Goal: Information Seeking & Learning: Learn about a topic

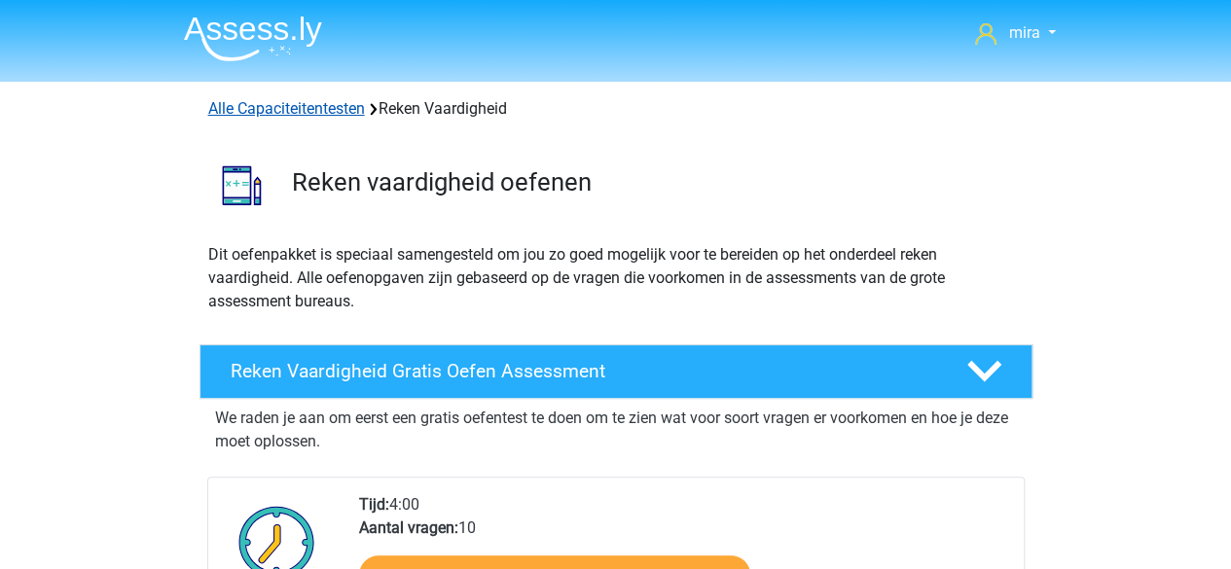
click at [343, 108] on link "Alle Capaciteitentesten" at bounding box center [286, 108] width 157 height 18
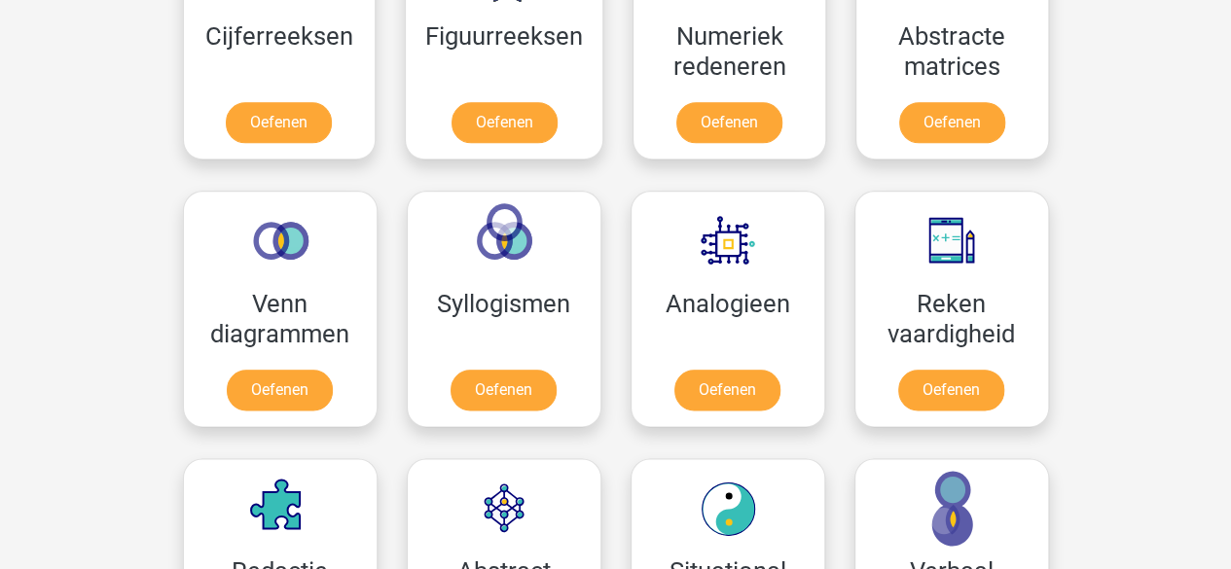
scroll to position [992, 0]
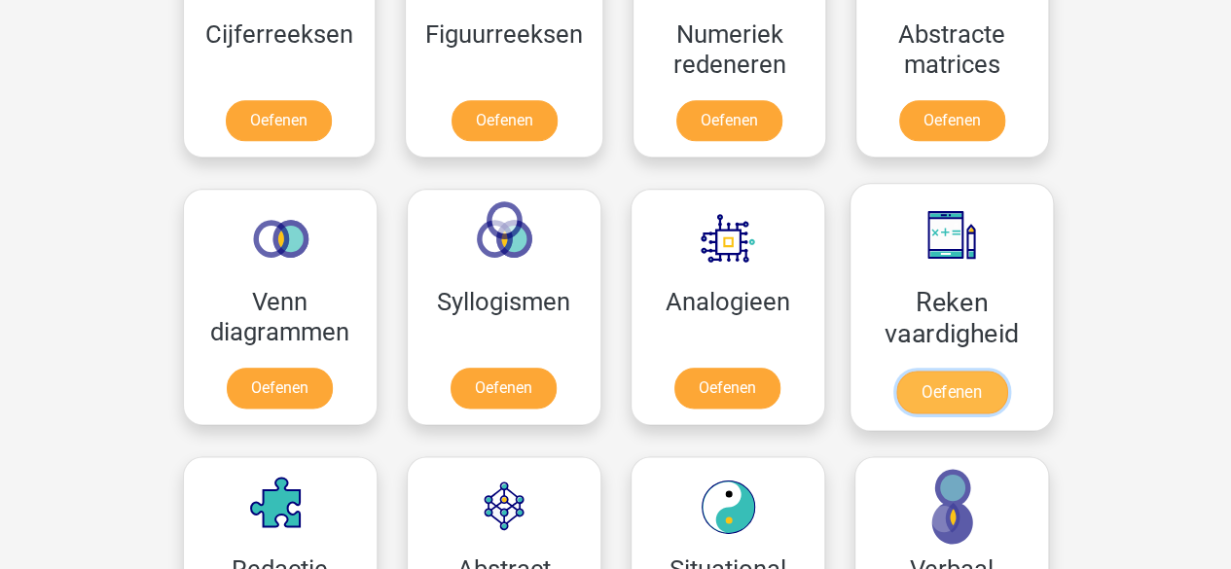
click at [906, 371] on link "Oefenen" at bounding box center [950, 392] width 111 height 43
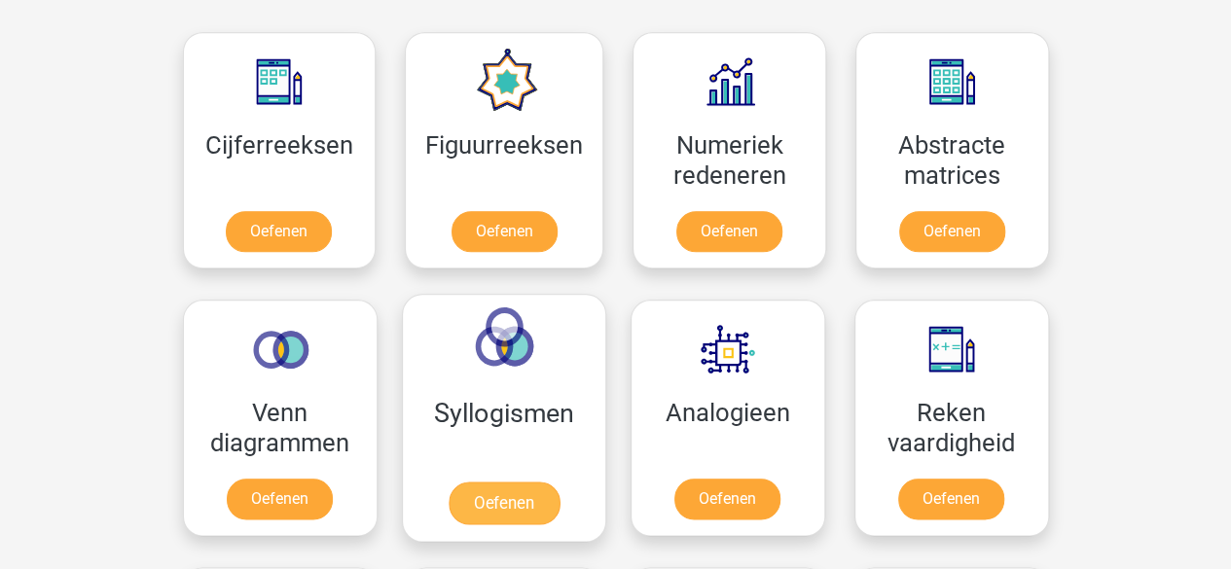
scroll to position [883, 0]
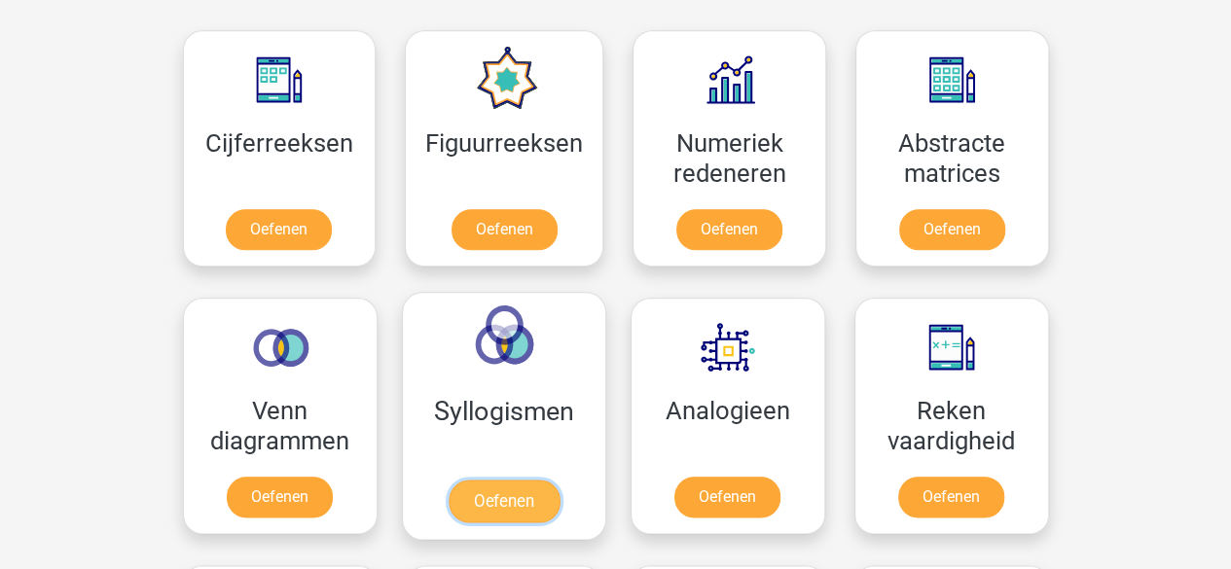
click at [461, 480] on link "Oefenen" at bounding box center [503, 501] width 111 height 43
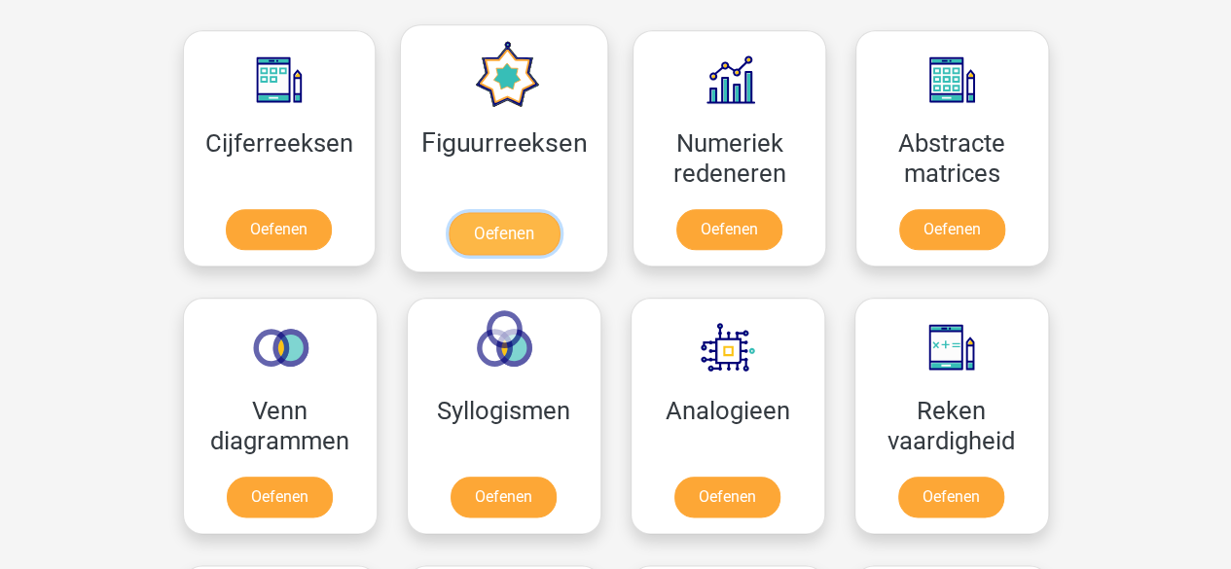
click at [506, 238] on link "Oefenen" at bounding box center [504, 233] width 111 height 43
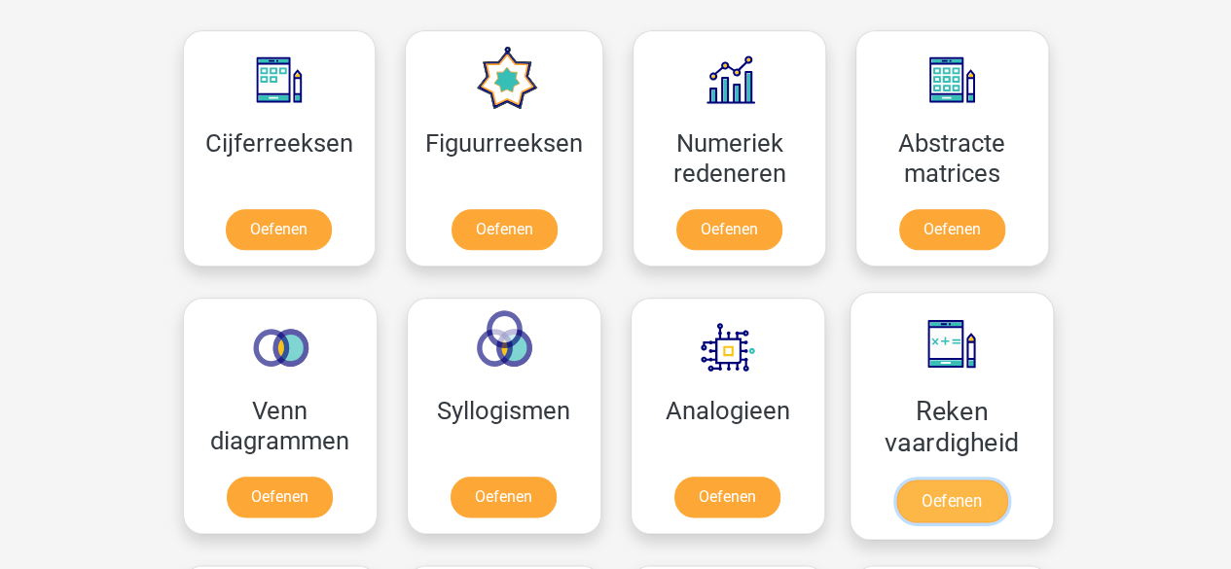
click at [914, 480] on link "Oefenen" at bounding box center [950, 501] width 111 height 43
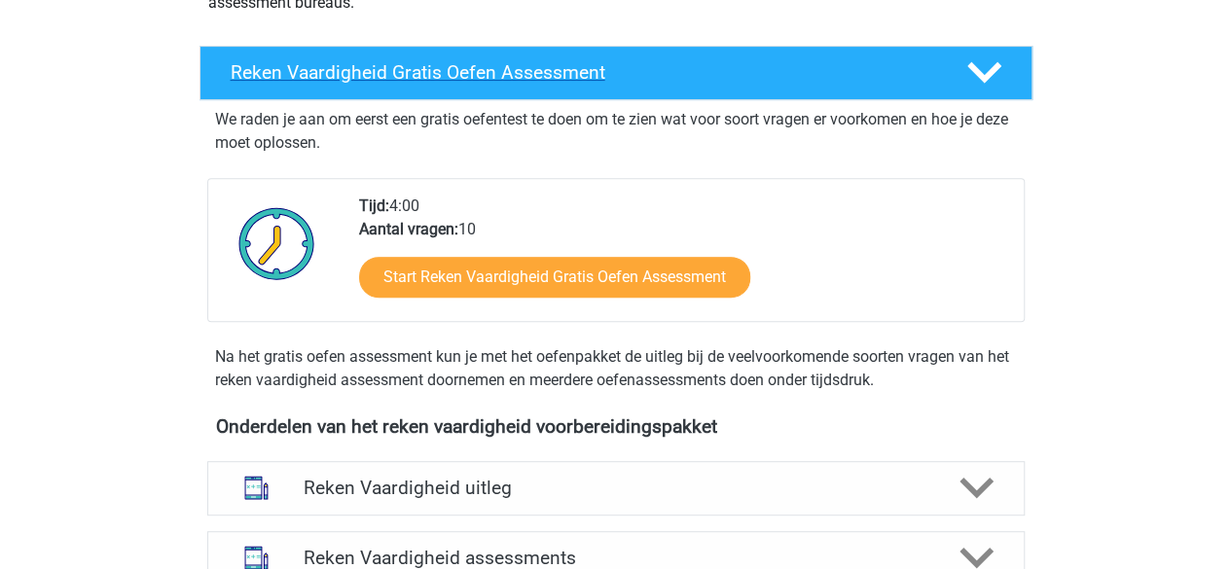
scroll to position [300, 0]
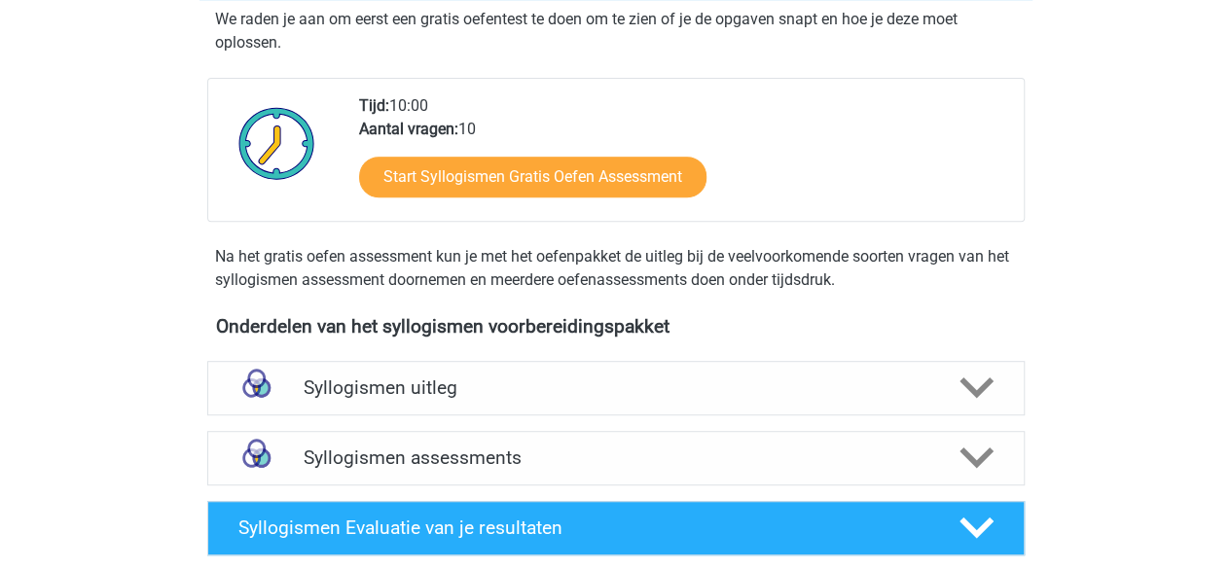
scroll to position [382, 0]
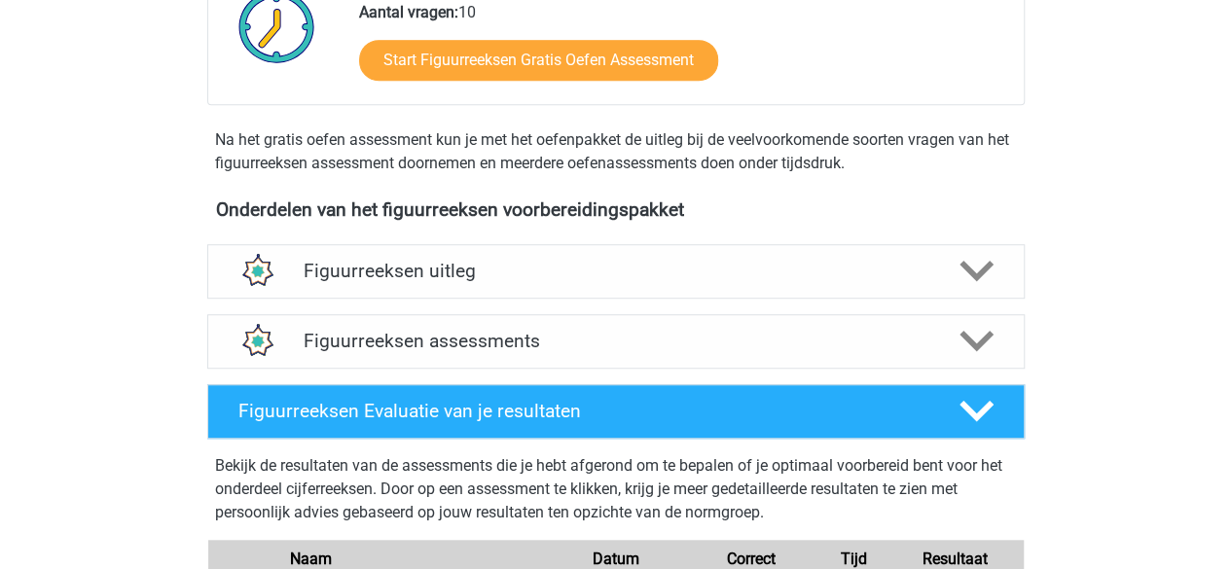
scroll to position [540, 0]
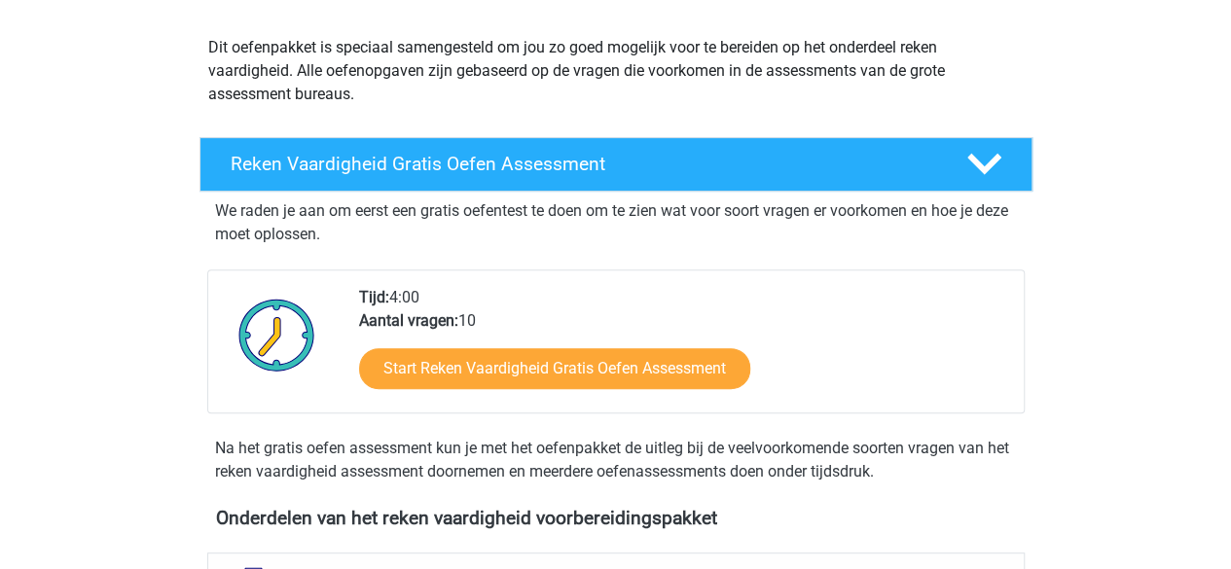
scroll to position [208, 0]
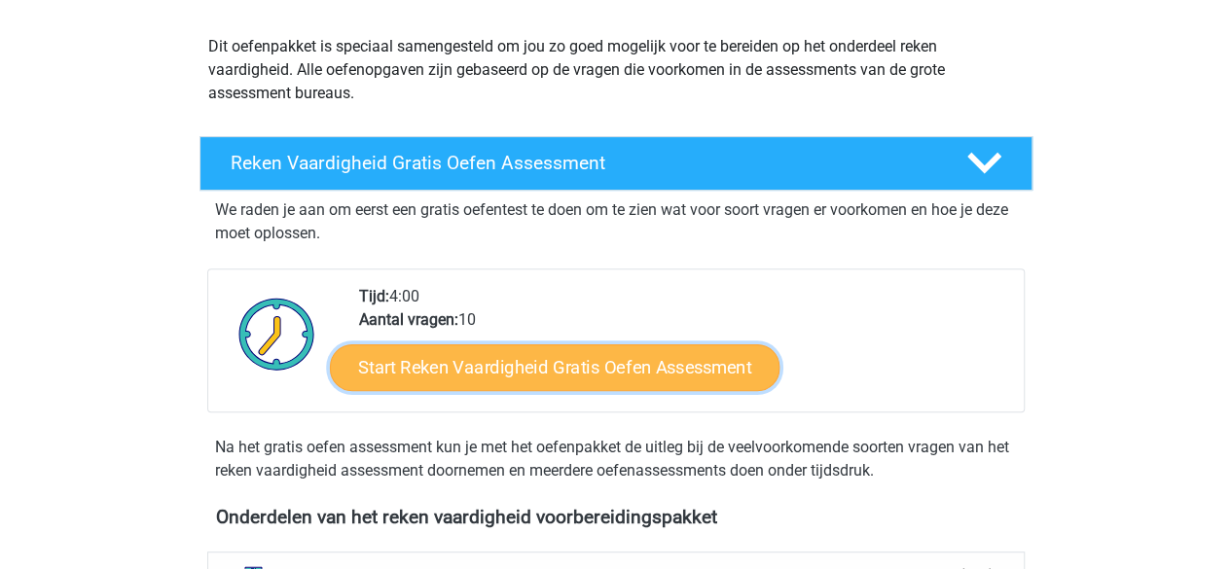
click at [658, 375] on link "Start Reken Vaardigheid Gratis Oefen Assessment" at bounding box center [555, 366] width 450 height 47
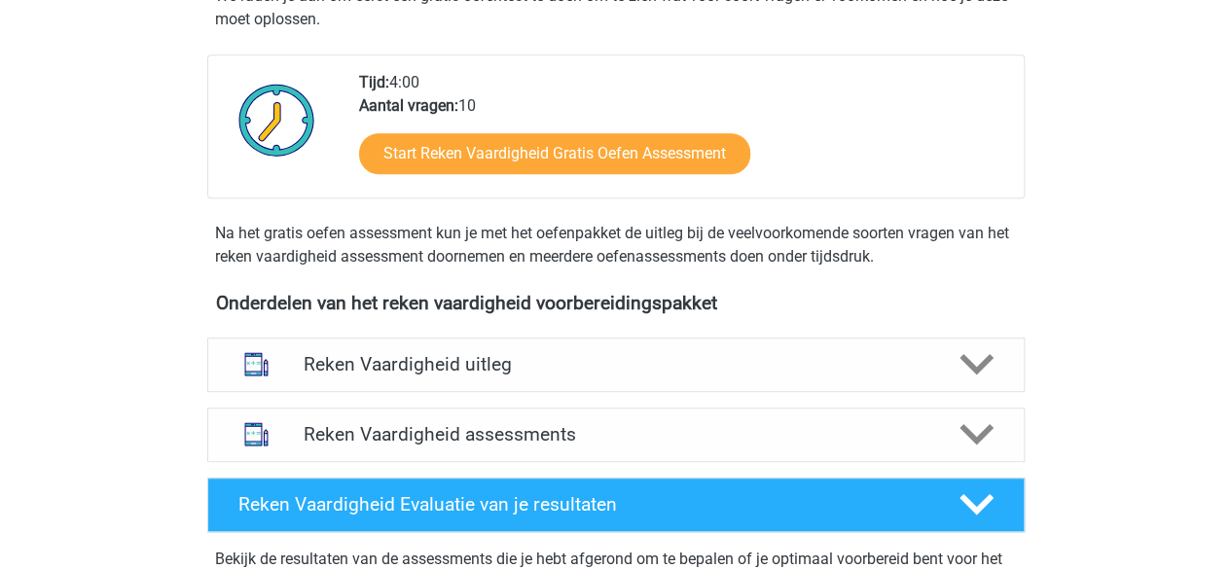
scroll to position [592, 0]
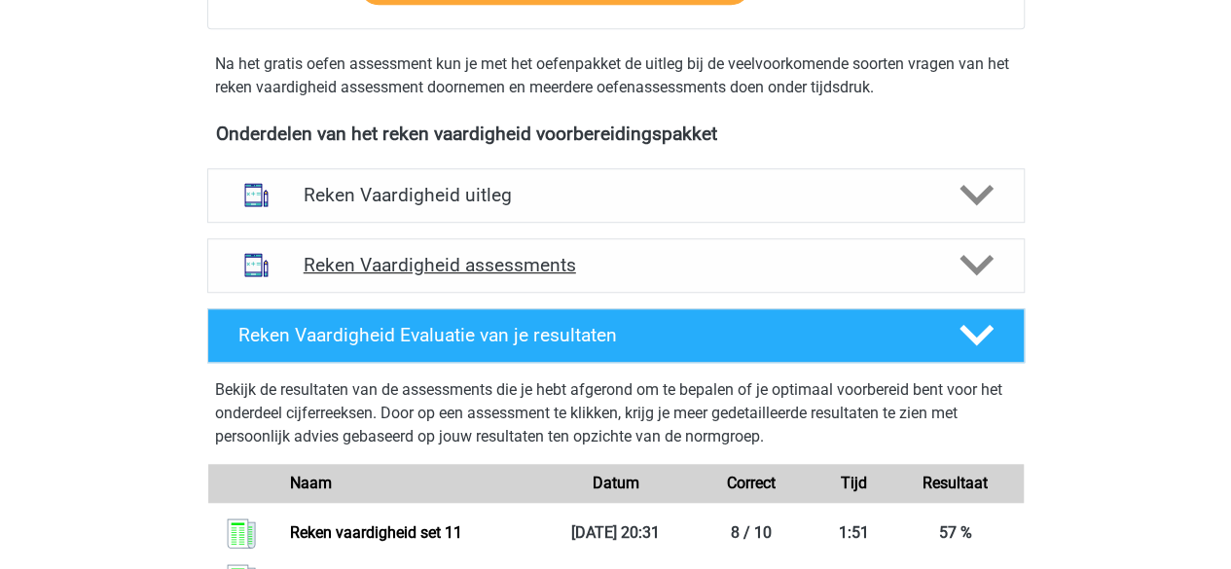
click at [636, 271] on h4 "Reken Vaardigheid assessments" at bounding box center [616, 265] width 625 height 22
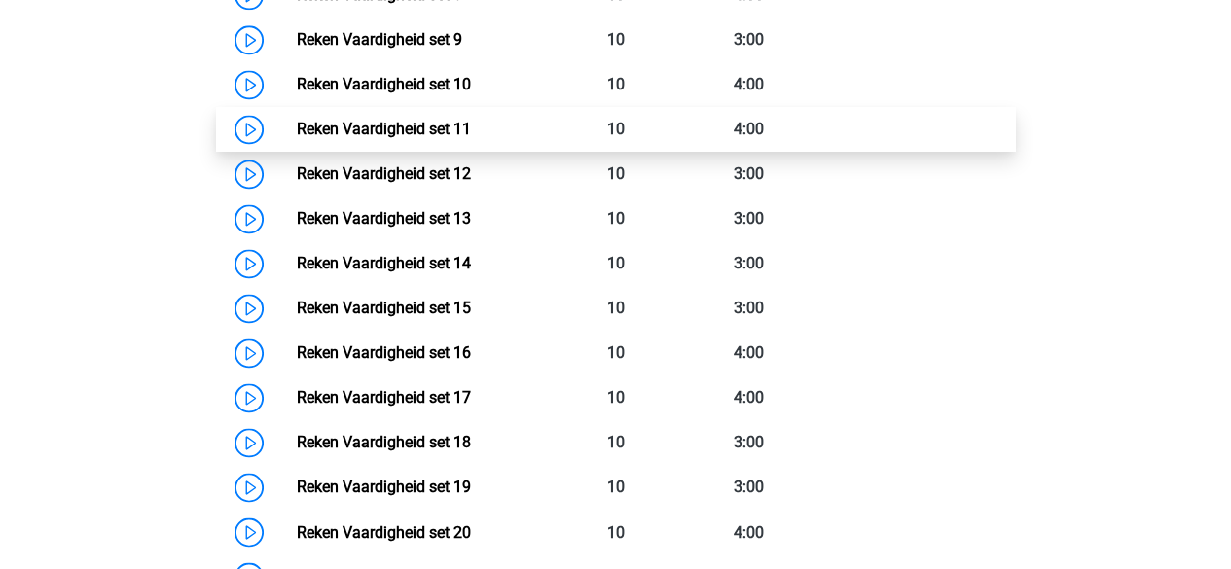
scroll to position [1345, 0]
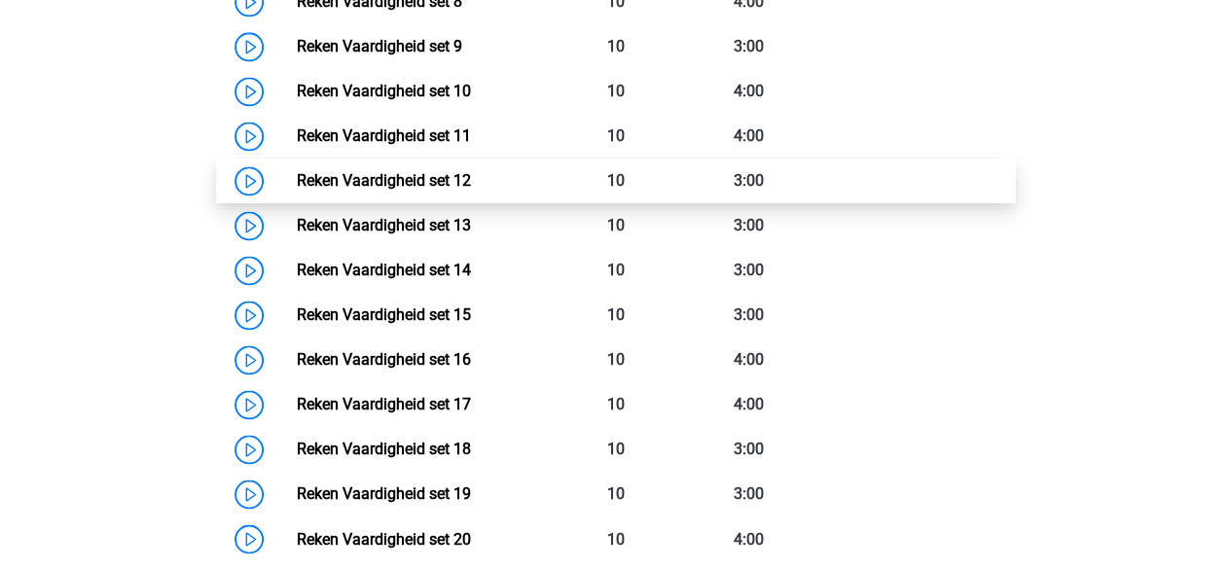
click at [460, 190] on link "Reken Vaardigheid set 12" at bounding box center [384, 180] width 174 height 18
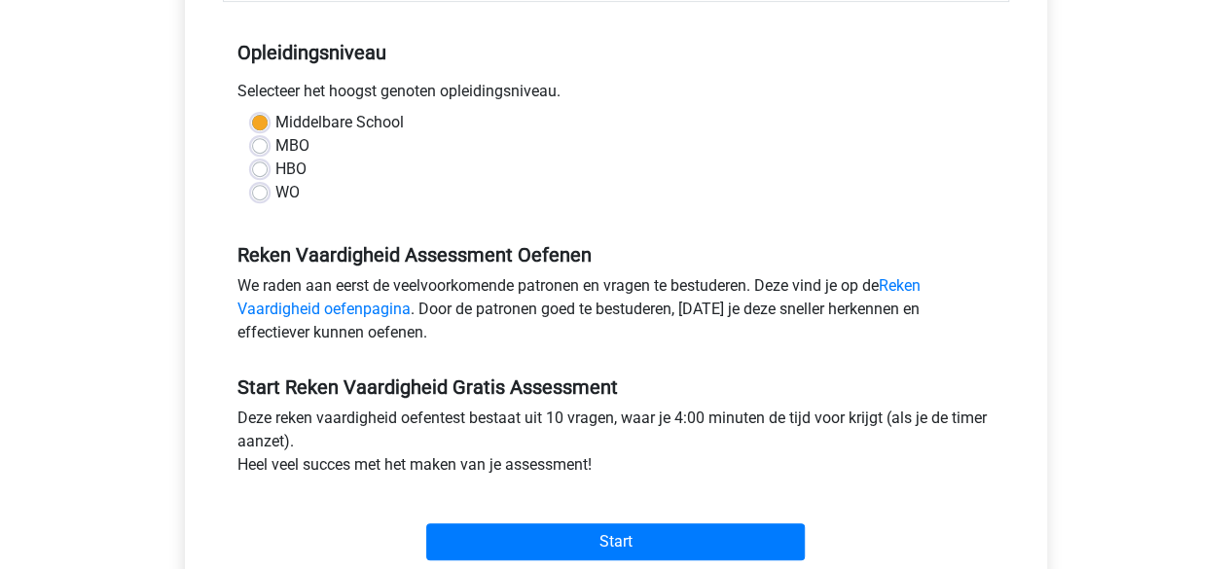
scroll to position [356, 0]
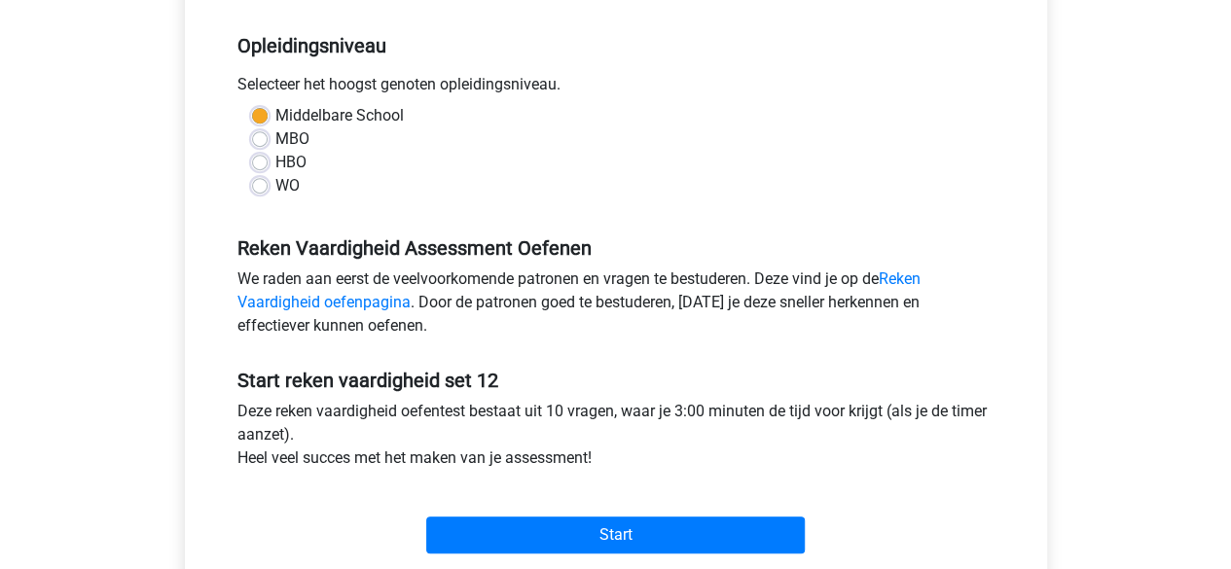
scroll to position [385, 0]
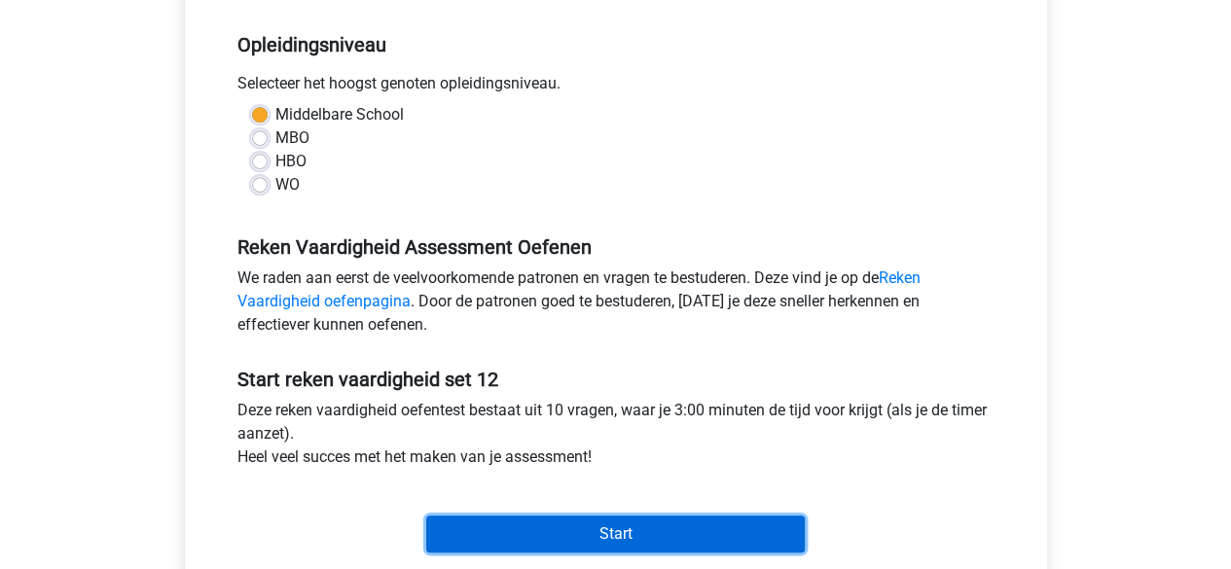
click at [529, 519] on input "Start" at bounding box center [615, 534] width 379 height 37
click at [617, 543] on input "Start" at bounding box center [615, 534] width 379 height 37
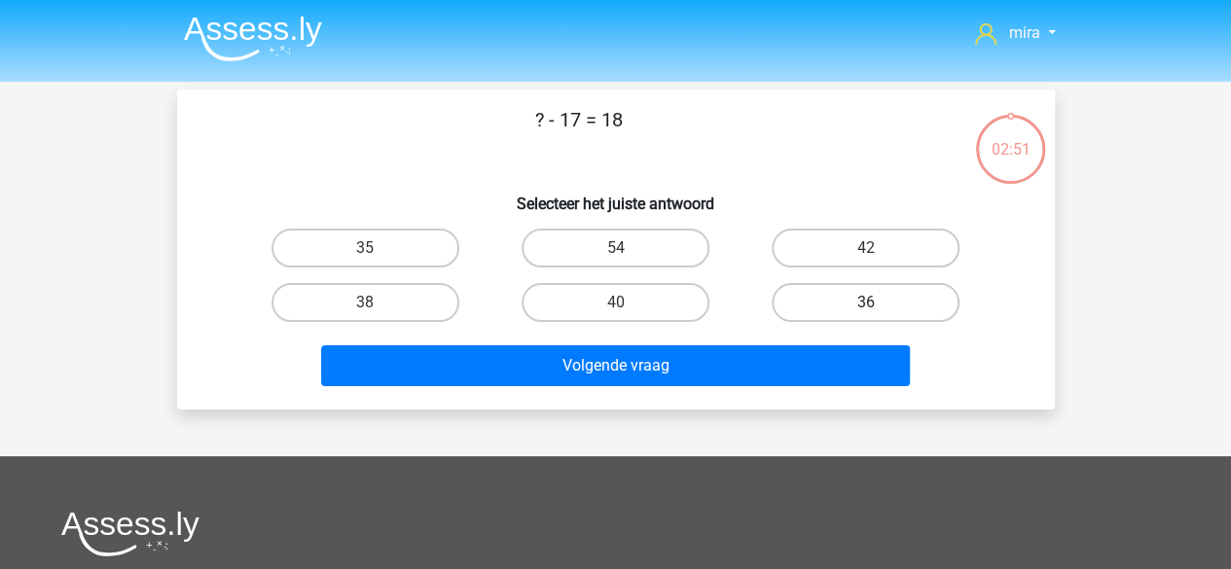
click at [792, 317] on label "36" at bounding box center [866, 302] width 188 height 39
click at [866, 315] on input "36" at bounding box center [872, 309] width 13 height 13
radio input "true"
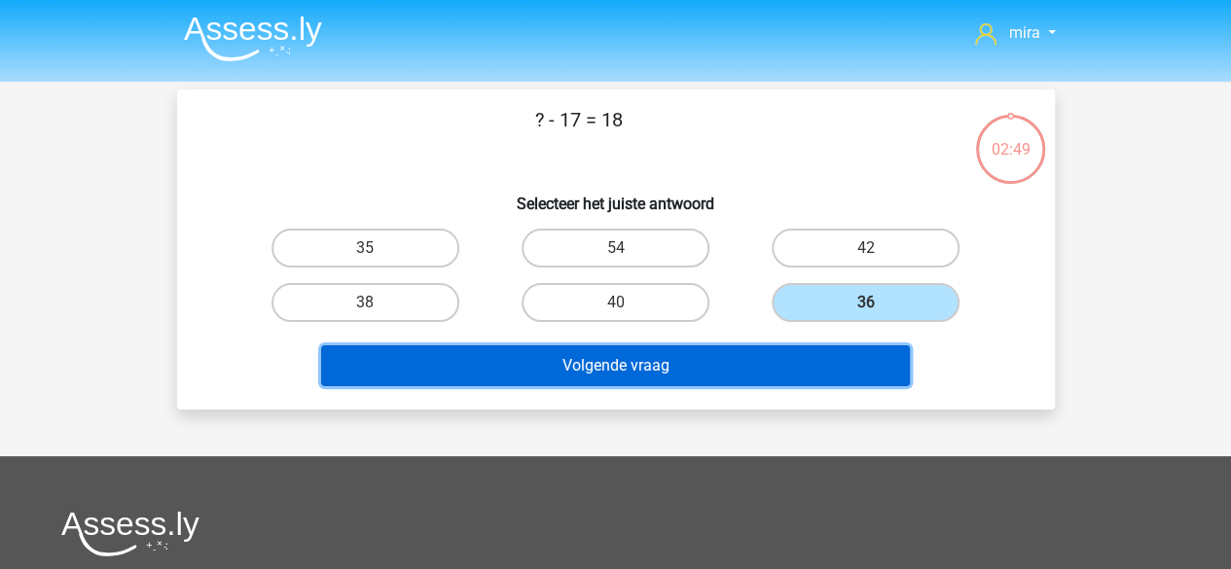
click at [760, 359] on button "Volgende vraag" at bounding box center [615, 365] width 589 height 41
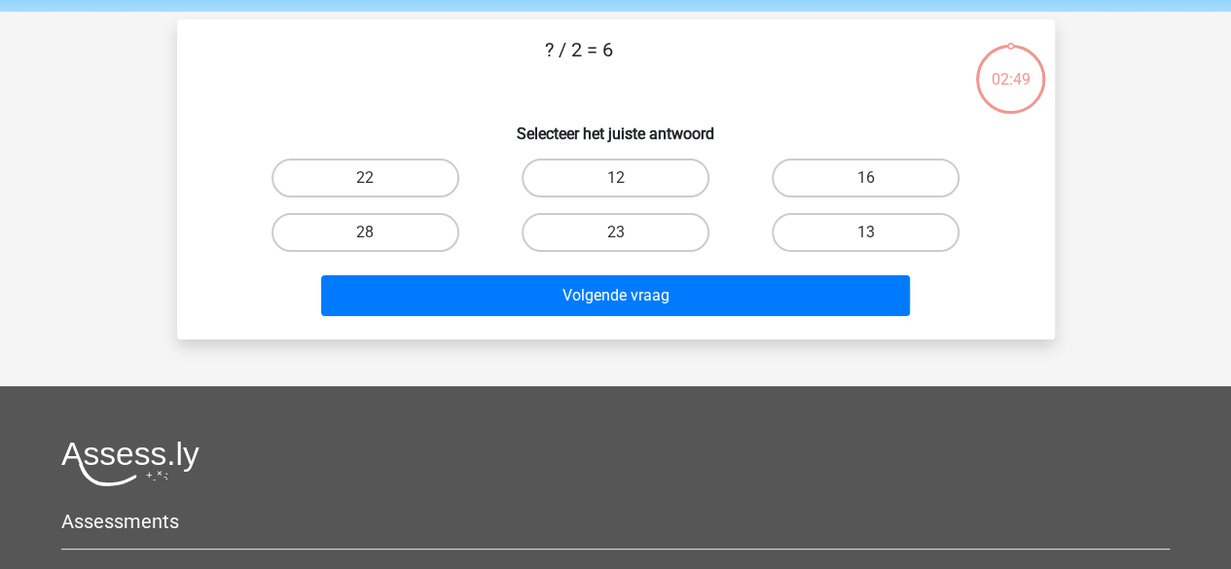
scroll to position [90, 0]
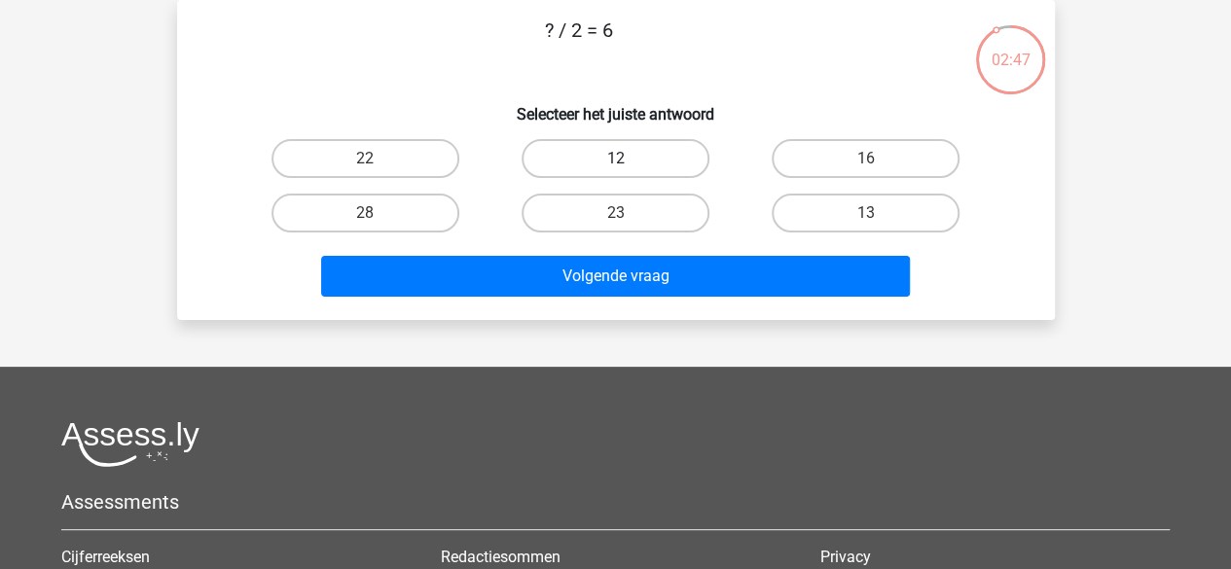
click at [606, 147] on label "12" at bounding box center [616, 158] width 188 height 39
click at [615, 159] on input "12" at bounding box center [621, 165] width 13 height 13
radio input "true"
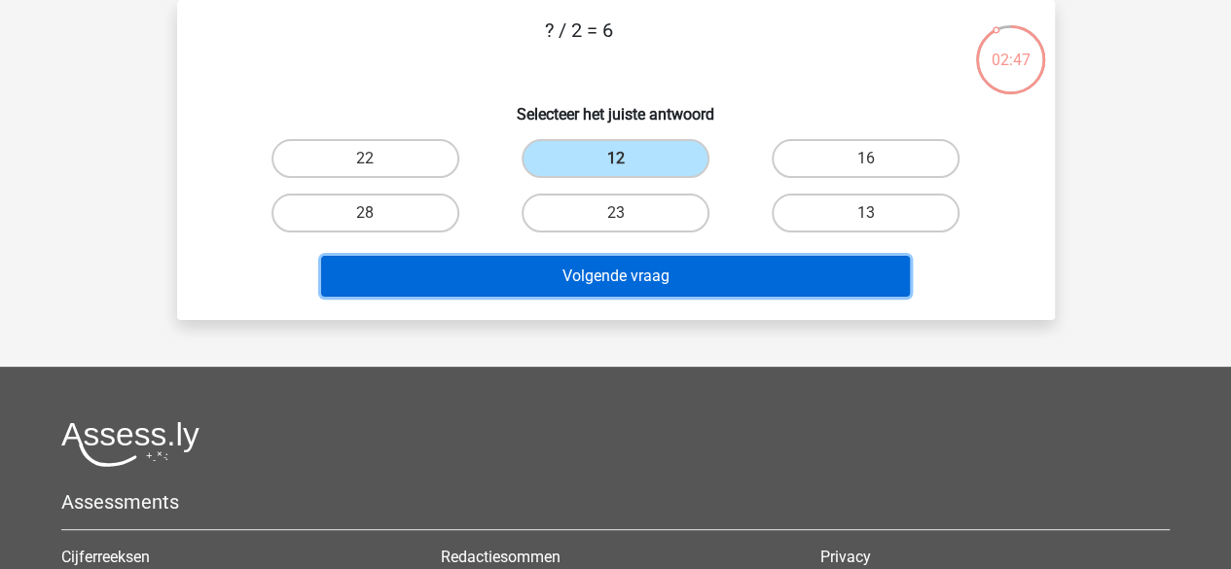
click at [597, 283] on button "Volgende vraag" at bounding box center [615, 276] width 589 height 41
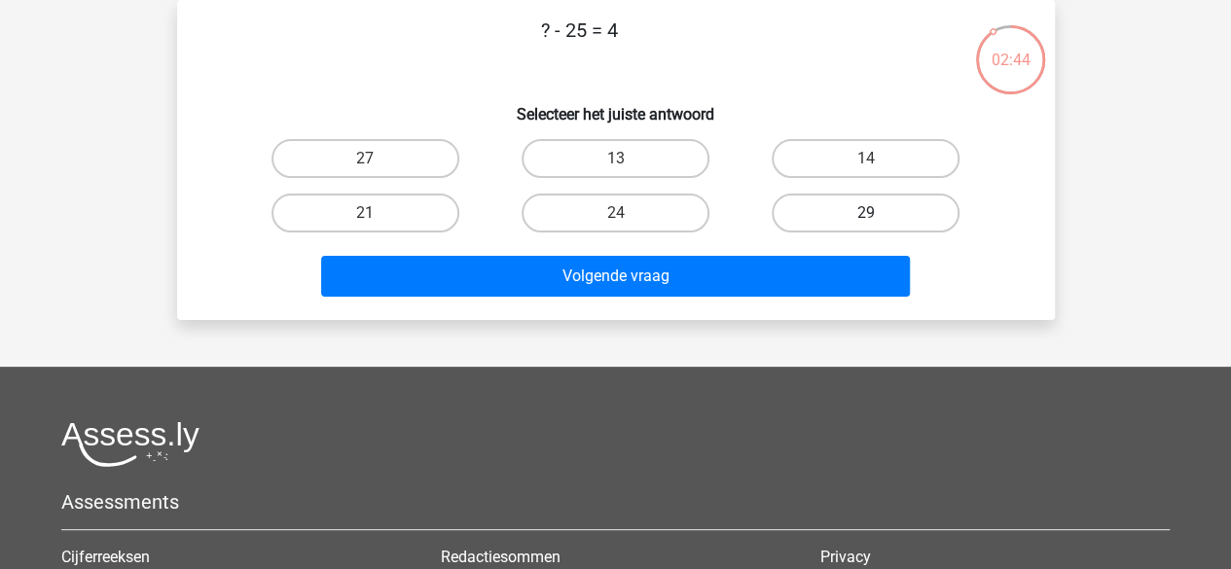
click at [819, 205] on label "29" at bounding box center [866, 213] width 188 height 39
click at [866, 213] on input "29" at bounding box center [872, 219] width 13 height 13
radio input "true"
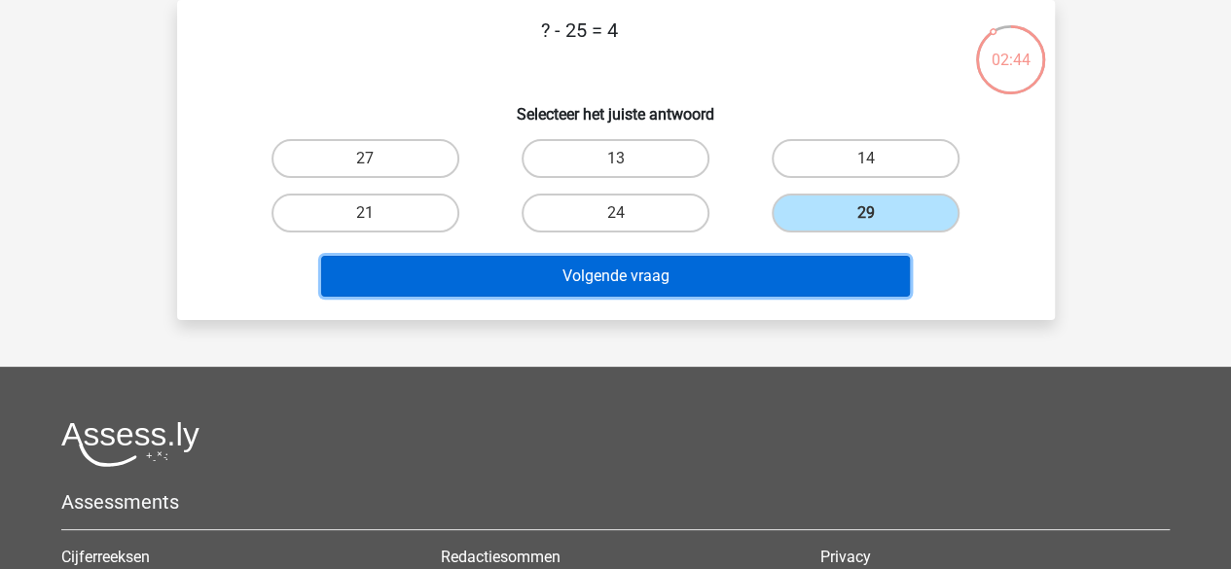
click at [799, 273] on button "Volgende vraag" at bounding box center [615, 276] width 589 height 41
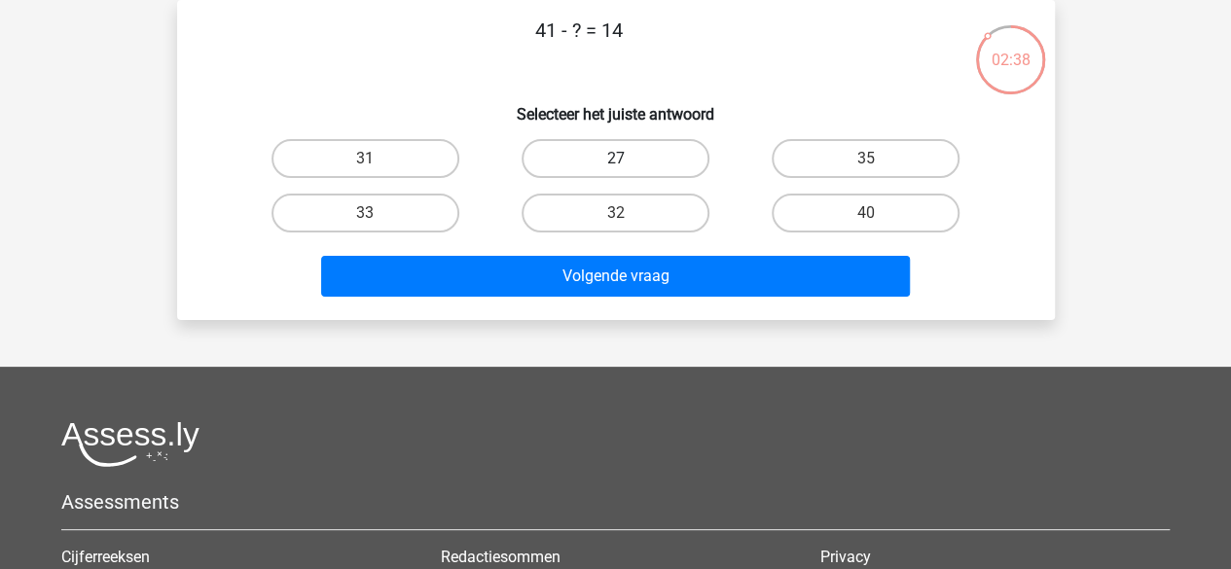
click at [684, 164] on label "27" at bounding box center [616, 158] width 188 height 39
click at [628, 164] on input "27" at bounding box center [621, 165] width 13 height 13
radio input "true"
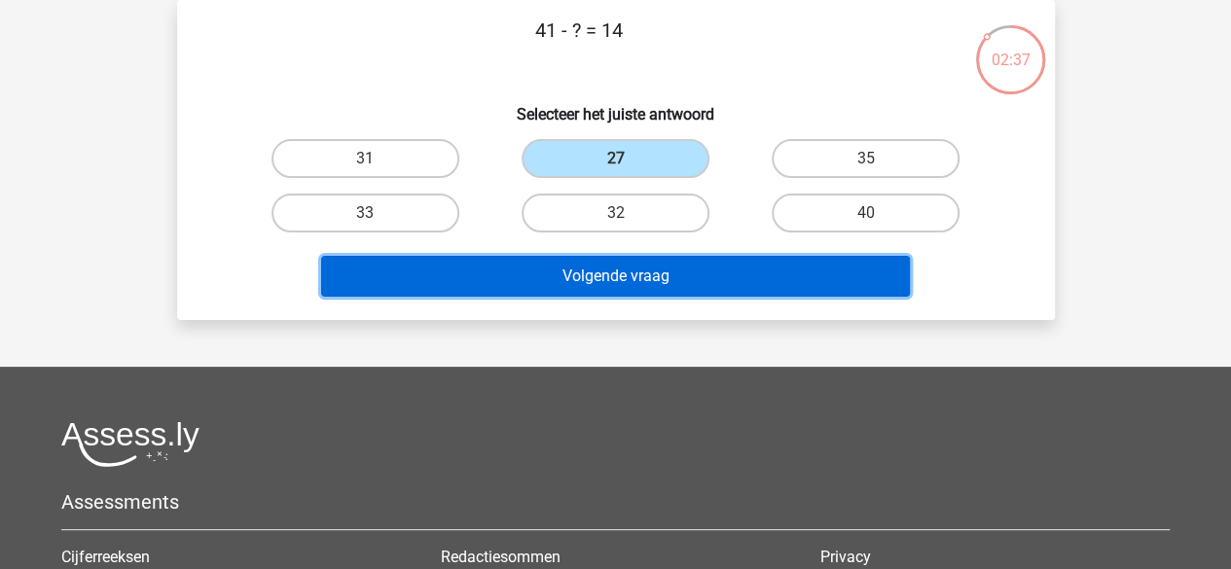
click at [673, 276] on button "Volgende vraag" at bounding box center [615, 276] width 589 height 41
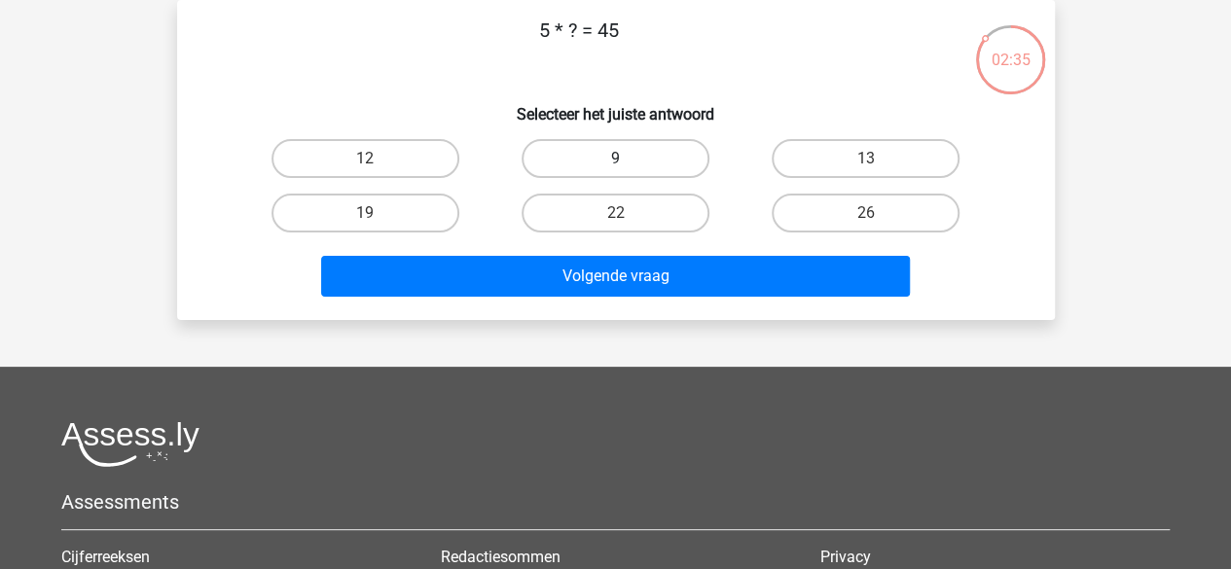
click at [644, 170] on label "9" at bounding box center [616, 158] width 188 height 39
click at [628, 170] on input "9" at bounding box center [621, 165] width 13 height 13
radio input "true"
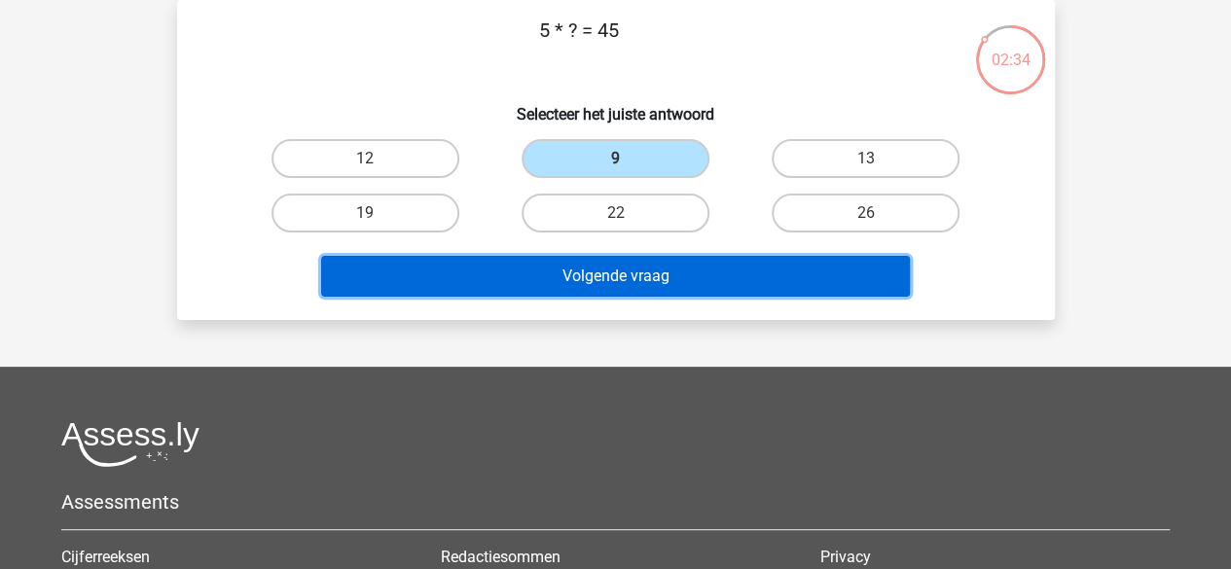
click at [642, 256] on button "Volgende vraag" at bounding box center [615, 276] width 589 height 41
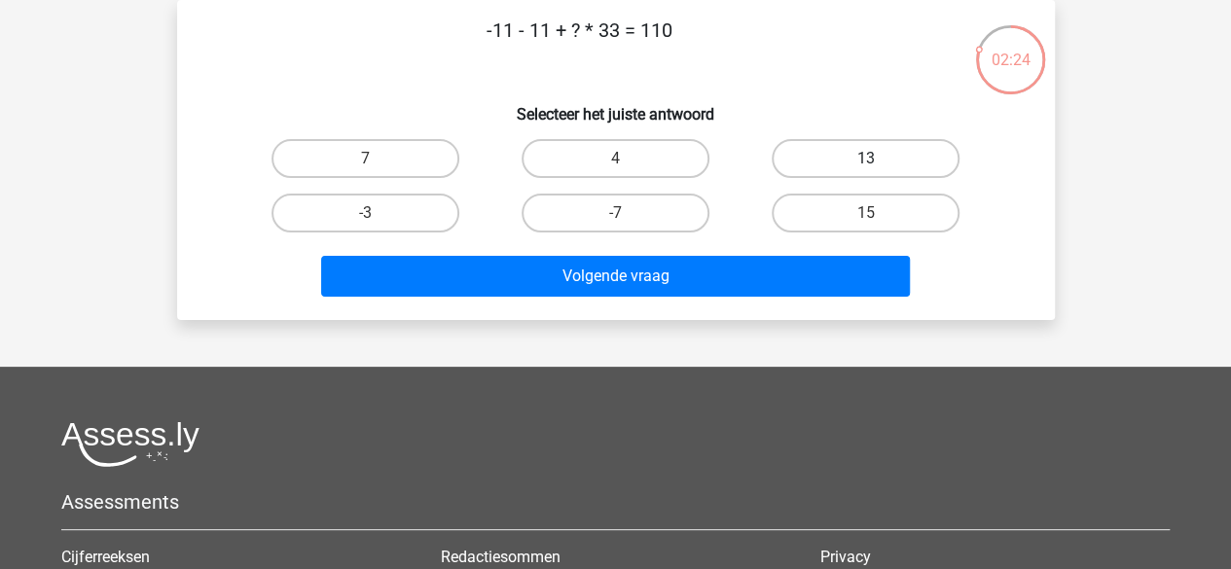
click at [792, 160] on label "13" at bounding box center [866, 158] width 188 height 39
click at [866, 160] on input "13" at bounding box center [872, 165] width 13 height 13
radio input "true"
click at [773, 194] on div "15" at bounding box center [865, 213] width 235 height 39
click at [683, 166] on label "4" at bounding box center [616, 158] width 188 height 39
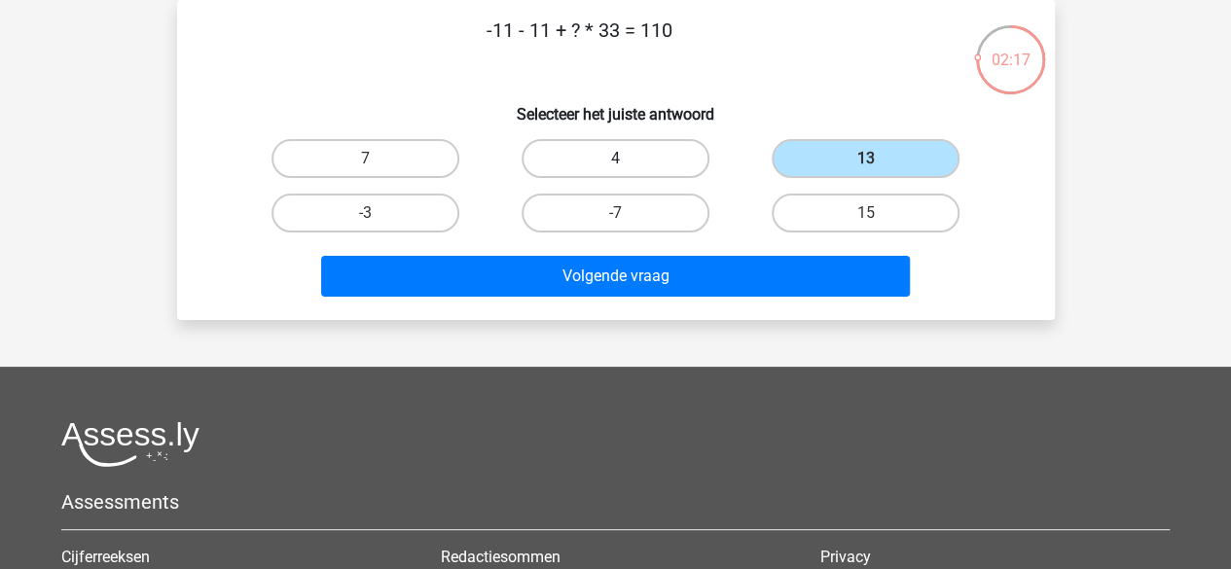
click at [628, 166] on input "4" at bounding box center [621, 165] width 13 height 13
radio input "true"
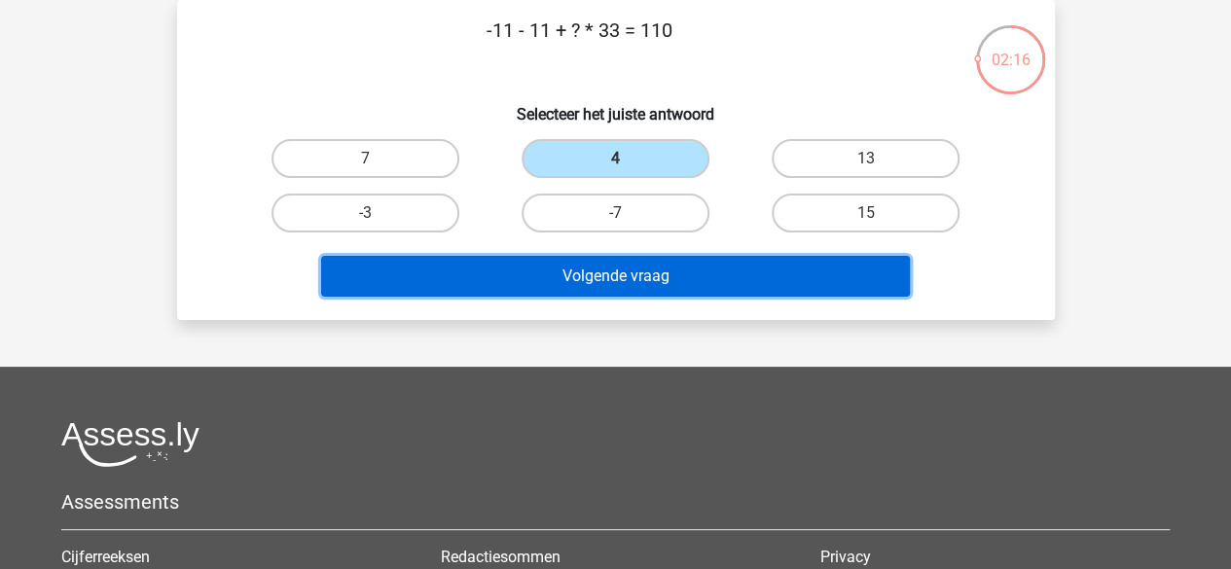
click at [650, 271] on button "Volgende vraag" at bounding box center [615, 276] width 589 height 41
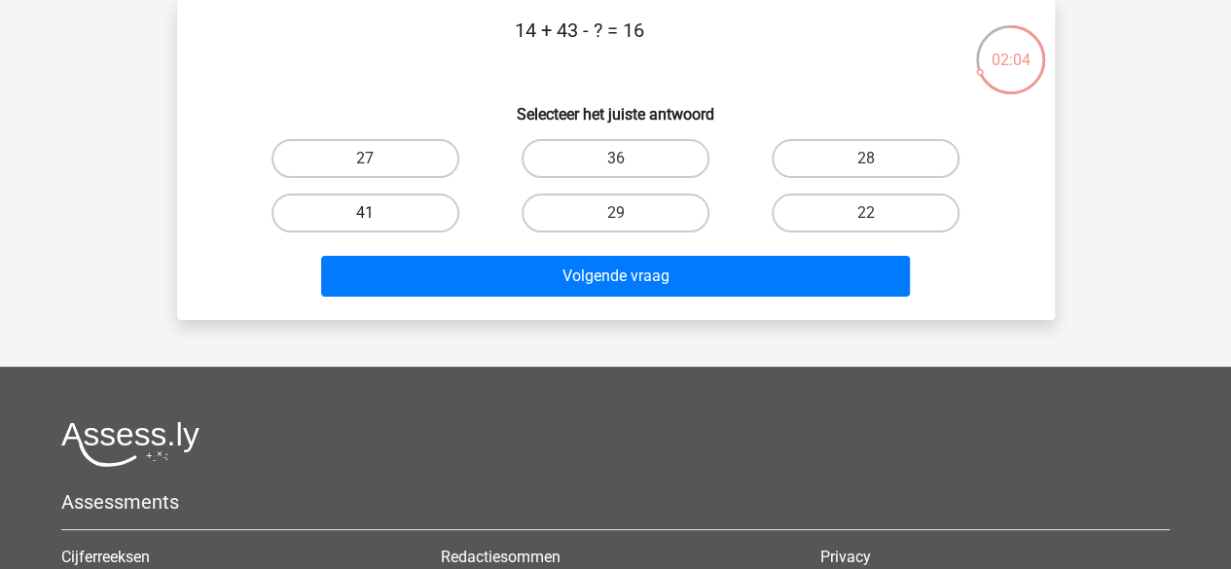
click at [426, 225] on label "41" at bounding box center [365, 213] width 188 height 39
click at [378, 225] on input "41" at bounding box center [371, 219] width 13 height 13
radio input "true"
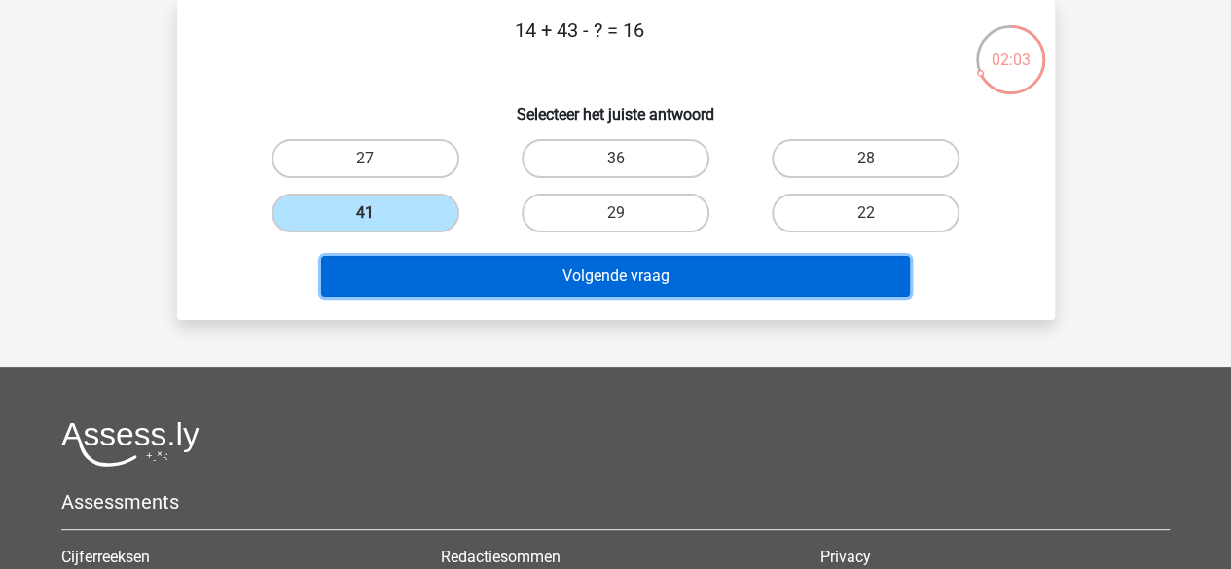
click at [430, 272] on button "Volgende vraag" at bounding box center [615, 276] width 589 height 41
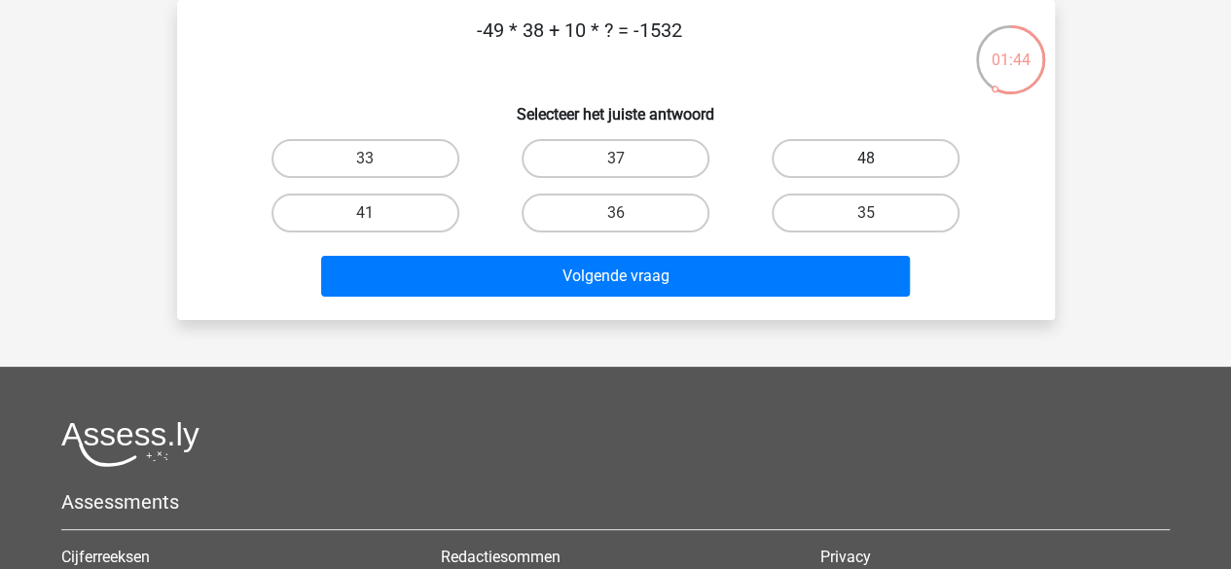
click at [822, 156] on label "48" at bounding box center [866, 158] width 188 height 39
click at [866, 159] on input "48" at bounding box center [872, 165] width 13 height 13
radio input "true"
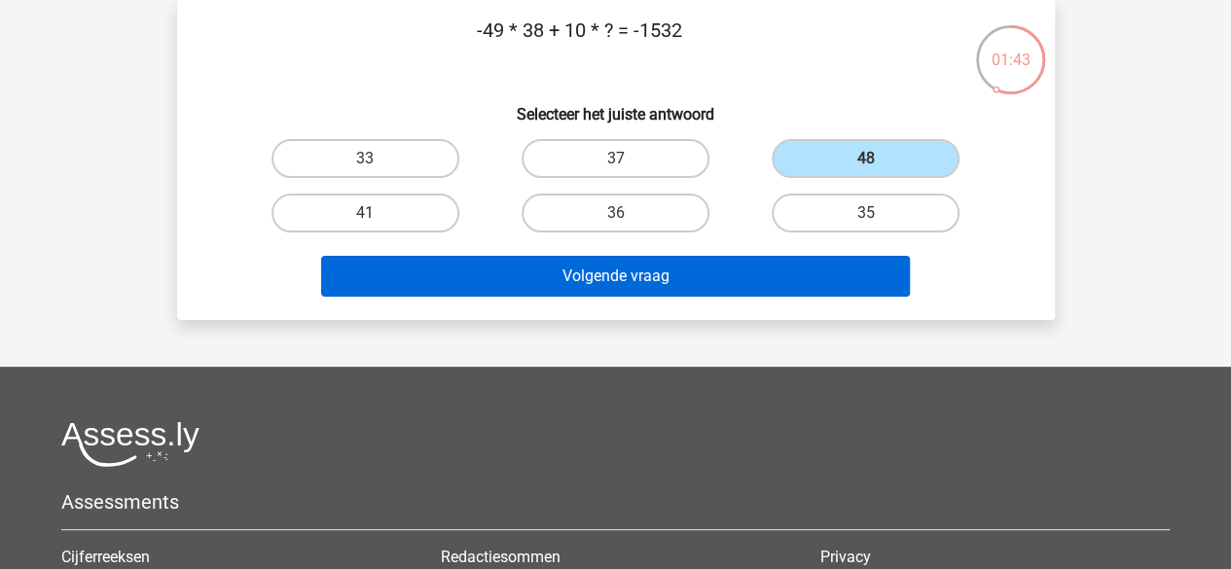
drag, startPoint x: 755, startPoint y: 254, endPoint x: 745, endPoint y: 271, distance: 20.0
click at [745, 271] on div "Volgende vraag" at bounding box center [615, 272] width 815 height 64
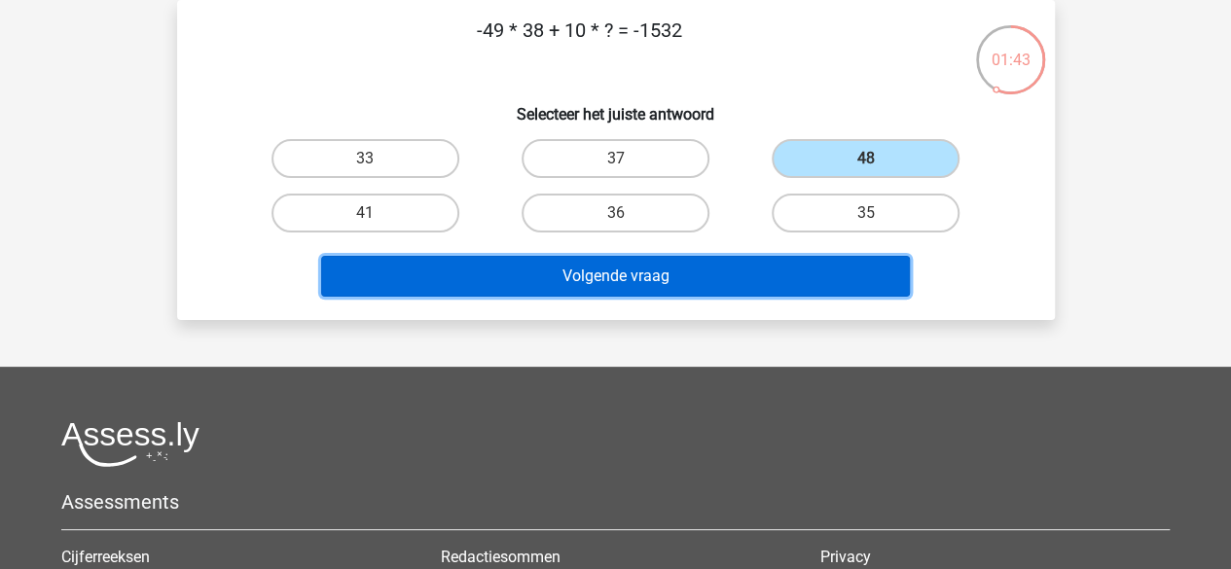
click at [745, 271] on button "Volgende vraag" at bounding box center [615, 276] width 589 height 41
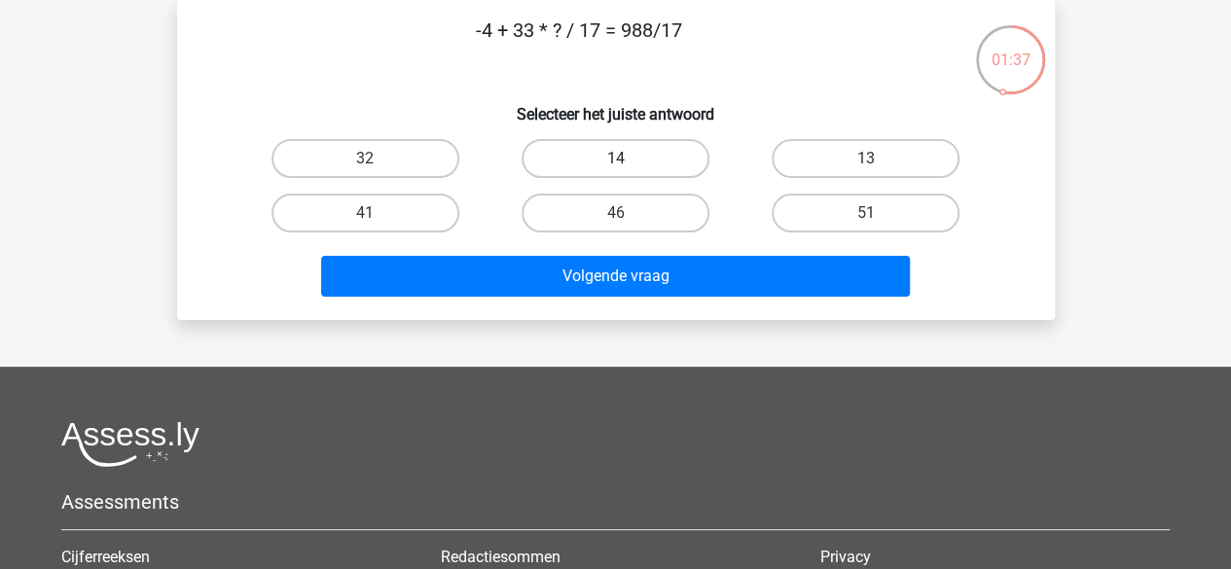
click at [642, 168] on label "14" at bounding box center [616, 158] width 188 height 39
click at [628, 168] on input "14" at bounding box center [621, 165] width 13 height 13
radio input "true"
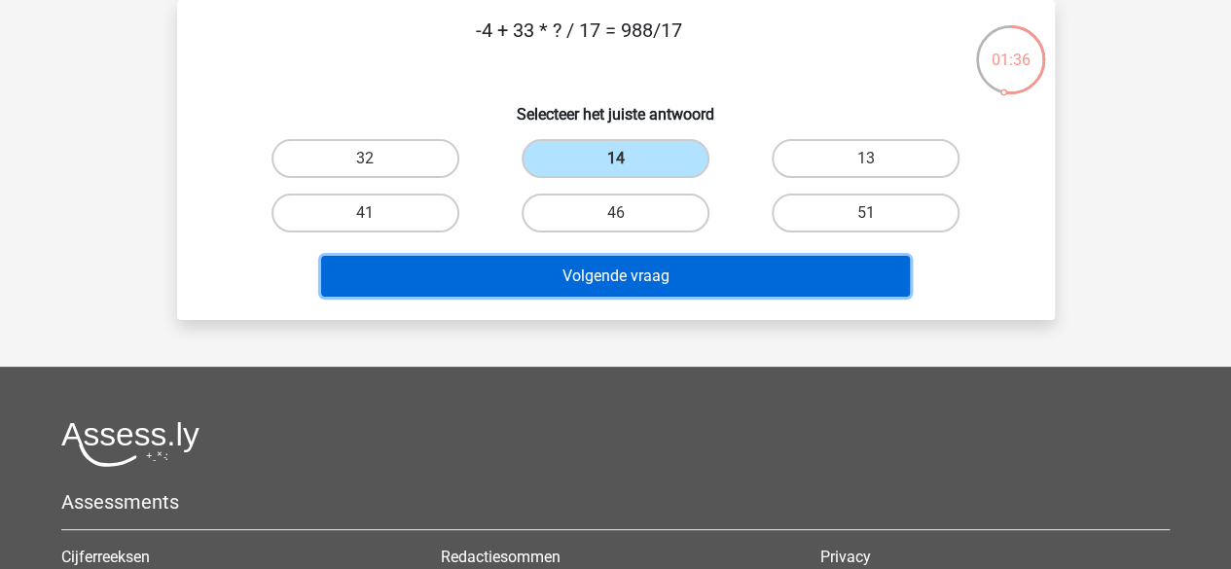
click at [623, 264] on button "Volgende vraag" at bounding box center [615, 276] width 589 height 41
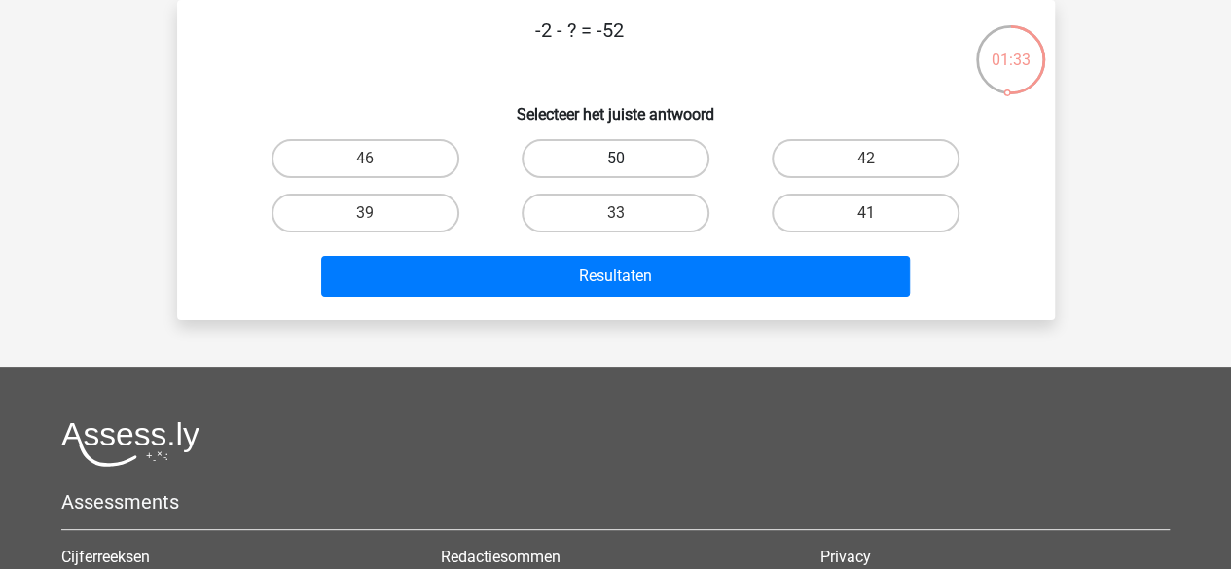
click at [649, 166] on label "50" at bounding box center [616, 158] width 188 height 39
click at [628, 166] on input "50" at bounding box center [621, 165] width 13 height 13
radio input "true"
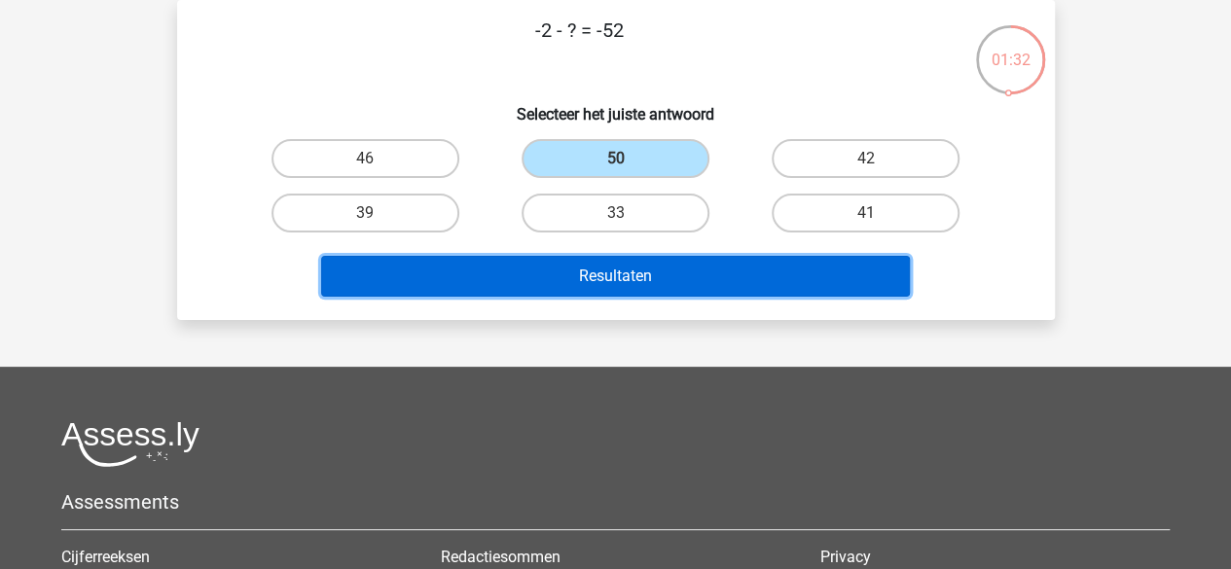
click at [627, 270] on button "Resultaten" at bounding box center [615, 276] width 589 height 41
click at [633, 287] on button "Resultaten" at bounding box center [615, 276] width 589 height 41
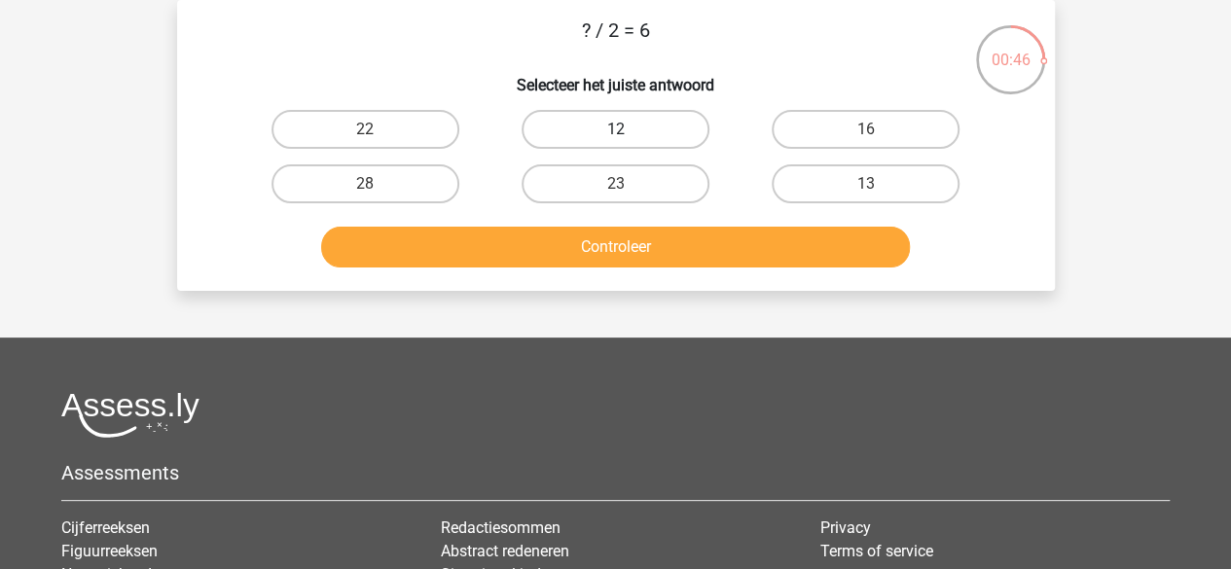
click at [613, 129] on label "12" at bounding box center [616, 129] width 188 height 39
click at [615, 129] on input "12" at bounding box center [621, 135] width 13 height 13
radio input "true"
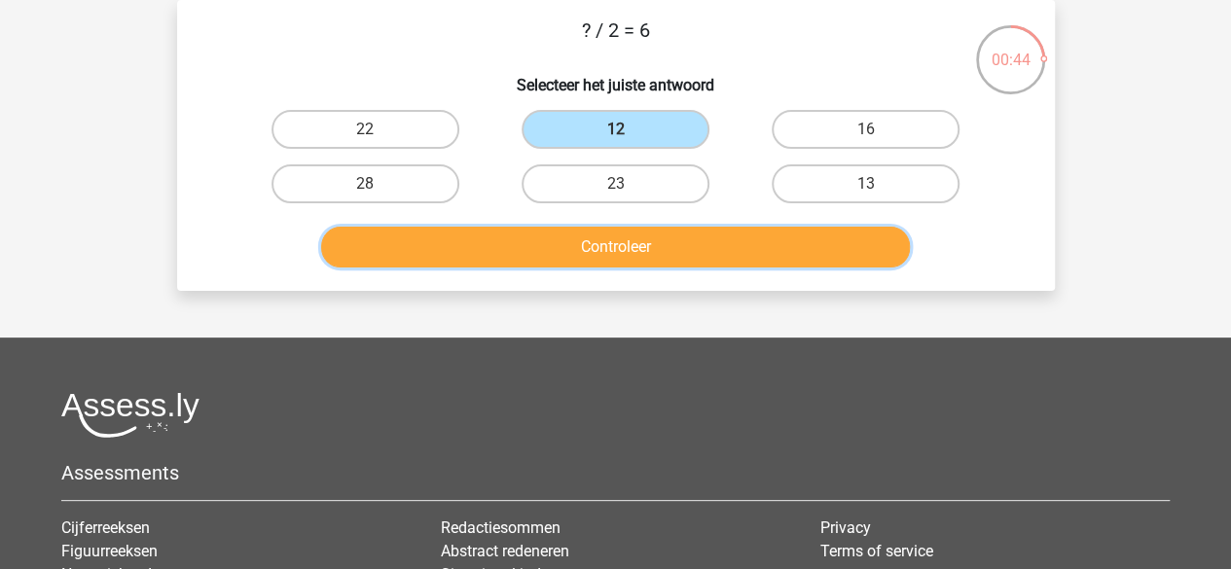
click at [609, 229] on button "Controleer" at bounding box center [615, 247] width 589 height 41
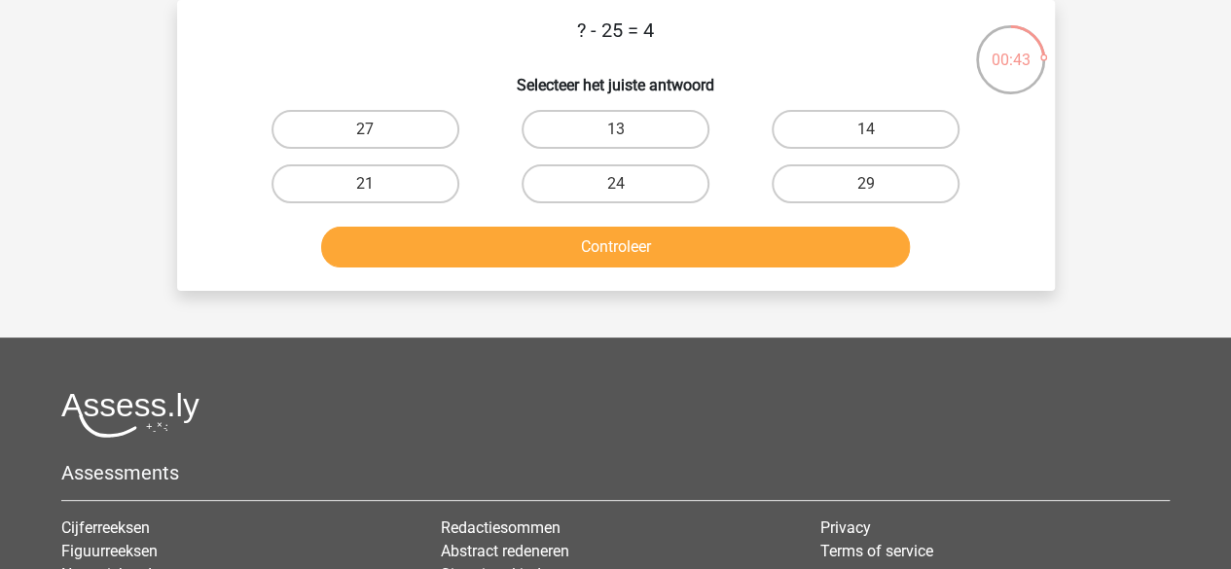
click at [766, 190] on div "29" at bounding box center [865, 183] width 235 height 39
click at [777, 188] on label "29" at bounding box center [866, 183] width 188 height 39
click at [866, 188] on input "29" at bounding box center [872, 190] width 13 height 13
radio input "true"
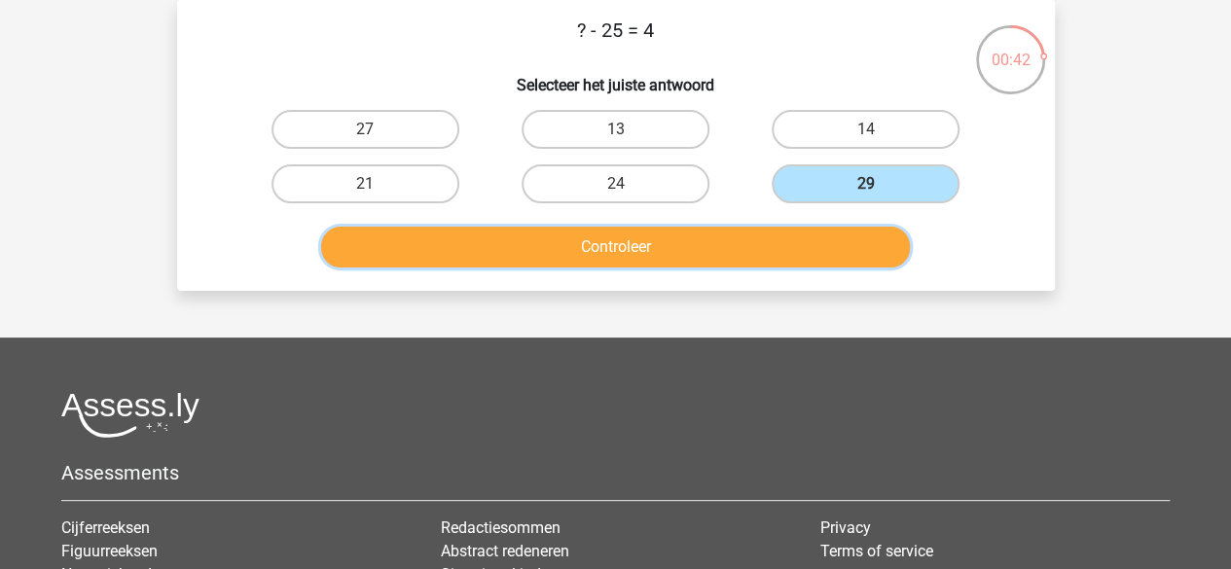
click at [750, 246] on button "Controleer" at bounding box center [615, 247] width 589 height 41
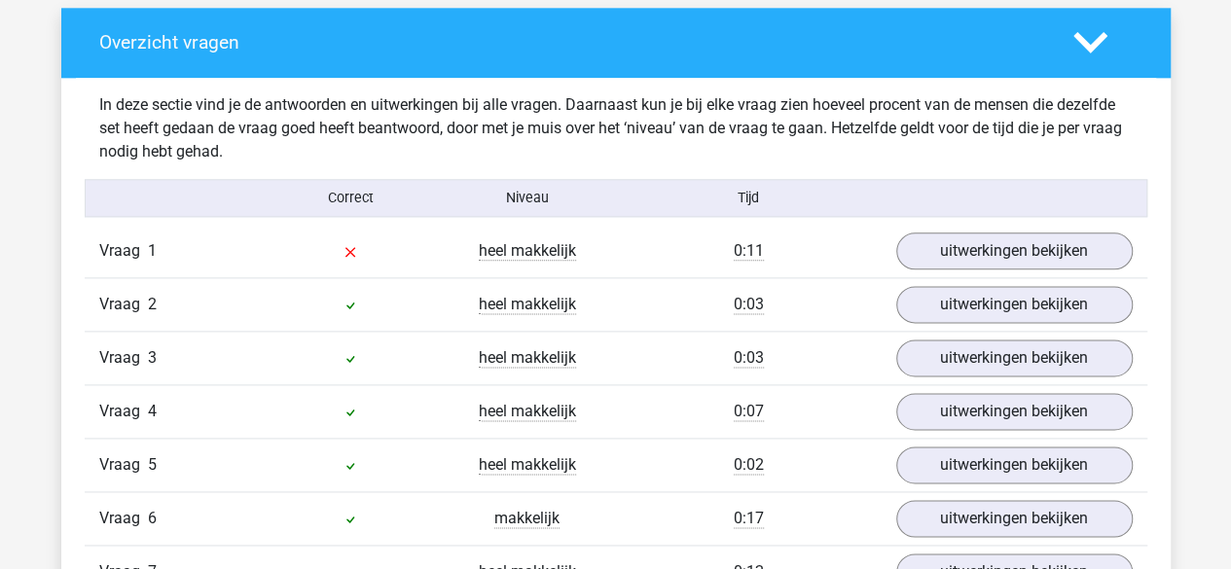
scroll to position [1113, 0]
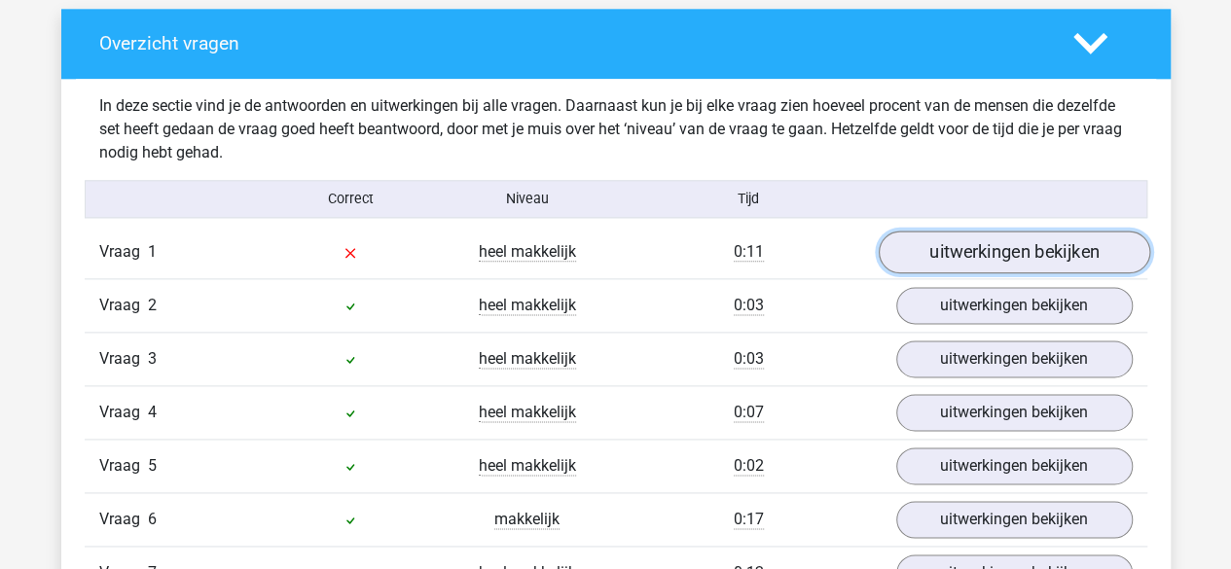
click at [938, 239] on link "uitwerkingen bekijken" at bounding box center [1013, 252] width 271 height 43
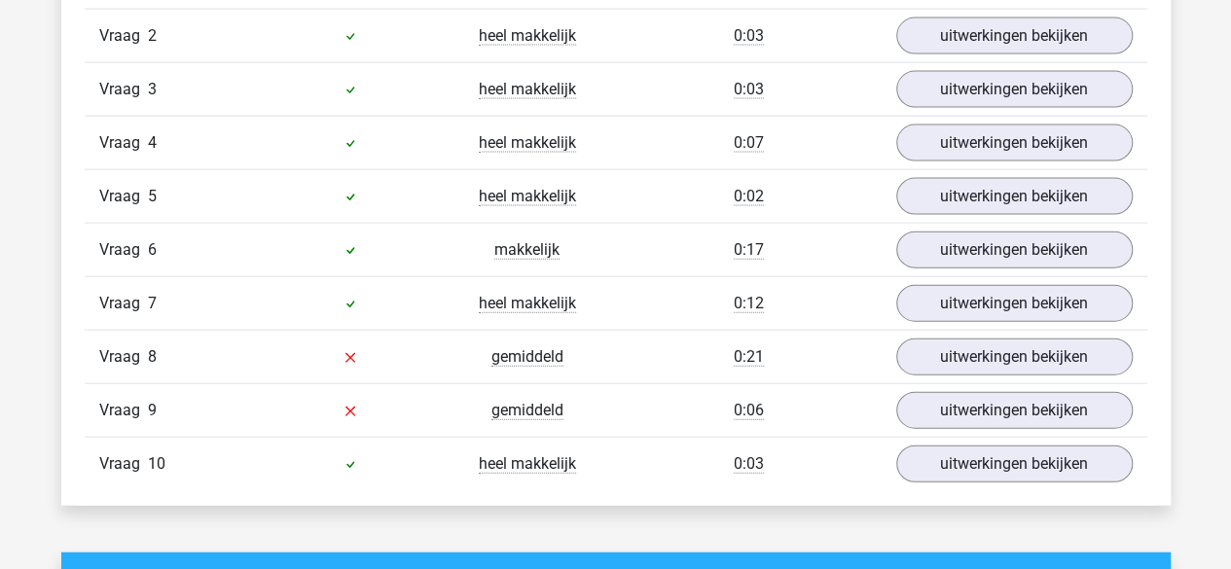
scroll to position [2088, 0]
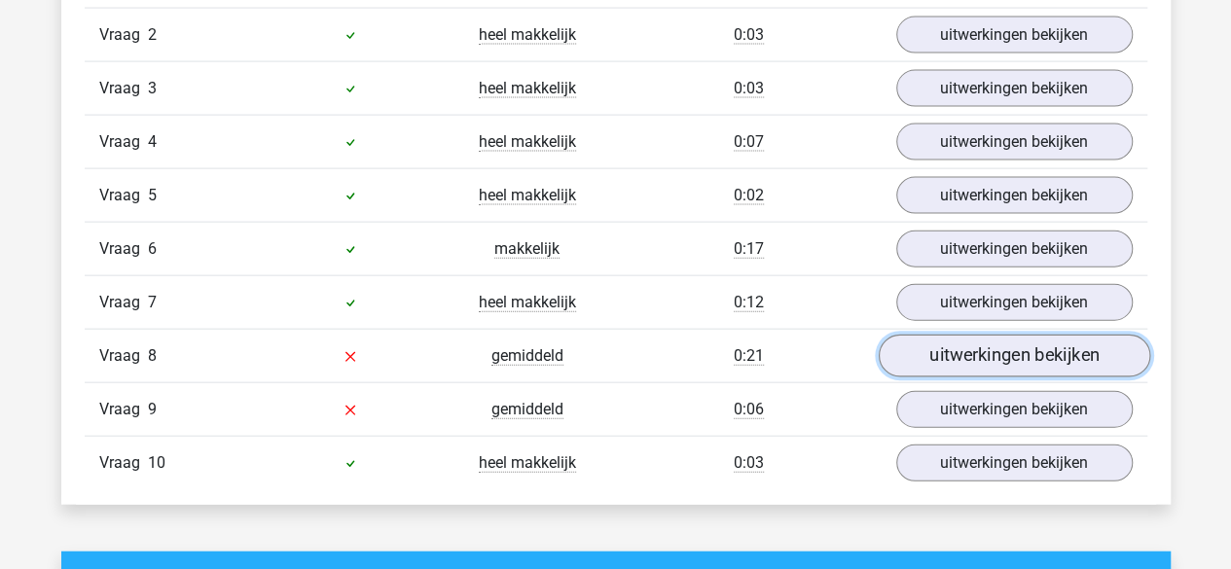
click at [944, 349] on link "uitwerkingen bekijken" at bounding box center [1013, 356] width 271 height 43
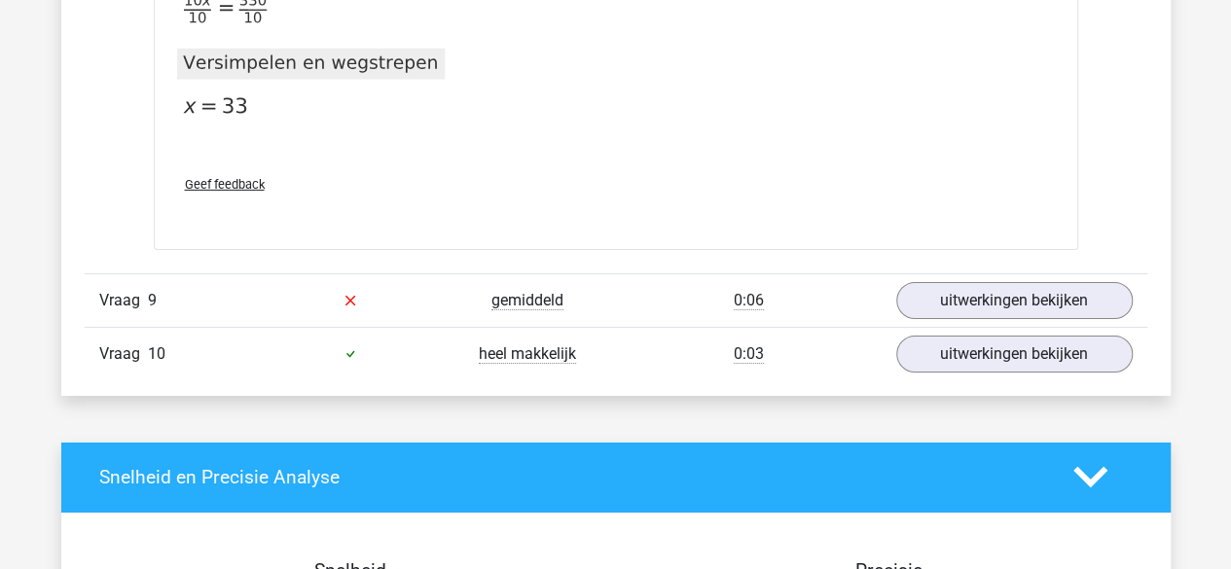
scroll to position [3192, 0]
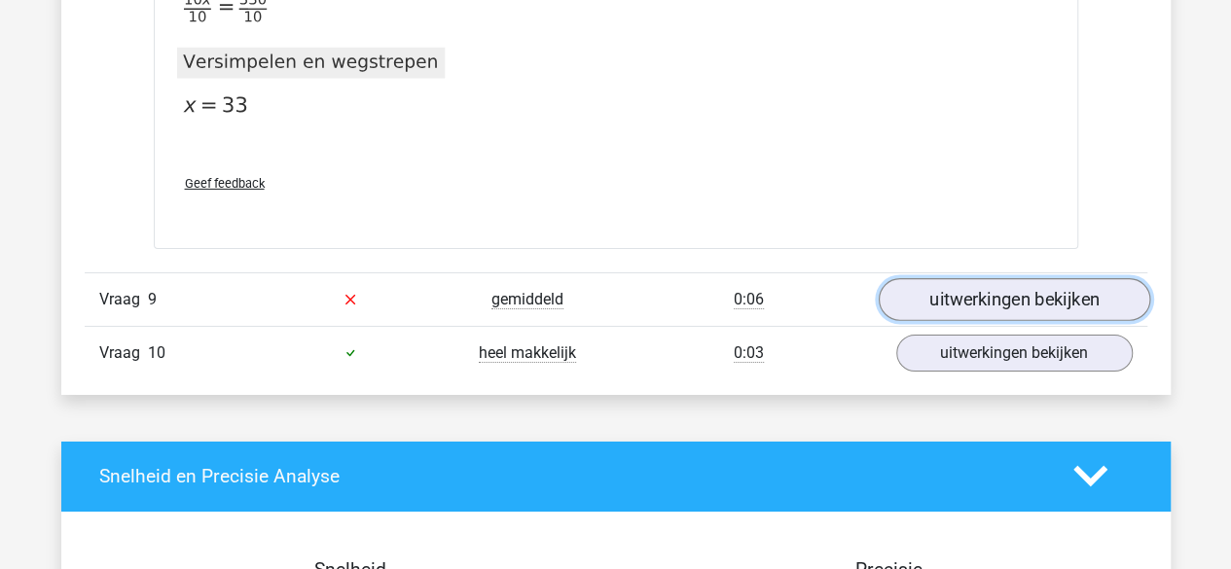
click at [999, 284] on link "uitwerkingen bekijken" at bounding box center [1013, 299] width 271 height 43
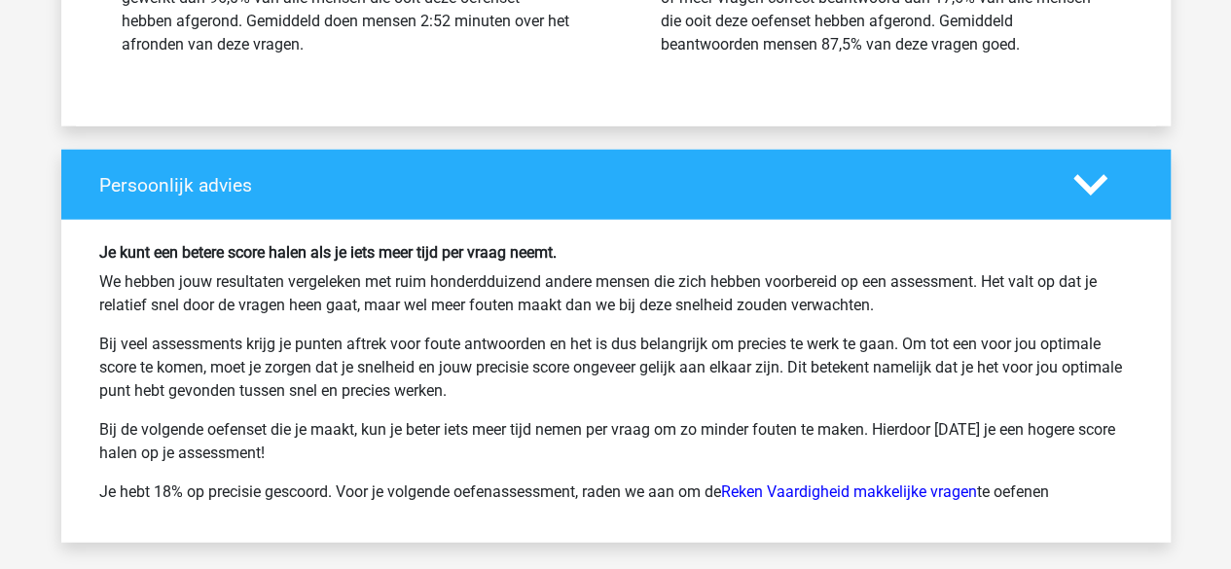
scroll to position [5997, 0]
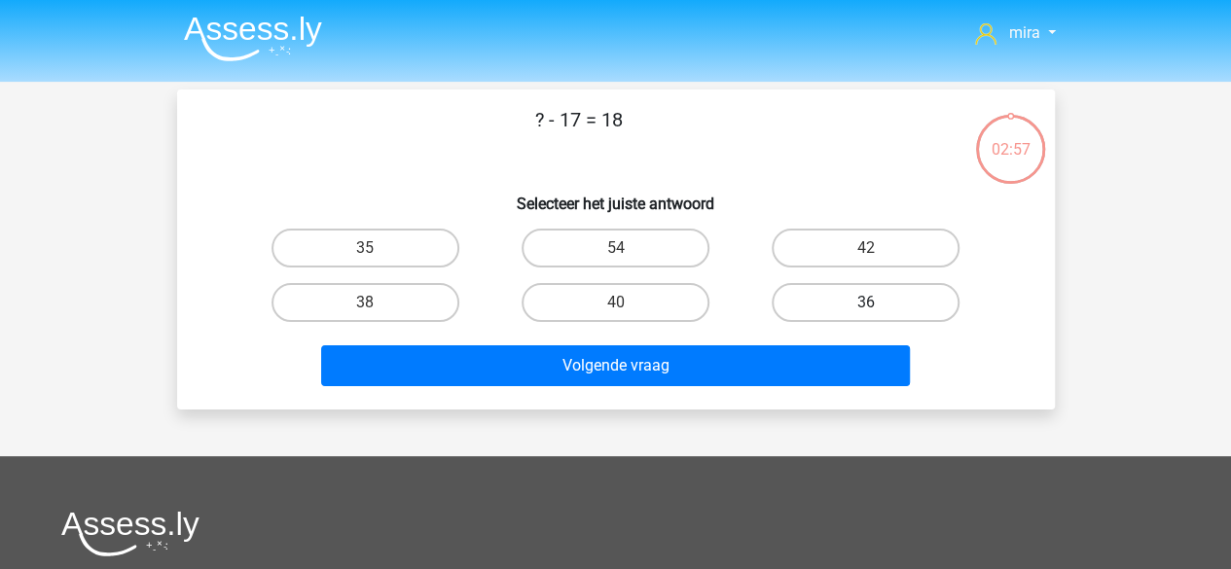
click at [808, 306] on label "36" at bounding box center [866, 302] width 188 height 39
click at [866, 306] on input "36" at bounding box center [872, 309] width 13 height 13
radio input "true"
click at [403, 244] on label "35" at bounding box center [365, 248] width 188 height 39
click at [378, 248] on input "35" at bounding box center [371, 254] width 13 height 13
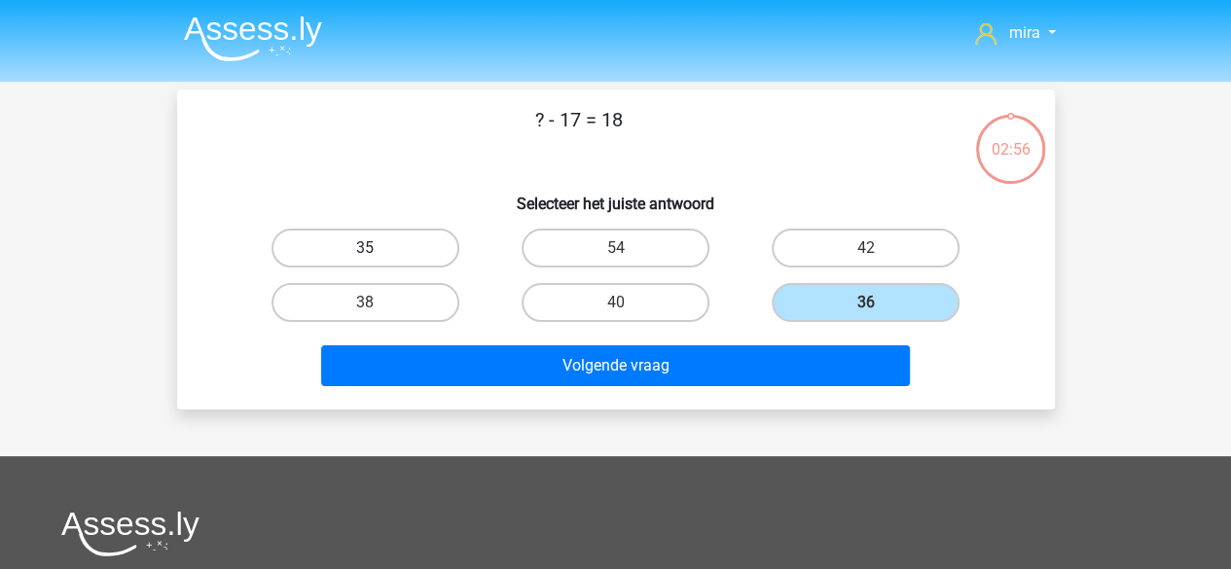
radio input "true"
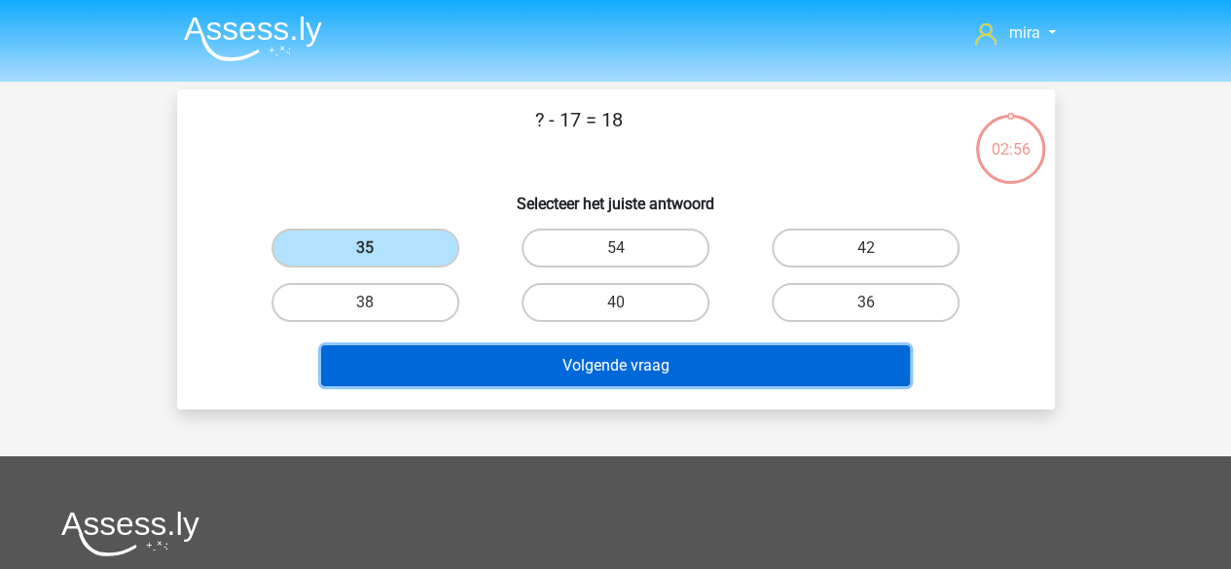
click at [480, 369] on button "Volgende vraag" at bounding box center [615, 365] width 589 height 41
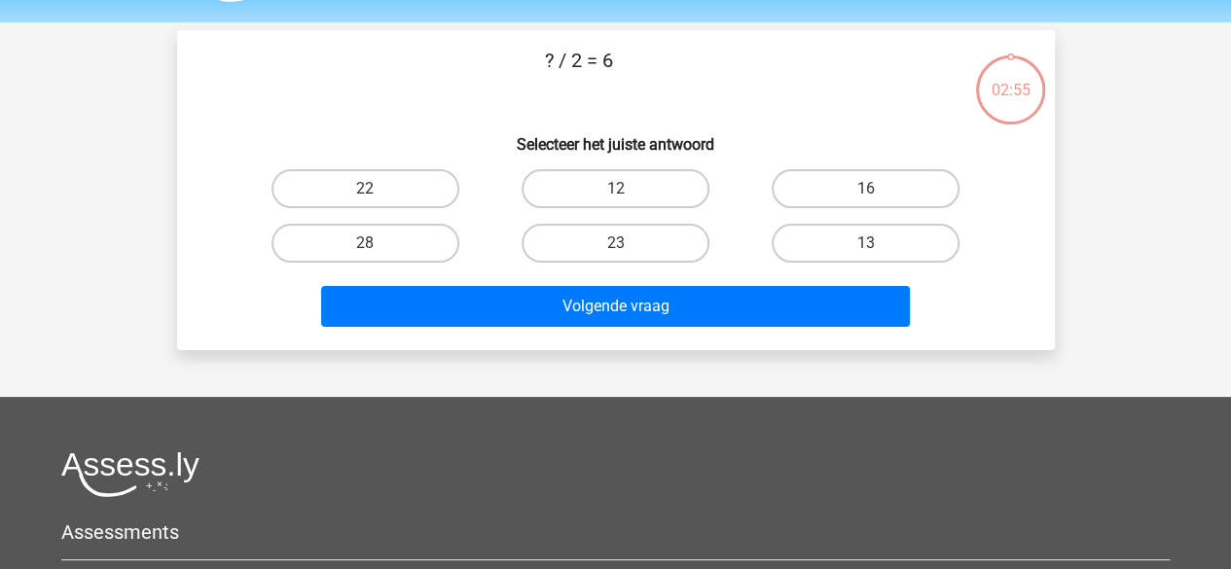
scroll to position [90, 0]
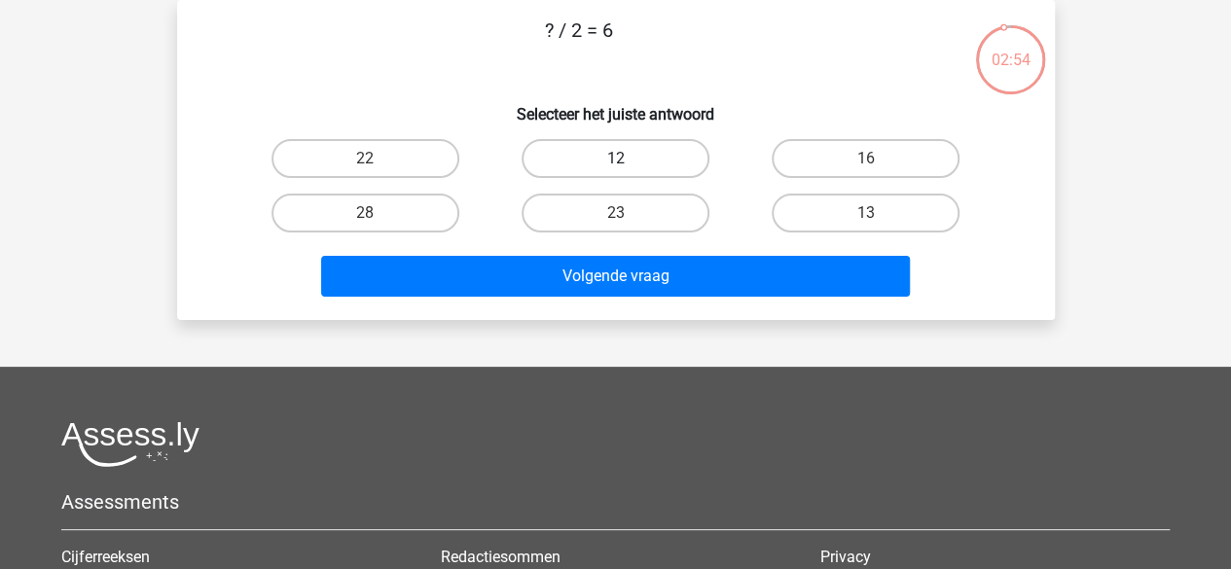
click at [691, 169] on label "12" at bounding box center [616, 158] width 188 height 39
click at [628, 169] on input "12" at bounding box center [621, 165] width 13 height 13
radio input "true"
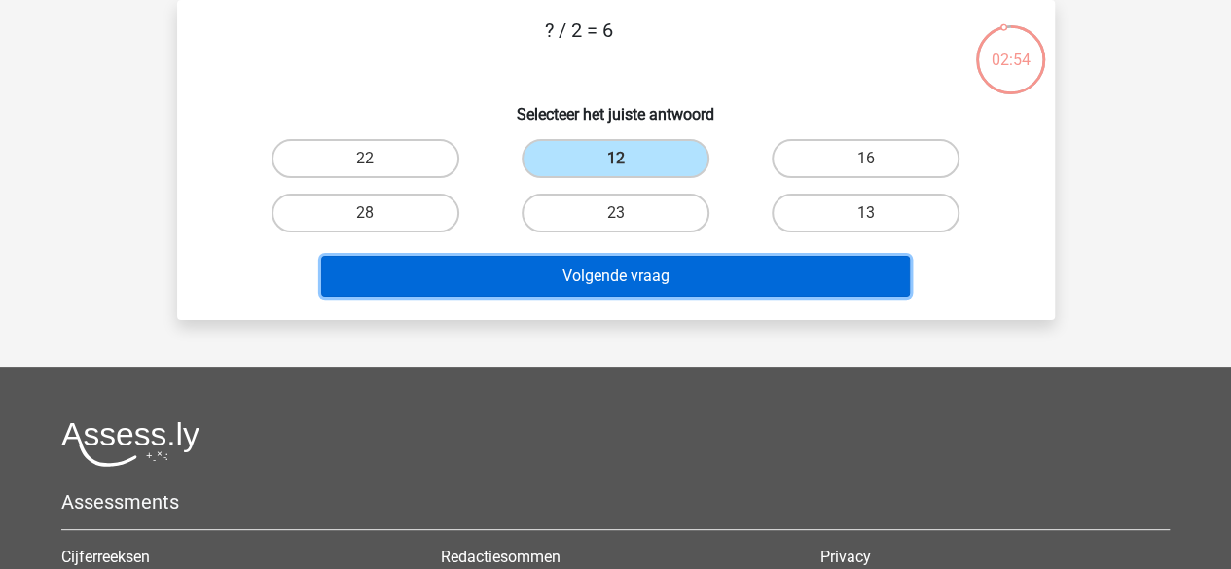
click at [666, 292] on button "Volgende vraag" at bounding box center [615, 276] width 589 height 41
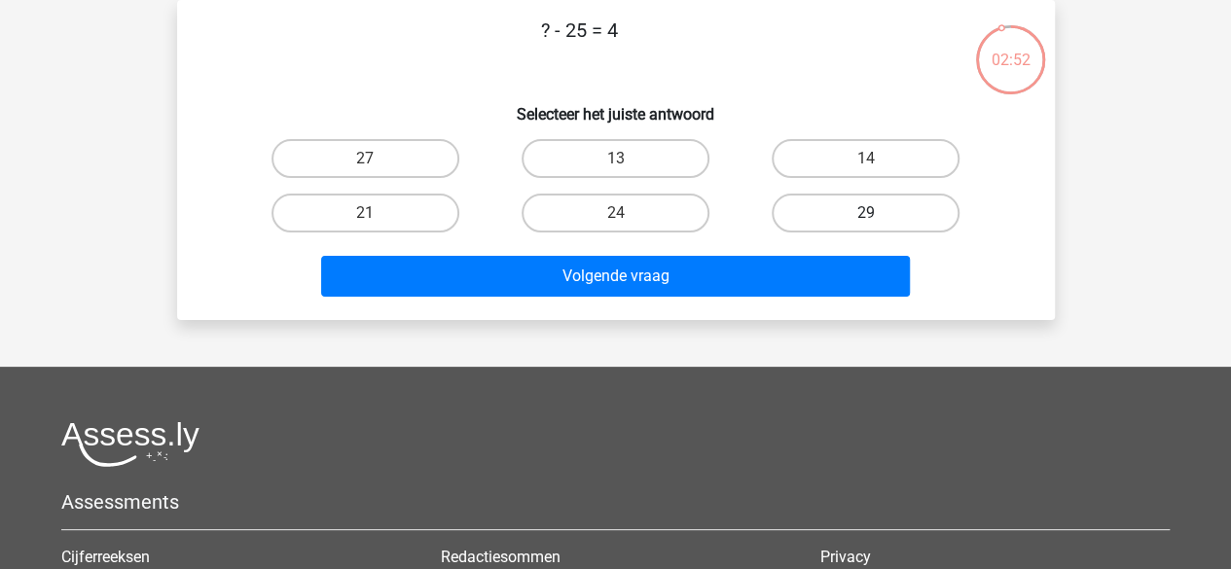
click at [835, 207] on label "29" at bounding box center [866, 213] width 188 height 39
click at [866, 213] on input "29" at bounding box center [872, 219] width 13 height 13
radio input "true"
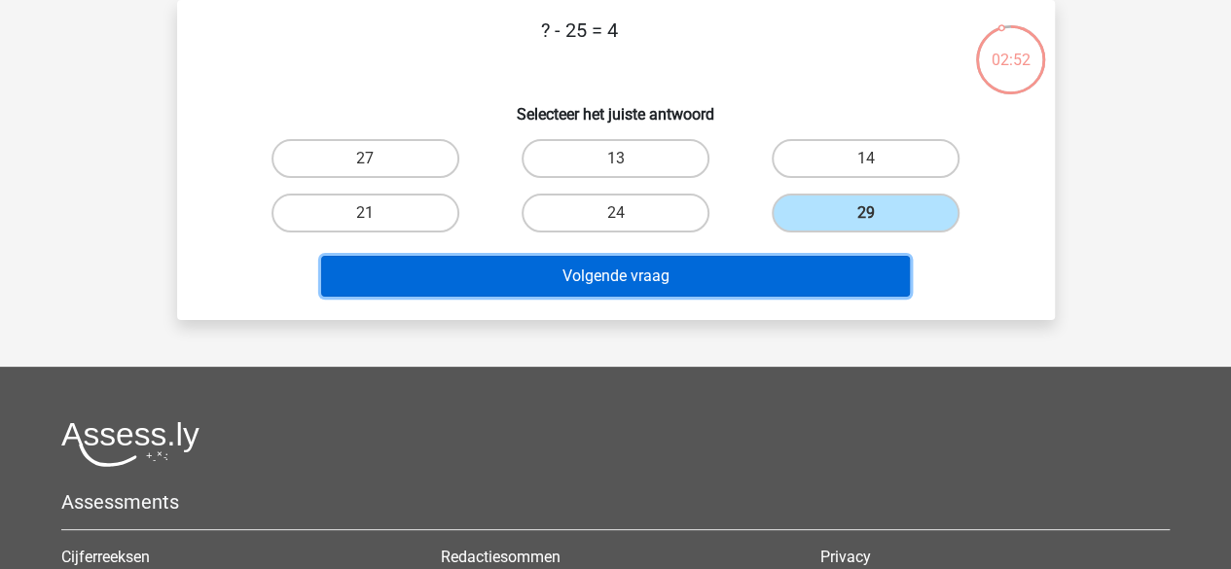
click at [790, 271] on button "Volgende vraag" at bounding box center [615, 276] width 589 height 41
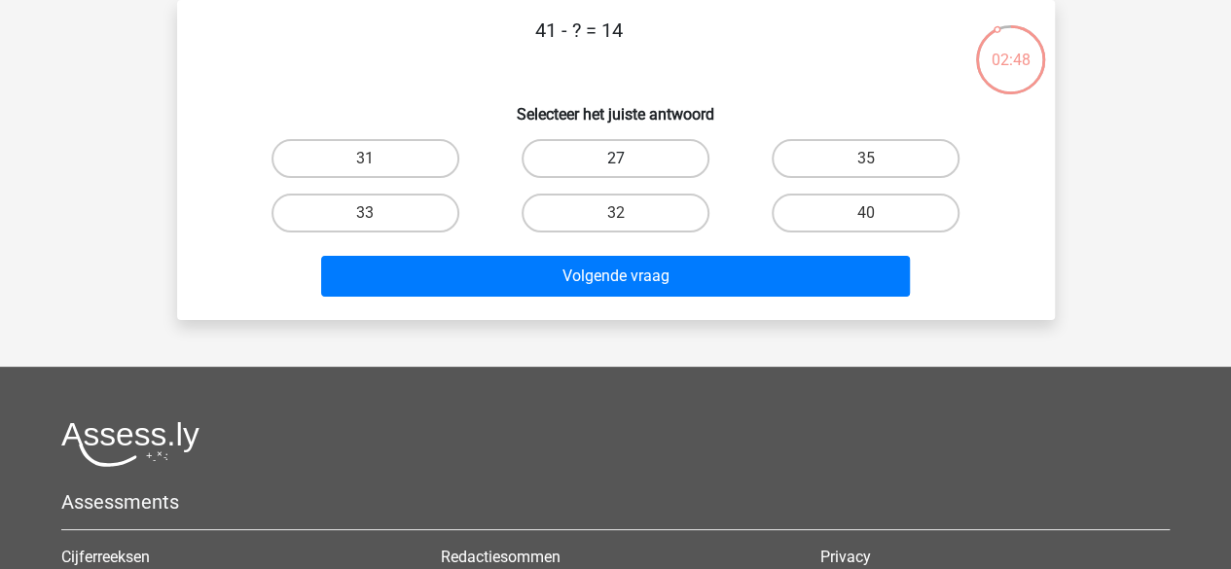
click at [668, 157] on label "27" at bounding box center [616, 158] width 188 height 39
click at [628, 159] on input "27" at bounding box center [621, 165] width 13 height 13
radio input "true"
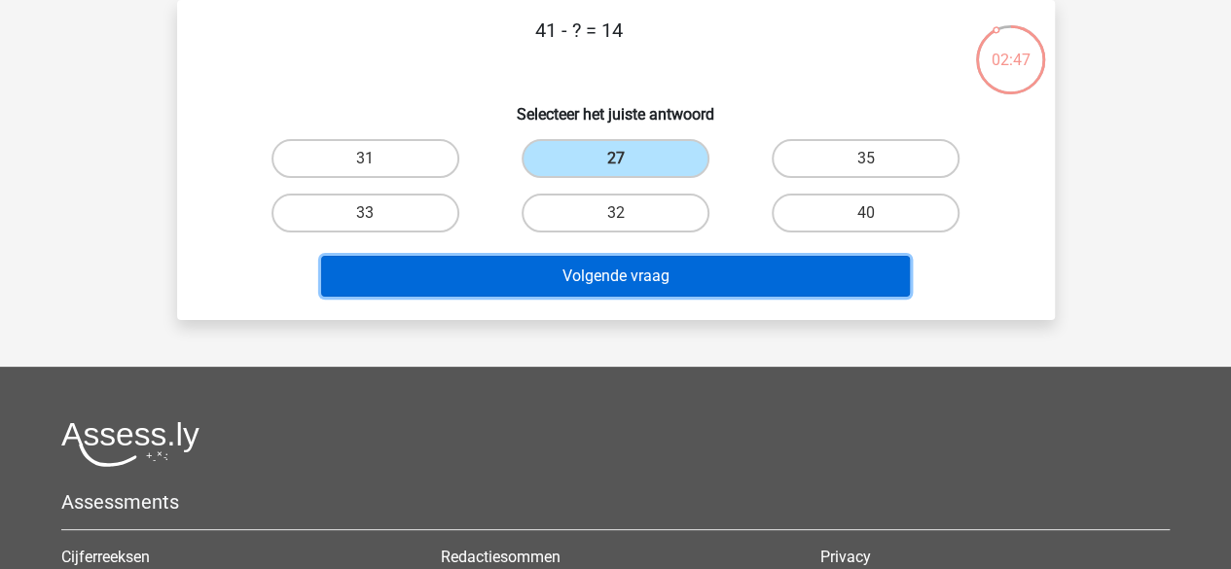
click at [676, 294] on button "Volgende vraag" at bounding box center [615, 276] width 589 height 41
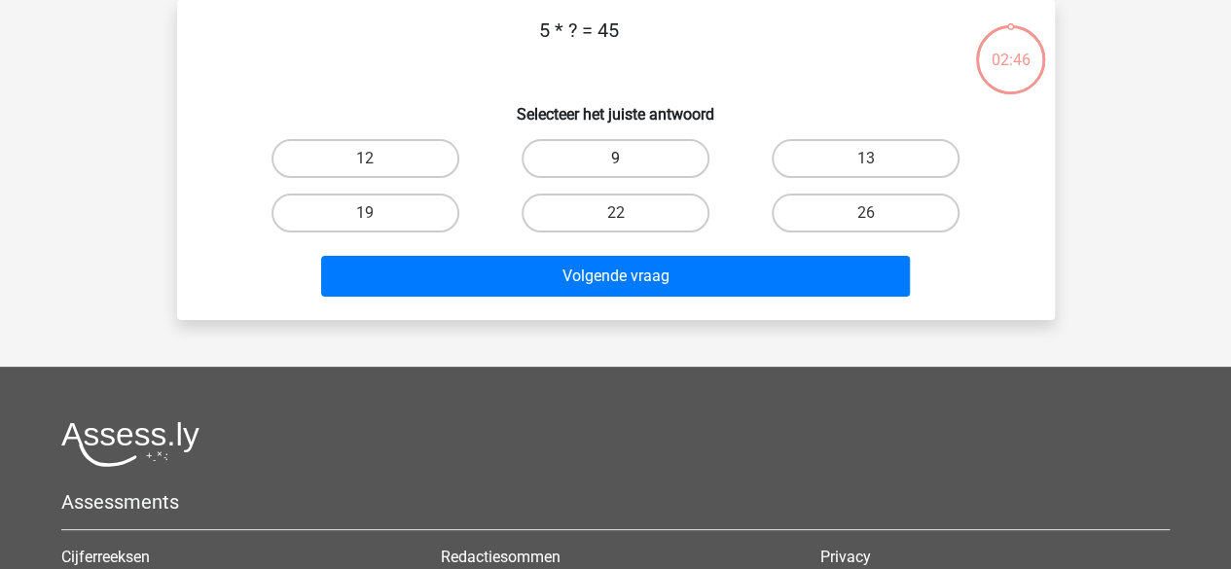
click at [656, 159] on label "9" at bounding box center [616, 158] width 188 height 39
click at [628, 159] on input "9" at bounding box center [621, 165] width 13 height 13
radio input "true"
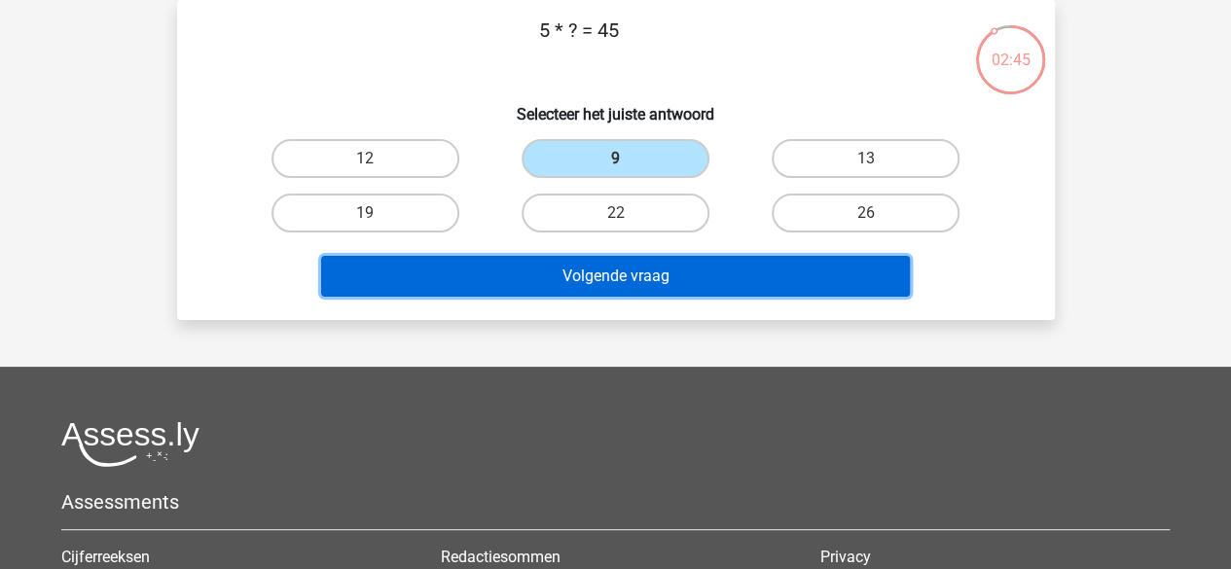
click at [665, 268] on button "Volgende vraag" at bounding box center [615, 276] width 589 height 41
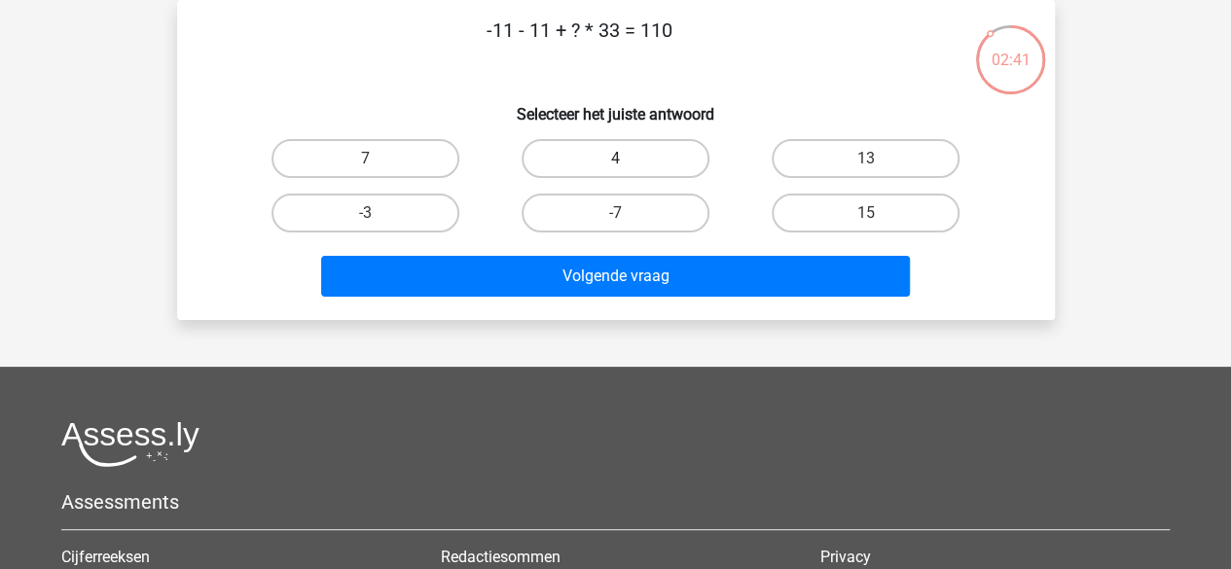
click at [689, 157] on label "4" at bounding box center [616, 158] width 188 height 39
click at [628, 159] on input "4" at bounding box center [621, 165] width 13 height 13
radio input "true"
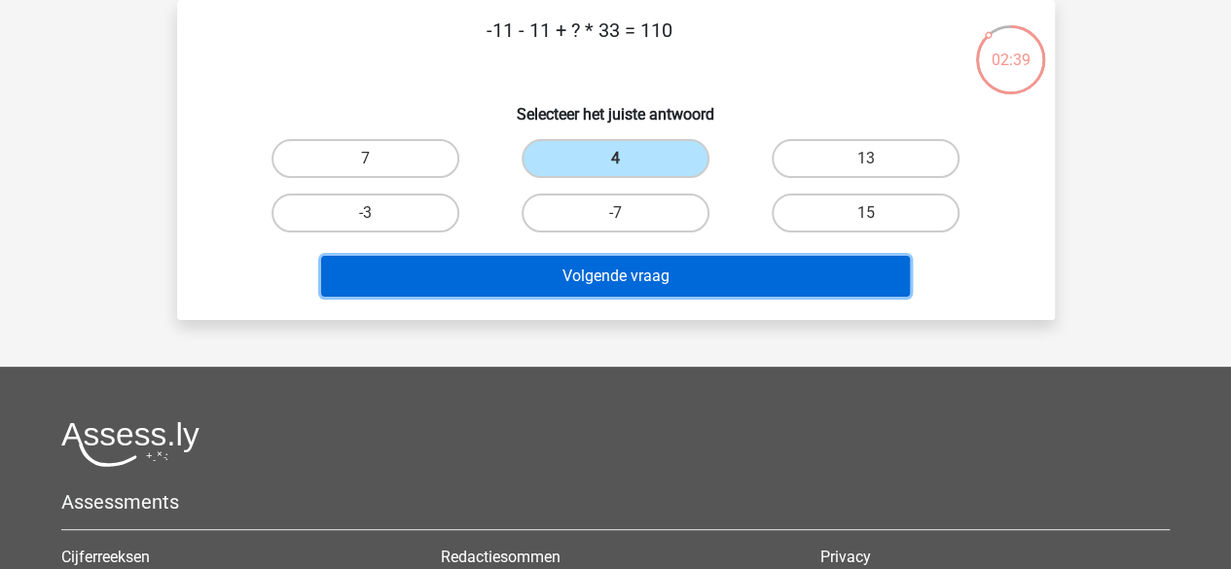
click at [683, 269] on button "Volgende vraag" at bounding box center [615, 276] width 589 height 41
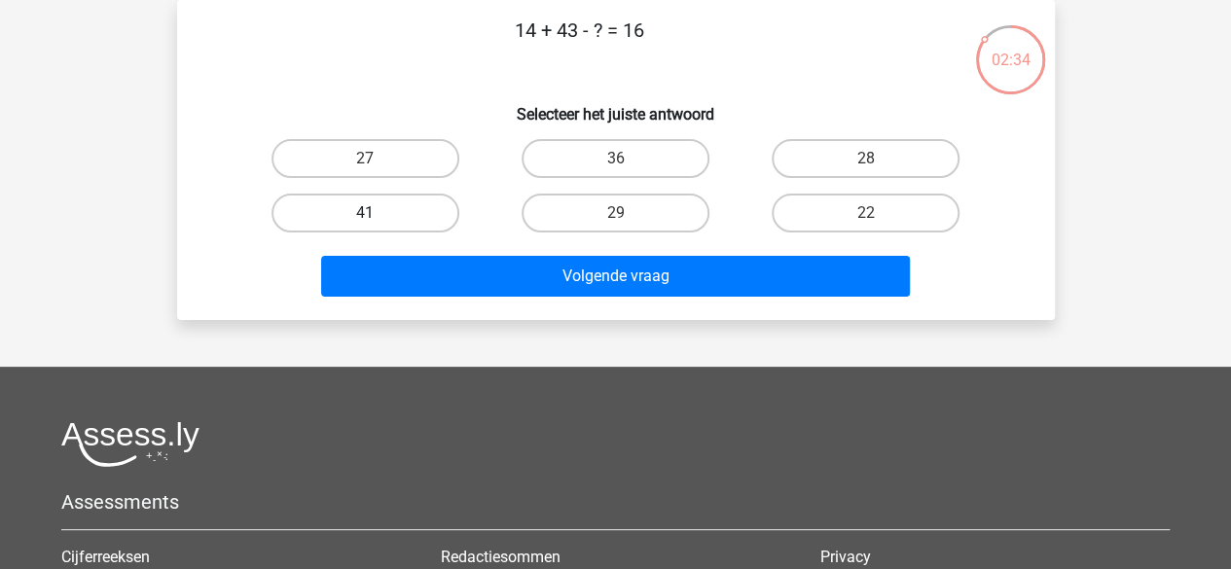
click at [450, 228] on label "41" at bounding box center [365, 213] width 188 height 39
click at [378, 226] on input "41" at bounding box center [371, 219] width 13 height 13
radio input "true"
click at [511, 297] on div "Volgende vraag" at bounding box center [615, 280] width 751 height 49
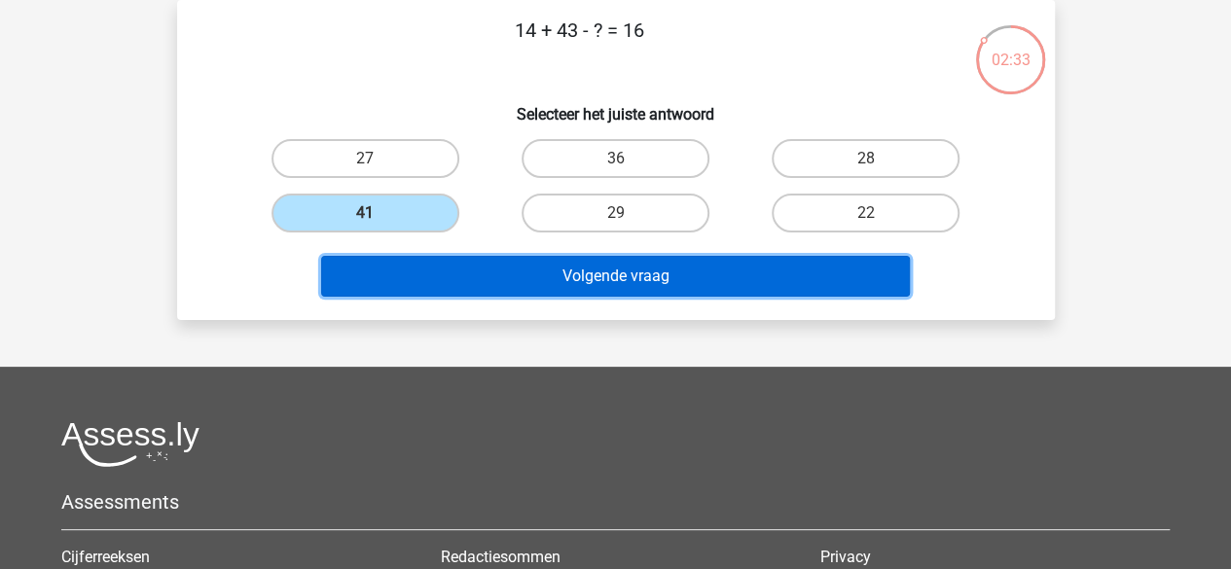
click at [513, 293] on button "Volgende vraag" at bounding box center [615, 276] width 589 height 41
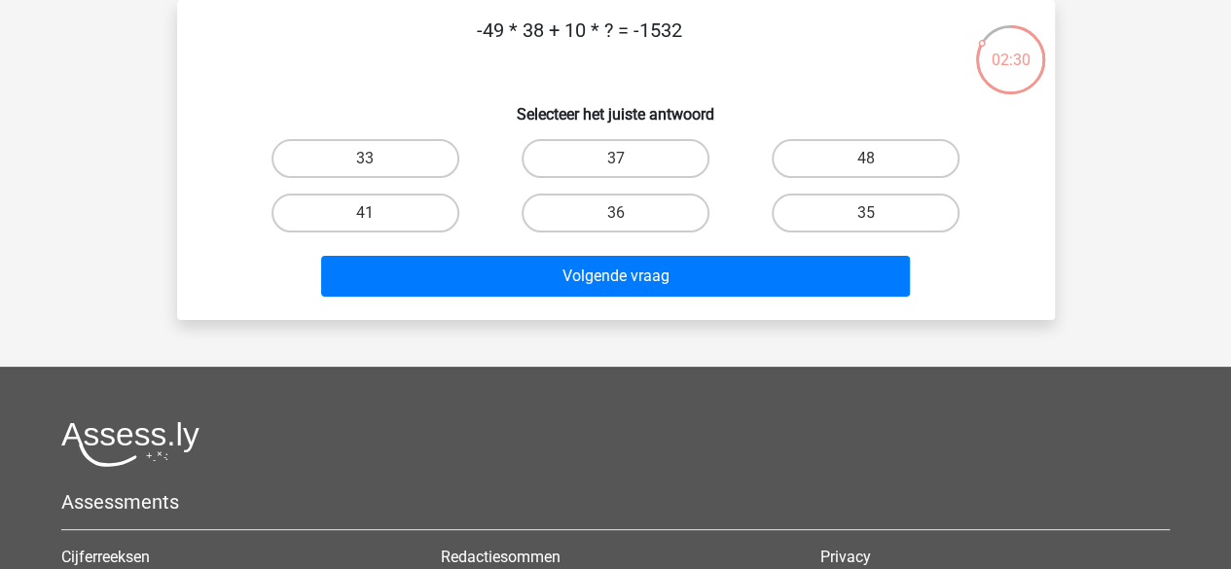
click at [437, 183] on div "33" at bounding box center [365, 158] width 250 height 54
click at [435, 172] on label "33" at bounding box center [365, 158] width 188 height 39
click at [378, 171] on input "33" at bounding box center [371, 165] width 13 height 13
radio input "true"
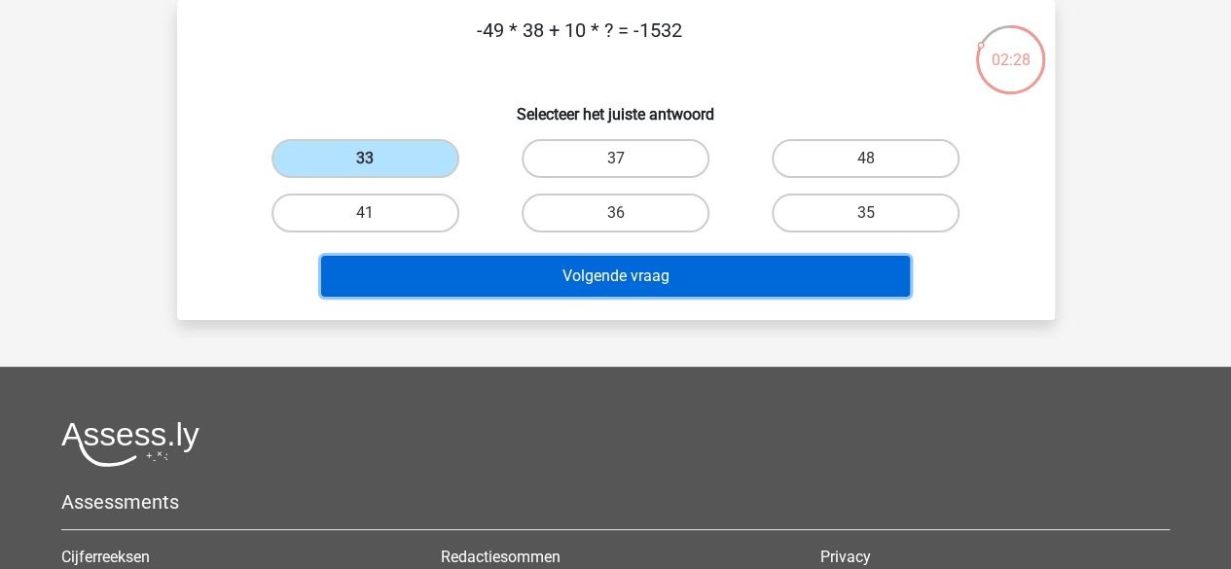
click at [559, 282] on button "Volgende vraag" at bounding box center [615, 276] width 589 height 41
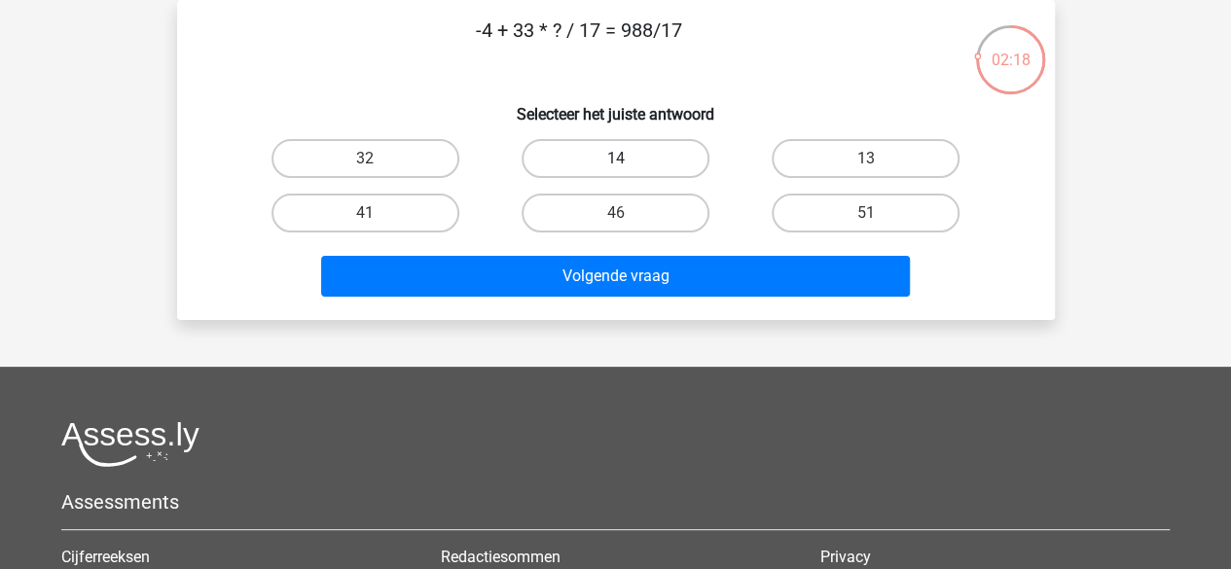
click at [658, 171] on label "14" at bounding box center [616, 158] width 188 height 39
click at [628, 171] on input "14" at bounding box center [621, 165] width 13 height 13
radio input "true"
click at [413, 166] on label "32" at bounding box center [365, 158] width 188 height 39
click at [378, 166] on input "32" at bounding box center [371, 165] width 13 height 13
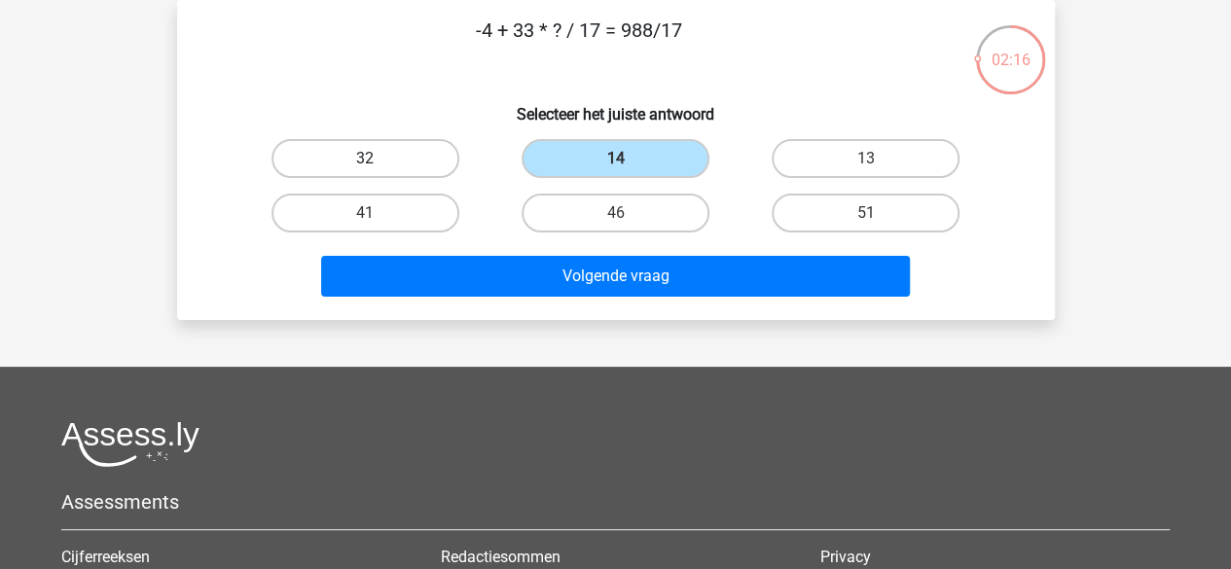
radio input "true"
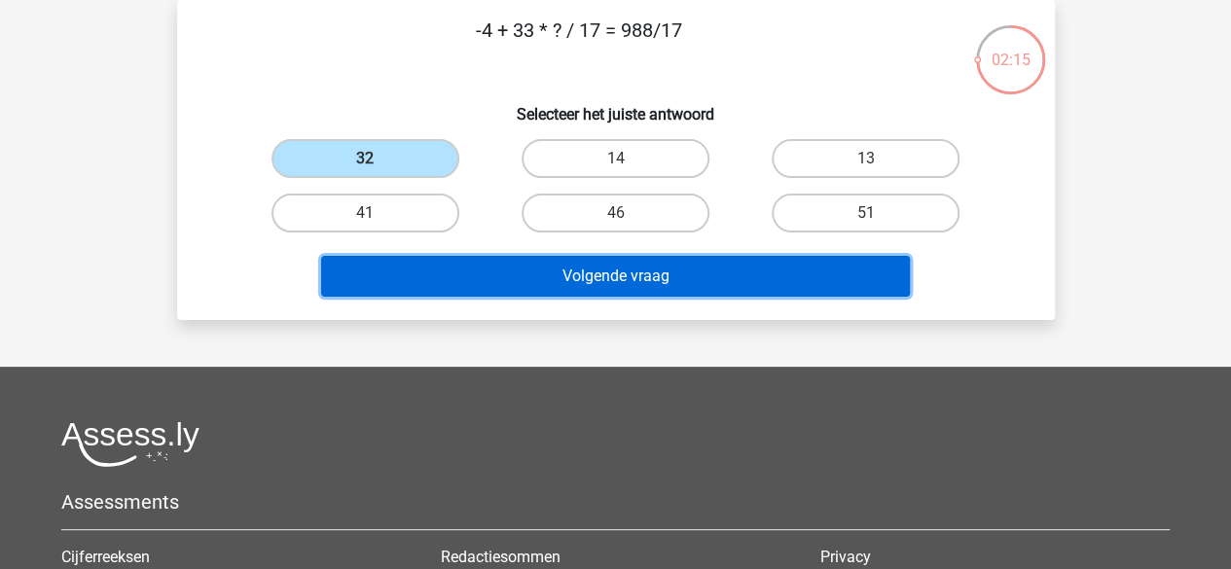
click at [564, 284] on button "Volgende vraag" at bounding box center [615, 276] width 589 height 41
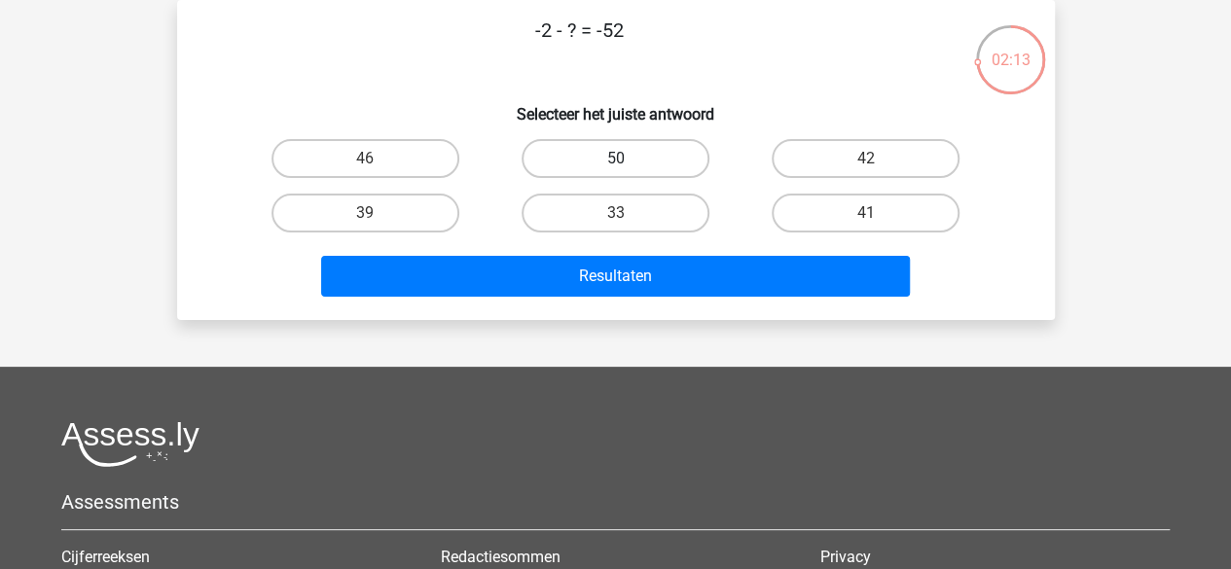
click at [660, 159] on label "50" at bounding box center [616, 158] width 188 height 39
click at [628, 159] on input "50" at bounding box center [621, 165] width 13 height 13
radio input "true"
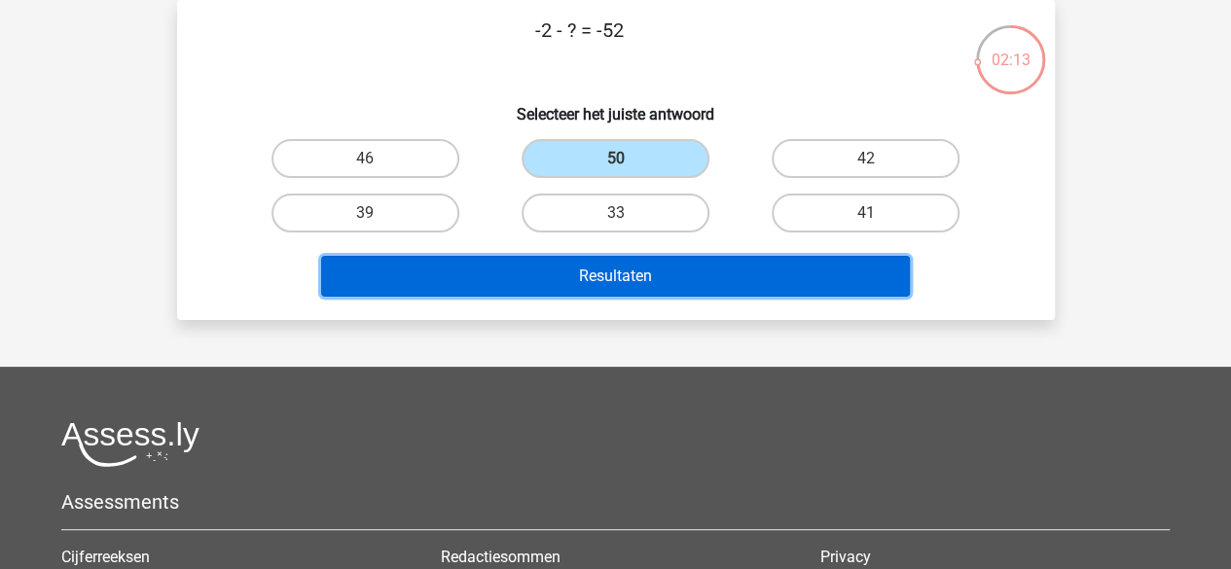
click at [643, 267] on button "Resultaten" at bounding box center [615, 276] width 589 height 41
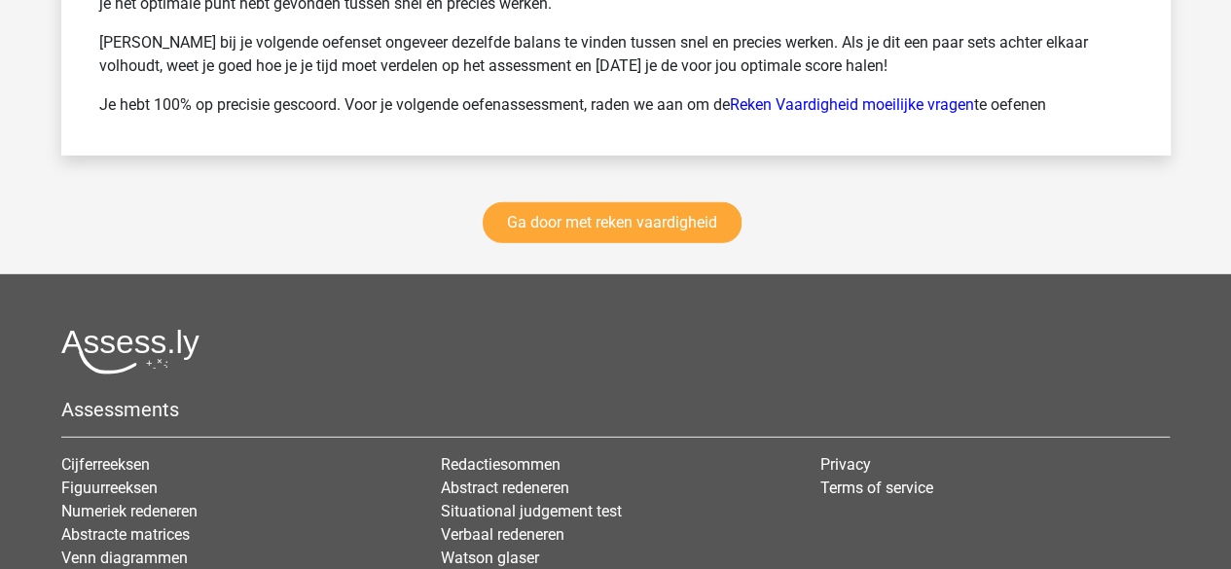
scroll to position [2811, 0]
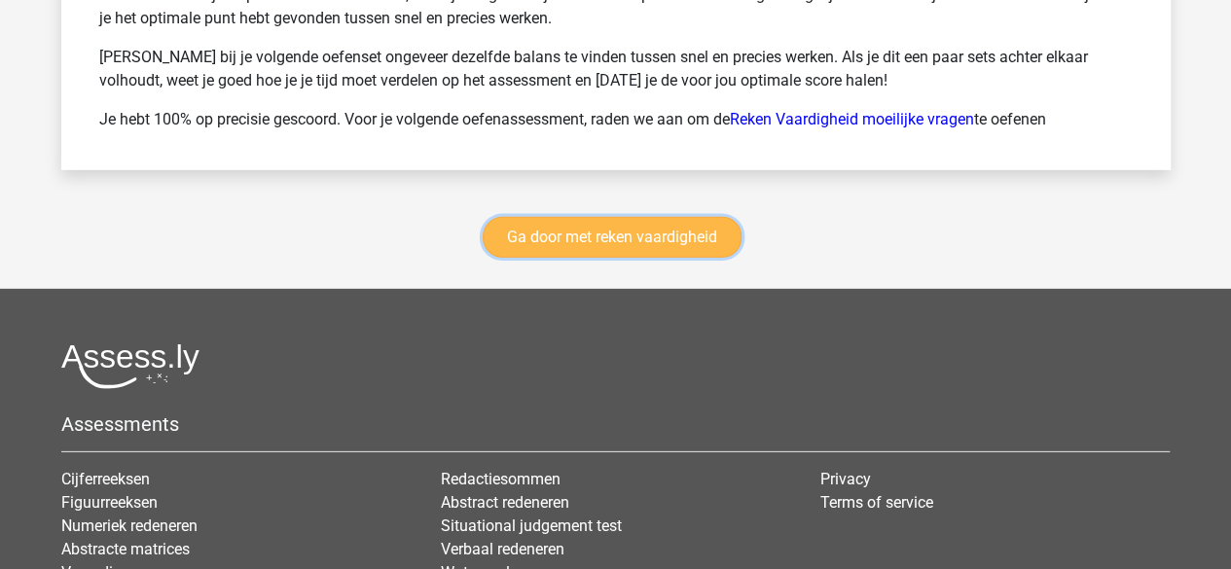
click at [646, 242] on link "Ga door met reken vaardigheid" at bounding box center [612, 237] width 259 height 41
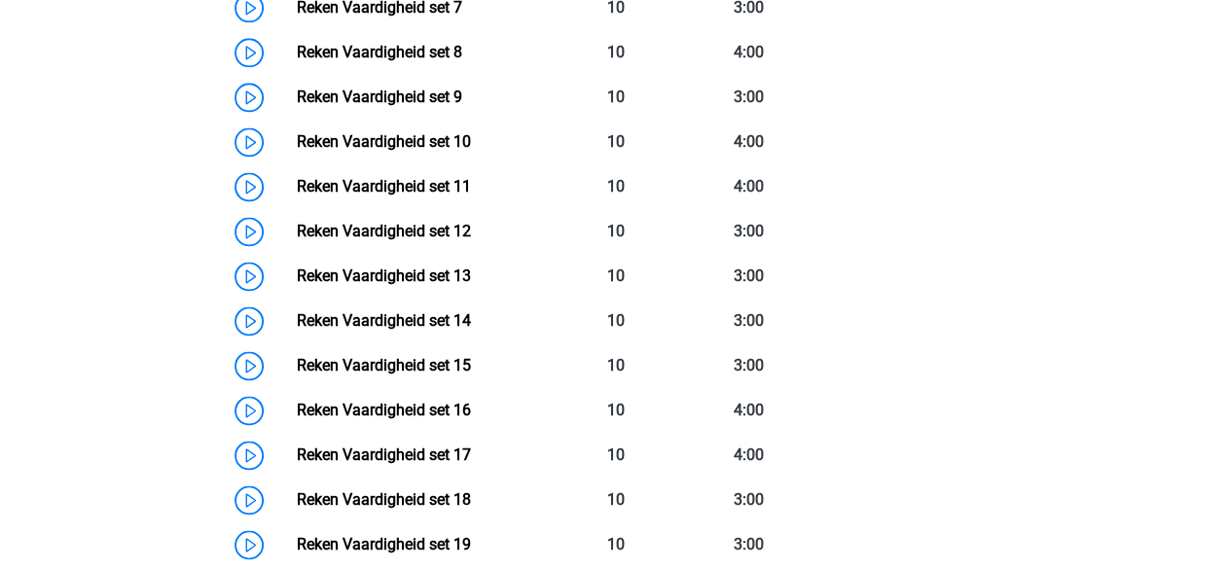
scroll to position [1293, 0]
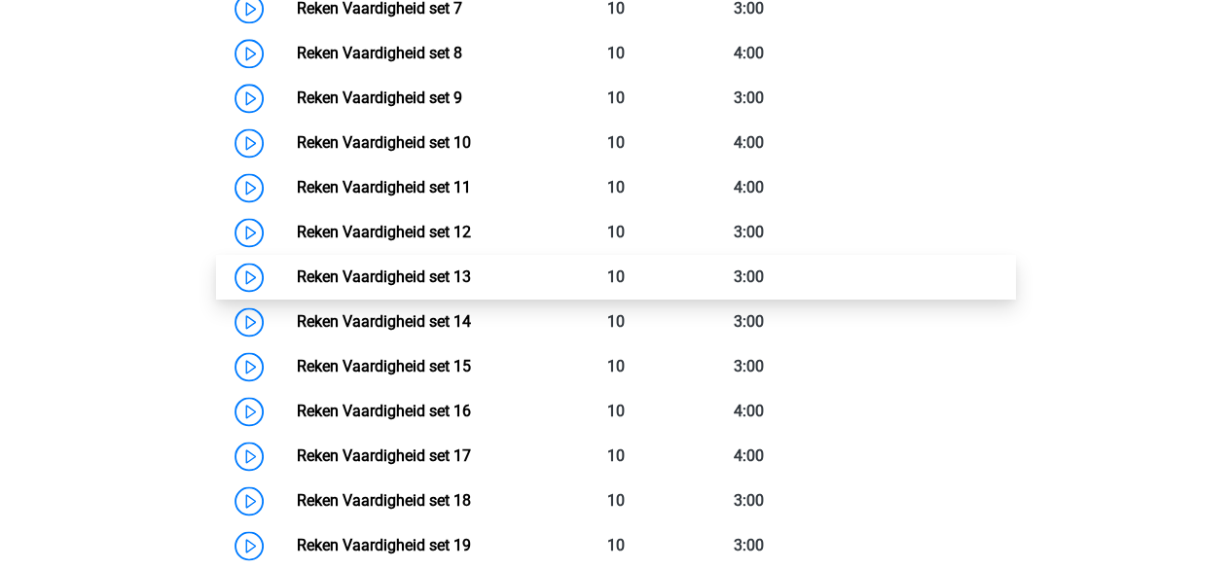
click at [471, 285] on link "Reken Vaardigheid set 13" at bounding box center [384, 277] width 174 height 18
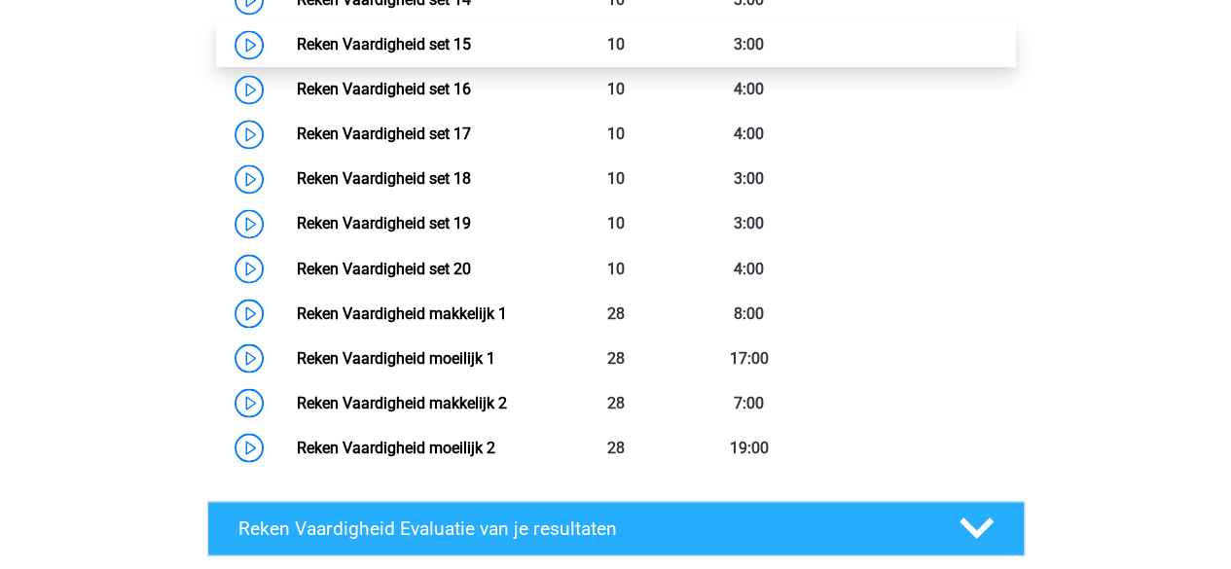
scroll to position [1498, 0]
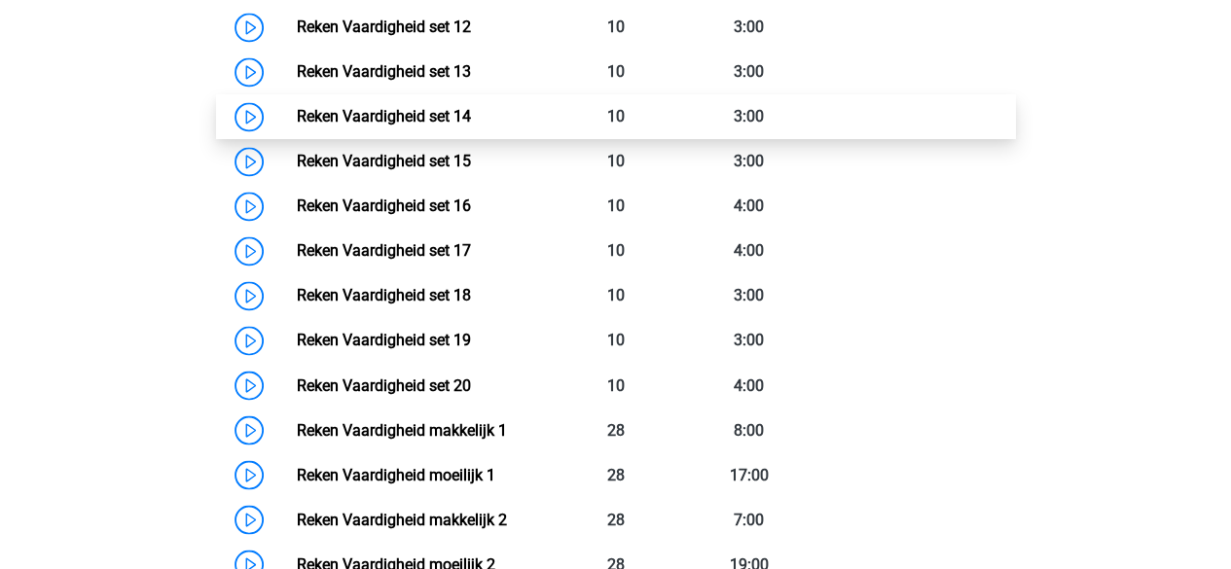
click at [416, 116] on link "Reken Vaardigheid set 14" at bounding box center [384, 116] width 174 height 18
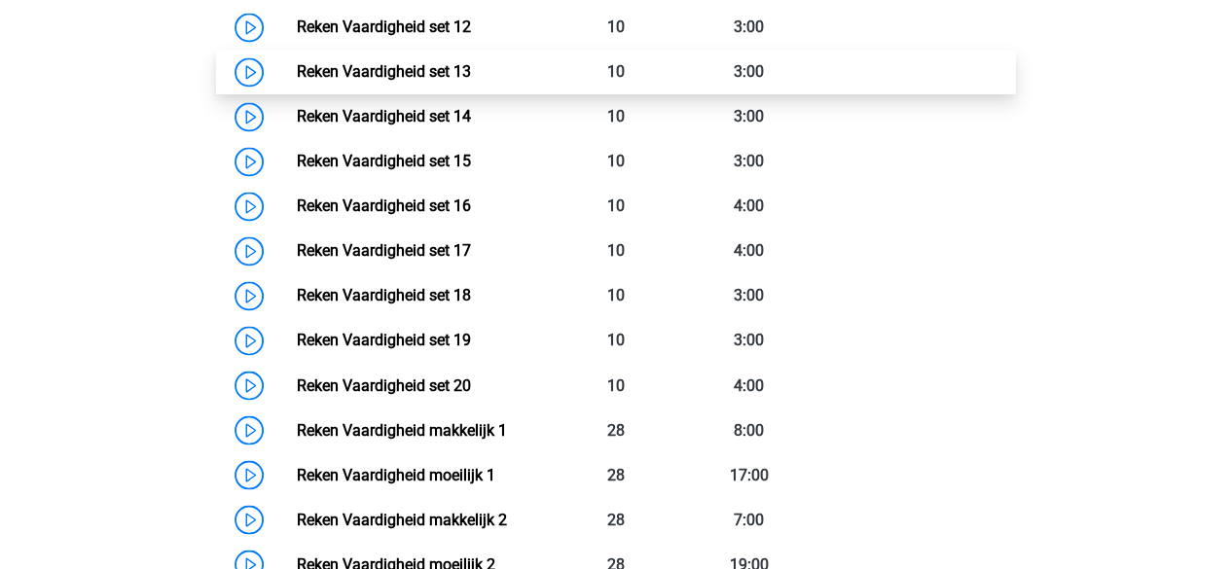
click at [403, 73] on link "Reken Vaardigheid set 13" at bounding box center [384, 71] width 174 height 18
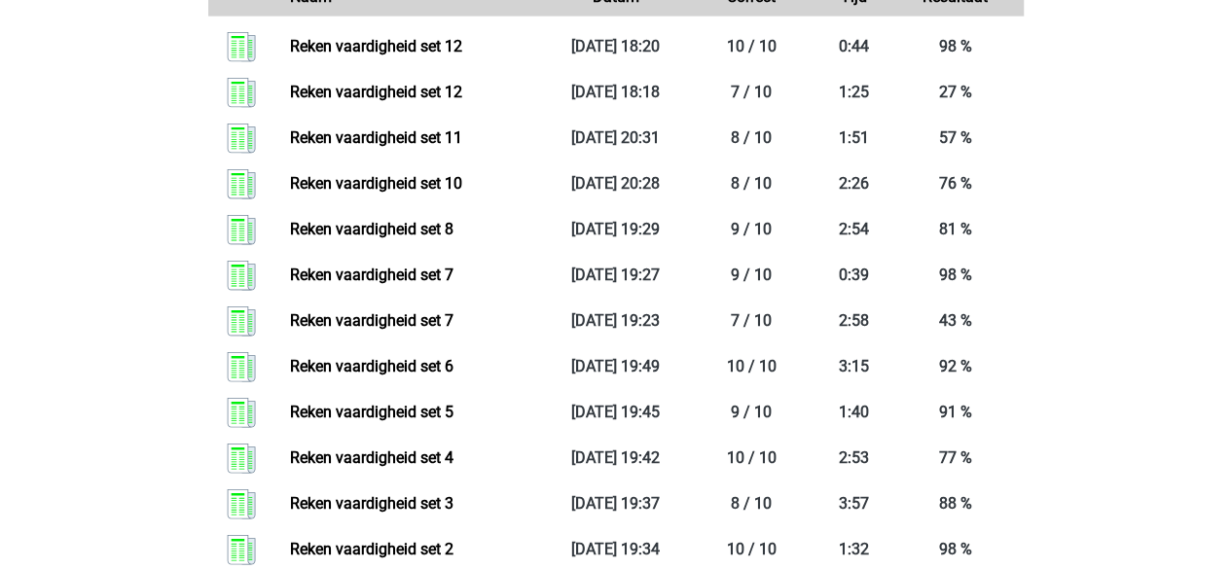
scroll to position [2295, 0]
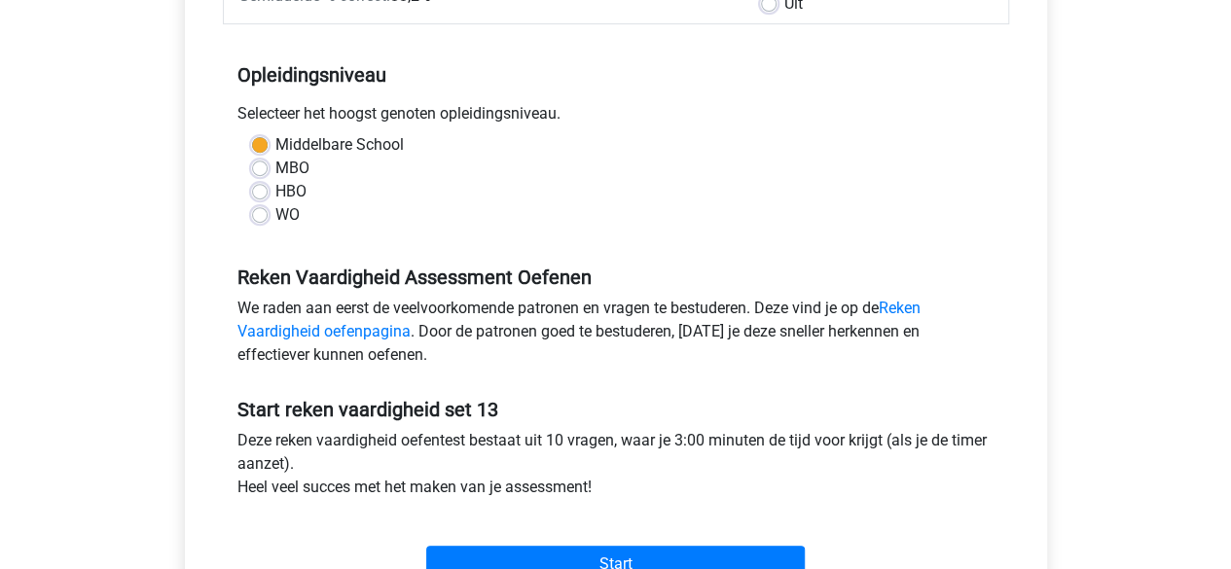
scroll to position [356, 0]
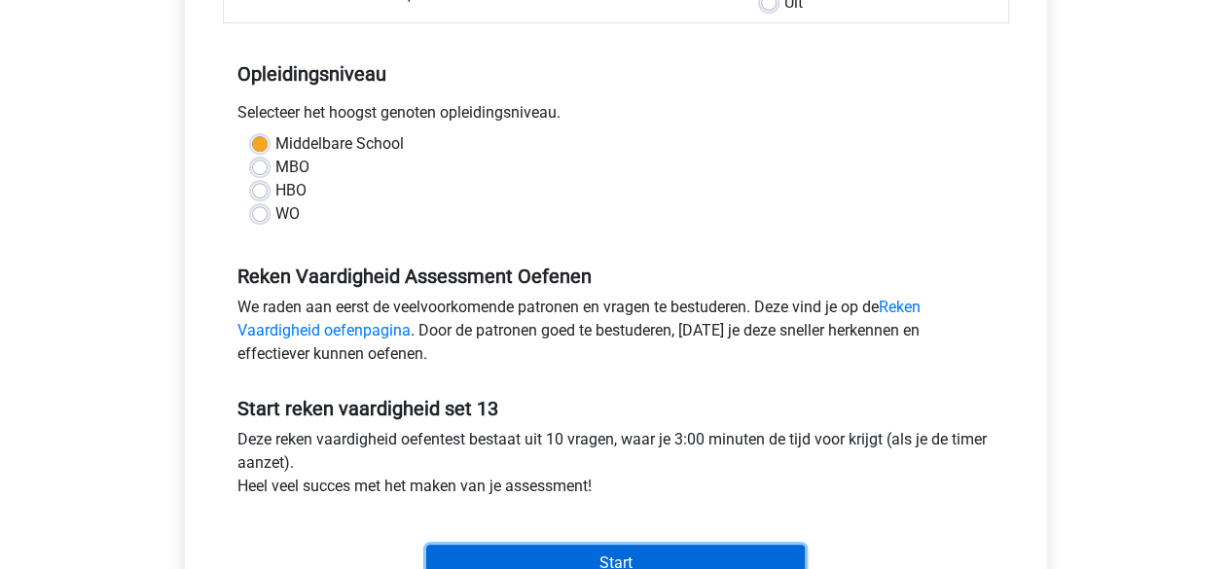
click at [584, 565] on input "Start" at bounding box center [615, 563] width 379 height 37
click at [693, 560] on input "Start" at bounding box center [615, 563] width 379 height 37
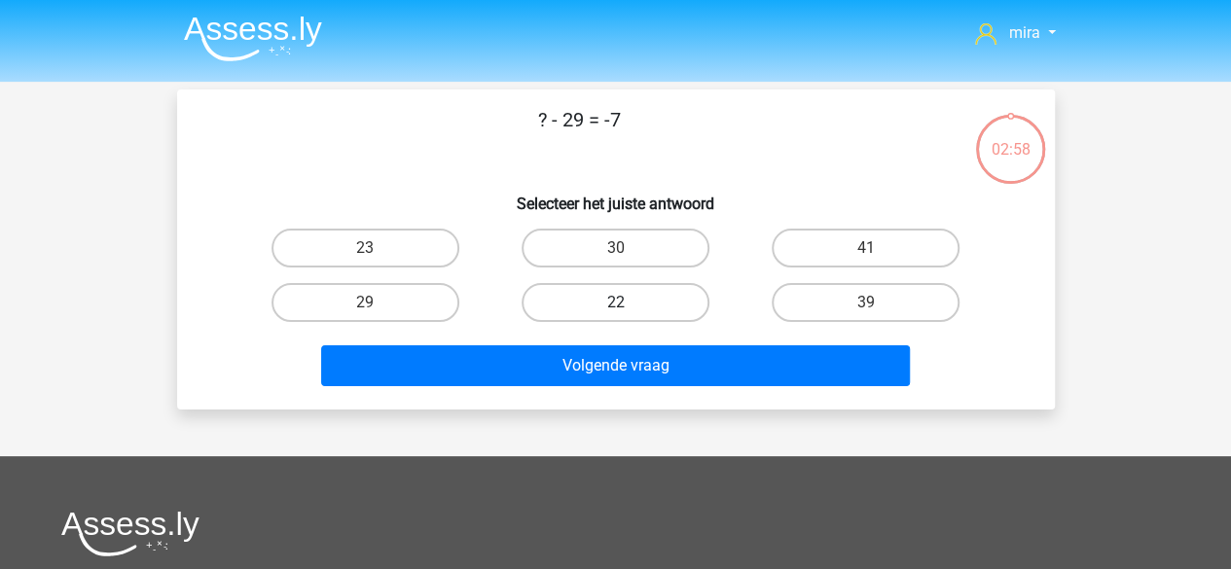
click at [590, 291] on label "22" at bounding box center [616, 302] width 188 height 39
click at [615, 303] on input "22" at bounding box center [621, 309] width 13 height 13
radio input "true"
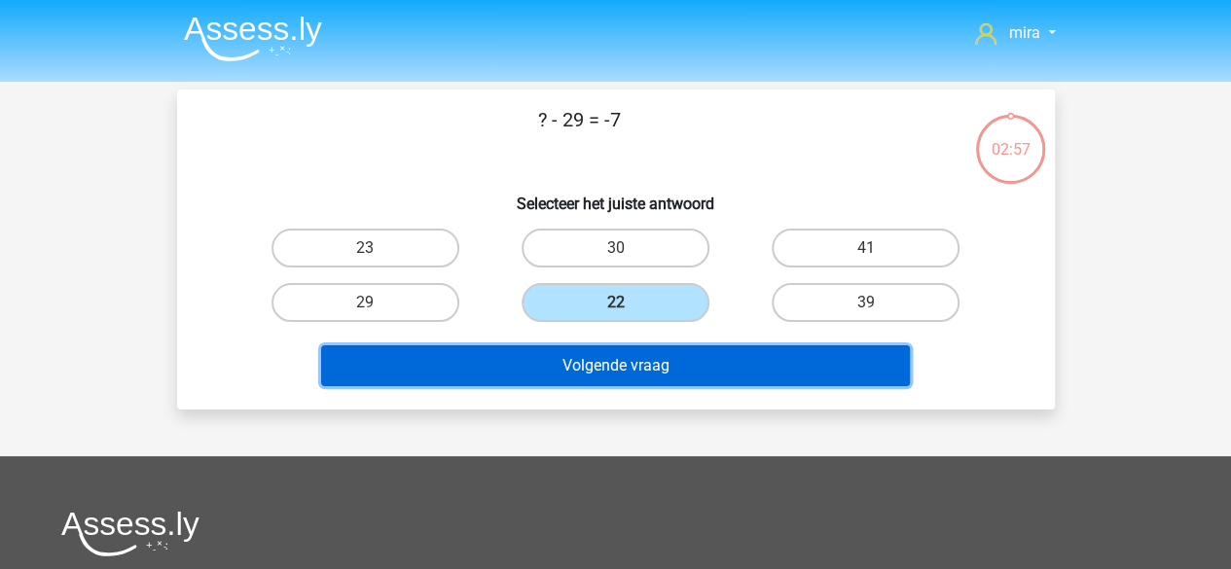
click at [594, 349] on button "Volgende vraag" at bounding box center [615, 365] width 589 height 41
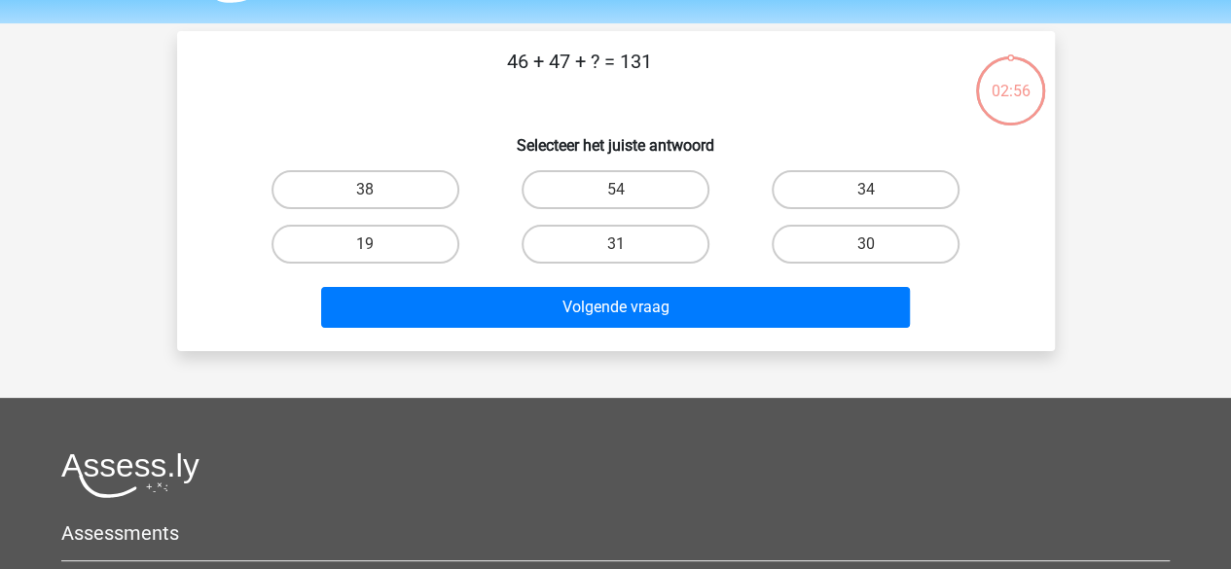
scroll to position [90, 0]
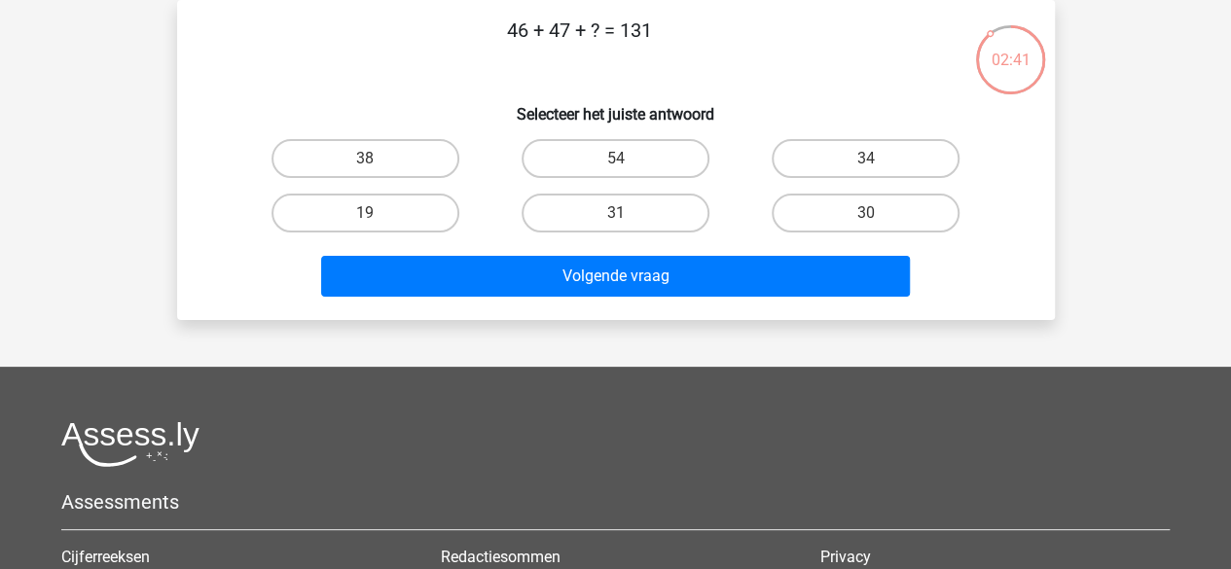
click at [373, 166] on input "38" at bounding box center [371, 165] width 13 height 13
radio input "true"
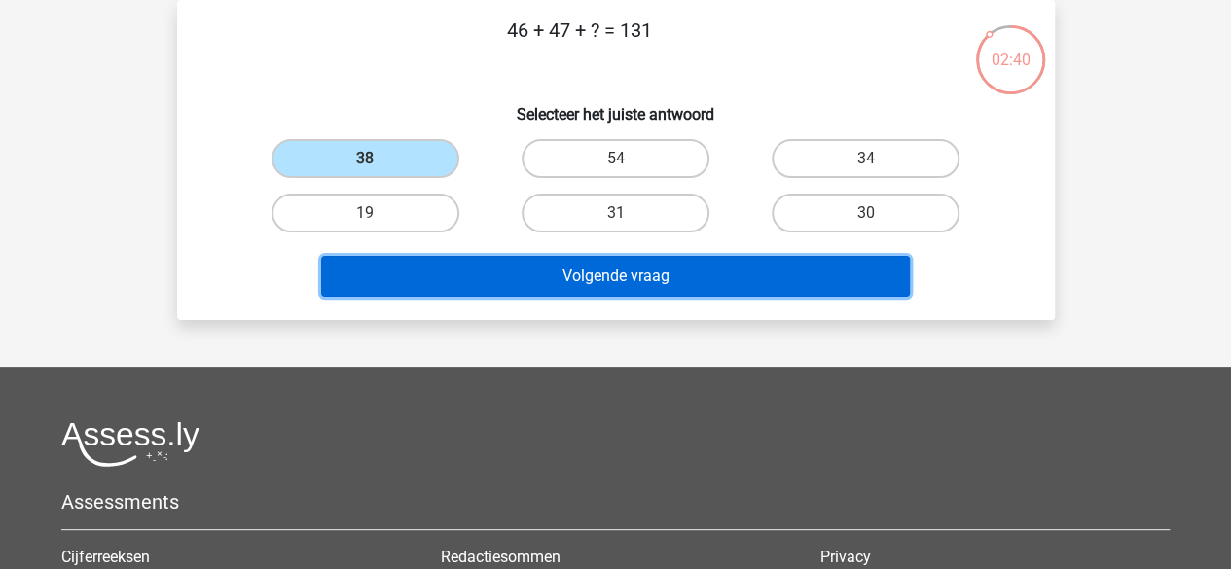
click at [456, 280] on button "Volgende vraag" at bounding box center [615, 276] width 589 height 41
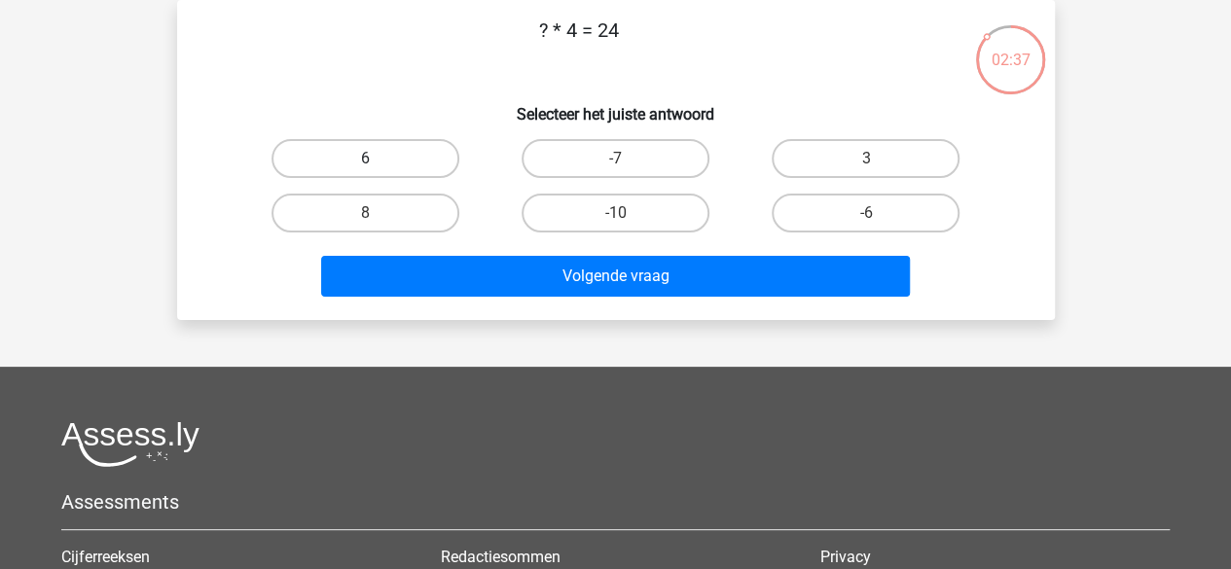
click at [411, 172] on label "6" at bounding box center [365, 158] width 188 height 39
click at [378, 171] on input "6" at bounding box center [371, 165] width 13 height 13
radio input "true"
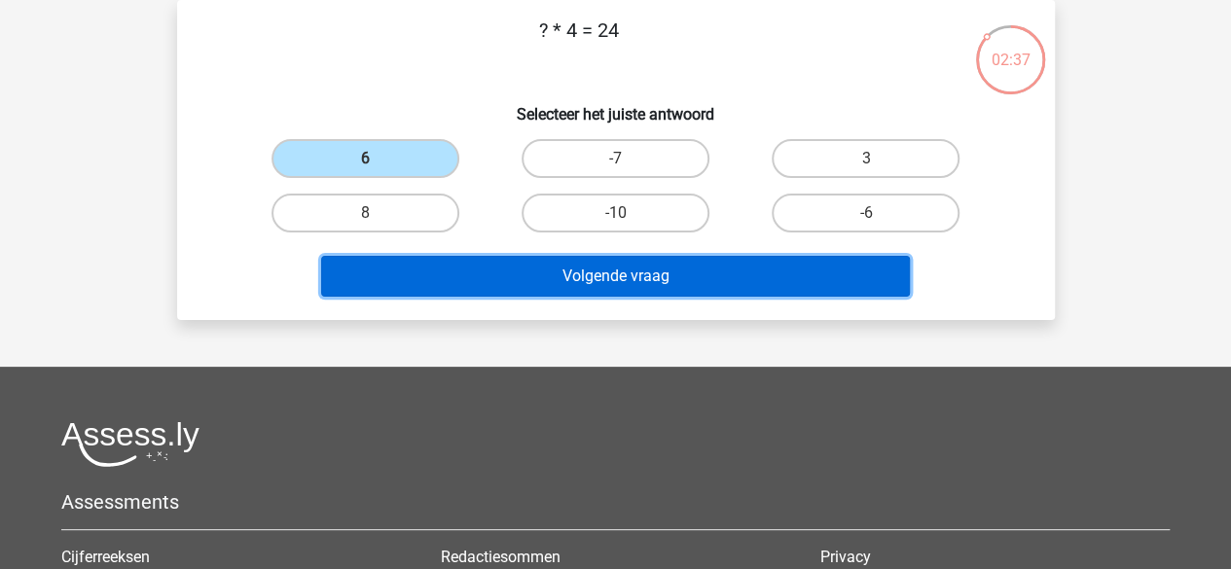
click at [473, 292] on button "Volgende vraag" at bounding box center [615, 276] width 589 height 41
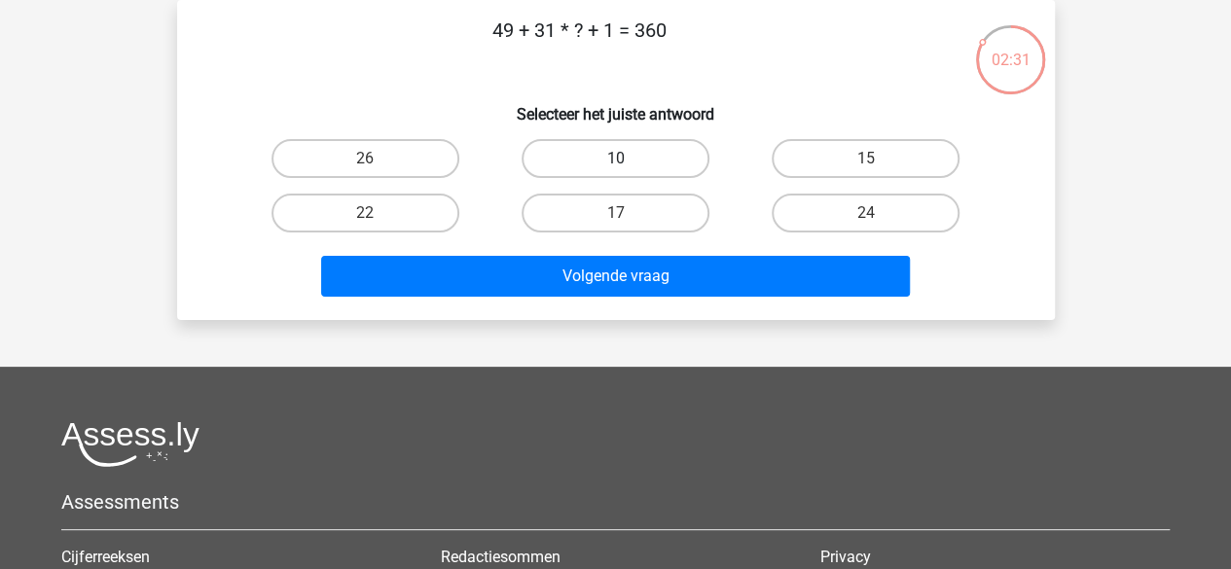
click at [555, 154] on label "10" at bounding box center [616, 158] width 188 height 39
click at [615, 159] on input "10" at bounding box center [621, 165] width 13 height 13
radio input "true"
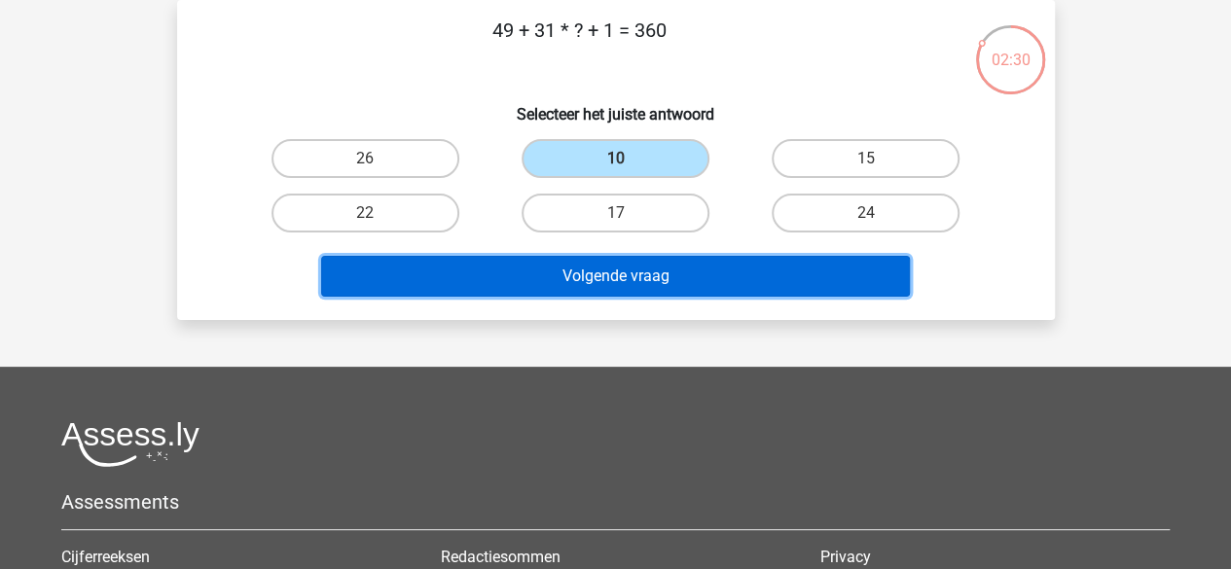
click at [535, 269] on button "Volgende vraag" at bounding box center [615, 276] width 589 height 41
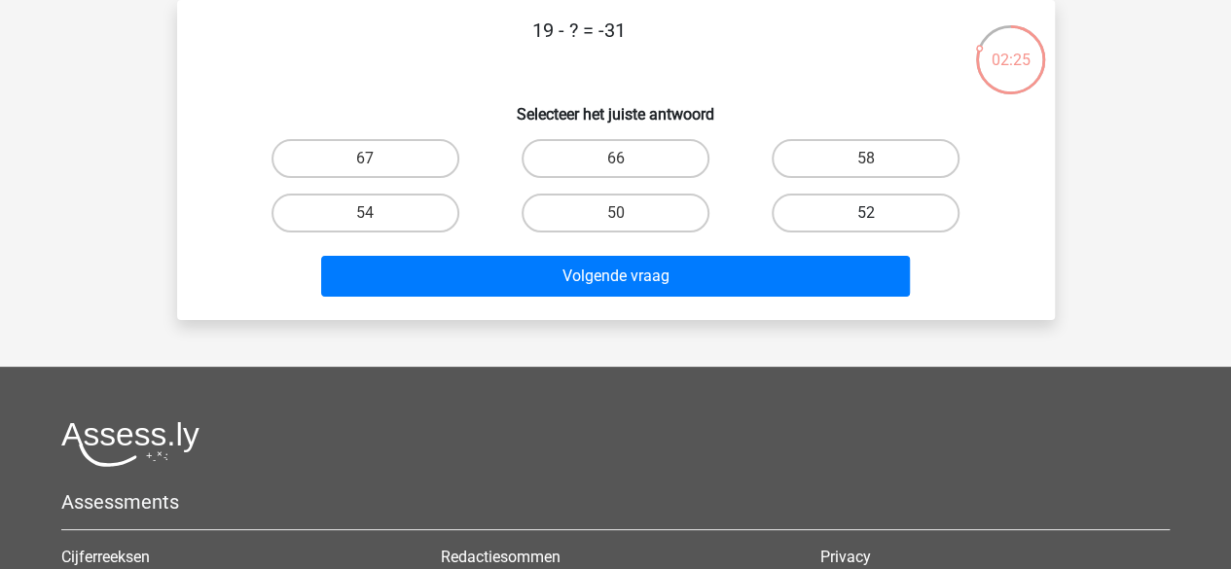
click at [815, 213] on label "52" at bounding box center [866, 213] width 188 height 39
click at [866, 213] on input "52" at bounding box center [872, 219] width 13 height 13
radio input "true"
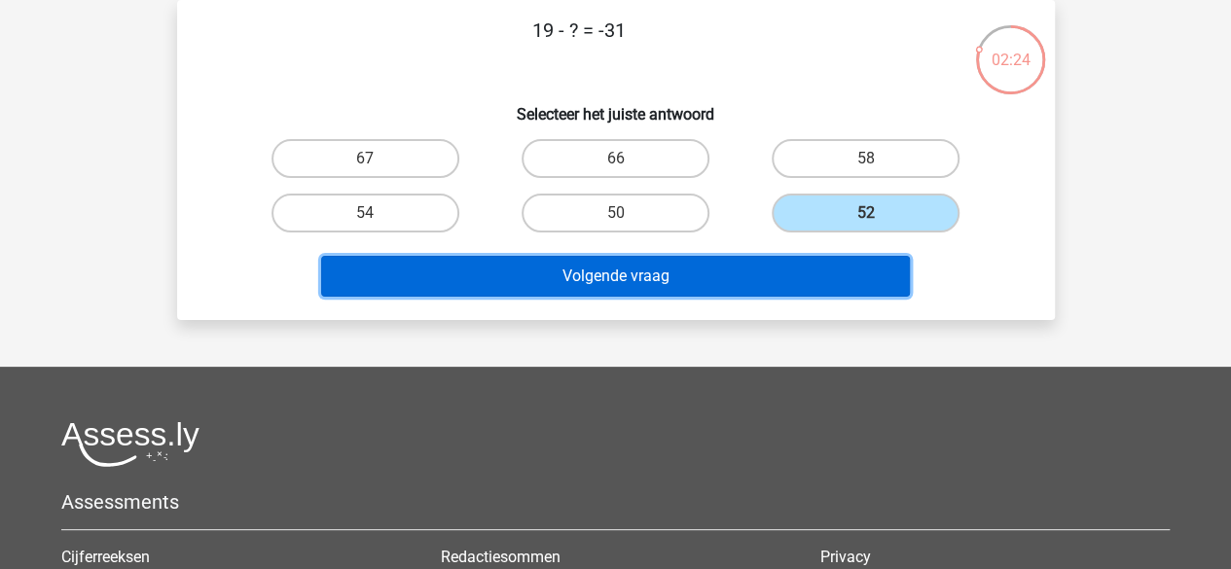
click at [777, 265] on button "Volgende vraag" at bounding box center [615, 276] width 589 height 41
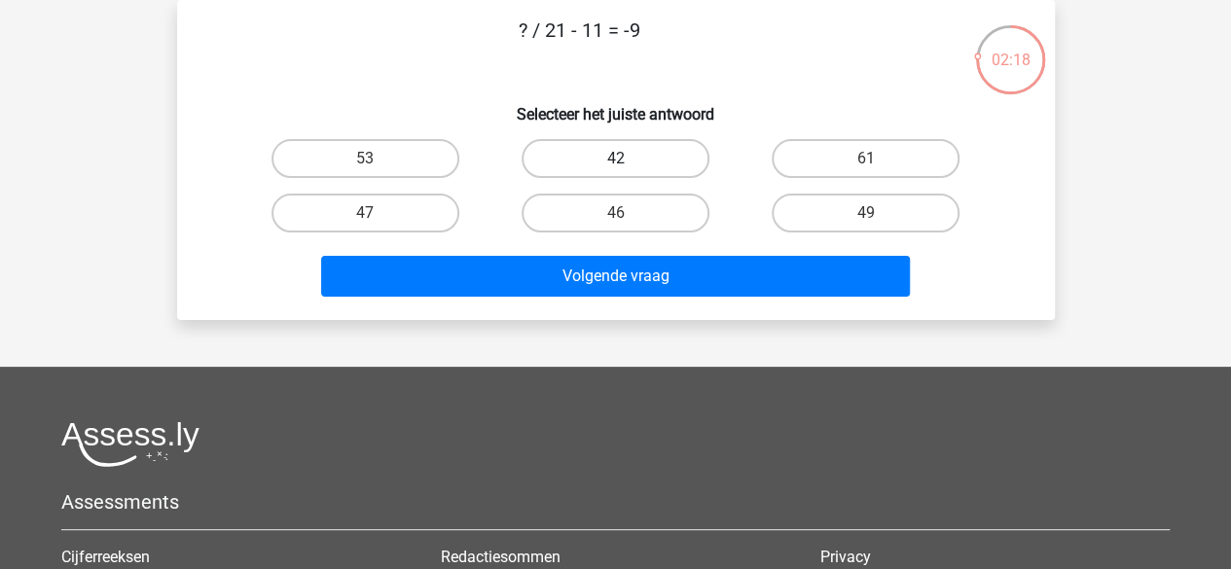
click at [667, 147] on label "42" at bounding box center [616, 158] width 188 height 39
click at [628, 159] on input "42" at bounding box center [621, 165] width 13 height 13
radio input "true"
click at [648, 297] on div "Volgende vraag" at bounding box center [615, 280] width 751 height 49
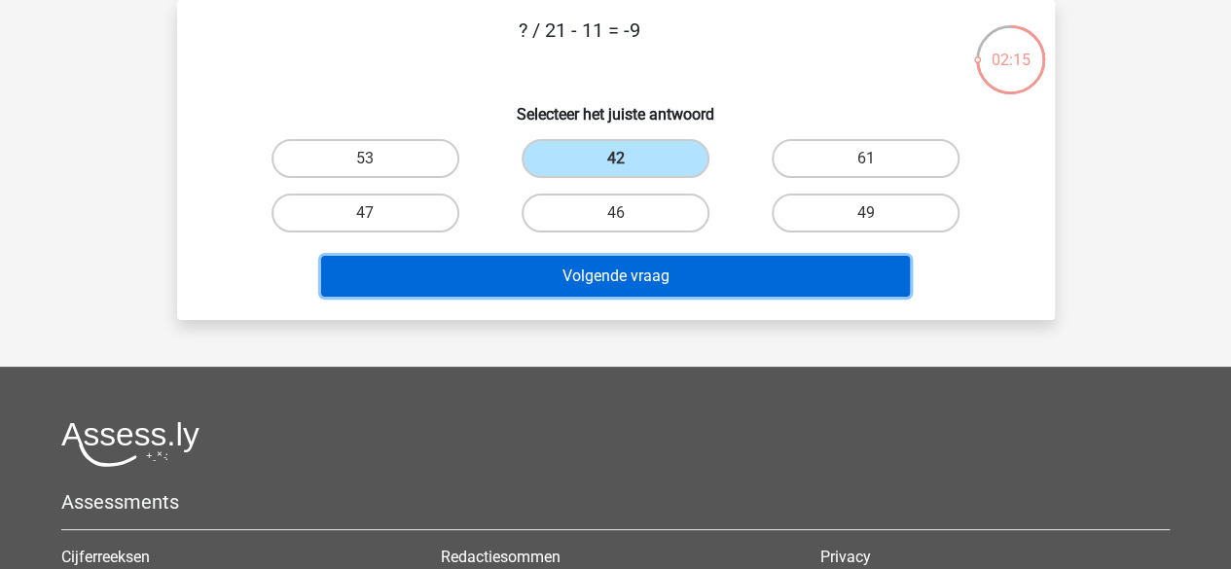
click at [650, 289] on button "Volgende vraag" at bounding box center [615, 276] width 589 height 41
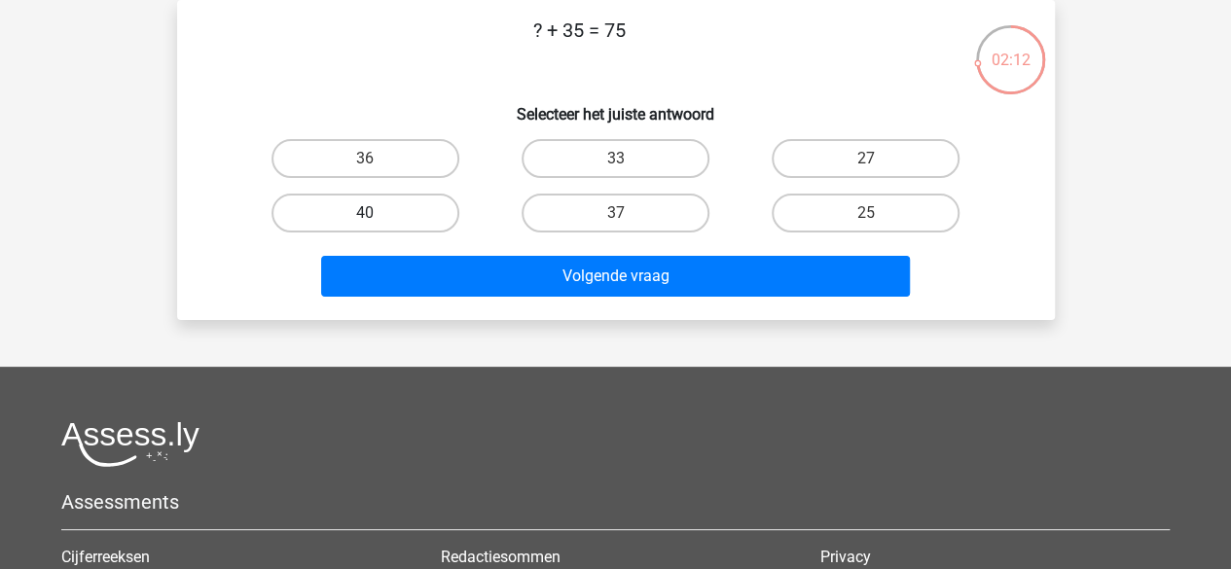
click at [427, 201] on label "40" at bounding box center [365, 213] width 188 height 39
click at [378, 213] on input "40" at bounding box center [371, 219] width 13 height 13
radio input "true"
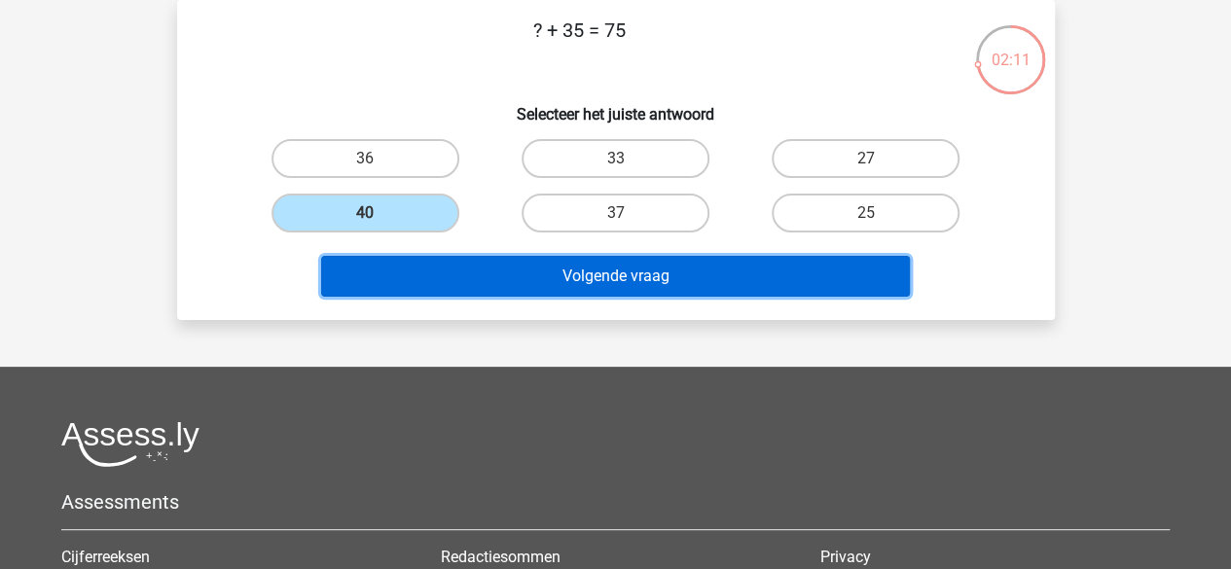
click at [467, 270] on button "Volgende vraag" at bounding box center [615, 276] width 589 height 41
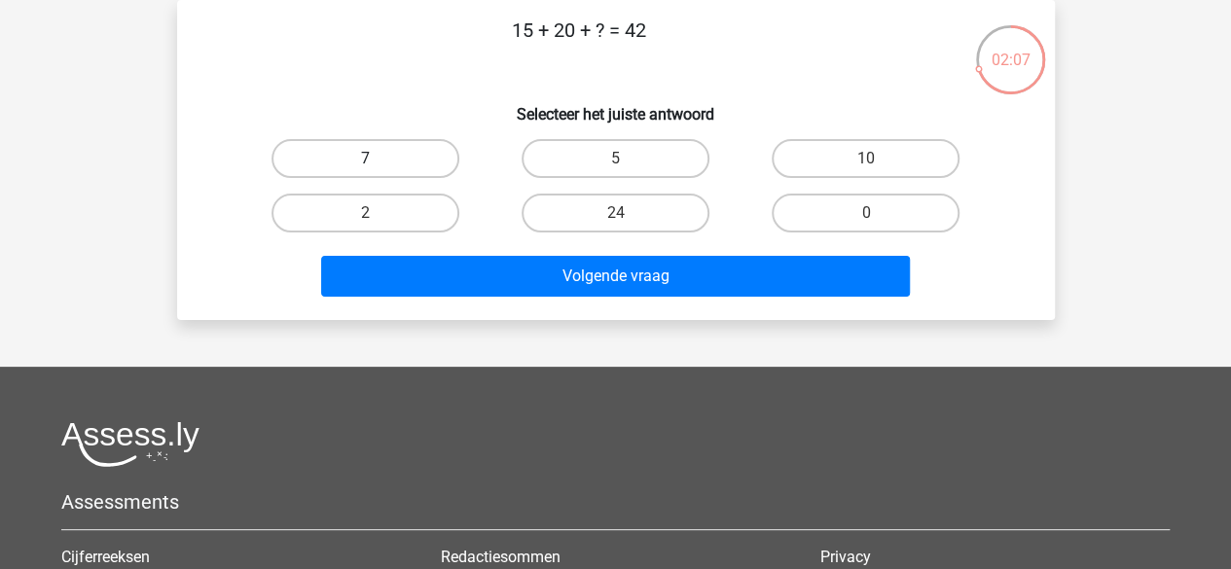
click at [405, 153] on label "7" at bounding box center [365, 158] width 188 height 39
click at [378, 159] on input "7" at bounding box center [371, 165] width 13 height 13
radio input "true"
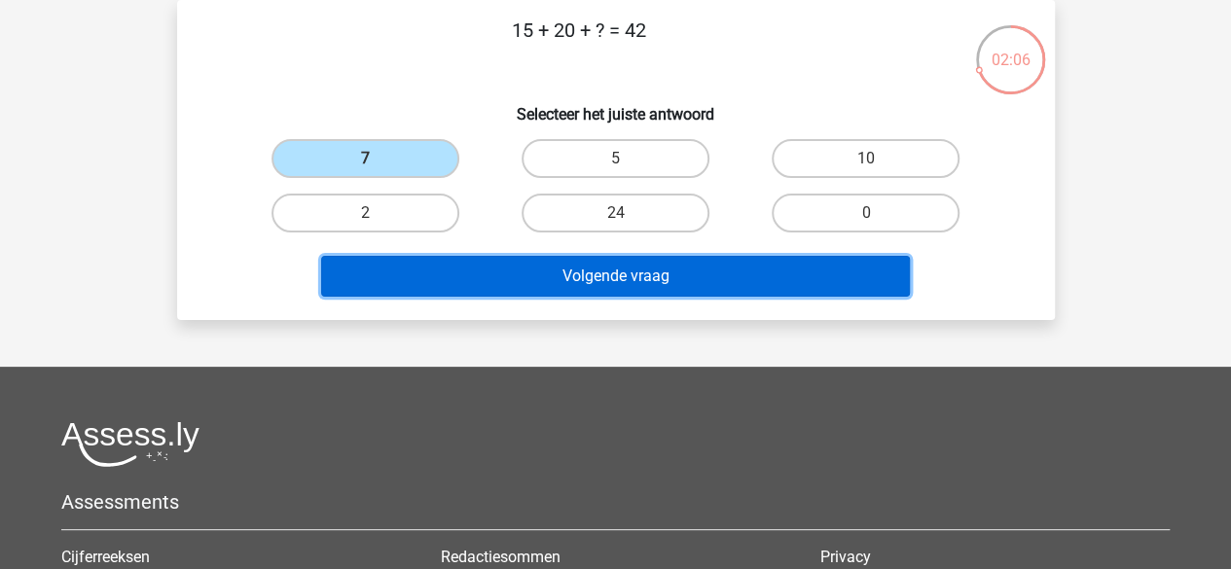
click at [479, 269] on button "Volgende vraag" at bounding box center [615, 276] width 589 height 41
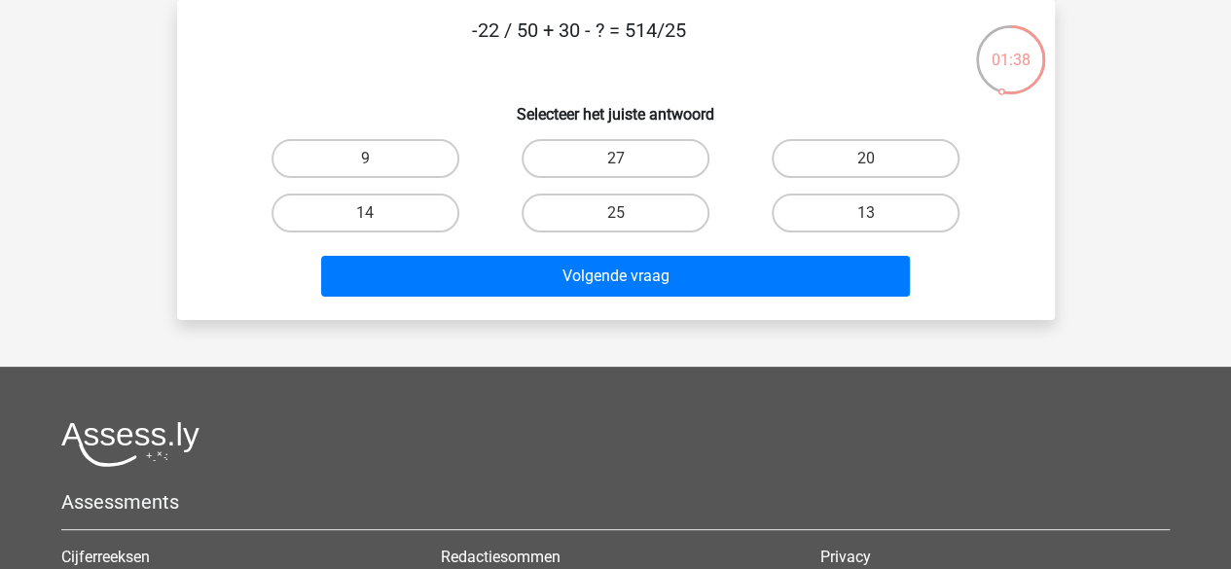
click at [936, 134] on div "20" at bounding box center [865, 158] width 250 height 54
click at [908, 157] on label "20" at bounding box center [866, 158] width 188 height 39
click at [879, 159] on input "20" at bounding box center [872, 165] width 13 height 13
radio input "true"
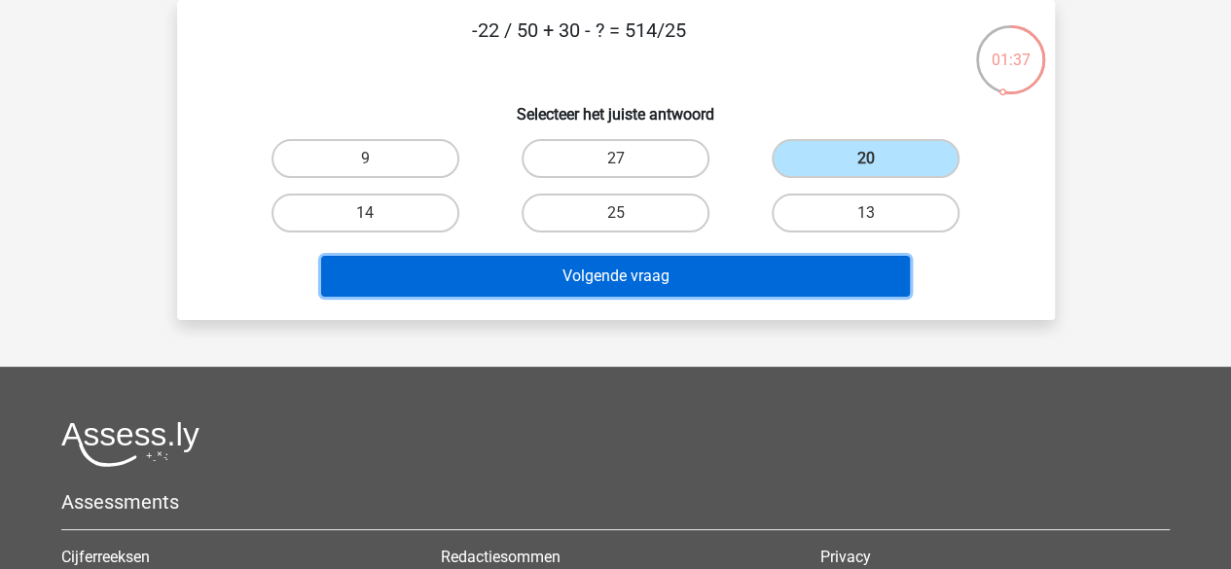
click at [813, 268] on button "Volgende vraag" at bounding box center [615, 276] width 589 height 41
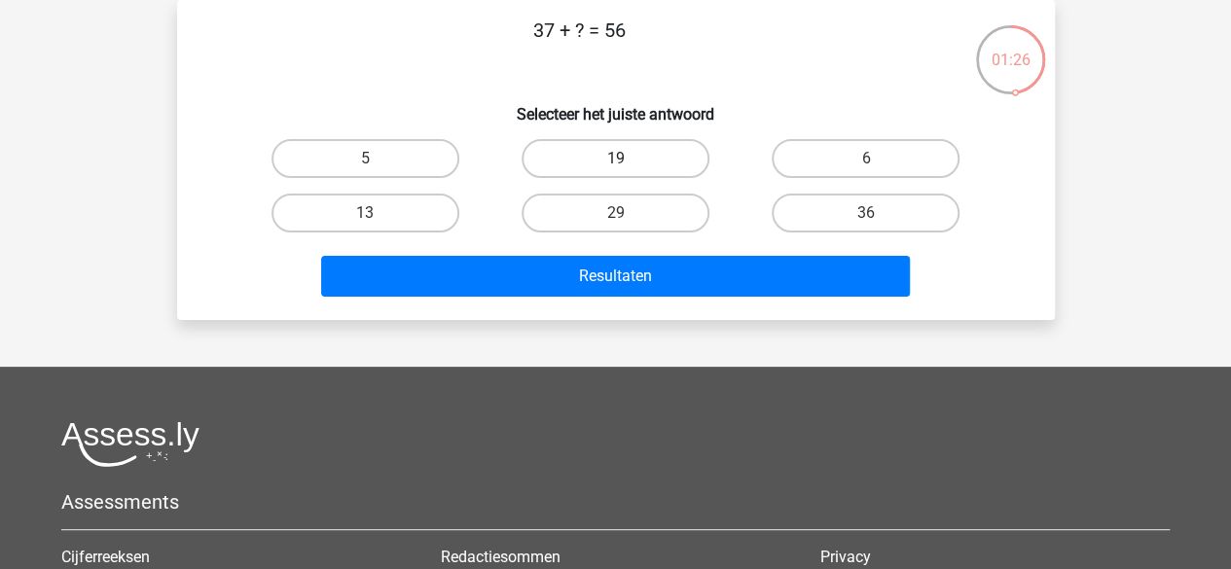
click at [649, 156] on label "19" at bounding box center [616, 158] width 188 height 39
click at [628, 159] on input "19" at bounding box center [621, 165] width 13 height 13
radio input "true"
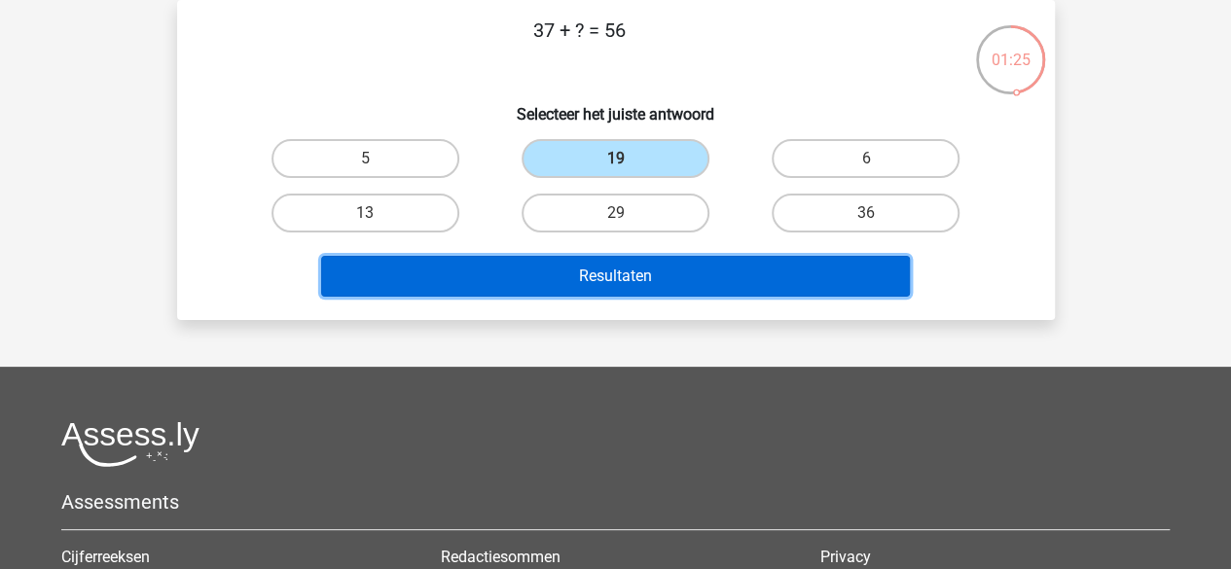
click at [626, 286] on button "Resultaten" at bounding box center [615, 276] width 589 height 41
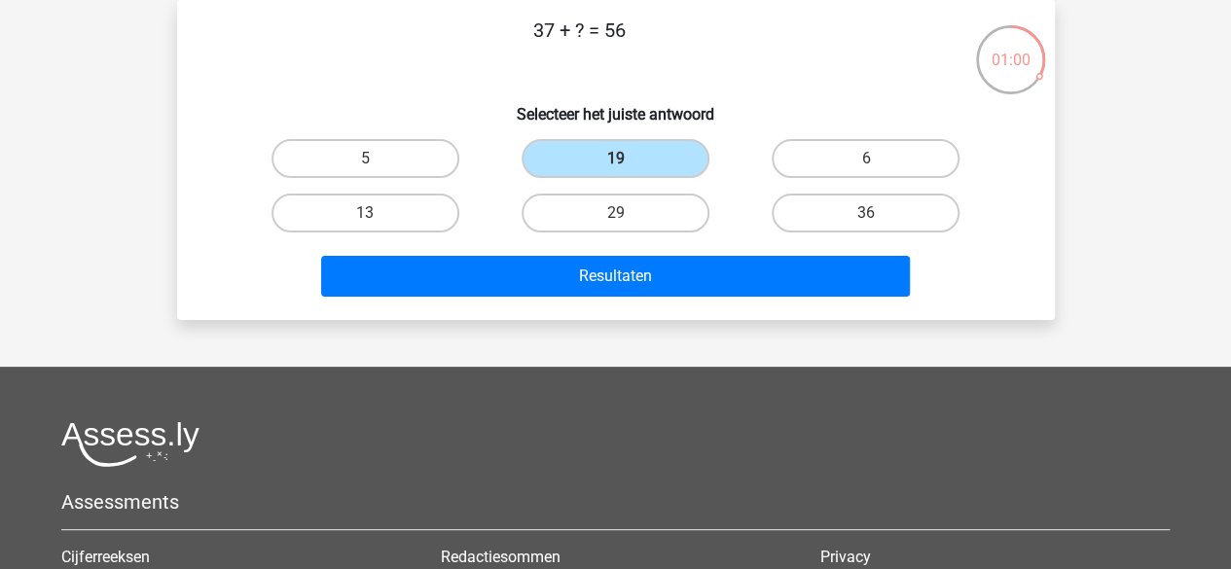
scroll to position [0, 0]
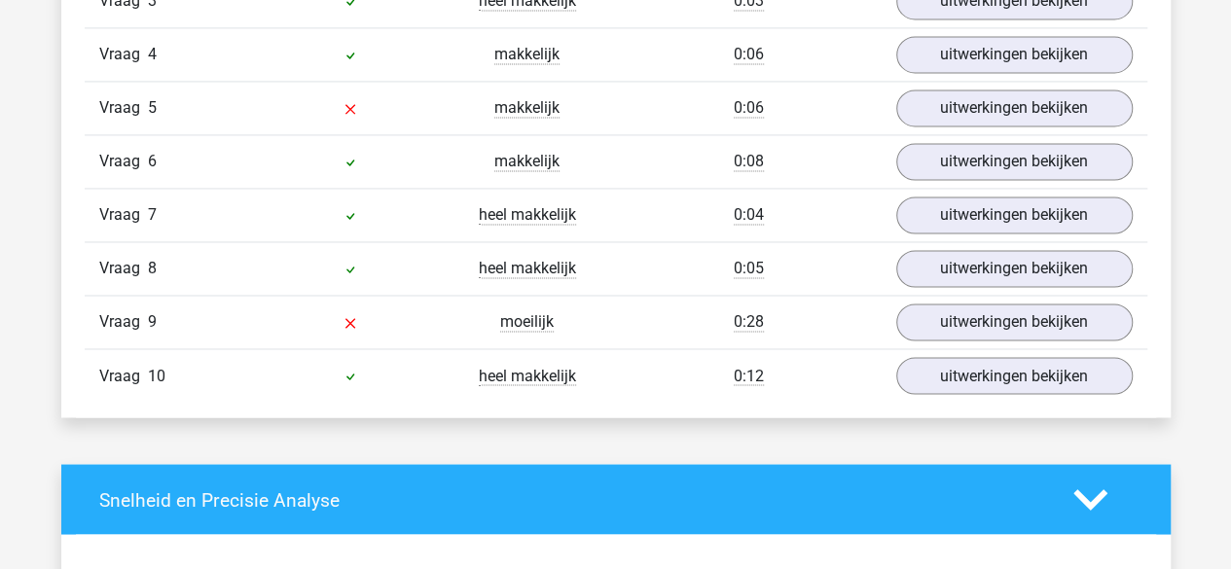
scroll to position [1466, 0]
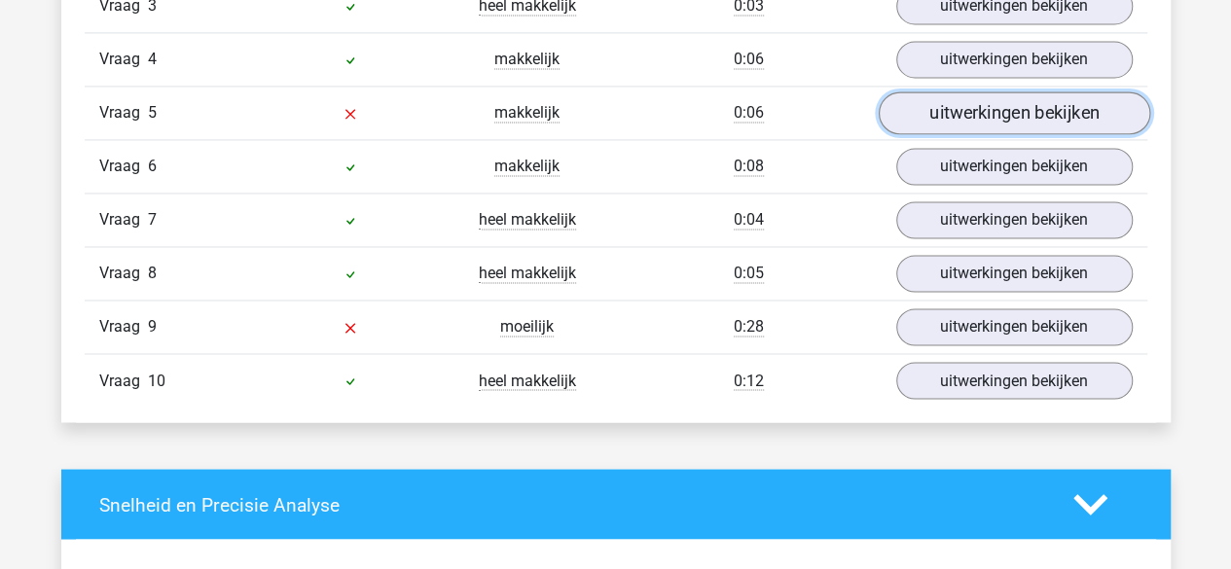
click at [959, 110] on link "uitwerkingen bekijken" at bounding box center [1013, 112] width 271 height 43
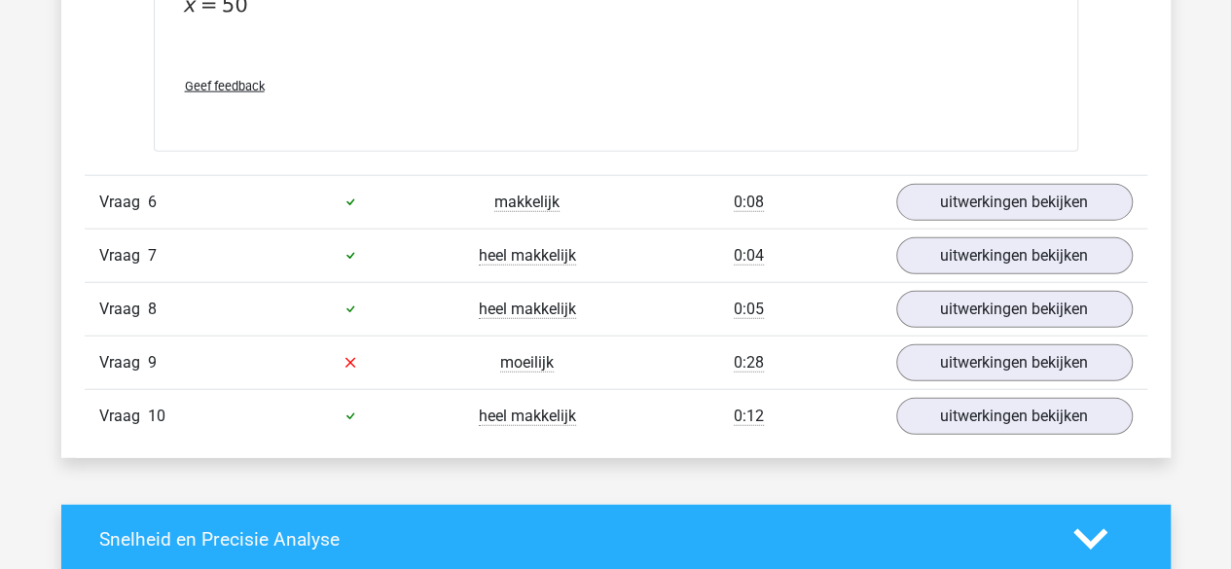
scroll to position [2330, 0]
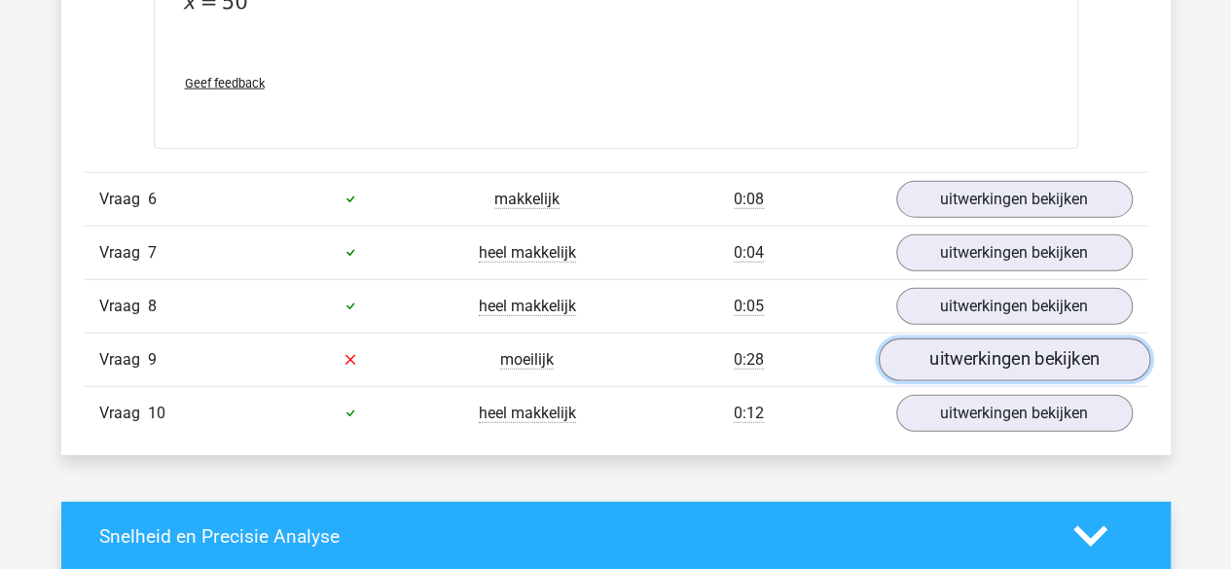
click at [933, 346] on link "uitwerkingen bekijken" at bounding box center [1013, 360] width 271 height 43
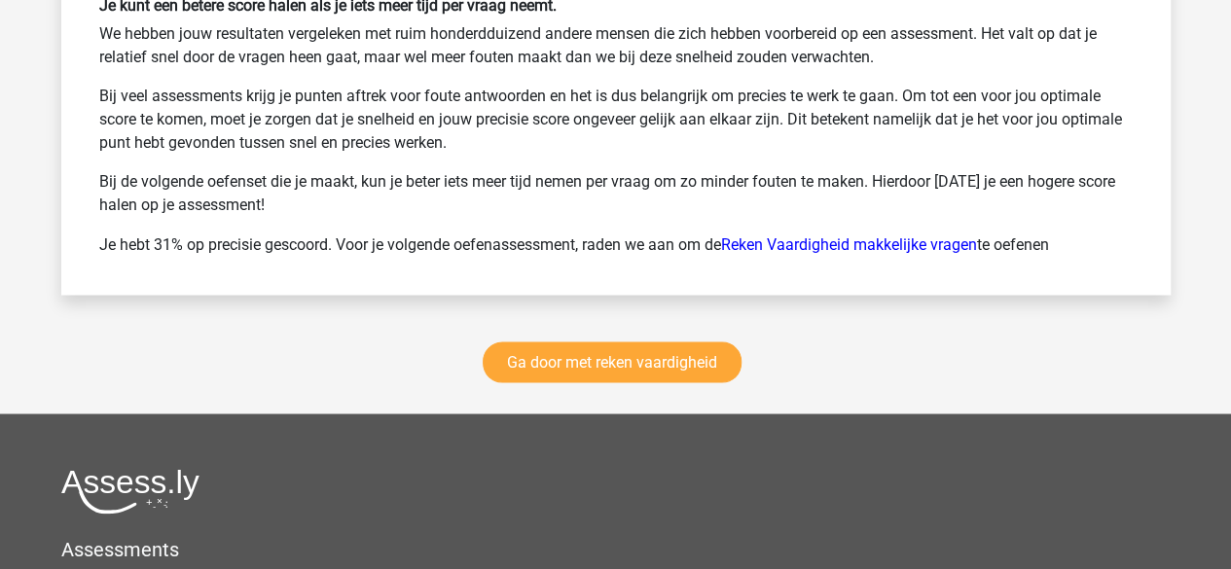
scroll to position [5537, 0]
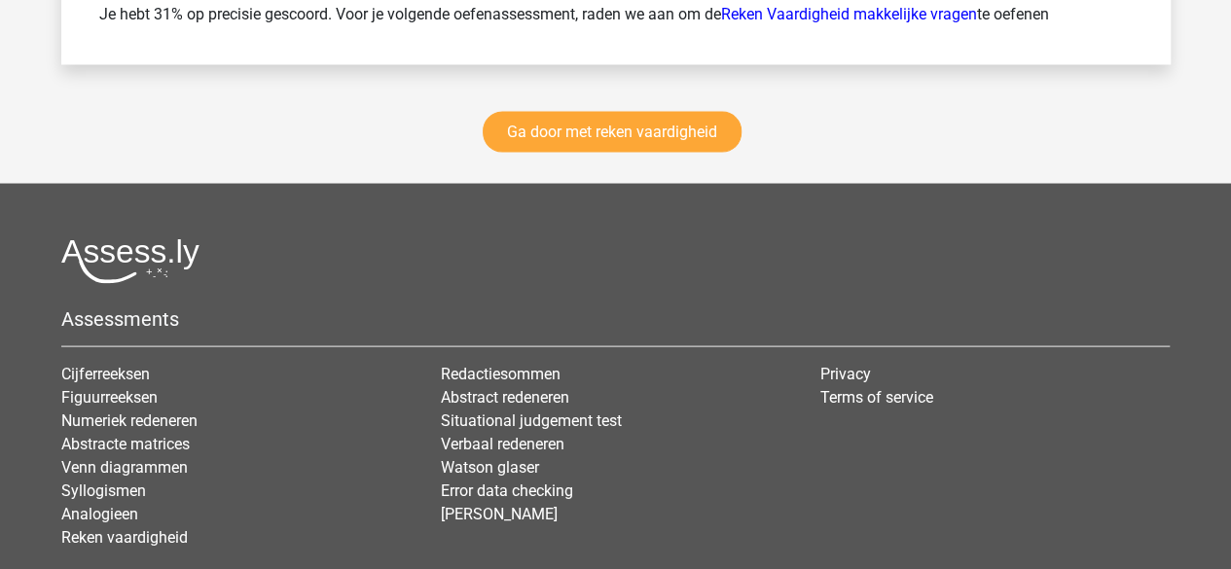
click at [933, 346] on div "Assessments Cijferreeksen Figuurreeksen Numeriek redeneren Abstracte matrices V…" at bounding box center [615, 400] width 1137 height 327
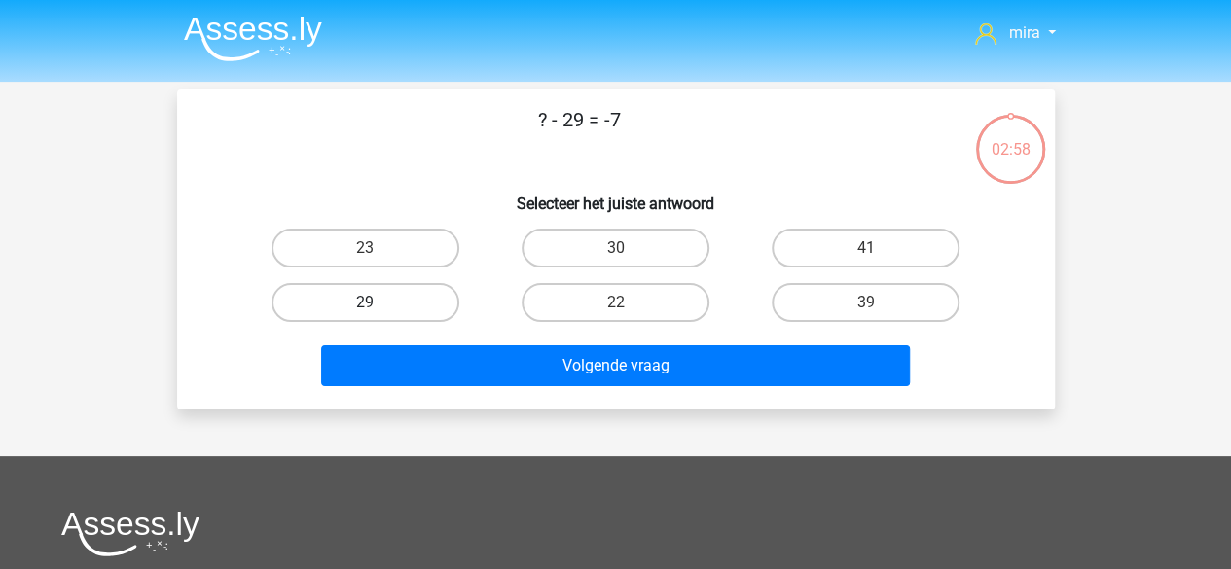
click at [442, 303] on label "29" at bounding box center [365, 302] width 188 height 39
click at [378, 303] on input "29" at bounding box center [371, 309] width 13 height 13
radio input "true"
click at [453, 304] on label "29" at bounding box center [365, 302] width 188 height 39
click at [378, 304] on input "29" at bounding box center [371, 309] width 13 height 13
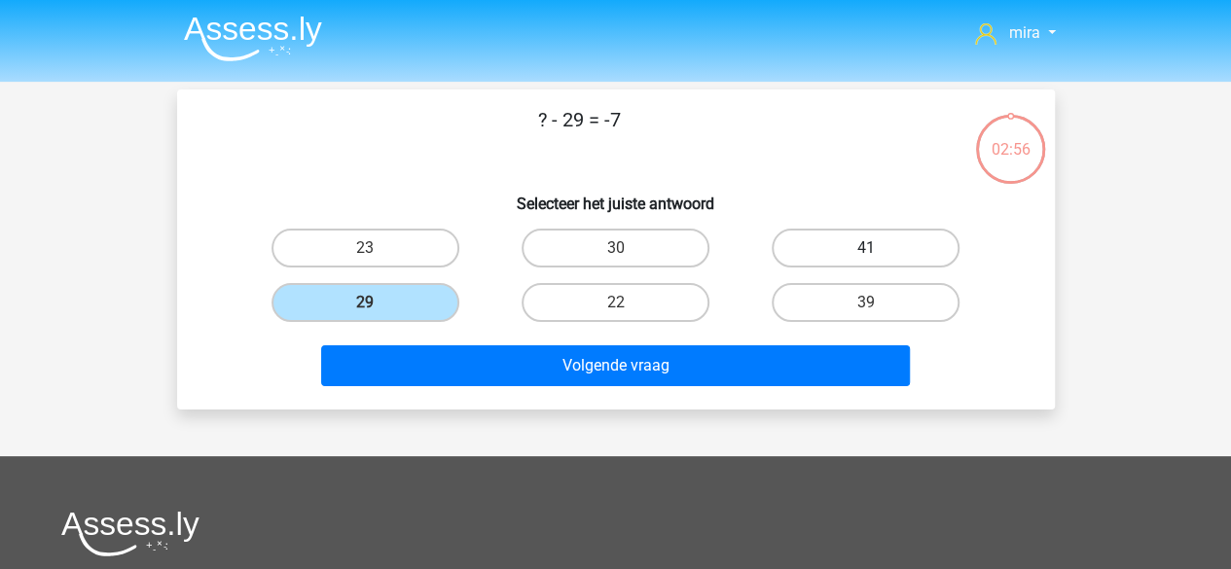
click at [917, 253] on label "41" at bounding box center [866, 248] width 188 height 39
click at [879, 253] on input "41" at bounding box center [872, 254] width 13 height 13
radio input "true"
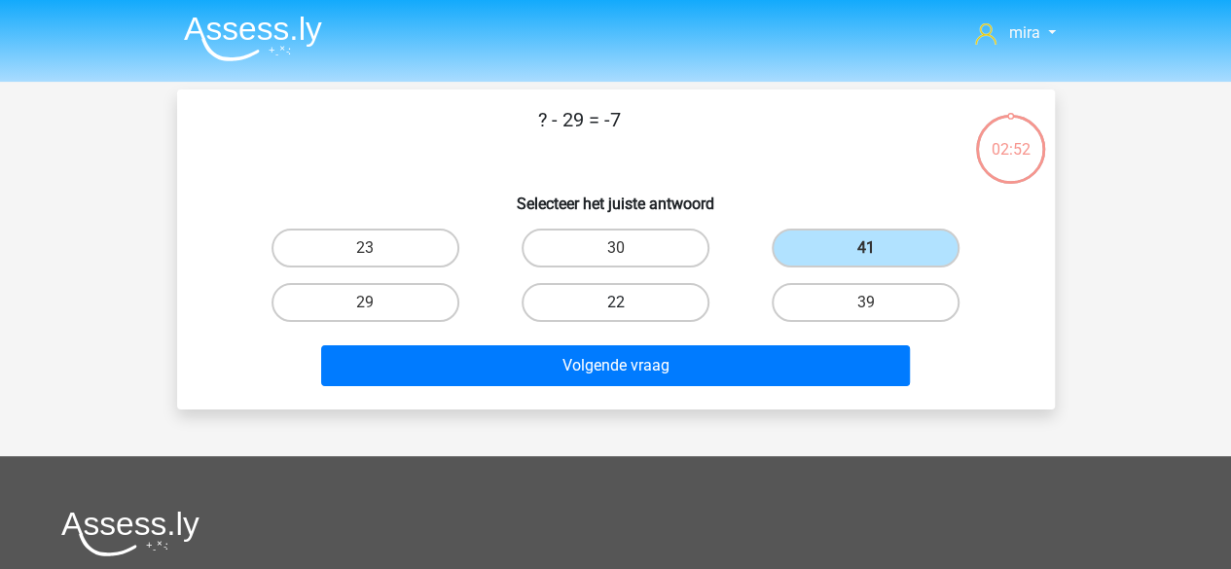
click at [629, 295] on label "22" at bounding box center [616, 302] width 188 height 39
click at [628, 303] on input "22" at bounding box center [621, 309] width 13 height 13
radio input "true"
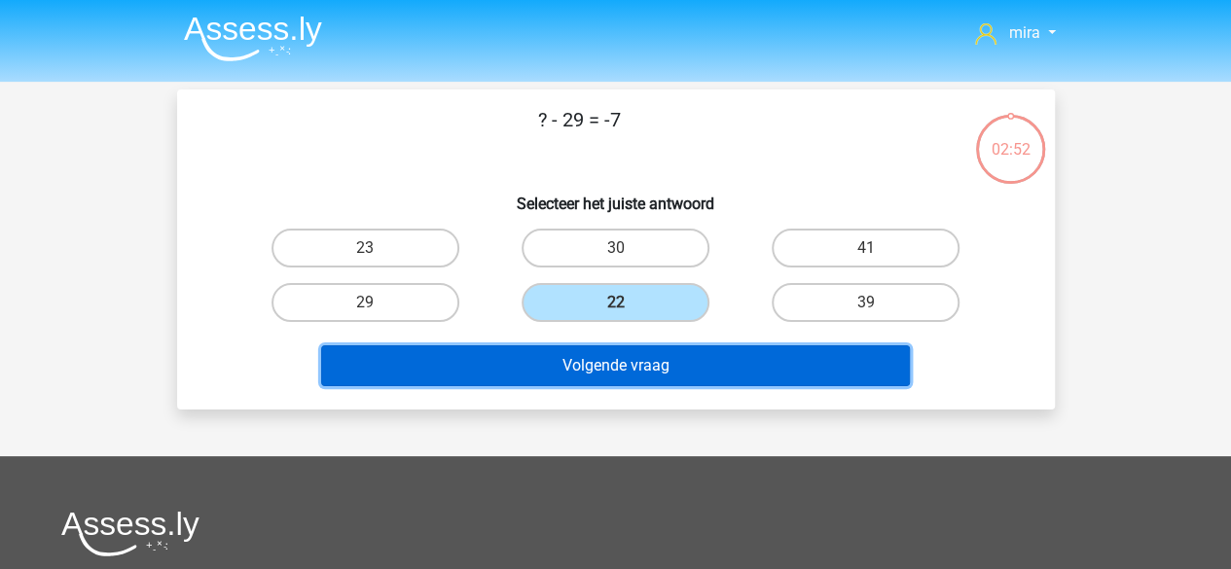
click at [630, 348] on button "Volgende vraag" at bounding box center [615, 365] width 589 height 41
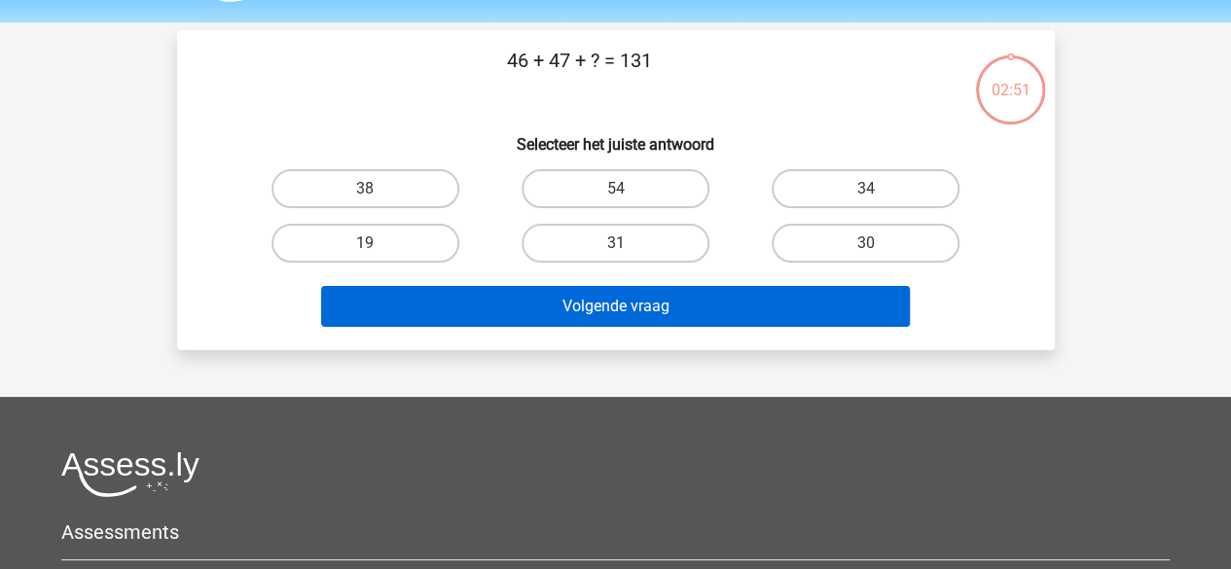
scroll to position [90, 0]
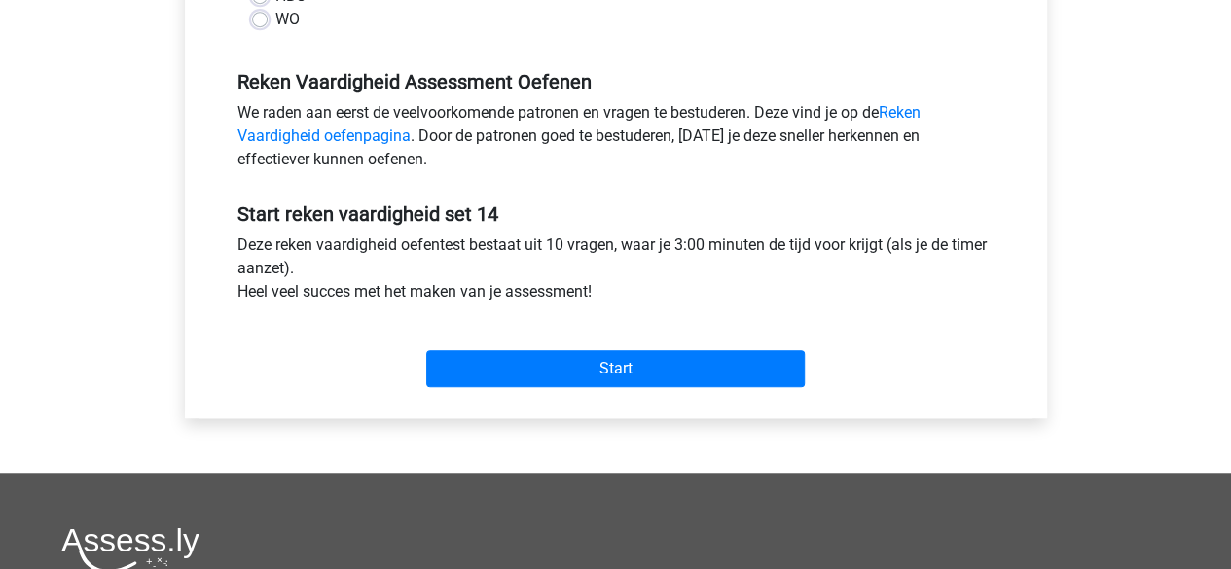
scroll to position [574, 0]
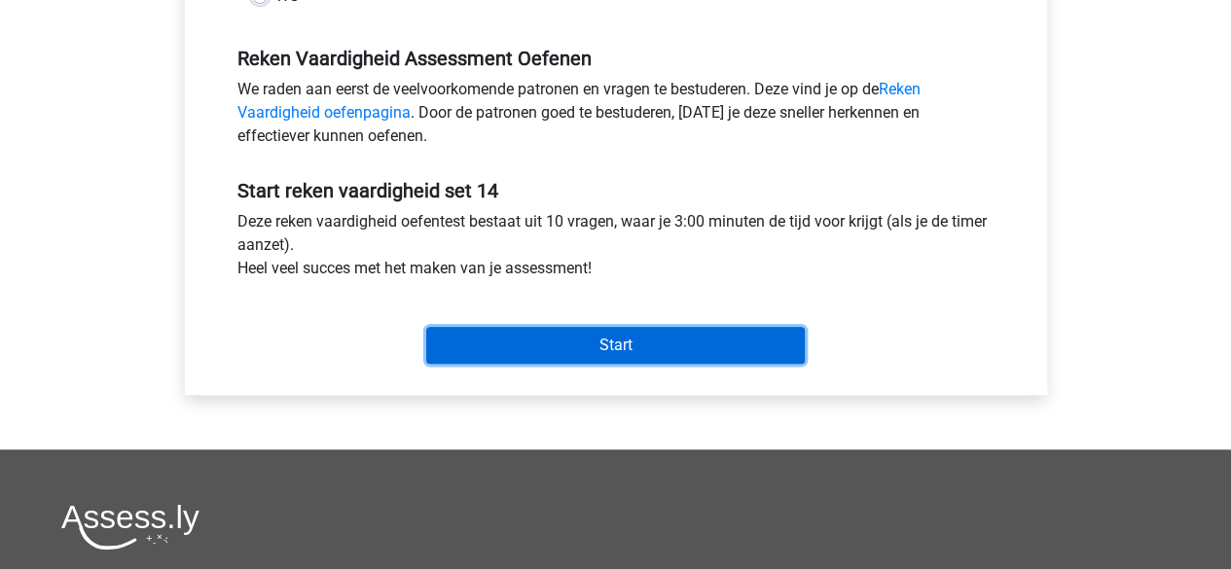
click at [533, 347] on input "Start" at bounding box center [615, 345] width 379 height 37
click at [706, 332] on input "Start" at bounding box center [615, 345] width 379 height 37
click at [767, 346] on input "Start" at bounding box center [615, 345] width 379 height 37
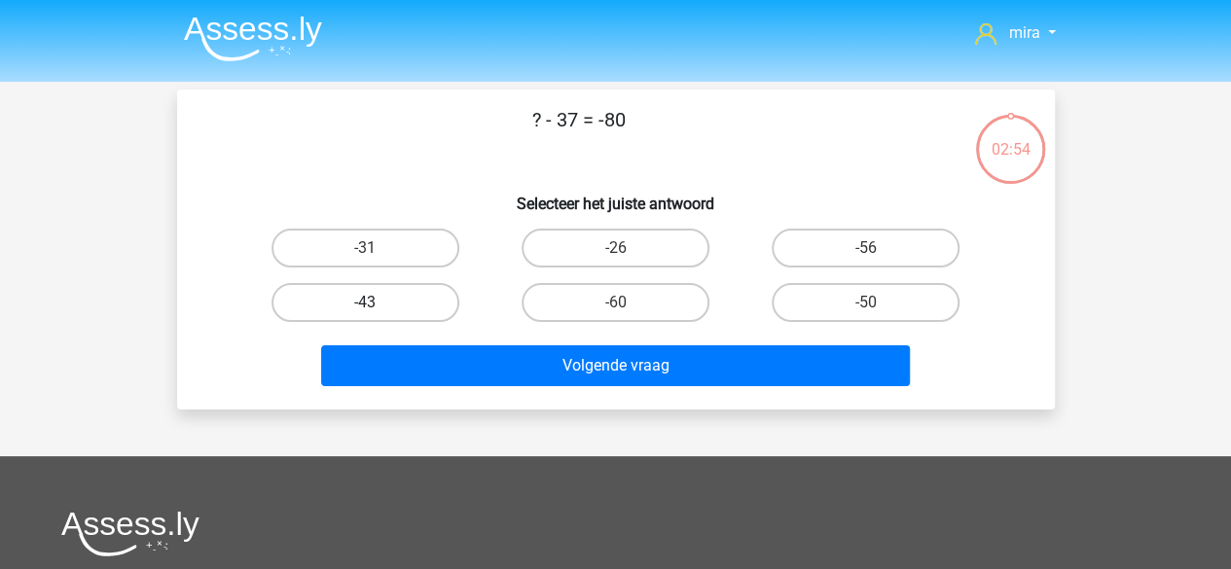
click at [436, 307] on label "-43" at bounding box center [365, 302] width 188 height 39
click at [378, 307] on input "-43" at bounding box center [371, 309] width 13 height 13
radio input "true"
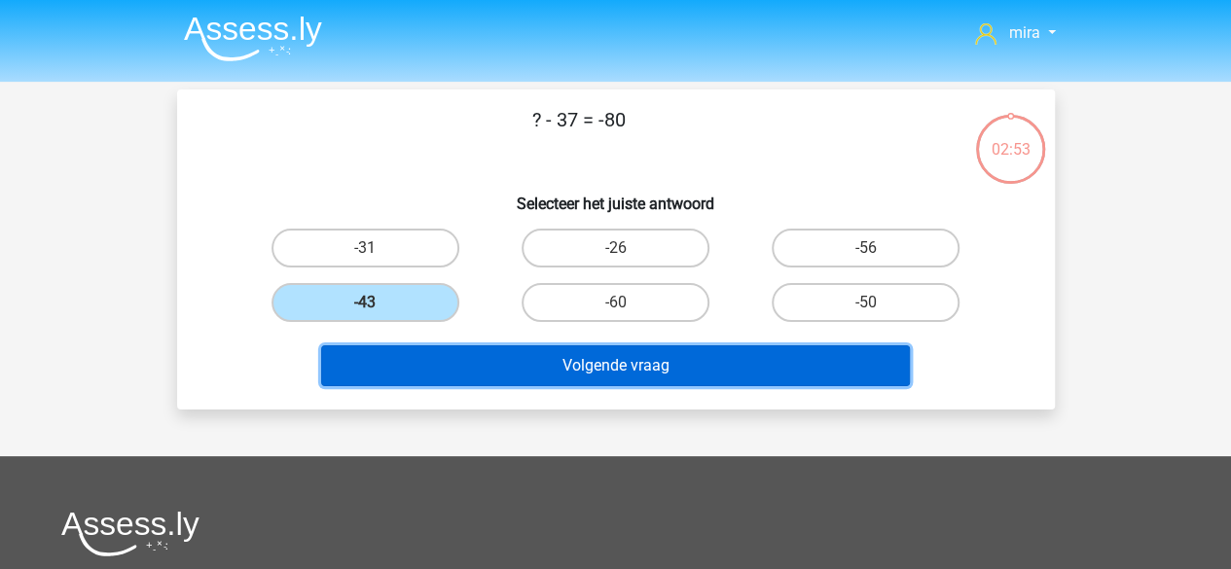
click at [499, 375] on button "Volgende vraag" at bounding box center [615, 365] width 589 height 41
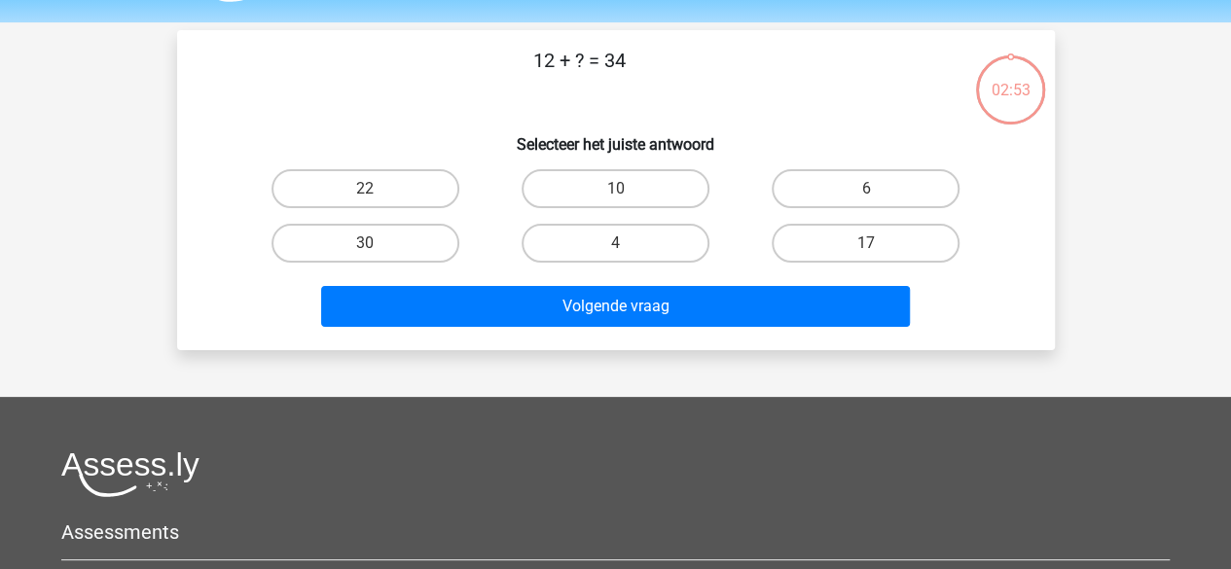
scroll to position [90, 0]
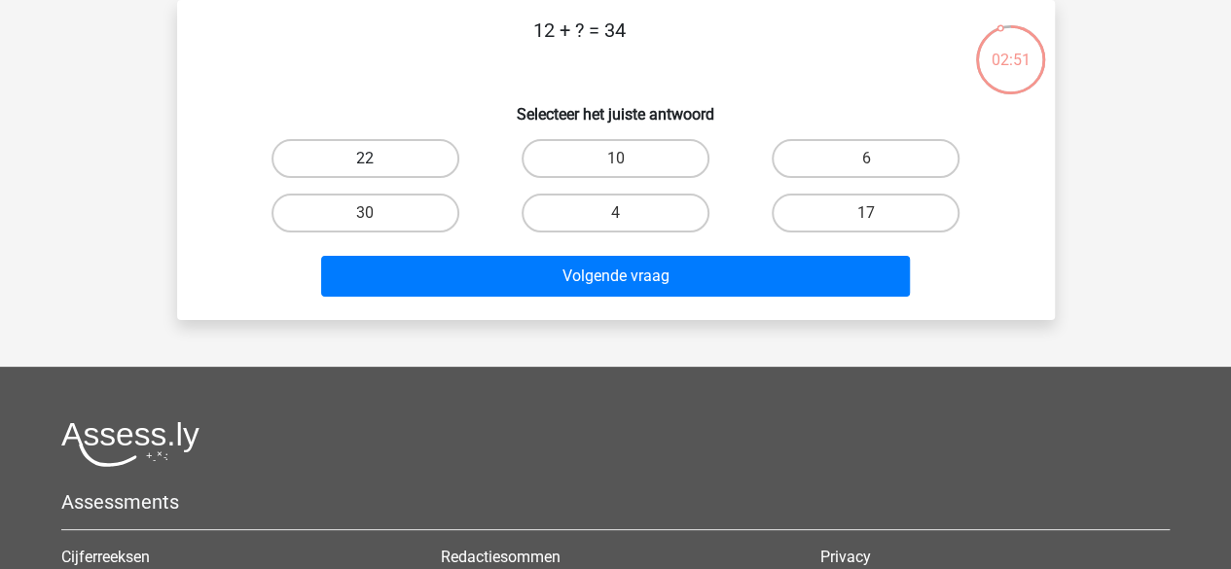
click at [416, 171] on label "22" at bounding box center [365, 158] width 188 height 39
click at [378, 171] on input "22" at bounding box center [371, 165] width 13 height 13
radio input "true"
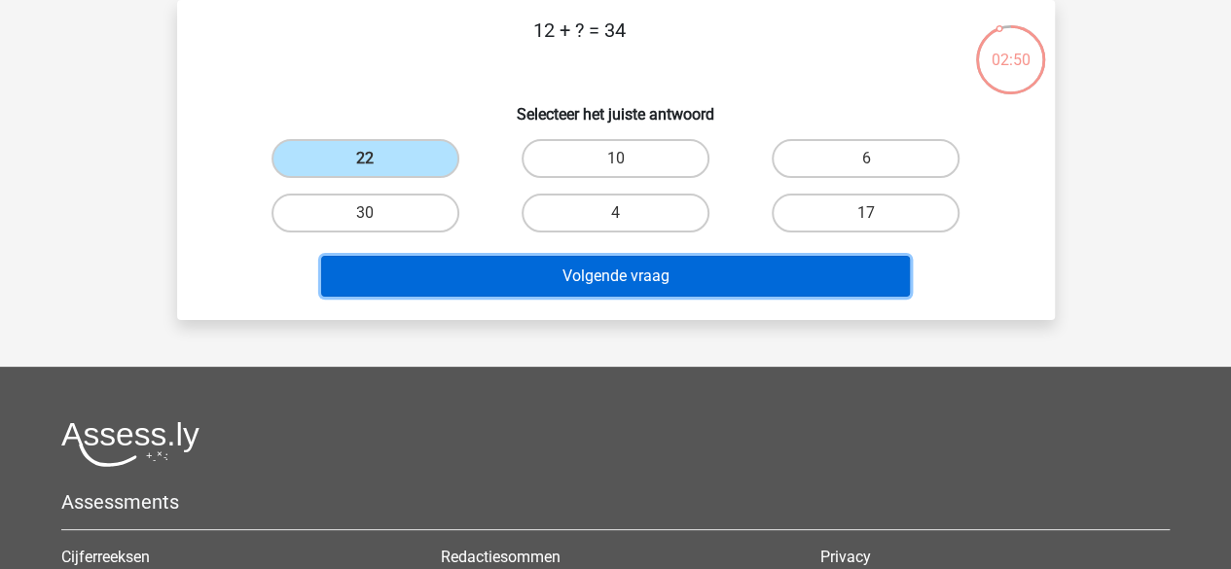
click at [477, 265] on button "Volgende vraag" at bounding box center [615, 276] width 589 height 41
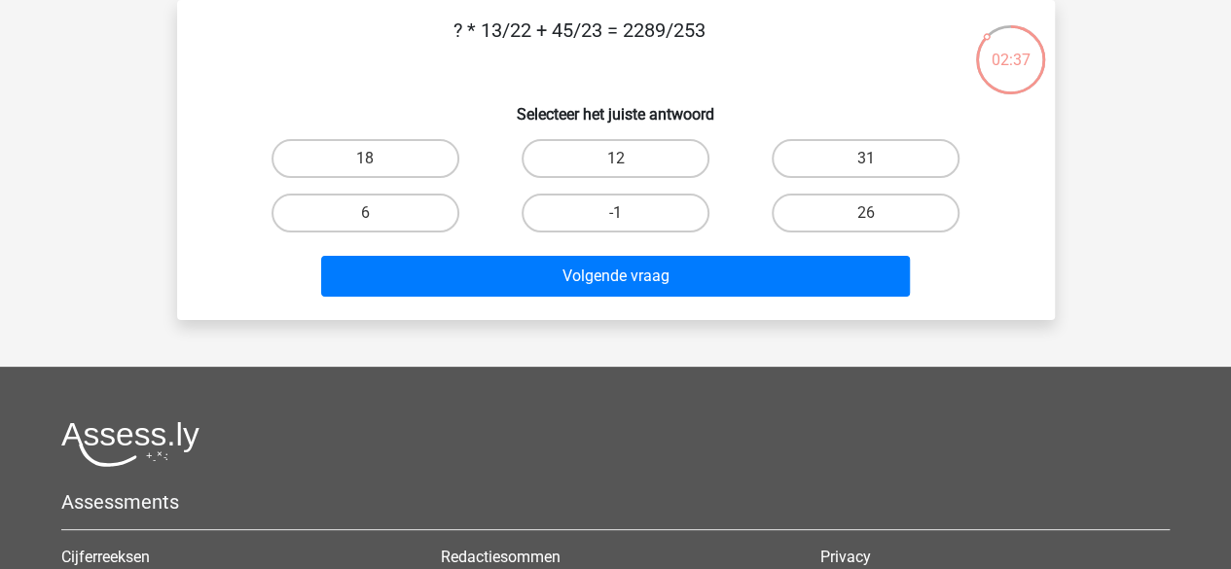
click at [569, 36] on p "? * 13/22 + 45/23 = 2289/253" at bounding box center [579, 45] width 742 height 58
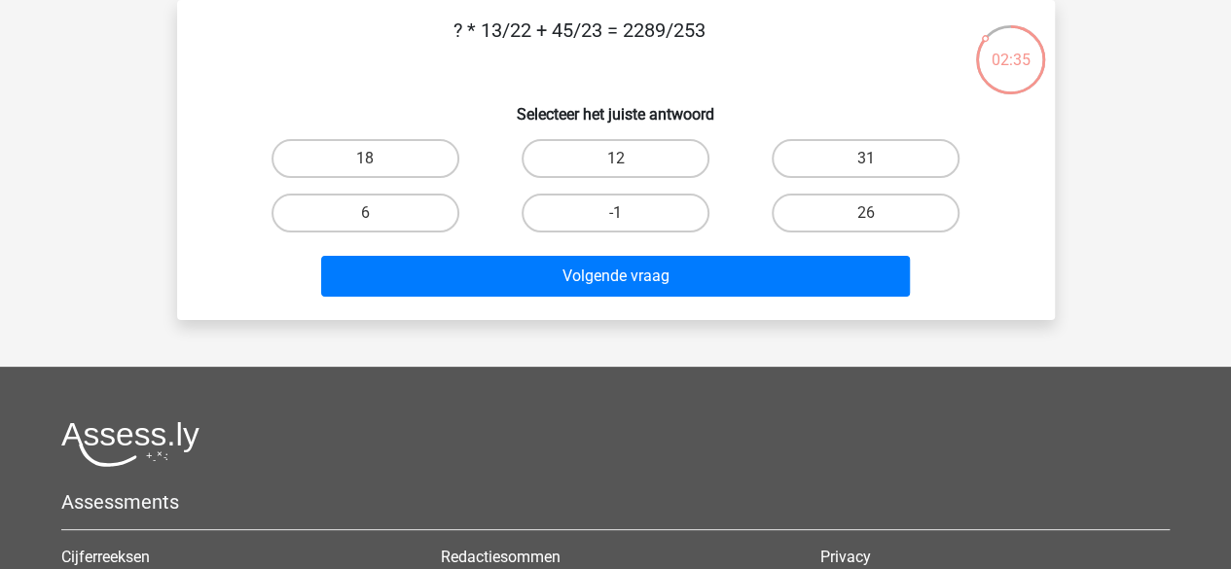
click at [569, 36] on p "? * 13/22 + 45/23 = 2289/253" at bounding box center [579, 45] width 742 height 58
click at [372, 198] on label "6" at bounding box center [365, 213] width 188 height 39
click at [372, 213] on input "6" at bounding box center [371, 219] width 13 height 13
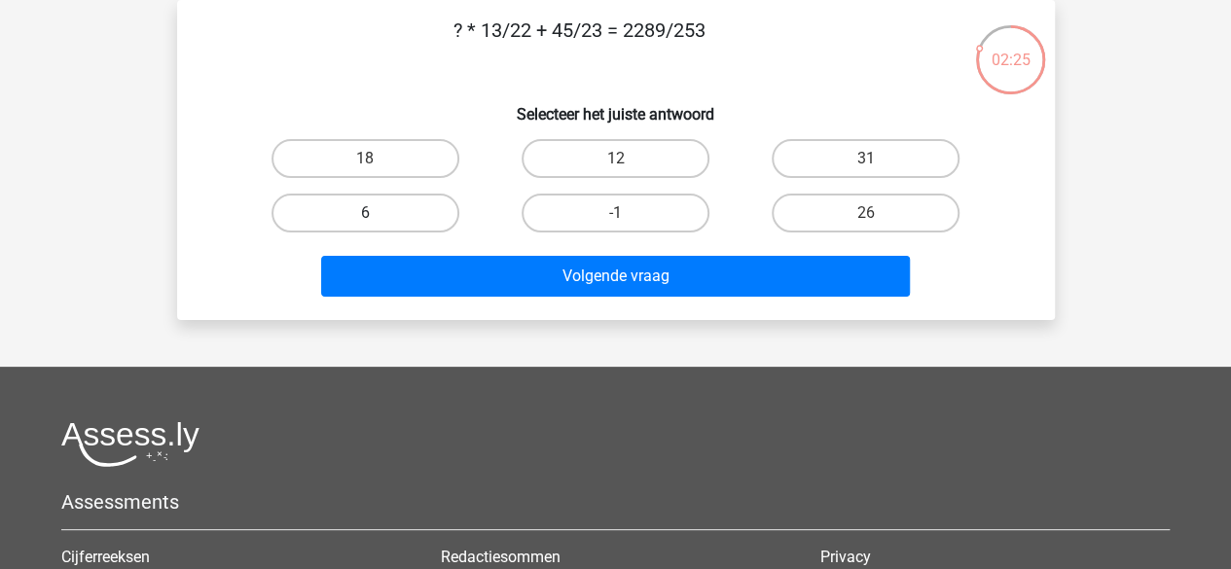
radio input "true"
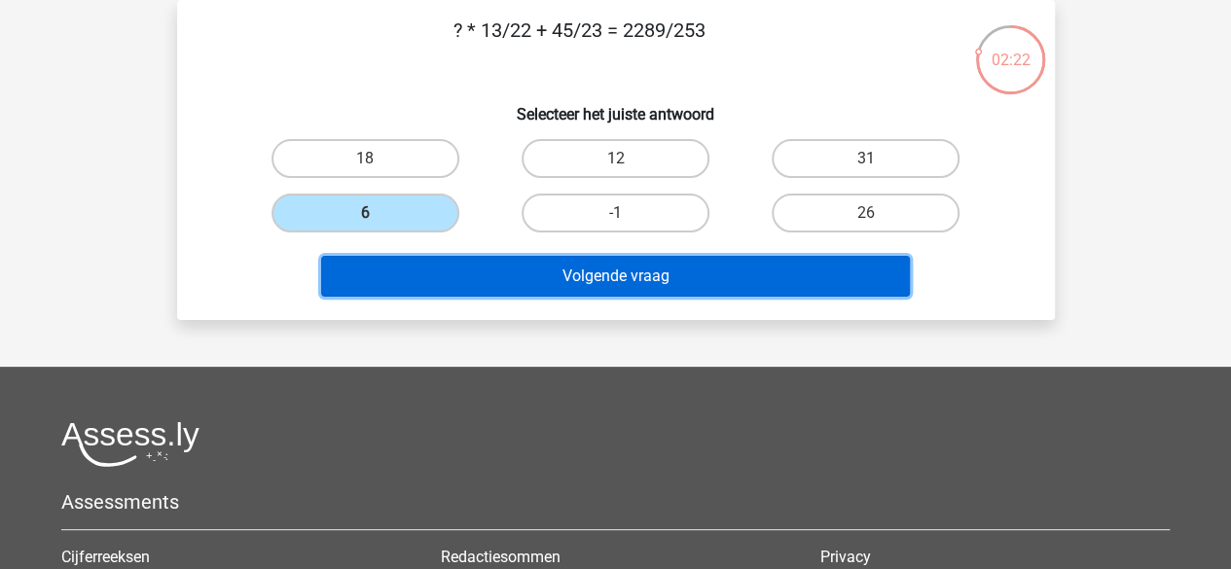
click at [344, 286] on button "Volgende vraag" at bounding box center [615, 276] width 589 height 41
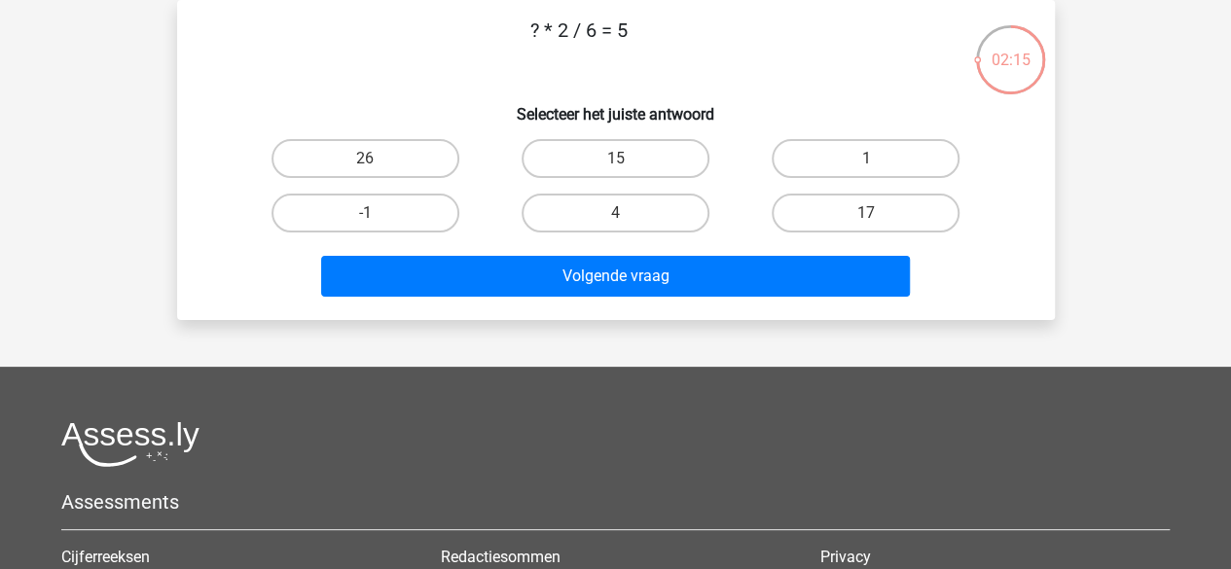
click at [558, 39] on p "? * 2 / 6 = 5" at bounding box center [579, 45] width 742 height 58
click at [586, 157] on label "15" at bounding box center [616, 158] width 188 height 39
click at [615, 159] on input "15" at bounding box center [621, 165] width 13 height 13
radio input "true"
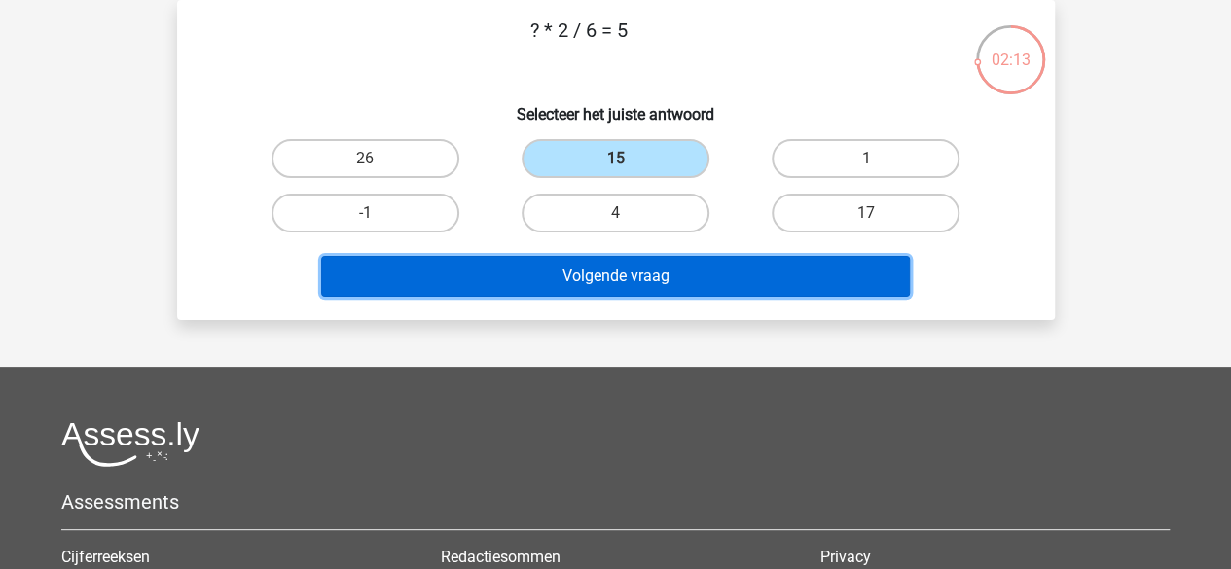
click at [605, 277] on button "Volgende vraag" at bounding box center [615, 276] width 589 height 41
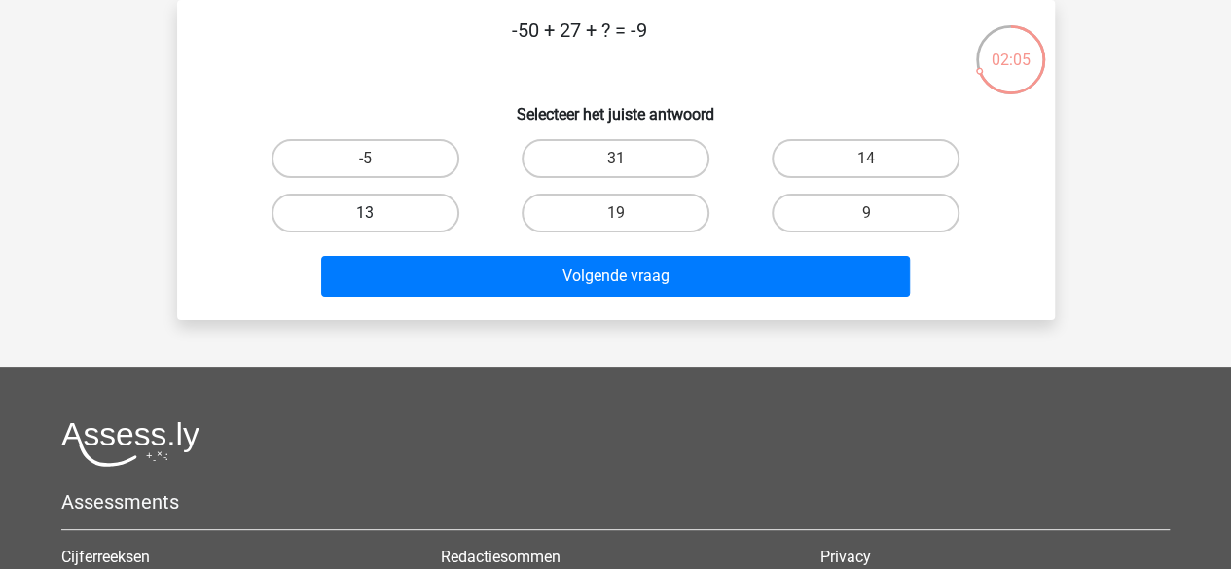
click at [409, 221] on label "13" at bounding box center [365, 213] width 188 height 39
click at [378, 221] on input "13" at bounding box center [371, 219] width 13 height 13
radio input "true"
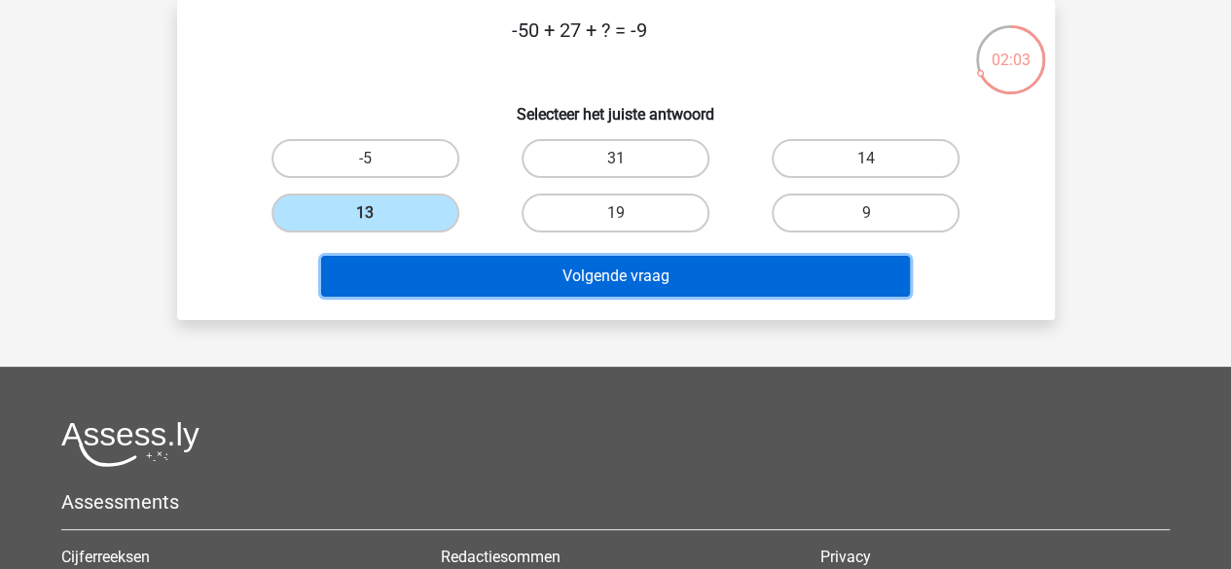
click at [529, 264] on button "Volgende vraag" at bounding box center [615, 276] width 589 height 41
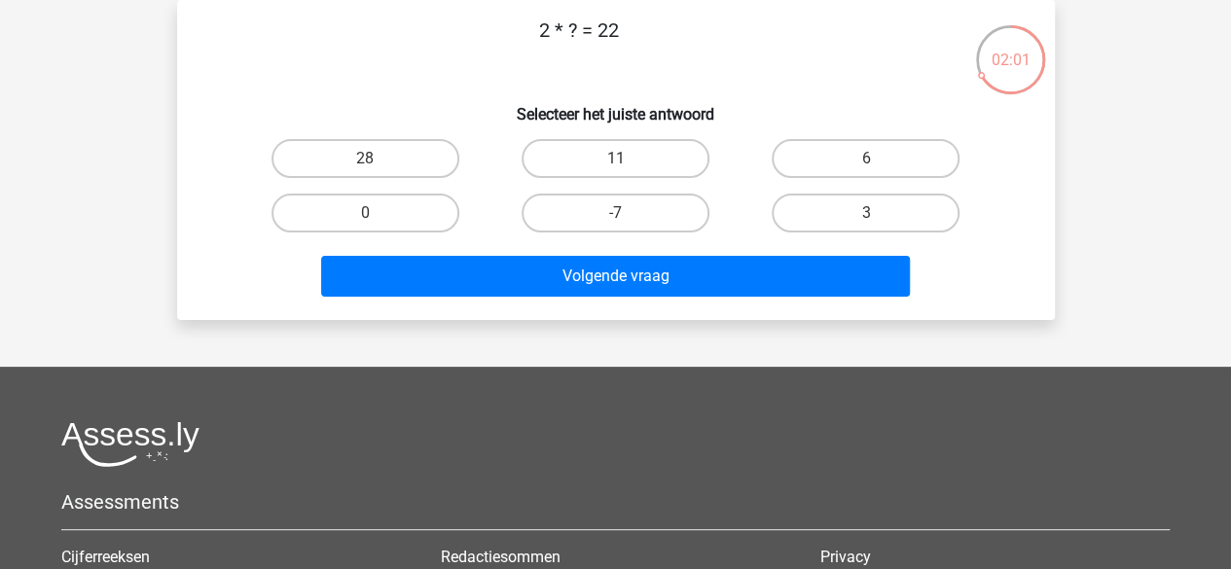
click at [576, 180] on div "11" at bounding box center [615, 158] width 250 height 54
click at [578, 170] on label "11" at bounding box center [616, 158] width 188 height 39
click at [615, 170] on input "11" at bounding box center [621, 165] width 13 height 13
radio input "true"
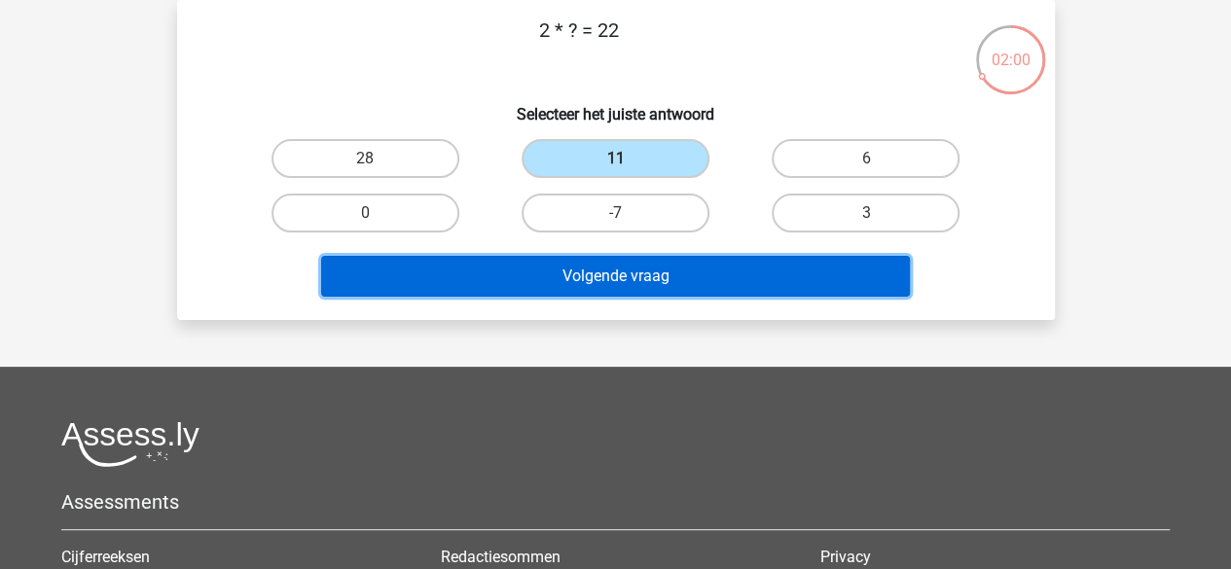
click at [584, 264] on button "Volgende vraag" at bounding box center [615, 276] width 589 height 41
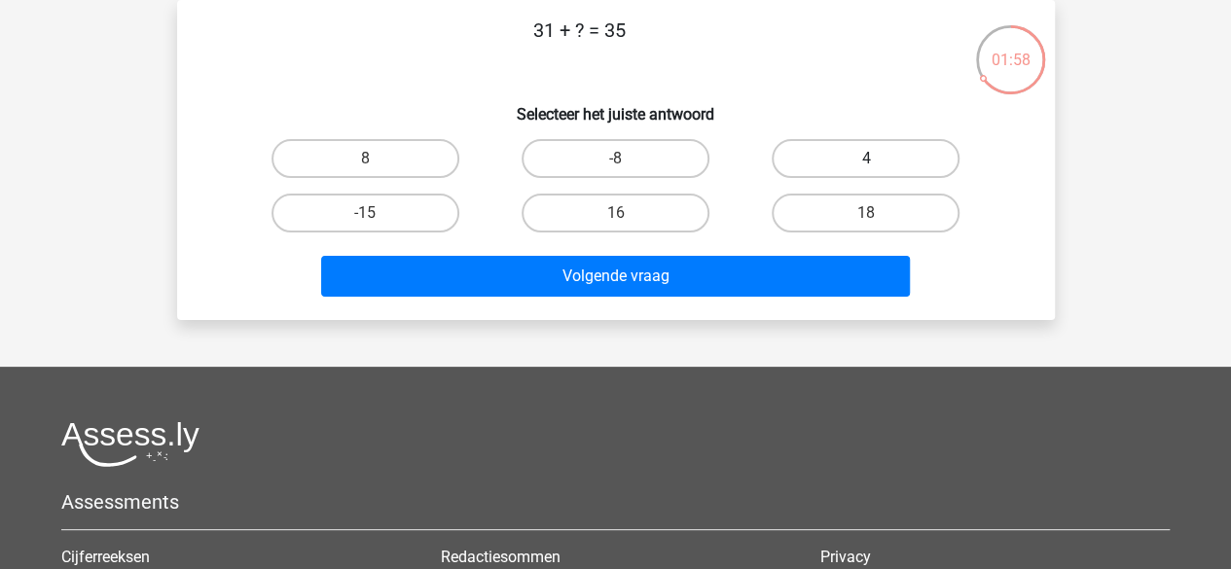
click at [806, 154] on label "4" at bounding box center [866, 158] width 188 height 39
click at [866, 159] on input "4" at bounding box center [872, 165] width 13 height 13
radio input "true"
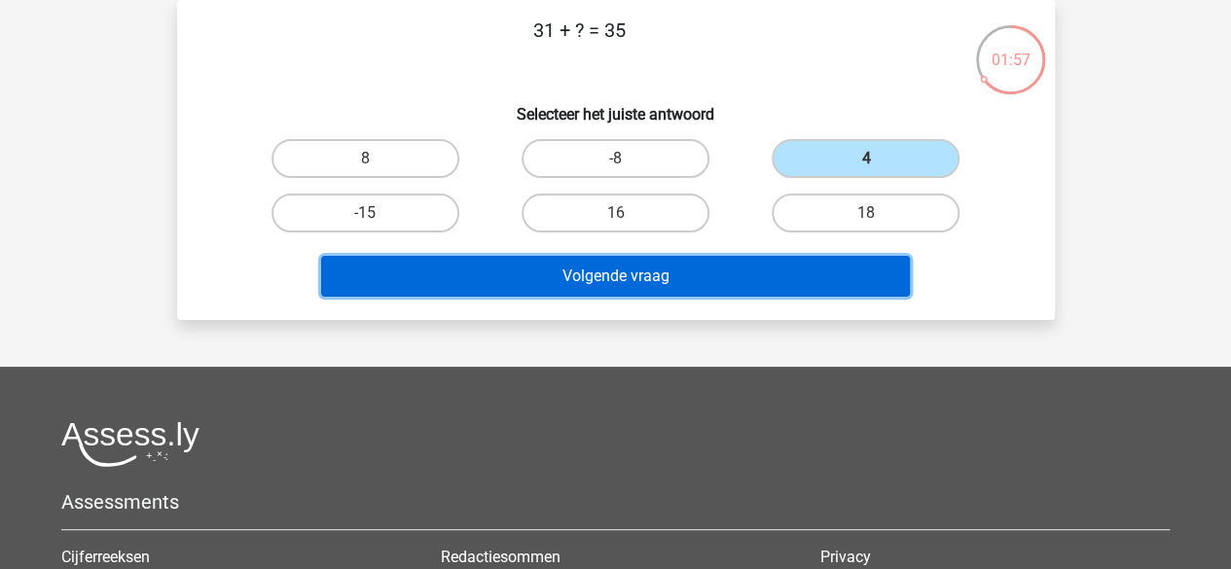
click at [759, 261] on button "Volgende vraag" at bounding box center [615, 276] width 589 height 41
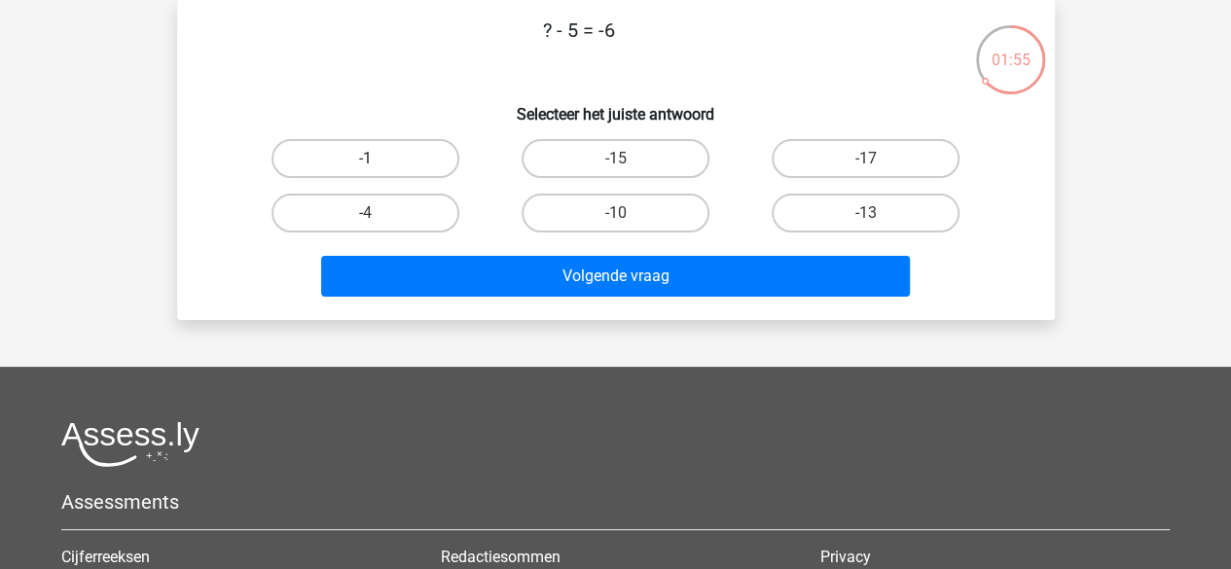
click at [428, 170] on label "-1" at bounding box center [365, 158] width 188 height 39
click at [378, 170] on input "-1" at bounding box center [371, 165] width 13 height 13
radio input "true"
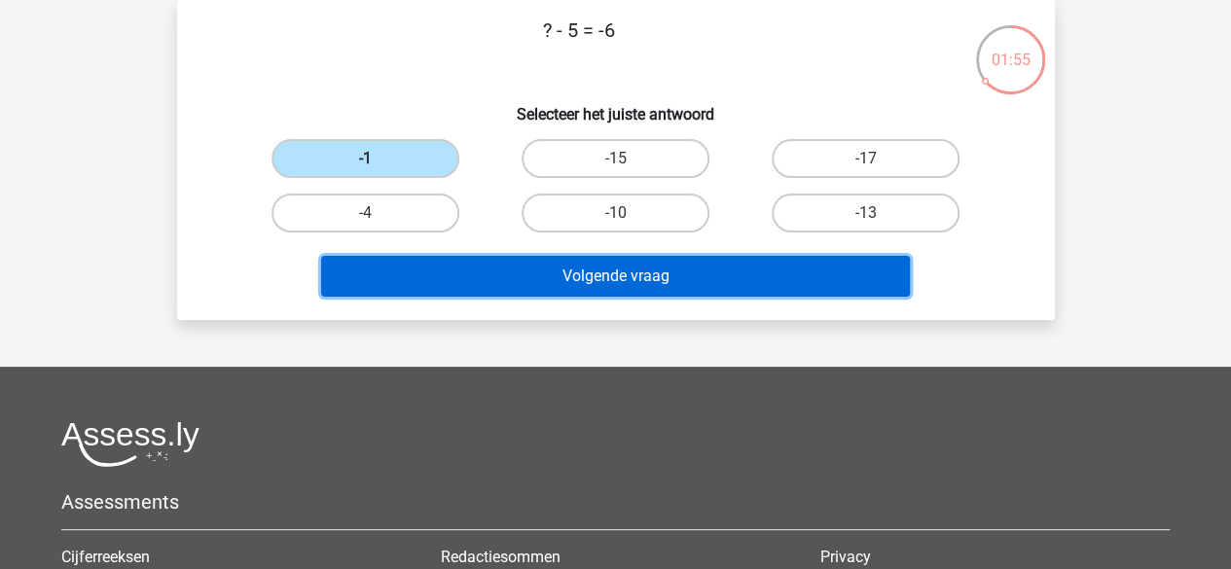
click at [515, 273] on button "Volgende vraag" at bounding box center [615, 276] width 589 height 41
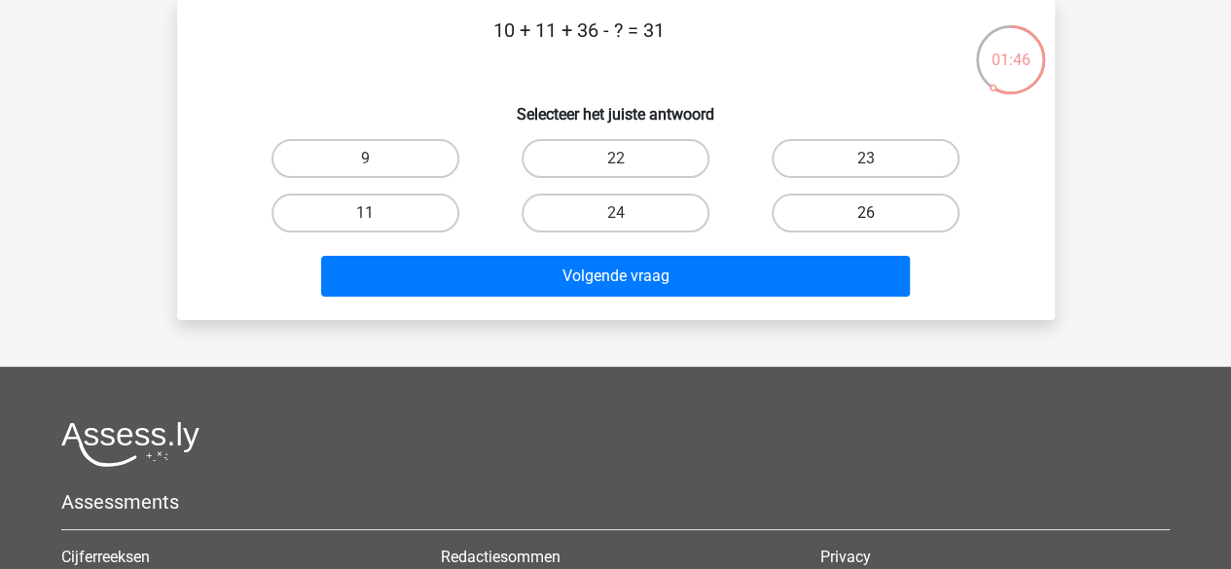
click at [805, 205] on label "26" at bounding box center [866, 213] width 188 height 39
click at [866, 213] on input "26" at bounding box center [872, 219] width 13 height 13
radio input "true"
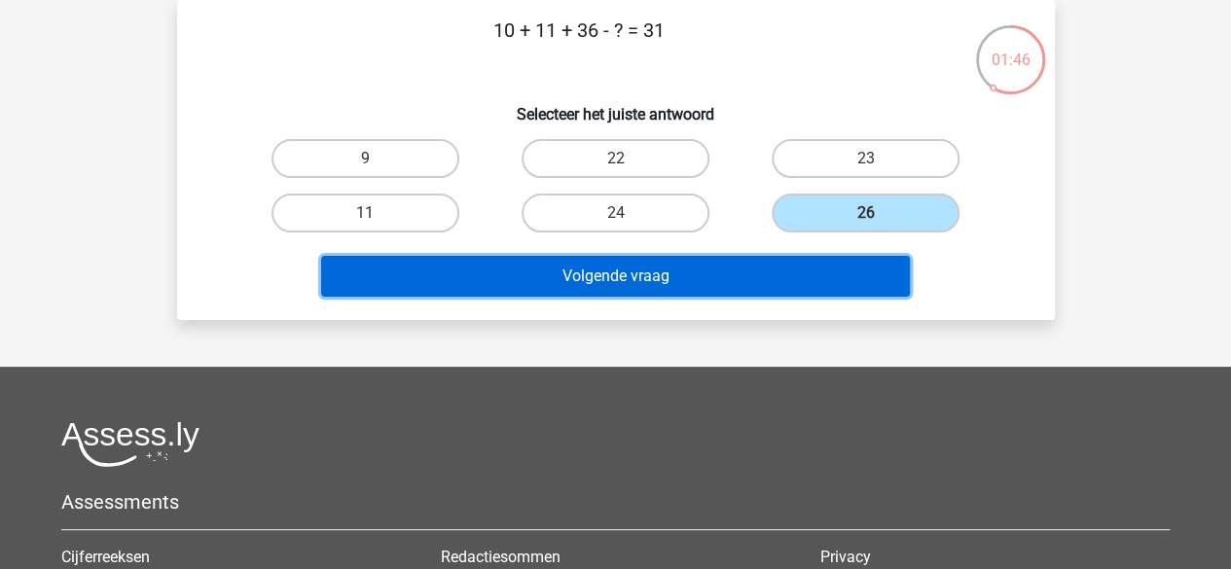
click at [784, 282] on button "Volgende vraag" at bounding box center [615, 276] width 589 height 41
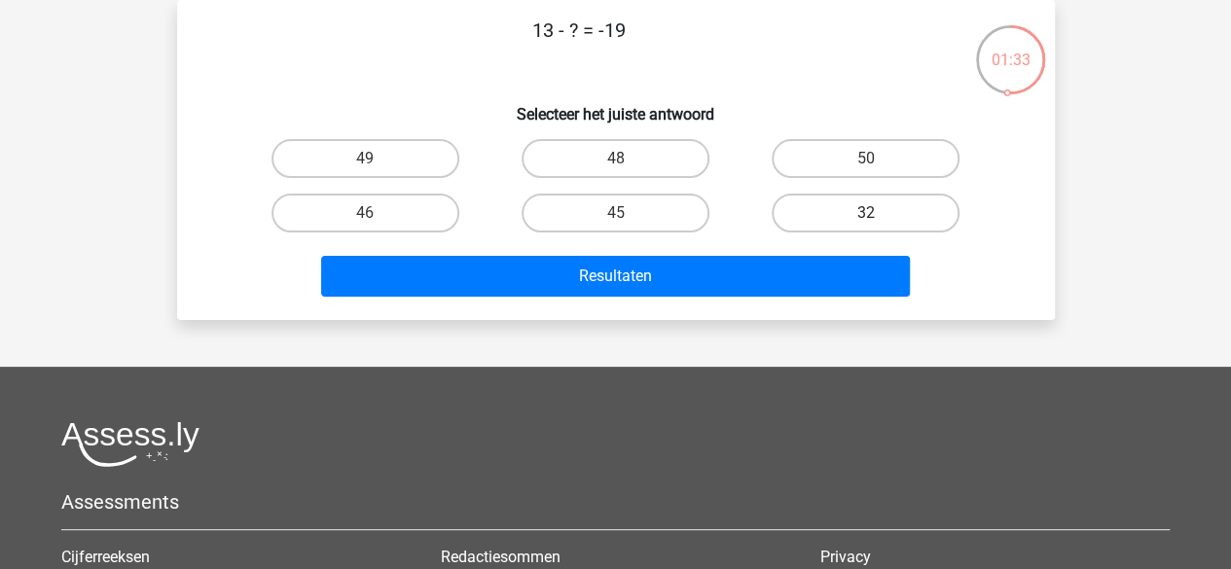
click at [796, 204] on label "32" at bounding box center [866, 213] width 188 height 39
click at [866, 213] on input "32" at bounding box center [872, 219] width 13 height 13
radio input "true"
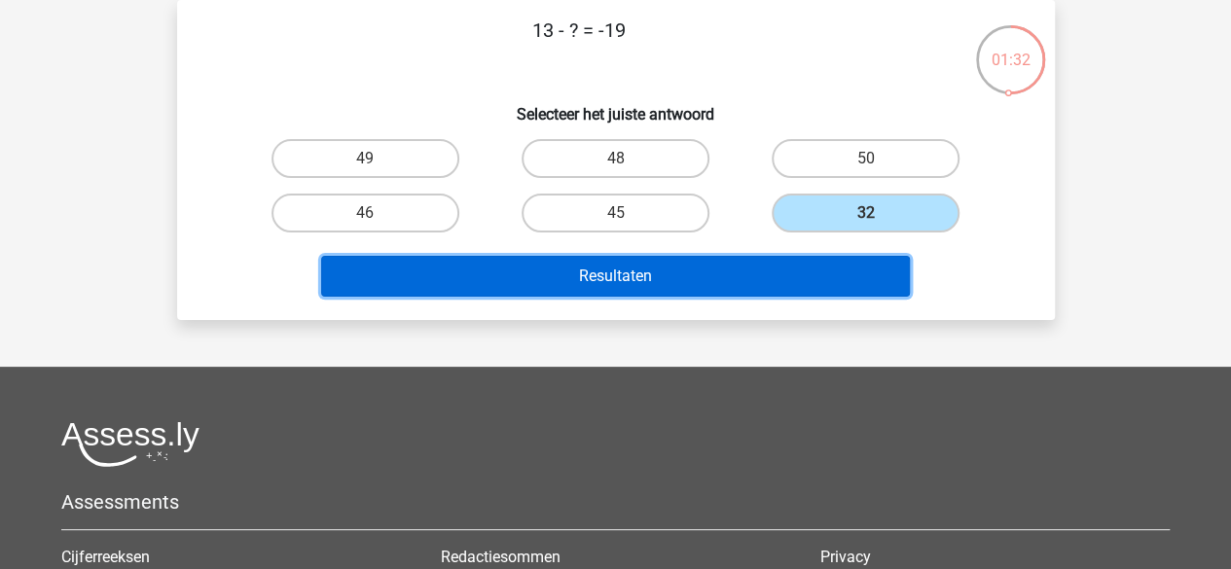
click at [757, 265] on button "Resultaten" at bounding box center [615, 276] width 589 height 41
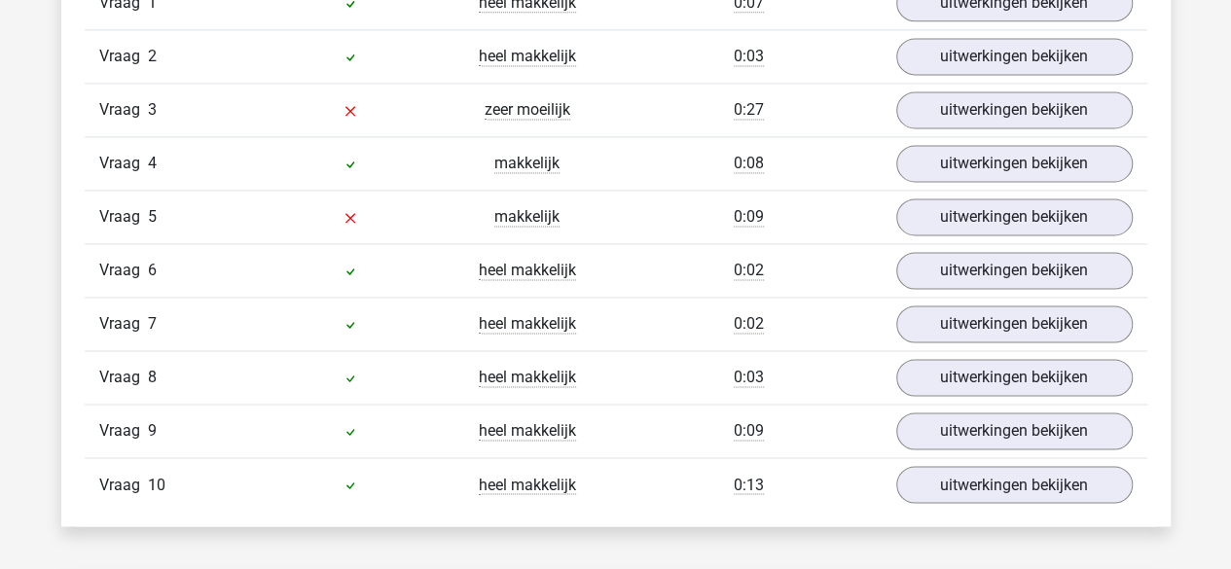
scroll to position [1355, 0]
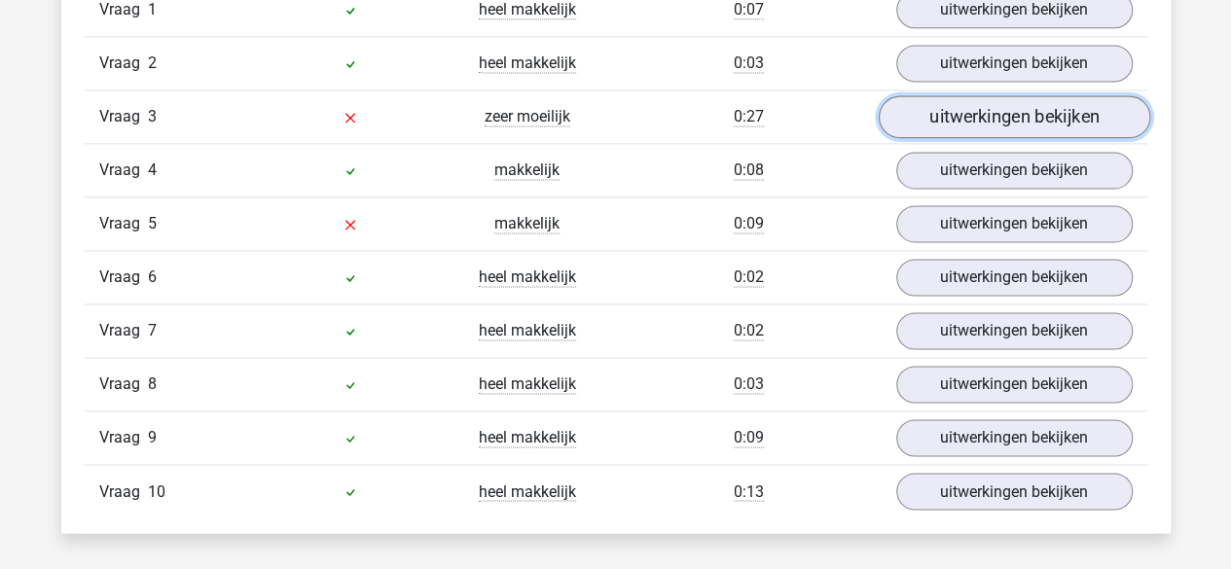
click at [963, 126] on link "uitwerkingen bekijken" at bounding box center [1013, 116] width 271 height 43
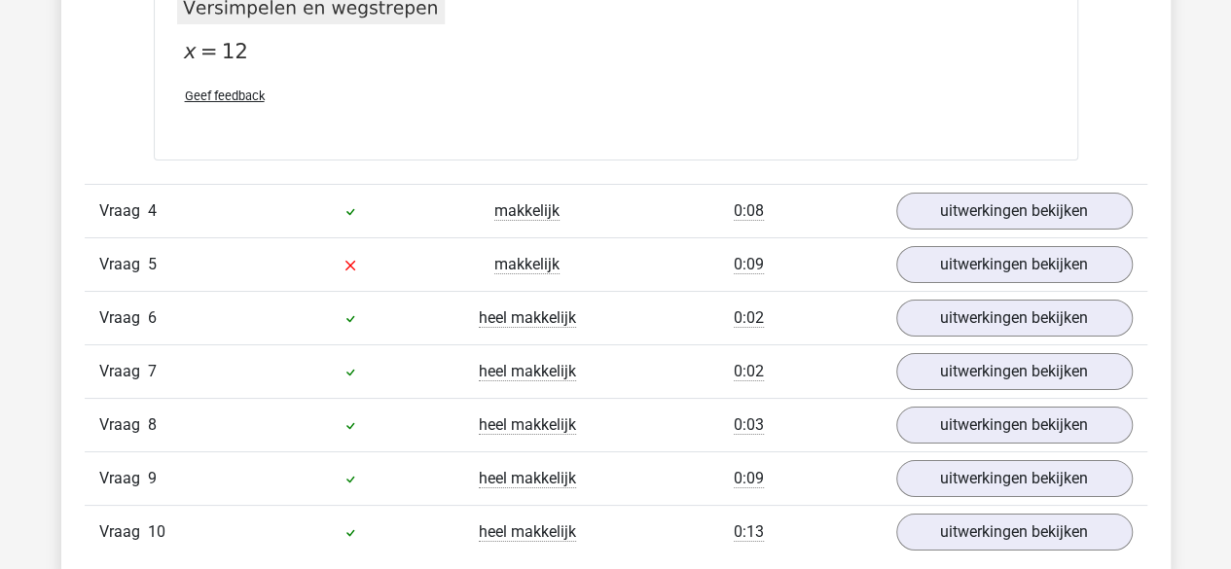
scroll to position [3538, 0]
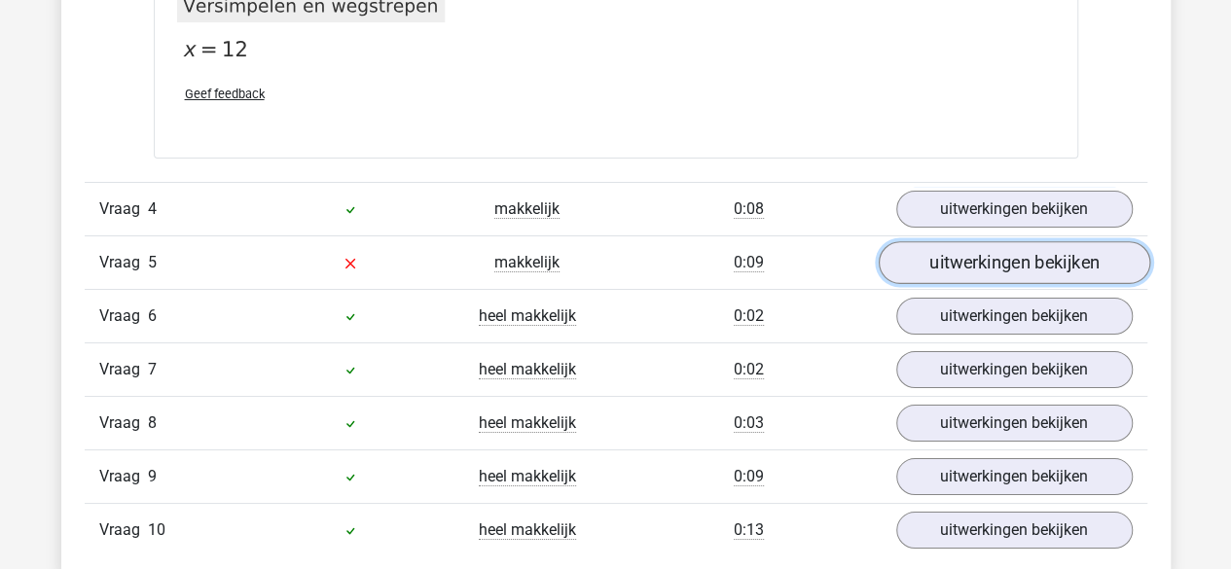
click at [981, 248] on link "uitwerkingen bekijken" at bounding box center [1013, 262] width 271 height 43
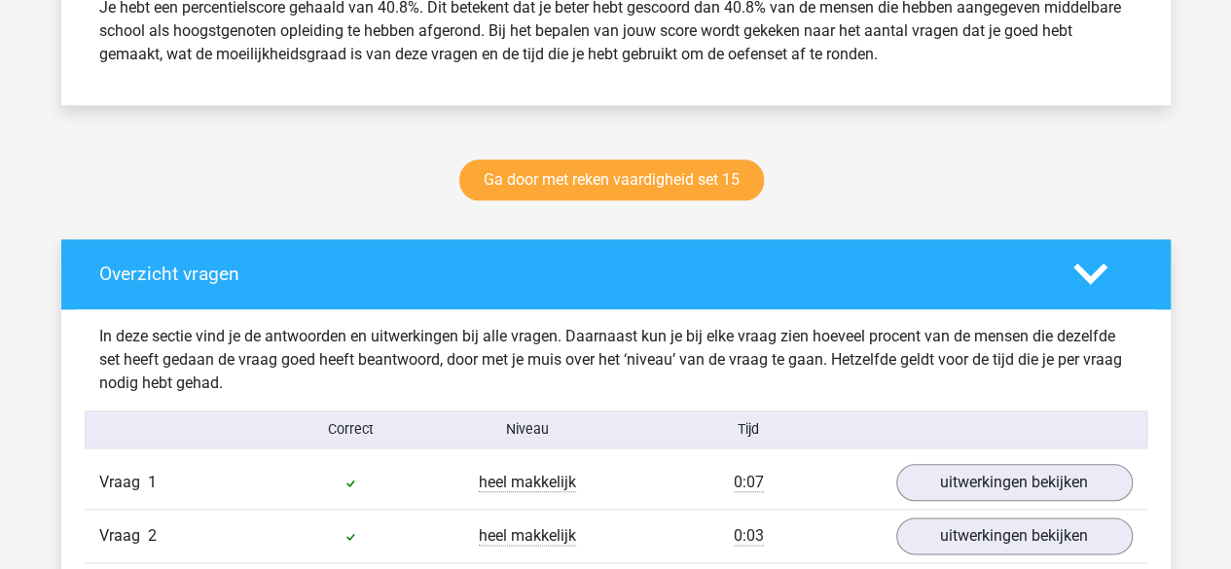
scroll to position [867, 0]
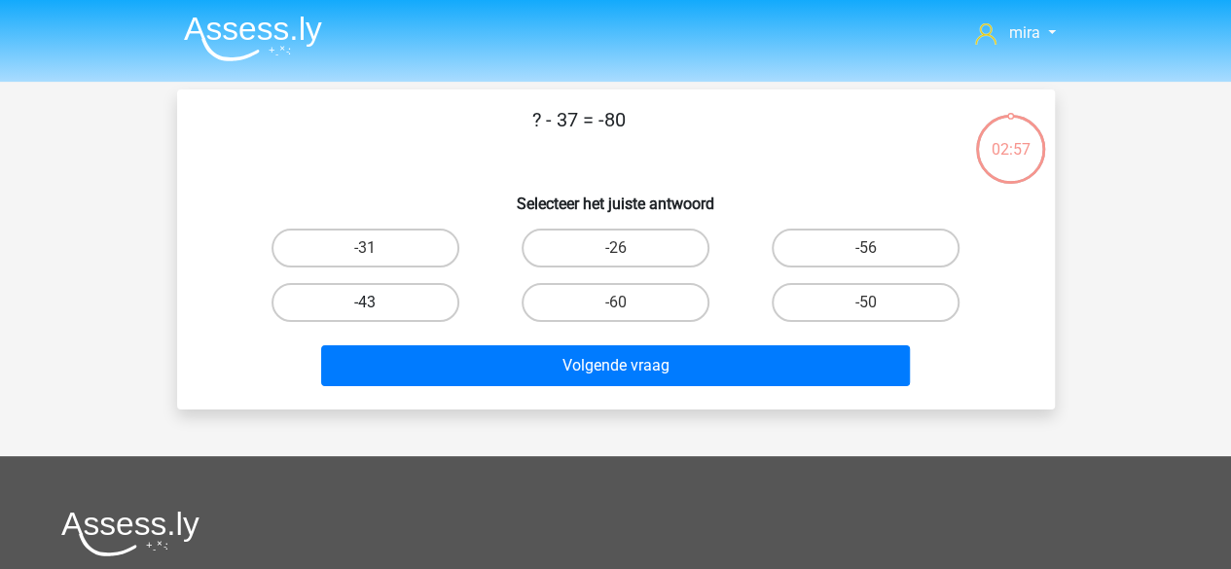
click at [423, 312] on label "-43" at bounding box center [365, 302] width 188 height 39
click at [378, 312] on input "-43" at bounding box center [371, 309] width 13 height 13
radio input "true"
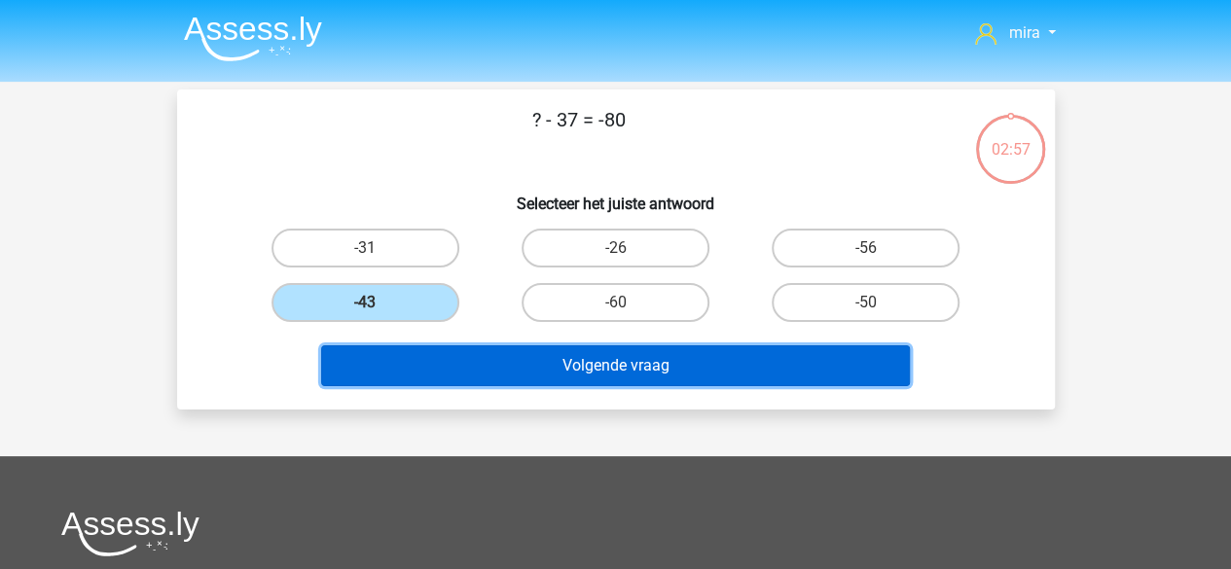
click at [438, 369] on button "Volgende vraag" at bounding box center [615, 365] width 589 height 41
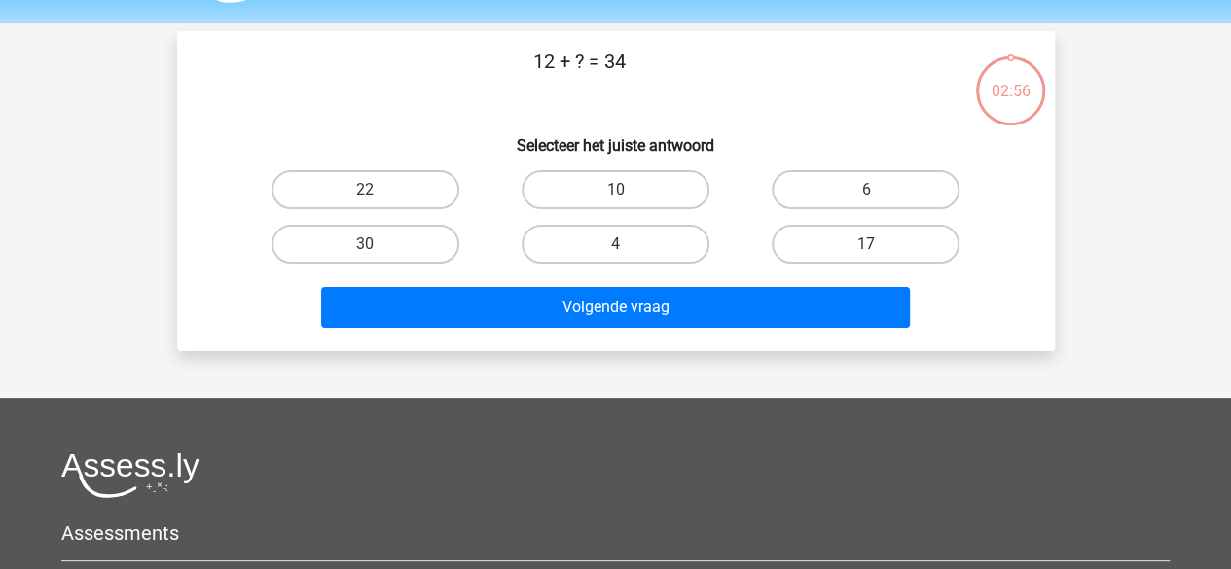
scroll to position [90, 0]
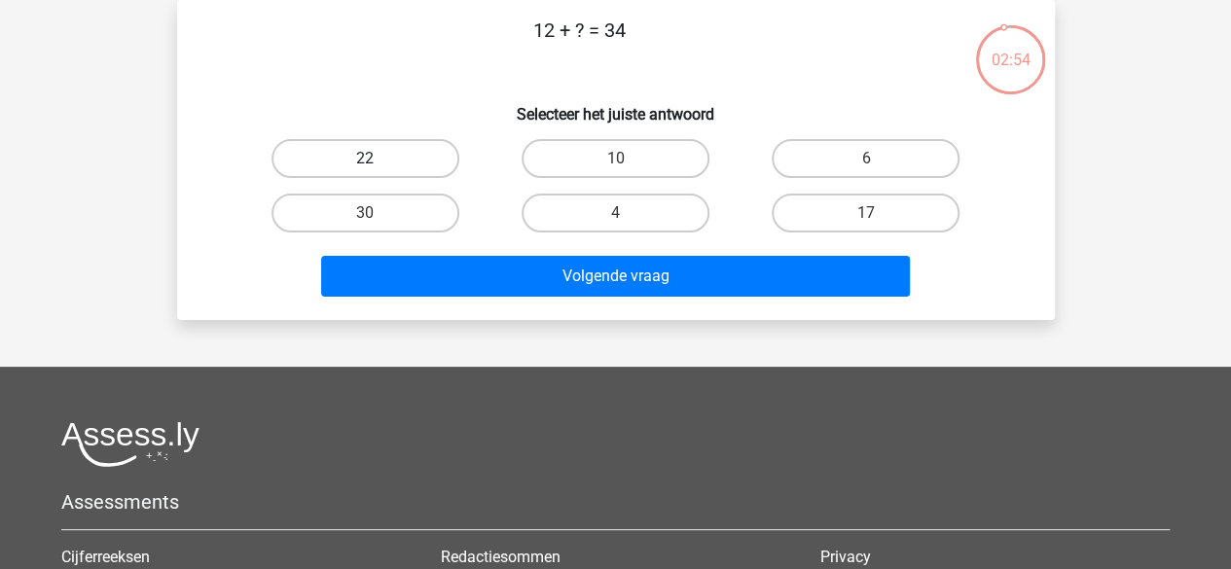
click at [381, 164] on label "22" at bounding box center [365, 158] width 188 height 39
click at [378, 164] on input "22" at bounding box center [371, 165] width 13 height 13
radio input "true"
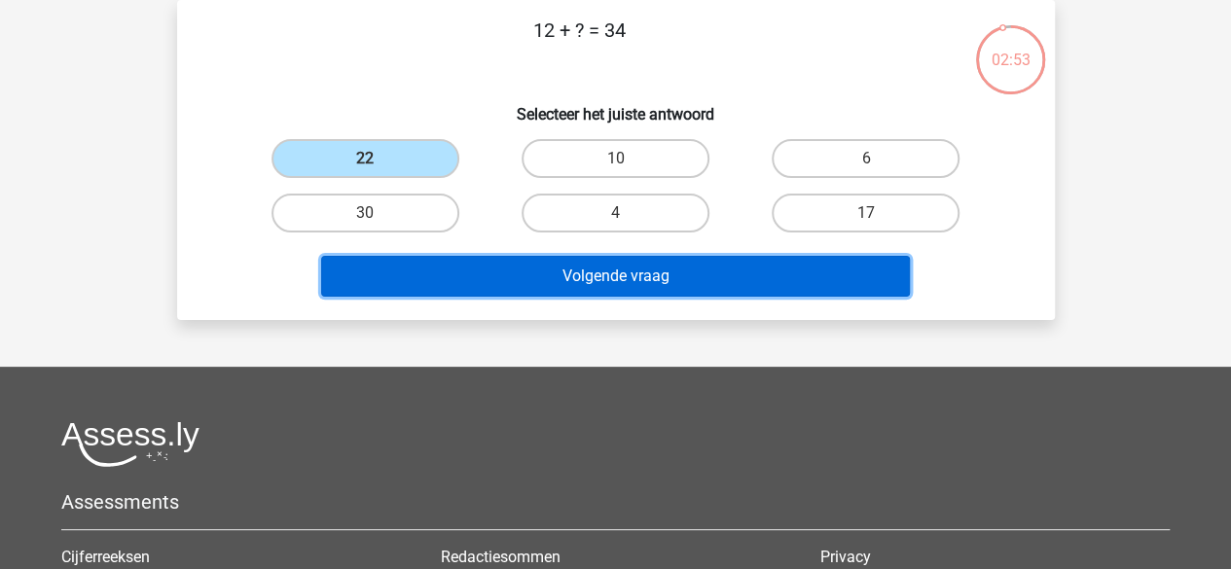
click at [435, 271] on button "Volgende vraag" at bounding box center [615, 276] width 589 height 41
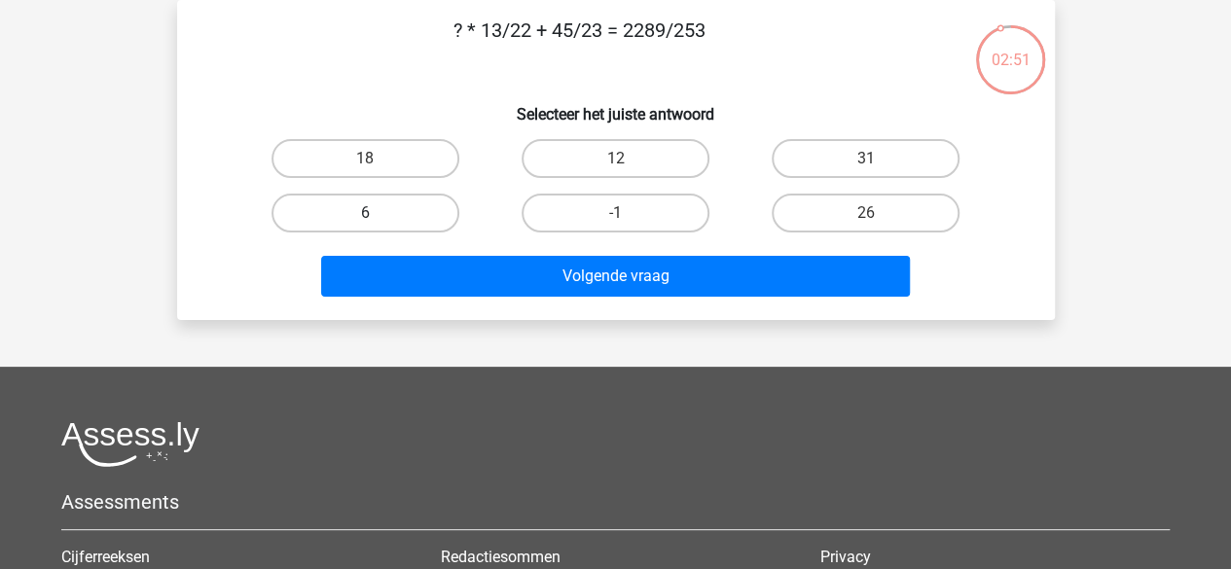
click at [410, 216] on label "6" at bounding box center [365, 213] width 188 height 39
click at [378, 216] on input "6" at bounding box center [371, 219] width 13 height 13
radio input "true"
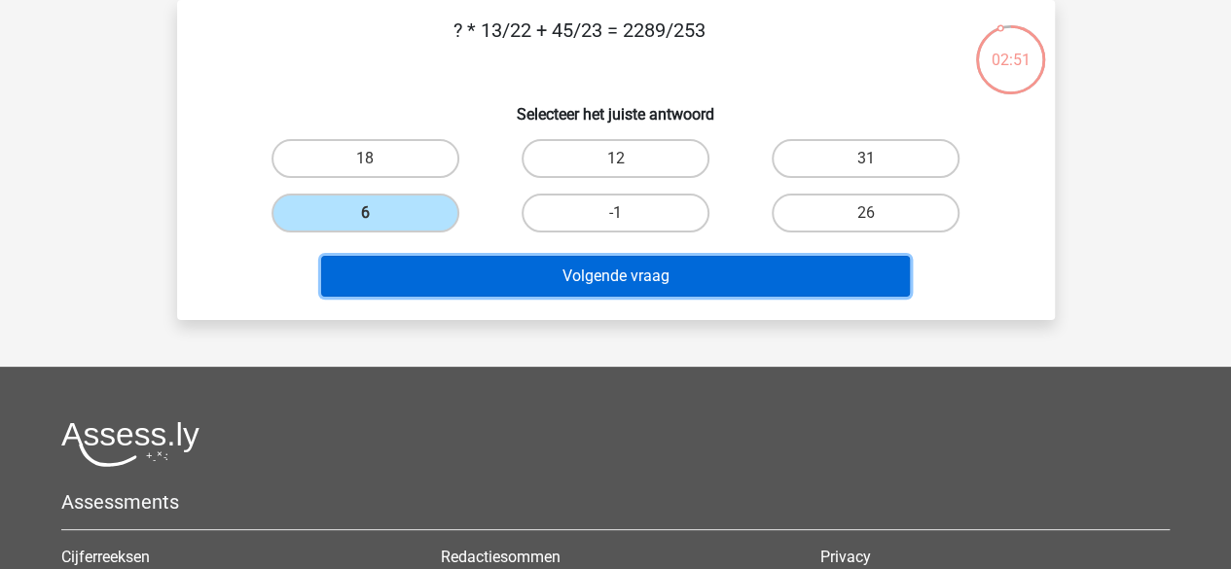
click at [452, 282] on button "Volgende vraag" at bounding box center [615, 276] width 589 height 41
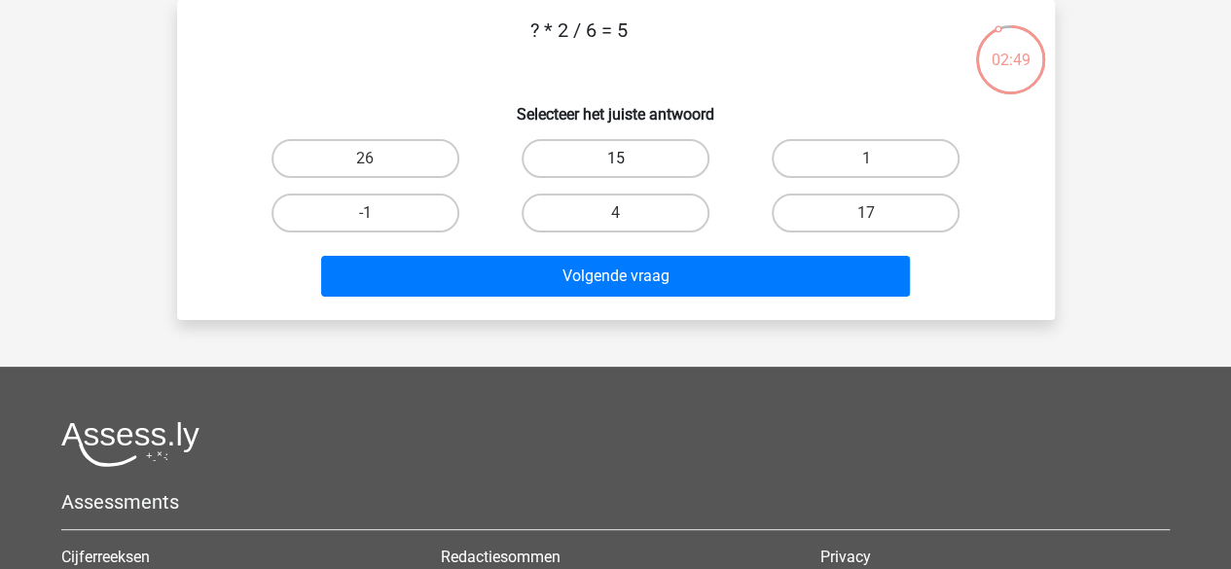
click at [549, 153] on label "15" at bounding box center [616, 158] width 188 height 39
click at [615, 159] on input "15" at bounding box center [621, 165] width 13 height 13
radio input "true"
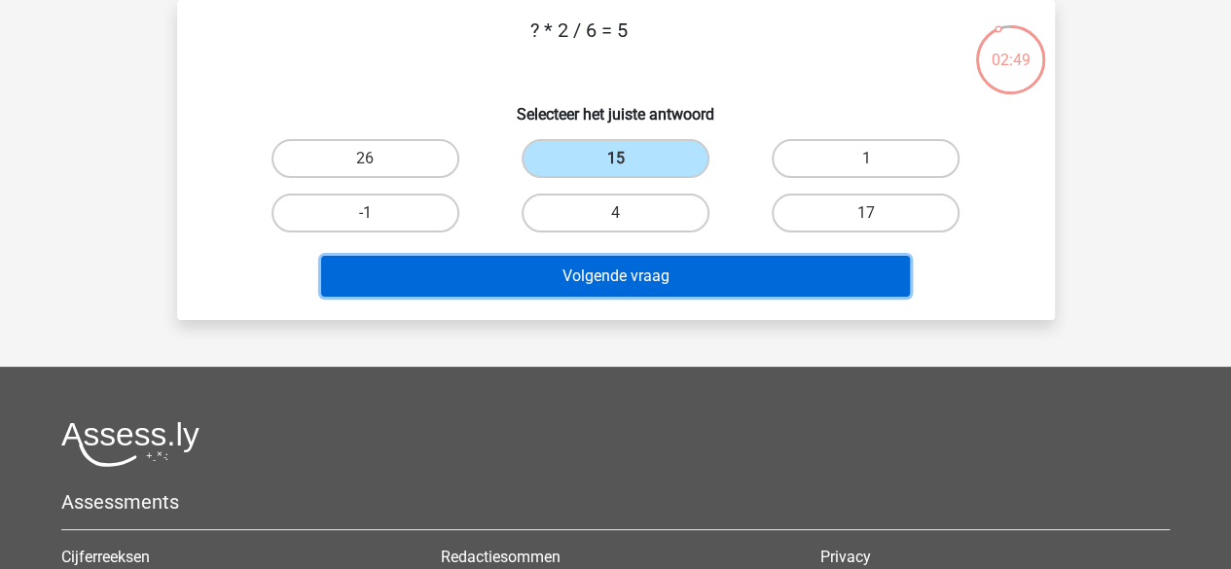
click at [523, 294] on button "Volgende vraag" at bounding box center [615, 276] width 589 height 41
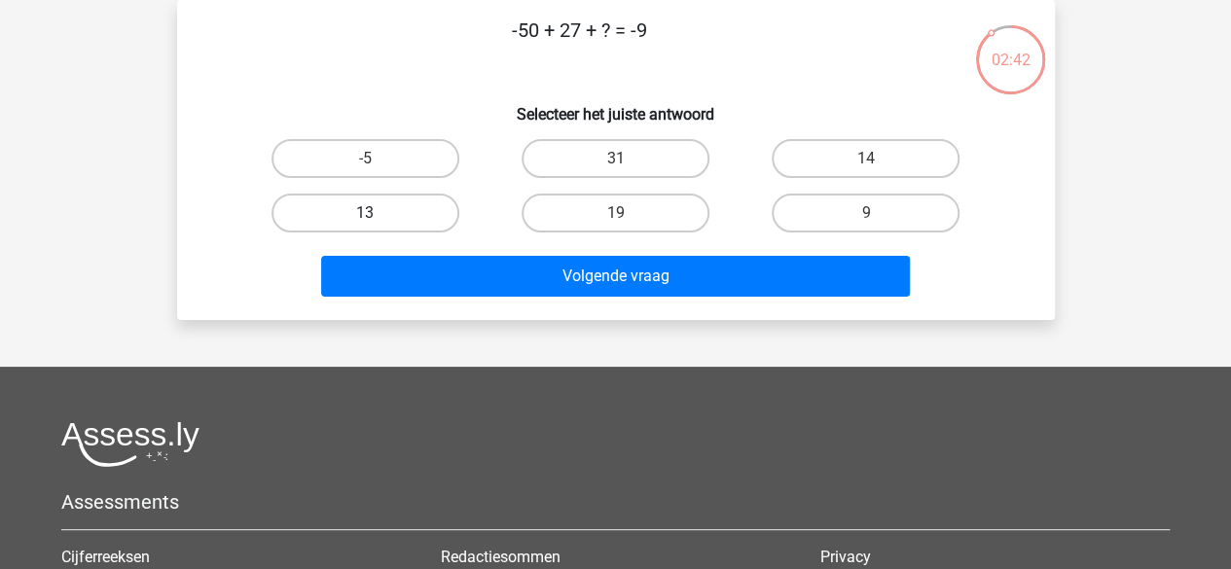
click at [444, 211] on label "13" at bounding box center [365, 213] width 188 height 39
click at [378, 213] on input "13" at bounding box center [371, 219] width 13 height 13
radio input "true"
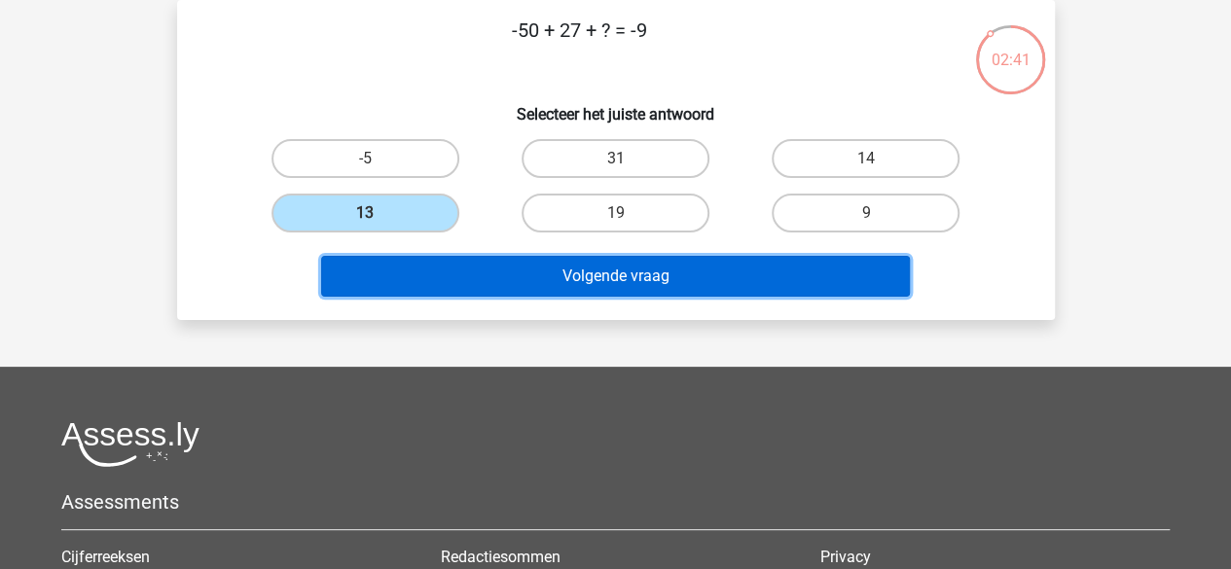
click at [537, 278] on button "Volgende vraag" at bounding box center [615, 276] width 589 height 41
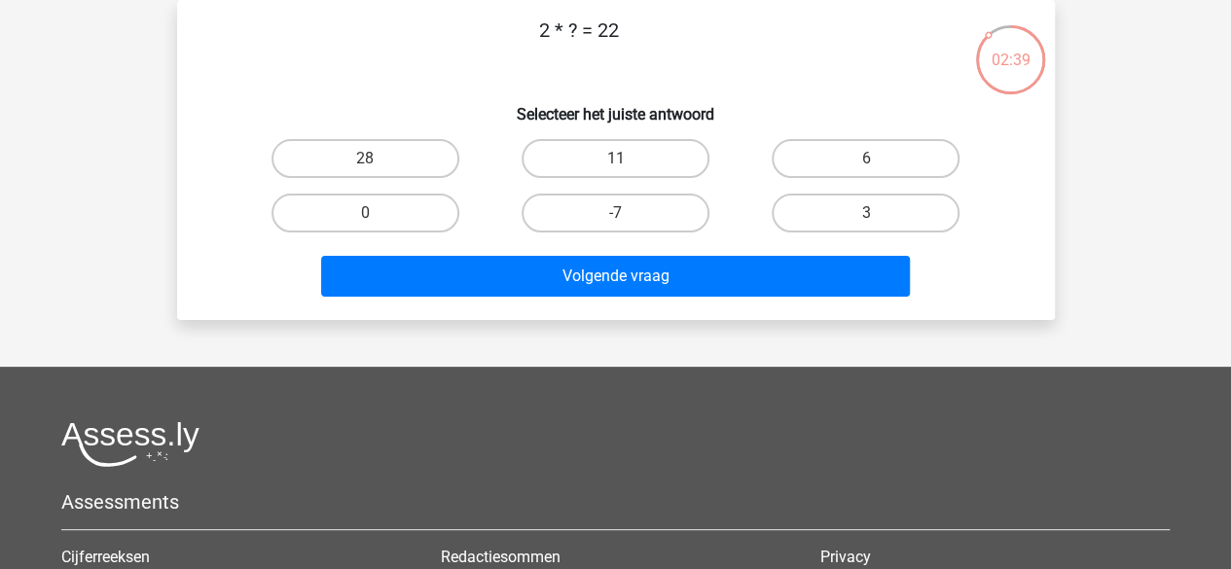
click at [594, 182] on div "11" at bounding box center [615, 158] width 250 height 54
click at [594, 153] on label "11" at bounding box center [616, 158] width 188 height 39
click at [615, 159] on input "11" at bounding box center [621, 165] width 13 height 13
radio input "true"
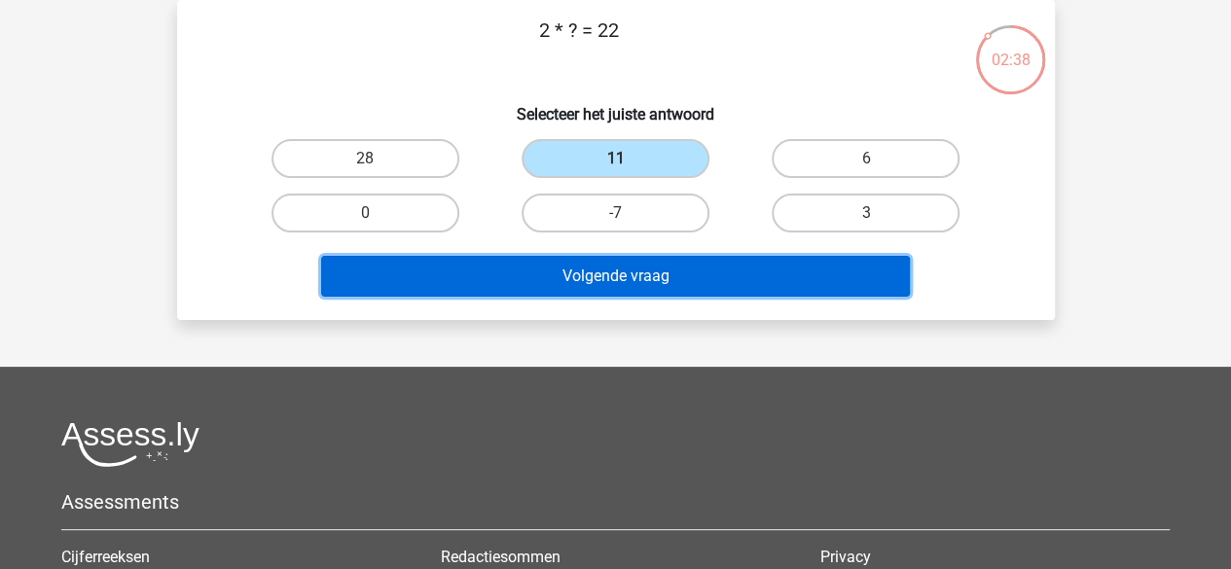
click at [594, 279] on button "Volgende vraag" at bounding box center [615, 276] width 589 height 41
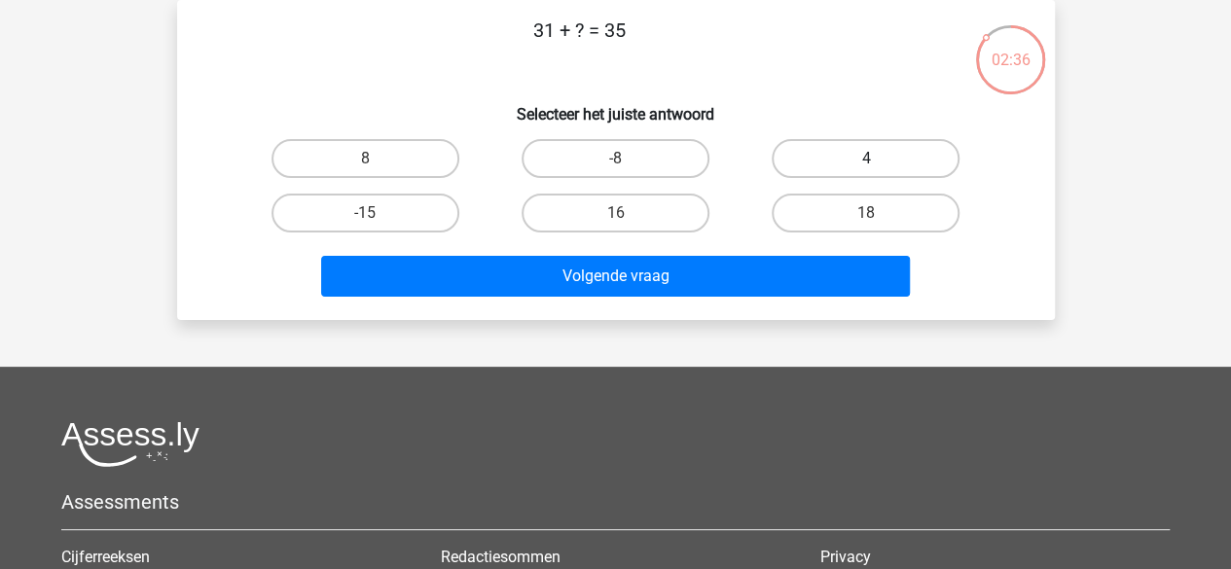
click at [804, 149] on label "4" at bounding box center [866, 158] width 188 height 39
click at [866, 159] on input "4" at bounding box center [872, 165] width 13 height 13
radio input "true"
click at [712, 323] on div "mira miraataallah897@gmail.com Nederlands English" at bounding box center [615, 395] width 1231 height 970
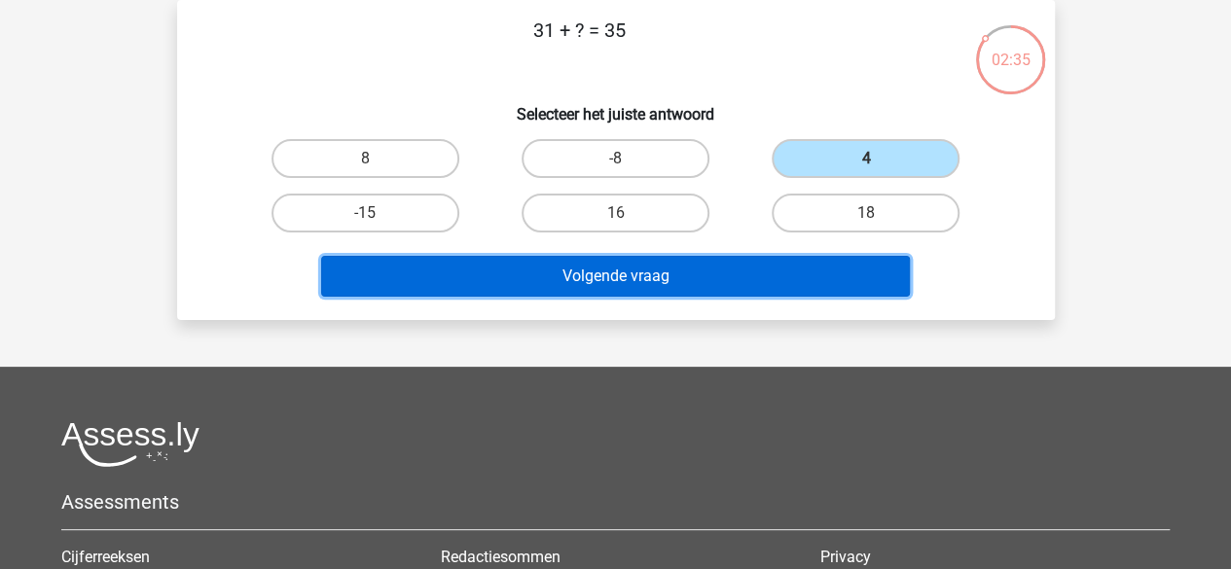
click at [712, 258] on button "Volgende vraag" at bounding box center [615, 276] width 589 height 41
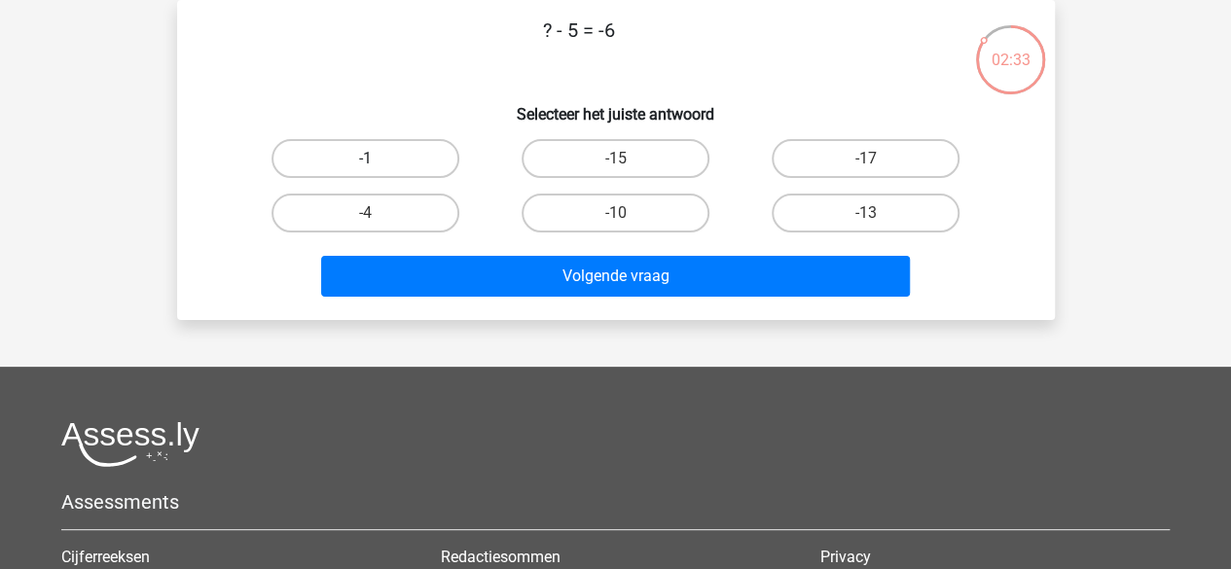
click at [422, 153] on label "-1" at bounding box center [365, 158] width 188 height 39
click at [378, 159] on input "-1" at bounding box center [371, 165] width 13 height 13
radio input "true"
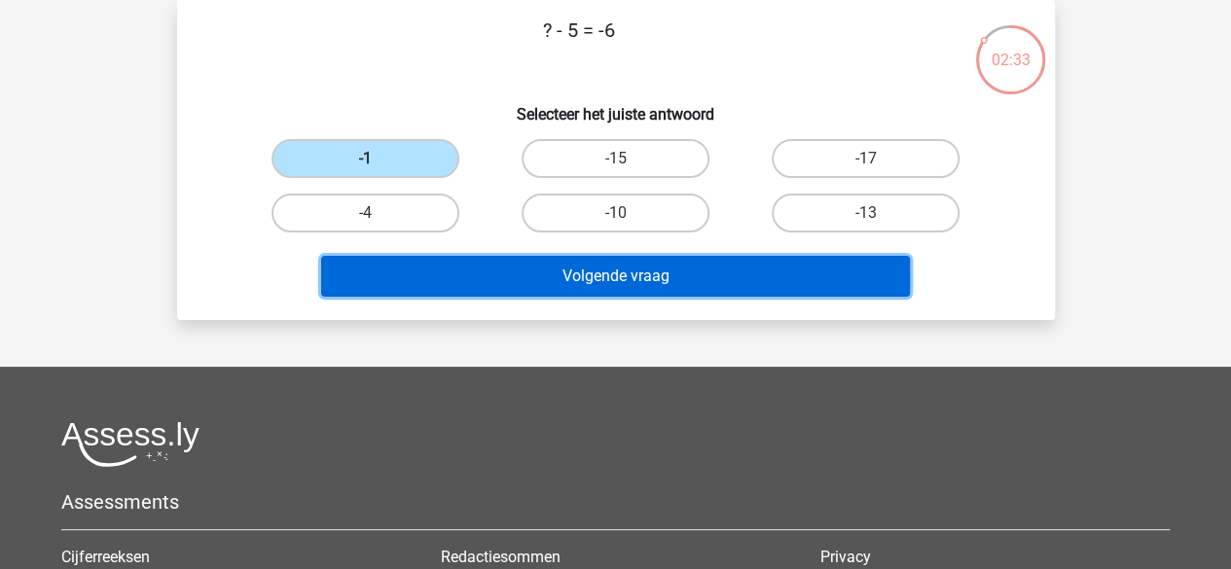
click at [495, 285] on button "Volgende vraag" at bounding box center [615, 276] width 589 height 41
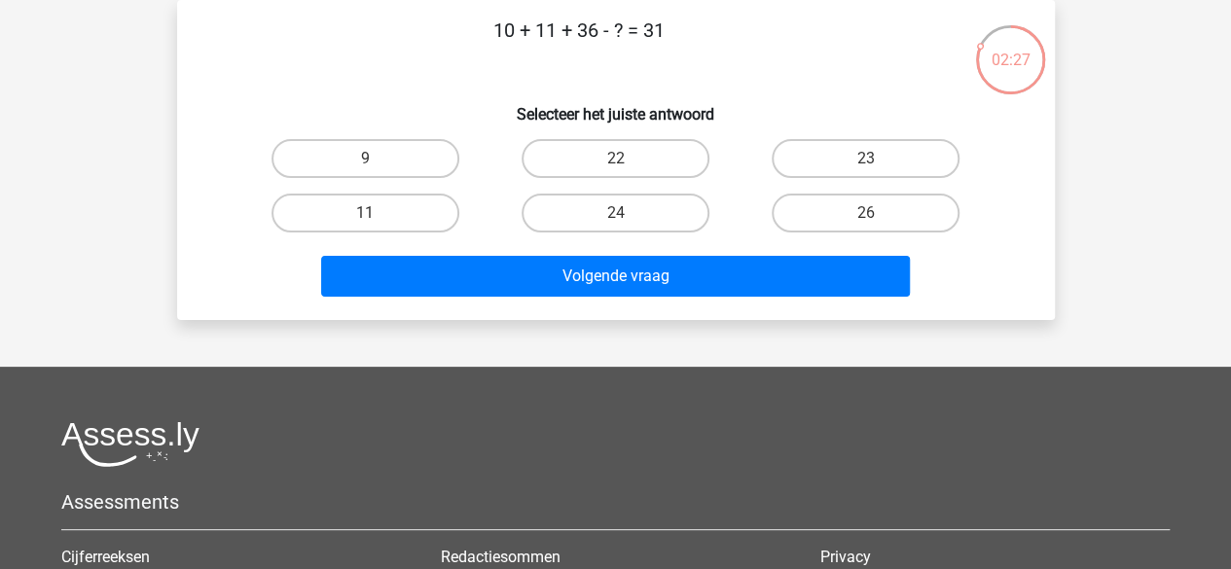
drag, startPoint x: 557, startPoint y: 23, endPoint x: 424, endPoint y: 26, distance: 132.4
click at [424, 26] on p "10 + 11 + 36 - ? = 31" at bounding box center [579, 45] width 742 height 58
drag, startPoint x: 605, startPoint y: 31, endPoint x: 569, endPoint y: 23, distance: 36.8
click at [569, 23] on p "10 + 11 + 36 - ? = 31" at bounding box center [579, 45] width 742 height 58
click at [815, 192] on div "26" at bounding box center [865, 213] width 250 height 54
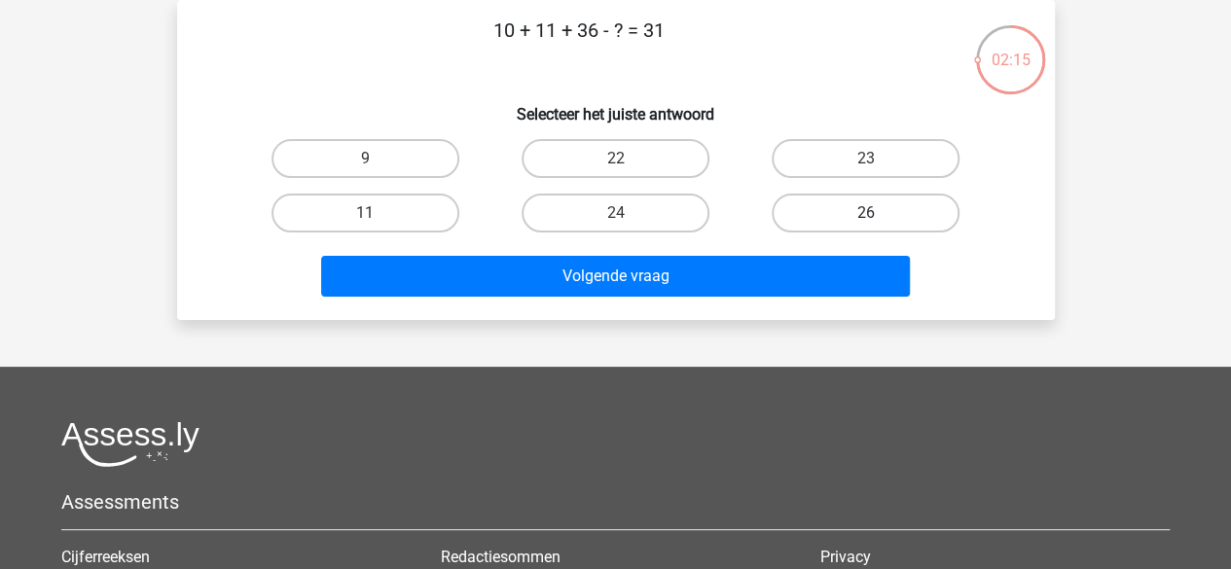
click at [803, 221] on label "26" at bounding box center [866, 213] width 188 height 39
click at [866, 221] on input "26" at bounding box center [872, 219] width 13 height 13
radio input "true"
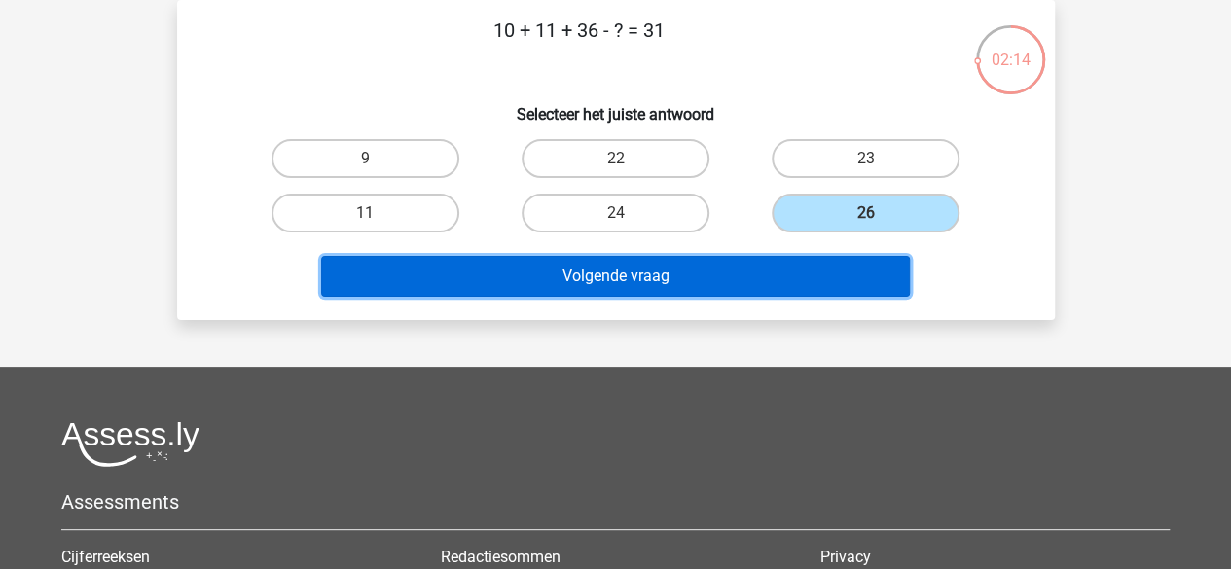
click at [786, 275] on button "Volgende vraag" at bounding box center [615, 276] width 589 height 41
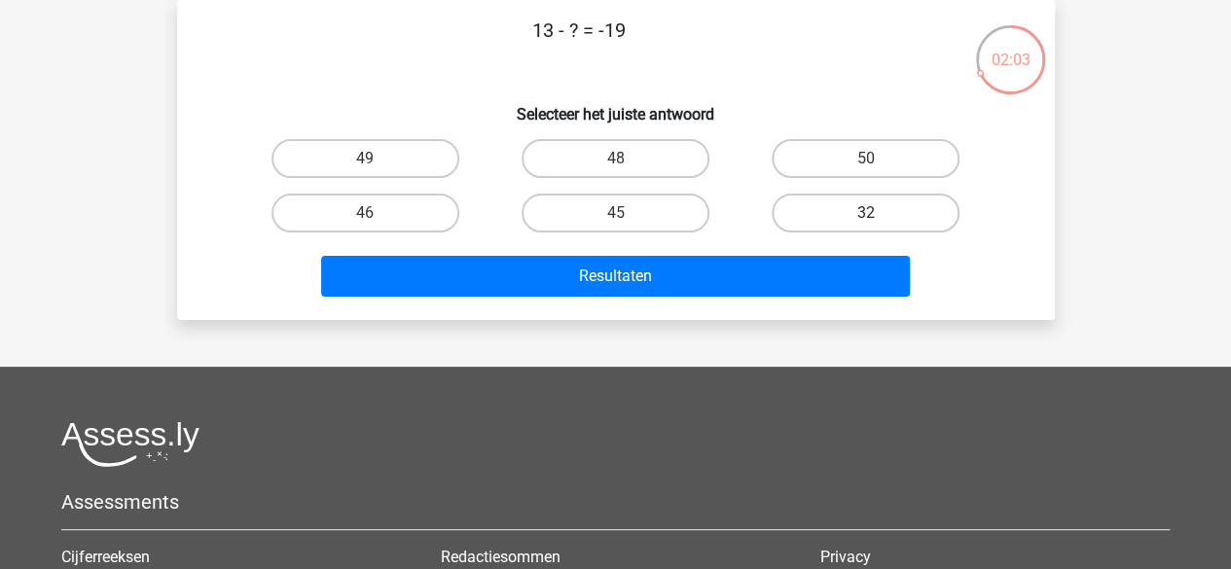
click at [794, 211] on label "32" at bounding box center [866, 213] width 188 height 39
click at [866, 213] on input "32" at bounding box center [872, 219] width 13 height 13
radio input "true"
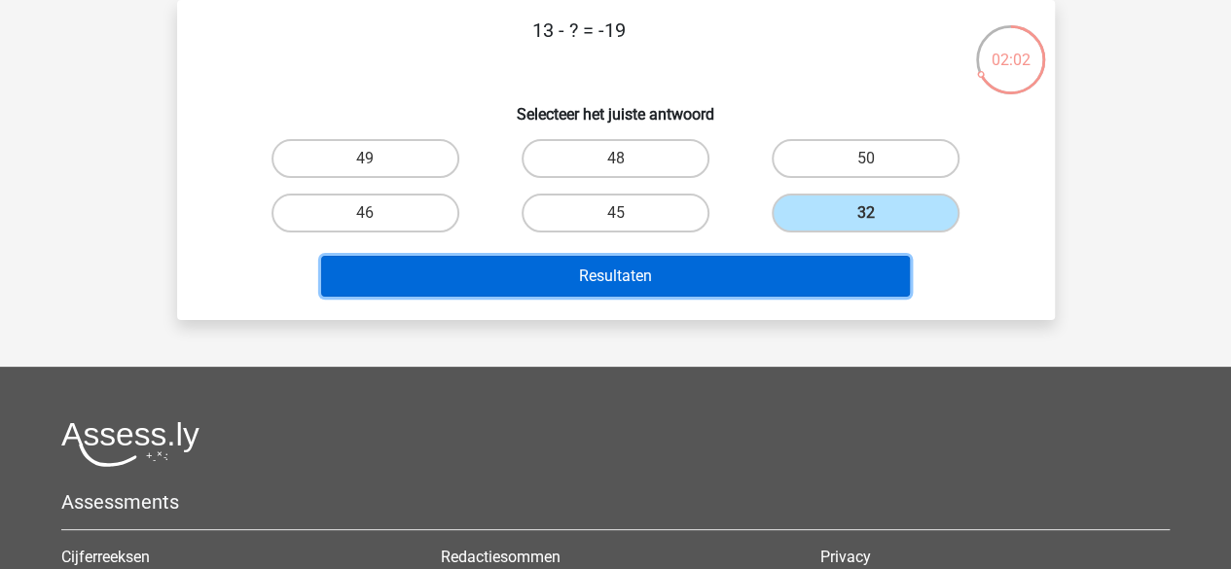
click at [755, 272] on button "Resultaten" at bounding box center [615, 276] width 589 height 41
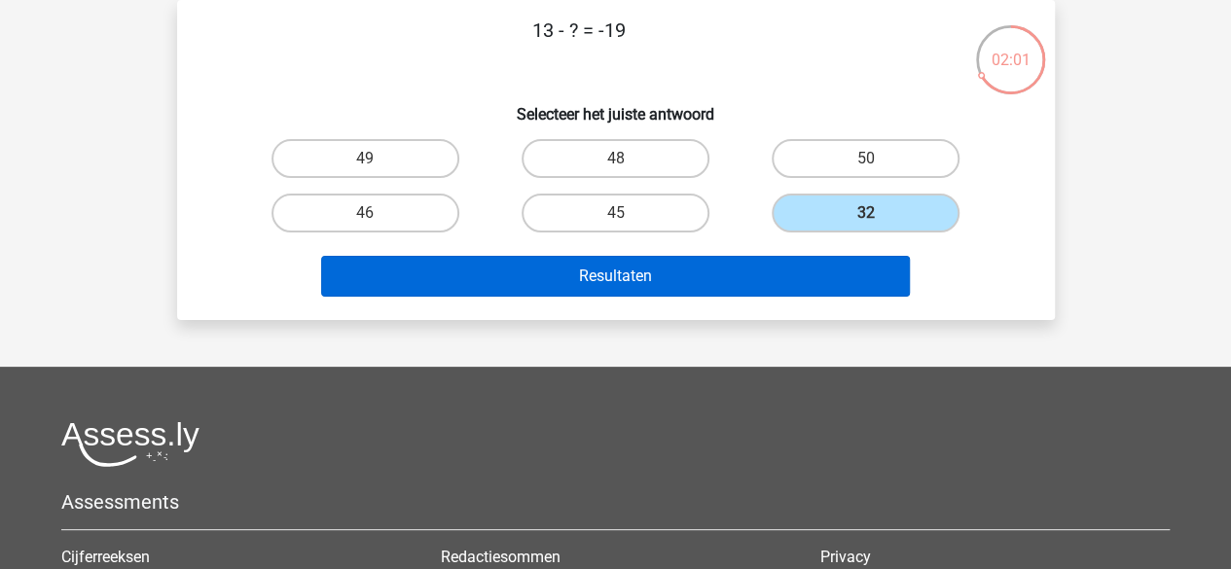
scroll to position [104, 0]
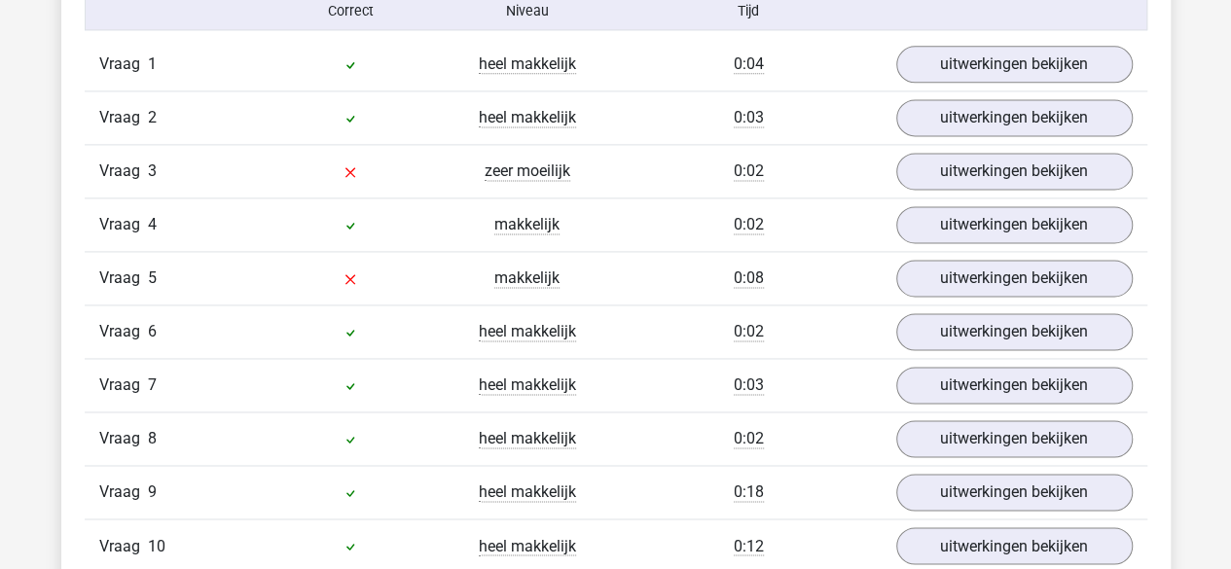
scroll to position [1308, 0]
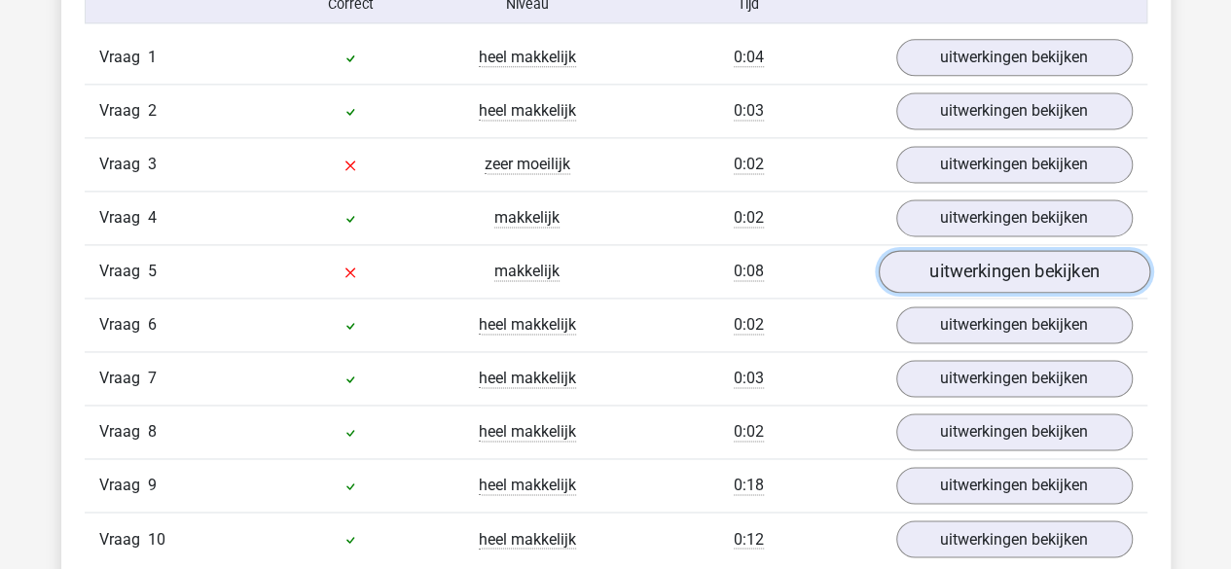
click at [937, 270] on link "uitwerkingen bekijken" at bounding box center [1013, 271] width 271 height 43
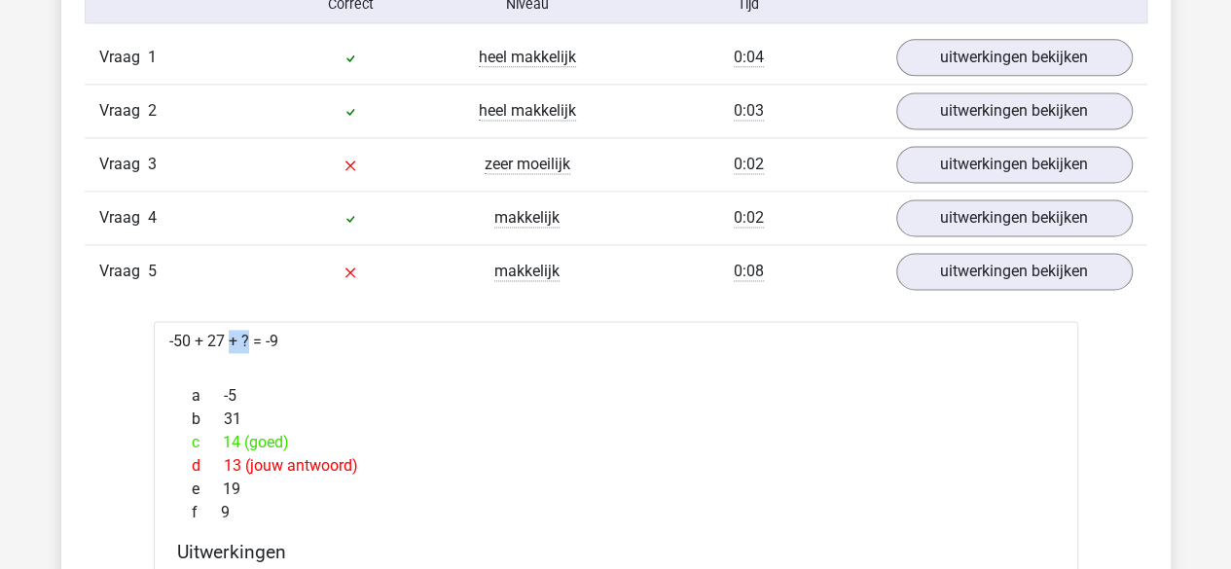
drag, startPoint x: 190, startPoint y: 337, endPoint x: 148, endPoint y: 327, distance: 43.0
drag, startPoint x: 280, startPoint y: 325, endPoint x: 259, endPoint y: 322, distance: 21.6
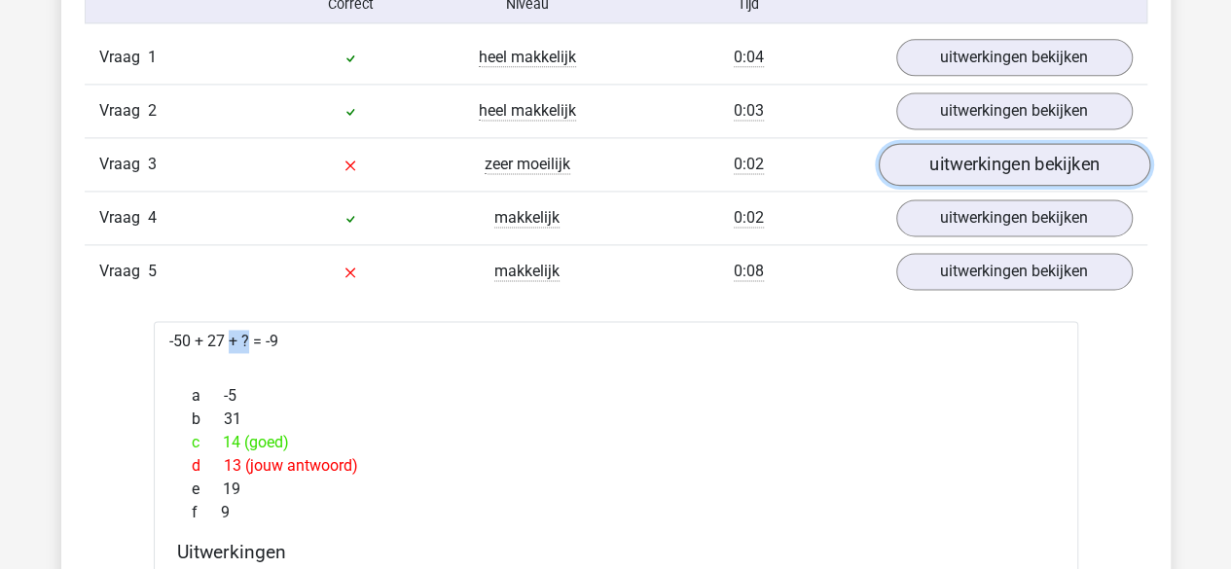
click at [928, 169] on link "uitwerkingen bekijken" at bounding box center [1013, 164] width 271 height 43
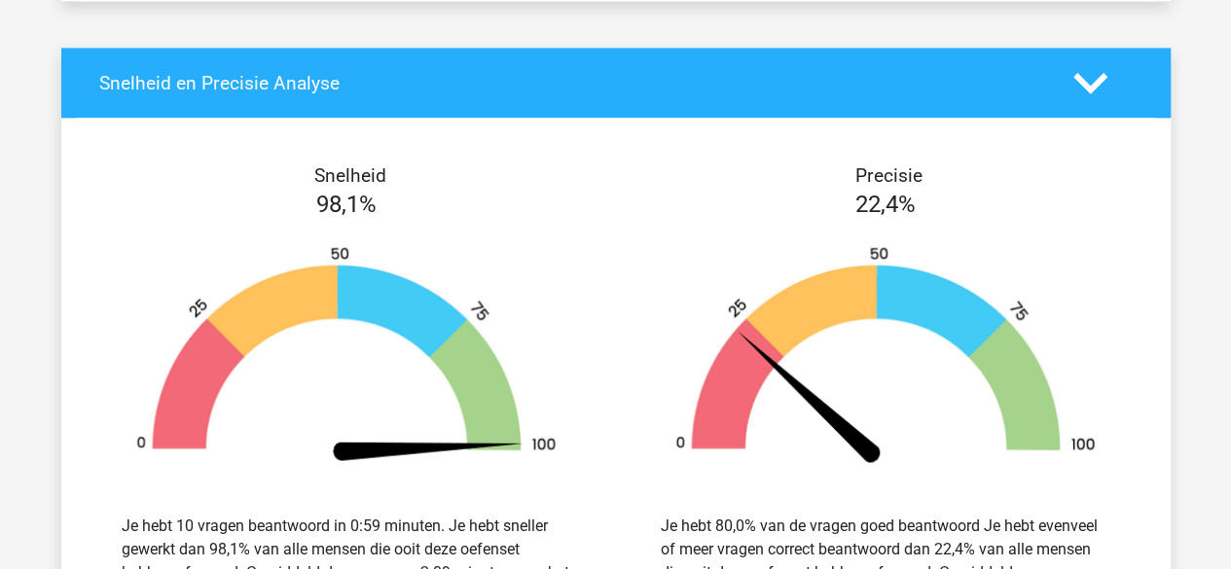
scroll to position [4932, 0]
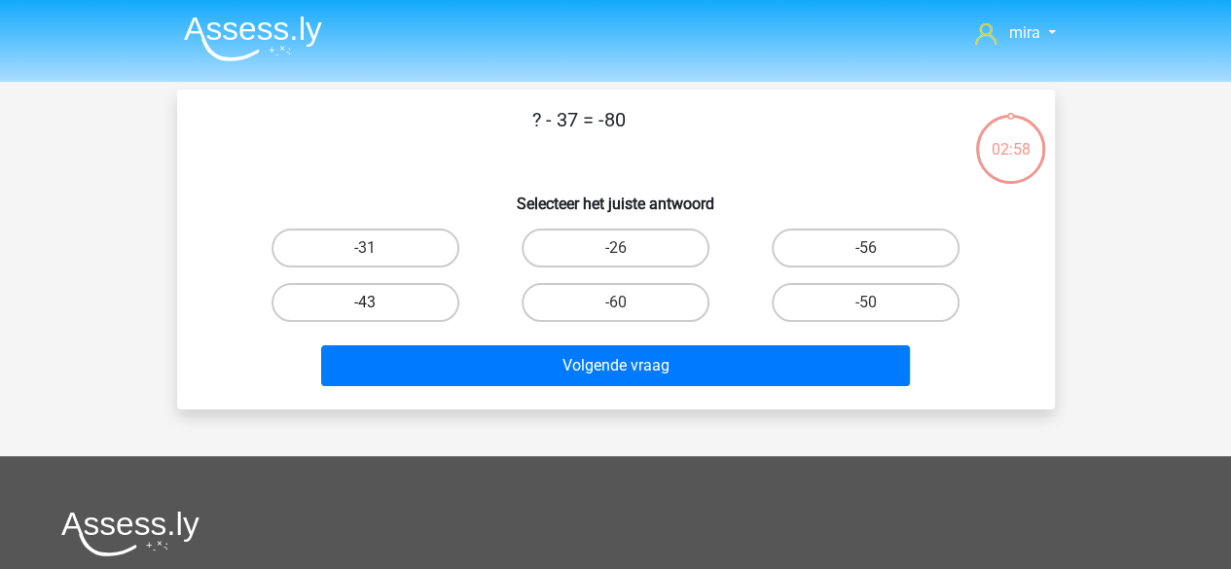
click at [452, 292] on label "-43" at bounding box center [365, 302] width 188 height 39
click at [378, 303] on input "-43" at bounding box center [371, 309] width 13 height 13
radio input "true"
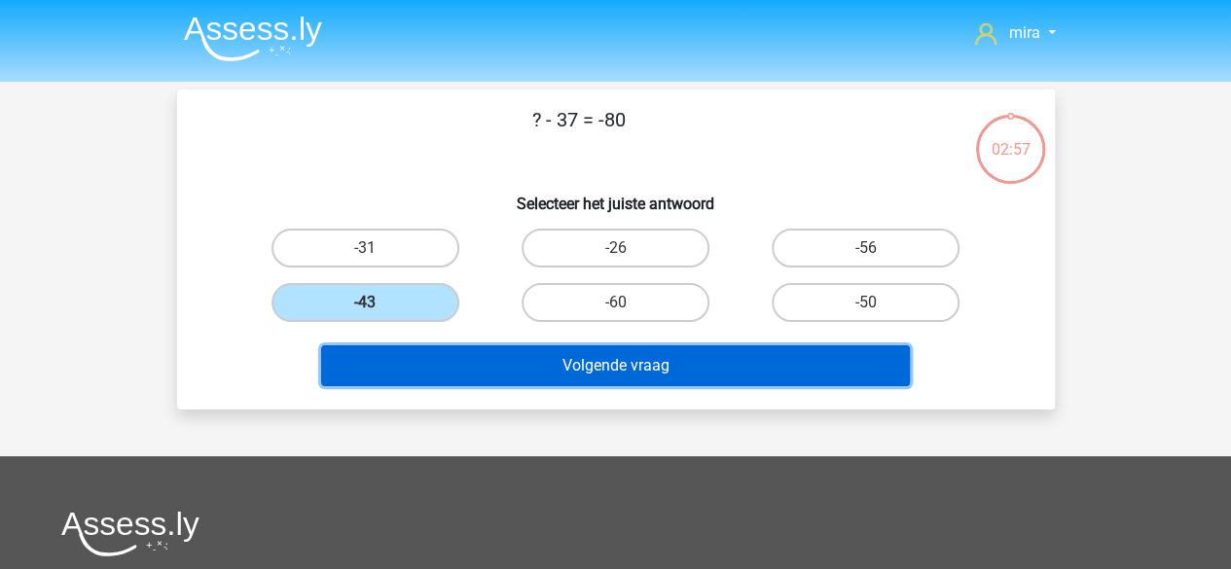
click at [461, 349] on button "Volgende vraag" at bounding box center [615, 365] width 589 height 41
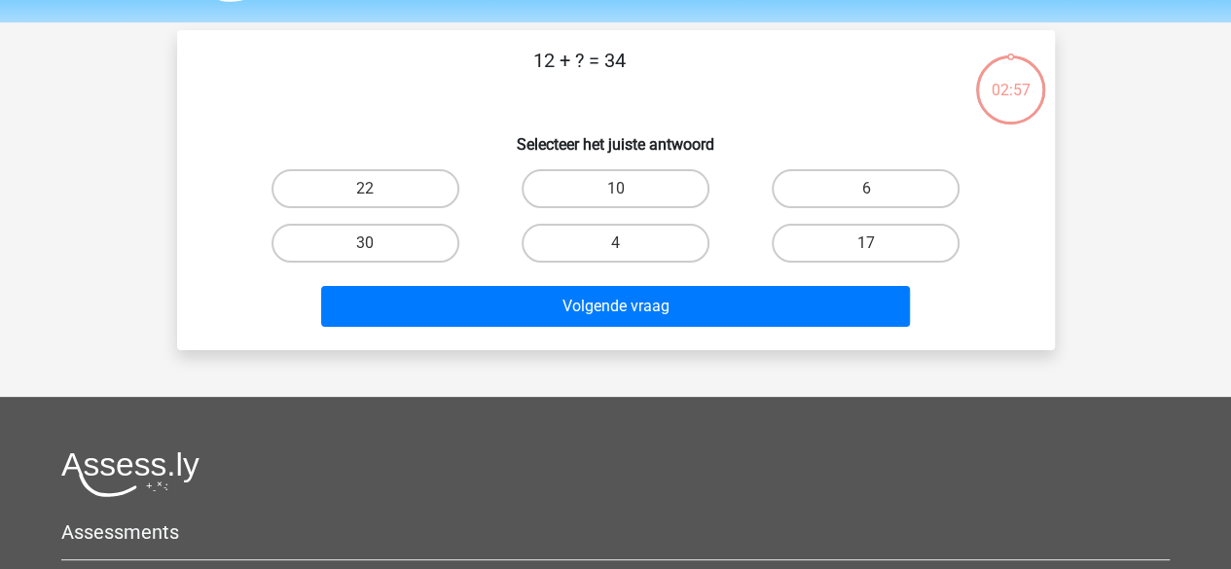
scroll to position [90, 0]
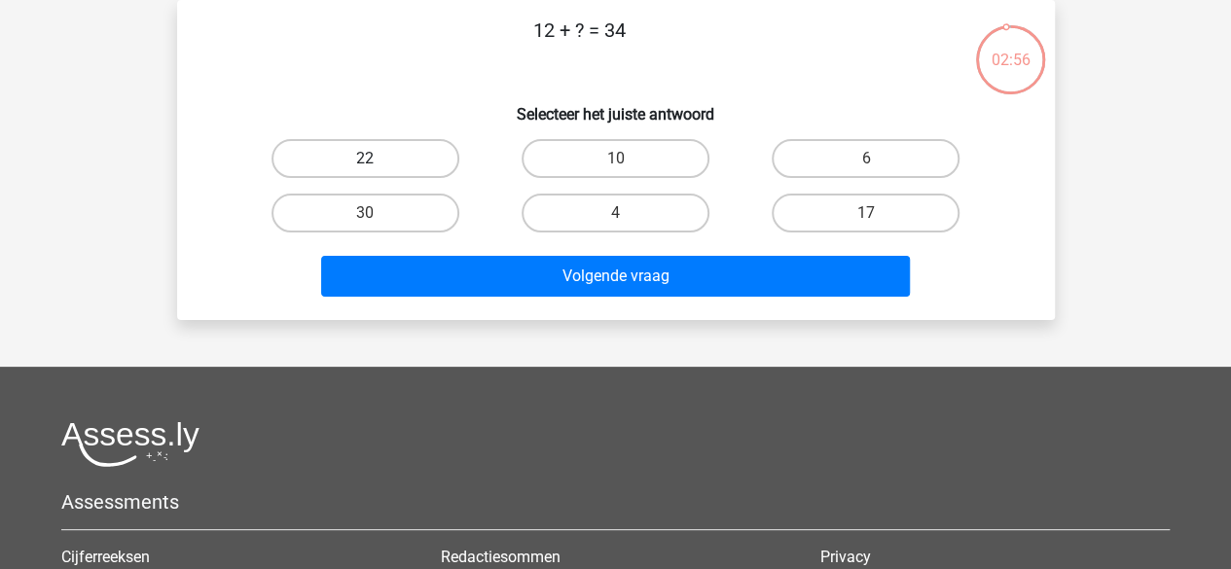
click at [393, 170] on label "22" at bounding box center [365, 158] width 188 height 39
click at [378, 170] on input "22" at bounding box center [371, 165] width 13 height 13
radio input "true"
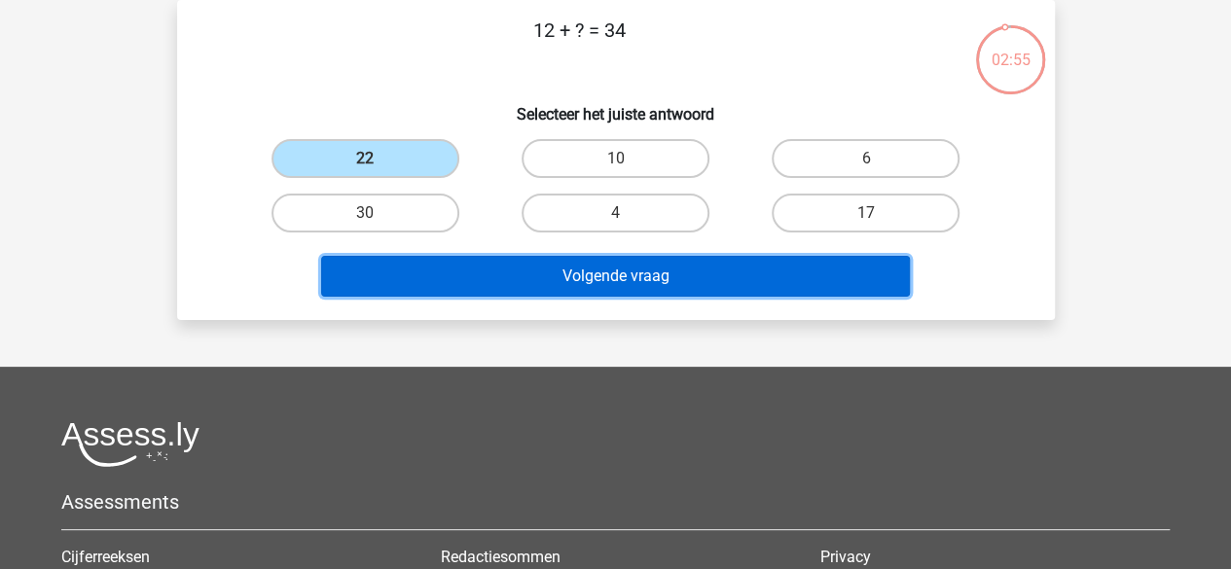
click at [444, 264] on button "Volgende vraag" at bounding box center [615, 276] width 589 height 41
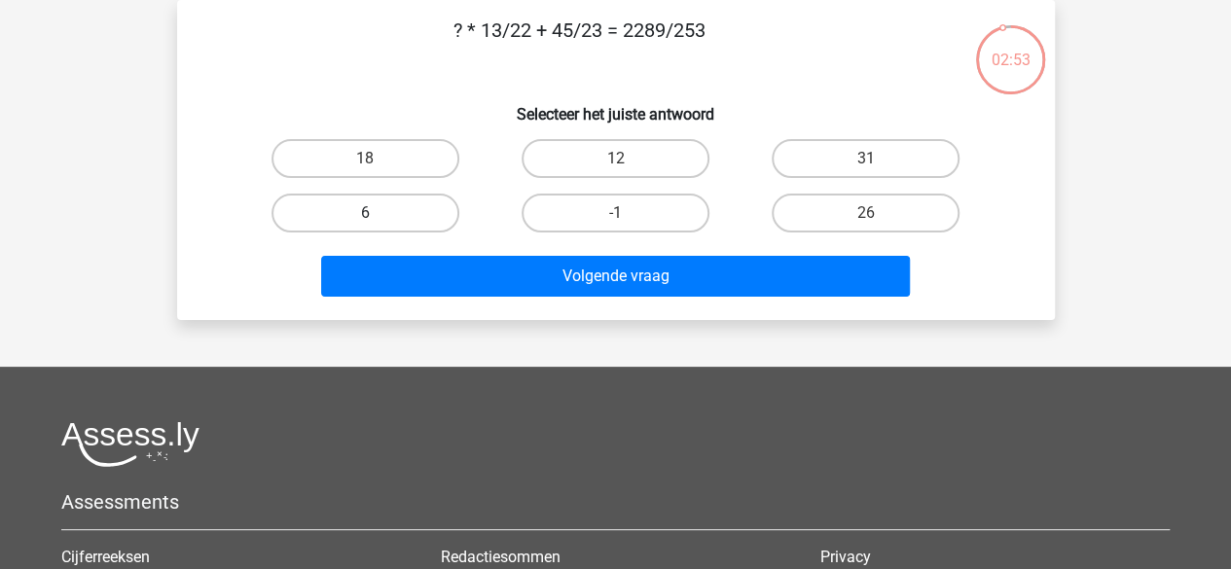
click at [428, 202] on label "6" at bounding box center [365, 213] width 188 height 39
click at [378, 213] on input "6" at bounding box center [371, 219] width 13 height 13
radio input "true"
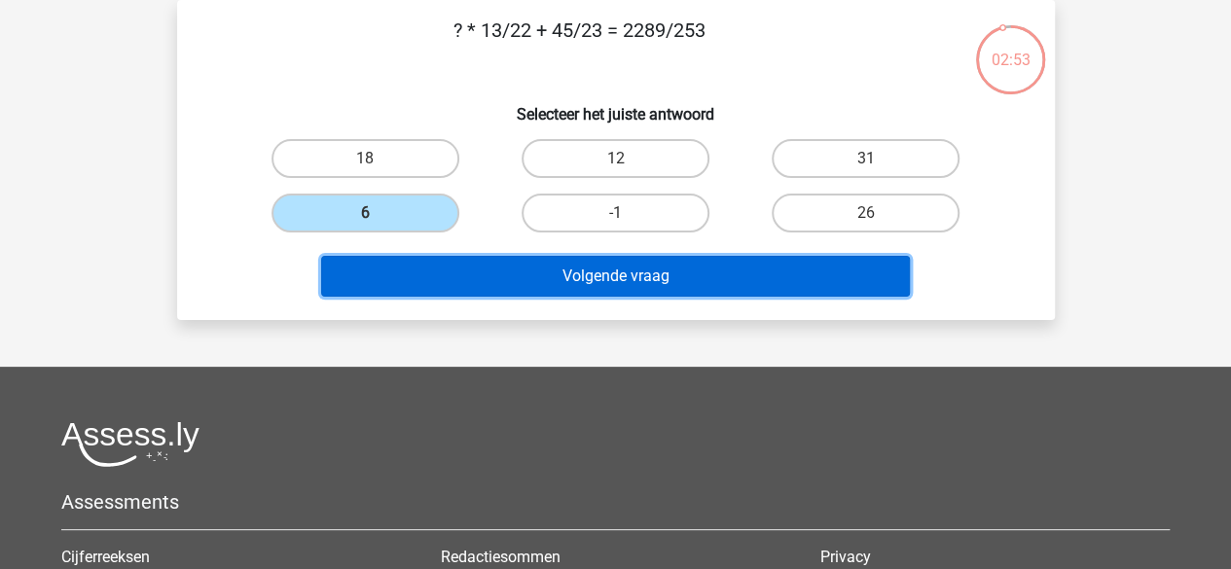
click at [429, 276] on button "Volgende vraag" at bounding box center [615, 276] width 589 height 41
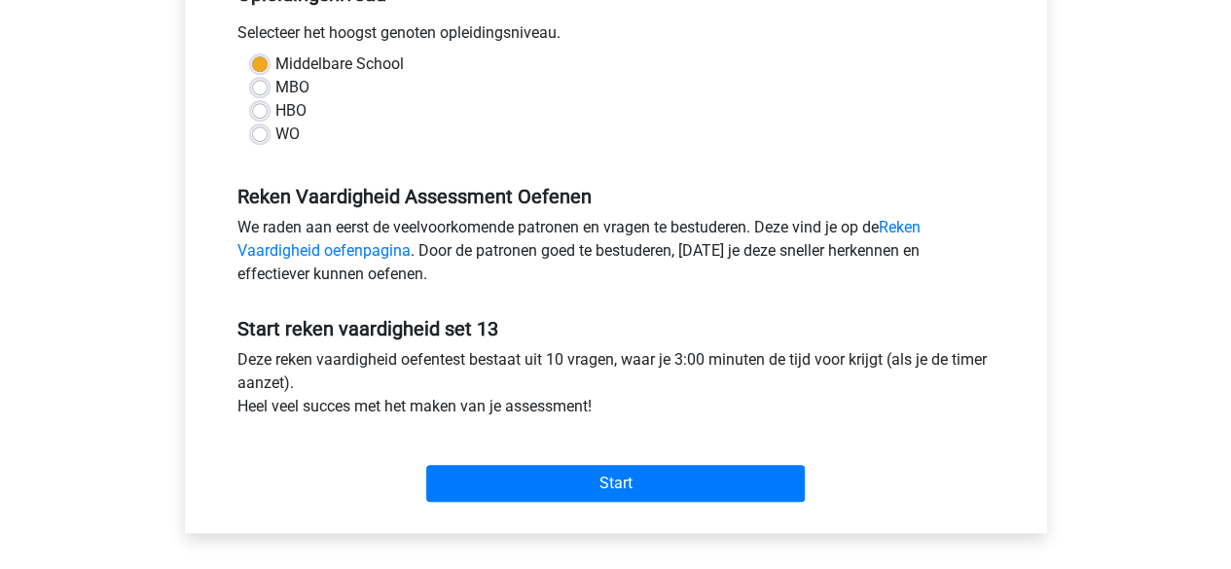
scroll to position [435, 0]
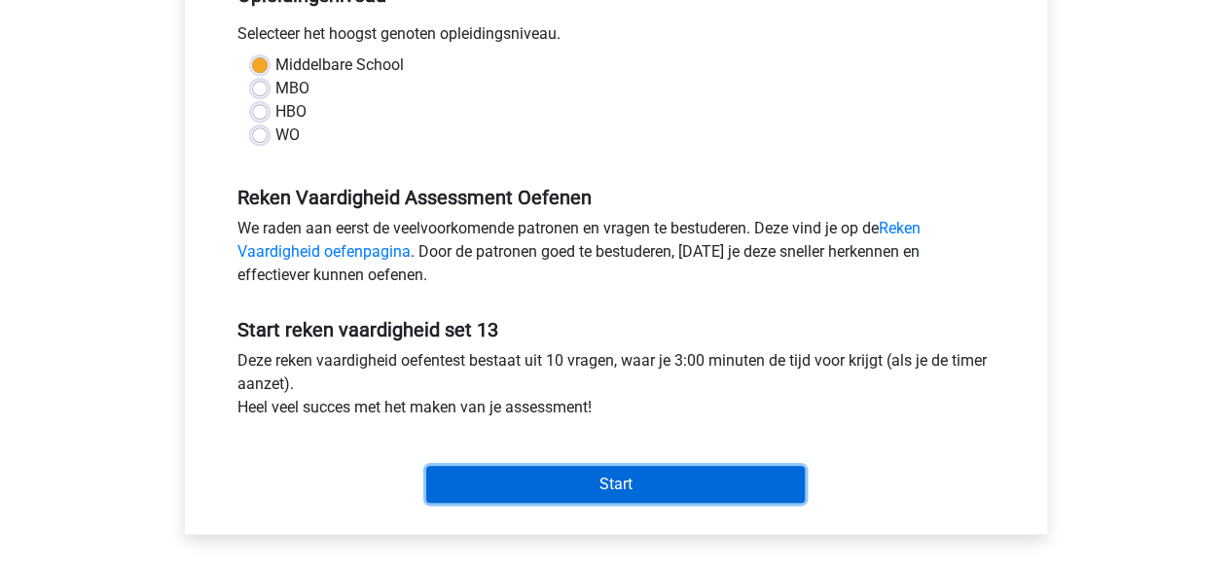
click at [510, 497] on input "Start" at bounding box center [615, 484] width 379 height 37
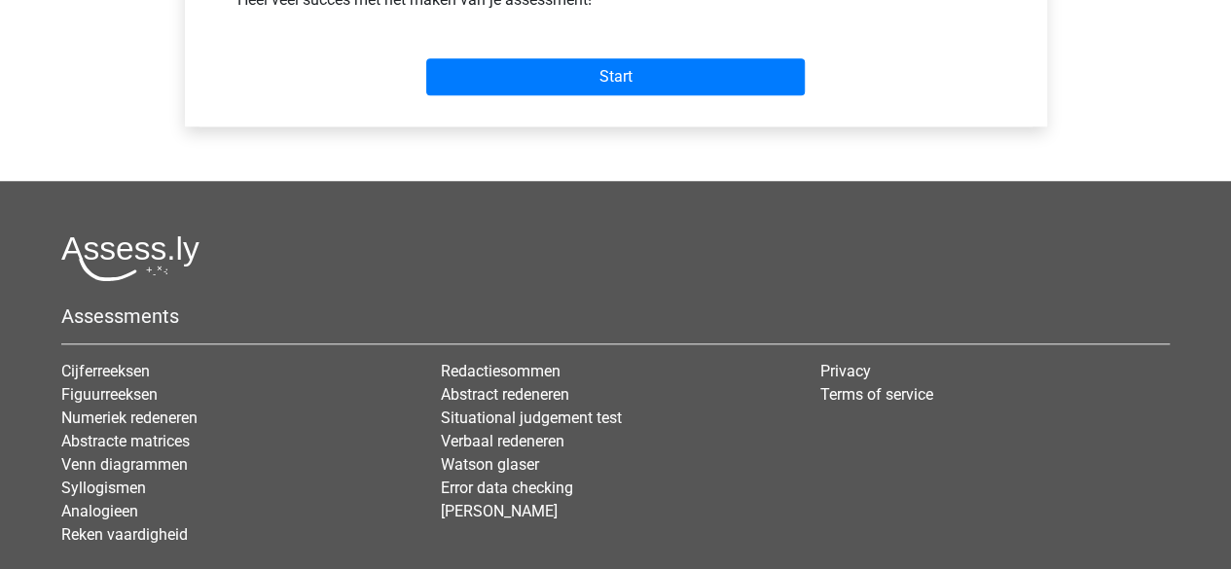
scroll to position [844, 0]
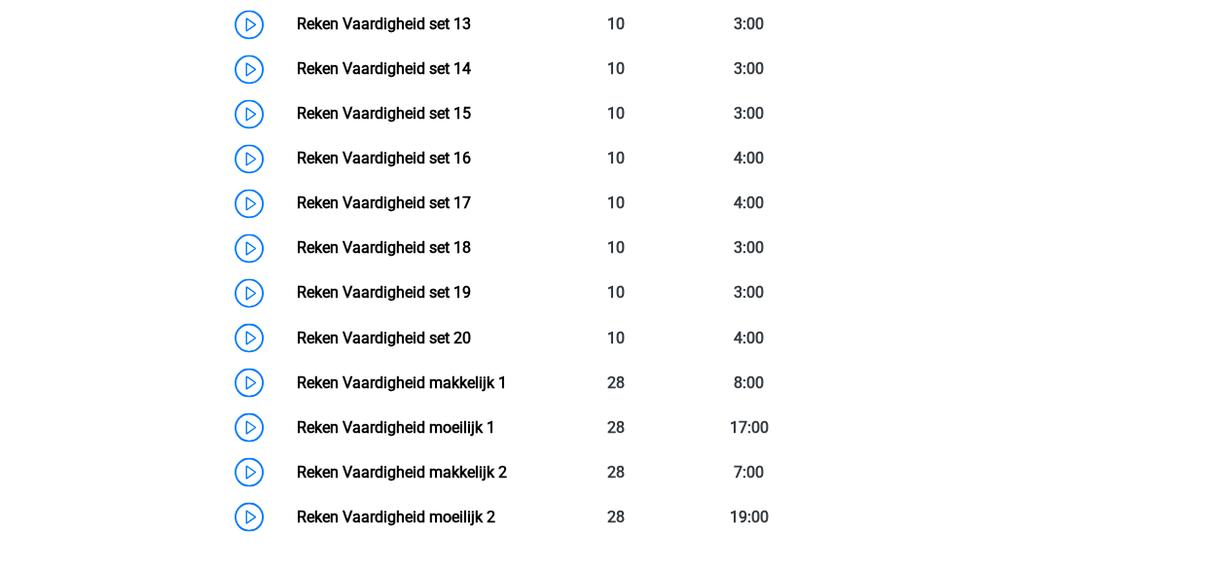
scroll to position [1536, 0]
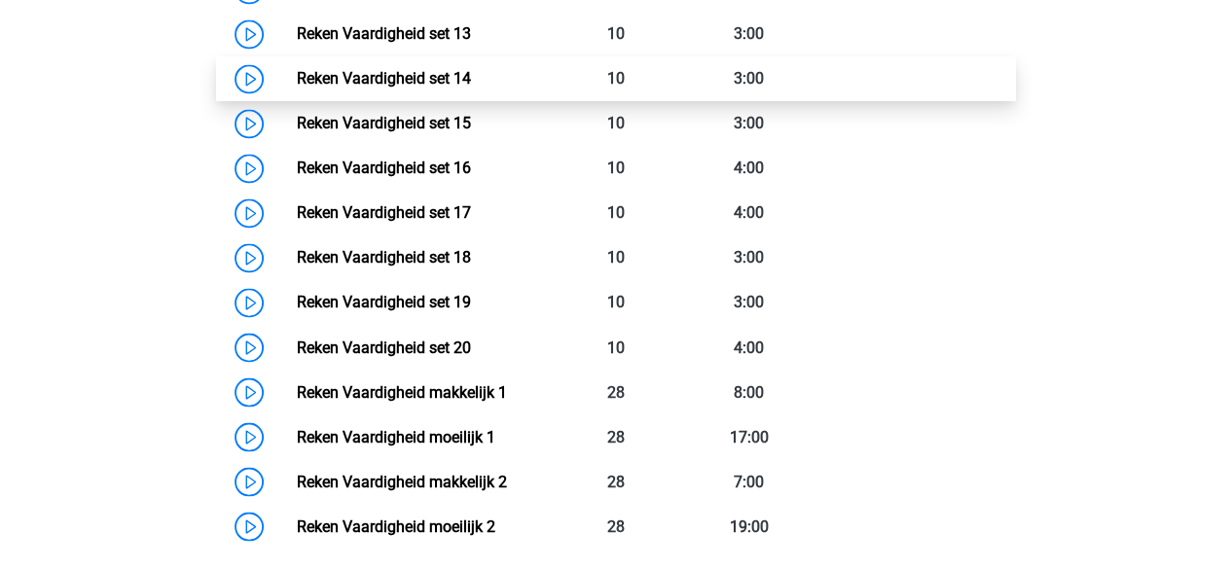
click at [341, 79] on link "Reken Vaardigheid set 14" at bounding box center [384, 78] width 174 height 18
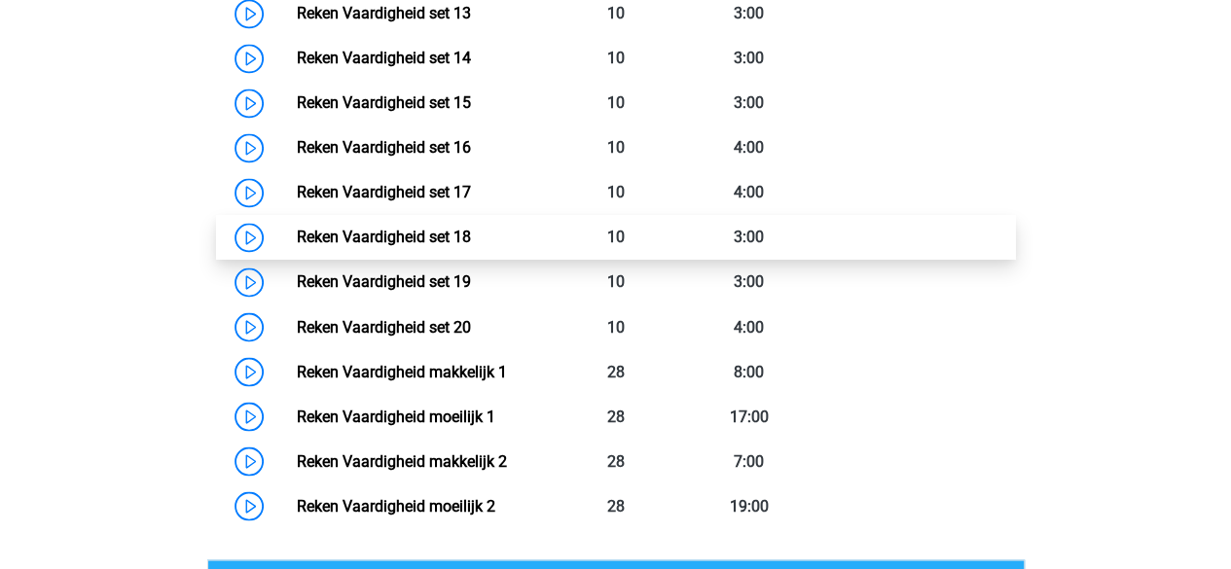
scroll to position [1560, 0]
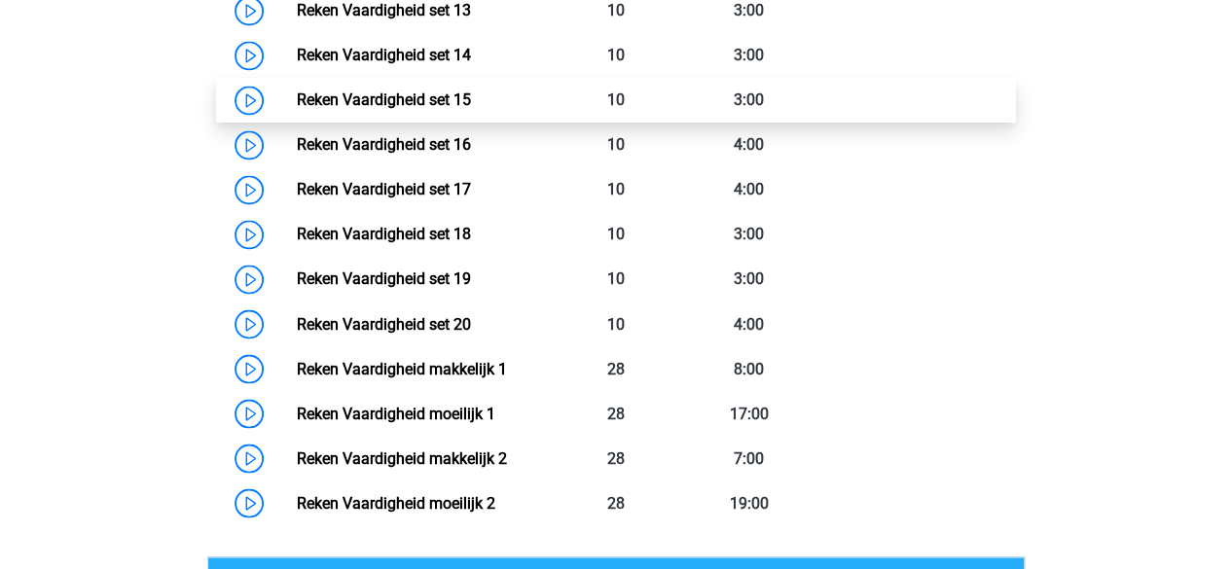
click at [426, 105] on link "Reken Vaardigheid set 15" at bounding box center [384, 99] width 174 height 18
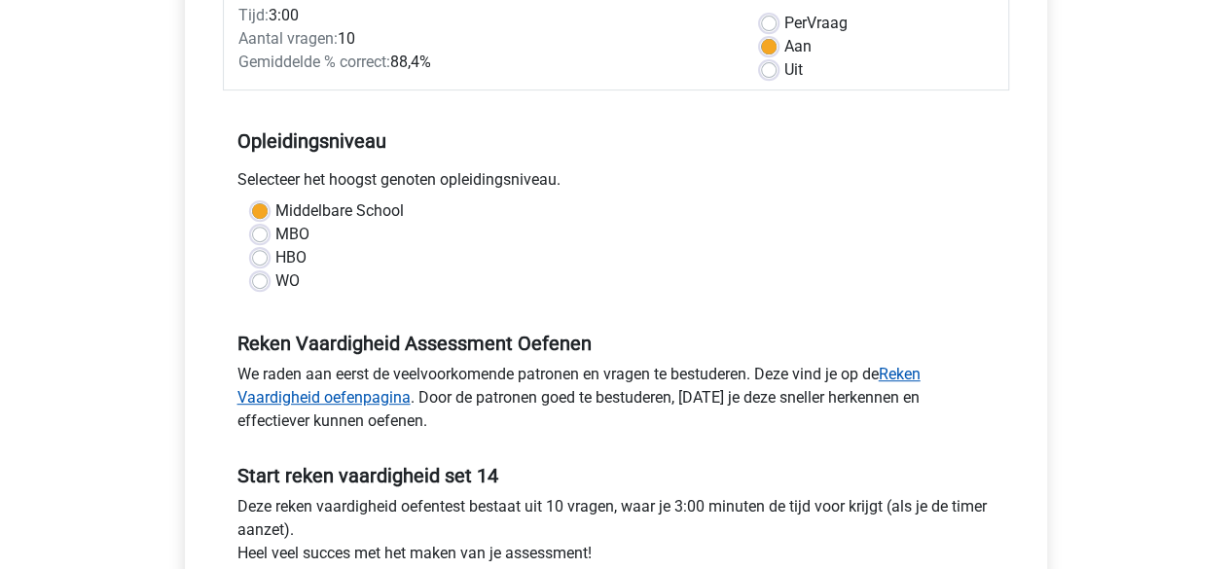
scroll to position [647, 0]
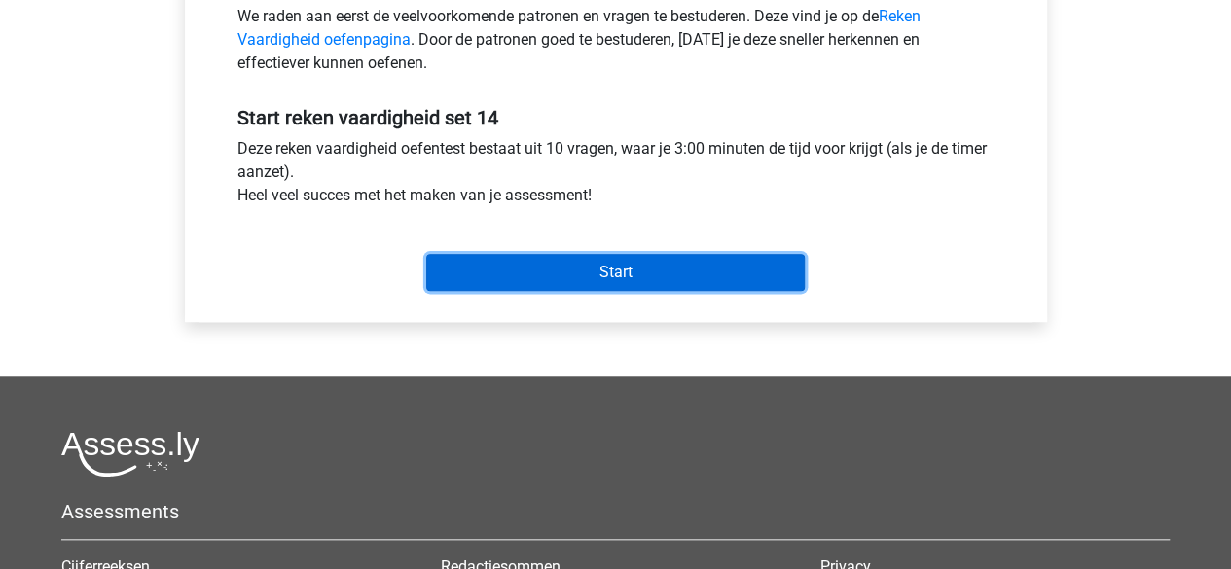
click at [497, 283] on input "Start" at bounding box center [615, 272] width 379 height 37
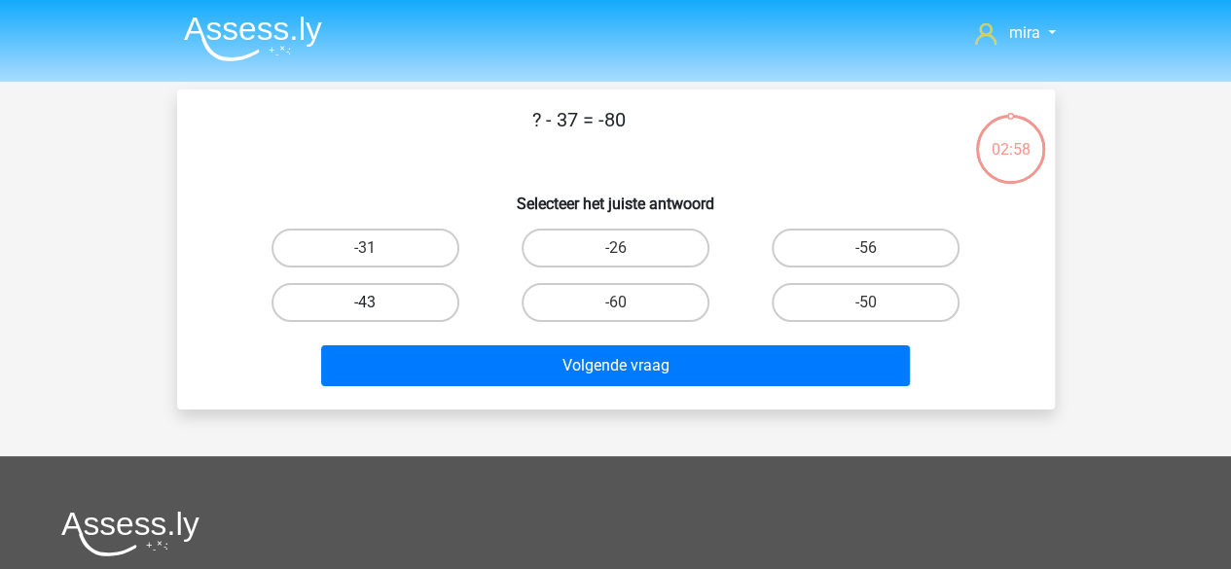
click at [435, 309] on label "-43" at bounding box center [365, 302] width 188 height 39
click at [378, 309] on input "-43" at bounding box center [371, 309] width 13 height 13
radio input "true"
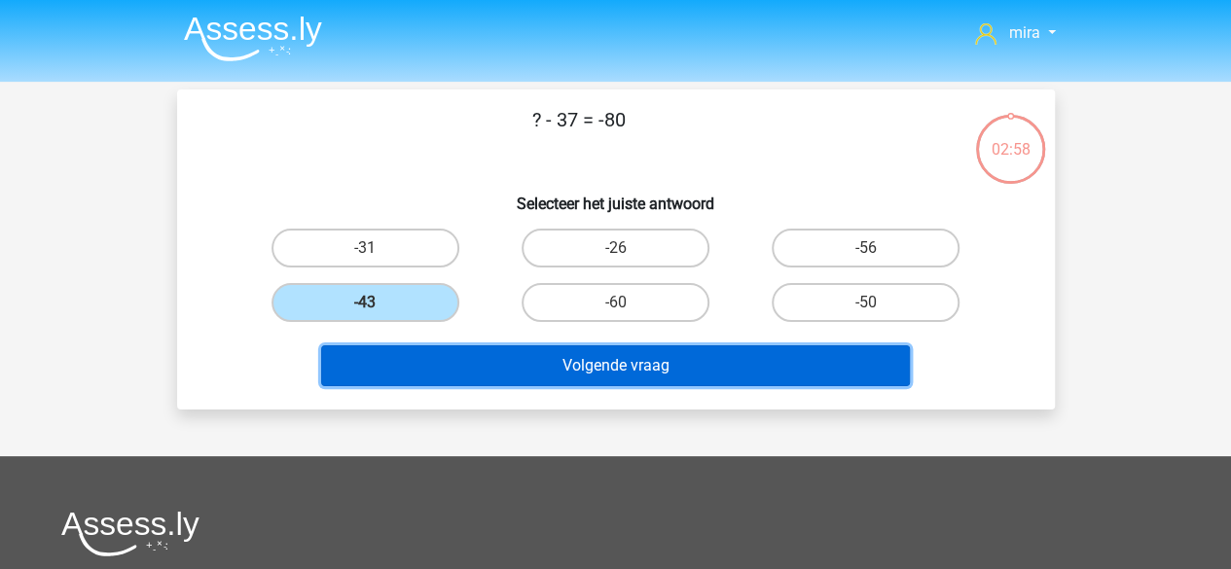
click at [457, 359] on button "Volgende vraag" at bounding box center [615, 365] width 589 height 41
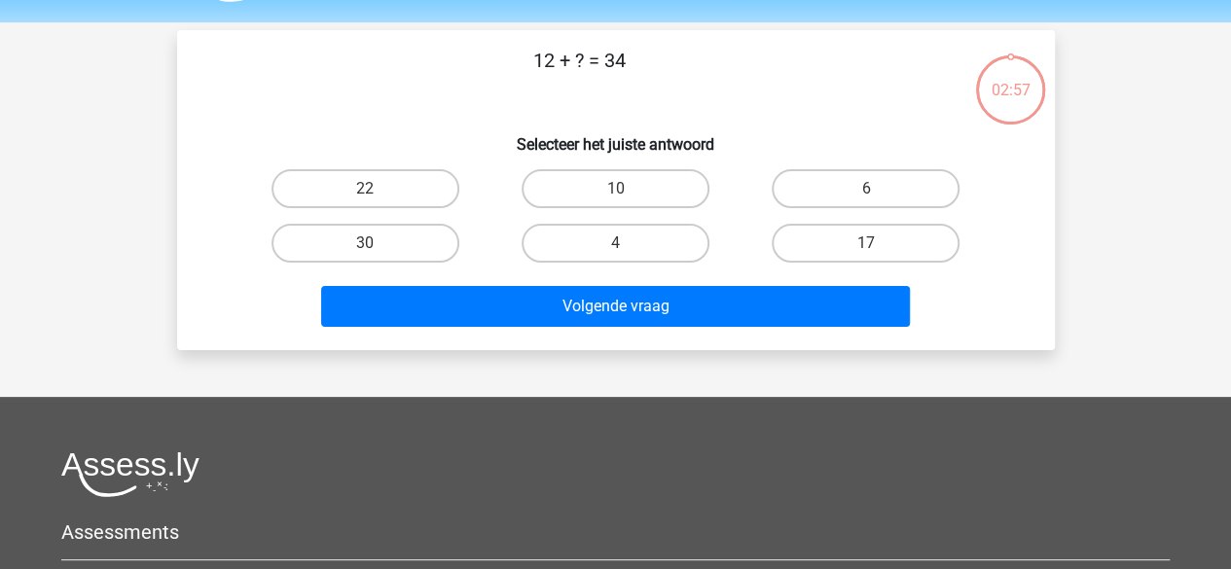
scroll to position [90, 0]
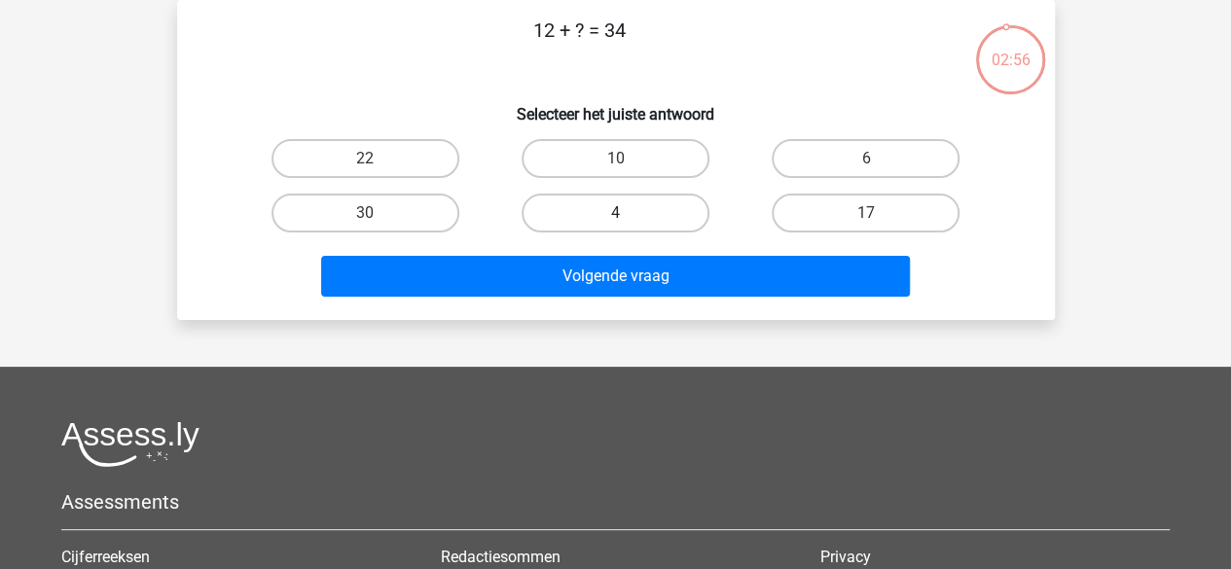
click at [662, 226] on label "4" at bounding box center [616, 213] width 188 height 39
click at [628, 226] on input "4" at bounding box center [621, 219] width 13 height 13
radio input "true"
click at [383, 142] on label "22" at bounding box center [365, 158] width 188 height 39
click at [378, 159] on input "22" at bounding box center [371, 165] width 13 height 13
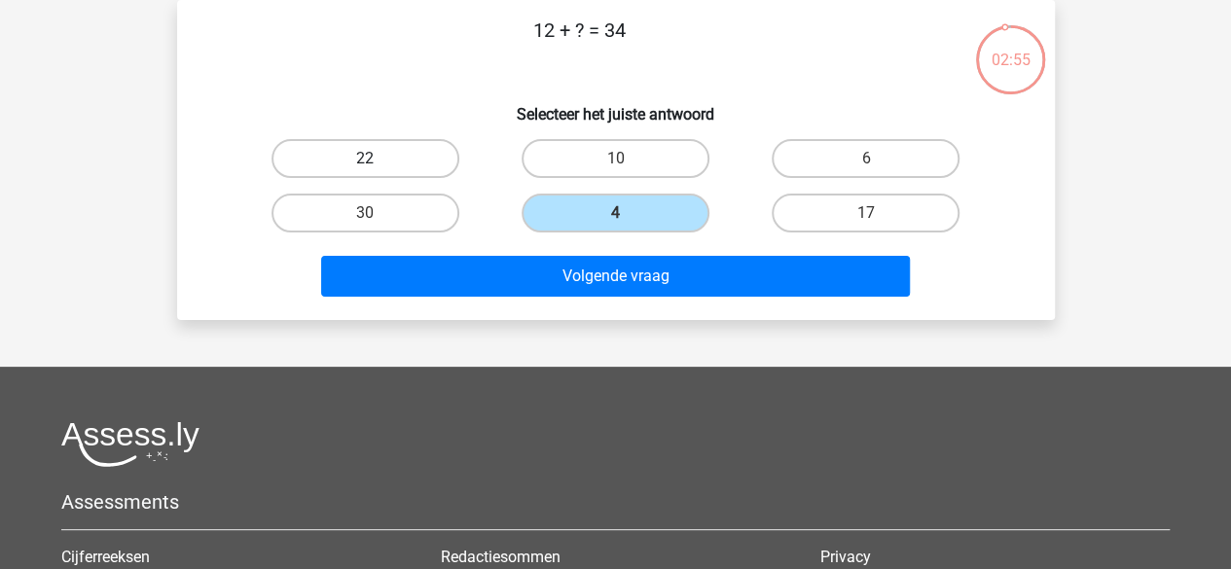
radio input "true"
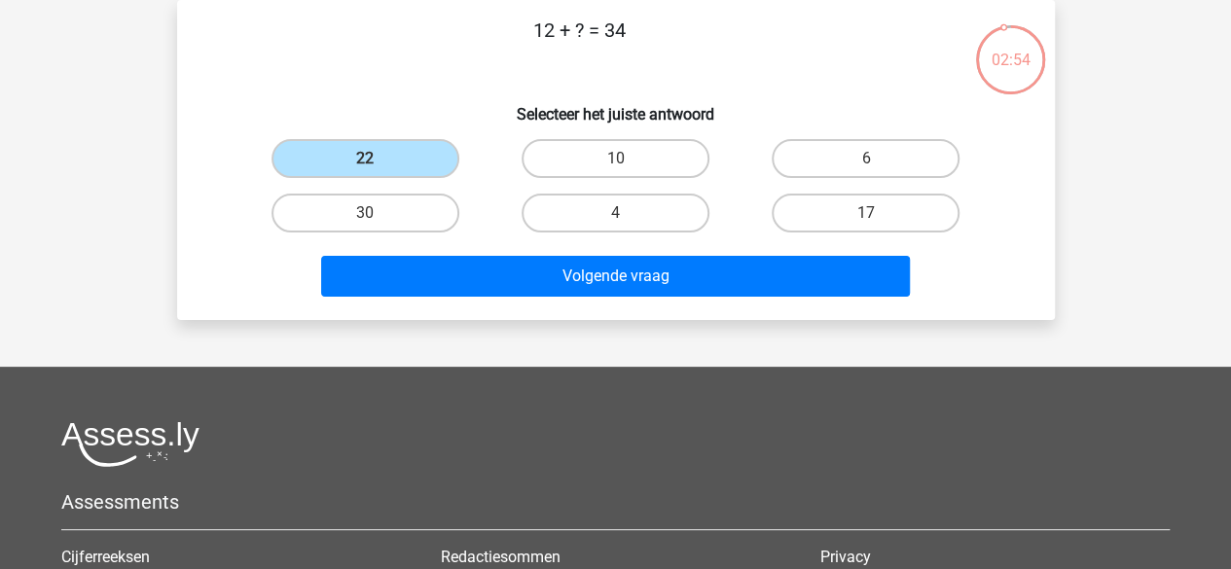
click at [529, 320] on div "mira miraataallah897@gmail.com Nederlands English" at bounding box center [615, 395] width 1231 height 970
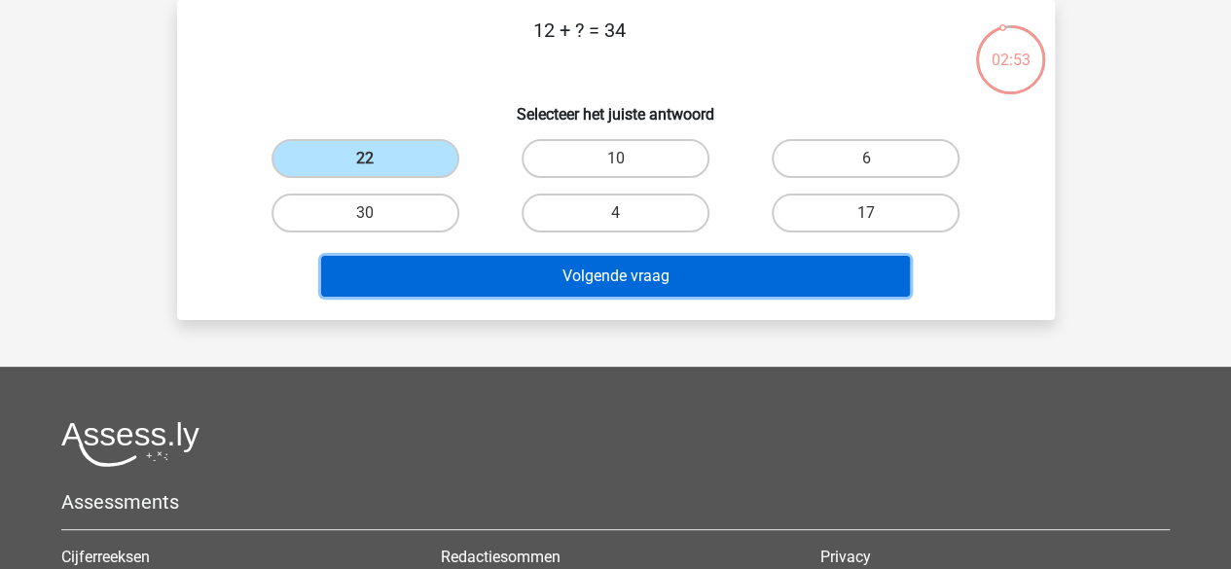
click at [500, 271] on button "Volgende vraag" at bounding box center [615, 276] width 589 height 41
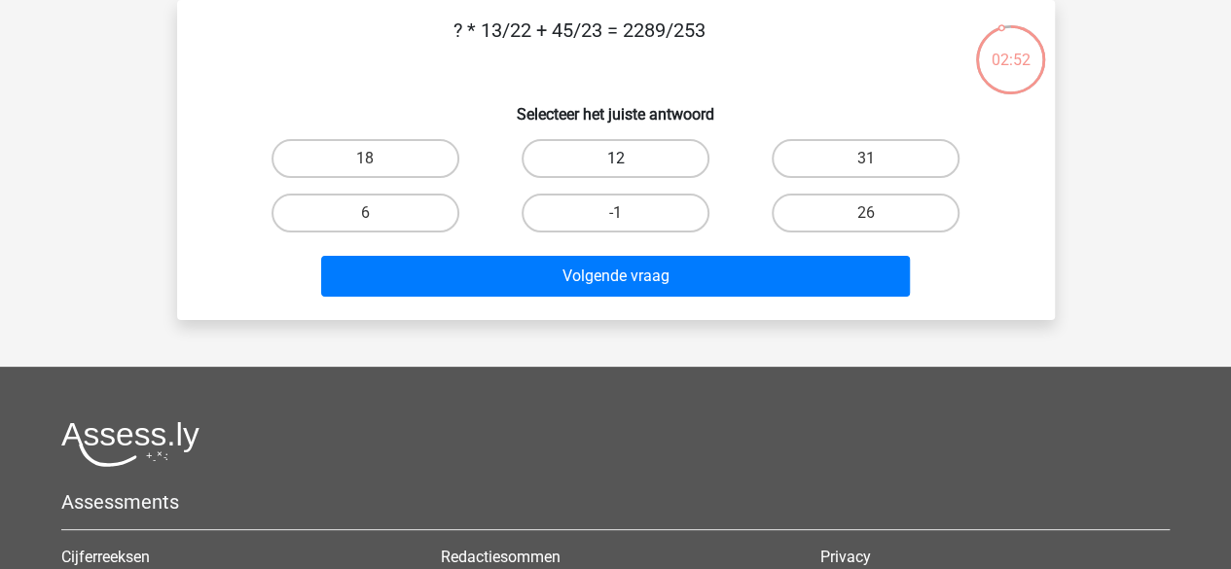
click at [587, 160] on label "12" at bounding box center [616, 158] width 188 height 39
click at [615, 160] on input "12" at bounding box center [621, 165] width 13 height 13
radio input "true"
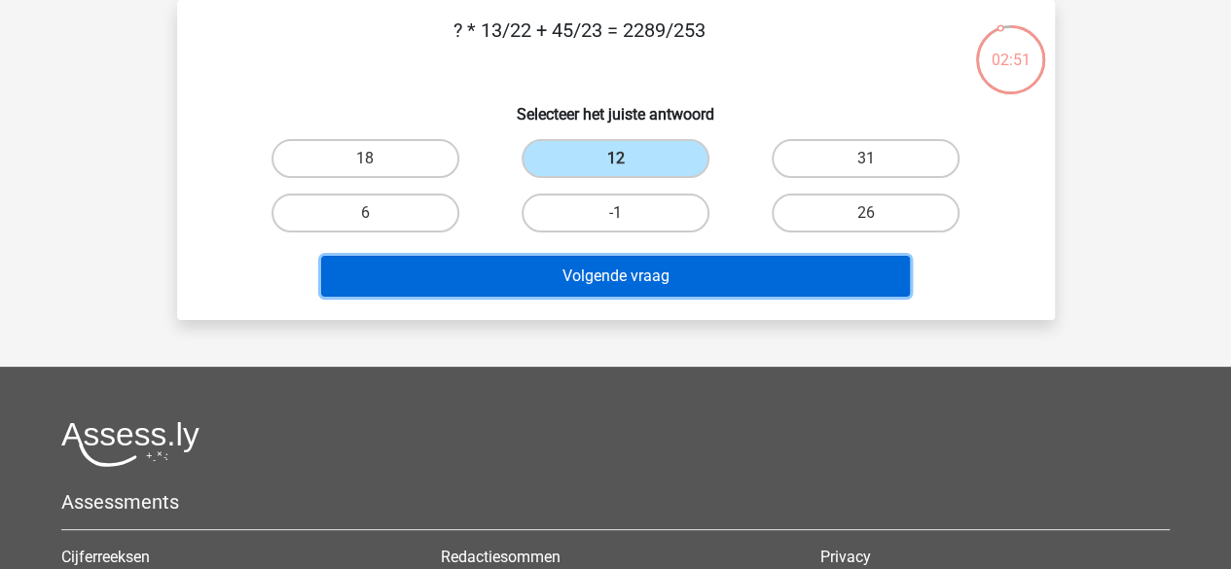
click at [603, 268] on button "Volgende vraag" at bounding box center [615, 276] width 589 height 41
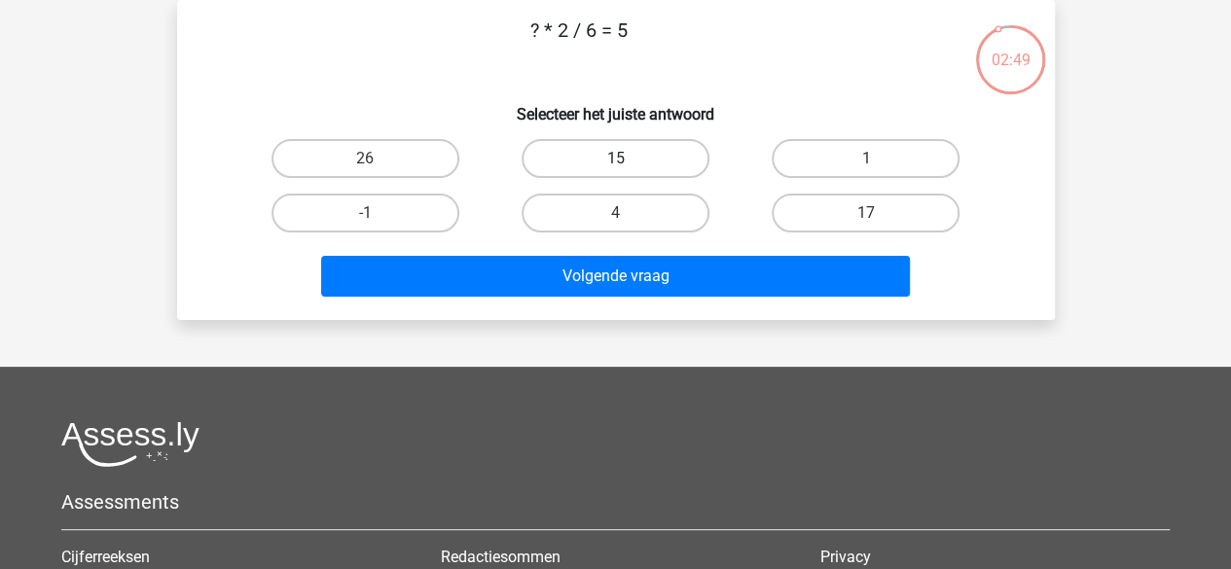
click at [631, 167] on label "15" at bounding box center [616, 158] width 188 height 39
click at [628, 167] on input "15" at bounding box center [621, 165] width 13 height 13
radio input "true"
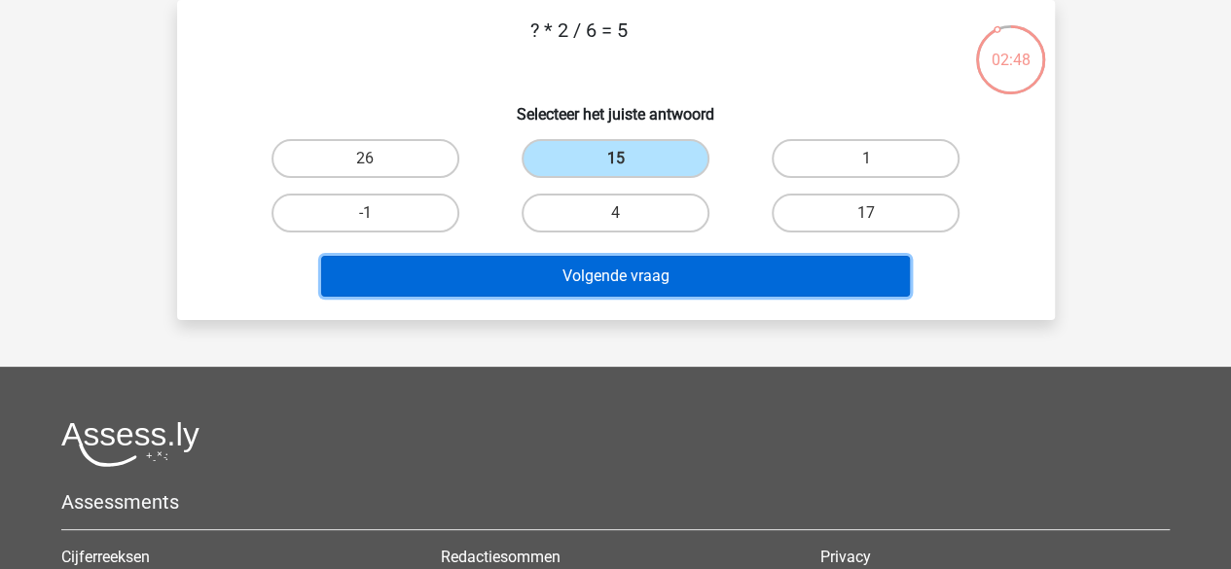
click at [660, 287] on button "Volgende vraag" at bounding box center [615, 276] width 589 height 41
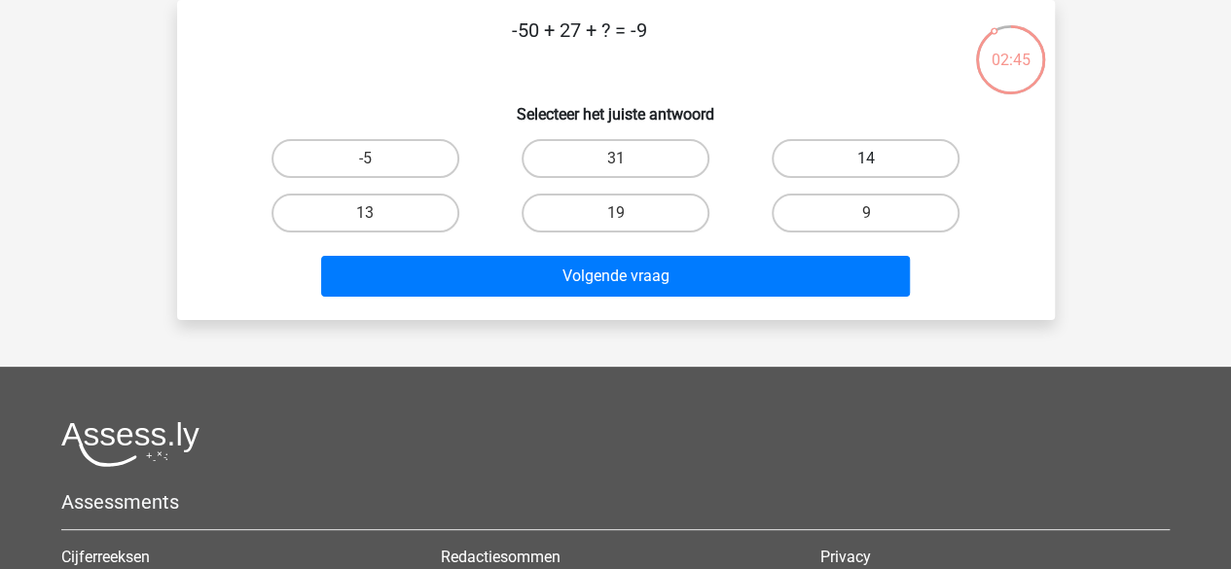
click at [809, 161] on label "14" at bounding box center [866, 158] width 188 height 39
click at [866, 161] on input "14" at bounding box center [872, 165] width 13 height 13
radio input "true"
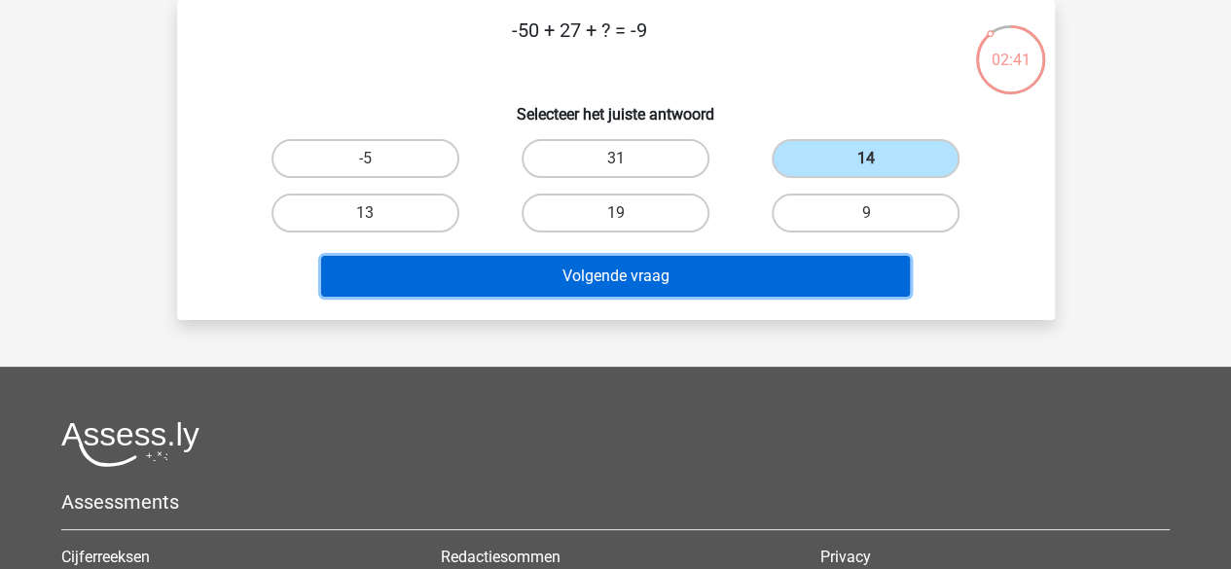
click at [745, 280] on button "Volgende vraag" at bounding box center [615, 276] width 589 height 41
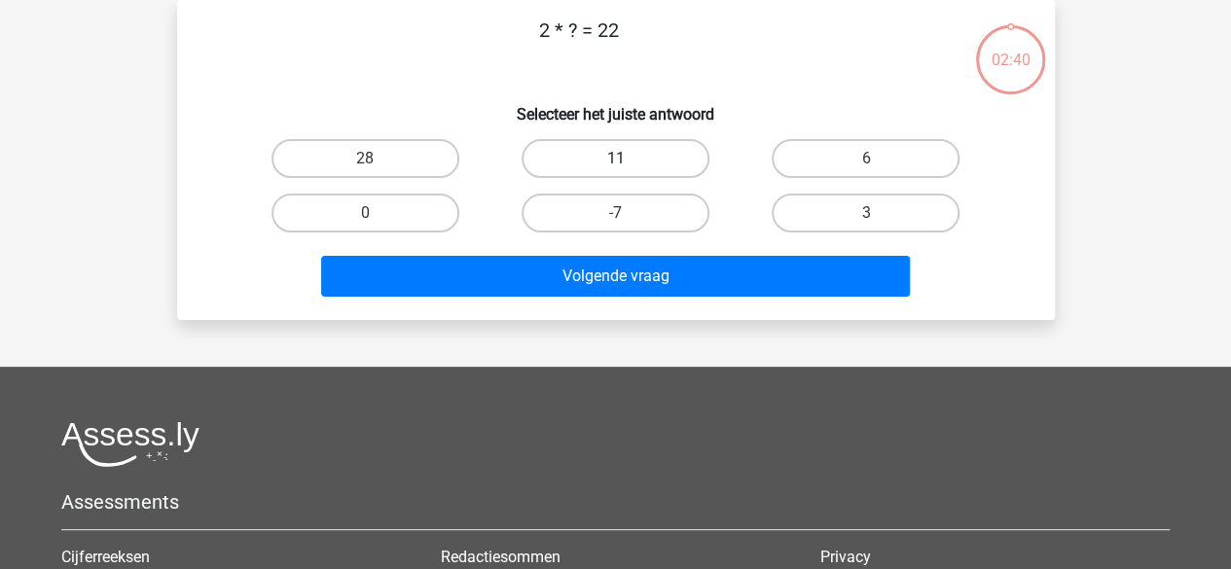
click at [661, 174] on label "11" at bounding box center [616, 158] width 188 height 39
click at [628, 171] on input "11" at bounding box center [621, 165] width 13 height 13
radio input "true"
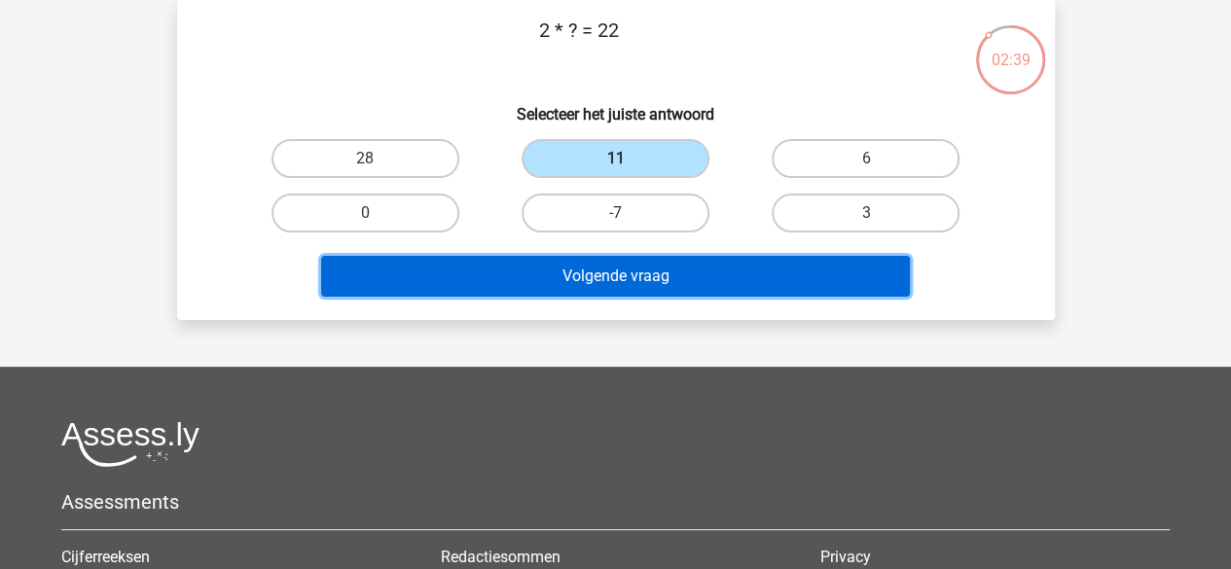
click at [673, 260] on button "Volgende vraag" at bounding box center [615, 276] width 589 height 41
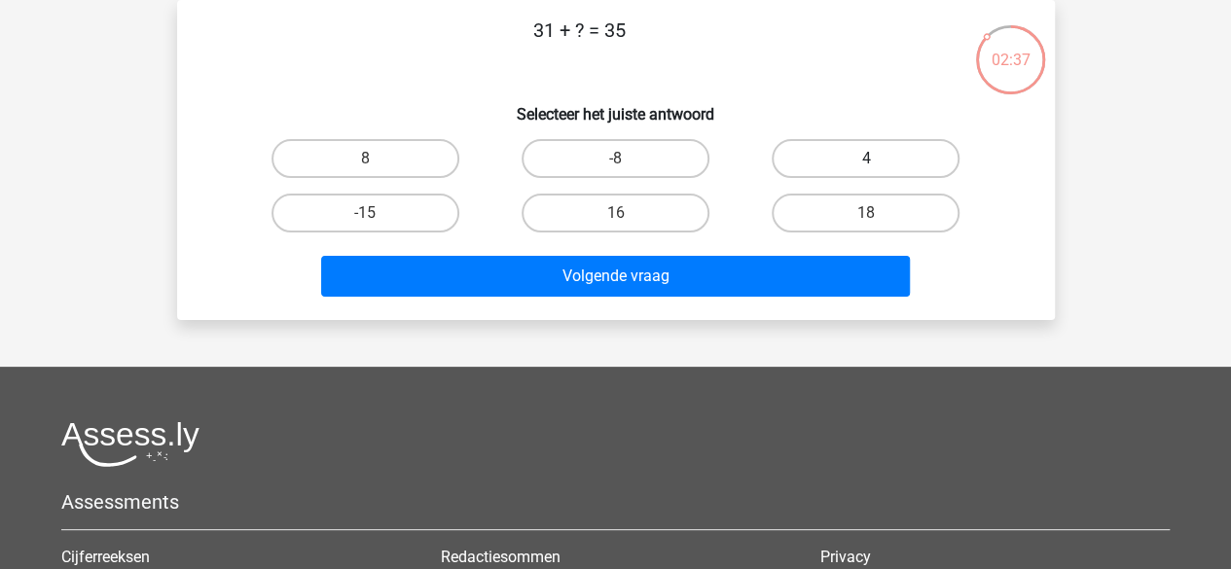
click at [804, 161] on label "4" at bounding box center [866, 158] width 188 height 39
click at [866, 161] on input "4" at bounding box center [872, 165] width 13 height 13
radio input "true"
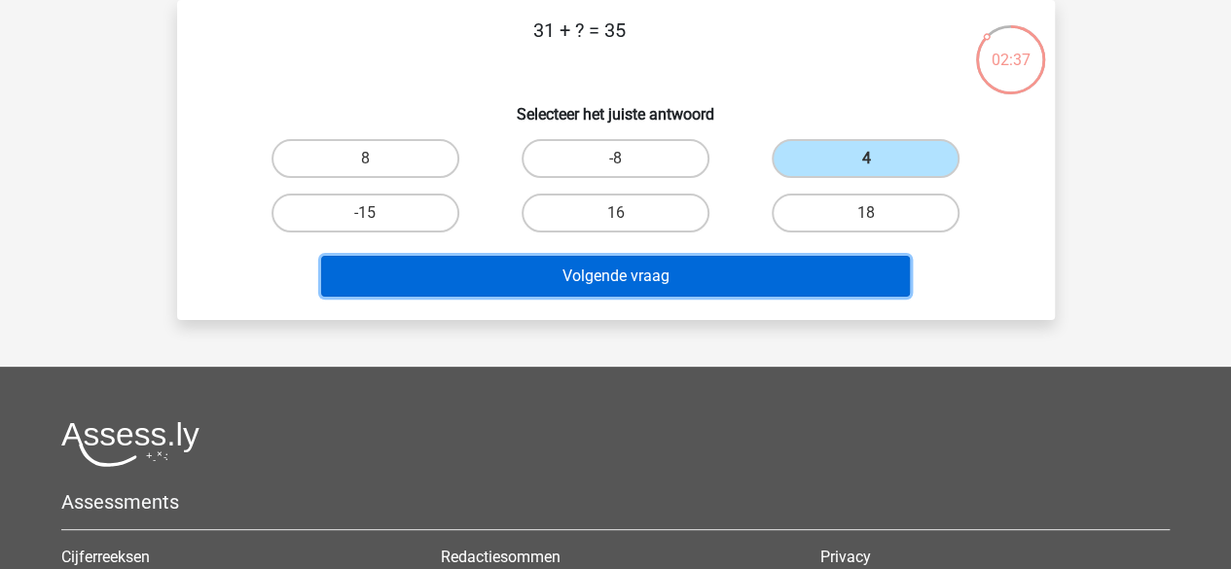
click at [769, 263] on button "Volgende vraag" at bounding box center [615, 276] width 589 height 41
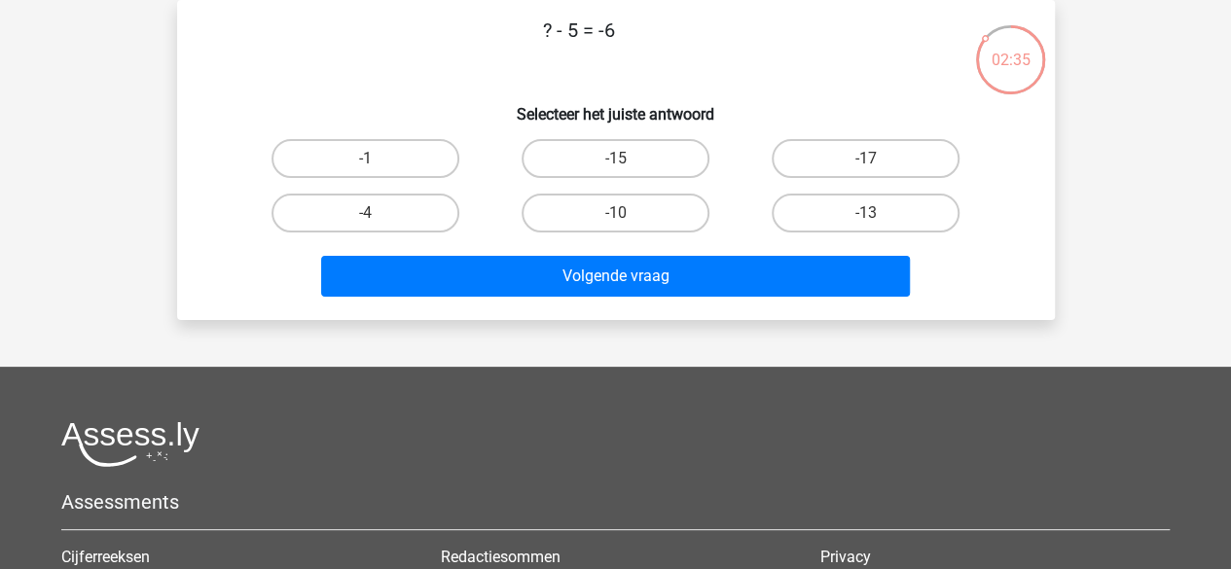
click at [422, 136] on div "-1" at bounding box center [365, 158] width 250 height 54
click at [423, 143] on label "-1" at bounding box center [365, 158] width 188 height 39
click at [378, 159] on input "-1" at bounding box center [371, 165] width 13 height 13
radio input "true"
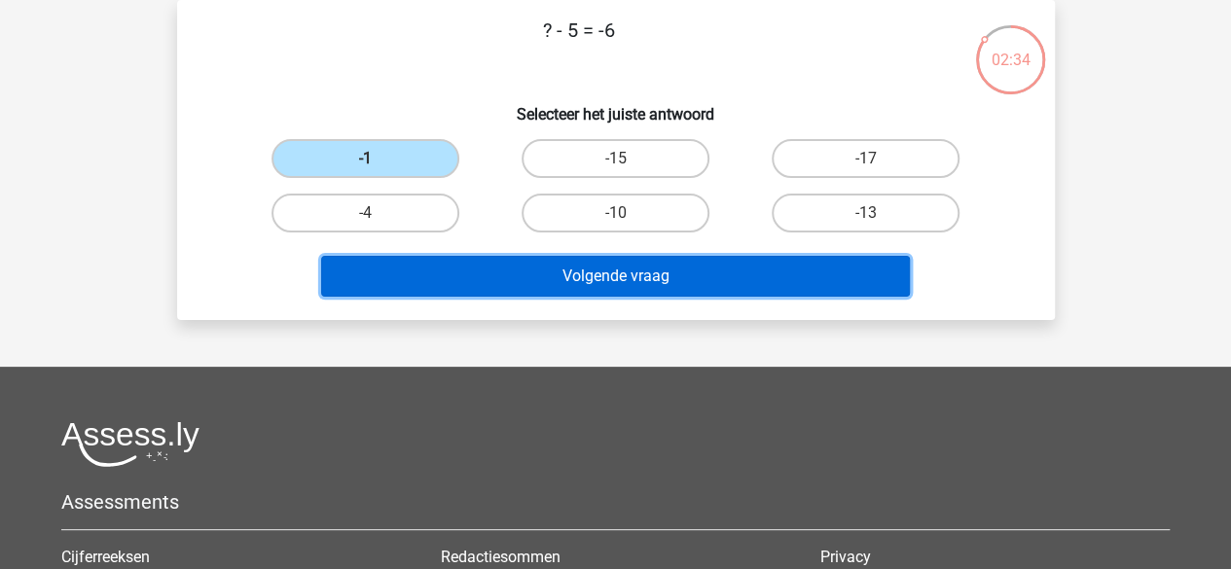
click at [475, 260] on button "Volgende vraag" at bounding box center [615, 276] width 589 height 41
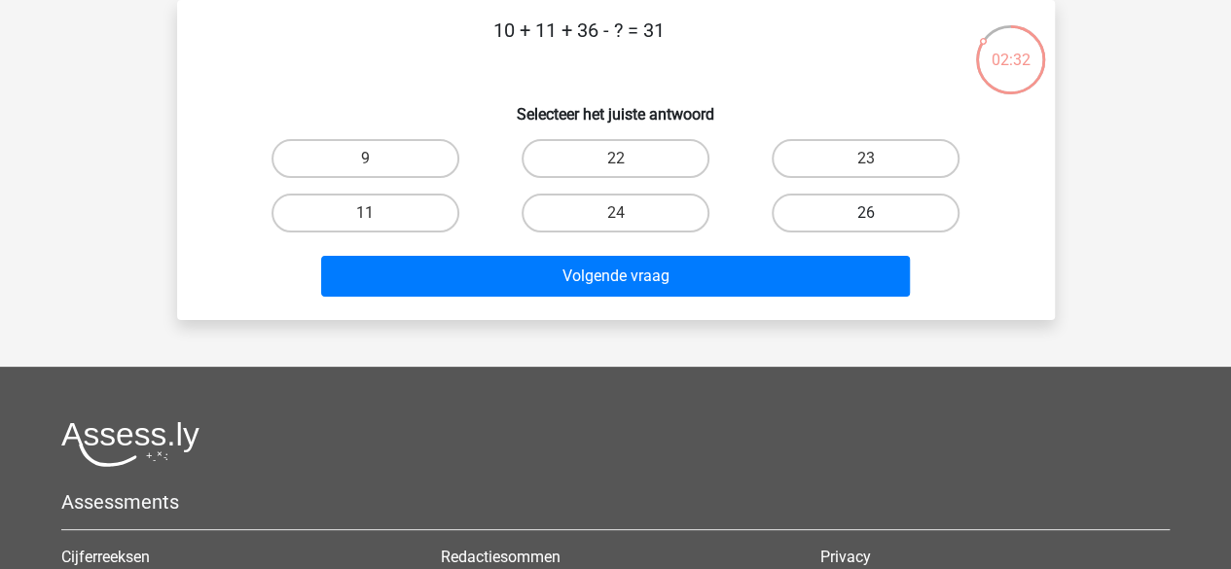
click at [796, 203] on label "26" at bounding box center [866, 213] width 188 height 39
click at [866, 213] on input "26" at bounding box center [872, 219] width 13 height 13
radio input "true"
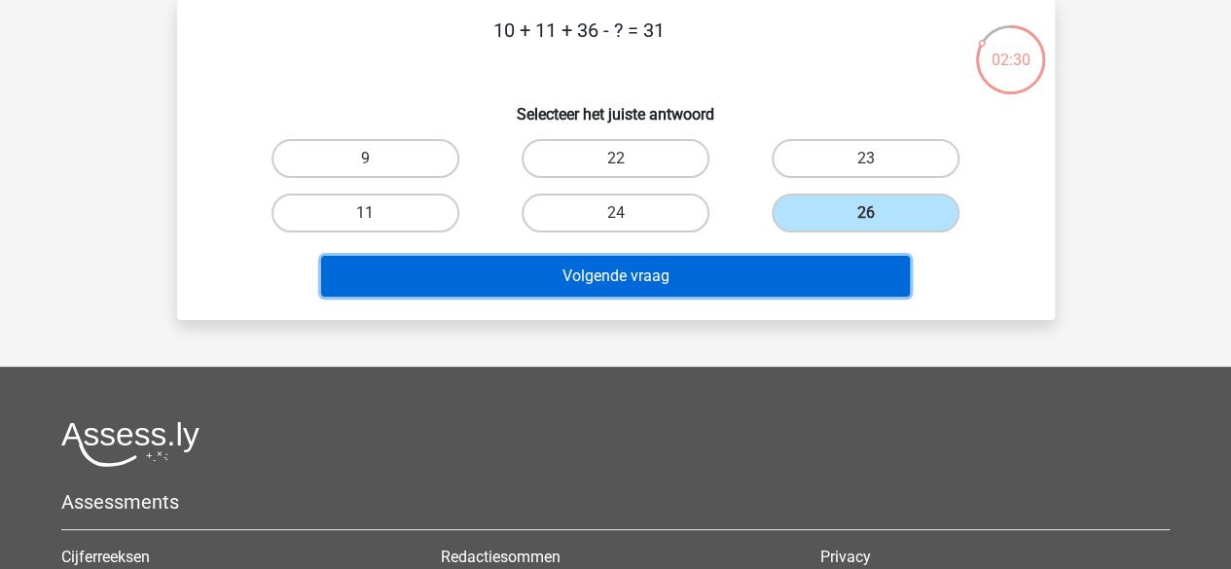
click at [754, 263] on button "Volgende vraag" at bounding box center [615, 276] width 589 height 41
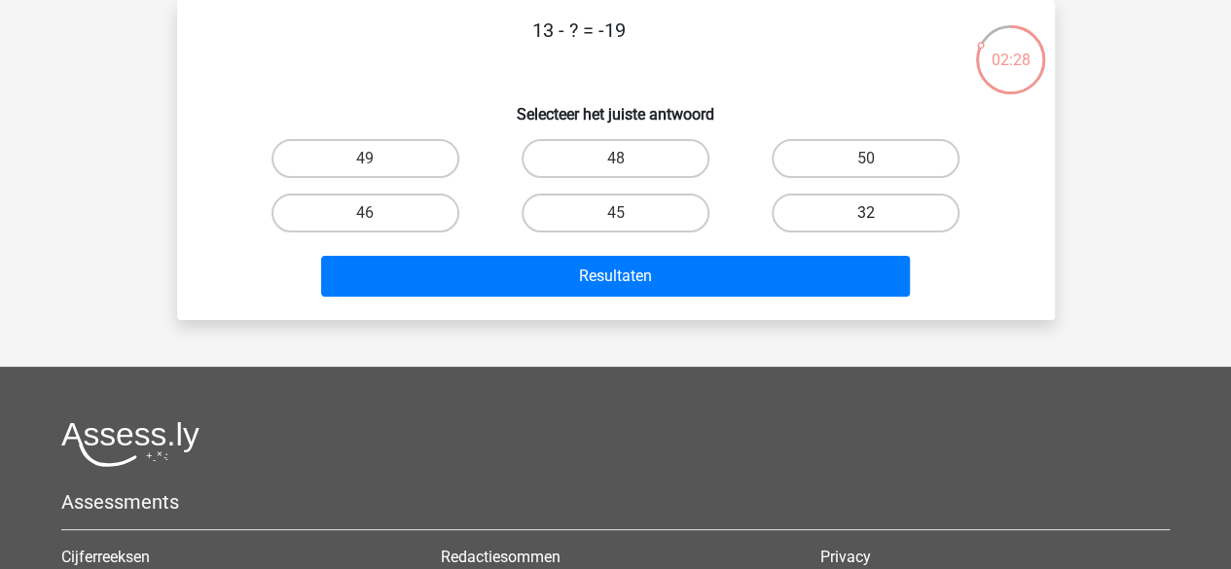
click at [831, 194] on label "32" at bounding box center [866, 213] width 188 height 39
click at [866, 213] on input "32" at bounding box center [872, 219] width 13 height 13
radio input "true"
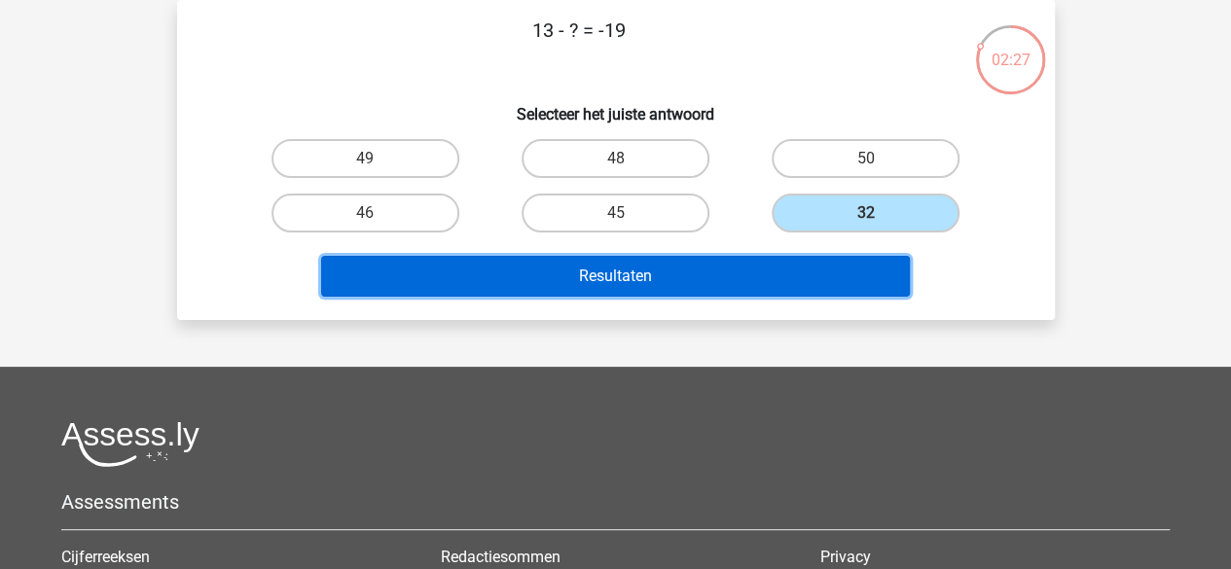
click at [821, 264] on button "Resultaten" at bounding box center [615, 276] width 589 height 41
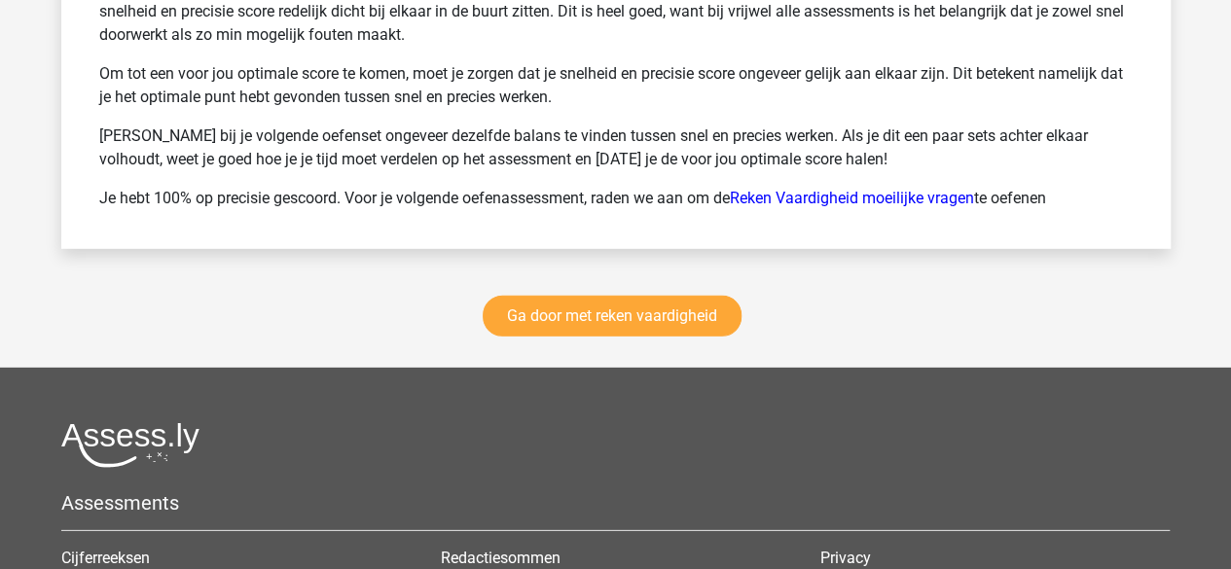
scroll to position [2734, 0]
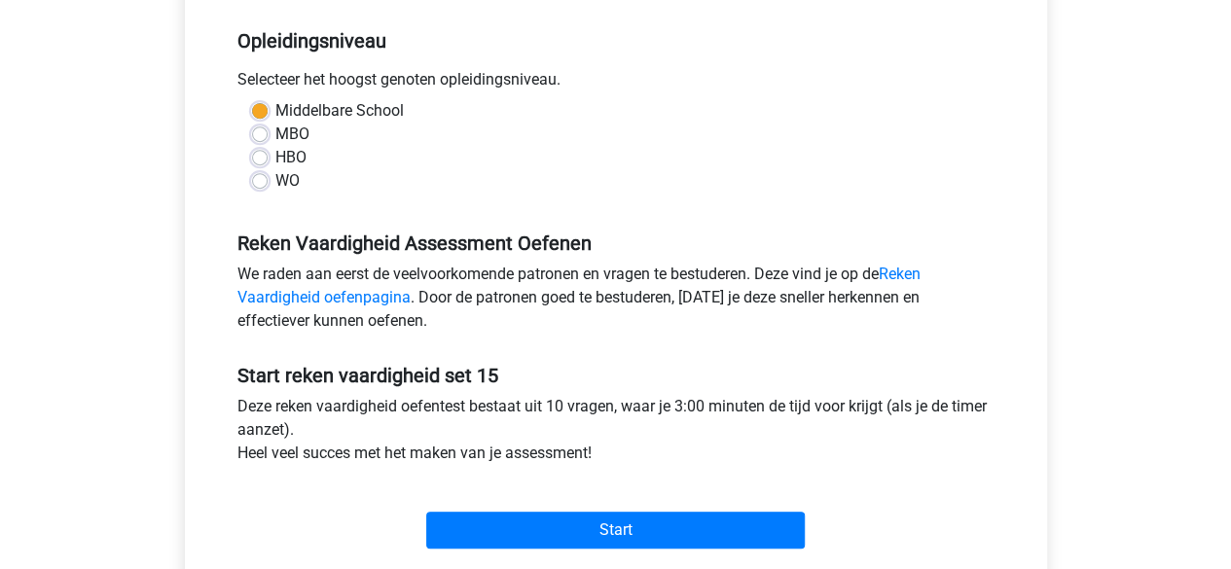
scroll to position [390, 0]
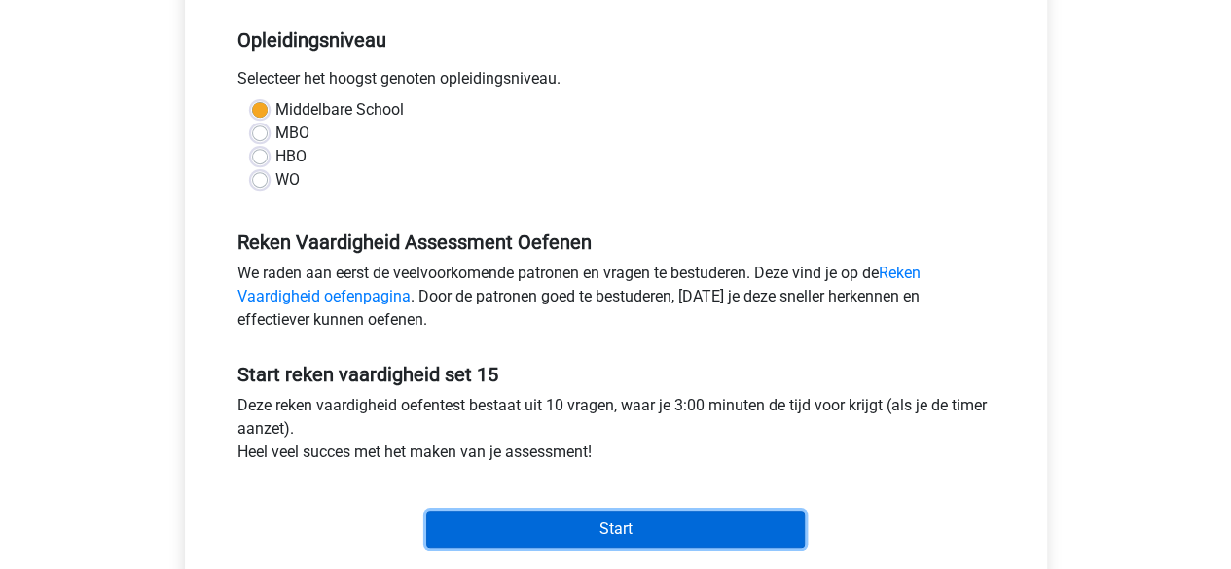
click at [588, 520] on input "Start" at bounding box center [615, 529] width 379 height 37
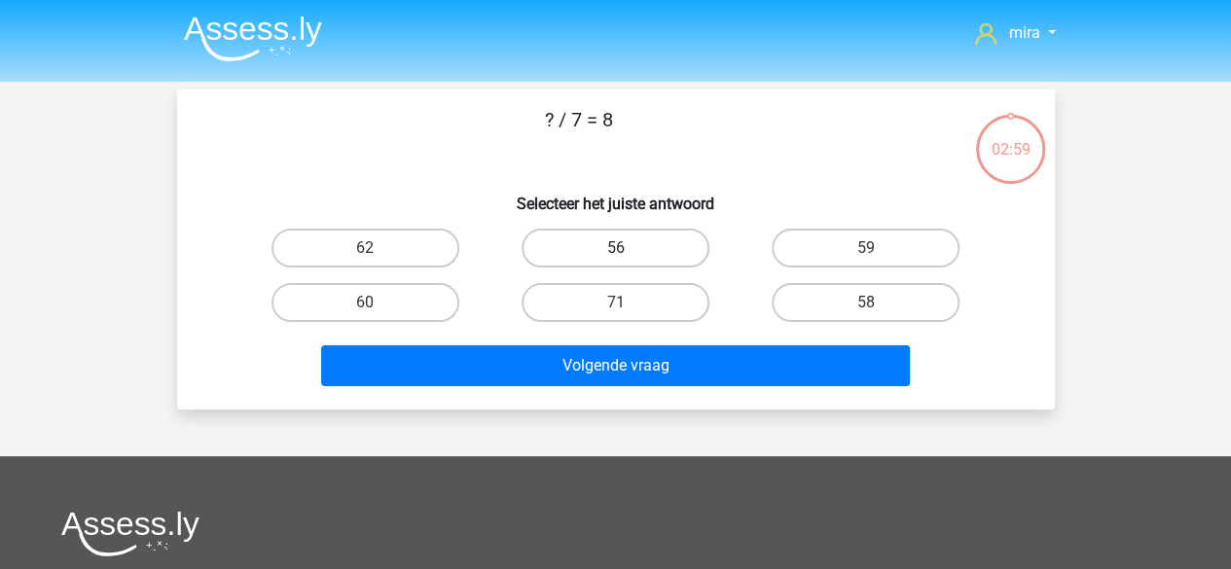
click at [637, 254] on label "56" at bounding box center [616, 248] width 188 height 39
click at [628, 254] on input "56" at bounding box center [621, 254] width 13 height 13
radio input "true"
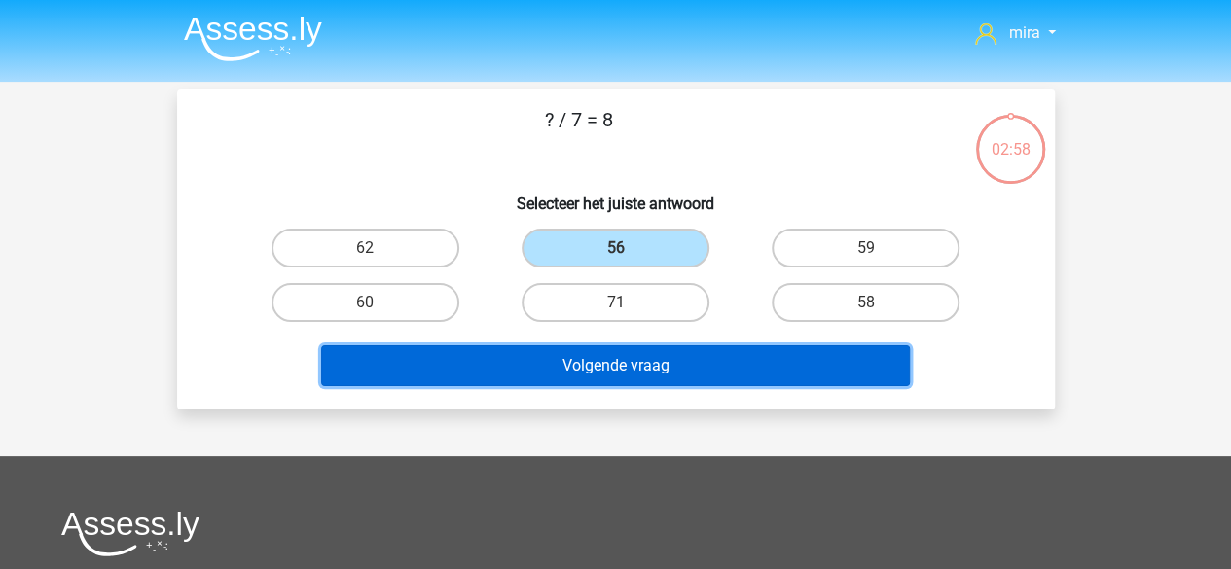
click at [642, 362] on button "Volgende vraag" at bounding box center [615, 365] width 589 height 41
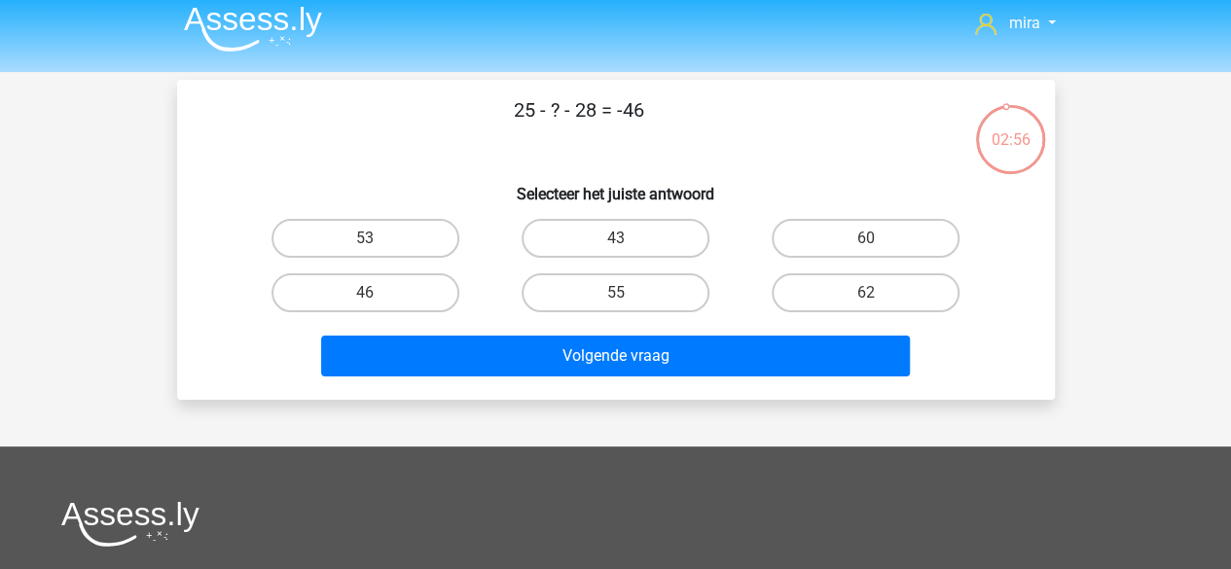
scroll to position [6, 0]
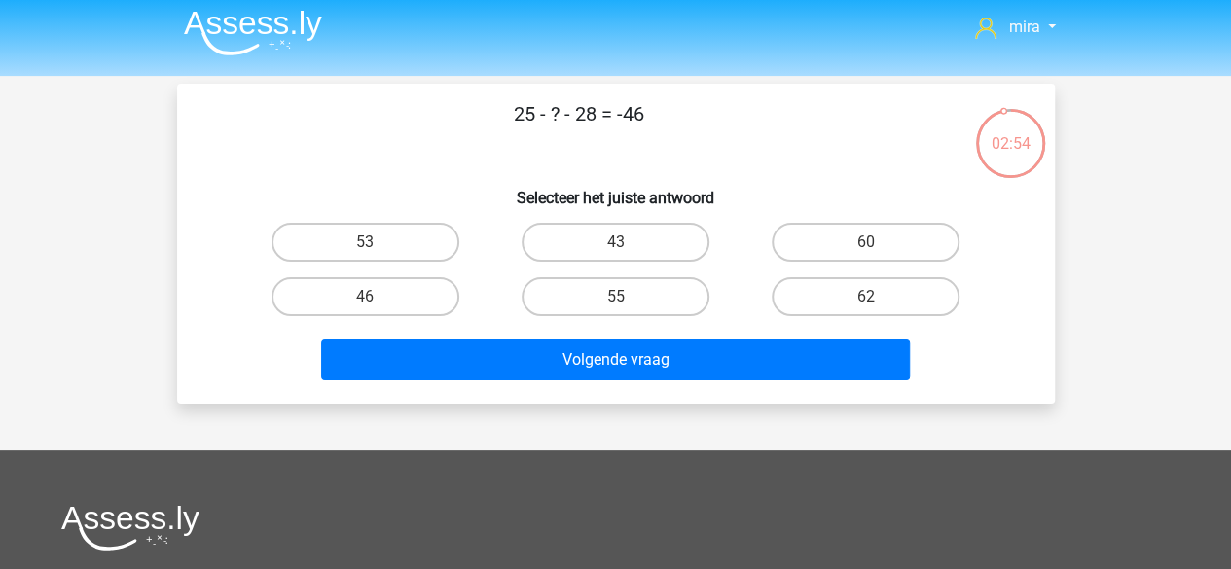
drag, startPoint x: 759, startPoint y: 139, endPoint x: 531, endPoint y: 104, distance: 230.4
click at [531, 104] on p "25 - ? - 28 = -46" at bounding box center [579, 128] width 742 height 58
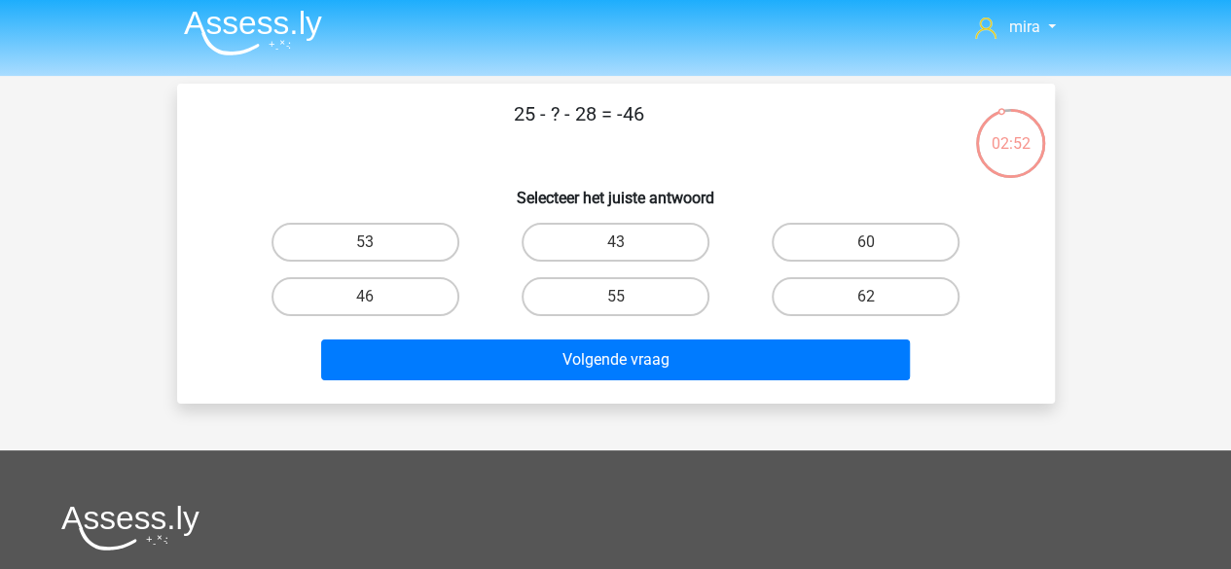
click at [531, 104] on p "25 - ? - 28 = -46" at bounding box center [579, 128] width 742 height 58
click at [540, 108] on p "25 - ? - 28 = -46" at bounding box center [579, 128] width 742 height 58
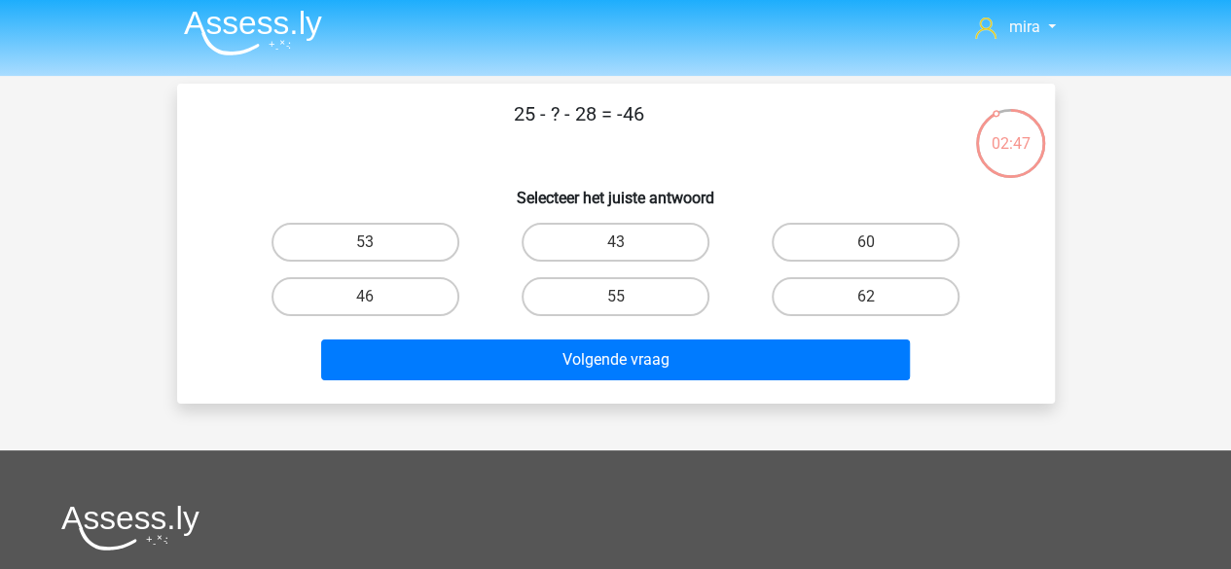
drag, startPoint x: 573, startPoint y: 117, endPoint x: 598, endPoint y: 117, distance: 25.3
click at [598, 117] on p "25 - ? - 28 = -46" at bounding box center [579, 128] width 742 height 58
drag, startPoint x: 637, startPoint y: 118, endPoint x: 625, endPoint y: 112, distance: 13.9
click at [625, 112] on p "25 - ? - 28 = -46" at bounding box center [579, 128] width 742 height 58
drag, startPoint x: 650, startPoint y: 115, endPoint x: 632, endPoint y: 108, distance: 18.8
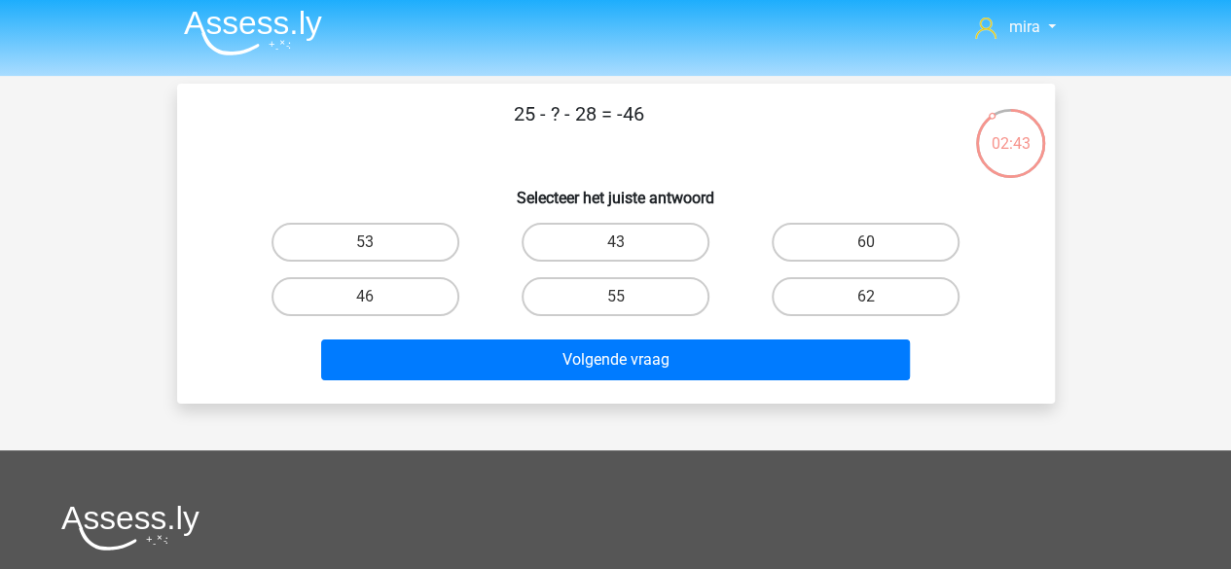
click at [632, 108] on p "25 - ? - 28 = -46" at bounding box center [579, 128] width 742 height 58
click at [628, 241] on label "43" at bounding box center [616, 242] width 188 height 39
click at [628, 242] on input "43" at bounding box center [621, 248] width 13 height 13
radio input "true"
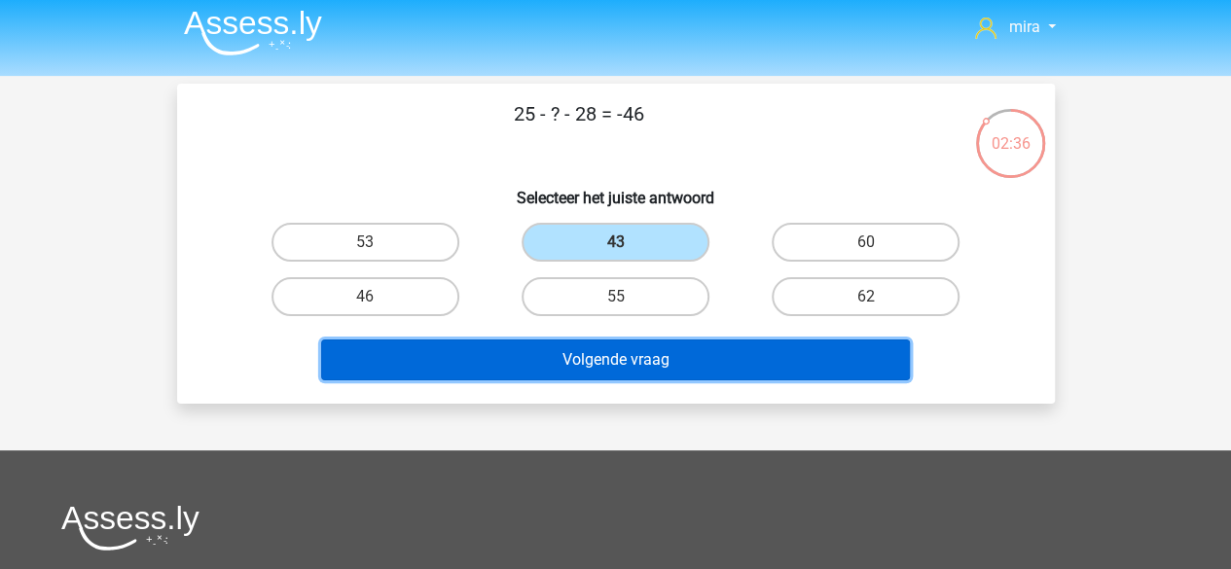
click at [630, 355] on button "Volgende vraag" at bounding box center [615, 360] width 589 height 41
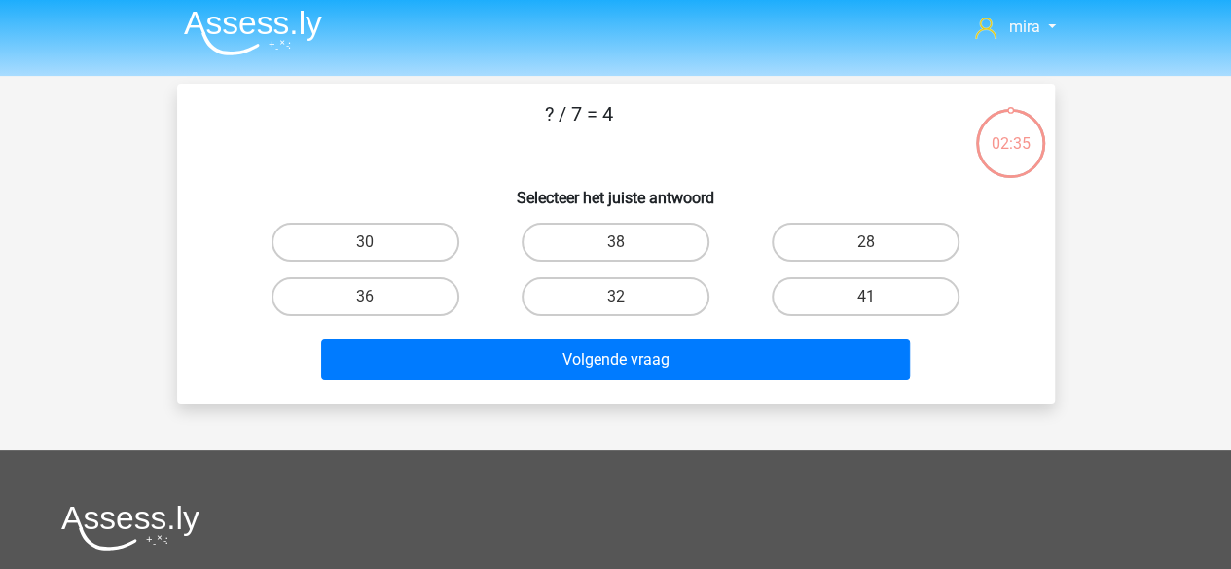
scroll to position [90, 0]
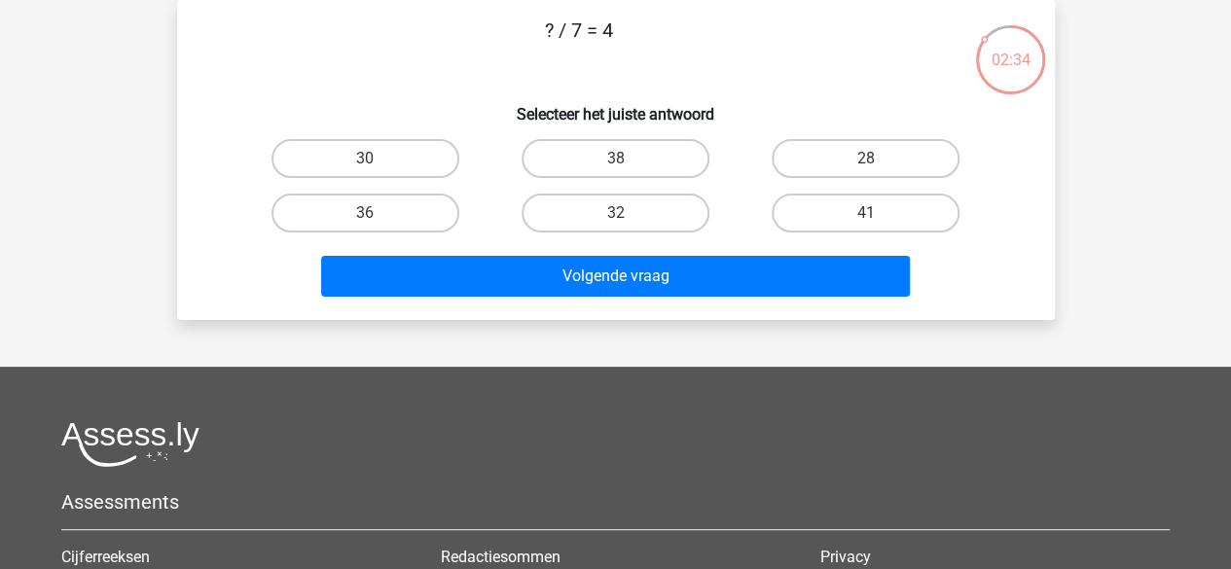
click at [769, 161] on div "28" at bounding box center [865, 158] width 235 height 39
click at [782, 163] on label "28" at bounding box center [866, 158] width 188 height 39
click at [866, 163] on input "28" at bounding box center [872, 165] width 13 height 13
radio input "true"
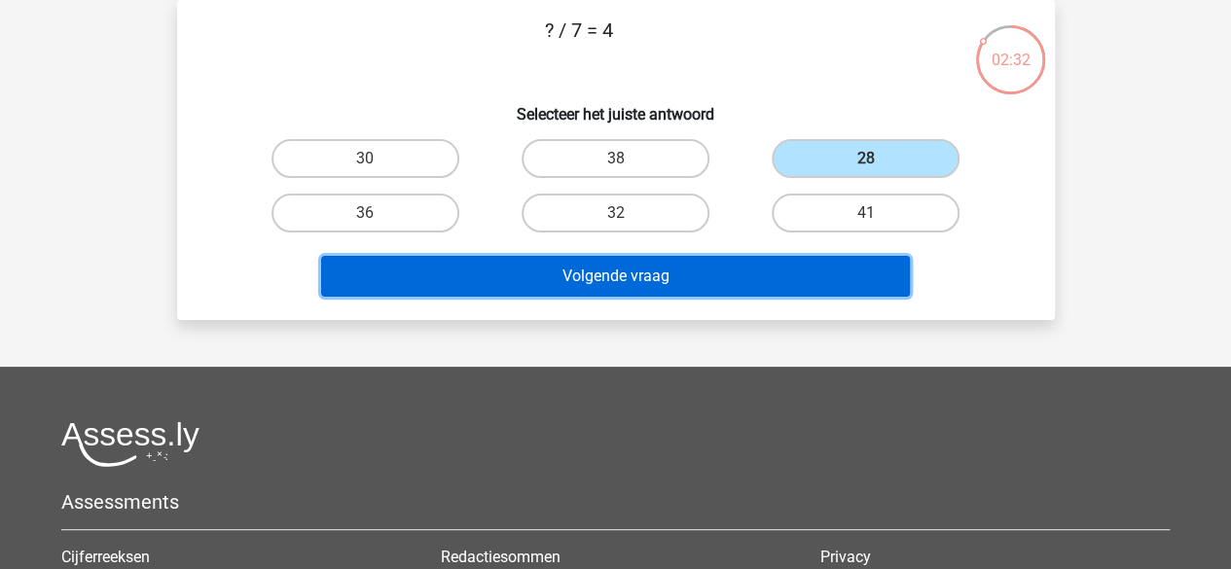
click at [714, 271] on button "Volgende vraag" at bounding box center [615, 276] width 589 height 41
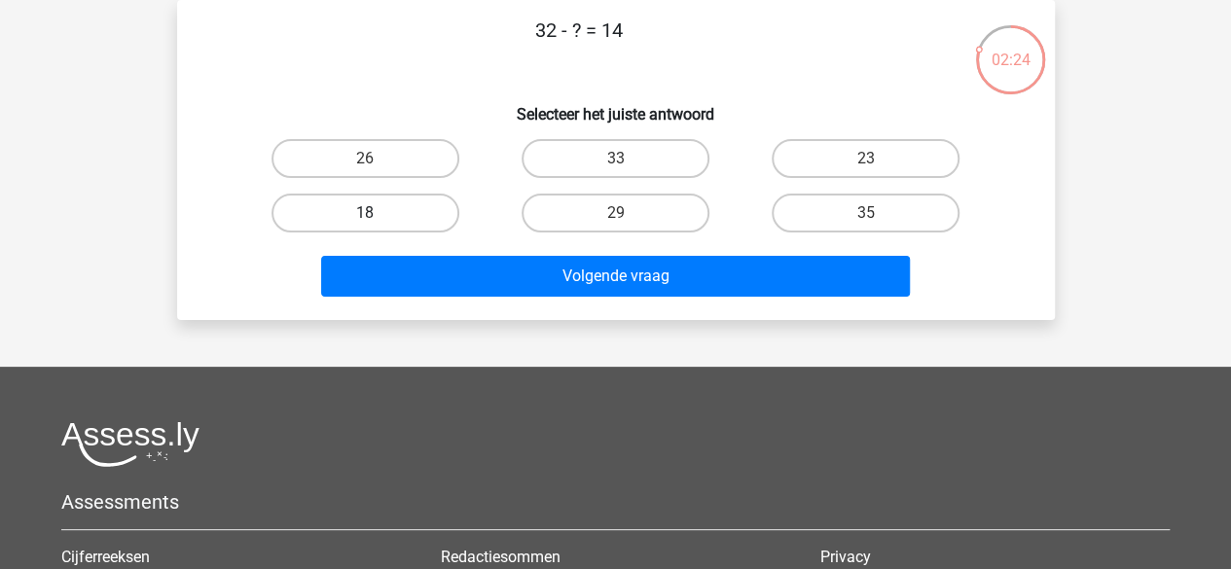
drag, startPoint x: 403, startPoint y: 170, endPoint x: 387, endPoint y: 213, distance: 45.6
click at [387, 213] on div "26 33 23 18 29" at bounding box center [615, 185] width 751 height 109
click at [387, 213] on label "18" at bounding box center [365, 213] width 188 height 39
click at [378, 213] on input "18" at bounding box center [371, 219] width 13 height 13
radio input "true"
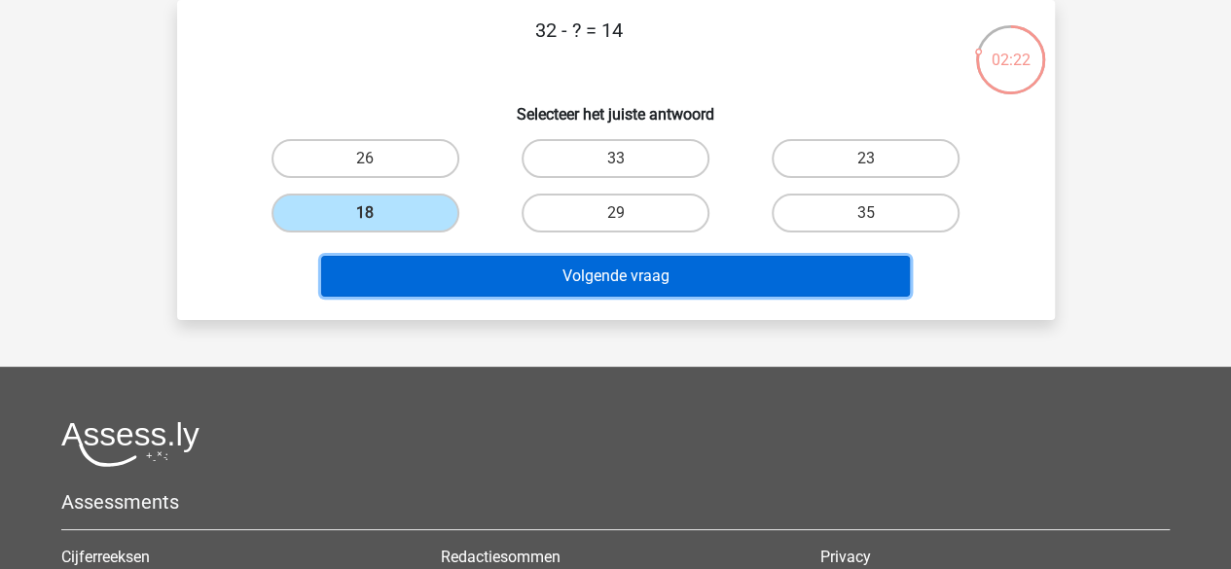
click at [416, 273] on button "Volgende vraag" at bounding box center [615, 276] width 589 height 41
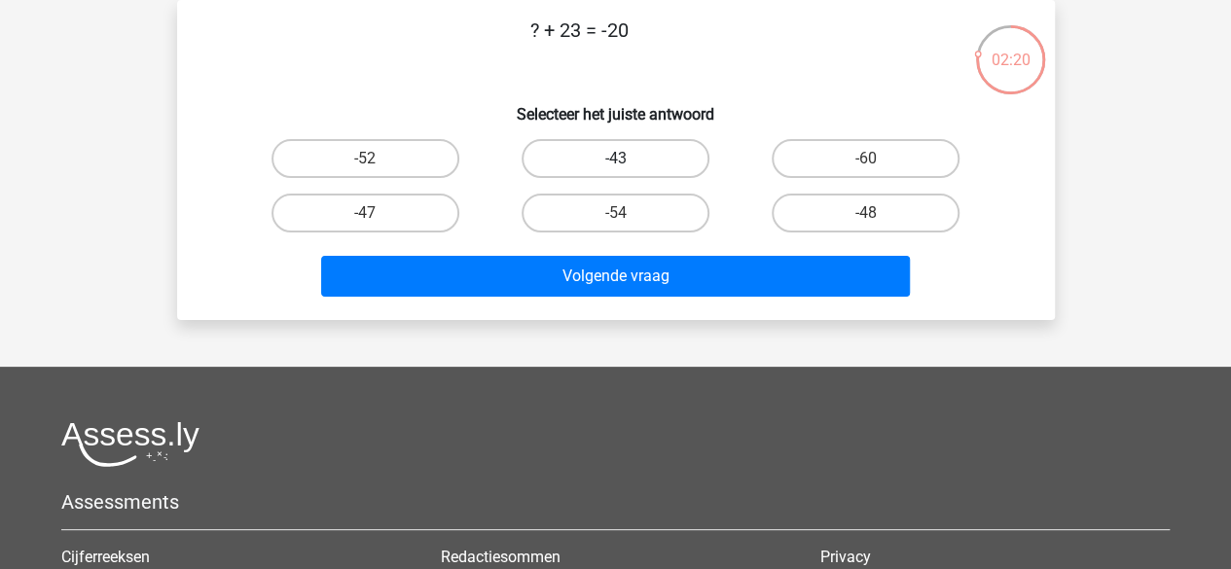
click at [578, 162] on label "-43" at bounding box center [616, 158] width 188 height 39
click at [615, 162] on input "-43" at bounding box center [621, 165] width 13 height 13
radio input "true"
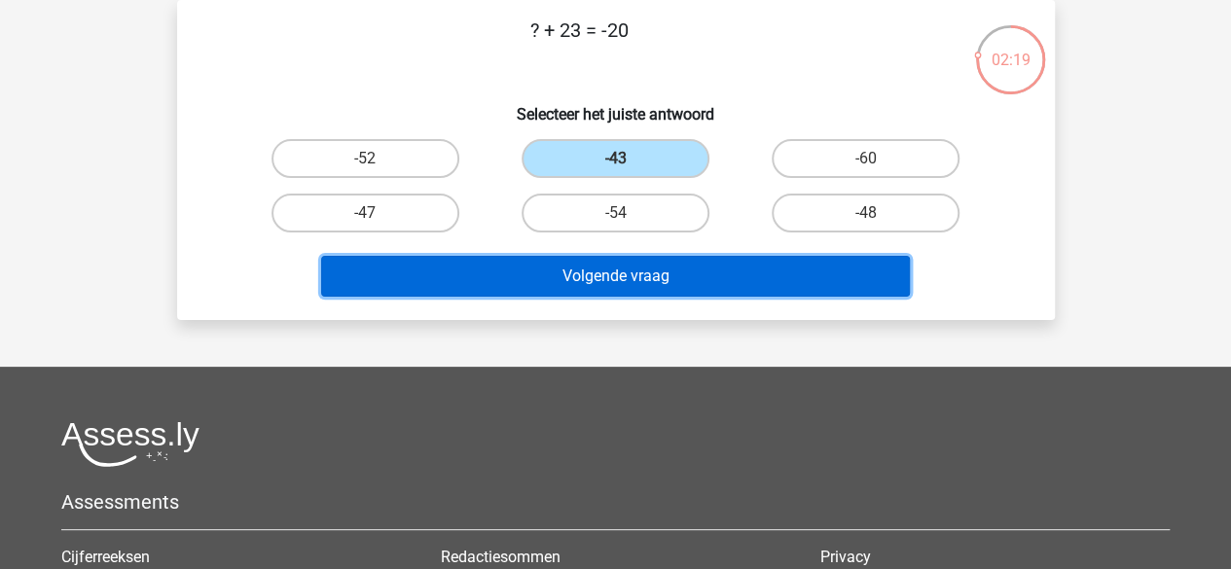
click at [564, 272] on button "Volgende vraag" at bounding box center [615, 276] width 589 height 41
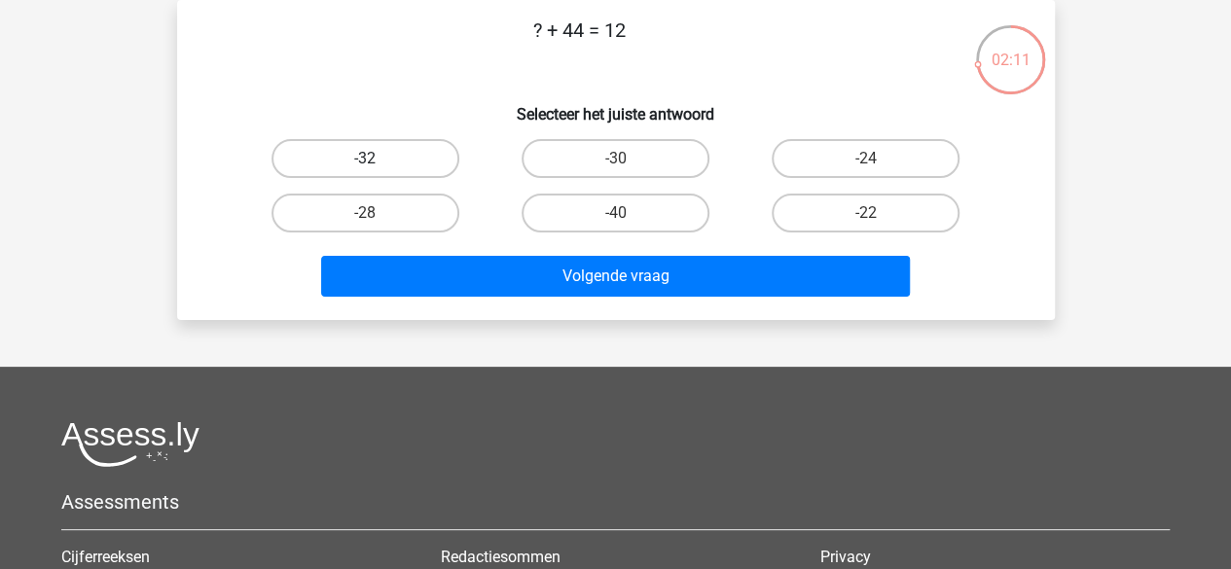
click at [449, 166] on label "-32" at bounding box center [365, 158] width 188 height 39
click at [378, 166] on input "-32" at bounding box center [371, 165] width 13 height 13
radio input "true"
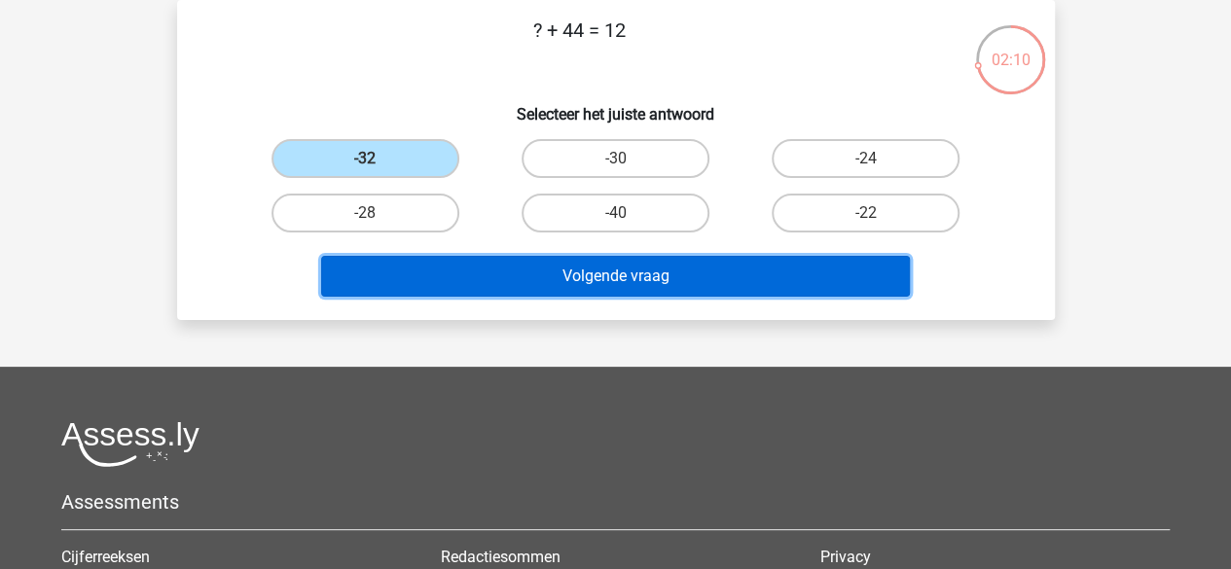
click at [507, 268] on button "Volgende vraag" at bounding box center [615, 276] width 589 height 41
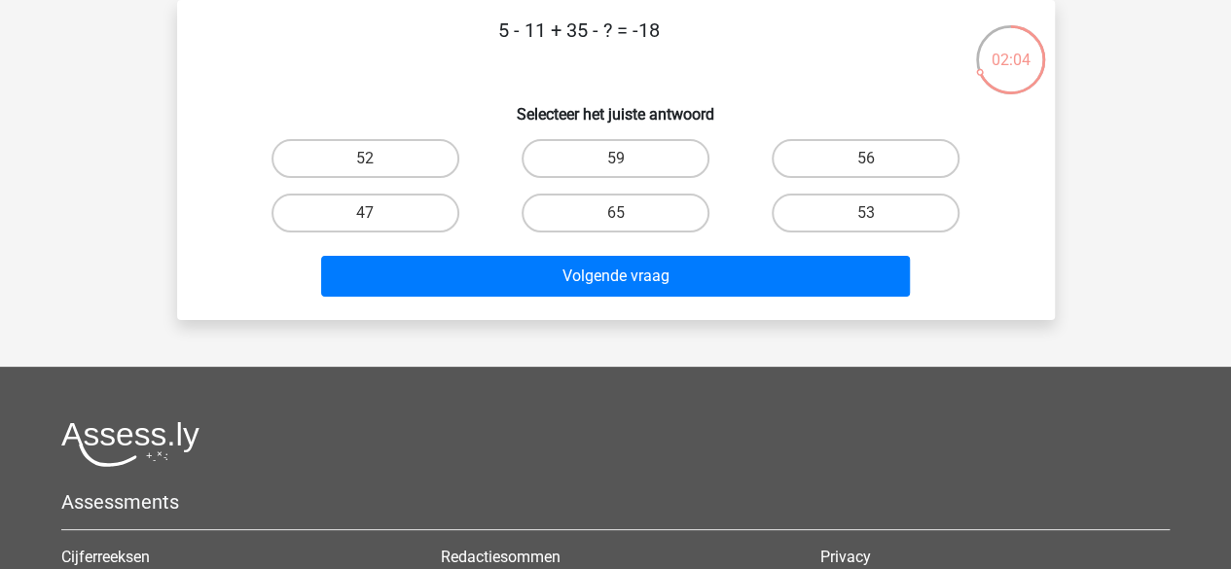
drag, startPoint x: 543, startPoint y: 30, endPoint x: 403, endPoint y: 34, distance: 140.2
click at [403, 34] on p "5 - 11 + 35 - ? = -18" at bounding box center [579, 45] width 742 height 58
drag, startPoint x: 629, startPoint y: 38, endPoint x: 701, endPoint y: 44, distance: 72.2
click at [701, 44] on p "5 - 11 + 35 - ? = -18" at bounding box center [579, 45] width 742 height 58
drag, startPoint x: 590, startPoint y: 28, endPoint x: 558, endPoint y: 23, distance: 32.5
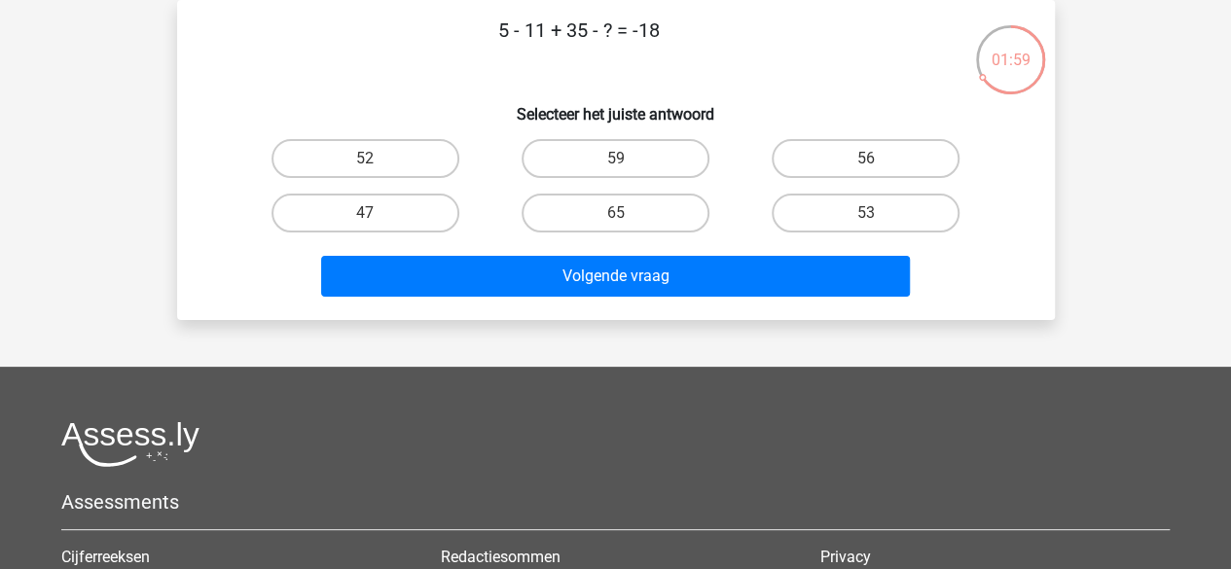
click at [558, 23] on p "5 - 11 + 35 - ? = -18" at bounding box center [579, 45] width 742 height 58
click at [451, 203] on label "47" at bounding box center [365, 213] width 188 height 39
click at [378, 213] on input "47" at bounding box center [371, 219] width 13 height 13
radio input "true"
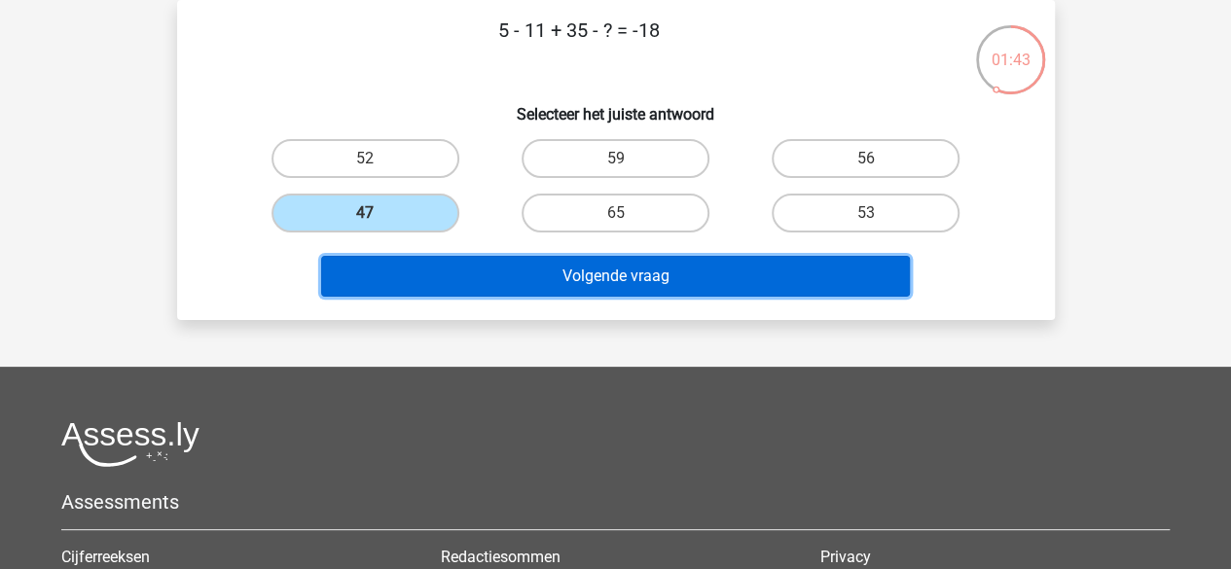
click at [451, 267] on button "Volgende vraag" at bounding box center [615, 276] width 589 height 41
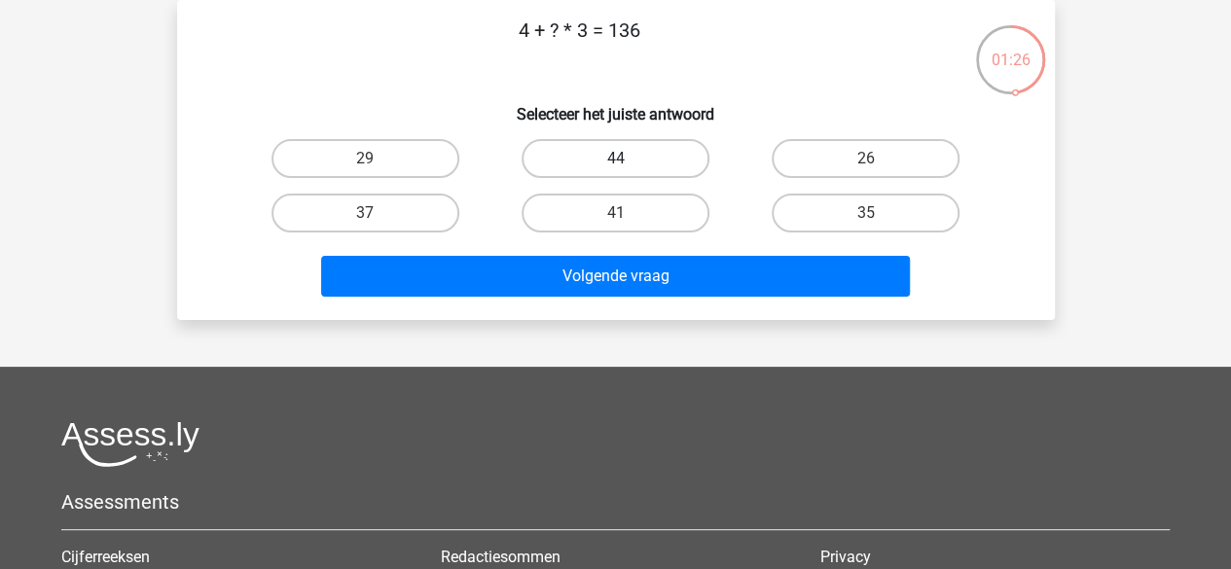
click at [541, 167] on label "44" at bounding box center [616, 158] width 188 height 39
click at [615, 167] on input "44" at bounding box center [621, 165] width 13 height 13
radio input "true"
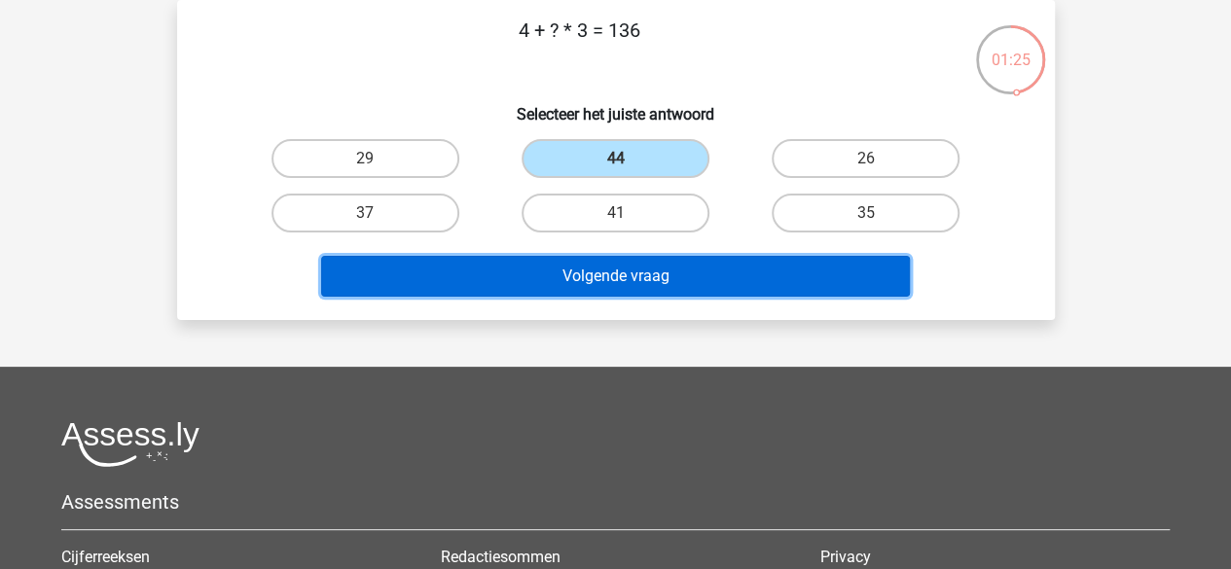
click at [545, 271] on button "Volgende vraag" at bounding box center [615, 276] width 589 height 41
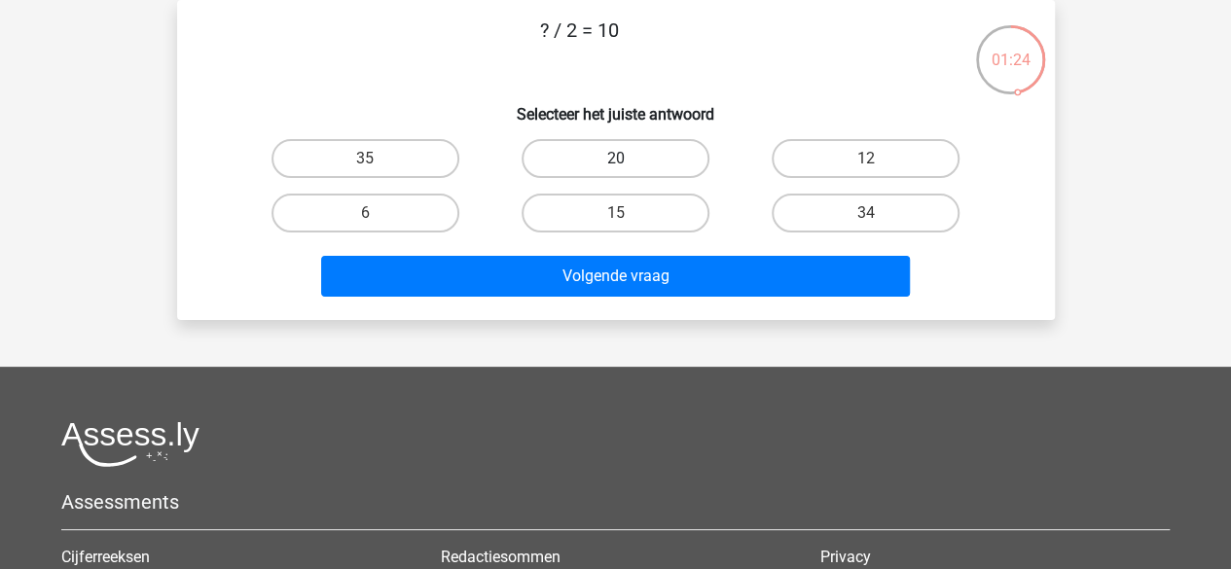
click at [596, 166] on label "20" at bounding box center [616, 158] width 188 height 39
click at [615, 166] on input "20" at bounding box center [621, 165] width 13 height 13
radio input "true"
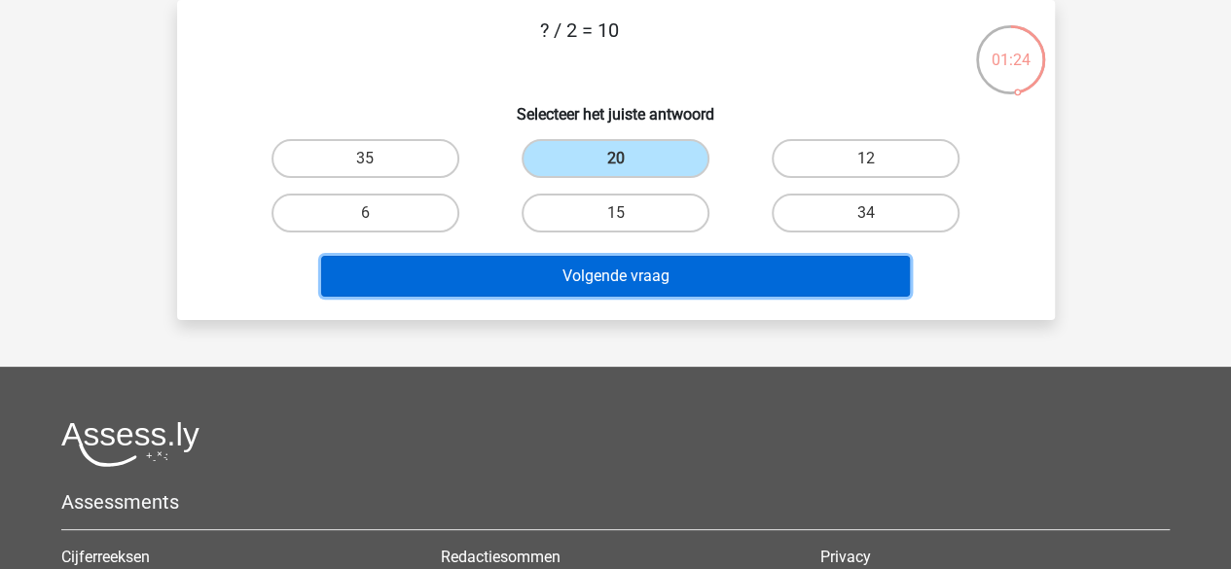
click at [582, 271] on button "Volgende vraag" at bounding box center [615, 276] width 589 height 41
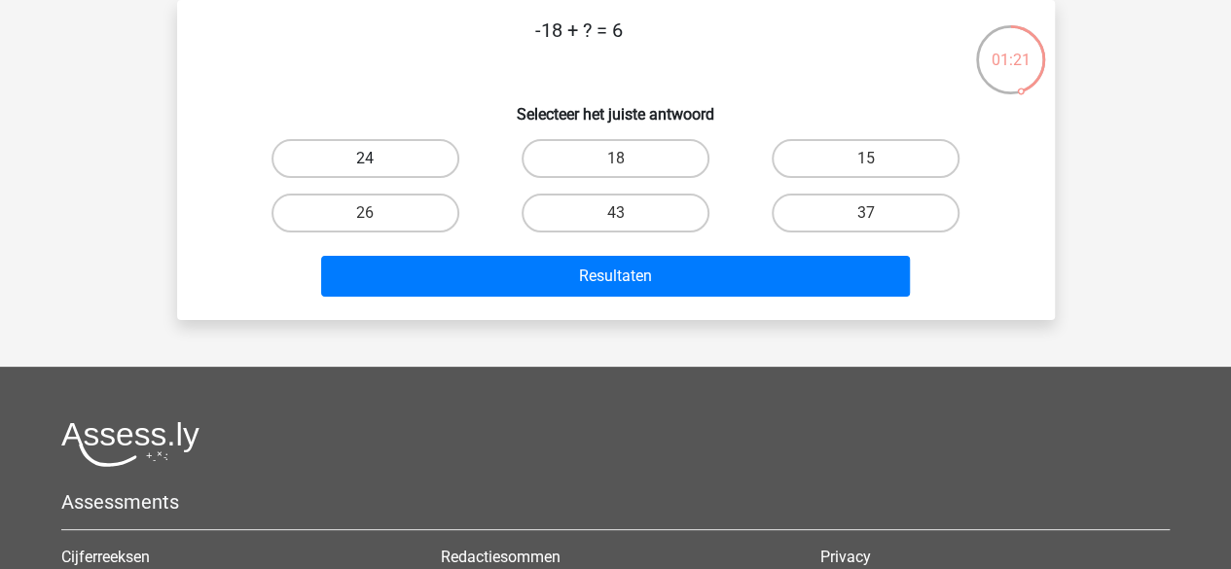
click at [432, 157] on label "24" at bounding box center [365, 158] width 188 height 39
click at [378, 159] on input "24" at bounding box center [371, 165] width 13 height 13
radio input "true"
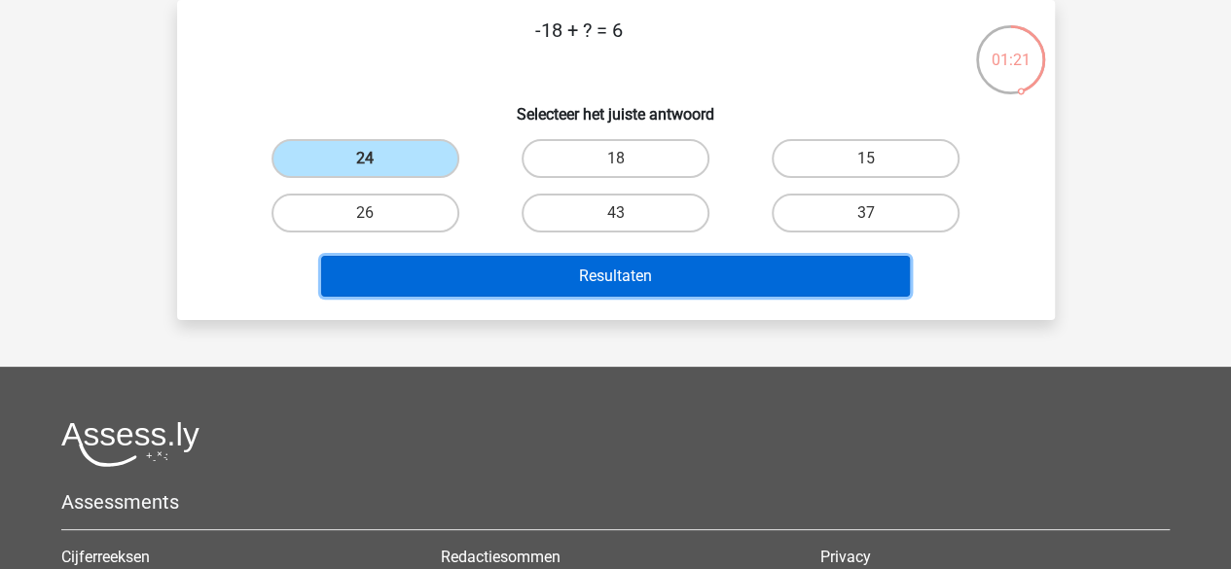
click at [471, 283] on button "Resultaten" at bounding box center [615, 276] width 589 height 41
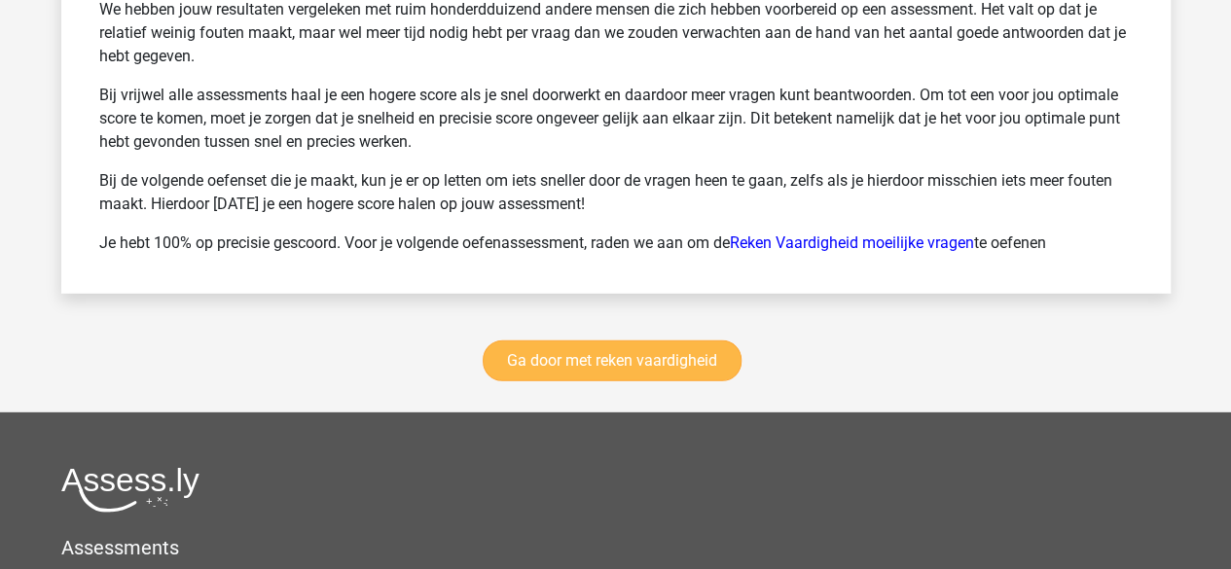
scroll to position [2714, 0]
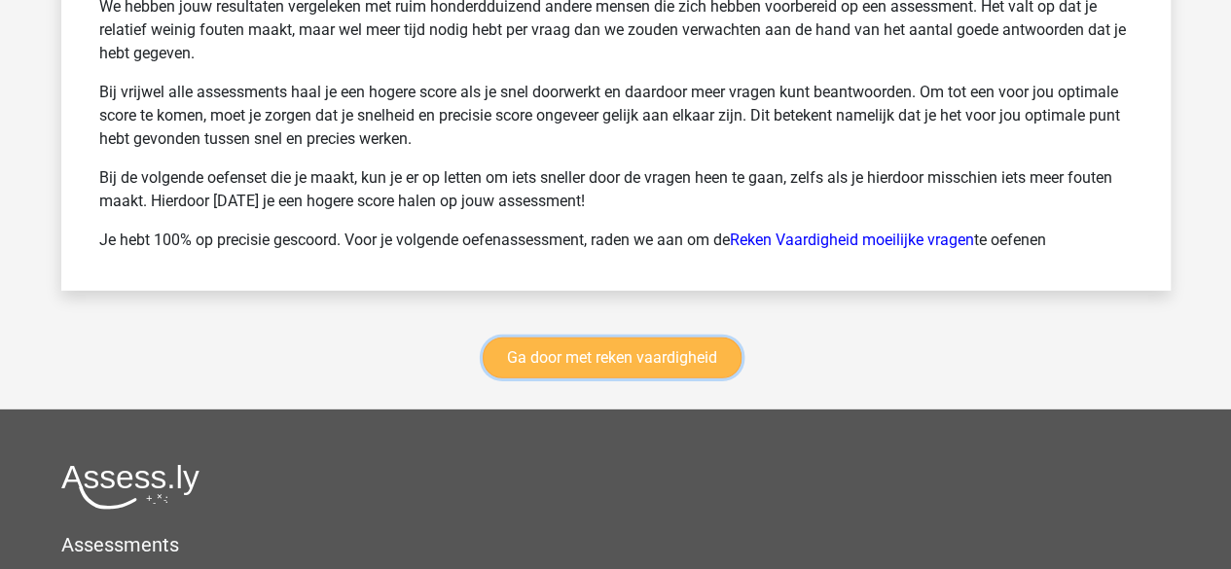
click at [531, 355] on link "Ga door met reken vaardigheid" at bounding box center [612, 358] width 259 height 41
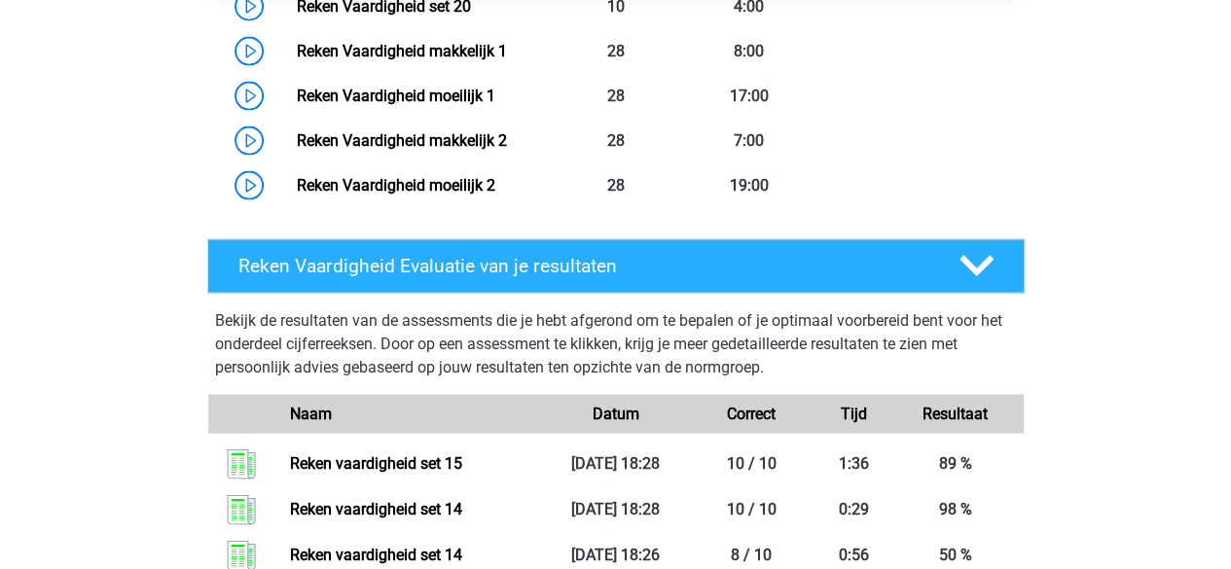
scroll to position [1878, 0]
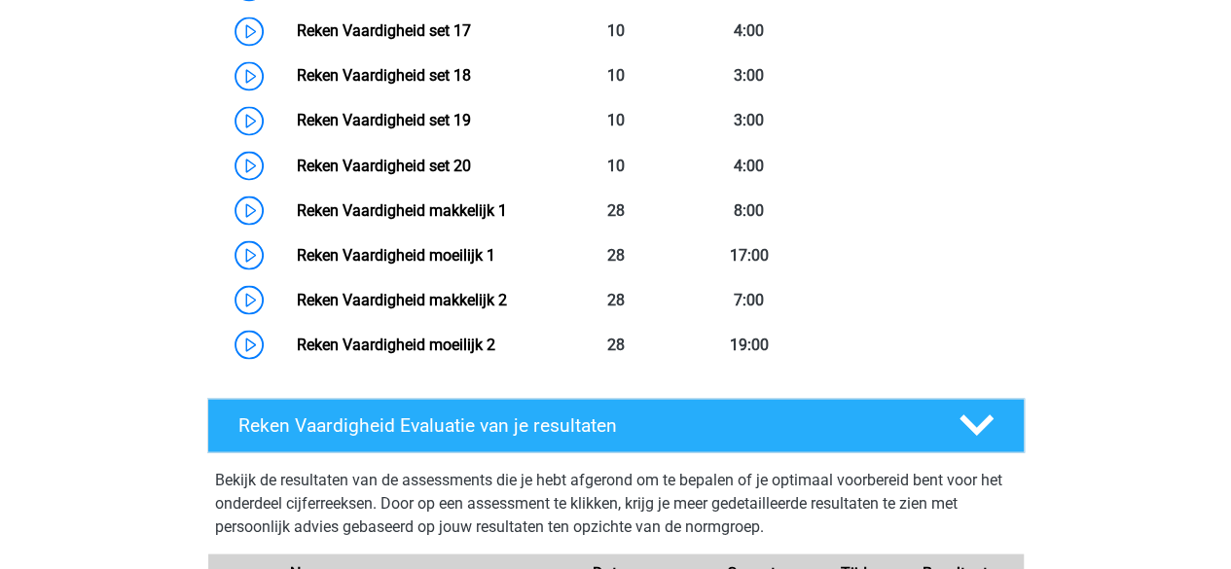
scroll to position [1483, 0]
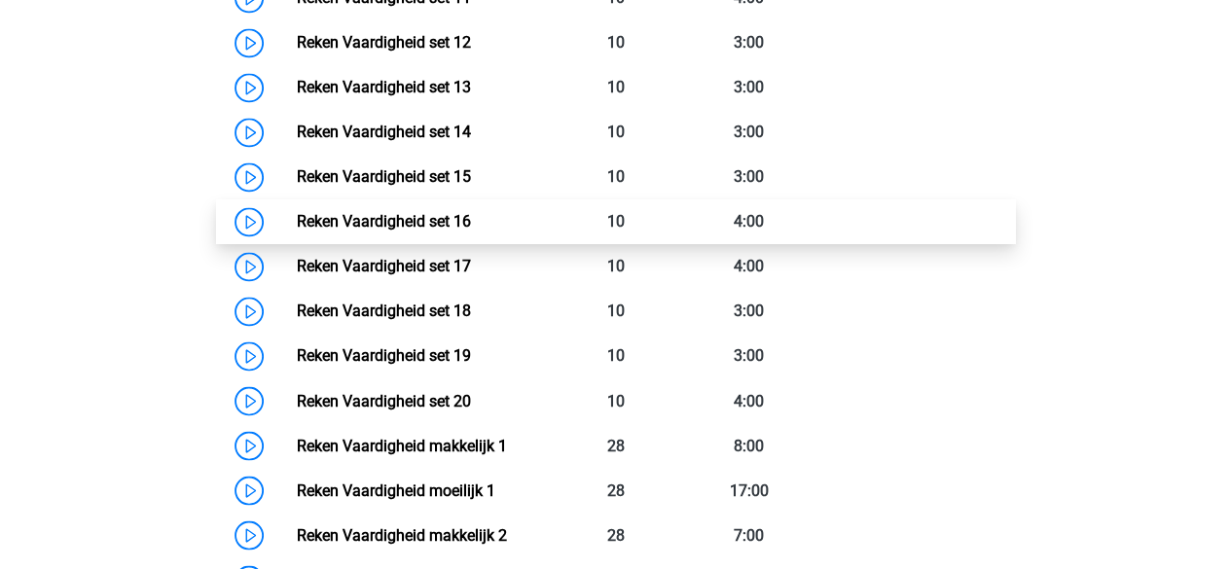
click at [328, 231] on link "Reken Vaardigheid set 16" at bounding box center [384, 221] width 174 height 18
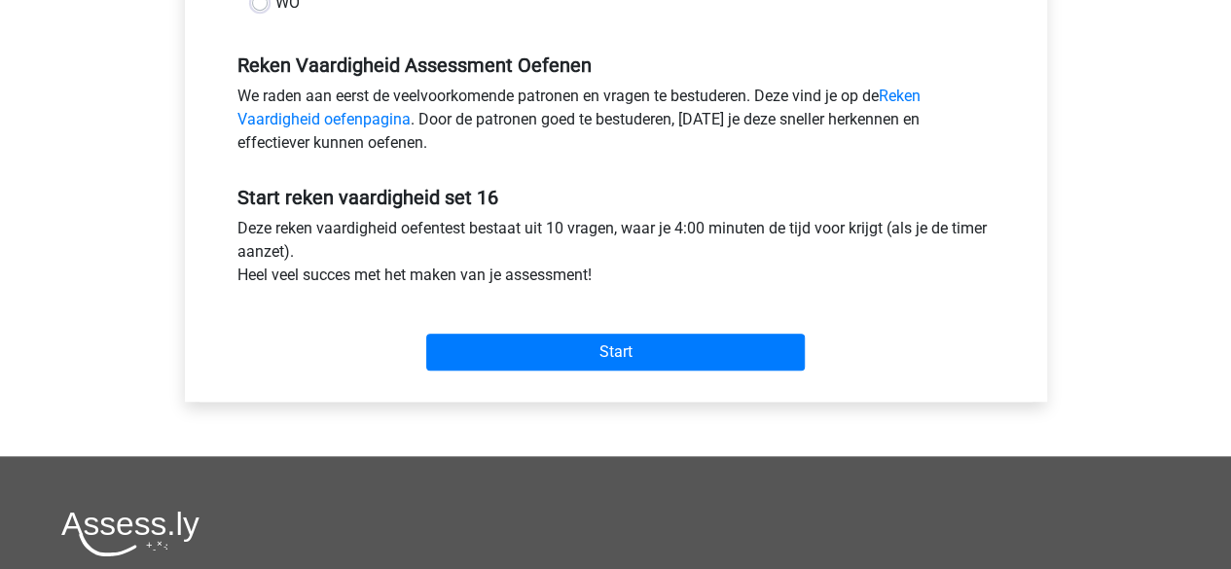
scroll to position [568, 0]
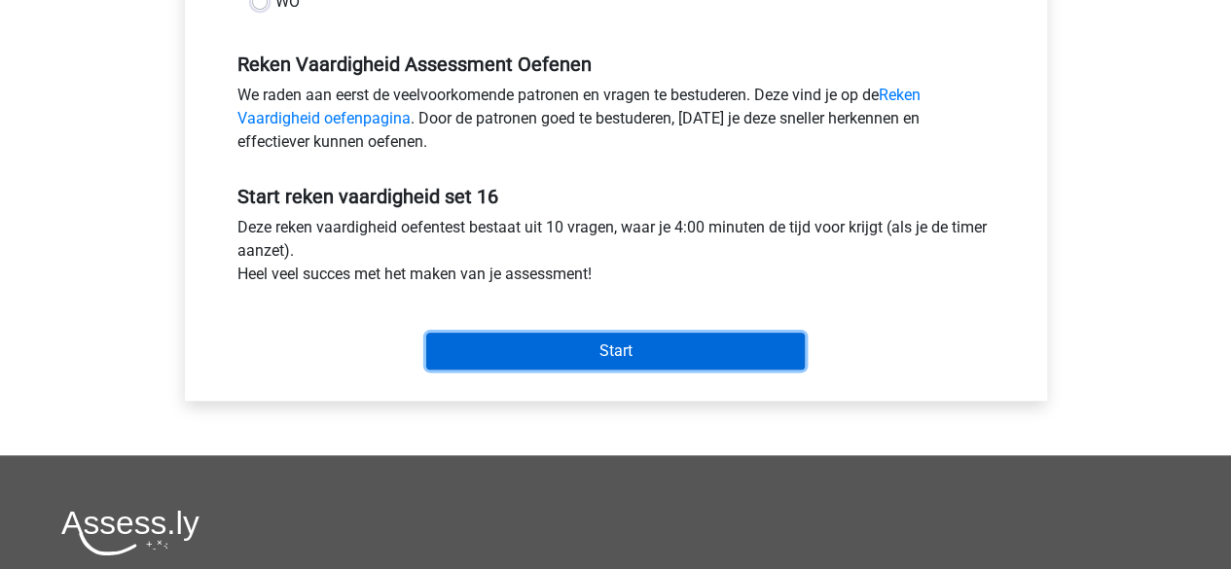
click at [580, 357] on input "Start" at bounding box center [615, 351] width 379 height 37
click at [647, 349] on input "Start" at bounding box center [615, 351] width 379 height 37
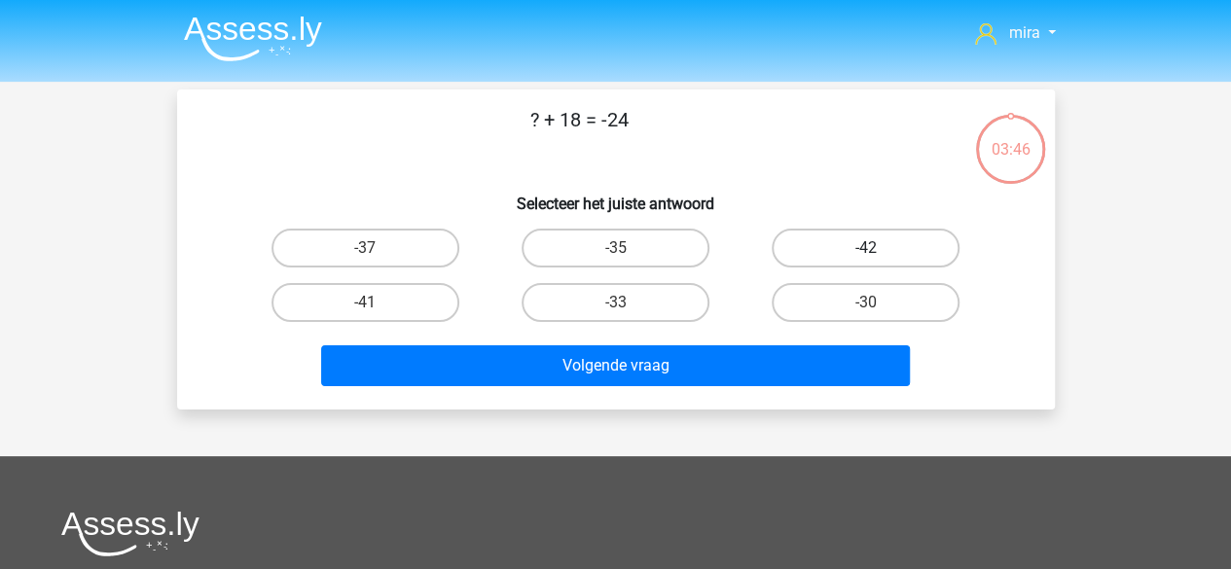
click at [815, 256] on label "-42" at bounding box center [866, 248] width 188 height 39
click at [866, 256] on input "-42" at bounding box center [872, 254] width 13 height 13
radio input "true"
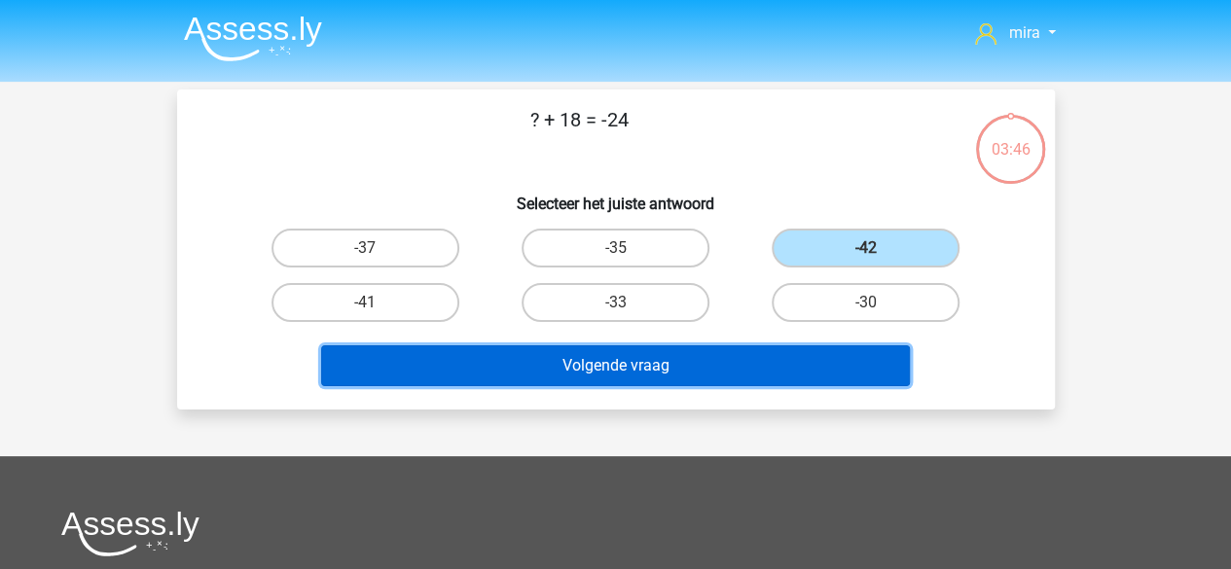
click at [730, 363] on button "Volgende vraag" at bounding box center [615, 365] width 589 height 41
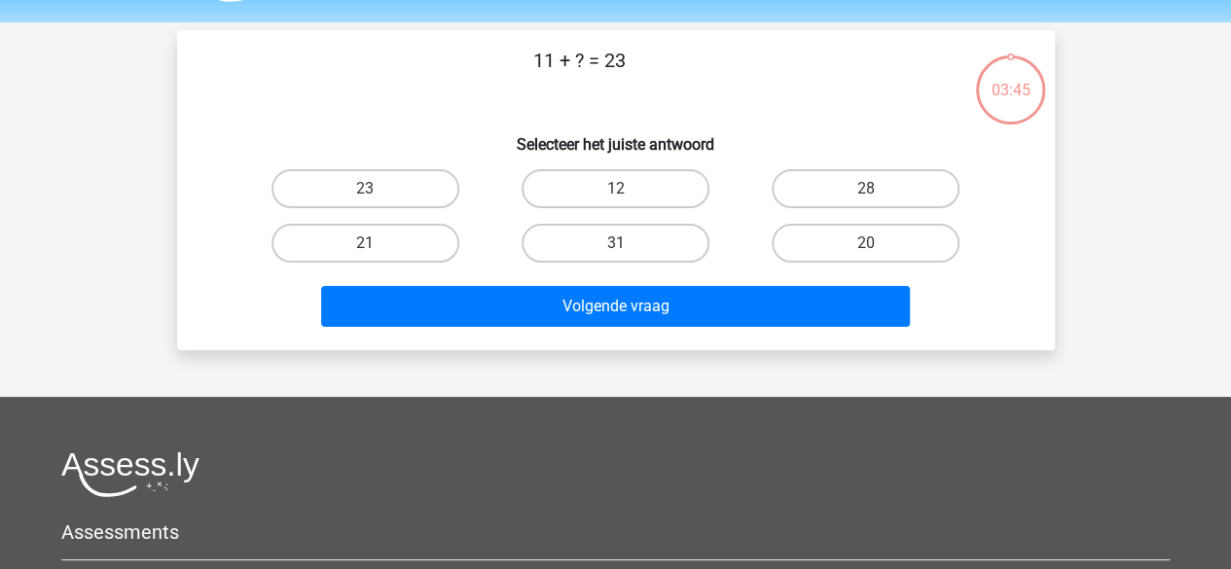
scroll to position [90, 0]
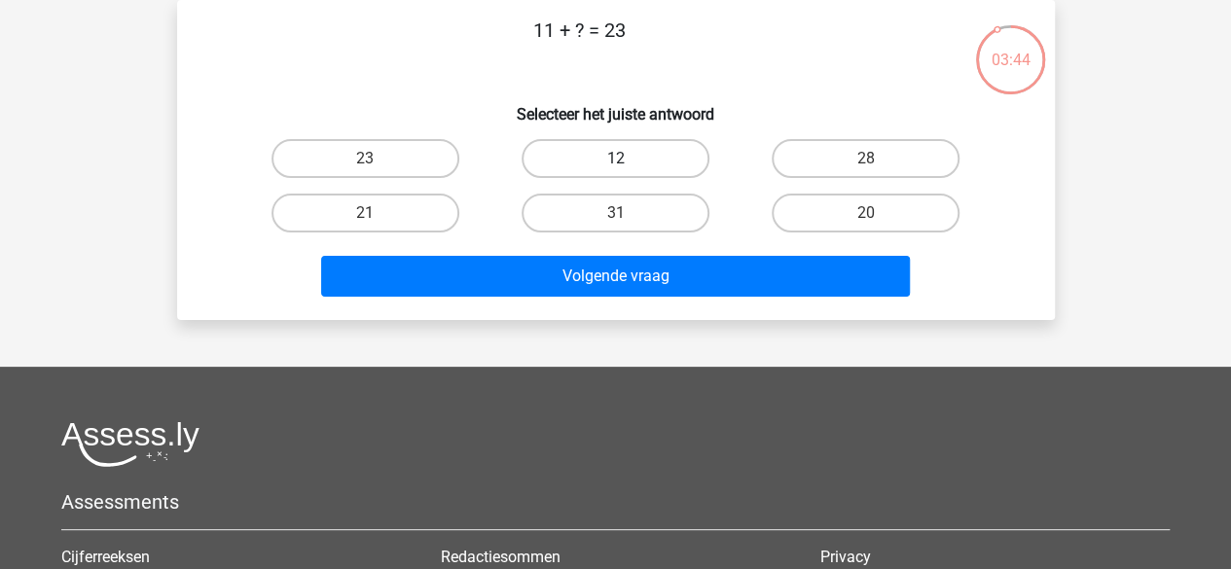
click at [647, 166] on label "12" at bounding box center [616, 158] width 188 height 39
click at [628, 166] on input "12" at bounding box center [621, 165] width 13 height 13
radio input "true"
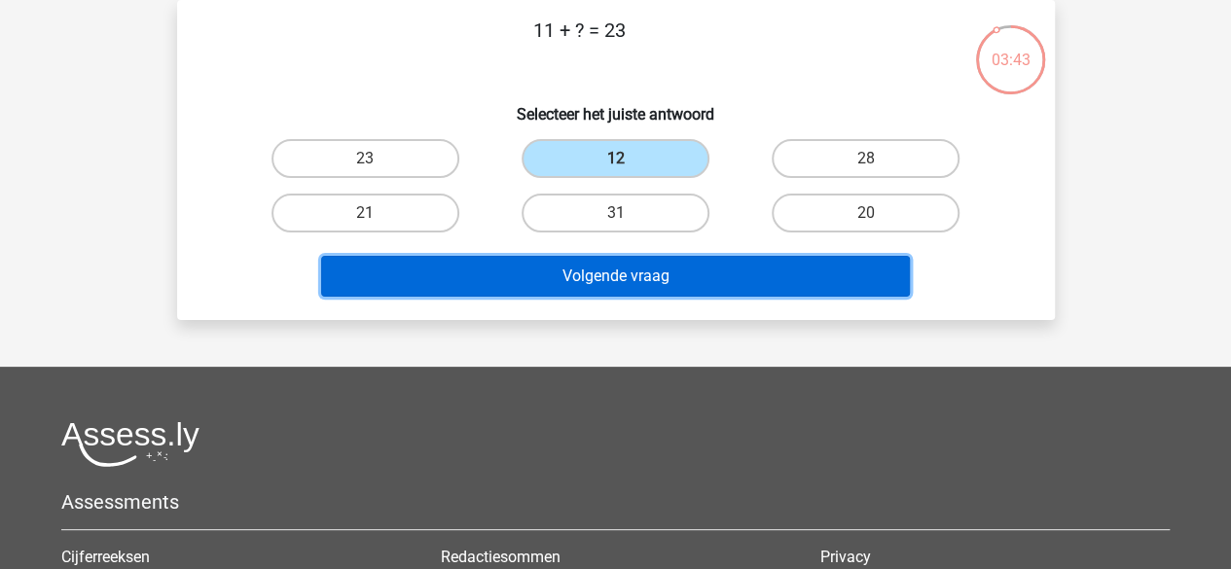
click at [640, 268] on button "Volgende vraag" at bounding box center [615, 276] width 589 height 41
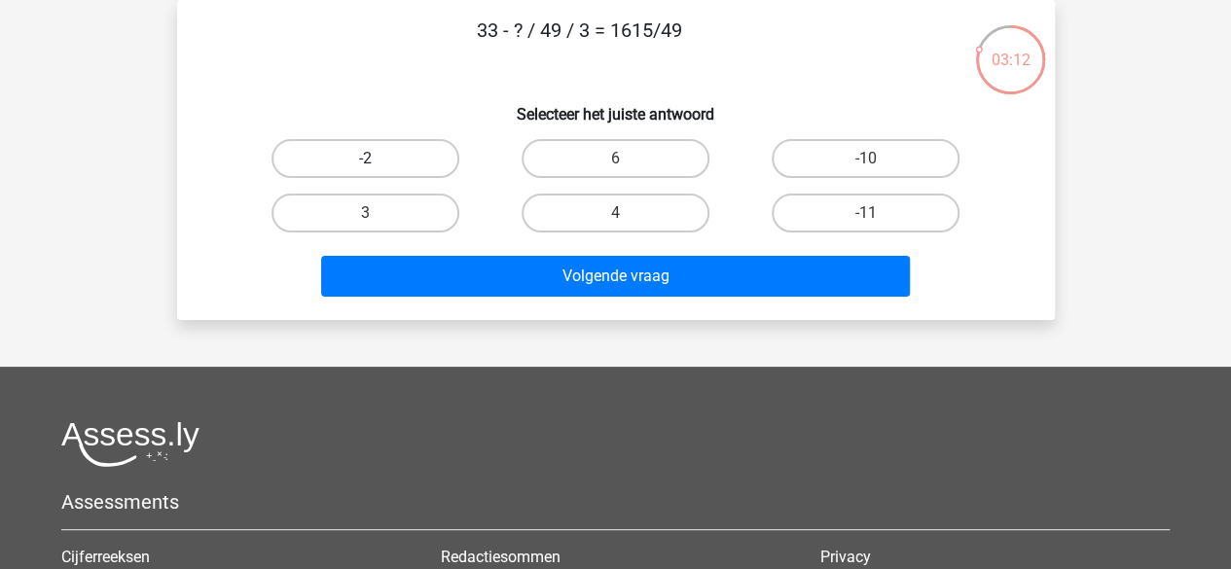
click at [441, 168] on label "-2" at bounding box center [365, 158] width 188 height 39
click at [378, 168] on input "-2" at bounding box center [371, 165] width 13 height 13
radio input "true"
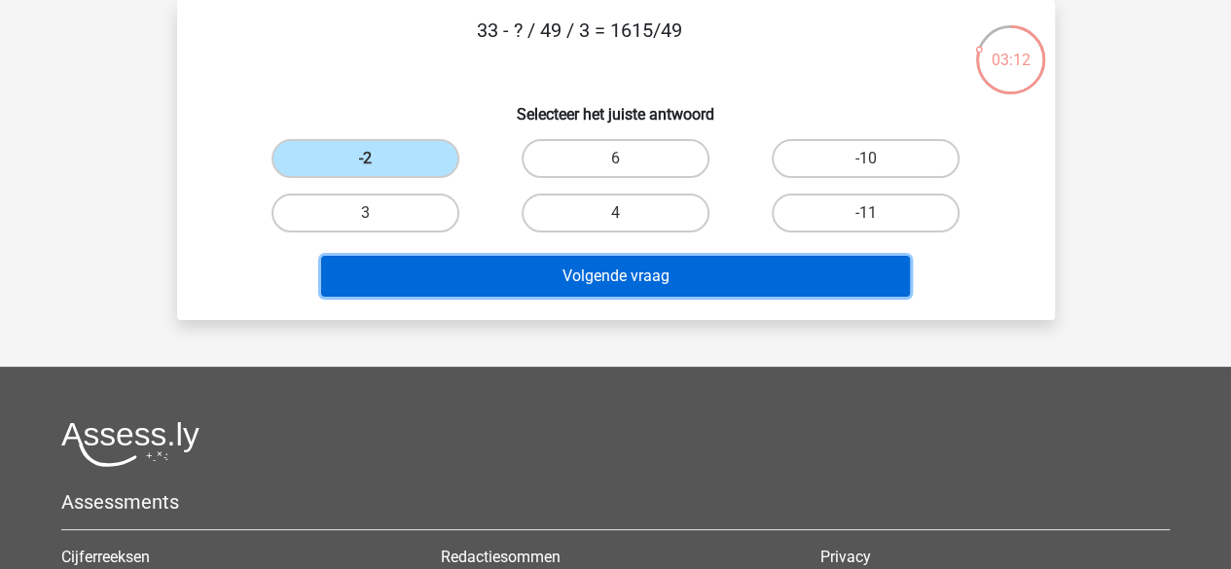
click at [539, 295] on button "Volgende vraag" at bounding box center [615, 276] width 589 height 41
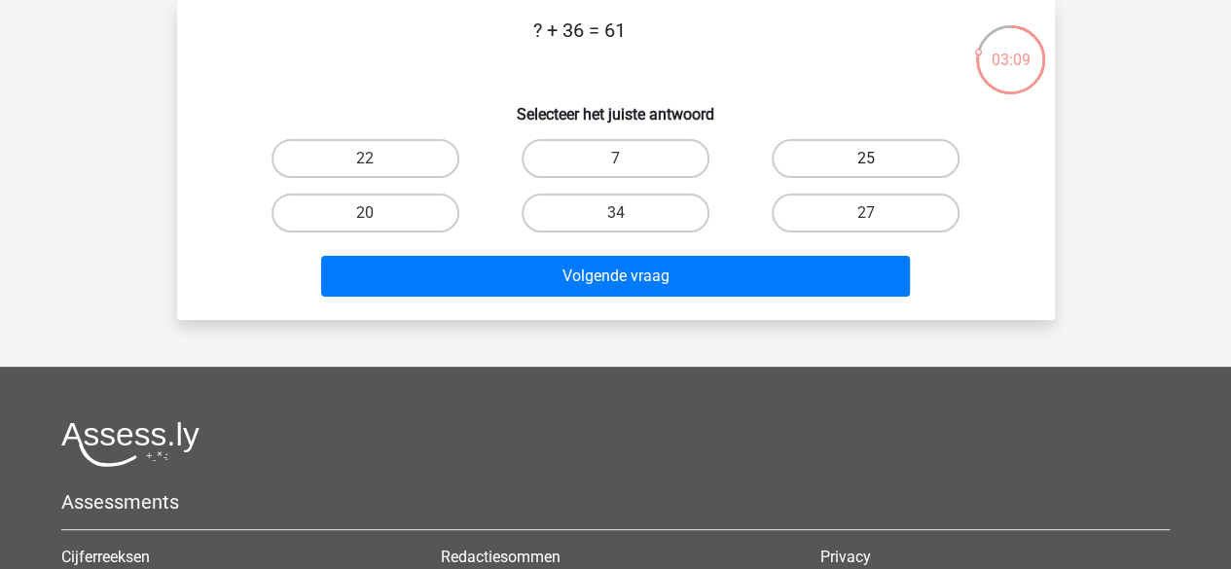
click at [797, 166] on label "25" at bounding box center [866, 158] width 188 height 39
click at [866, 166] on input "25" at bounding box center [872, 165] width 13 height 13
radio input "true"
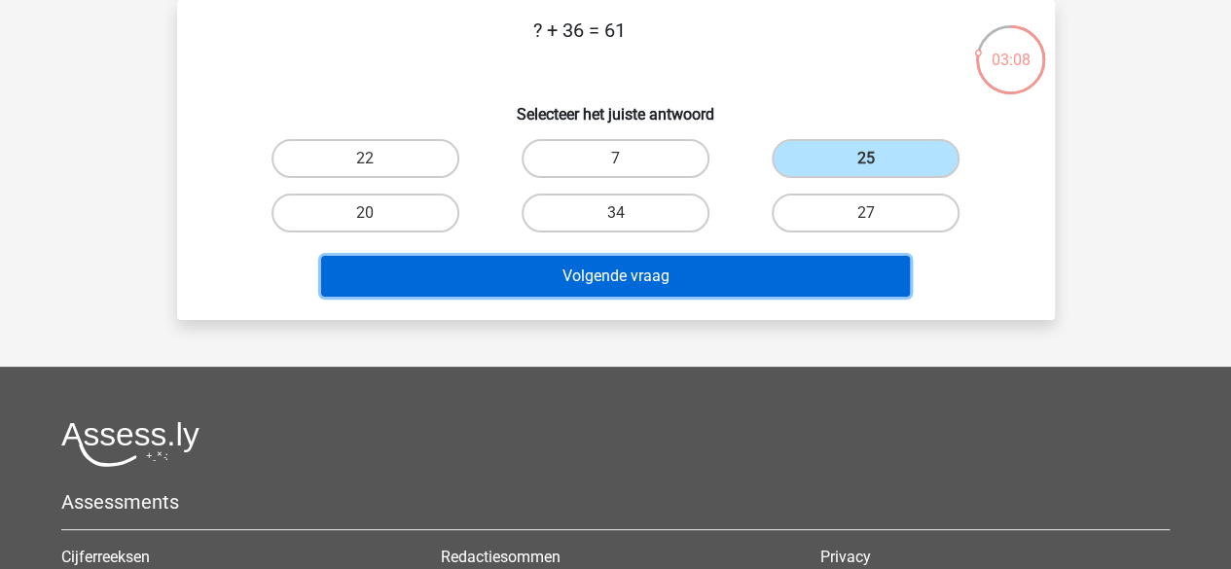
click at [755, 268] on button "Volgende vraag" at bounding box center [615, 276] width 589 height 41
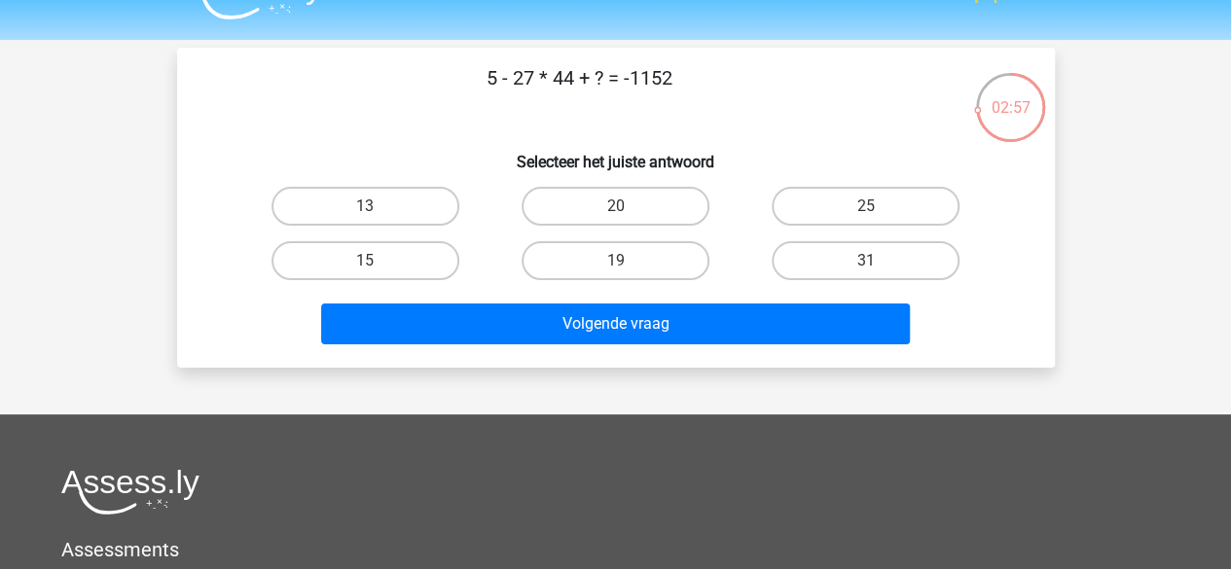
scroll to position [0, 0]
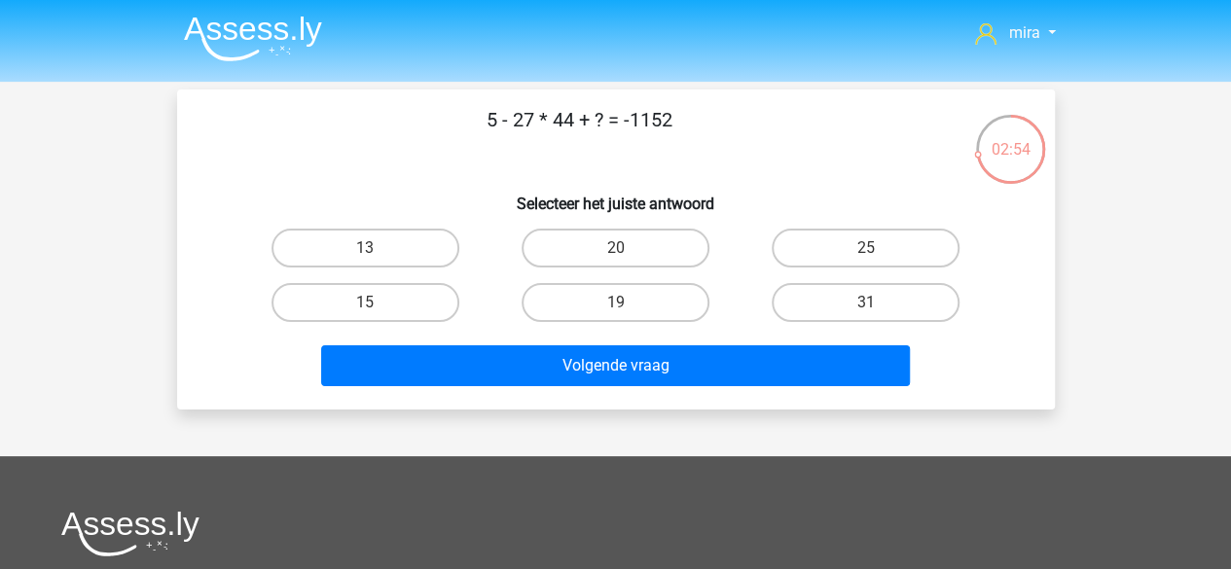
click at [565, 126] on p "5 - 27 * 44 + ? = -1152" at bounding box center [579, 134] width 742 height 58
click at [165, 402] on div "02:01 Vraag 5 van de 10 Categorie: reken vaardigheid set 16 5 - 27 * 44 + ? = -…" at bounding box center [616, 250] width 909 height 320
click at [220, 403] on div "5 - 27 * 44 + ? = -1152 Selecteer het juiste antwoord 13 20 25" at bounding box center [616, 250] width 878 height 320
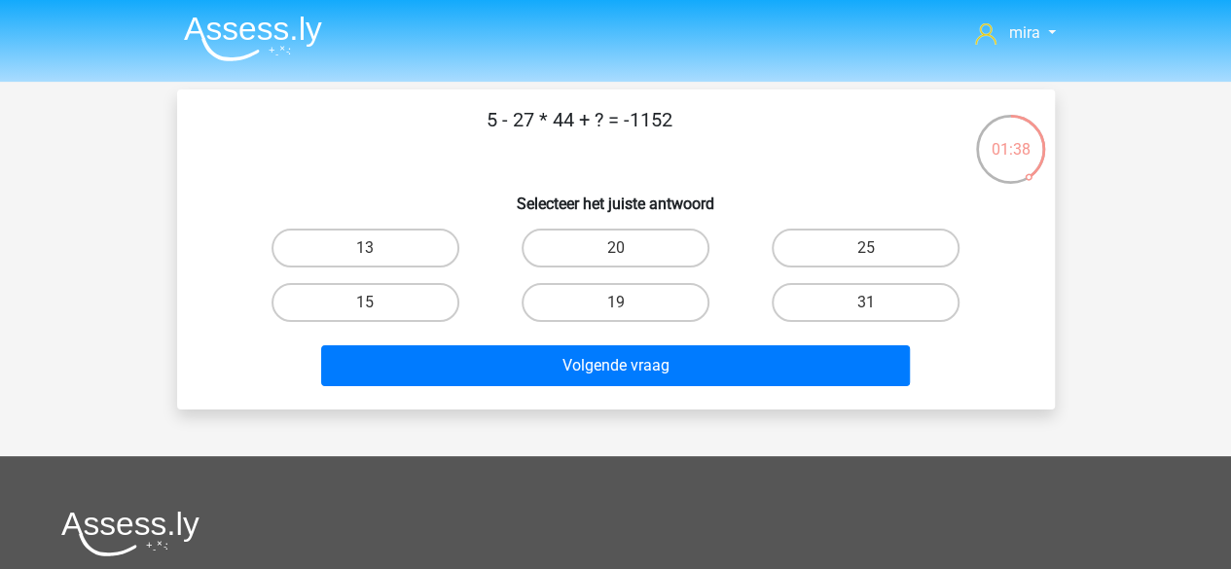
click at [813, 251] on label "25" at bounding box center [866, 248] width 188 height 39
click at [866, 251] on input "25" at bounding box center [872, 254] width 13 height 13
radio input "true"
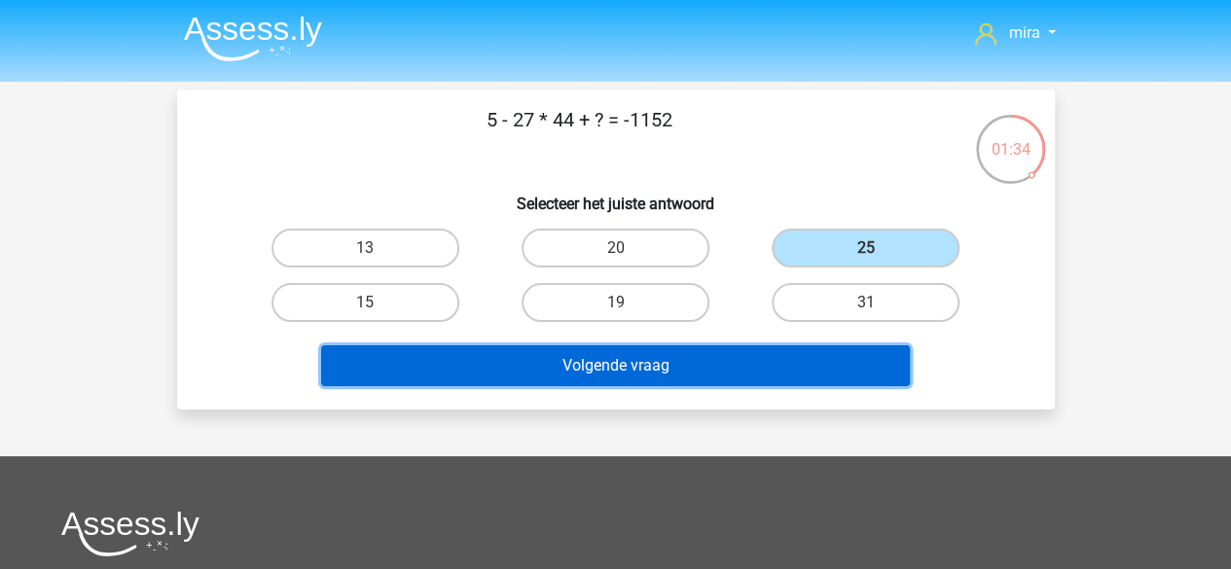
click at [681, 355] on button "Volgende vraag" at bounding box center [615, 365] width 589 height 41
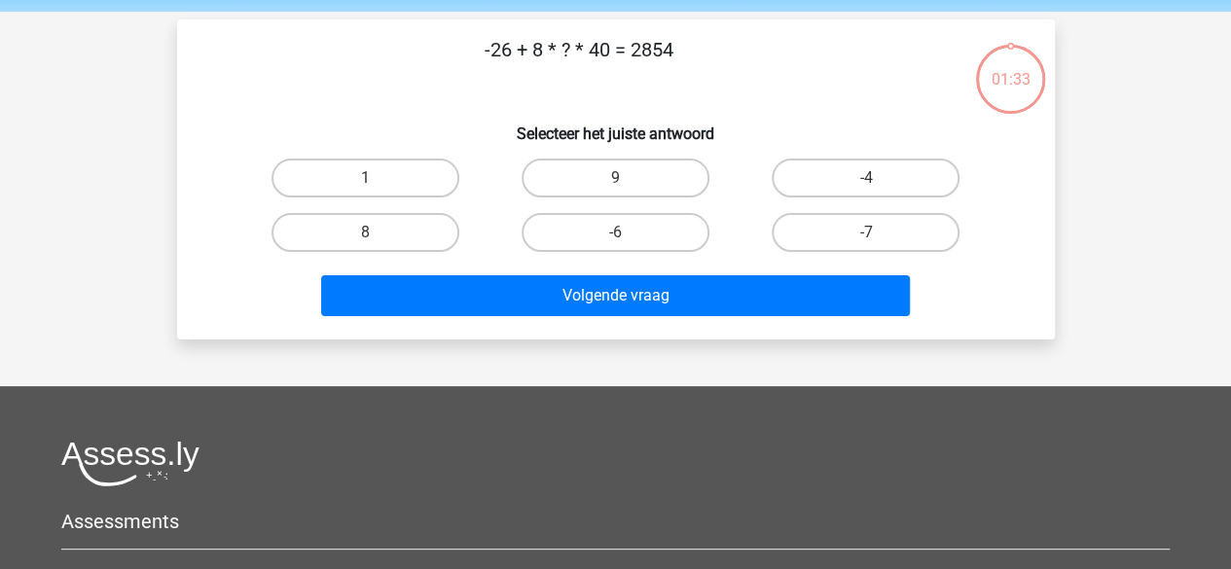
scroll to position [90, 0]
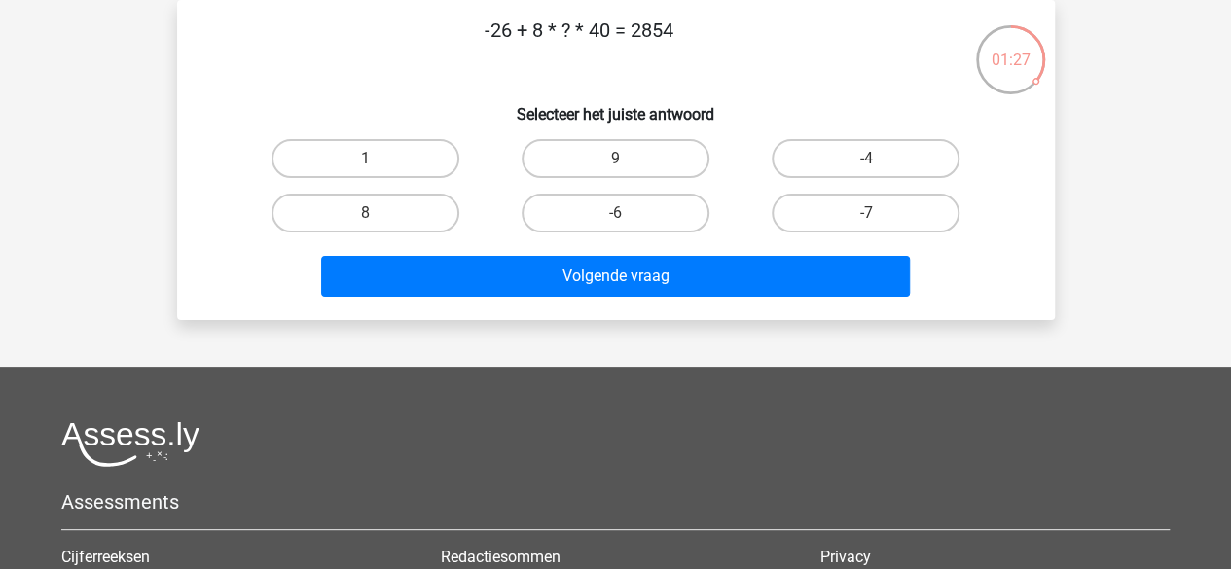
click at [538, 16] on p "-26 + 8 * ? * 40 = 2854" at bounding box center [579, 45] width 742 height 58
click at [545, 20] on p "-26 + 8 * ? * 40 = 2854" at bounding box center [579, 45] width 742 height 58
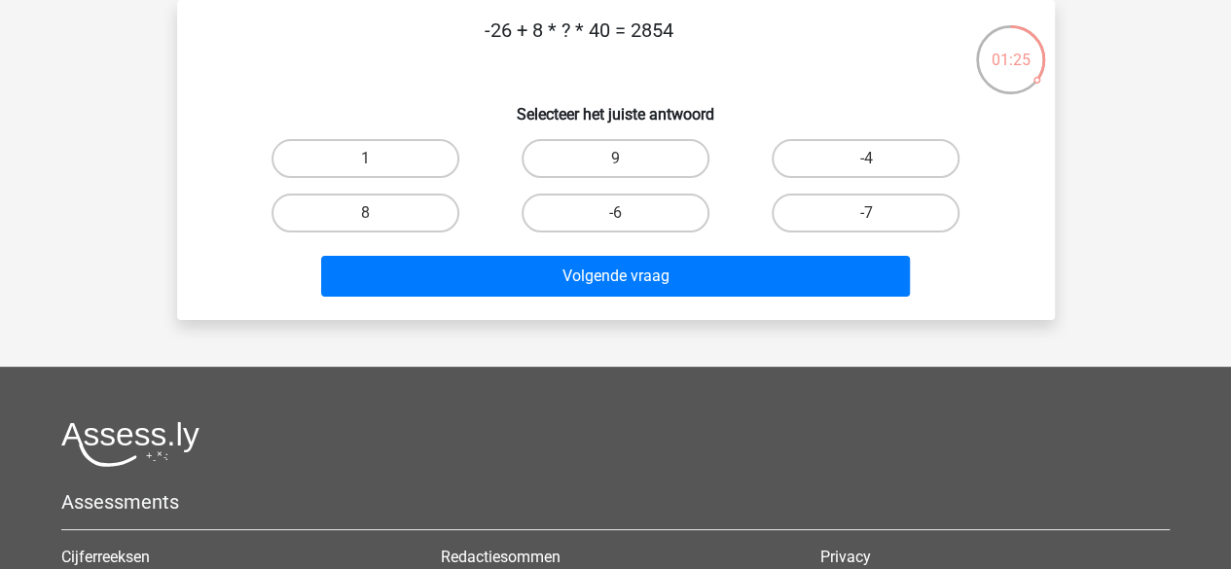
click at [545, 20] on p "-26 + 8 * ? * 40 = 2854" at bounding box center [579, 45] width 742 height 58
click at [653, 22] on p "-26 + 8 * ? * 40 = 2854" at bounding box center [579, 45] width 742 height 58
click at [444, 207] on label "8" at bounding box center [365, 213] width 188 height 39
click at [378, 213] on input "8" at bounding box center [371, 219] width 13 height 13
radio input "true"
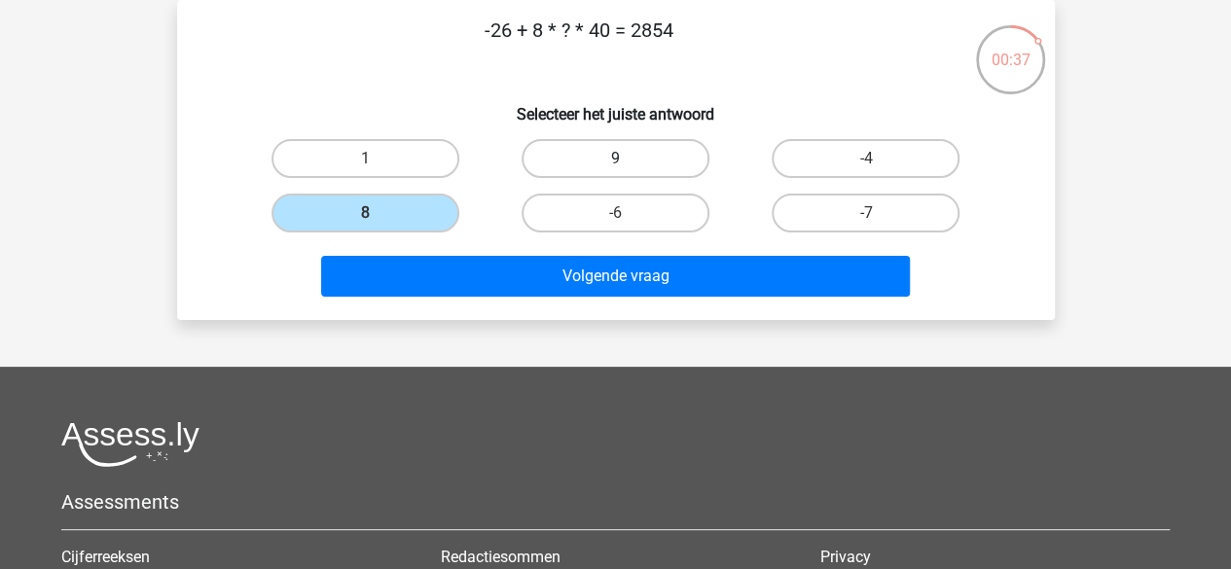
click at [694, 162] on label "9" at bounding box center [616, 158] width 188 height 39
click at [628, 162] on input "9" at bounding box center [621, 165] width 13 height 13
radio input "true"
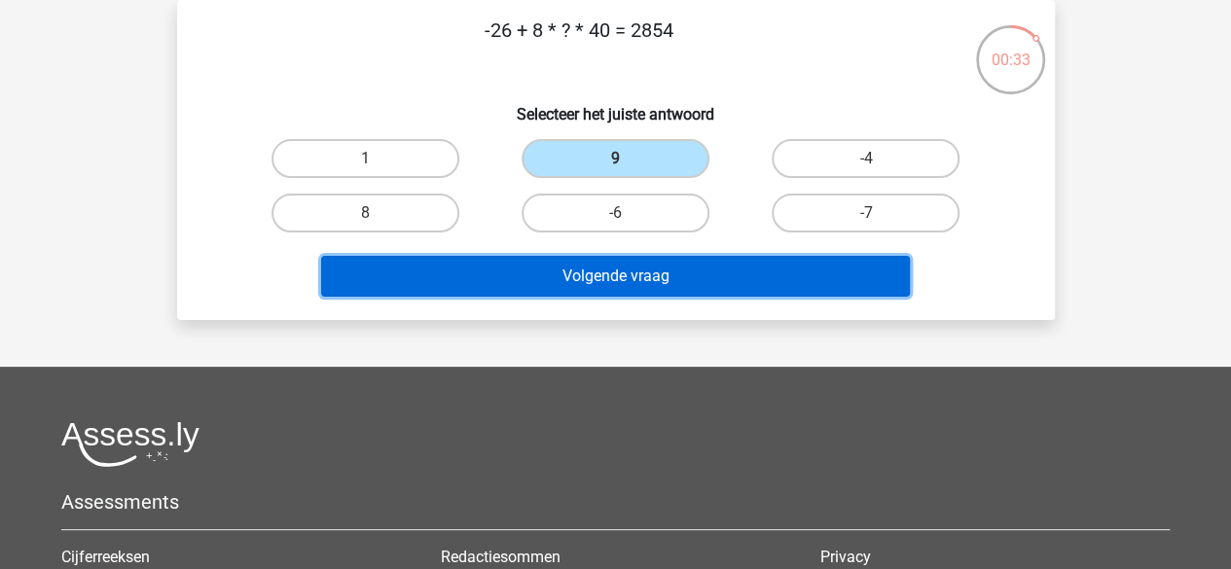
click at [624, 287] on button "Volgende vraag" at bounding box center [615, 276] width 589 height 41
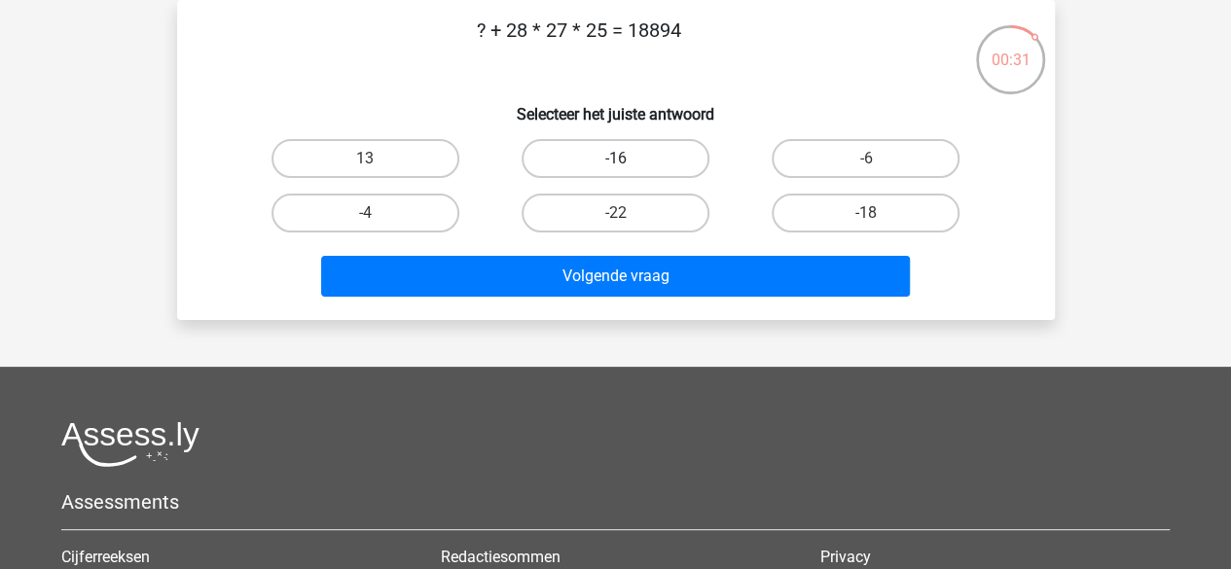
click at [611, 156] on label "-16" at bounding box center [616, 158] width 188 height 39
click at [615, 159] on input "-16" at bounding box center [621, 165] width 13 height 13
radio input "true"
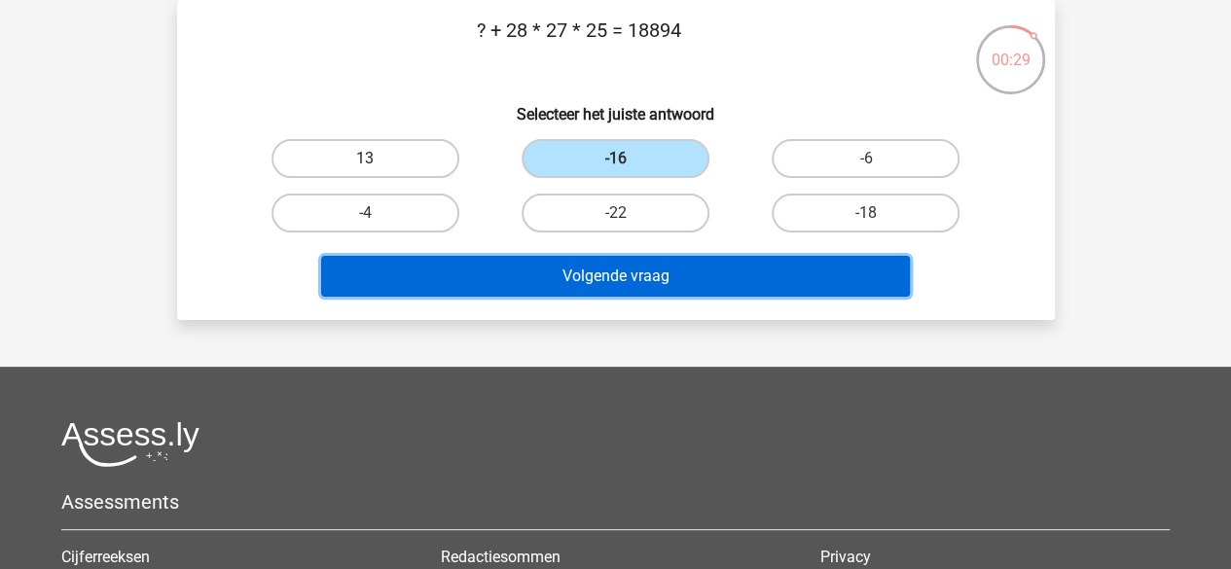
drag, startPoint x: 631, startPoint y: 282, endPoint x: 398, endPoint y: 154, distance: 265.7
click at [398, 154] on div "? + 28 * 27 * 25 = 18894 Selecteer het juiste antwoord 13 -16 -6 -4" at bounding box center [616, 160] width 862 height 289
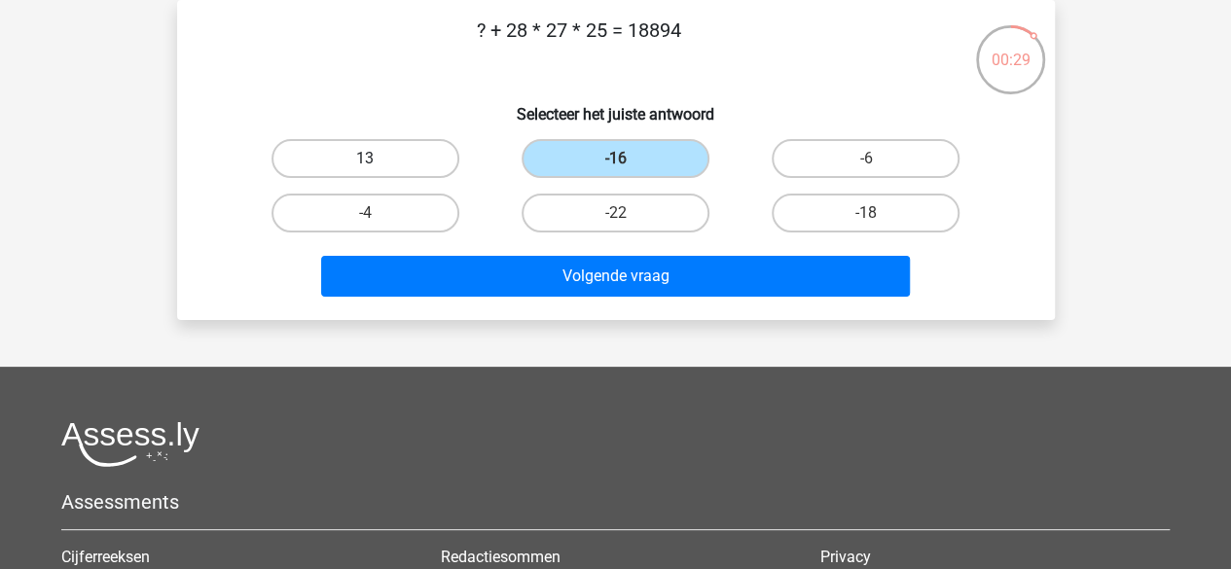
click at [398, 154] on label "13" at bounding box center [365, 158] width 188 height 39
click at [378, 159] on input "13" at bounding box center [371, 165] width 13 height 13
radio input "true"
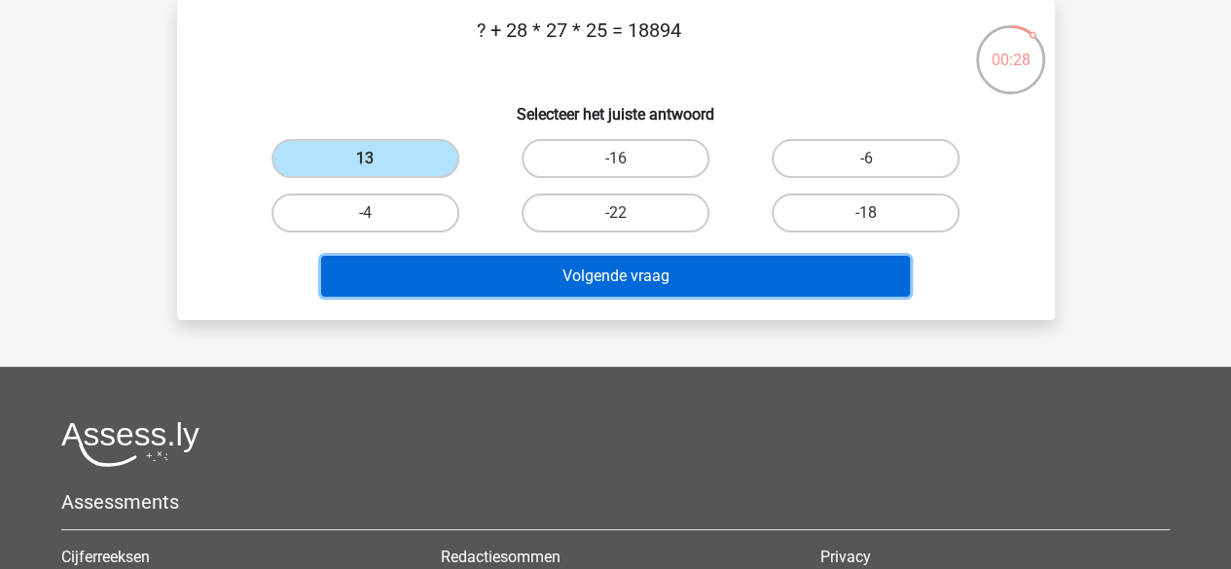
click at [537, 271] on button "Volgende vraag" at bounding box center [615, 276] width 589 height 41
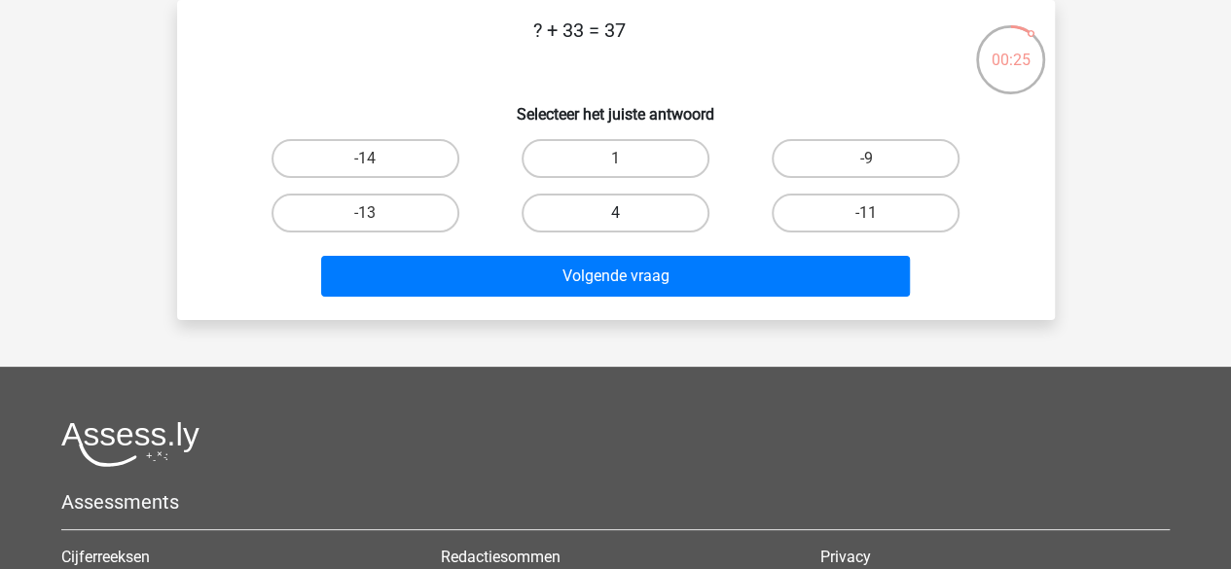
click at [683, 212] on label "4" at bounding box center [616, 213] width 188 height 39
click at [628, 213] on input "4" at bounding box center [621, 219] width 13 height 13
radio input "true"
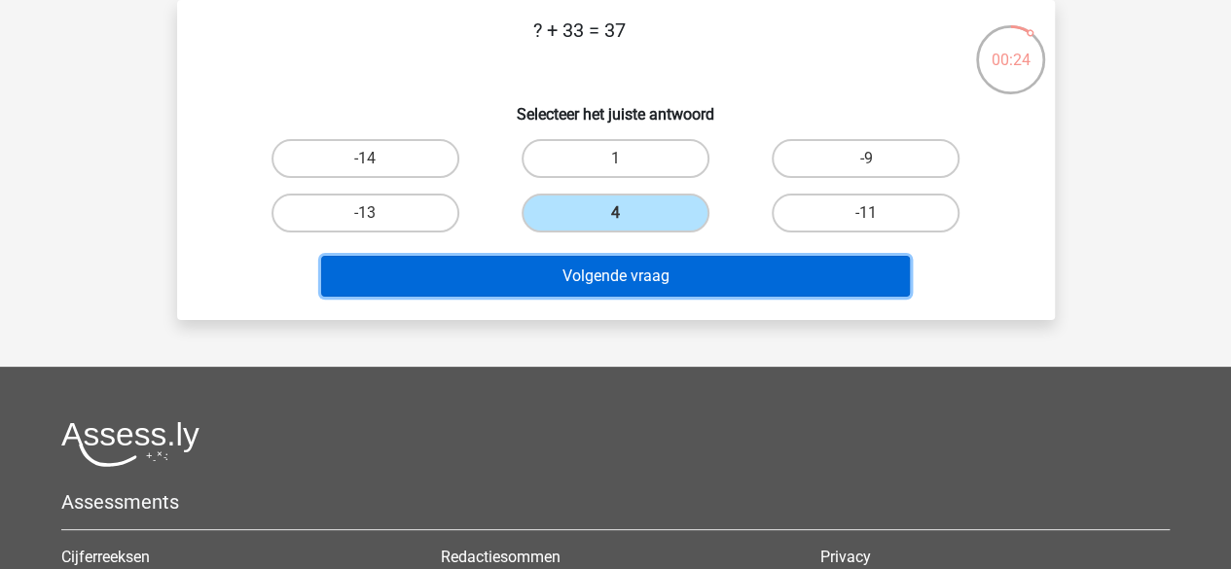
click at [682, 263] on button "Volgende vraag" at bounding box center [615, 276] width 589 height 41
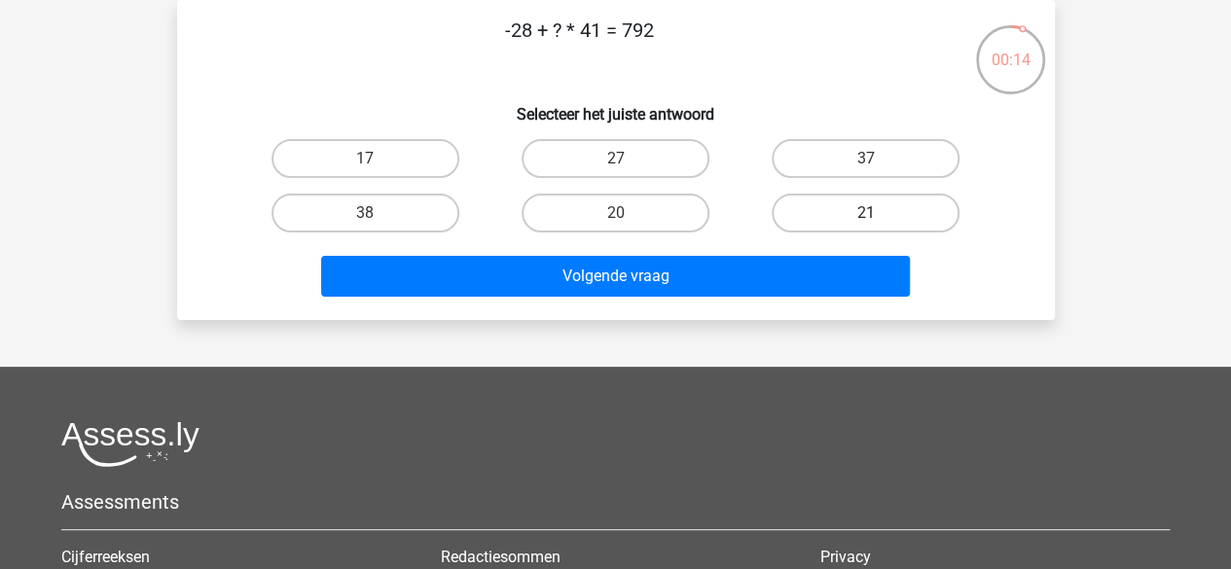
drag, startPoint x: 662, startPoint y: 218, endPoint x: 780, endPoint y: 201, distance: 119.9
click at [780, 201] on div "17 27 37 38 20" at bounding box center [615, 185] width 751 height 109
click at [780, 201] on label "21" at bounding box center [866, 213] width 188 height 39
click at [866, 213] on input "21" at bounding box center [872, 219] width 13 height 13
radio input "true"
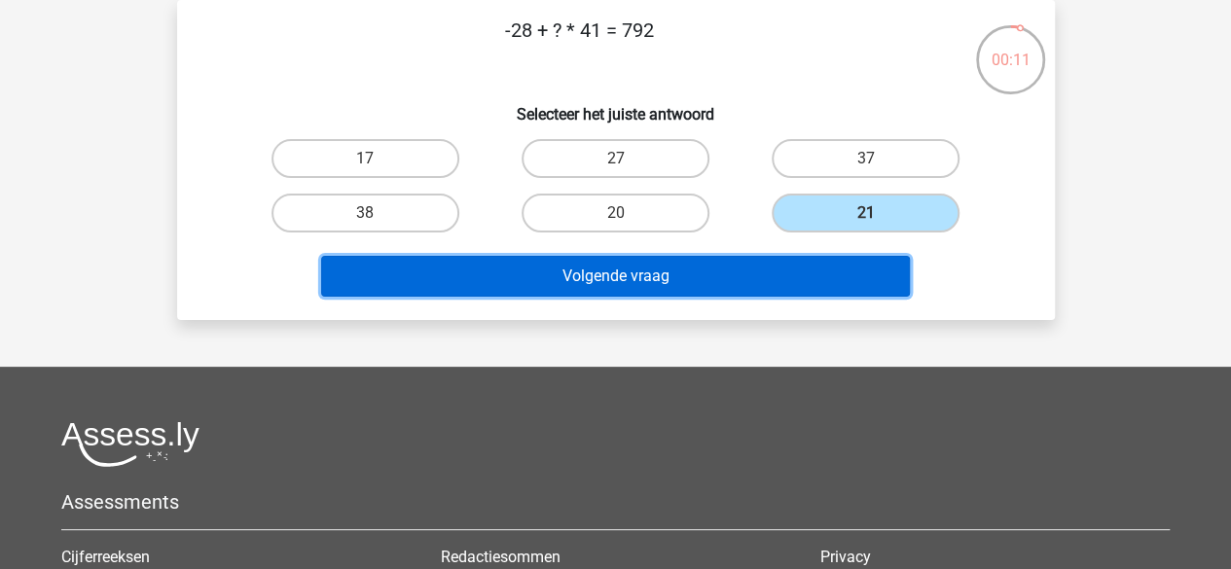
drag, startPoint x: 768, startPoint y: 270, endPoint x: 752, endPoint y: 270, distance: 15.6
click at [752, 270] on button "Volgende vraag" at bounding box center [615, 276] width 589 height 41
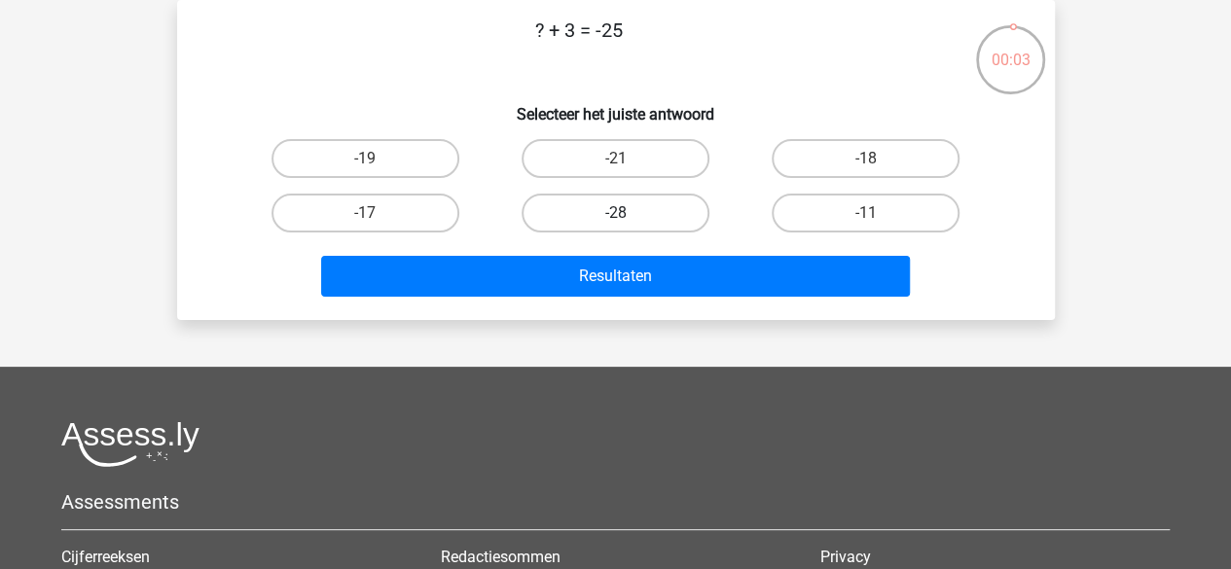
click at [669, 206] on label "-28" at bounding box center [616, 213] width 188 height 39
click at [628, 213] on input "-28" at bounding box center [621, 219] width 13 height 13
radio input "true"
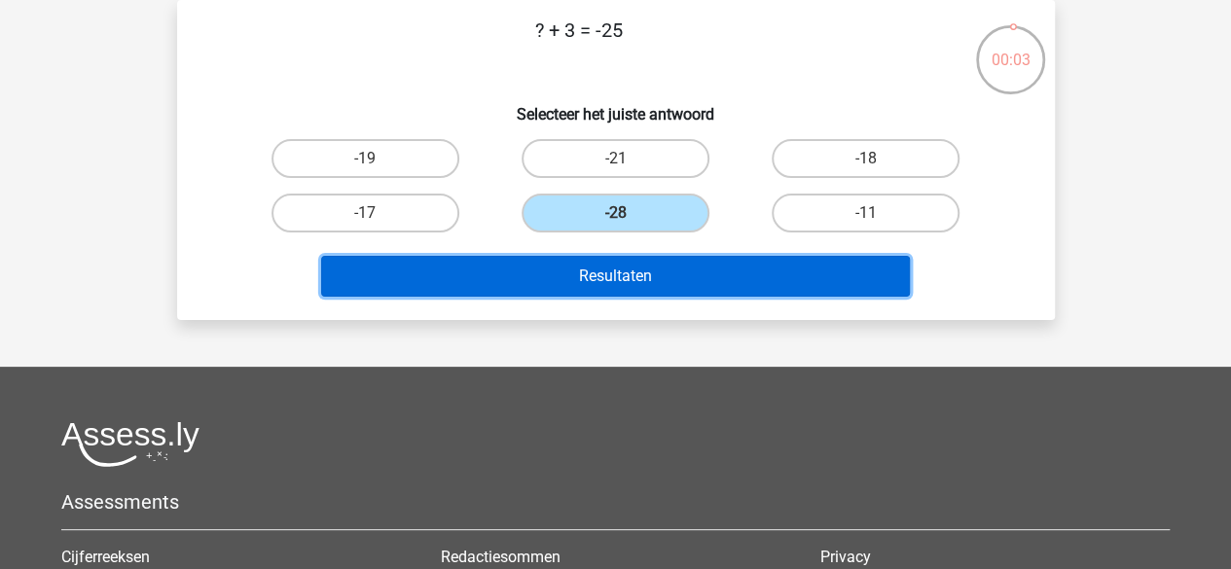
click at [652, 256] on button "Resultaten" at bounding box center [615, 276] width 589 height 41
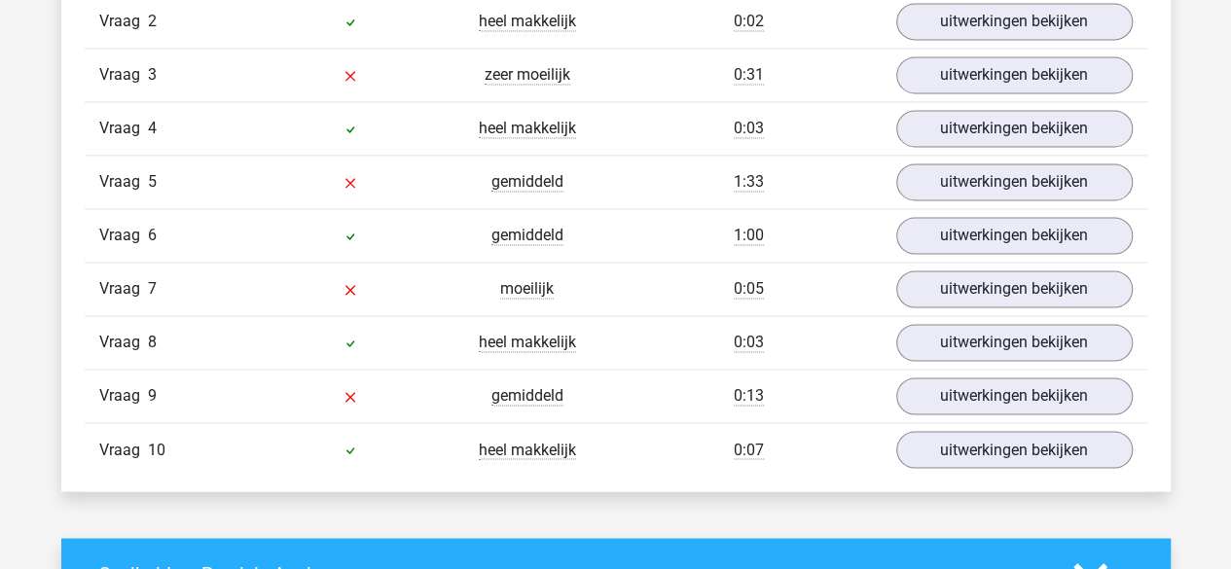
scroll to position [1395, 0]
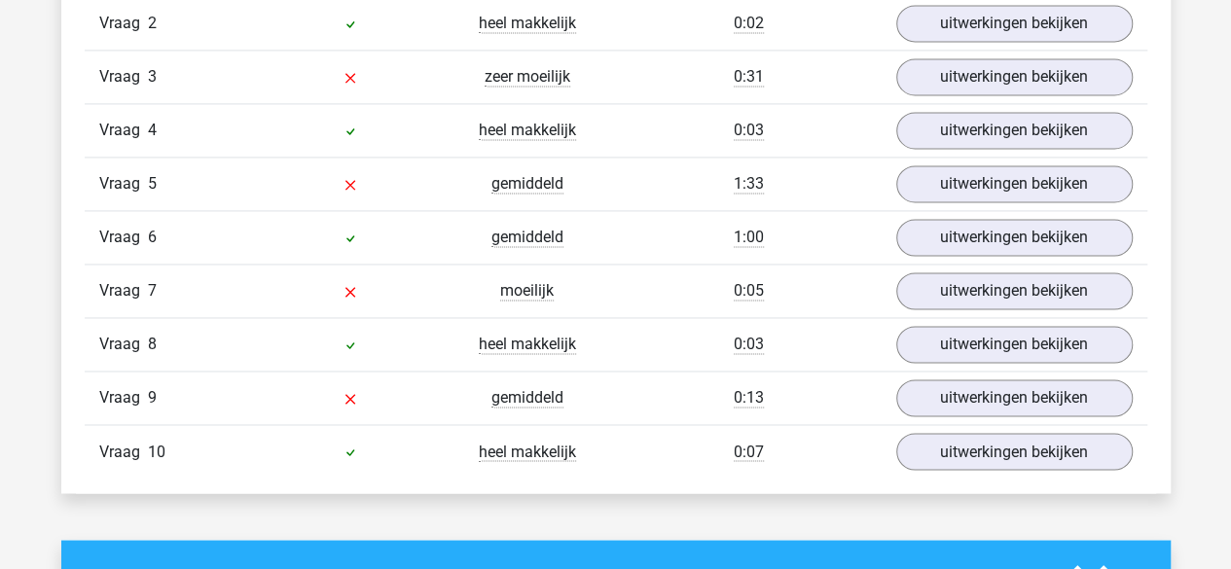
click at [1029, 424] on div "Vraag 10 heel makkelijk 0:07 uitwerkingen bekijken" at bounding box center [616, 451] width 1063 height 54
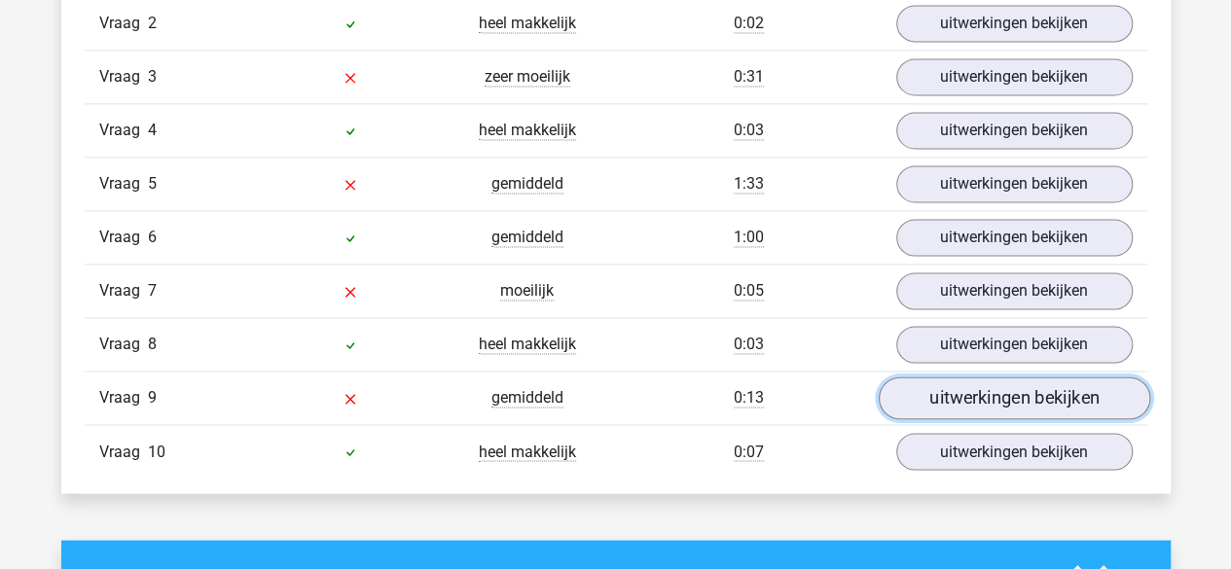
click at [980, 387] on link "uitwerkingen bekijken" at bounding box center [1013, 398] width 271 height 43
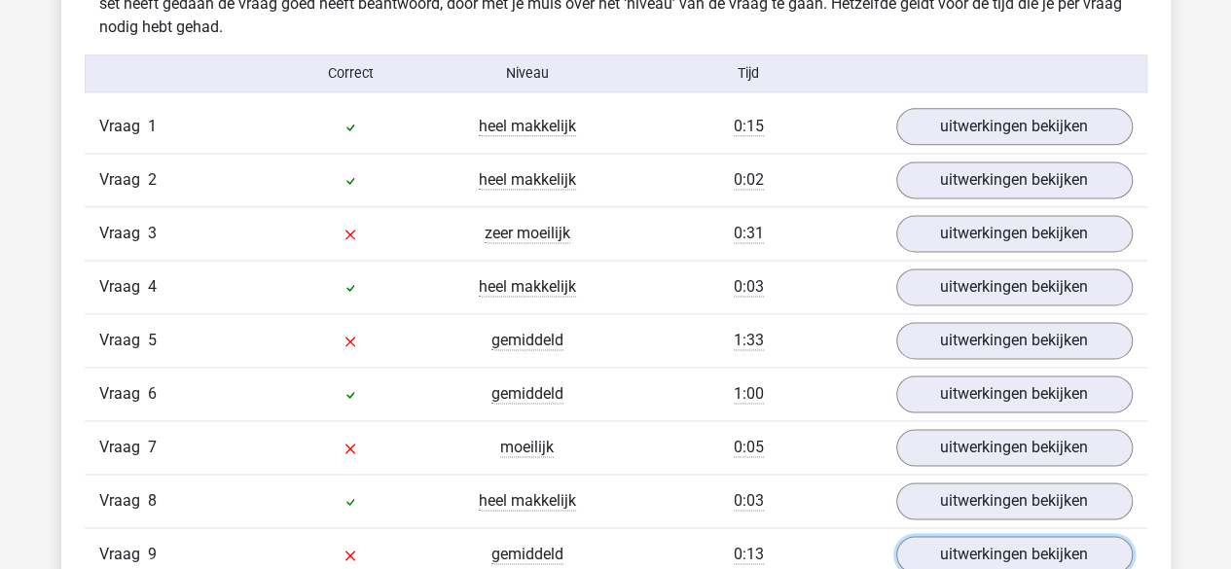
scroll to position [1238, 0]
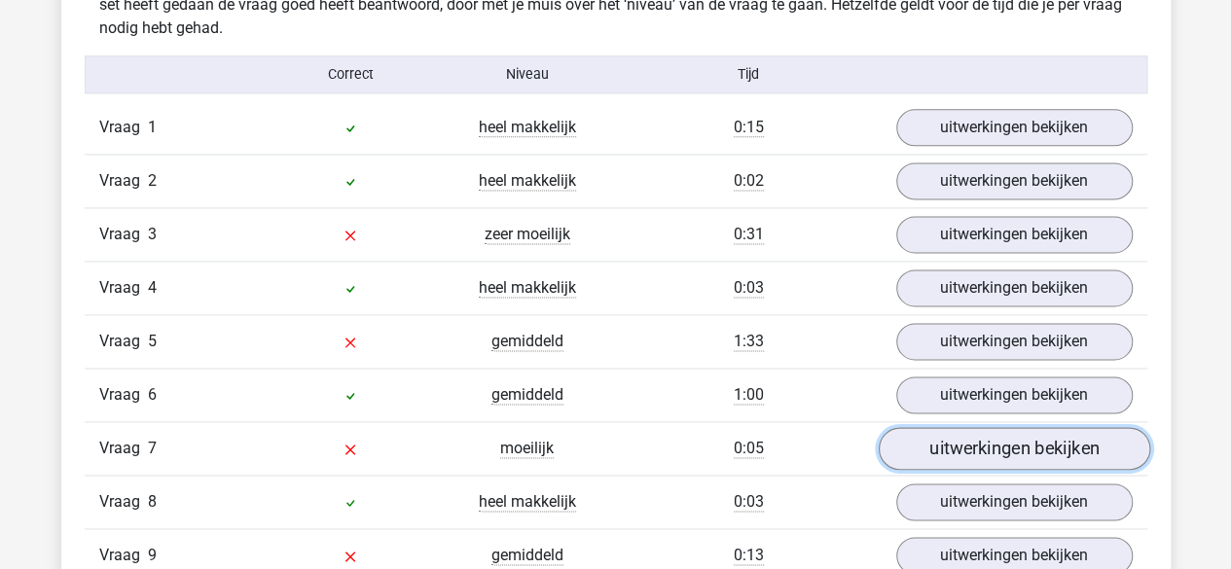
click at [922, 437] on link "uitwerkingen bekijken" at bounding box center [1013, 448] width 271 height 43
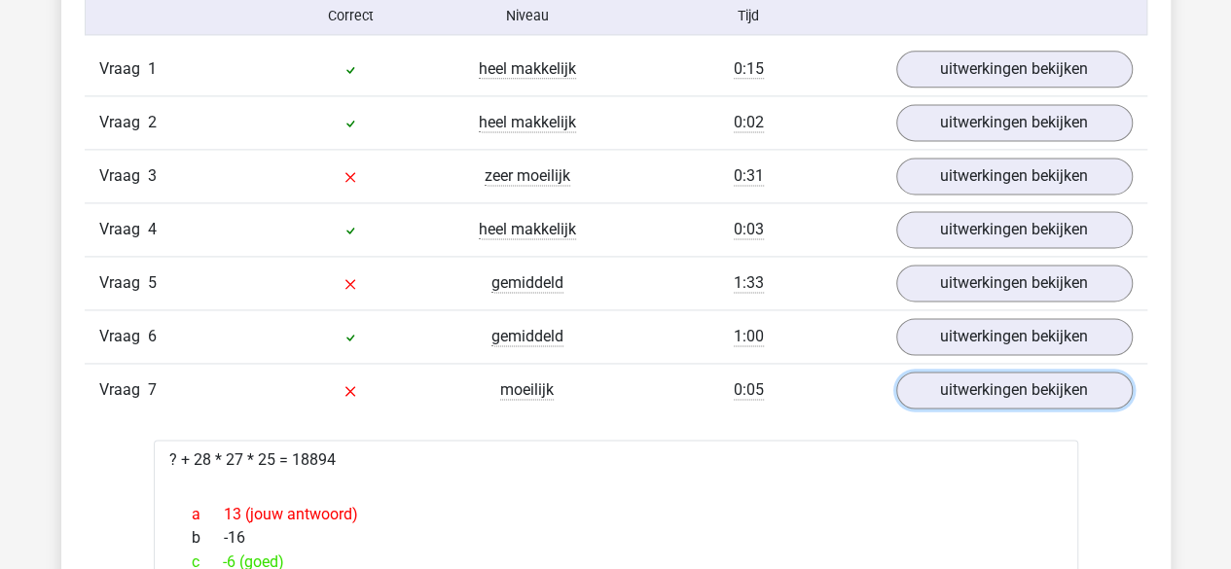
scroll to position [1261, 0]
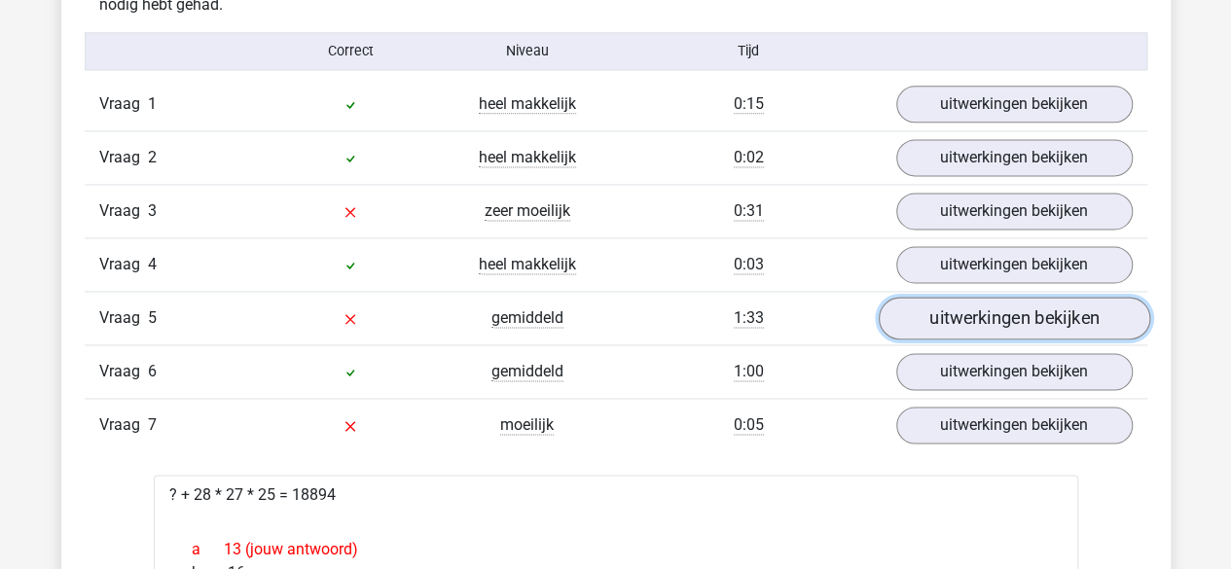
click at [966, 310] on link "uitwerkingen bekijken" at bounding box center [1013, 318] width 271 height 43
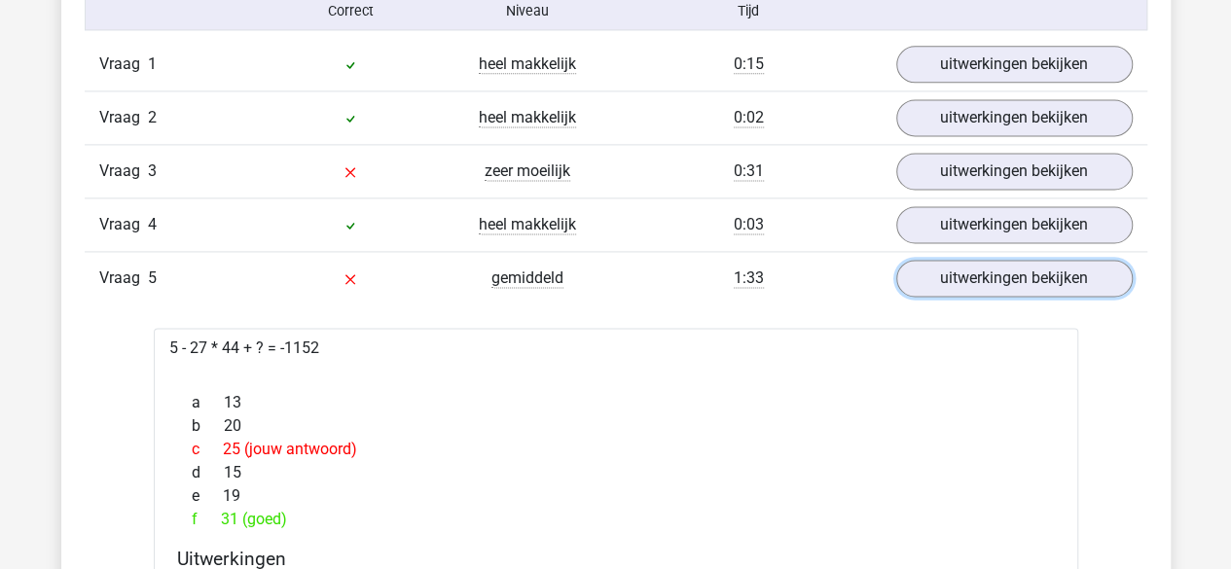
scroll to position [1302, 0]
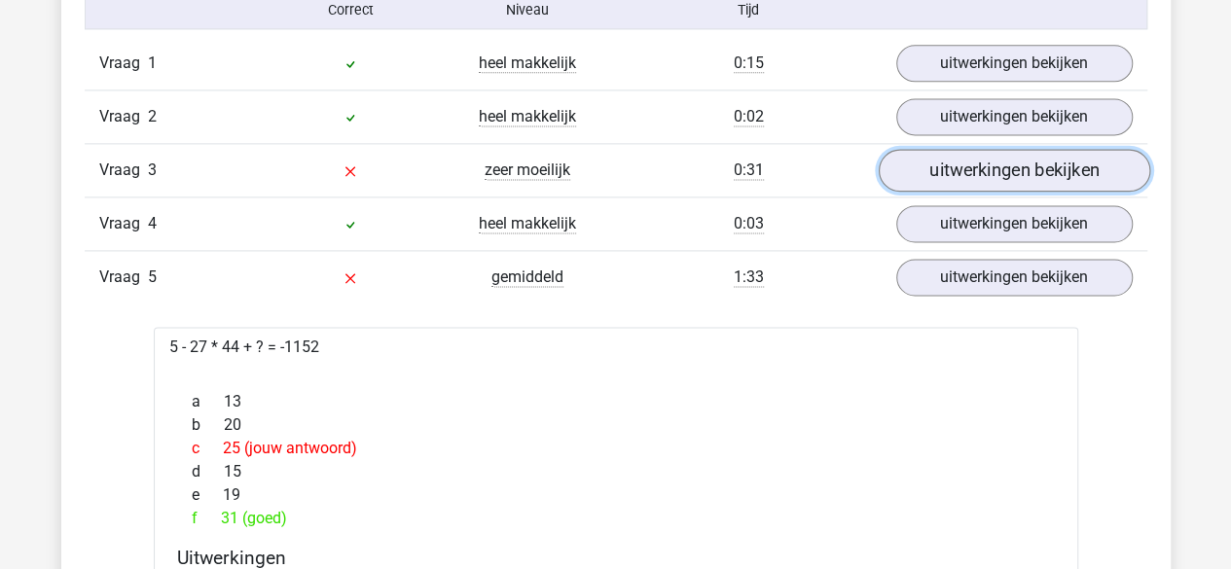
click at [938, 157] on link "uitwerkingen bekijken" at bounding box center [1013, 170] width 271 height 43
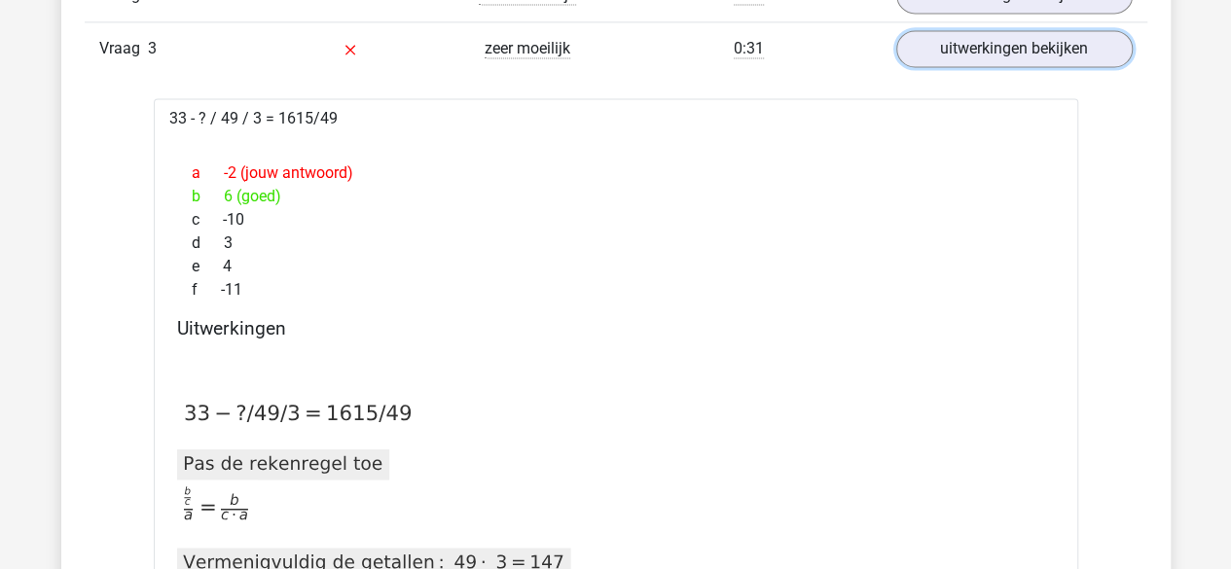
scroll to position [1425, 0]
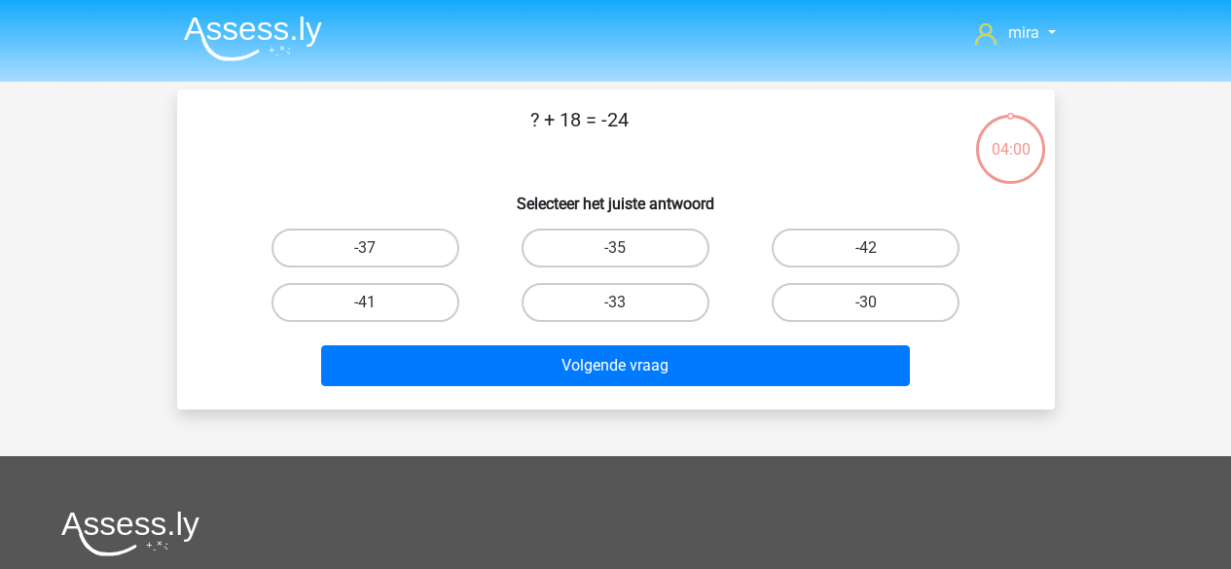
scroll to position [90, 0]
click at [825, 259] on label "-42" at bounding box center [866, 248] width 188 height 39
click at [866, 259] on input "-42" at bounding box center [872, 254] width 13 height 13
radio input "true"
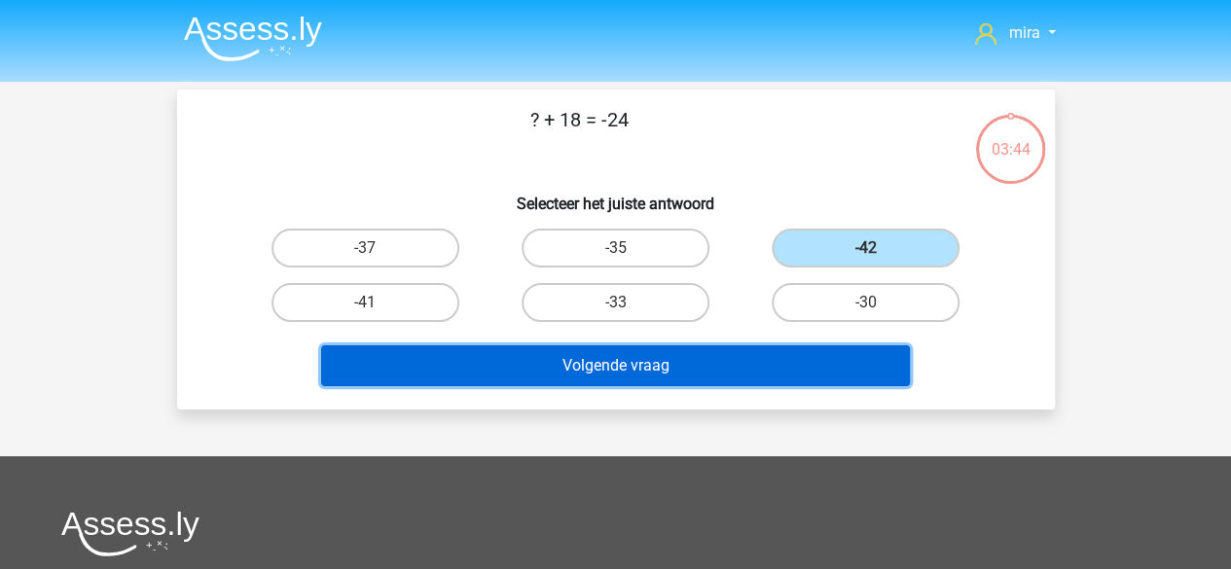
click at [776, 359] on button "Volgende vraag" at bounding box center [615, 365] width 589 height 41
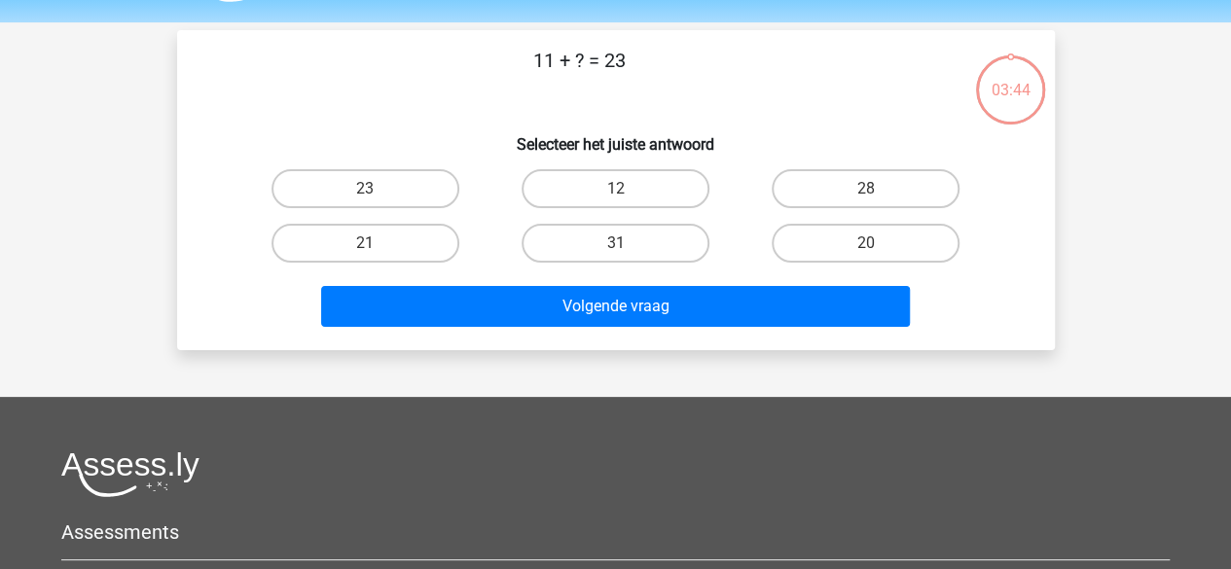
scroll to position [90, 0]
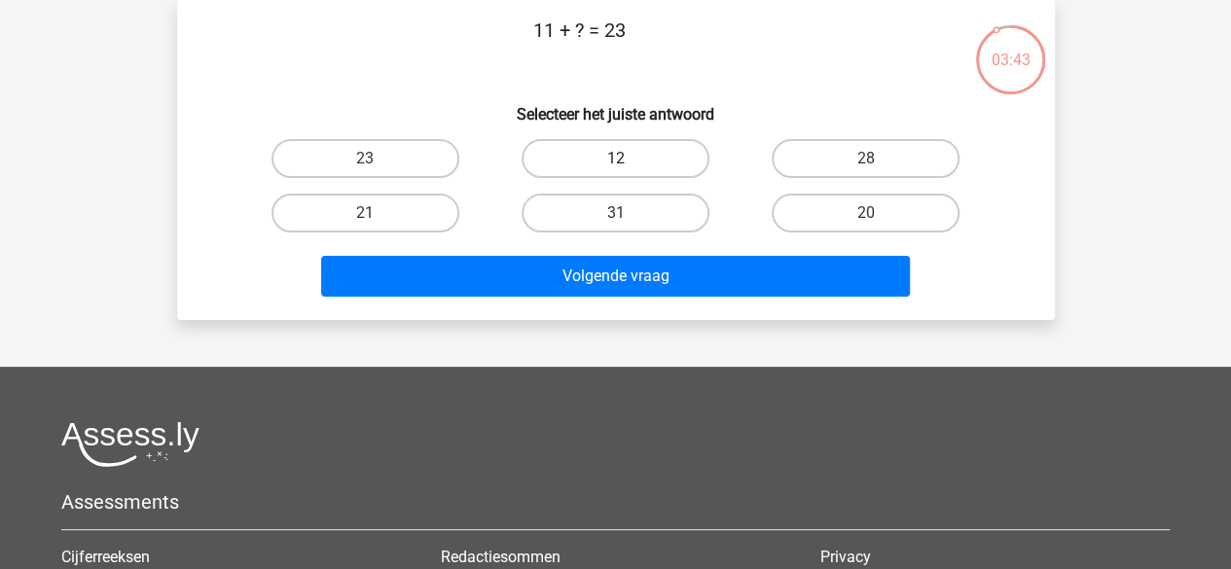
click at [569, 174] on label "12" at bounding box center [616, 158] width 188 height 39
click at [615, 171] on input "12" at bounding box center [621, 165] width 13 height 13
radio input "true"
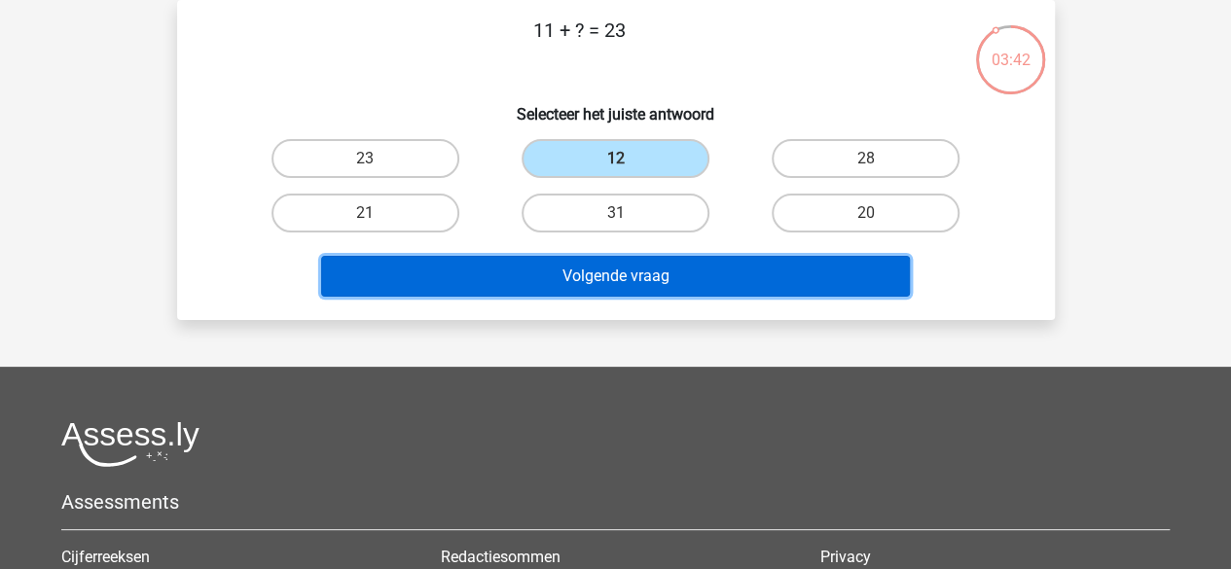
click at [575, 276] on button "Volgende vraag" at bounding box center [615, 276] width 589 height 41
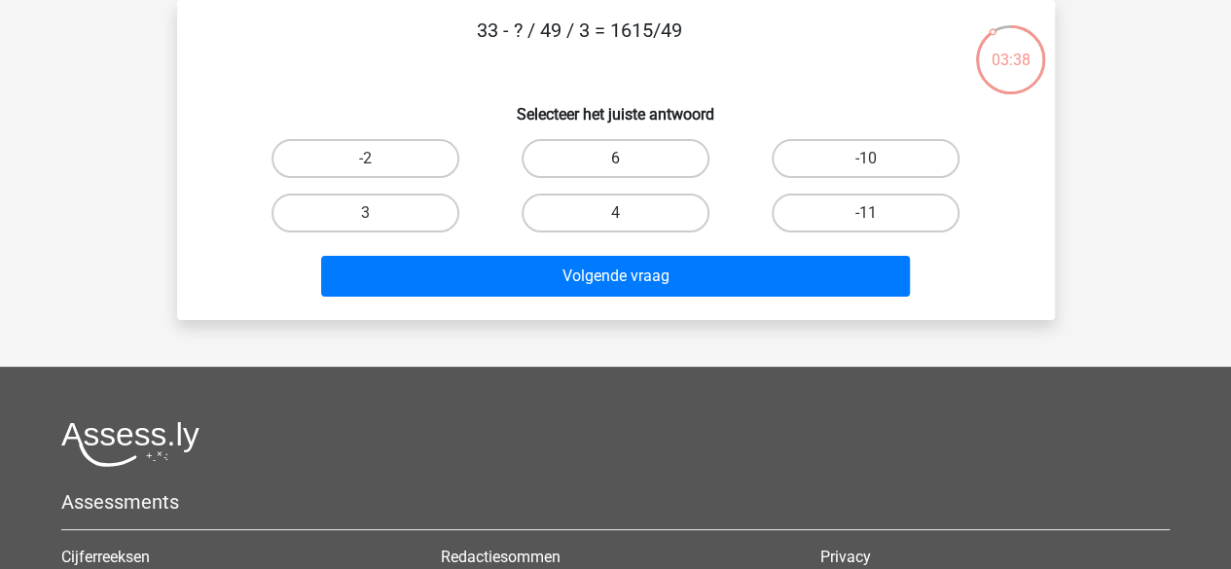
click at [668, 155] on label "6" at bounding box center [616, 158] width 188 height 39
click at [628, 159] on input "6" at bounding box center [621, 165] width 13 height 13
radio input "true"
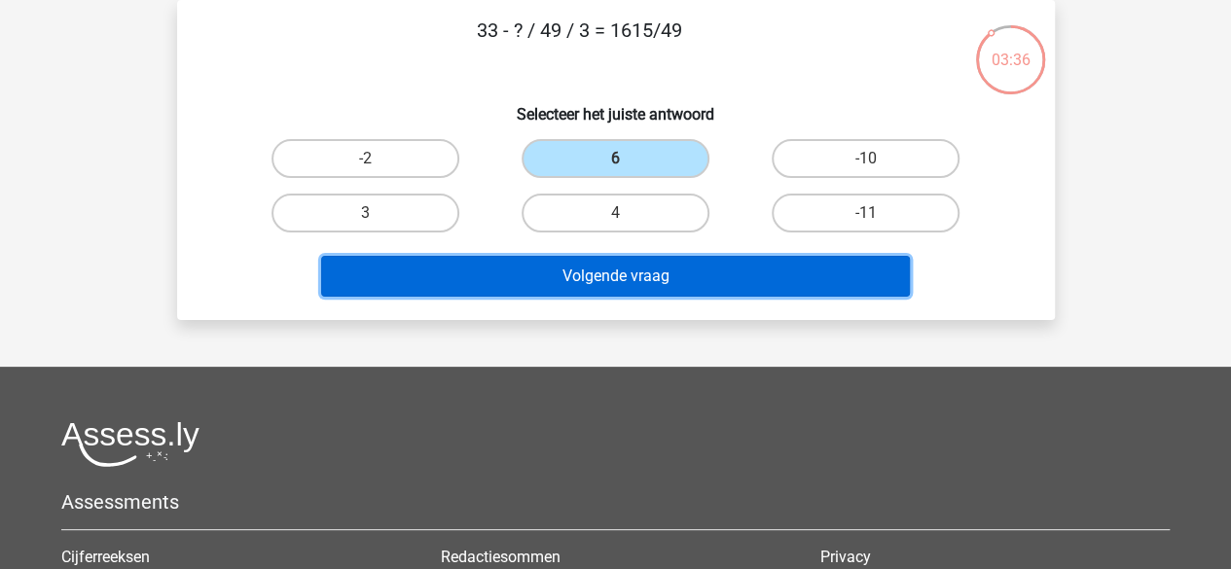
click at [660, 265] on button "Volgende vraag" at bounding box center [615, 276] width 589 height 41
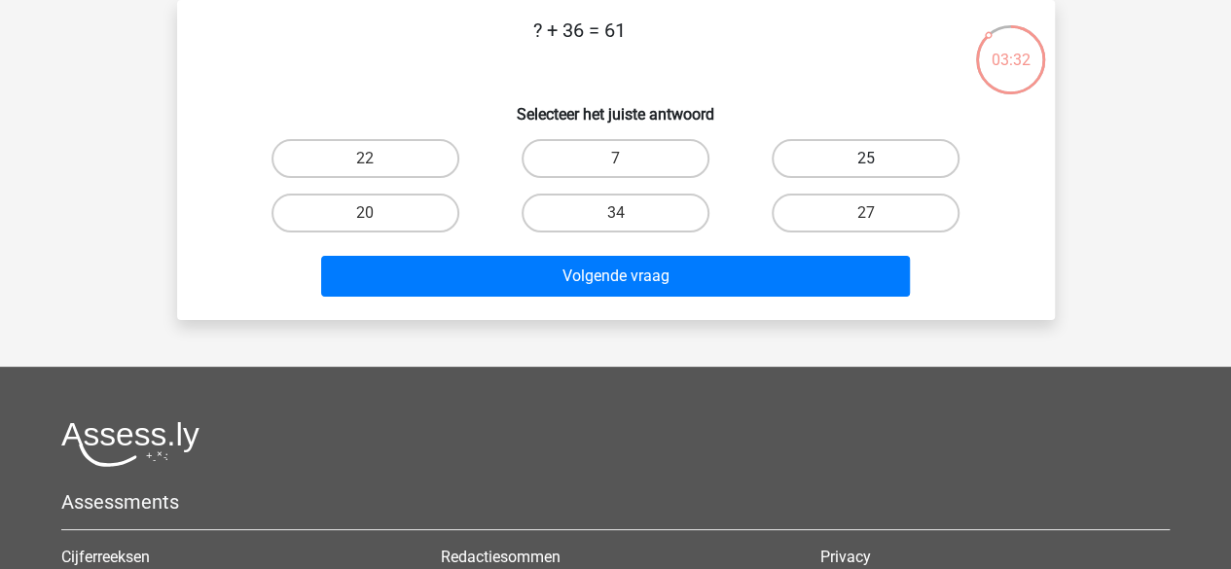
click at [855, 153] on label "25" at bounding box center [866, 158] width 188 height 39
click at [866, 159] on input "25" at bounding box center [872, 165] width 13 height 13
radio input "true"
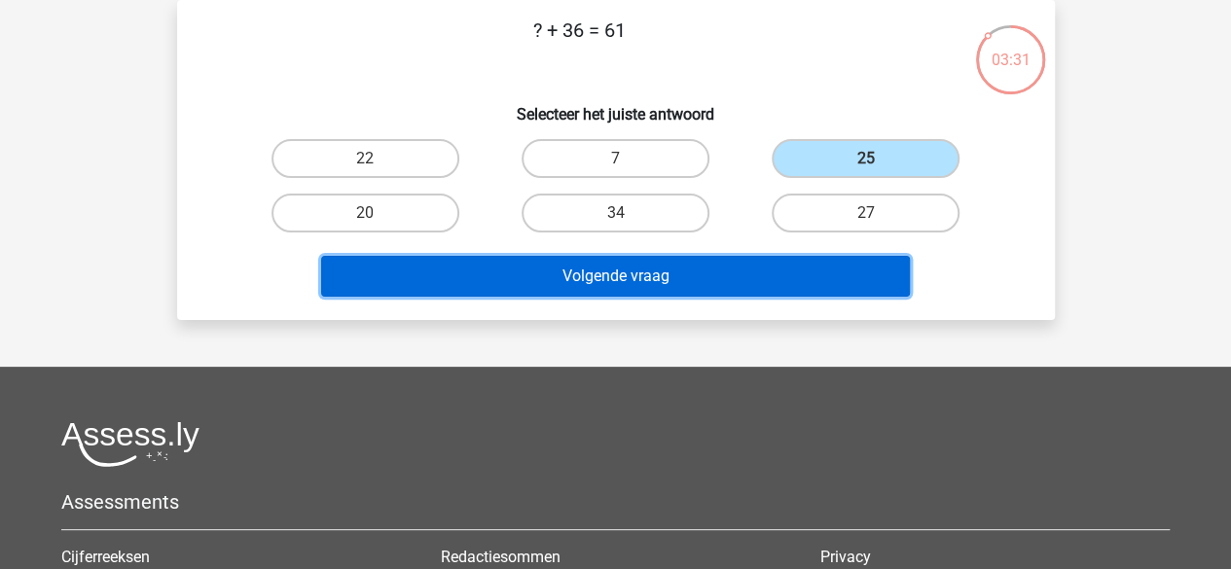
click at [765, 280] on button "Volgende vraag" at bounding box center [615, 276] width 589 height 41
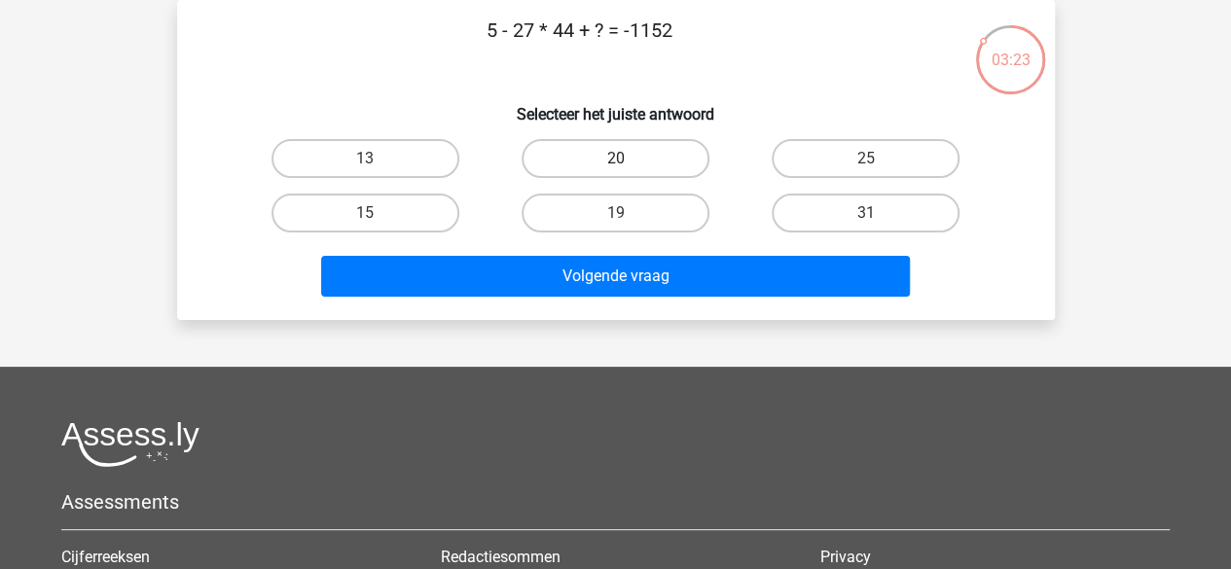
click at [557, 167] on label "20" at bounding box center [616, 158] width 188 height 39
click at [615, 167] on input "20" at bounding box center [621, 165] width 13 height 13
radio input "true"
click at [442, 199] on label "15" at bounding box center [365, 213] width 188 height 39
click at [378, 213] on input "15" at bounding box center [371, 219] width 13 height 13
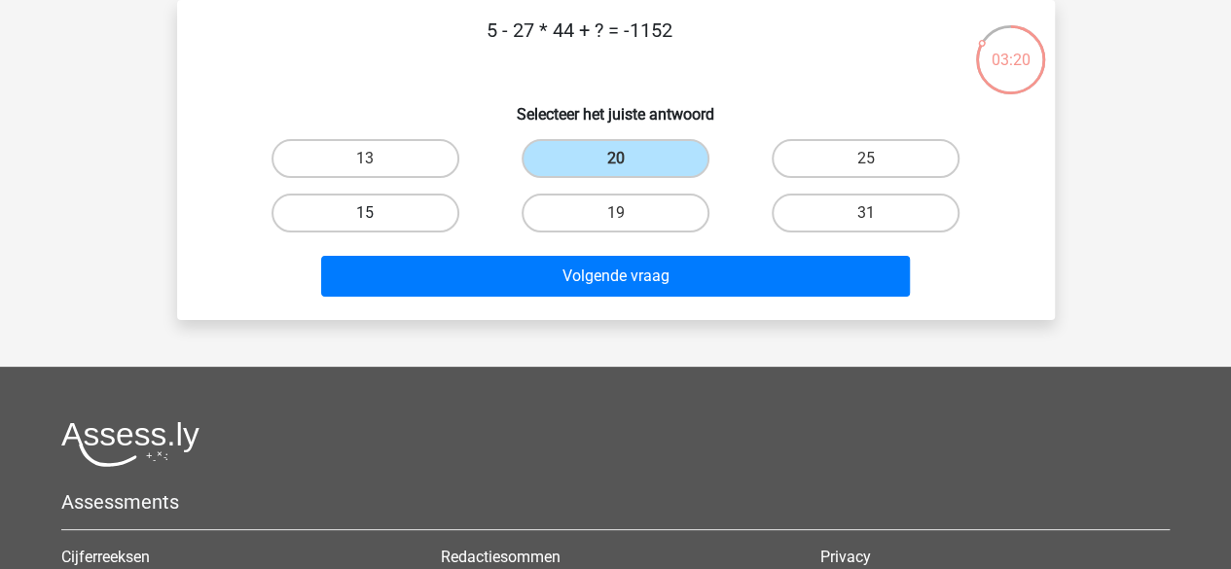
radio input "true"
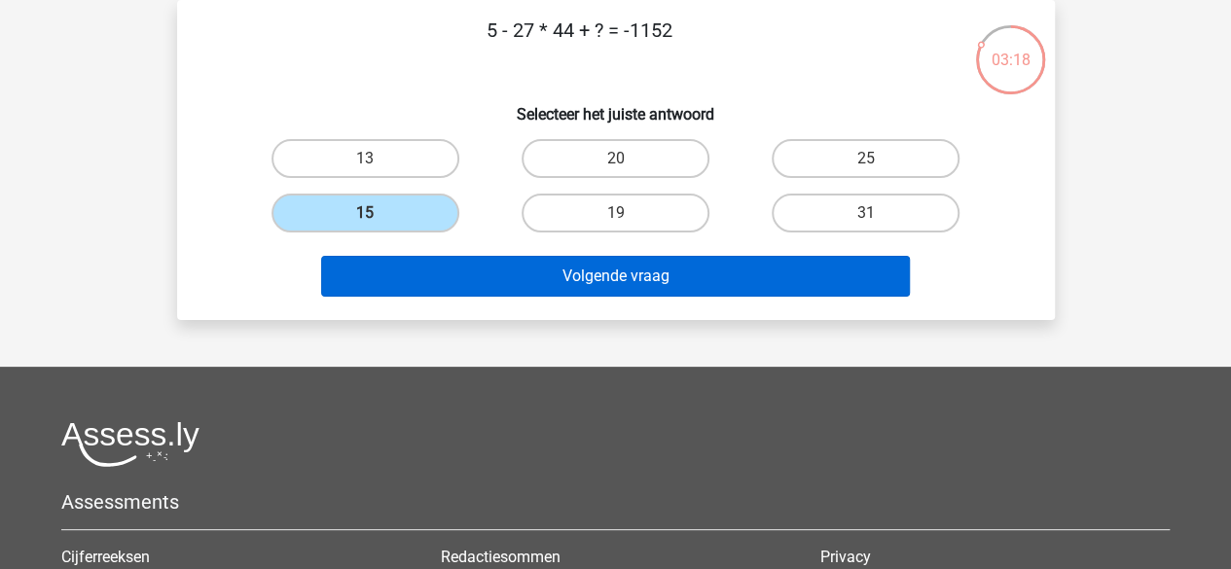
drag, startPoint x: 655, startPoint y: 328, endPoint x: 671, endPoint y: 279, distance: 51.4
click at [671, 279] on div "mira miraataallah897@gmail.com Nederlands English" at bounding box center [615, 395] width 1231 height 970
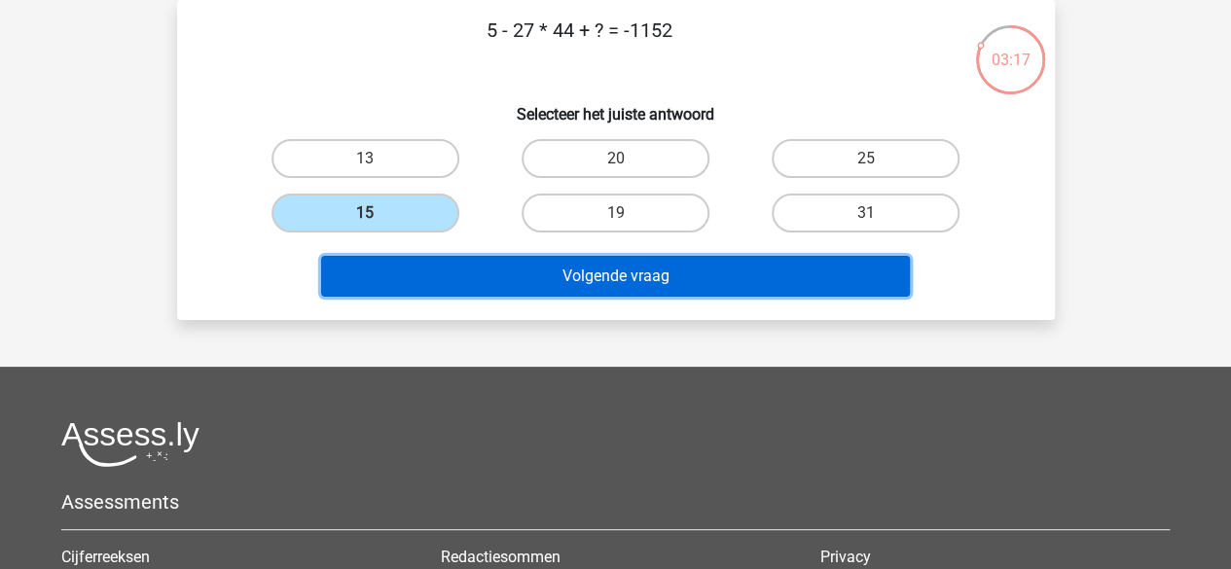
click at [671, 279] on button "Volgende vraag" at bounding box center [615, 276] width 589 height 41
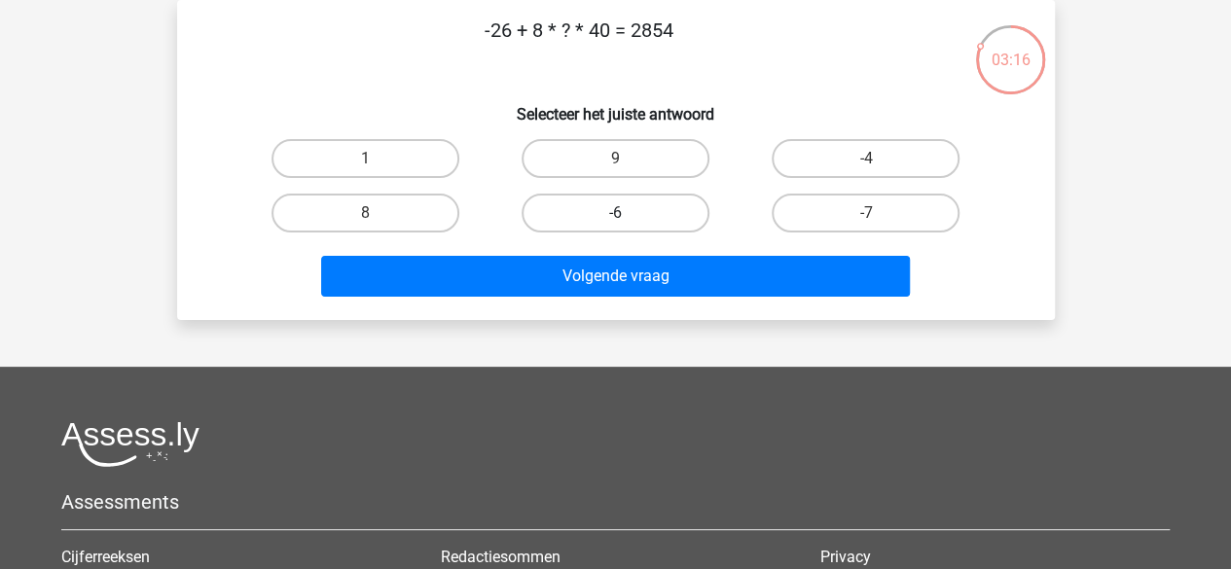
click at [572, 196] on label "-6" at bounding box center [616, 213] width 188 height 39
click at [615, 213] on input "-6" at bounding box center [621, 219] width 13 height 13
radio input "true"
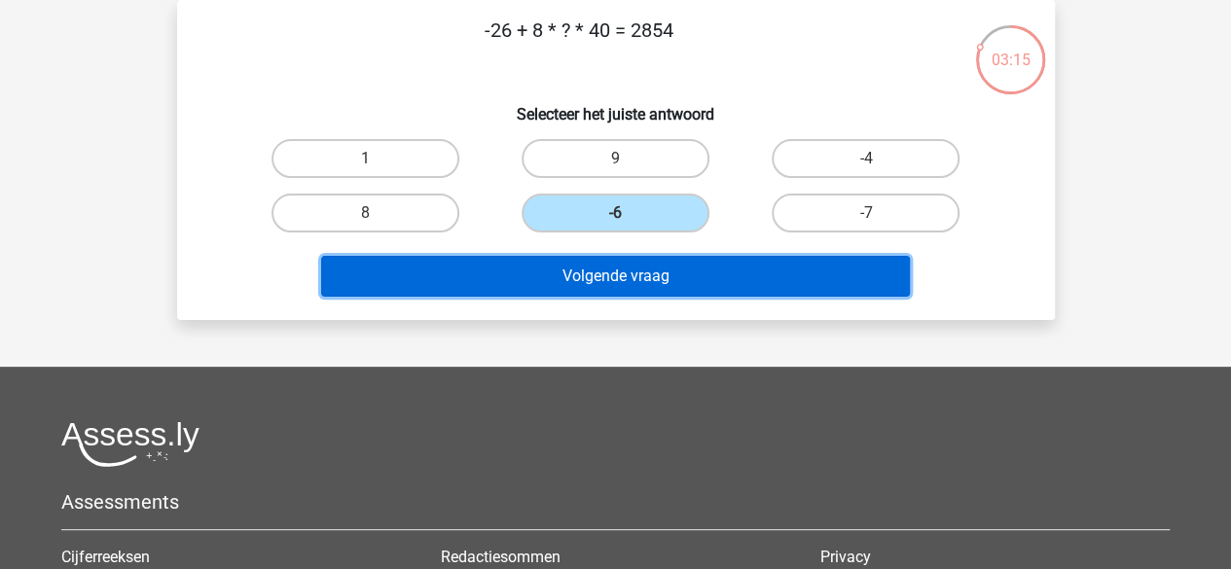
click at [603, 283] on button "Volgende vraag" at bounding box center [615, 276] width 589 height 41
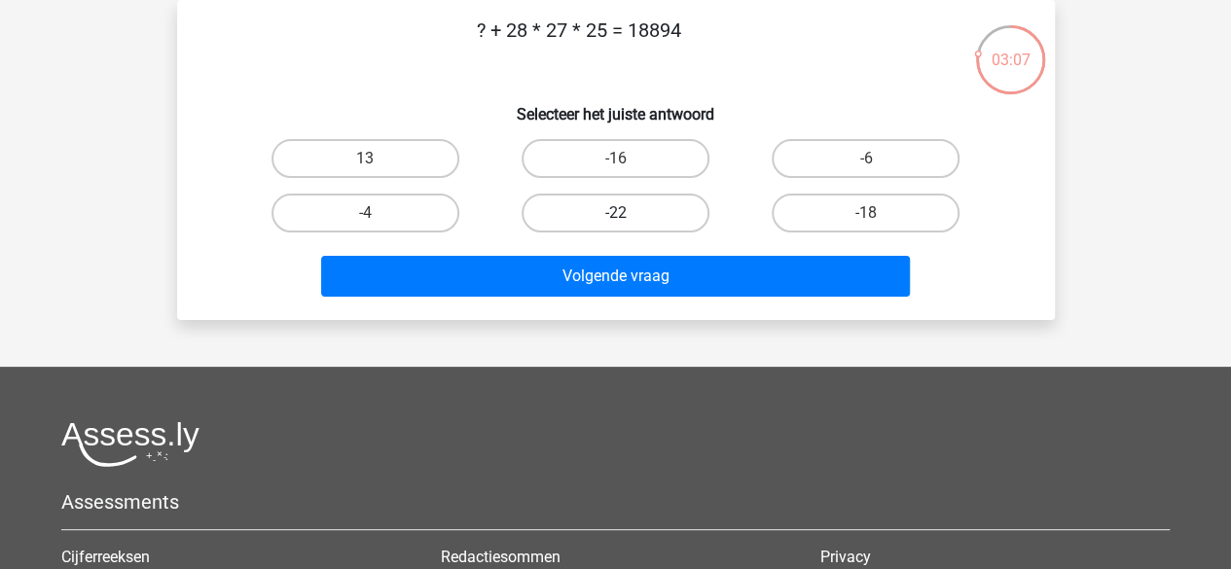
click at [646, 222] on label "-22" at bounding box center [616, 213] width 188 height 39
click at [628, 222] on input "-22" at bounding box center [621, 219] width 13 height 13
radio input "true"
click at [685, 172] on label "-16" at bounding box center [616, 158] width 188 height 39
click at [628, 171] on input "-16" at bounding box center [621, 165] width 13 height 13
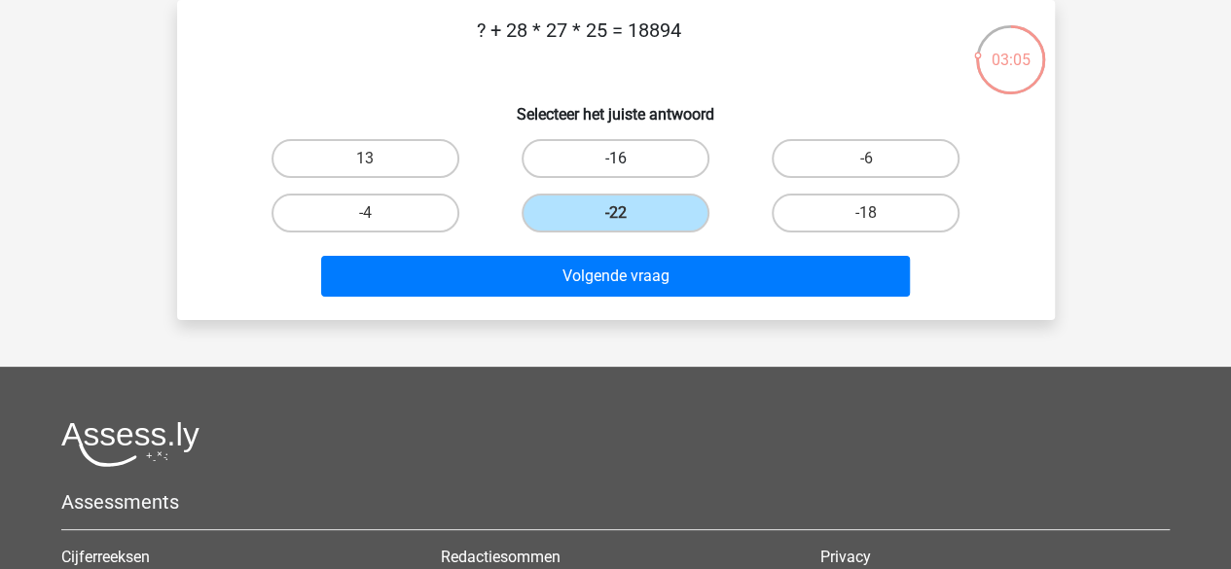
radio input "true"
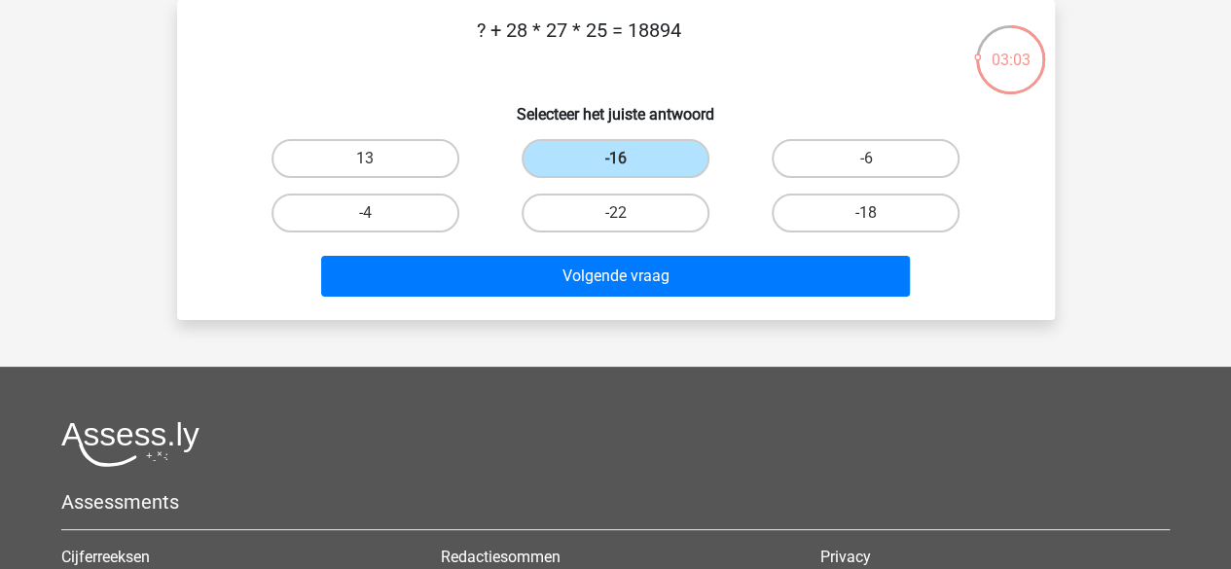
click at [372, 166] on input "13" at bounding box center [371, 165] width 13 height 13
radio input "true"
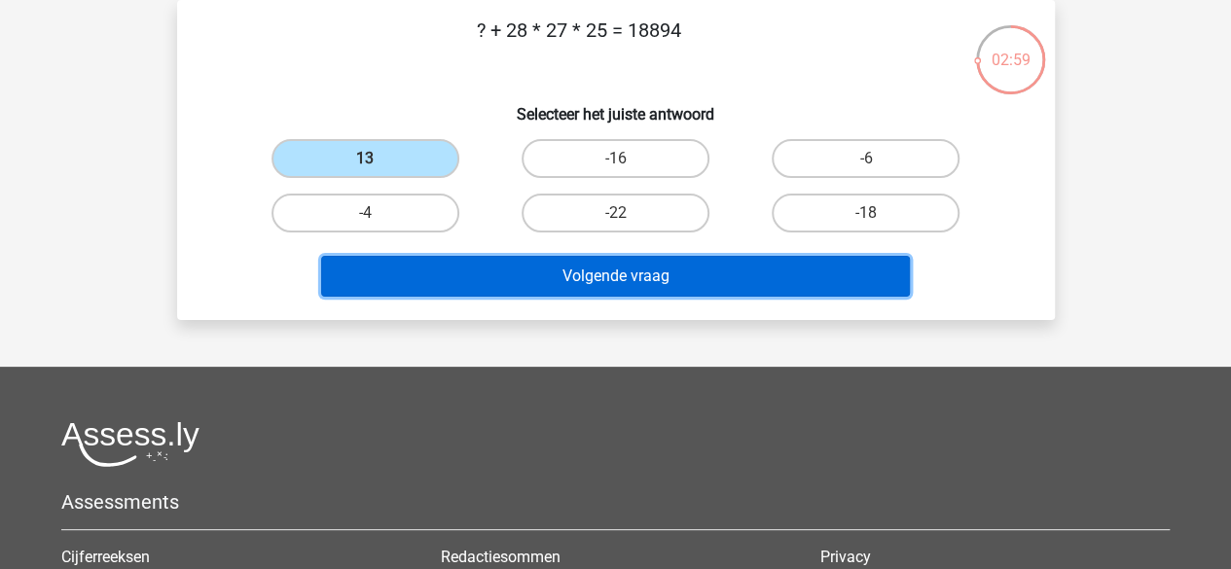
click at [475, 285] on button "Volgende vraag" at bounding box center [615, 276] width 589 height 41
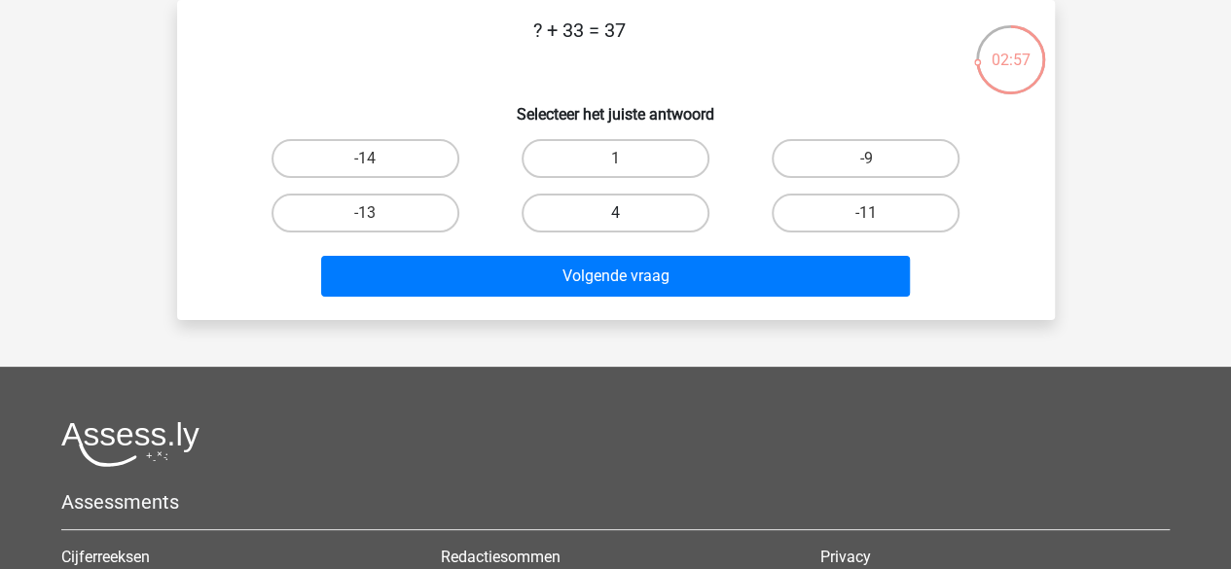
click at [558, 211] on label "4" at bounding box center [616, 213] width 188 height 39
click at [615, 213] on input "4" at bounding box center [621, 219] width 13 height 13
radio input "true"
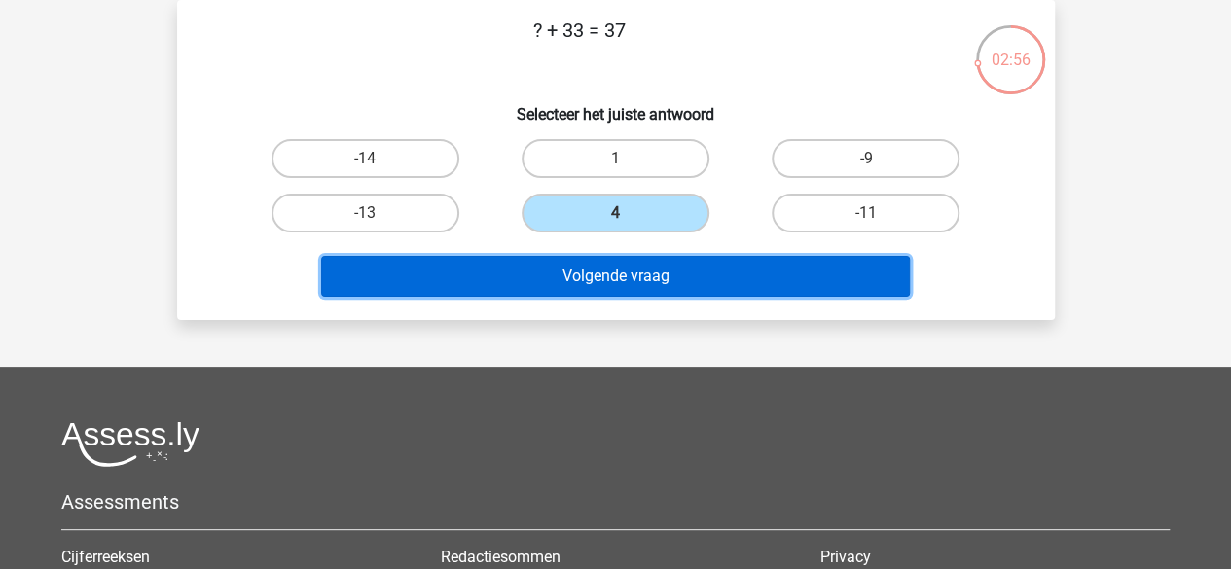
click at [571, 271] on button "Volgende vraag" at bounding box center [615, 276] width 589 height 41
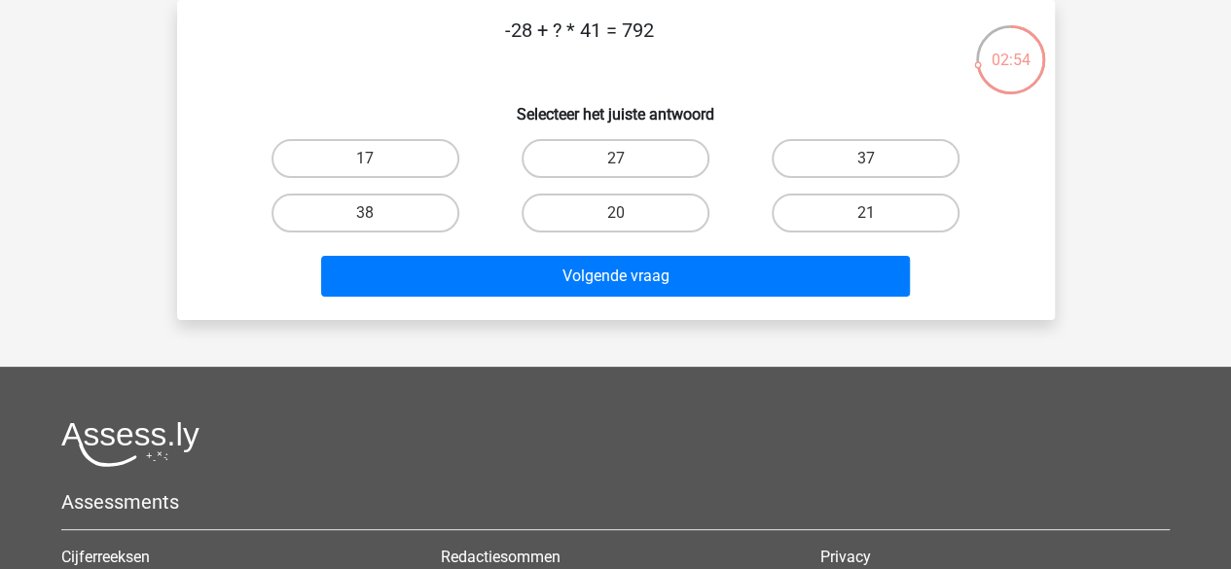
click at [625, 215] on input "20" at bounding box center [621, 219] width 13 height 13
radio input "true"
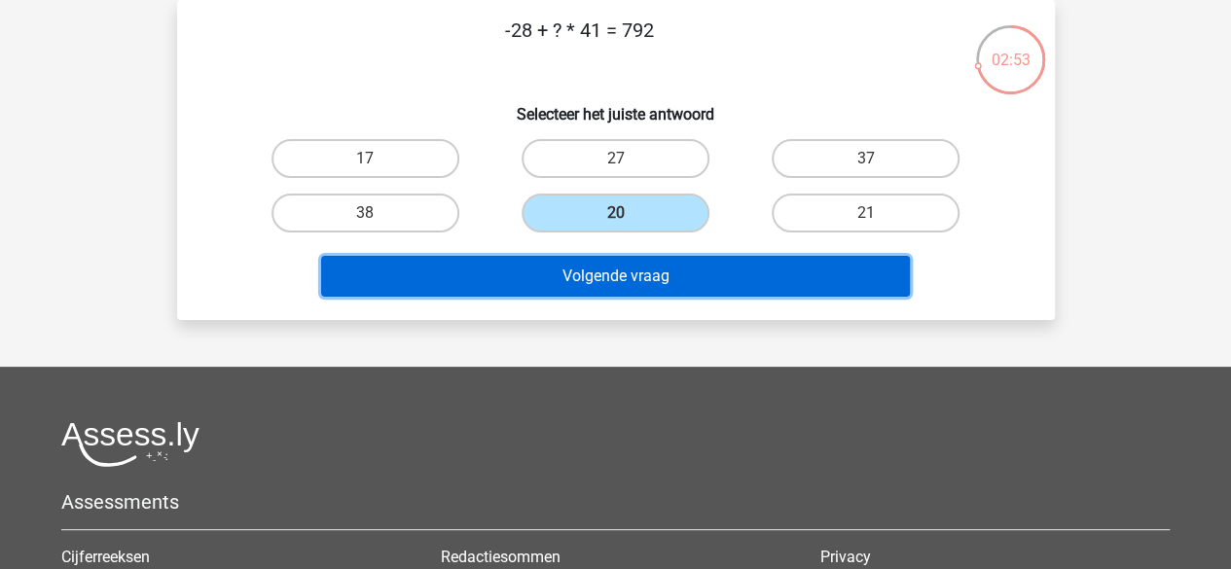
click at [607, 272] on button "Volgende vraag" at bounding box center [615, 276] width 589 height 41
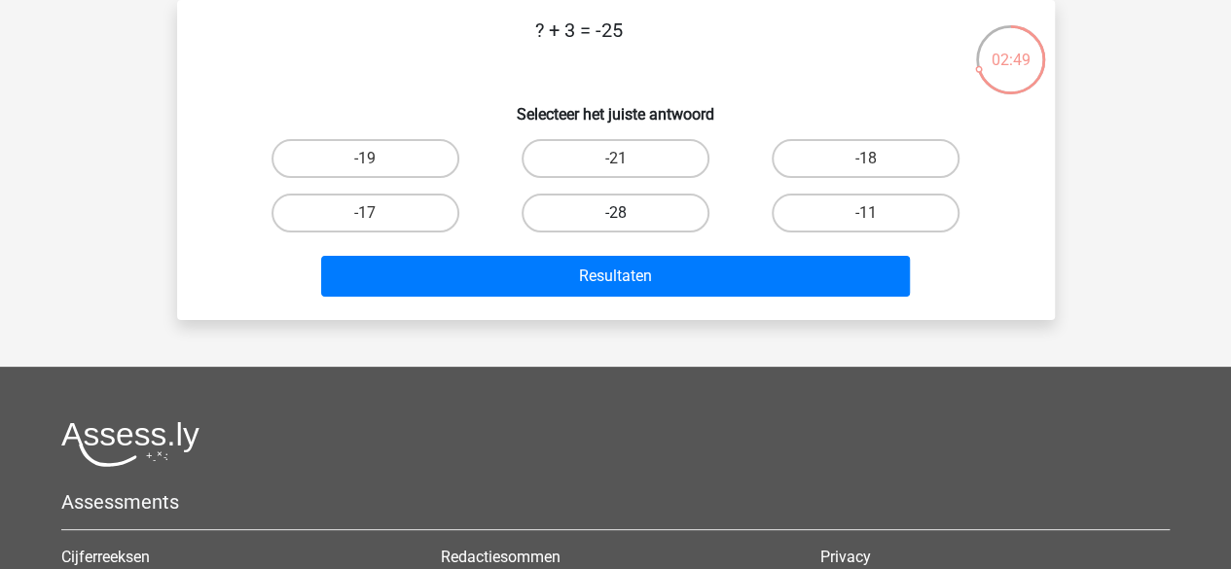
click at [683, 215] on label "-28" at bounding box center [616, 213] width 188 height 39
click at [628, 215] on input "-28" at bounding box center [621, 219] width 13 height 13
radio input "true"
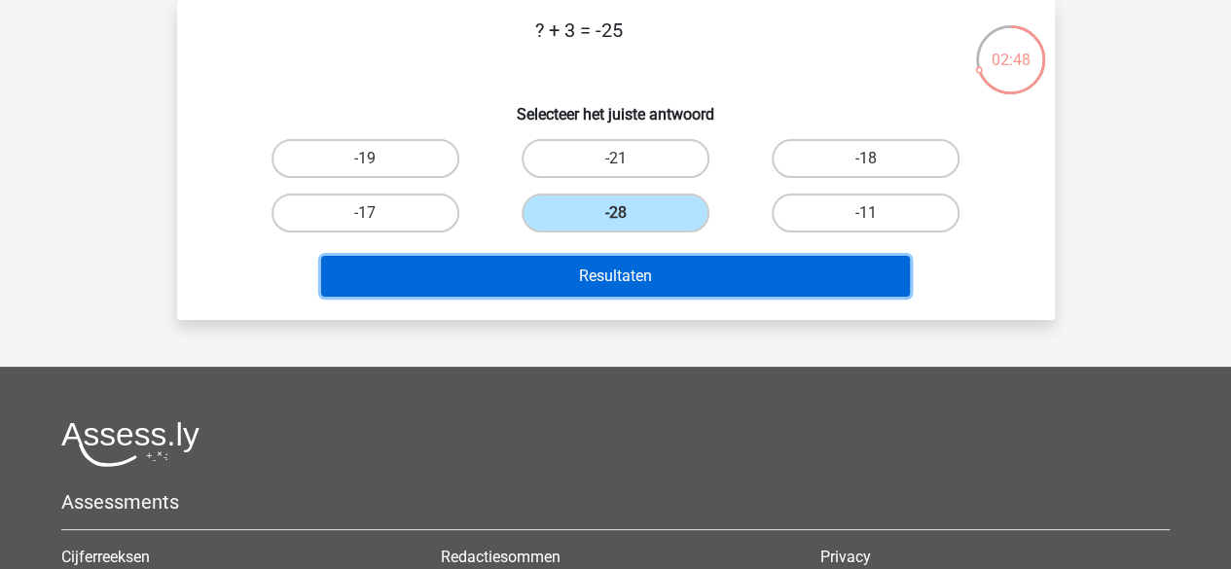
click at [679, 267] on button "Resultaten" at bounding box center [615, 276] width 589 height 41
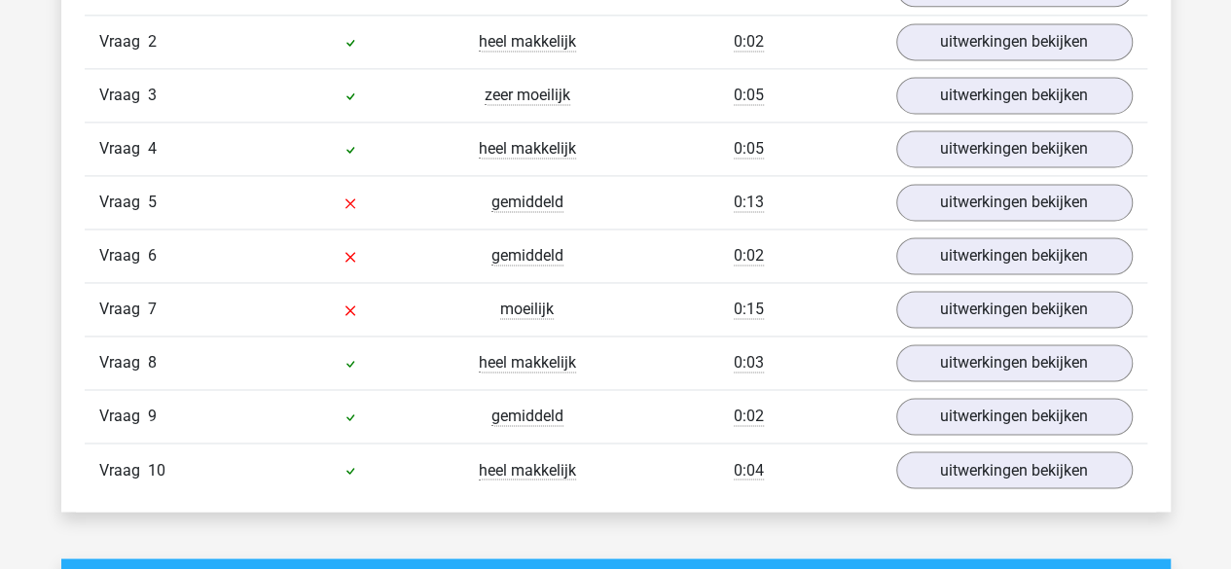
scroll to position [1394, 0]
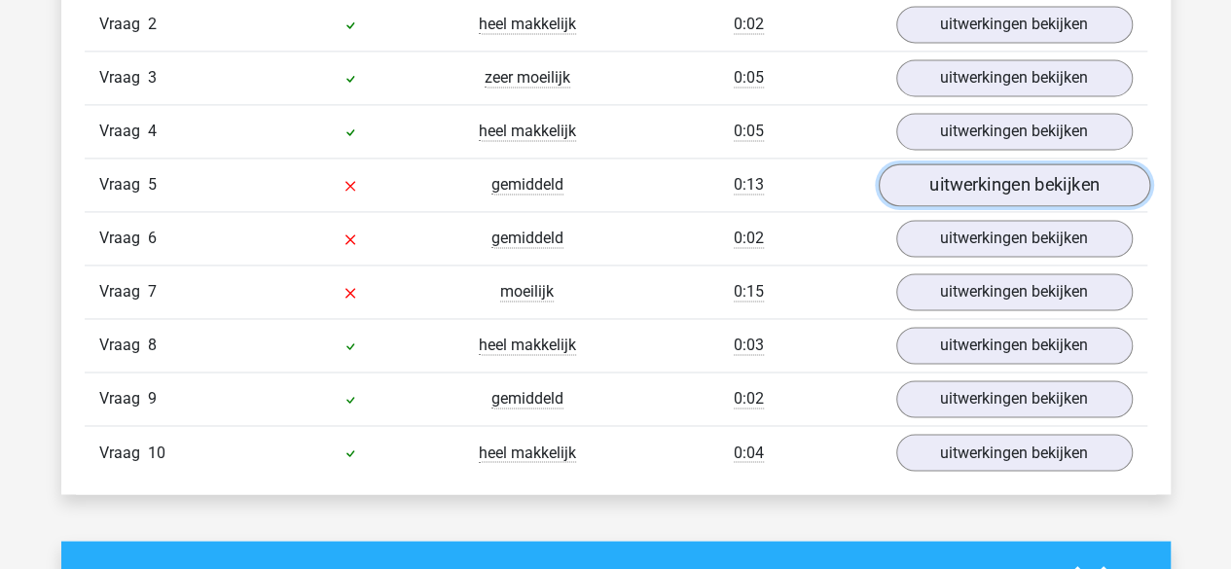
click at [969, 186] on link "uitwerkingen bekijken" at bounding box center [1013, 184] width 271 height 43
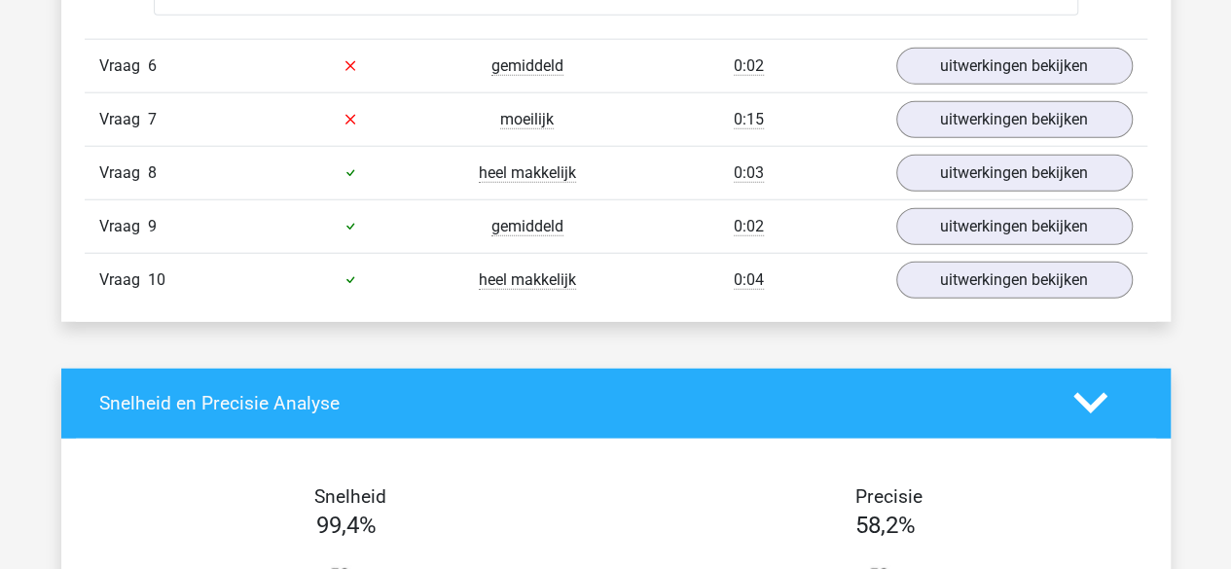
scroll to position [2466, 0]
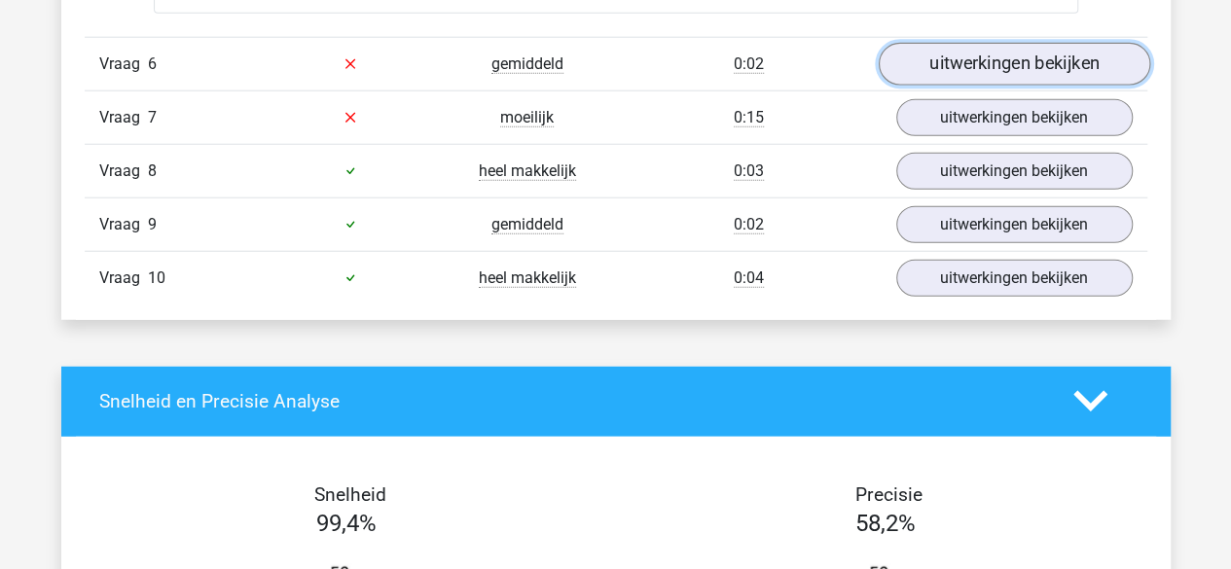
click at [969, 71] on link "uitwerkingen bekijken" at bounding box center [1013, 64] width 271 height 43
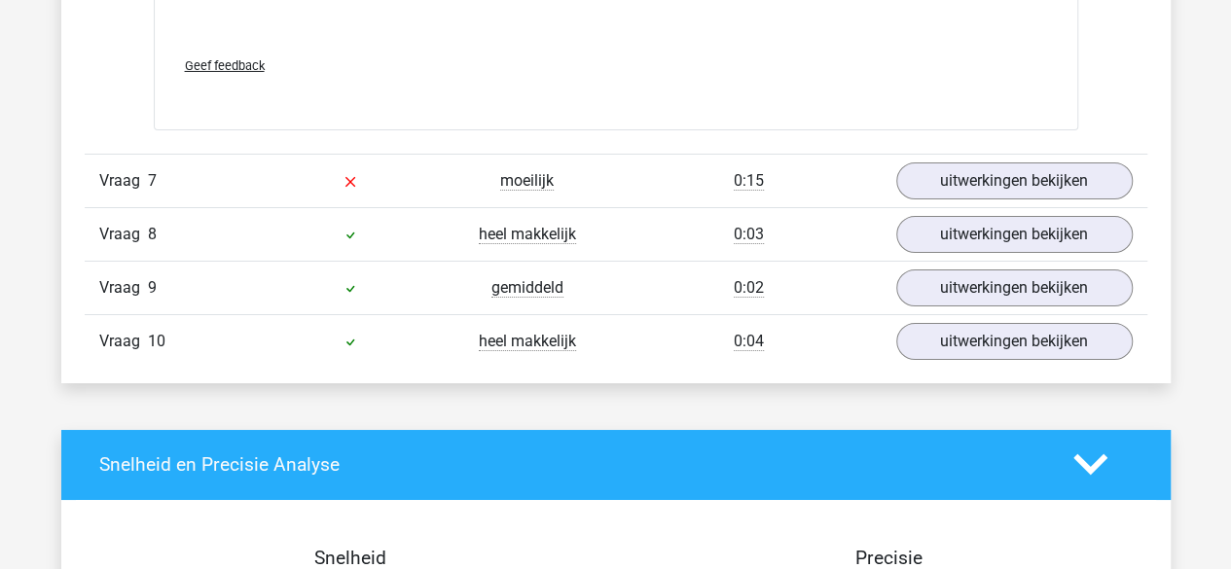
scroll to position [3396, 0]
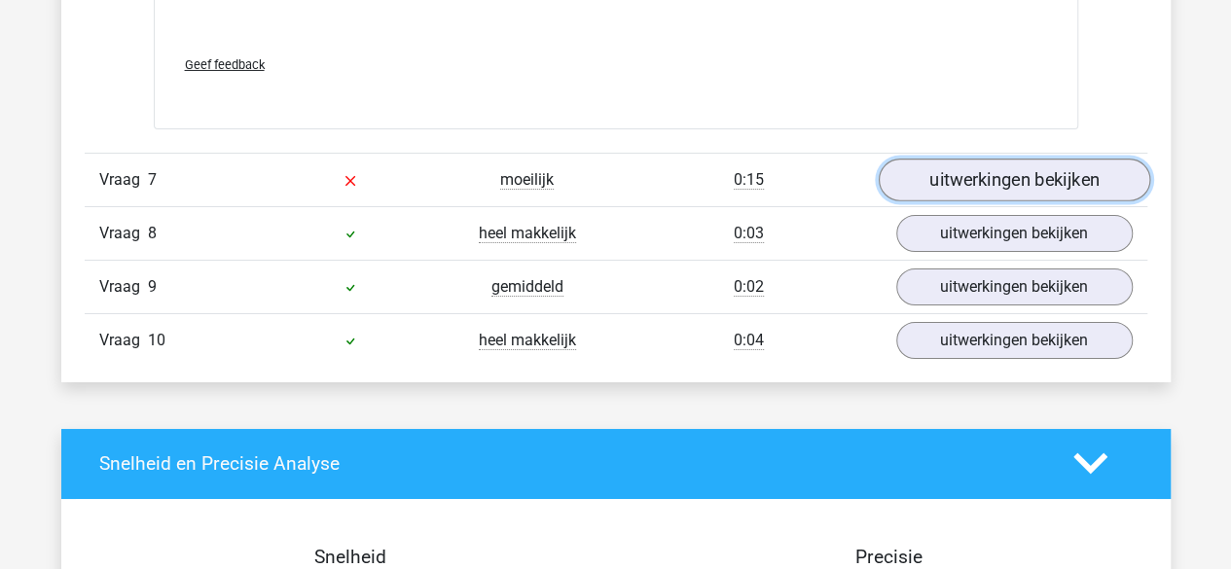
click at [984, 160] on link "uitwerkingen bekijken" at bounding box center [1013, 180] width 271 height 43
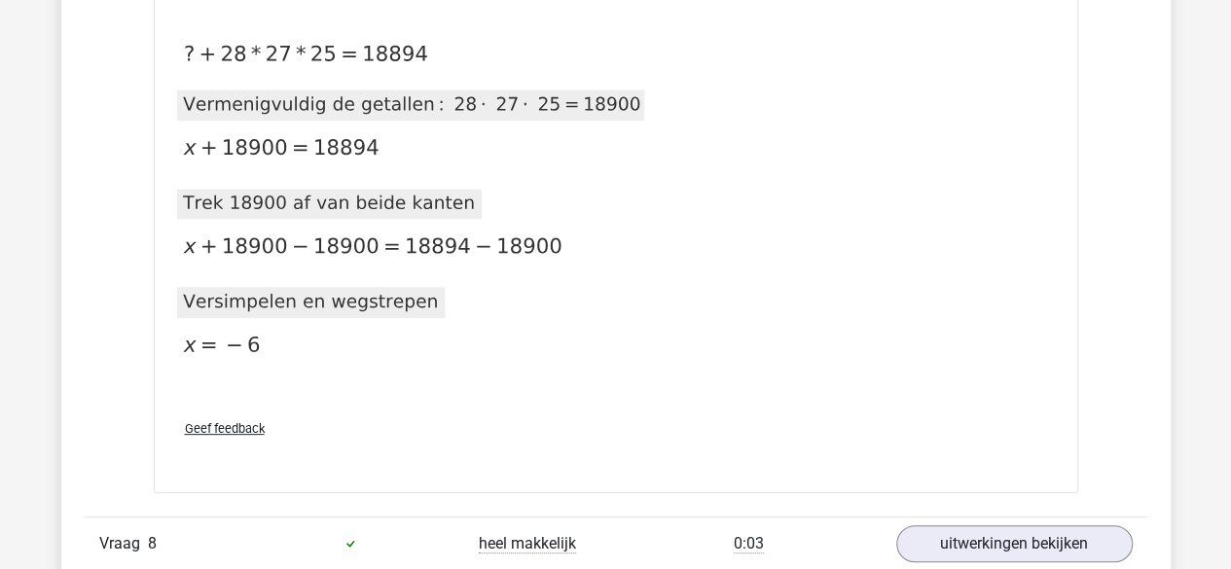
scroll to position [4003, 0]
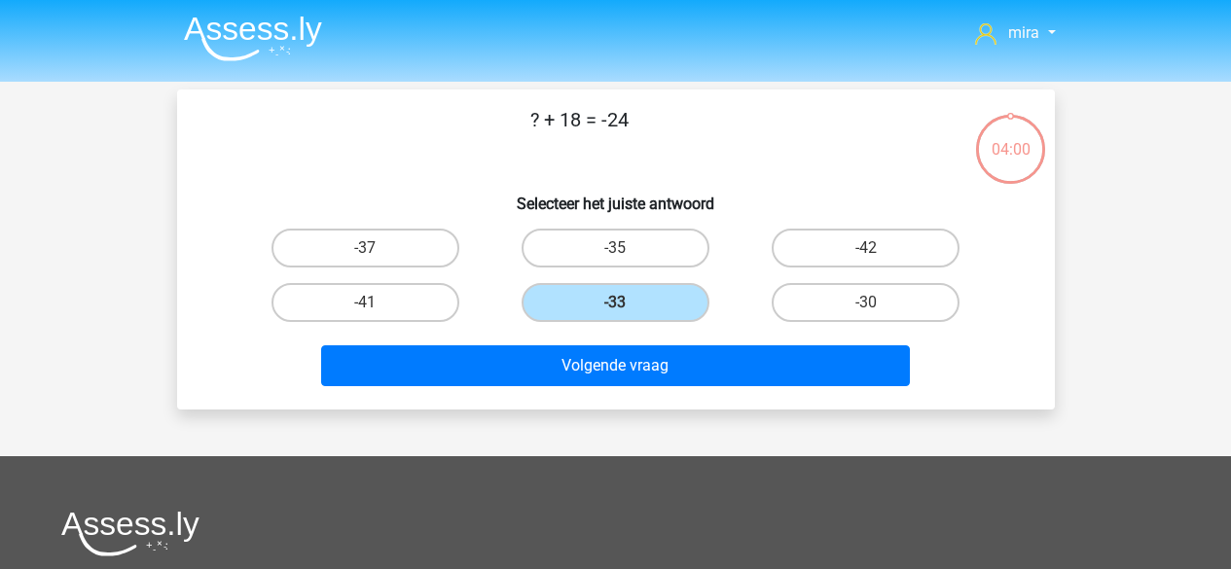
scroll to position [90, 0]
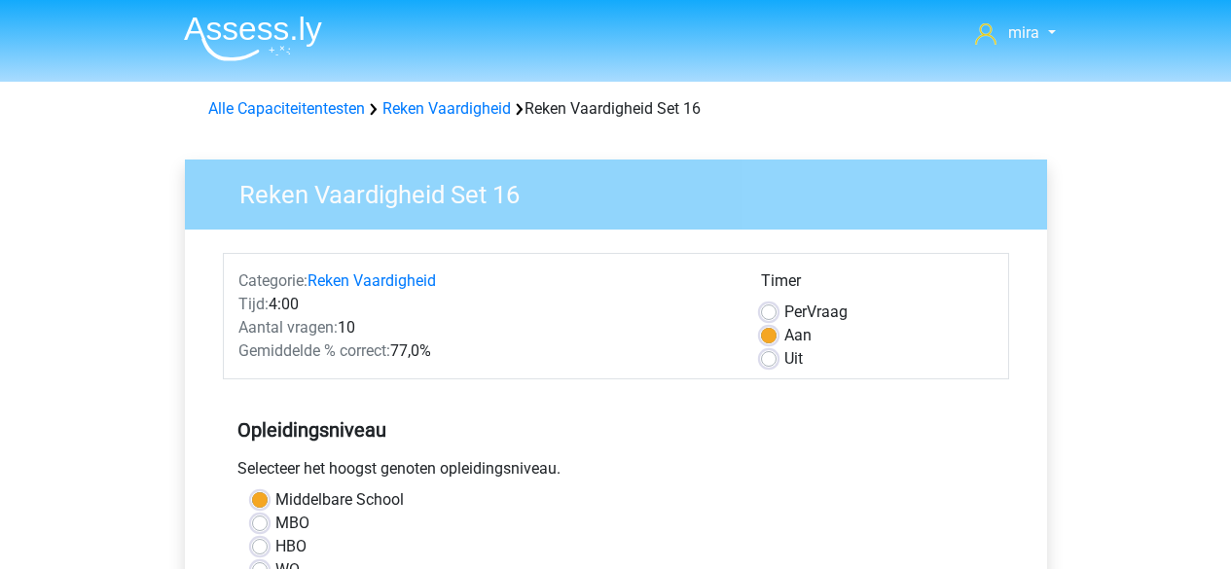
scroll to position [568, 0]
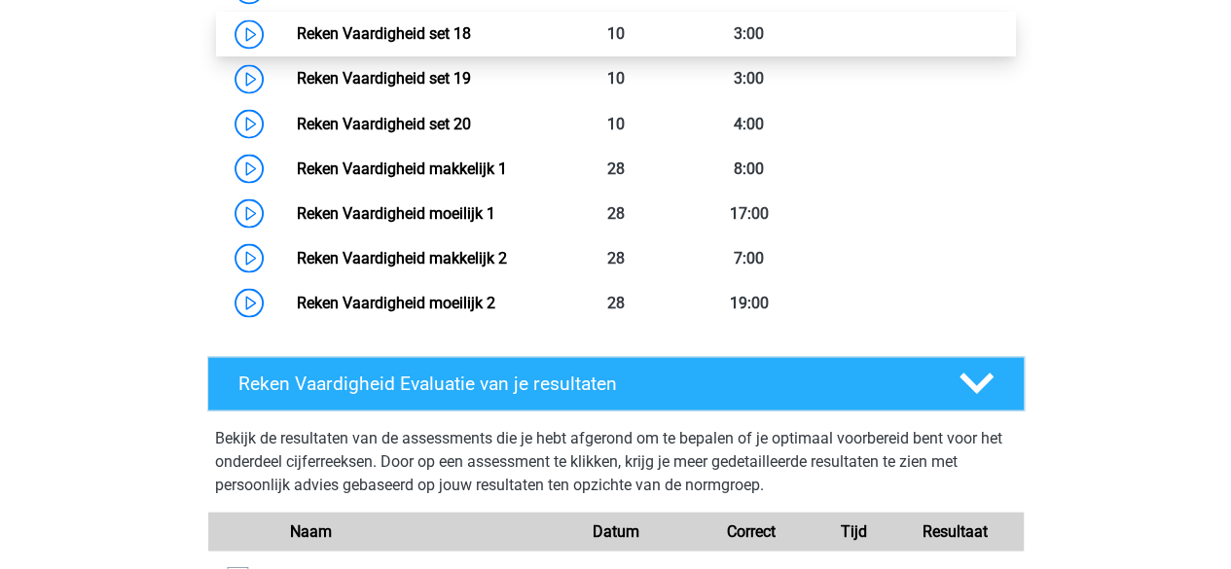
scroll to position [1670, 0]
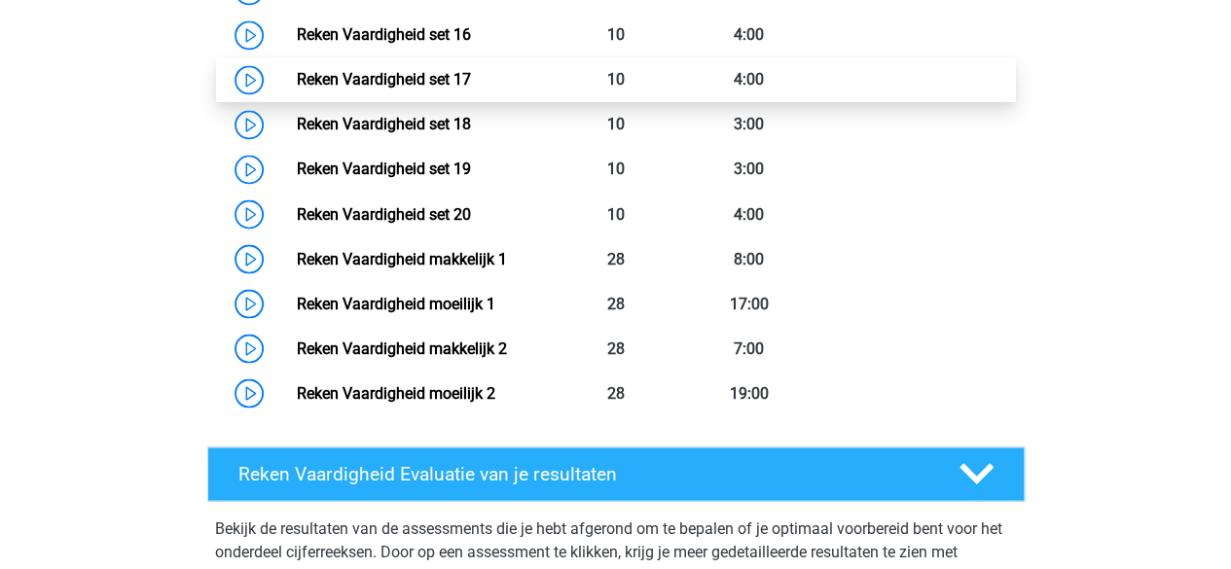
click at [443, 72] on link "Reken Vaardigheid set 17" at bounding box center [384, 79] width 174 height 18
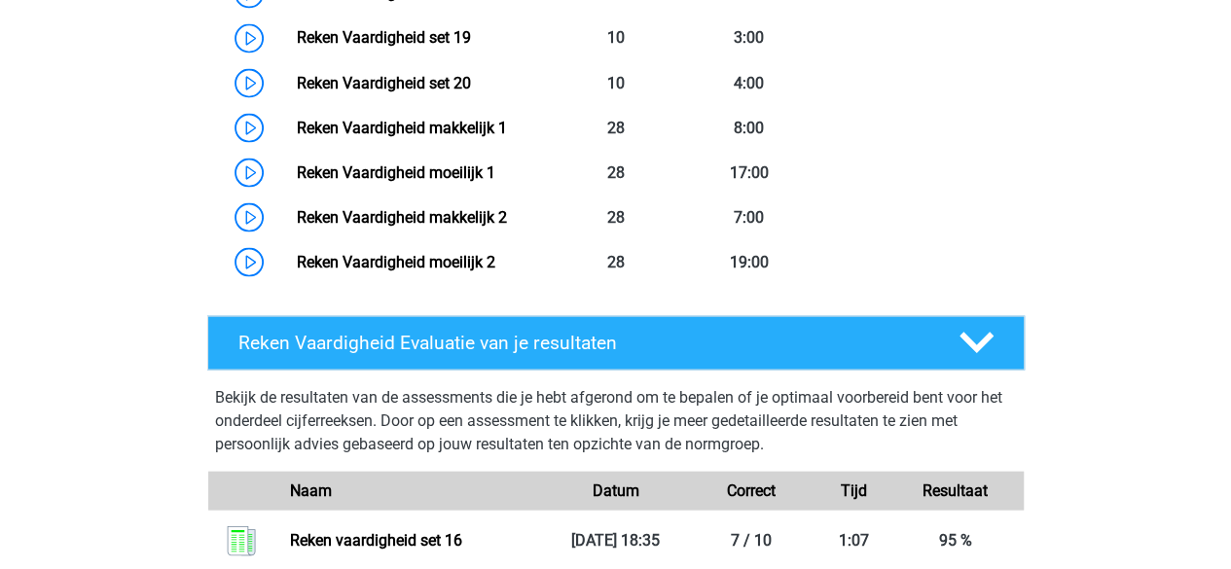
scroll to position [1799, 0]
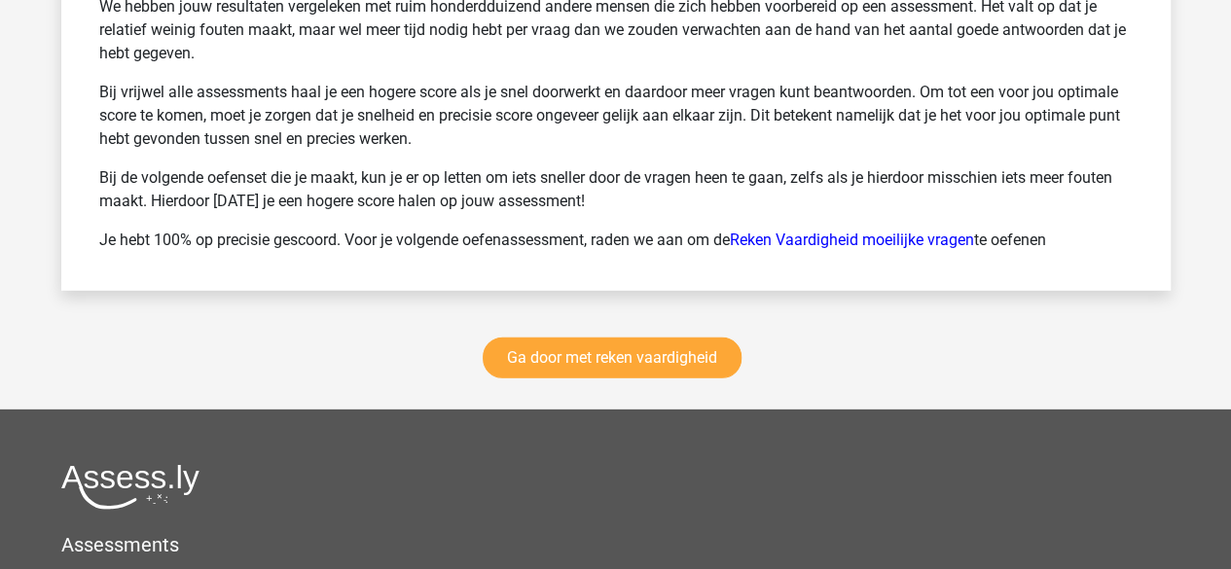
scroll to position [2714, 0]
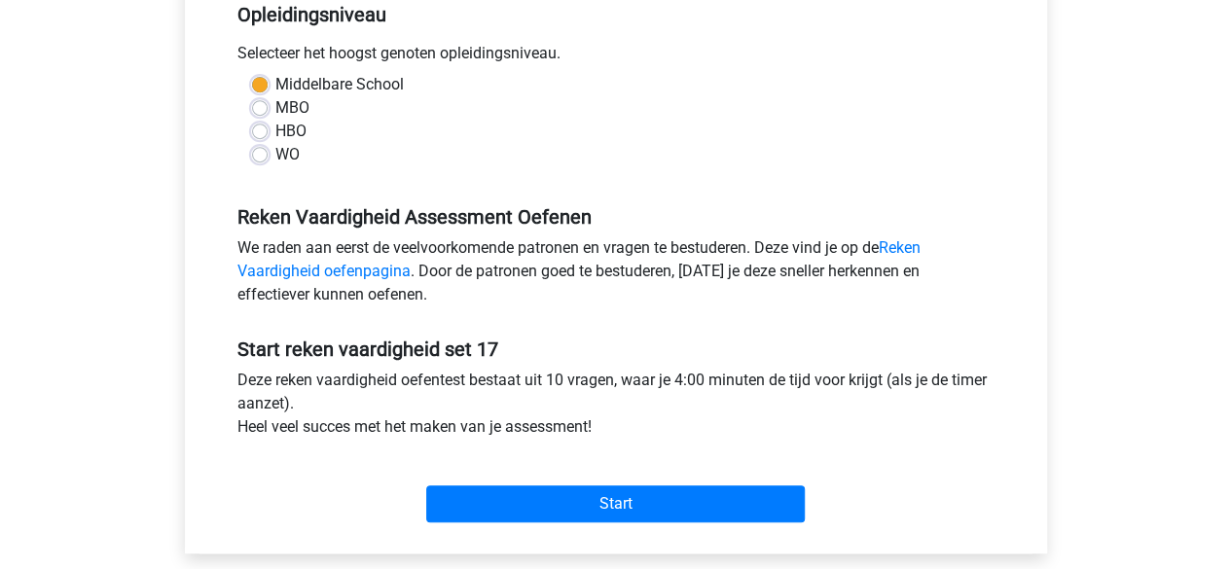
scroll to position [497, 0]
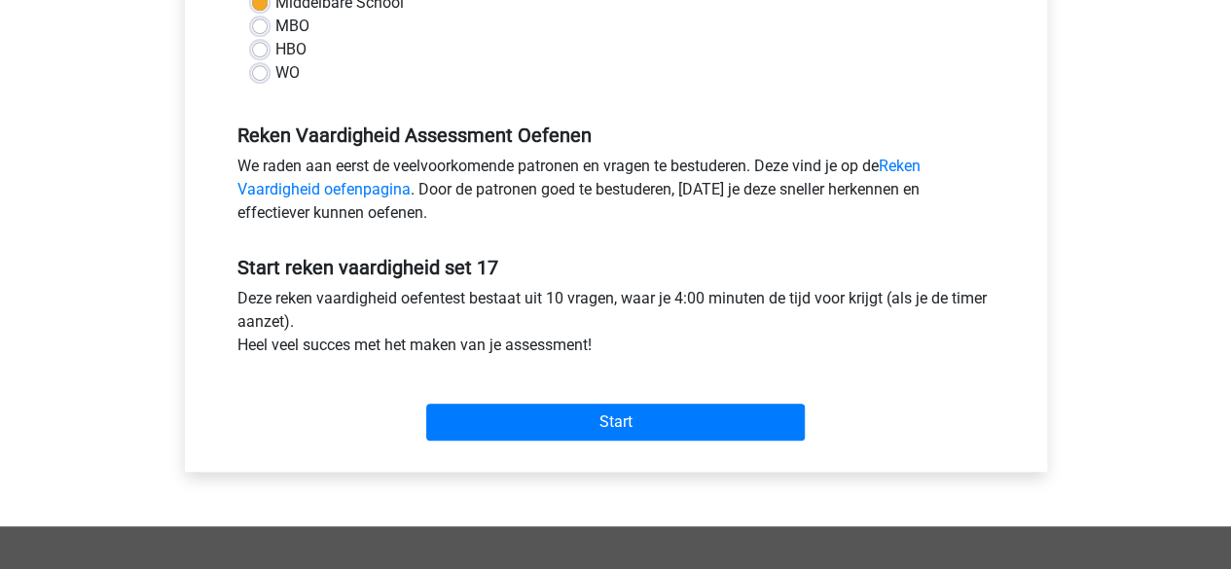
click at [522, 441] on div "Start" at bounding box center [616, 407] width 786 height 84
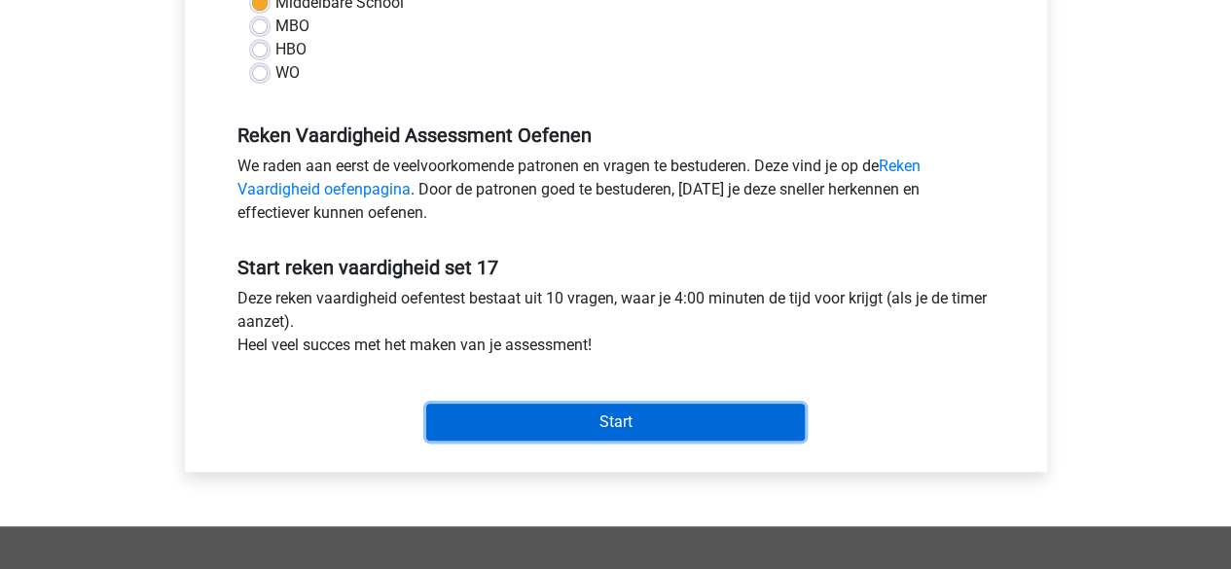
click at [523, 437] on input "Start" at bounding box center [615, 422] width 379 height 37
click at [564, 404] on input "Start" at bounding box center [615, 422] width 379 height 37
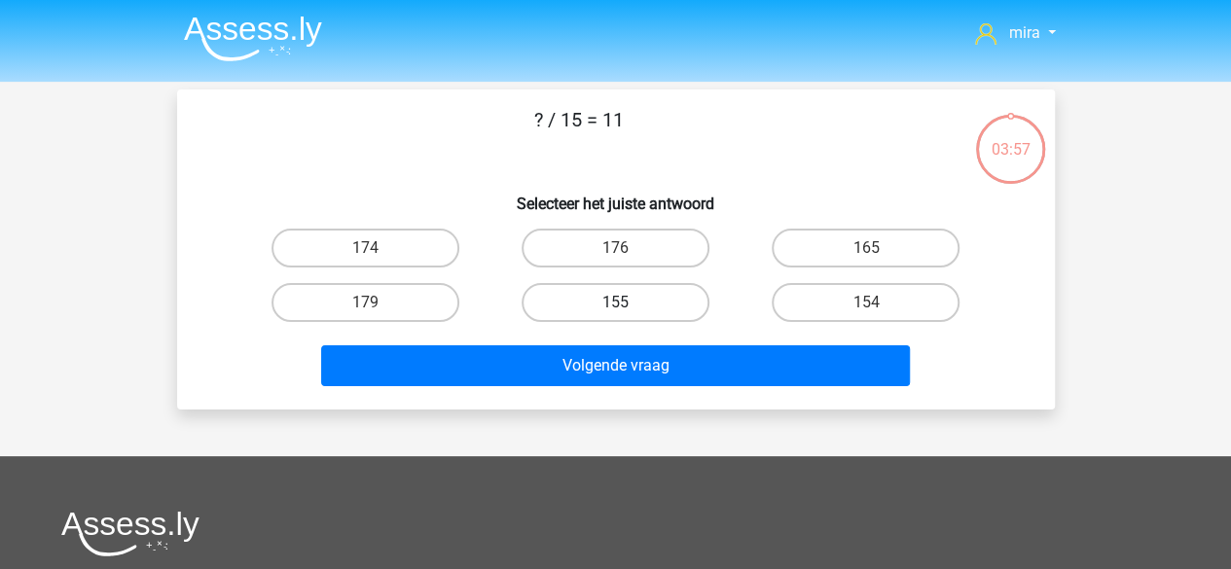
click at [574, 310] on label "155" at bounding box center [616, 302] width 188 height 39
click at [615, 310] on input "155" at bounding box center [621, 309] width 13 height 13
radio input "true"
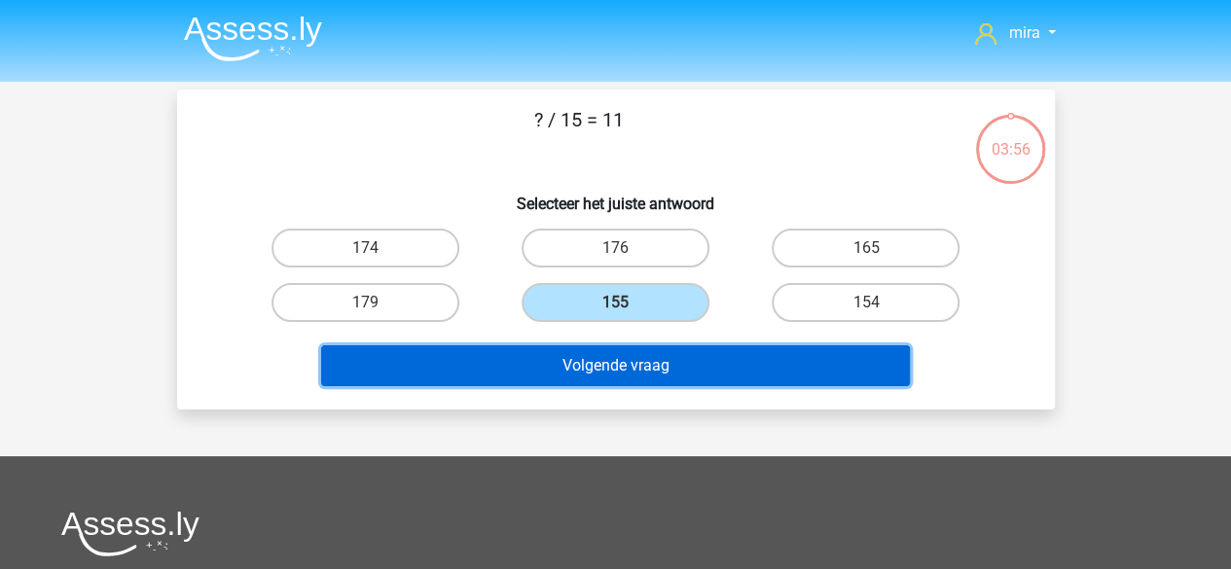
click at [571, 353] on button "Volgende vraag" at bounding box center [615, 365] width 589 height 41
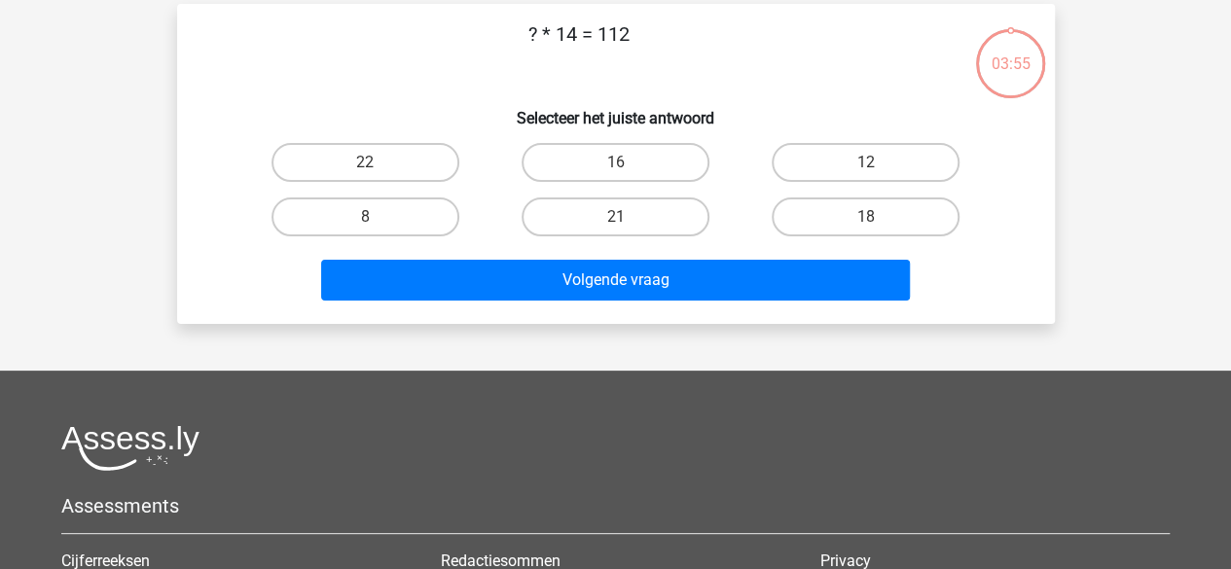
scroll to position [90, 0]
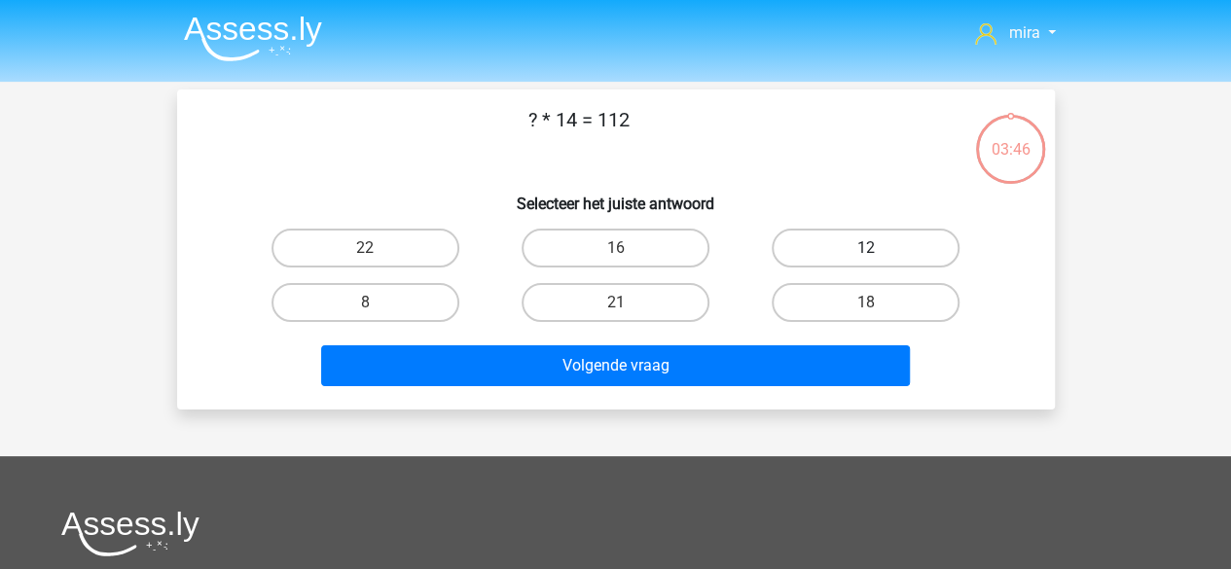
click at [813, 254] on label "12" at bounding box center [866, 248] width 188 height 39
click at [866, 254] on input "12" at bounding box center [872, 254] width 13 height 13
radio input "true"
click at [422, 289] on label "8" at bounding box center [365, 302] width 188 height 39
click at [378, 303] on input "8" at bounding box center [371, 309] width 13 height 13
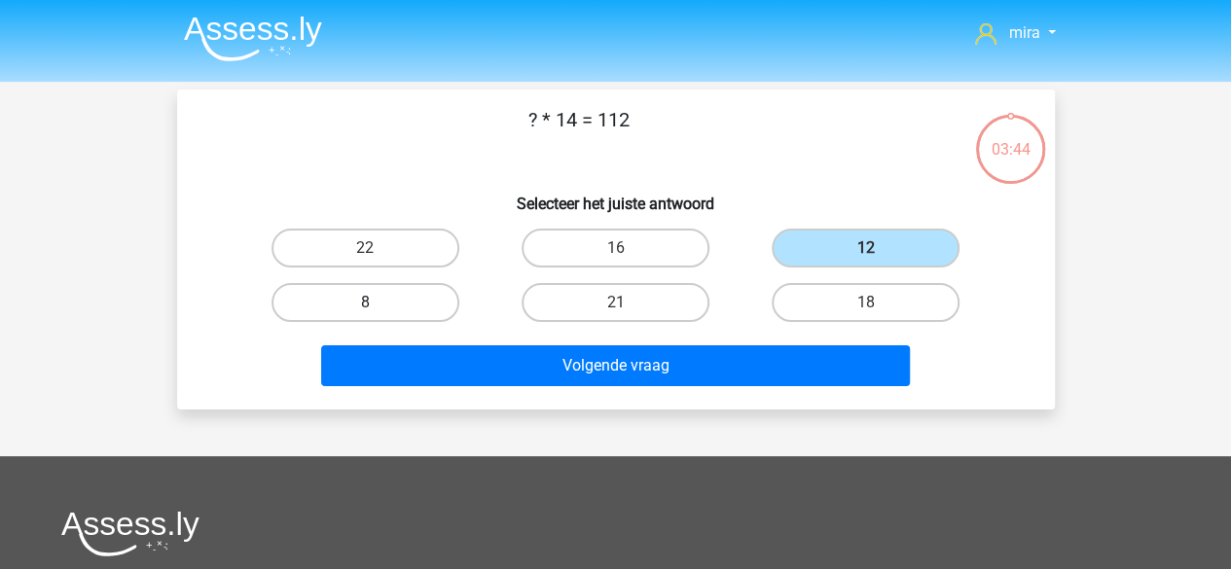
radio input "true"
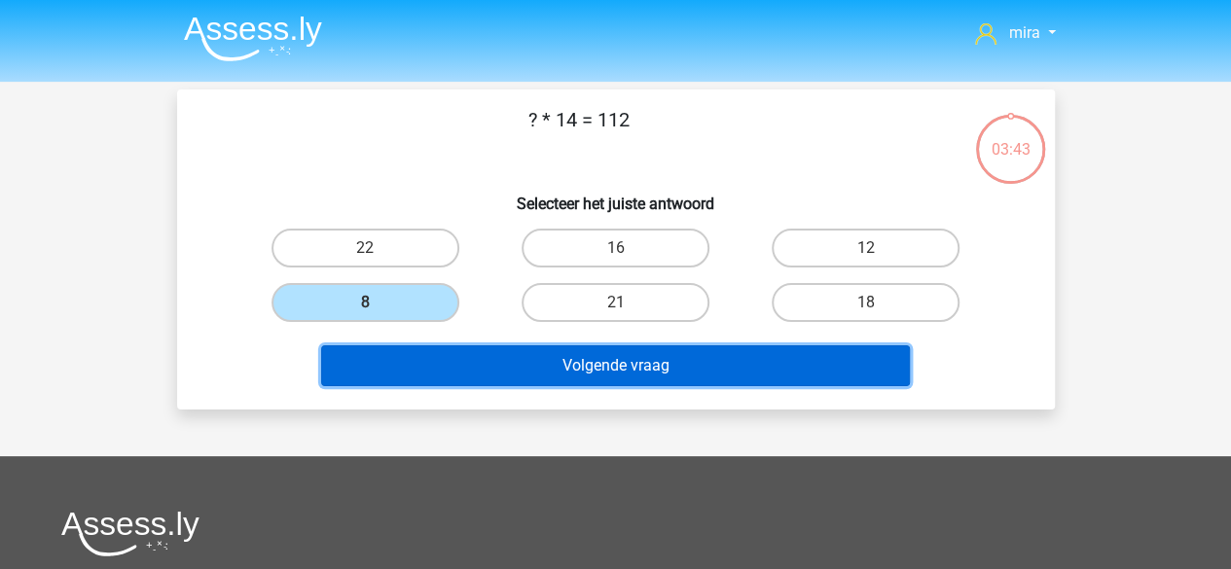
click at [430, 361] on button "Volgende vraag" at bounding box center [615, 365] width 589 height 41
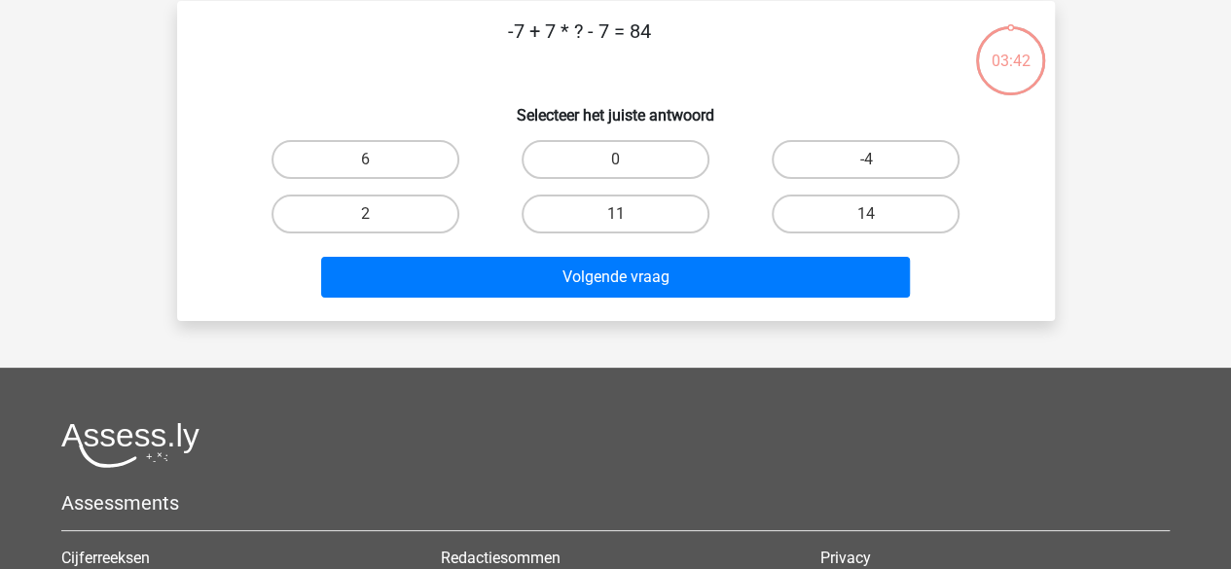
scroll to position [90, 0]
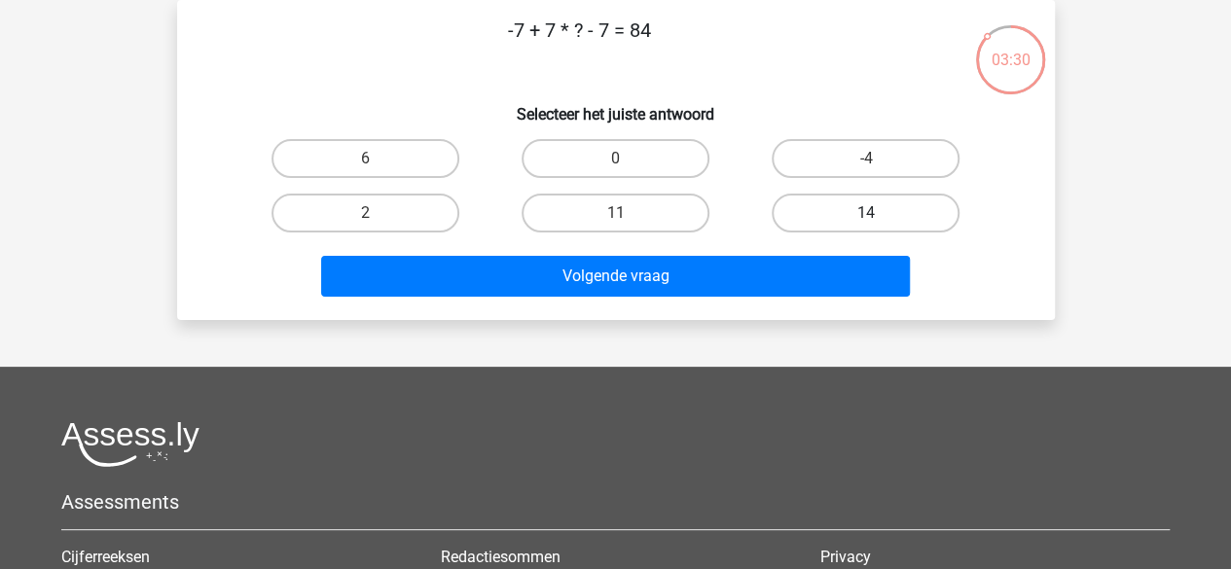
click at [800, 205] on label "14" at bounding box center [866, 213] width 188 height 39
click at [866, 213] on input "14" at bounding box center [872, 219] width 13 height 13
radio input "true"
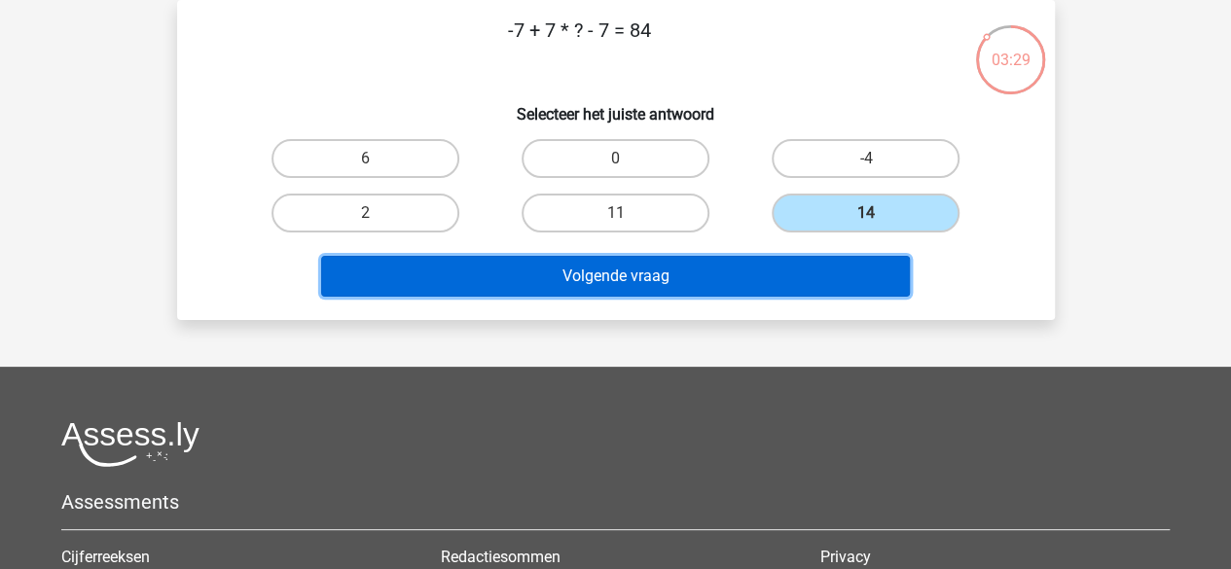
click at [747, 285] on button "Volgende vraag" at bounding box center [615, 276] width 589 height 41
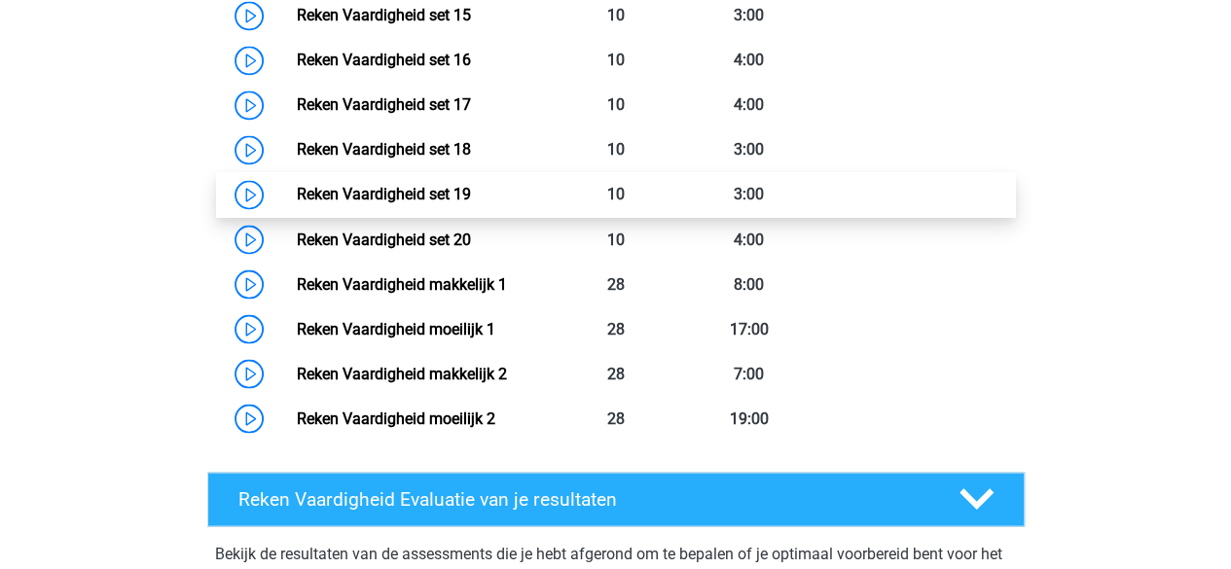
scroll to position [1639, 0]
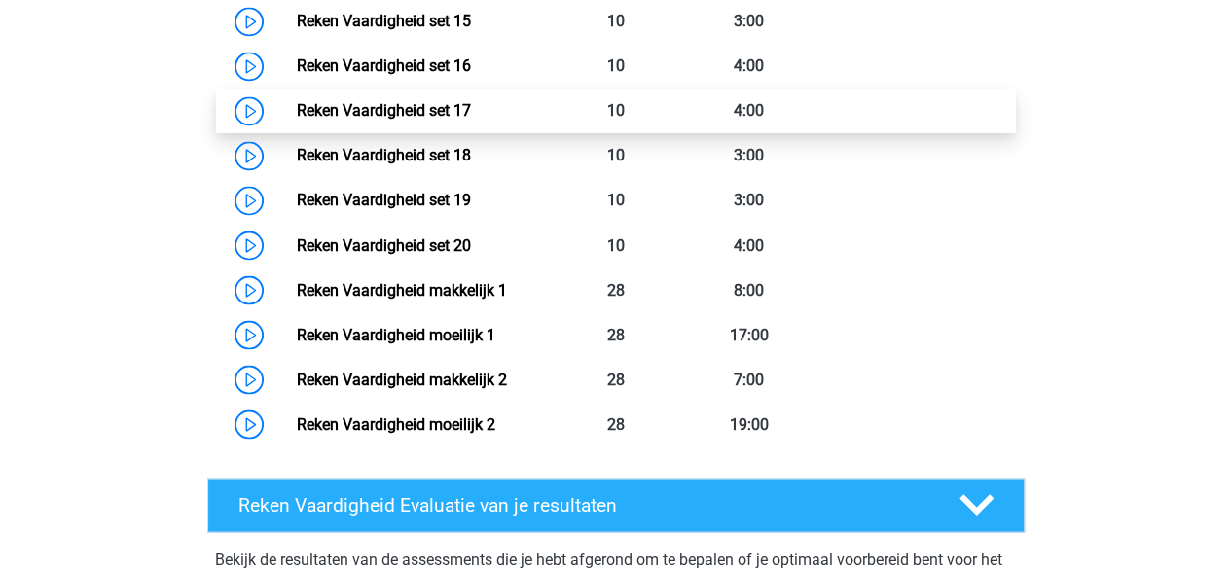
click at [348, 113] on link "Reken Vaardigheid set 17" at bounding box center [384, 110] width 174 height 18
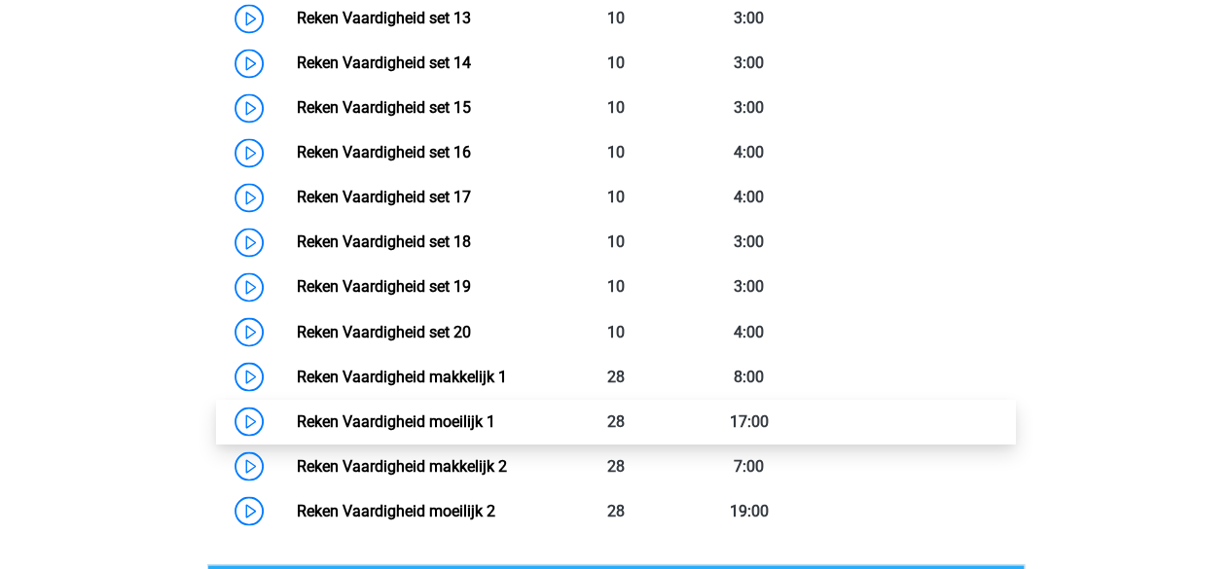
scroll to position [1551, 0]
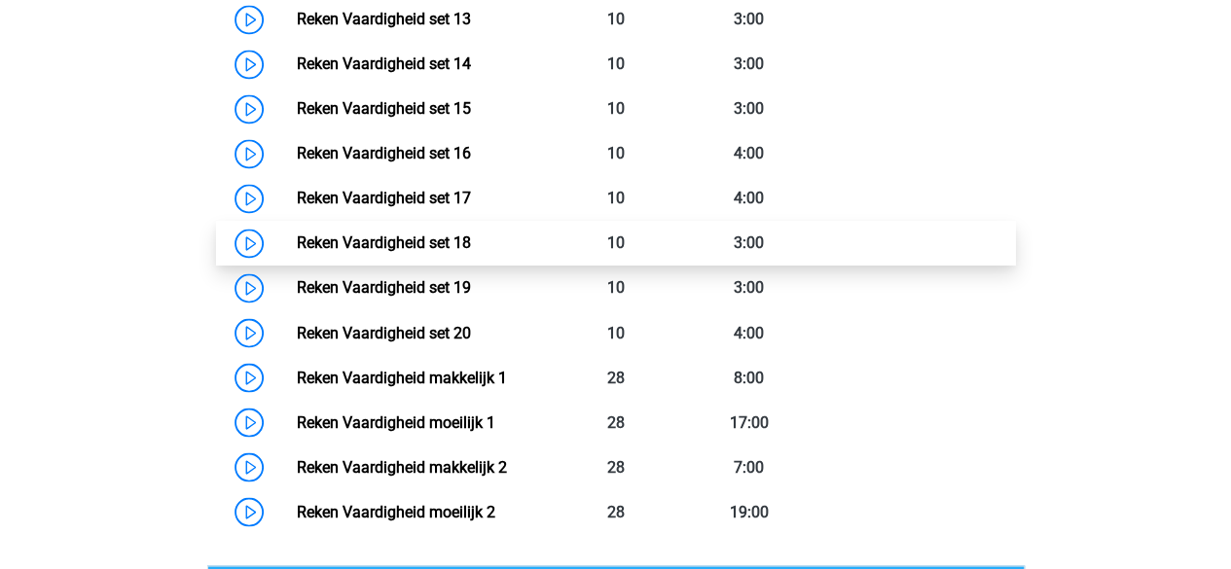
click at [424, 234] on link "Reken Vaardigheid set 18" at bounding box center [384, 243] width 174 height 18
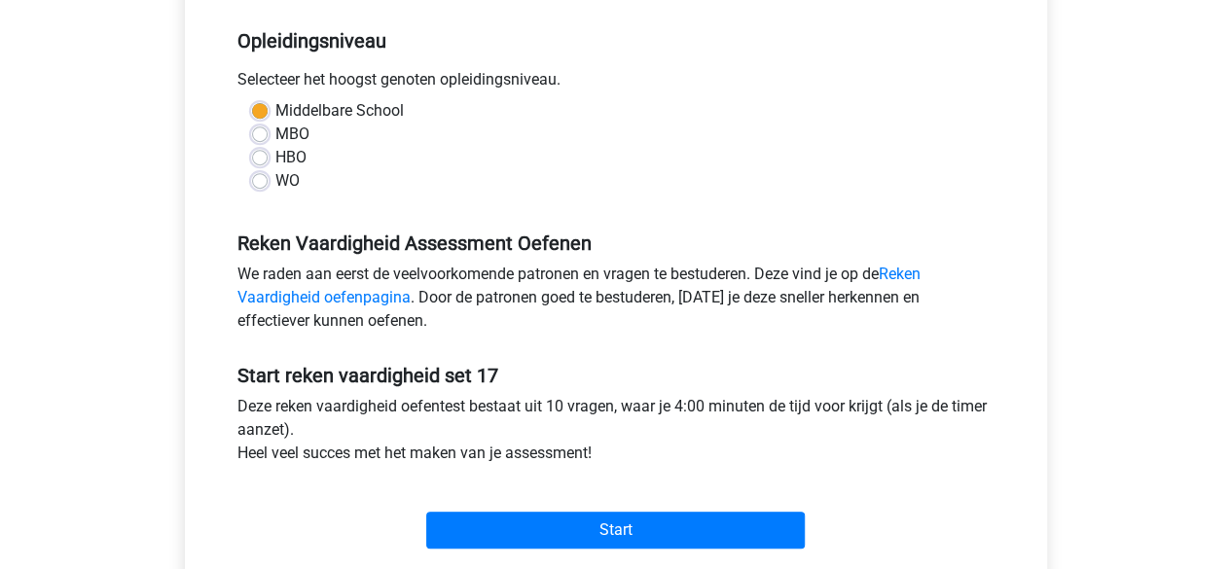
scroll to position [390, 0]
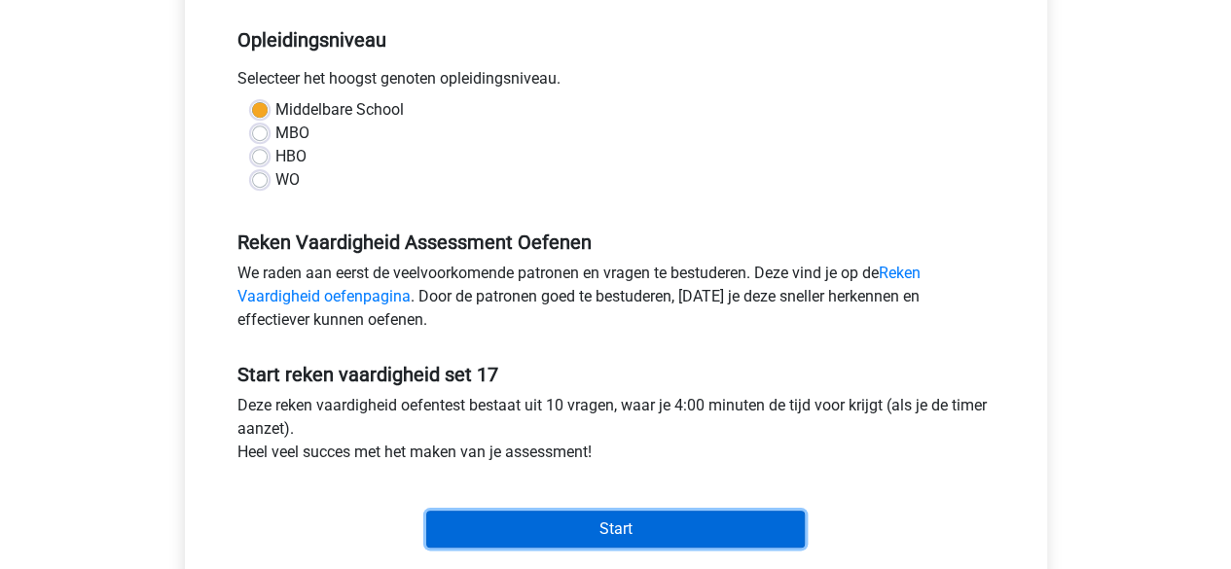
click at [530, 524] on input "Start" at bounding box center [615, 529] width 379 height 37
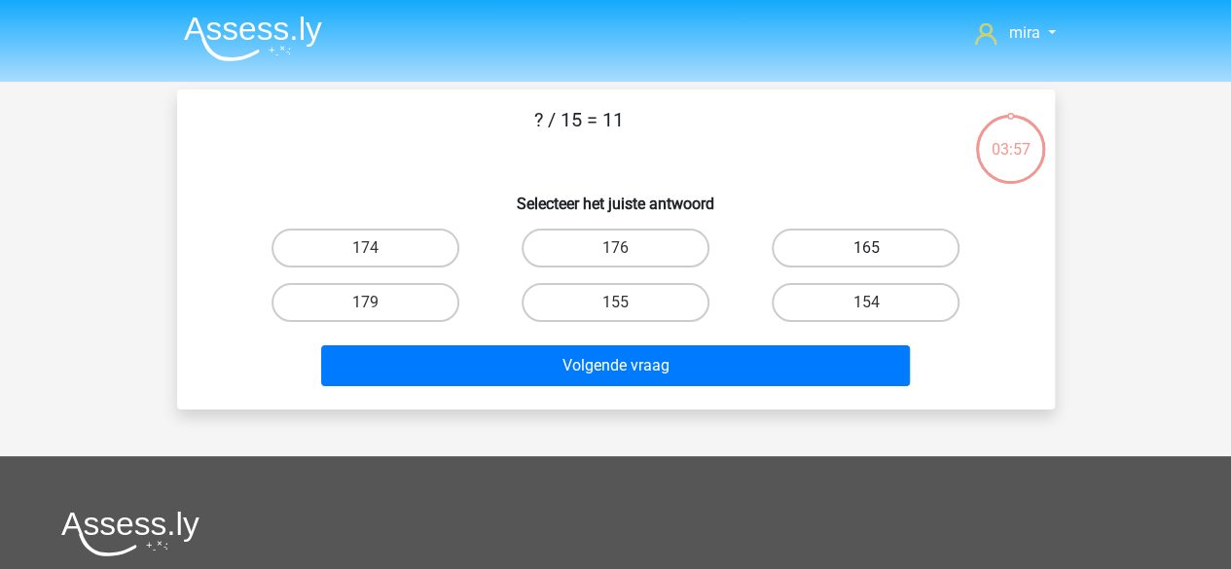
click at [798, 258] on label "165" at bounding box center [866, 248] width 188 height 39
click at [866, 258] on input "165" at bounding box center [872, 254] width 13 height 13
radio input "true"
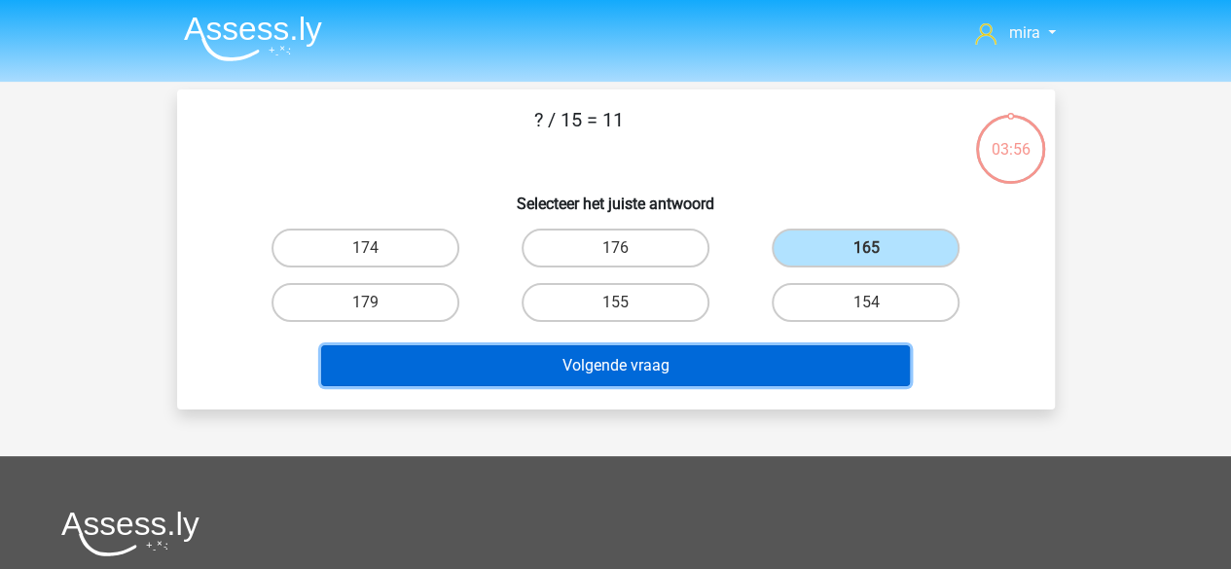
click at [751, 367] on button "Volgende vraag" at bounding box center [615, 365] width 589 height 41
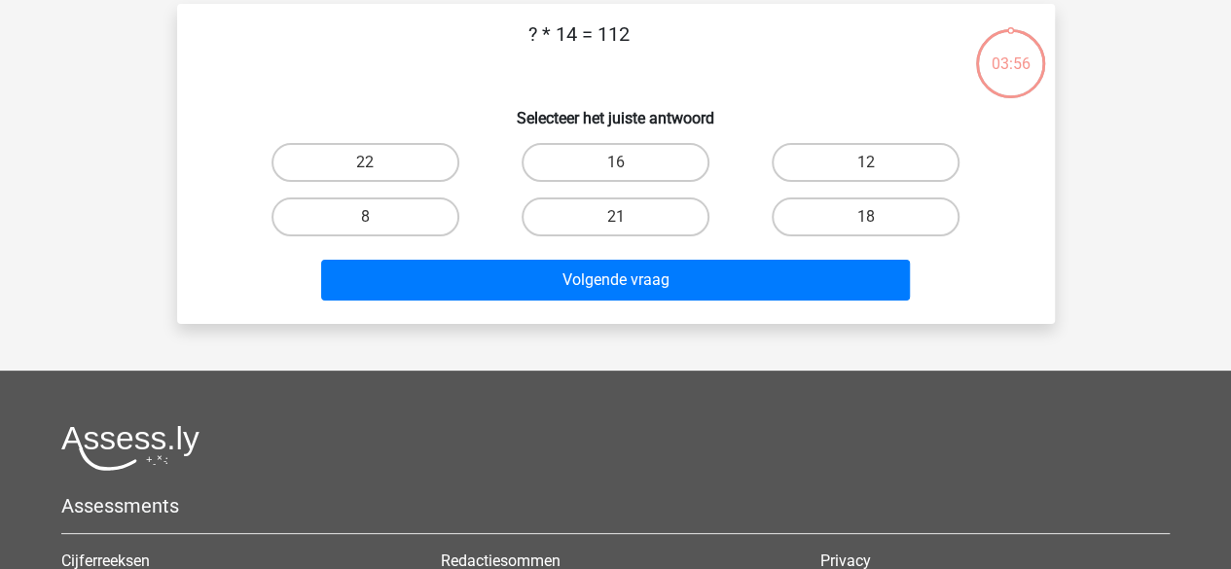
scroll to position [90, 0]
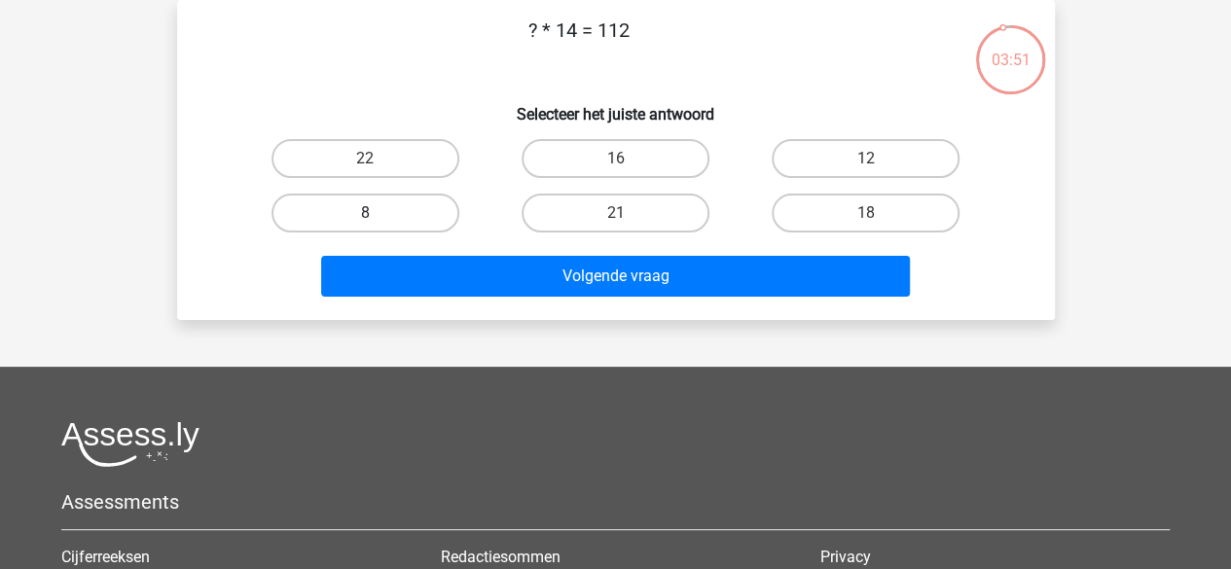
click at [404, 211] on label "8" at bounding box center [365, 213] width 188 height 39
click at [378, 213] on input "8" at bounding box center [371, 219] width 13 height 13
radio input "true"
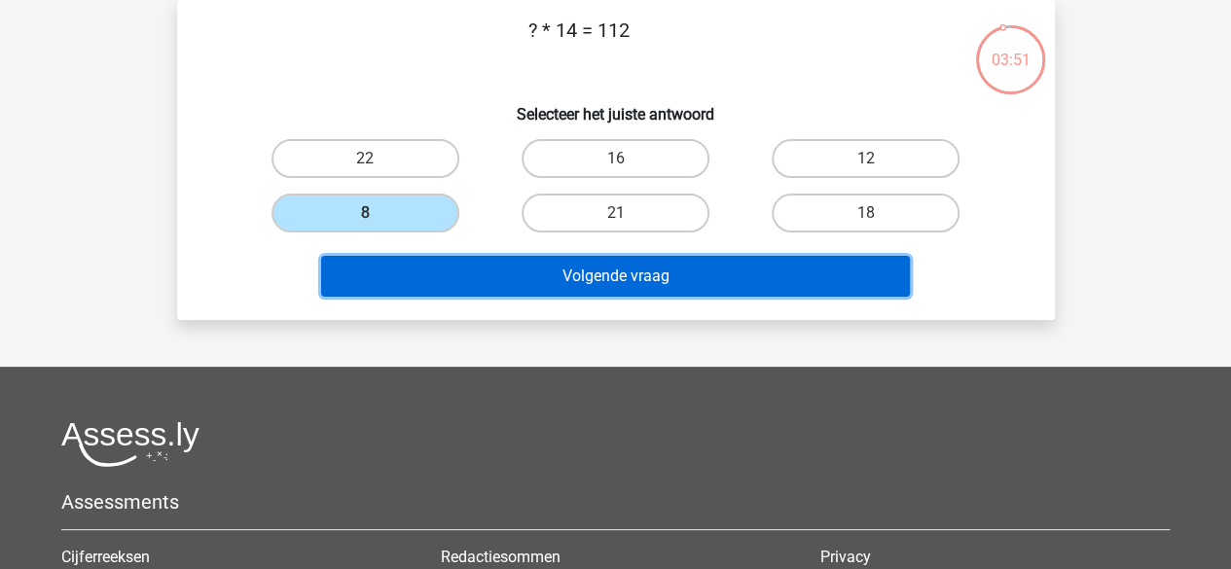
click at [430, 279] on button "Volgende vraag" at bounding box center [615, 276] width 589 height 41
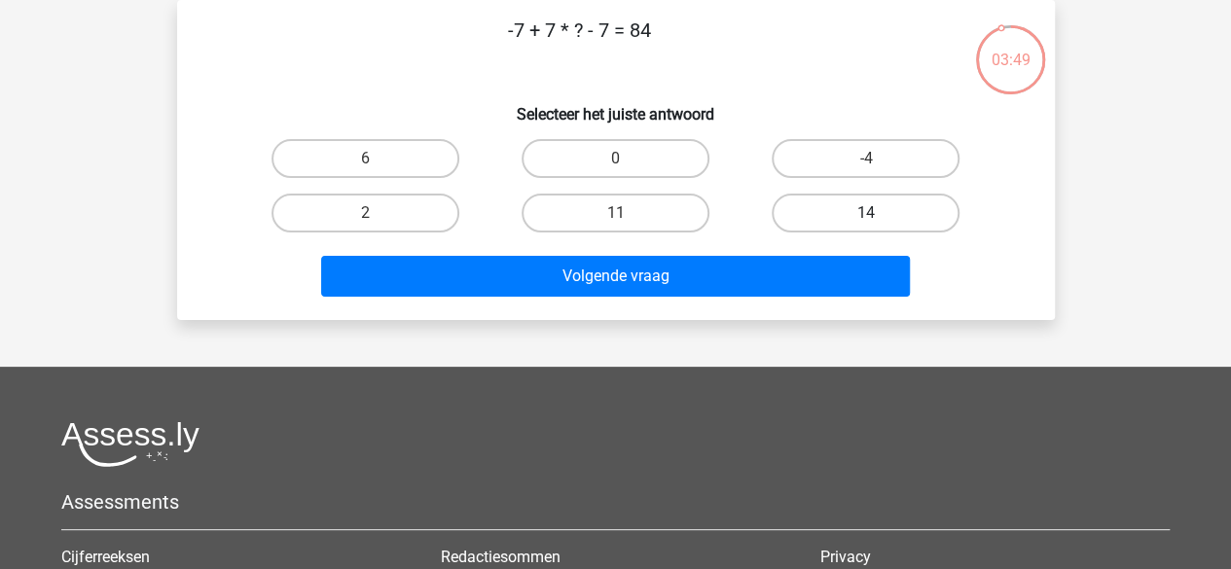
click at [812, 206] on label "14" at bounding box center [866, 213] width 188 height 39
click at [866, 213] on input "14" at bounding box center [872, 219] width 13 height 13
radio input "true"
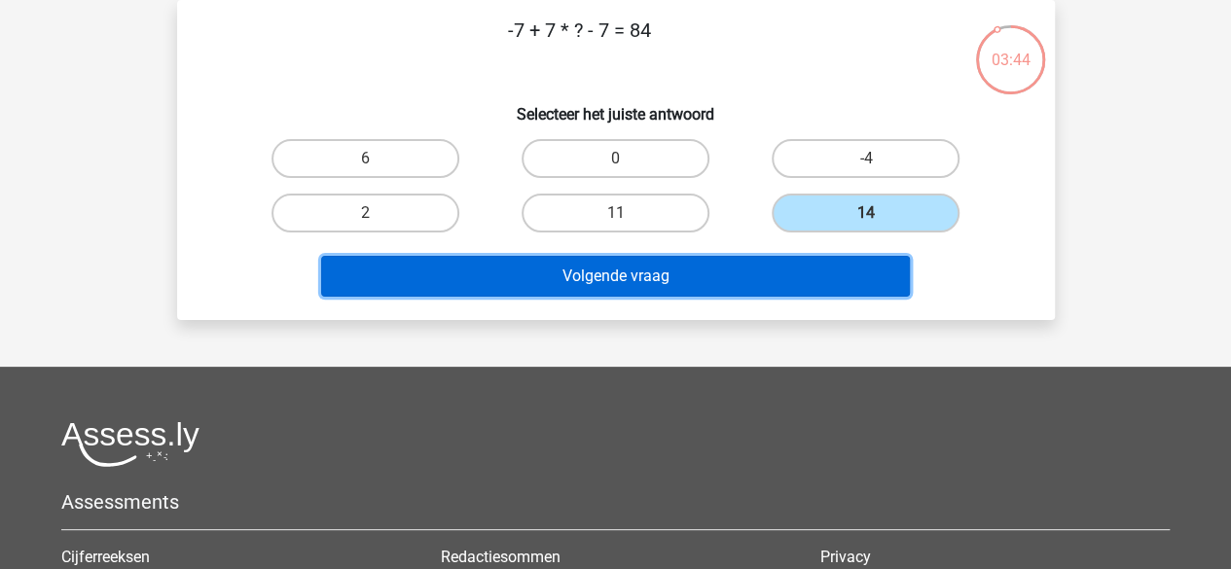
click at [753, 287] on button "Volgende vraag" at bounding box center [615, 276] width 589 height 41
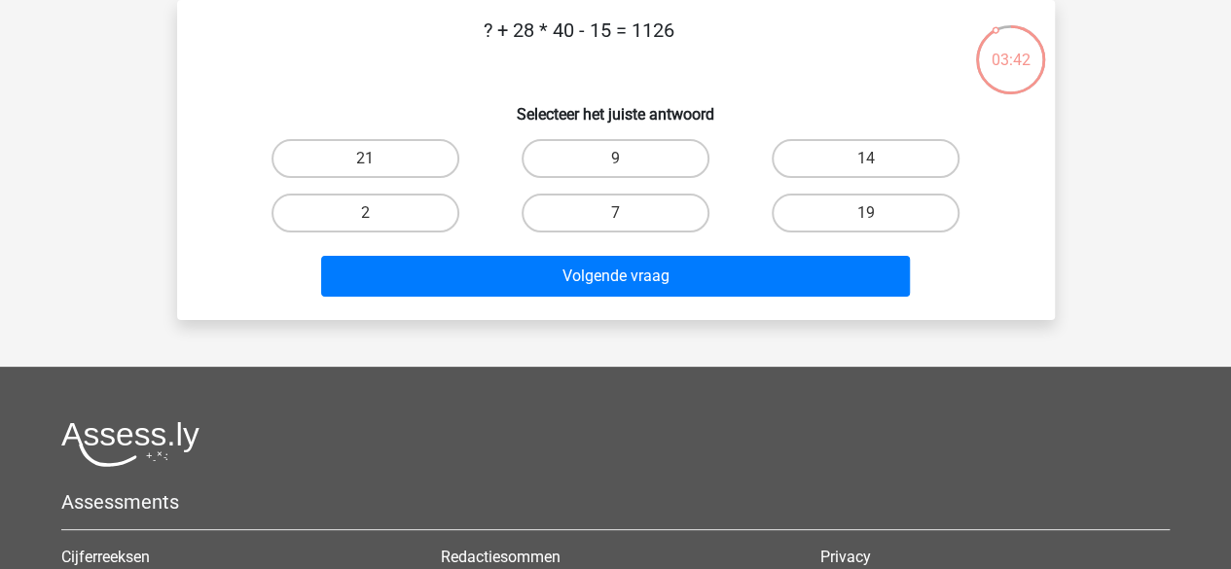
click at [553, 36] on p "? + 28 * 40 - 15 = 1126" at bounding box center [579, 45] width 742 height 58
click at [515, 32] on p "? + 28 * 40 - 15 = 1126" at bounding box center [579, 45] width 742 height 58
click at [597, 25] on p "? + 28 * 40 - 15 = 1126" at bounding box center [579, 45] width 742 height 58
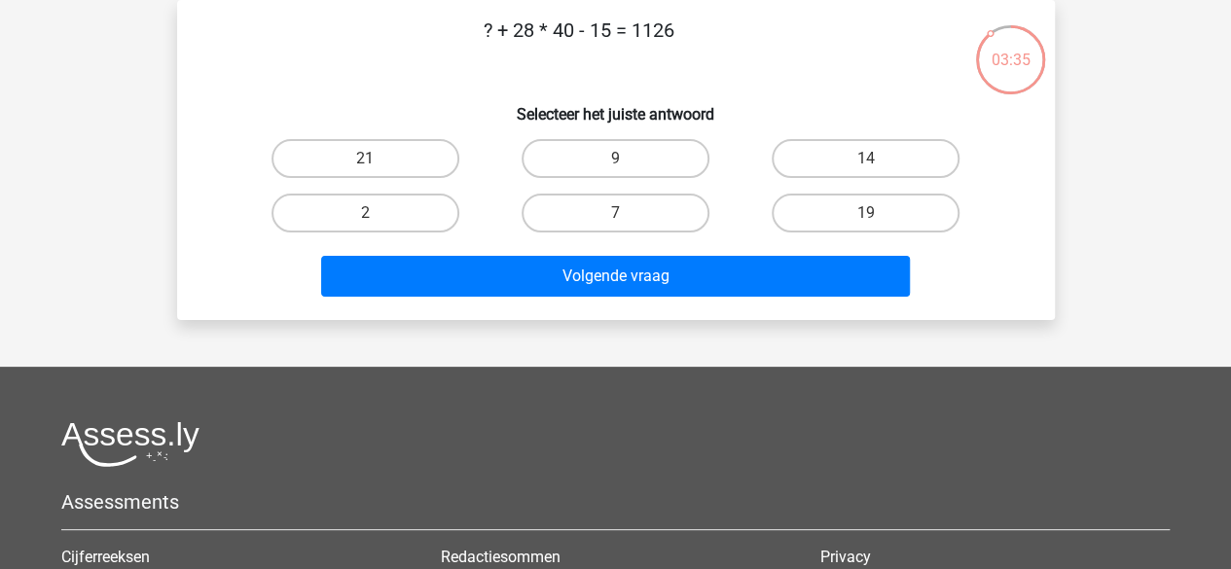
click at [597, 25] on p "? + 28 * 40 - 15 = 1126" at bounding box center [579, 45] width 742 height 58
click at [648, 30] on p "? + 28 * 40 - 15 = 1126" at bounding box center [579, 45] width 742 height 58
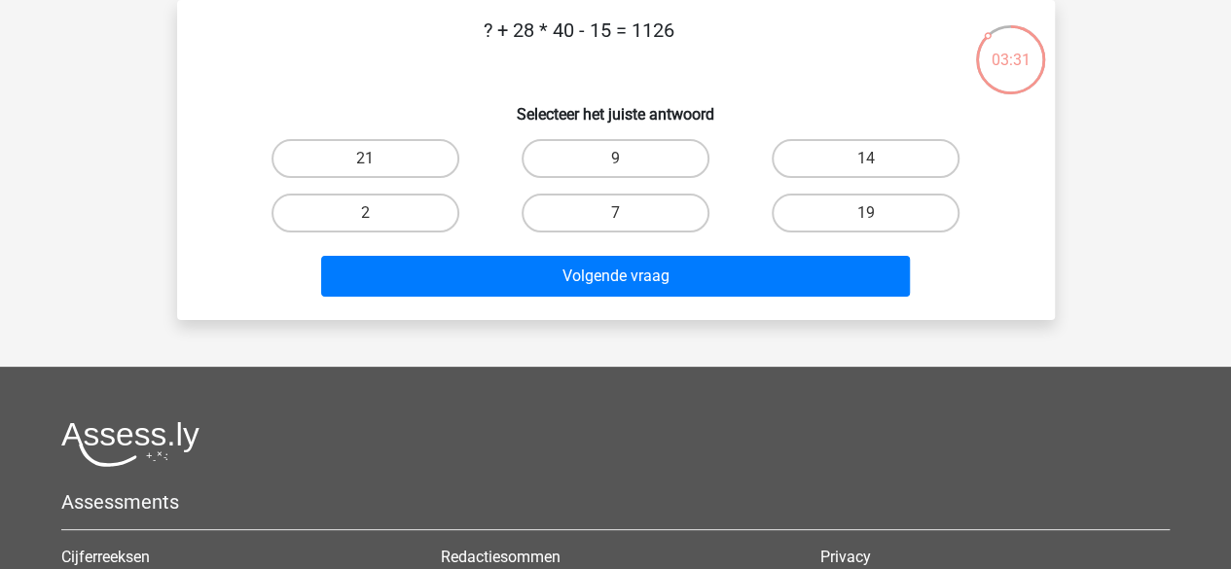
click at [648, 30] on p "? + 28 * 40 - 15 = 1126" at bounding box center [579, 45] width 742 height 58
click at [564, 23] on p "? + 28 * 40 - 15 = 1126" at bounding box center [579, 45] width 742 height 58
click at [531, 24] on p "? + 28 * 40 - 15 = 1126" at bounding box center [579, 45] width 742 height 58
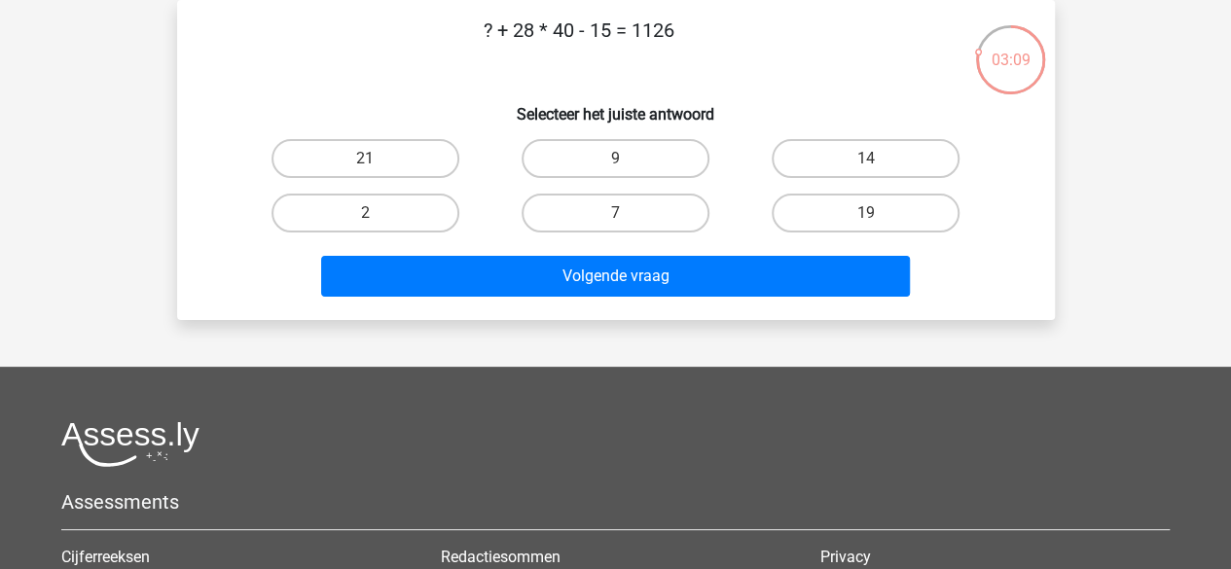
click at [531, 24] on p "? + 28 * 40 - 15 = 1126" at bounding box center [579, 45] width 742 height 58
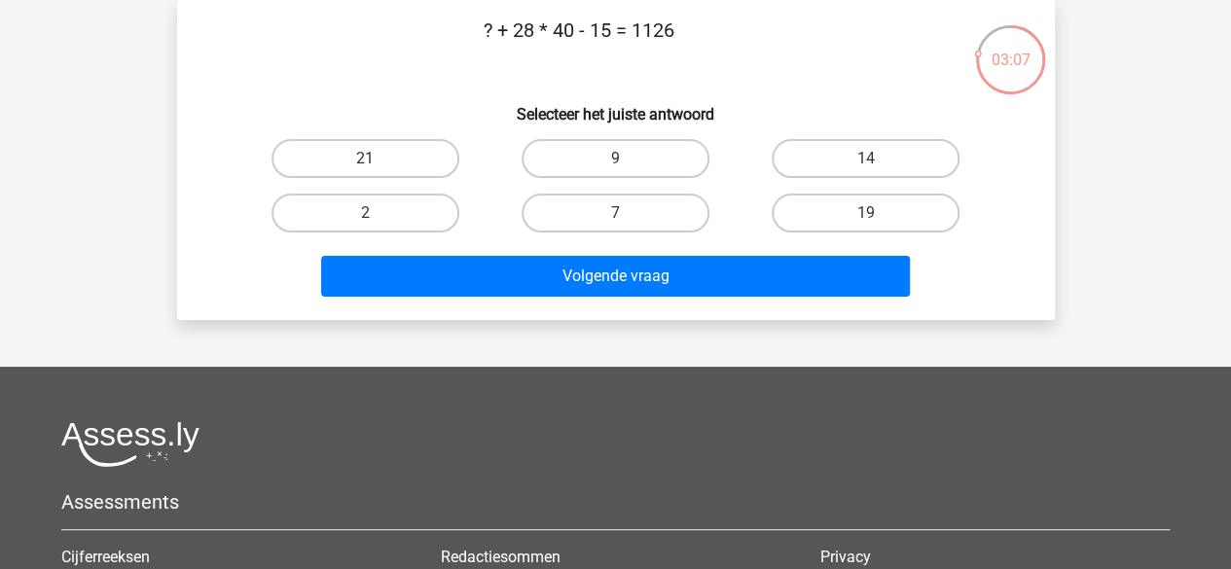
click at [531, 24] on p "? + 28 * 40 - 15 = 1126" at bounding box center [579, 45] width 742 height 58
drag, startPoint x: 531, startPoint y: 24, endPoint x: 485, endPoint y: 41, distance: 49.5
click at [485, 41] on p "? + 28 * 40 - 15 = 1126" at bounding box center [579, 45] width 742 height 58
click at [504, 38] on p "? + 28 * 40 - 15 = 1126" at bounding box center [579, 45] width 742 height 58
click at [514, 32] on p "? + 28 * 40 - 15 = 1126" at bounding box center [579, 45] width 742 height 58
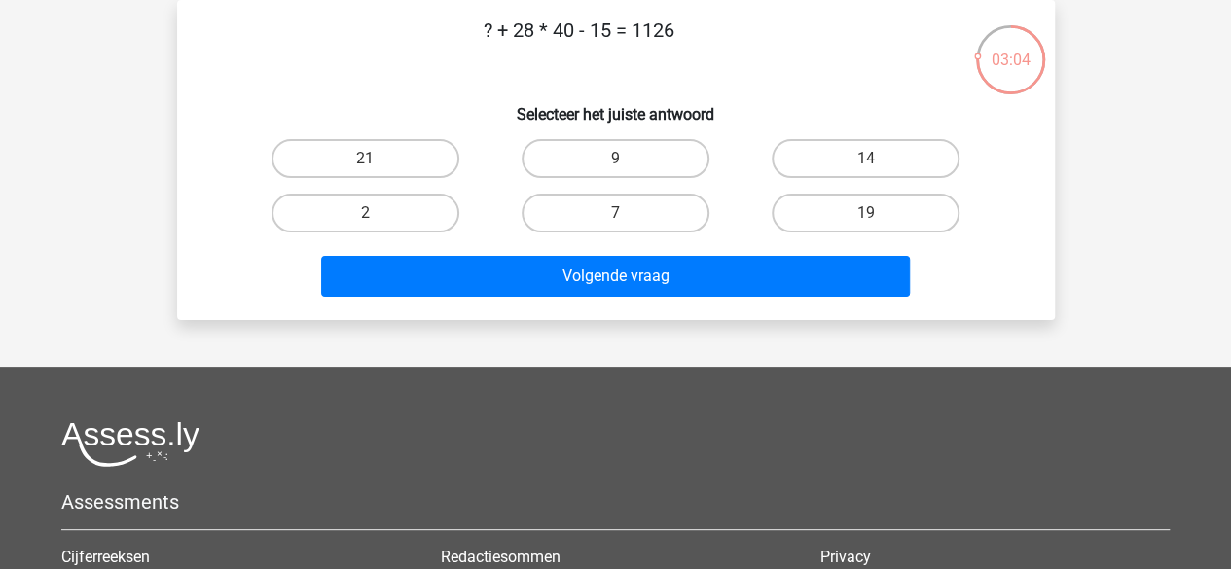
click at [514, 32] on p "? + 28 * 40 - 15 = 1126" at bounding box center [579, 45] width 742 height 58
click at [806, 203] on label "19" at bounding box center [866, 213] width 188 height 39
click at [866, 213] on input "19" at bounding box center [872, 219] width 13 height 13
radio input "true"
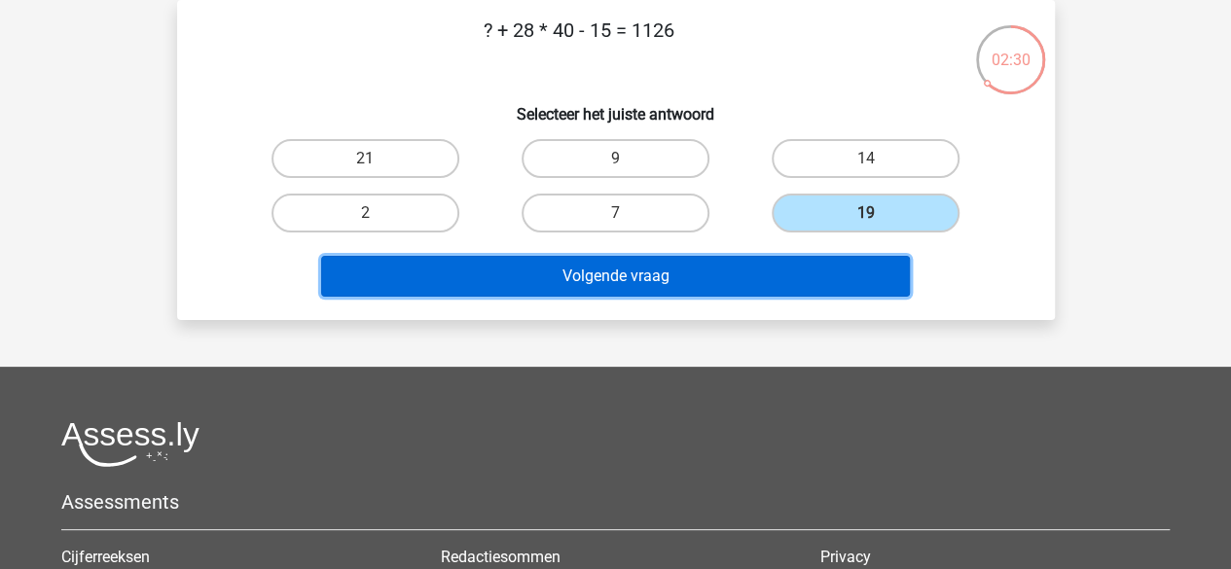
click at [744, 283] on button "Volgende vraag" at bounding box center [615, 276] width 589 height 41
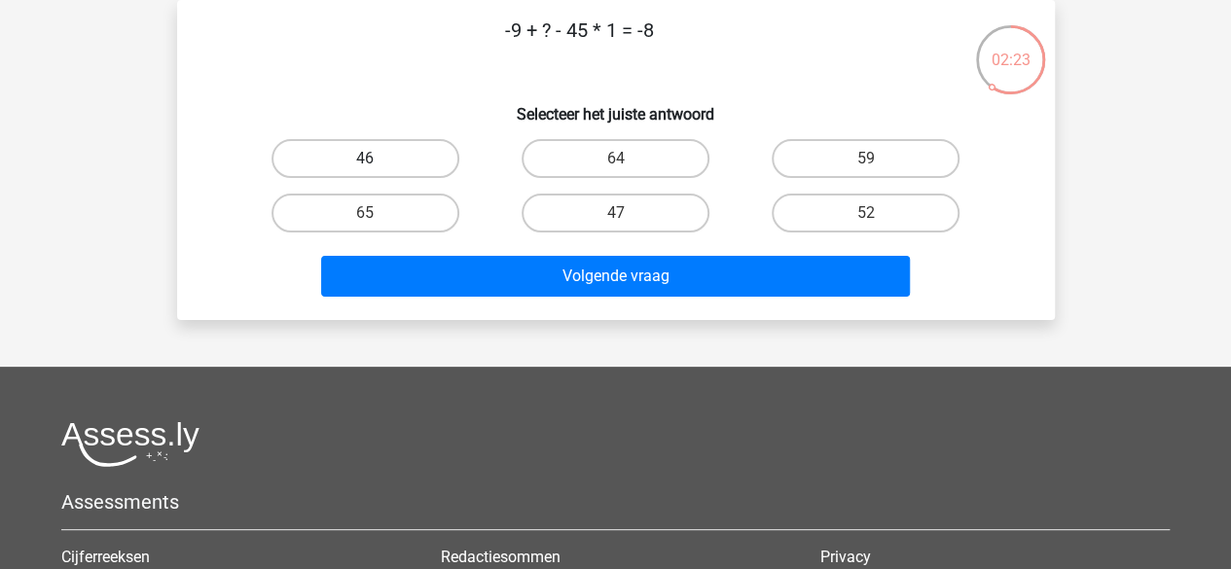
click at [451, 156] on label "46" at bounding box center [365, 158] width 188 height 39
click at [378, 159] on input "46" at bounding box center [371, 165] width 13 height 13
radio input "true"
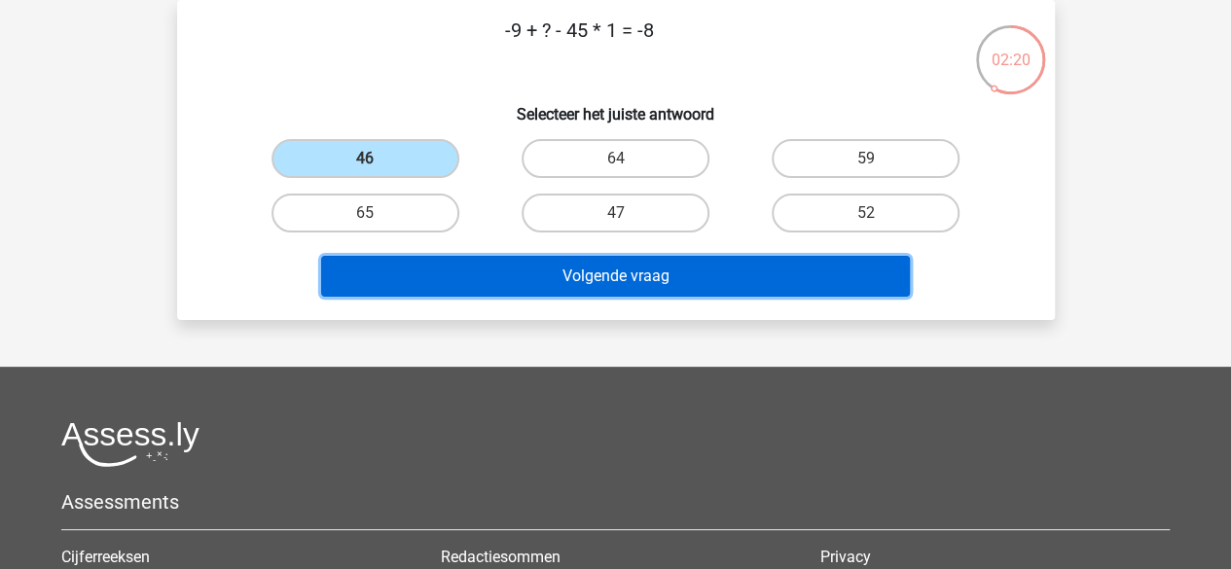
click at [459, 276] on button "Volgende vraag" at bounding box center [615, 276] width 589 height 41
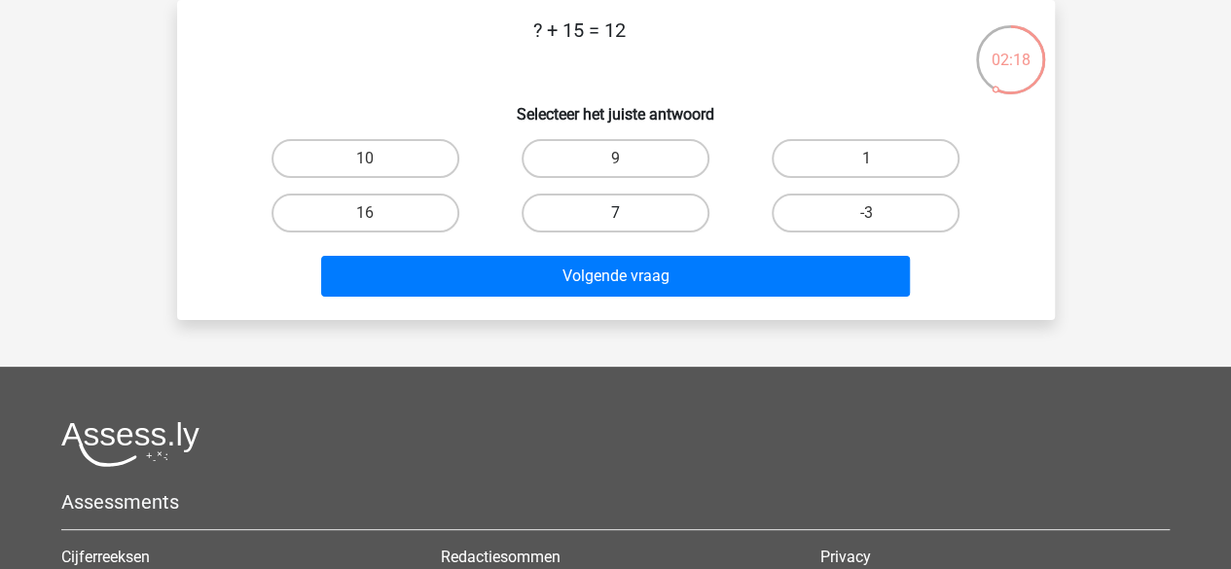
click at [621, 211] on label "7" at bounding box center [616, 213] width 188 height 39
click at [621, 213] on input "7" at bounding box center [621, 219] width 13 height 13
radio input "true"
click at [756, 225] on div "-3" at bounding box center [865, 213] width 235 height 39
click at [773, 221] on label "-3" at bounding box center [866, 213] width 188 height 39
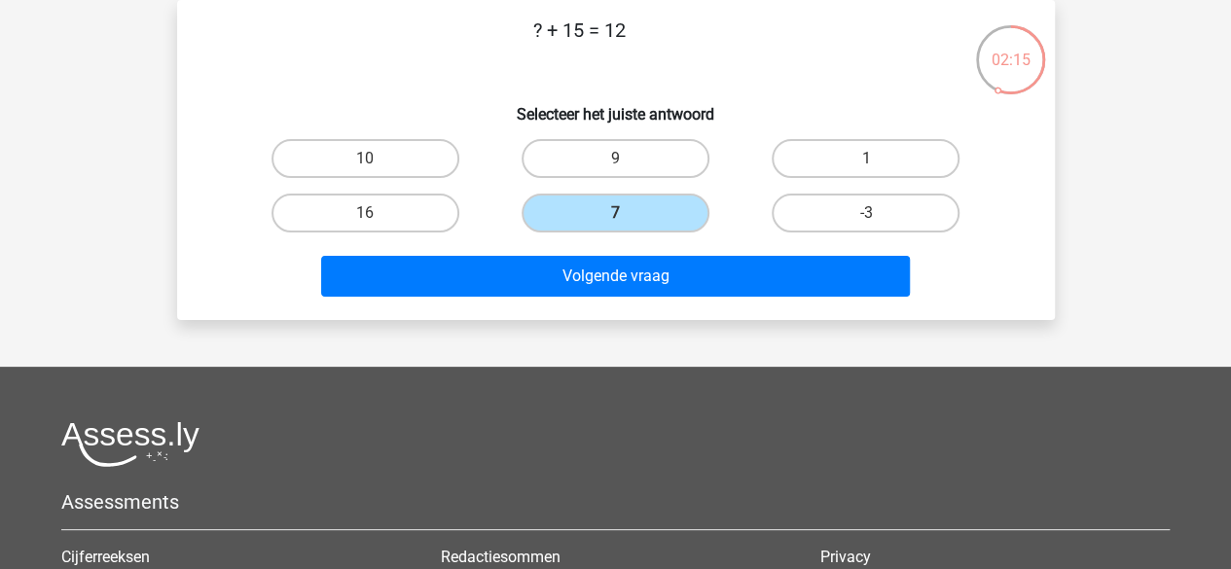
click at [866, 221] on input "-3" at bounding box center [872, 219] width 13 height 13
radio input "true"
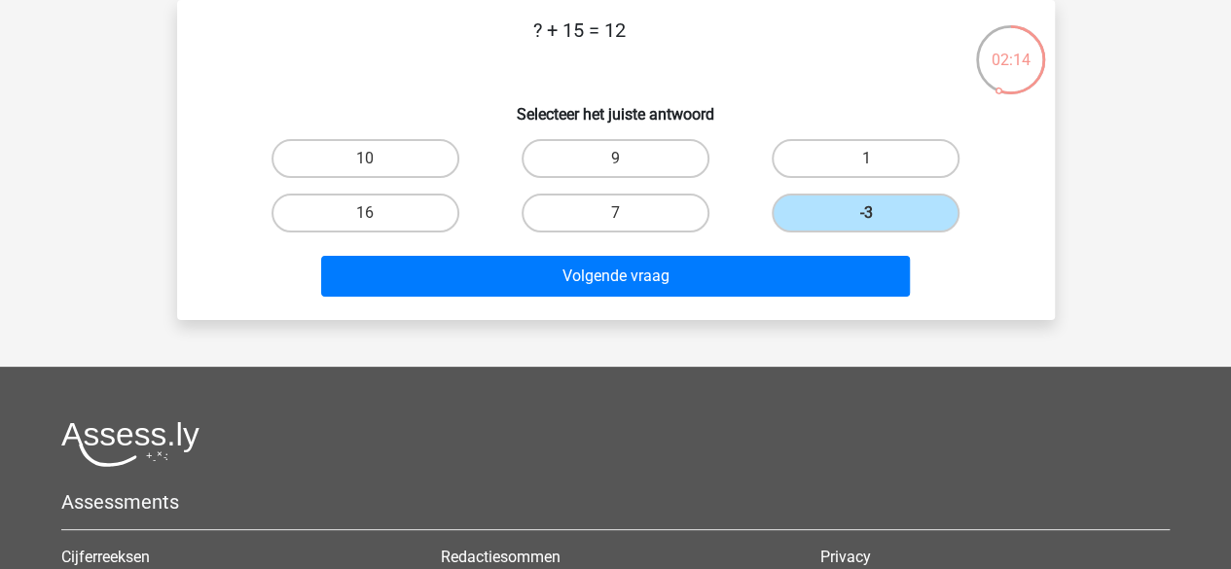
click at [736, 319] on div "? + 15 = 12 Selecteer het juiste antwoord 10 9 1 16" at bounding box center [616, 160] width 878 height 320
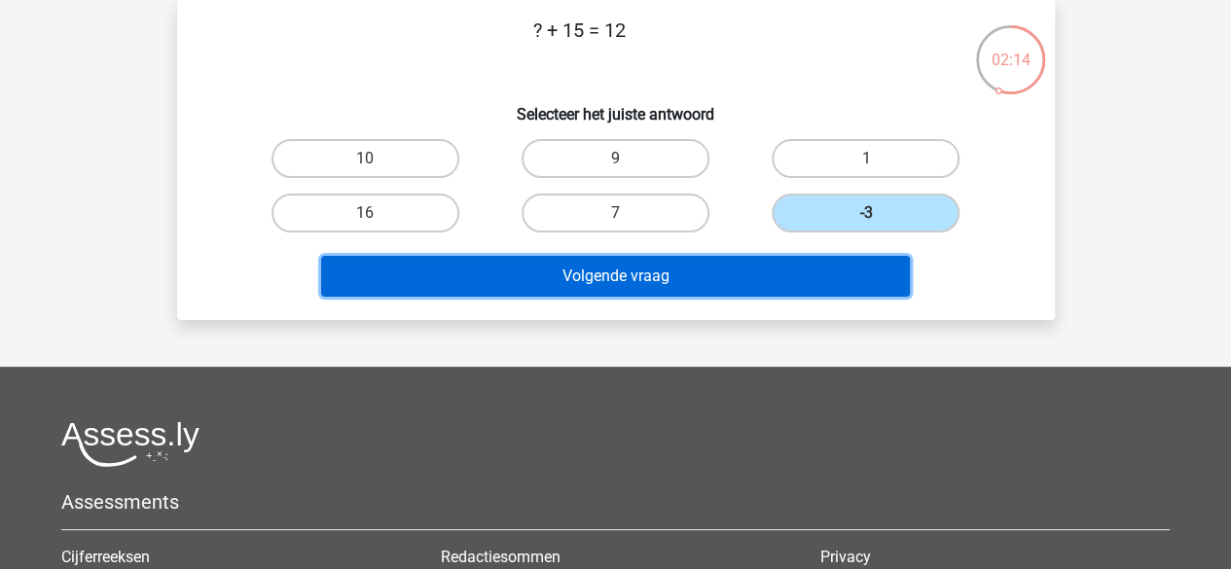
click at [726, 293] on button "Volgende vraag" at bounding box center [615, 276] width 589 height 41
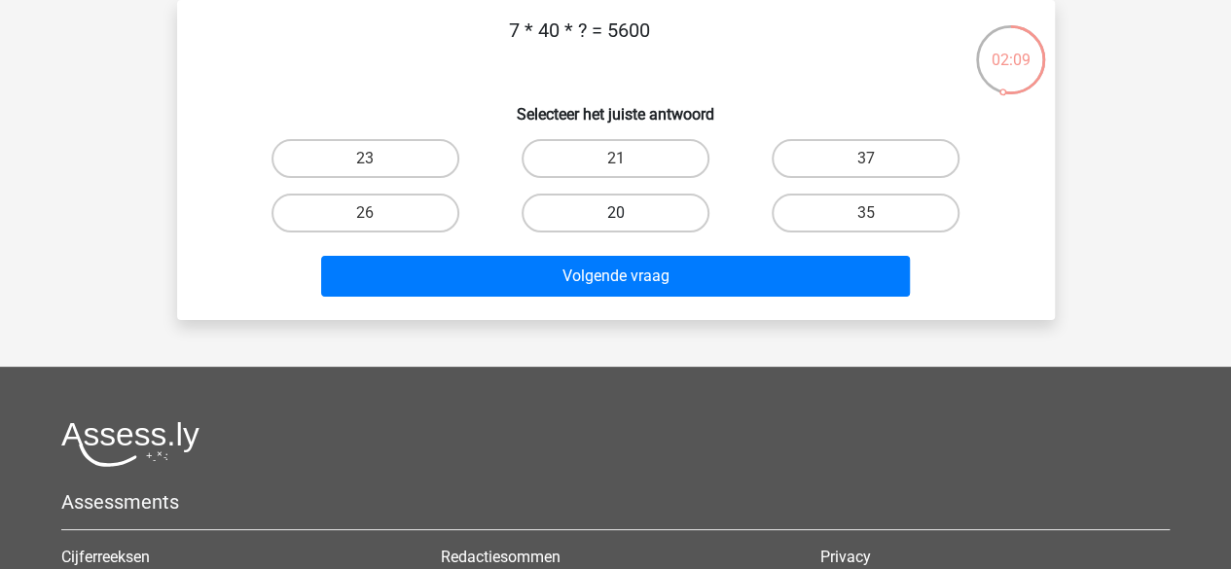
click at [639, 220] on label "20" at bounding box center [616, 213] width 188 height 39
click at [628, 220] on input "20" at bounding box center [621, 219] width 13 height 13
radio input "true"
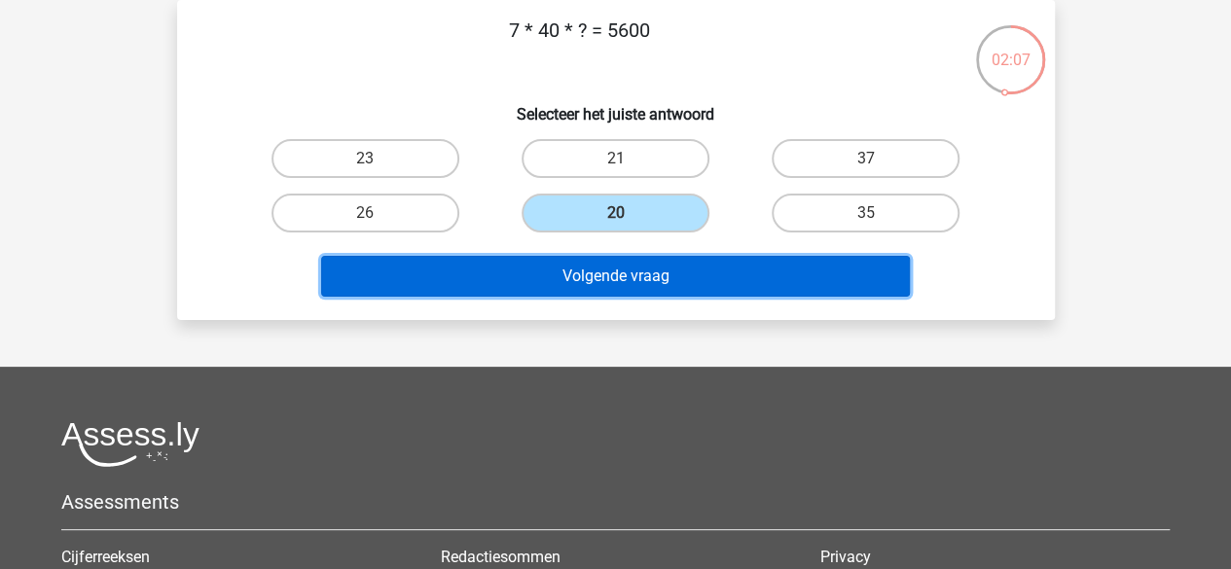
click at [637, 271] on button "Volgende vraag" at bounding box center [615, 276] width 589 height 41
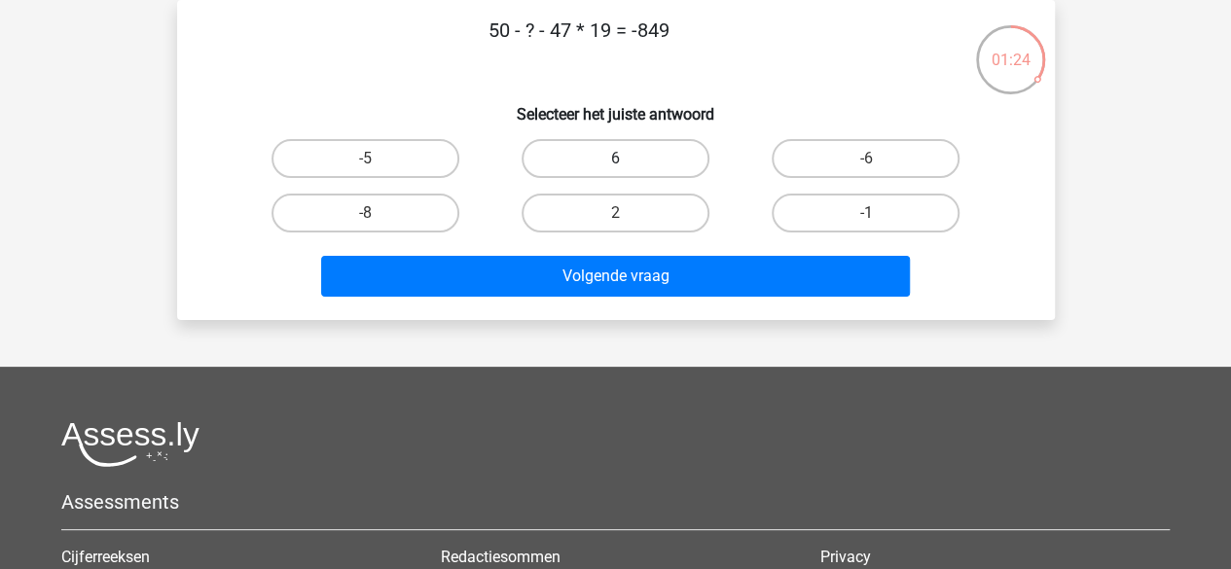
click at [668, 156] on label "6" at bounding box center [616, 158] width 188 height 39
click at [628, 159] on input "6" at bounding box center [621, 165] width 13 height 13
radio input "true"
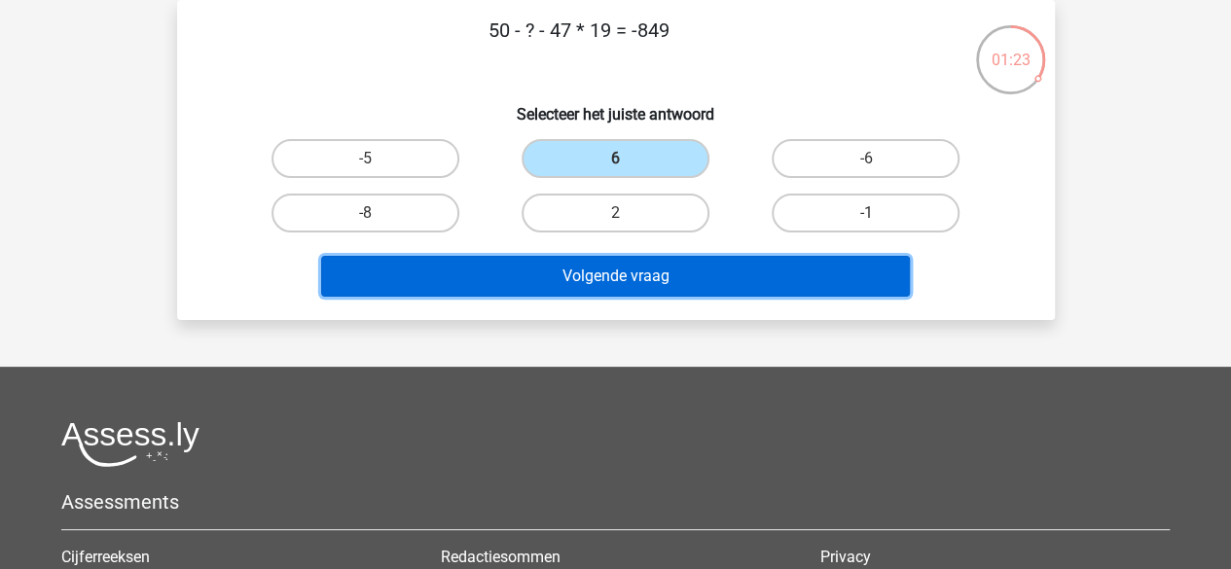
click at [627, 266] on button "Volgende vraag" at bounding box center [615, 276] width 589 height 41
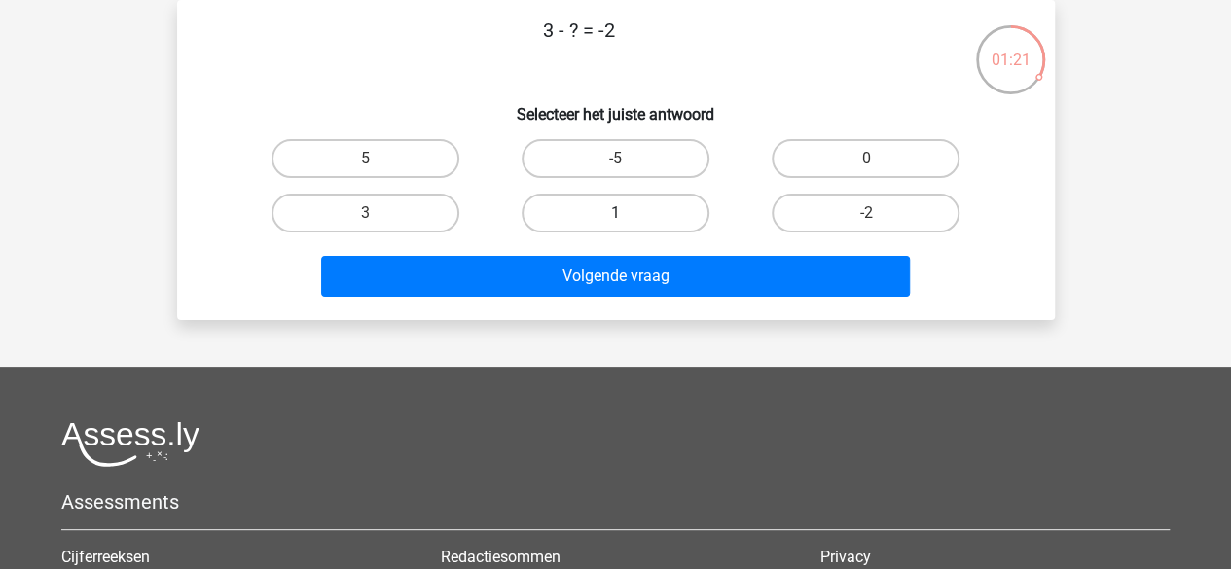
click at [673, 199] on label "1" at bounding box center [616, 213] width 188 height 39
click at [628, 213] on input "1" at bounding box center [621, 219] width 13 height 13
radio input "true"
click at [658, 143] on label "-5" at bounding box center [616, 158] width 188 height 39
click at [628, 159] on input "-5" at bounding box center [621, 165] width 13 height 13
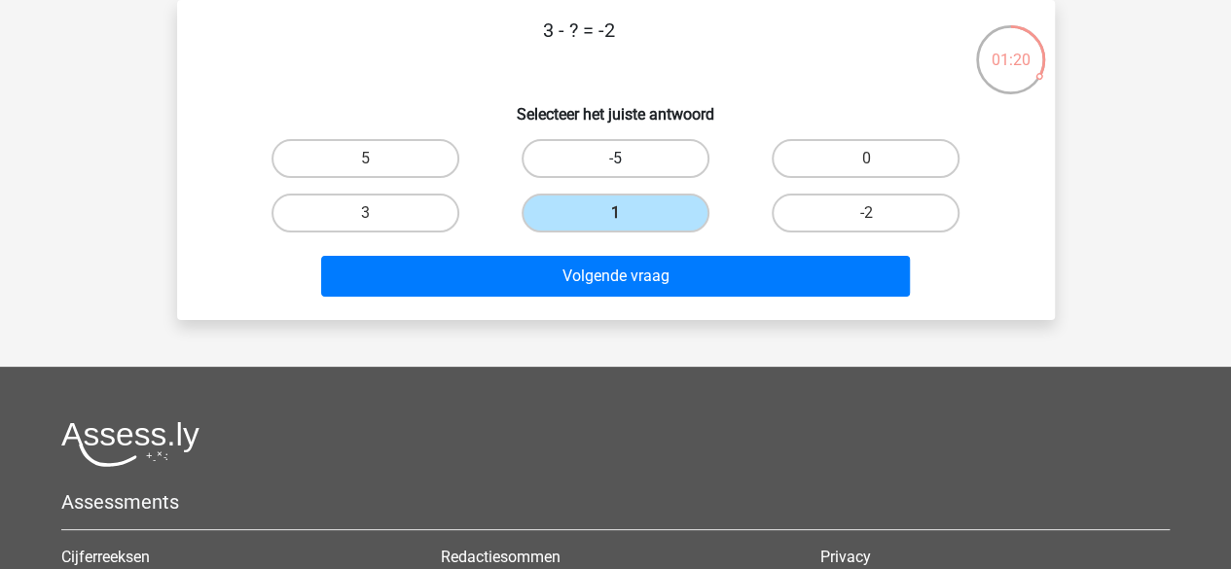
radio input "true"
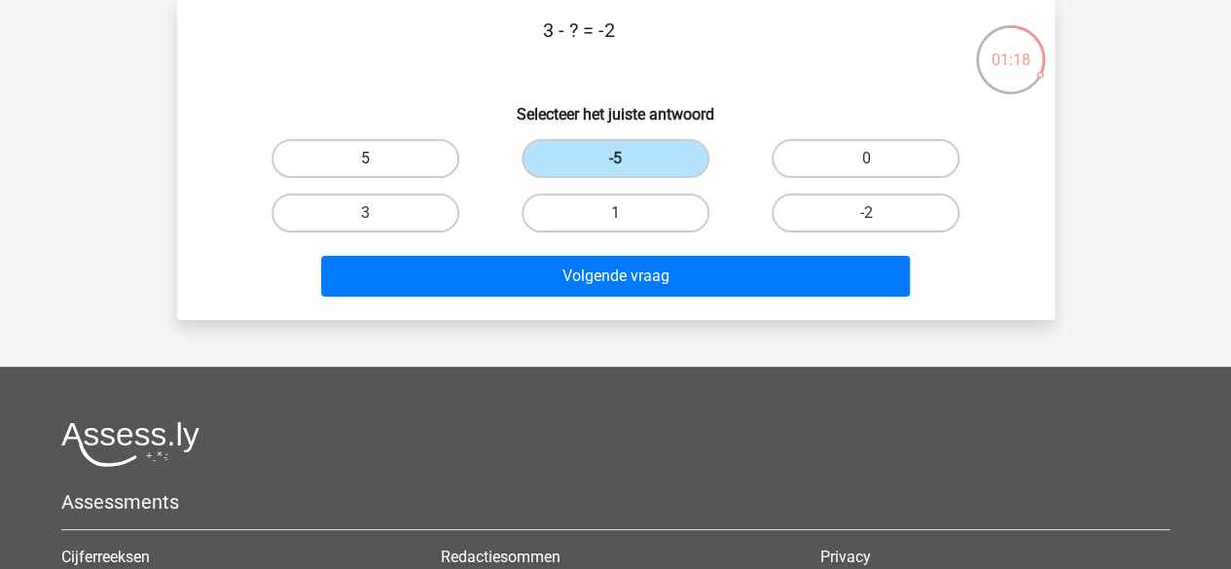
drag, startPoint x: 465, startPoint y: 161, endPoint x: 437, endPoint y: 156, distance: 28.6
click at [437, 156] on div "5" at bounding box center [365, 158] width 235 height 39
click at [437, 156] on label "5" at bounding box center [365, 158] width 188 height 39
click at [378, 159] on input "5" at bounding box center [371, 165] width 13 height 13
radio input "true"
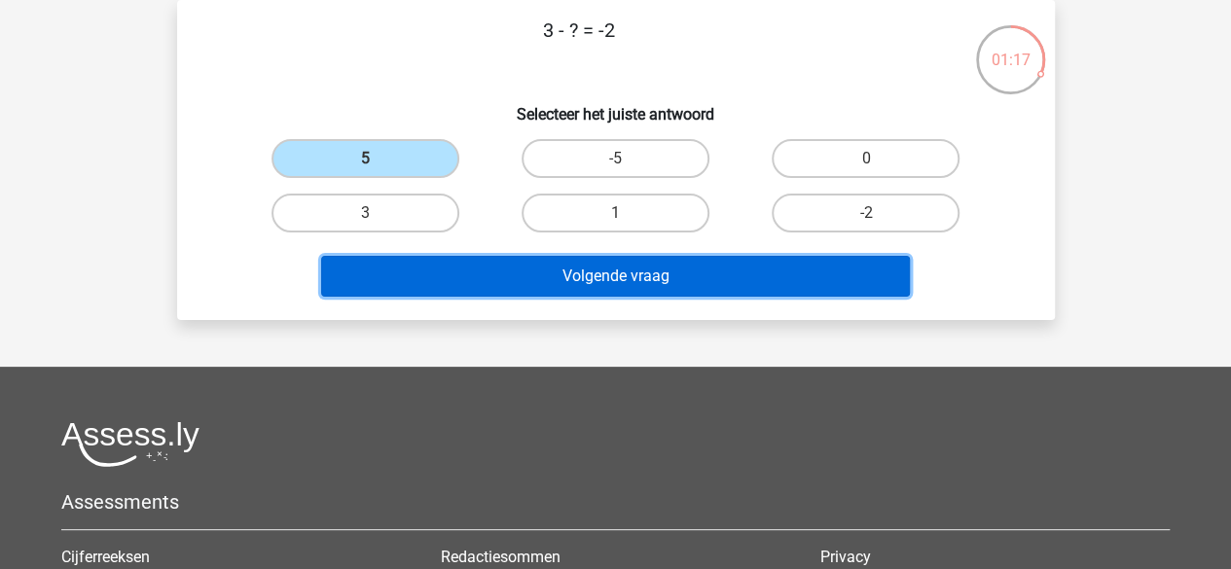
click at [543, 262] on button "Volgende vraag" at bounding box center [615, 276] width 589 height 41
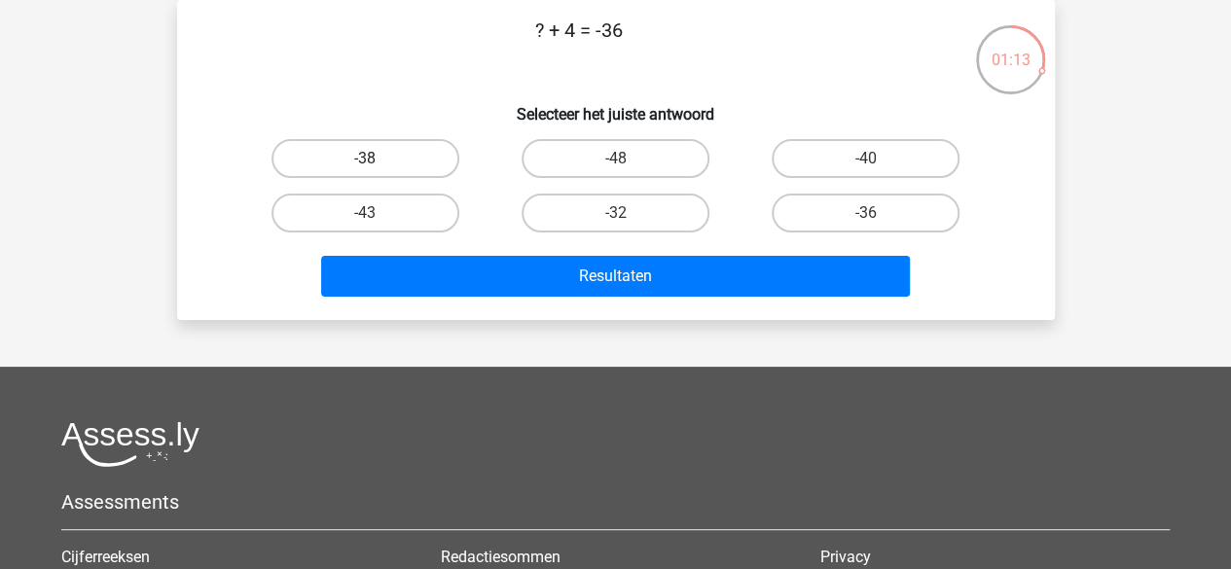
click at [447, 172] on label "-38" at bounding box center [365, 158] width 188 height 39
click at [378, 171] on input "-38" at bounding box center [371, 165] width 13 height 13
radio input "true"
click at [843, 161] on label "-40" at bounding box center [866, 158] width 188 height 39
click at [866, 161] on input "-40" at bounding box center [872, 165] width 13 height 13
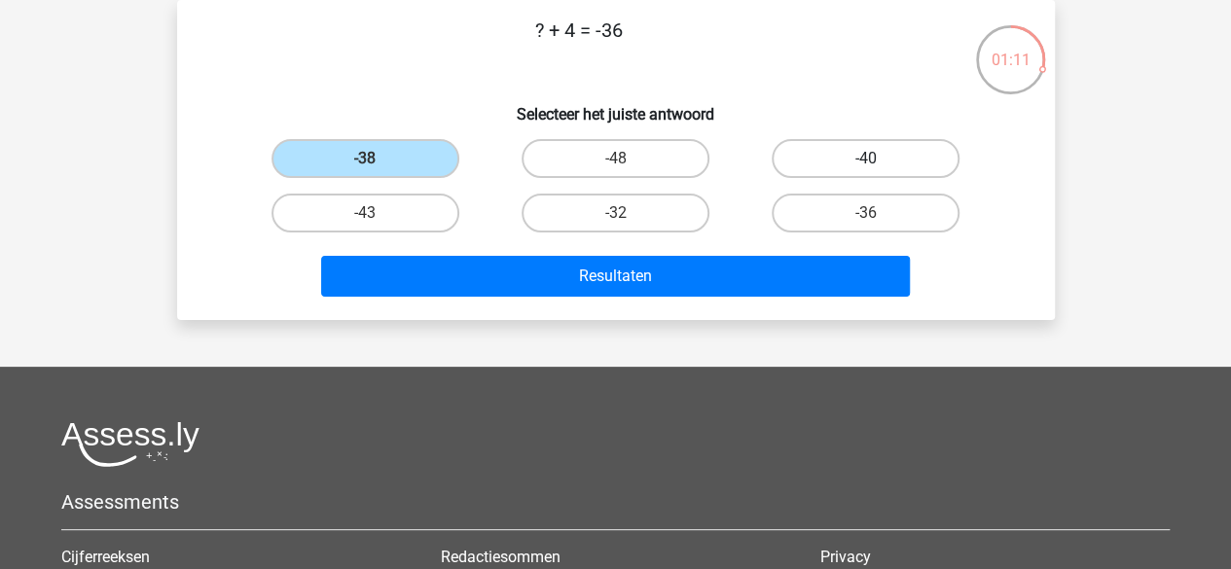
radio input "true"
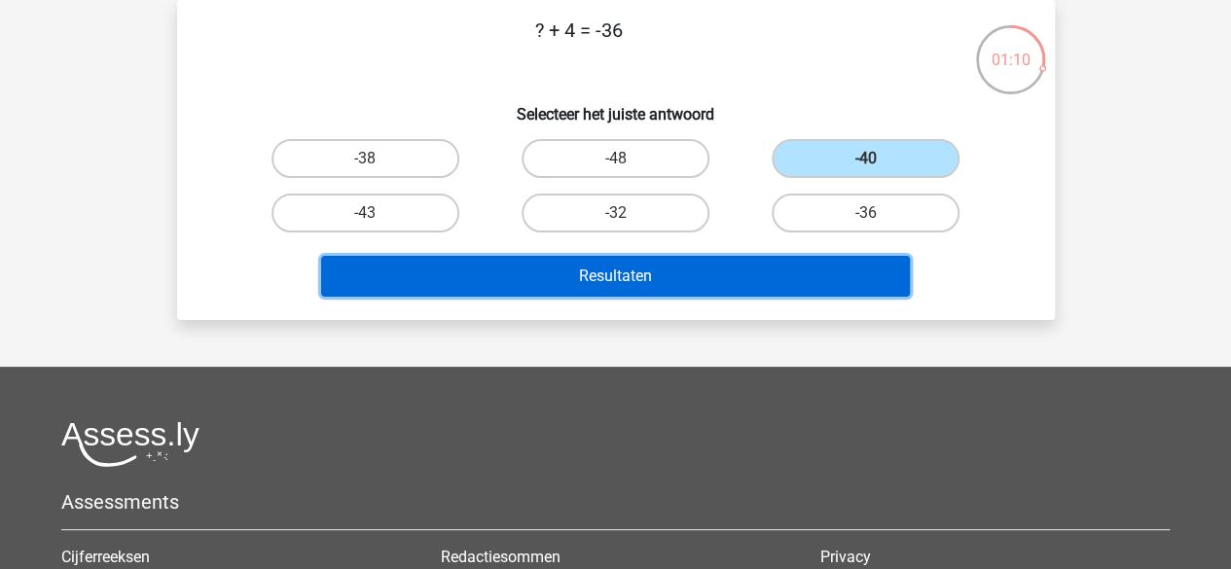
click at [765, 263] on button "Resultaten" at bounding box center [615, 276] width 589 height 41
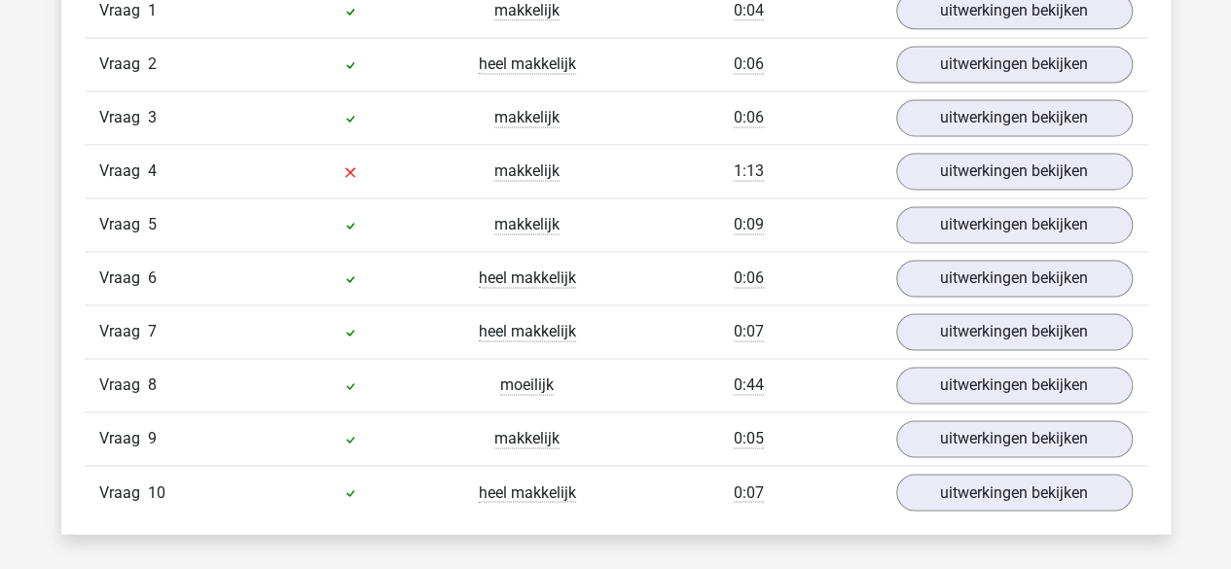
scroll to position [1402, 0]
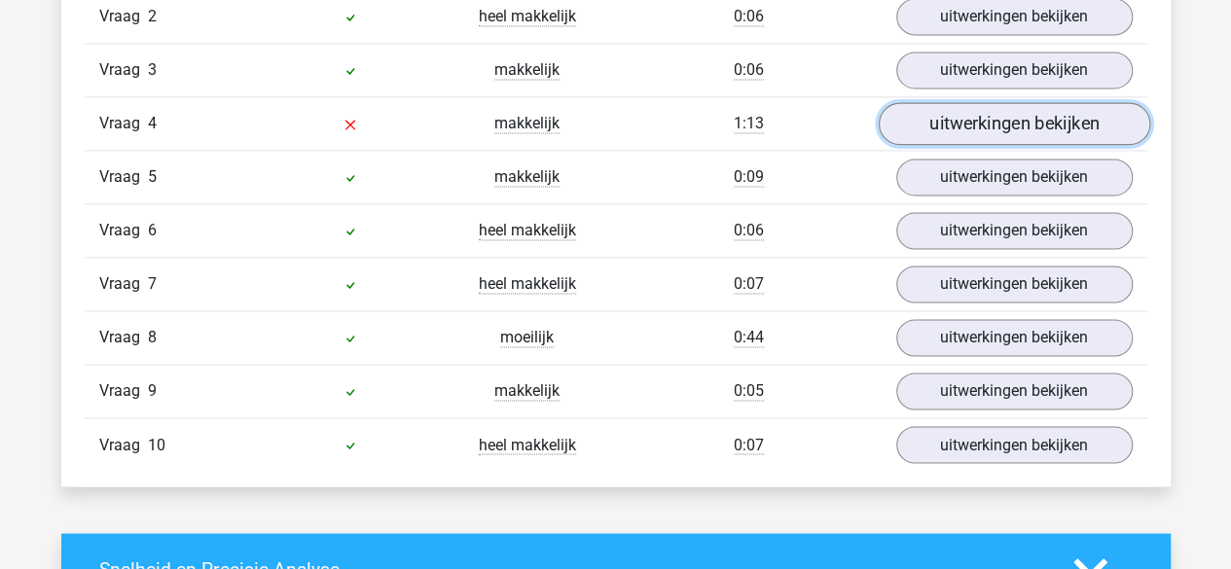
click at [928, 106] on link "uitwerkingen bekijken" at bounding box center [1013, 123] width 271 height 43
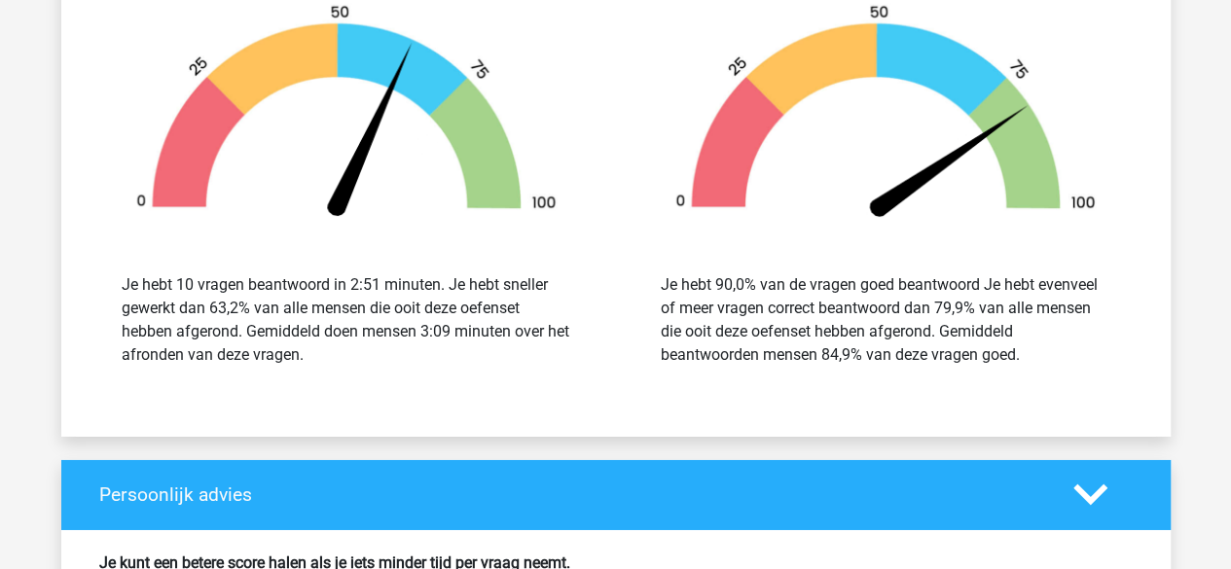
scroll to position [3043, 0]
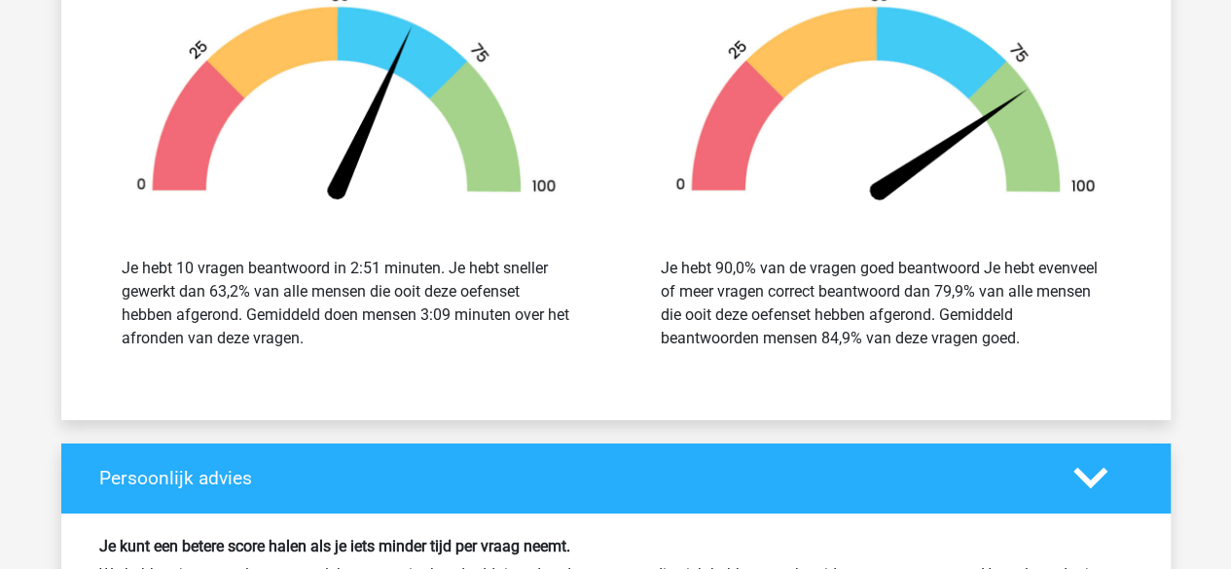
click at [795, 238] on div "Je hebt 90,0% van de vragen goed beantwoord Je hebt evenveel of meer vragen cor…" at bounding box center [886, 304] width 510 height 140
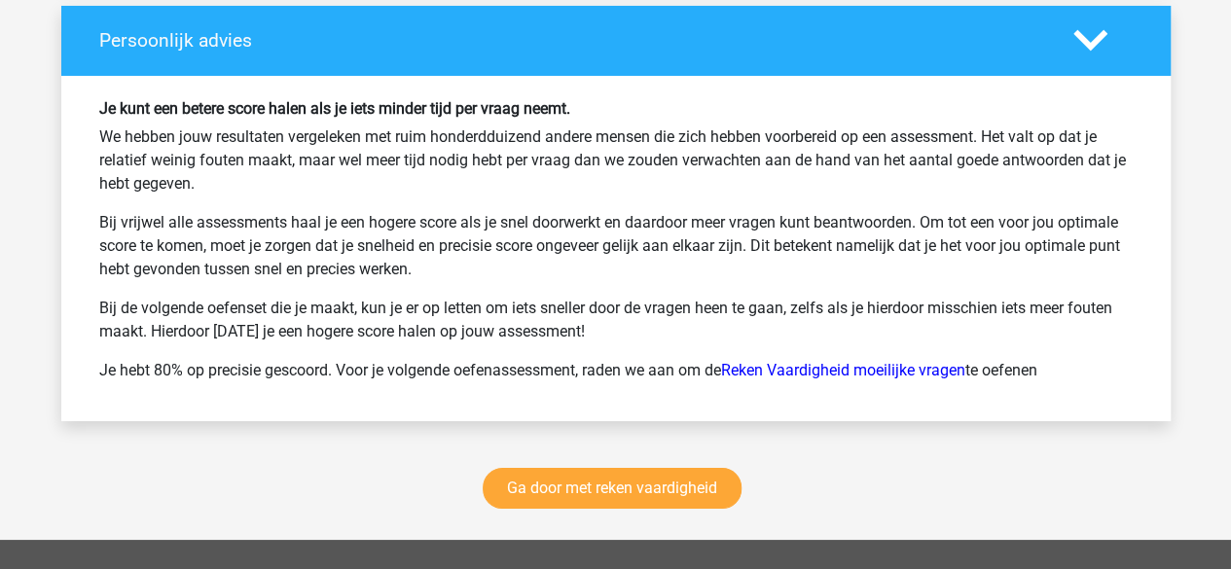
scroll to position [3479, 0]
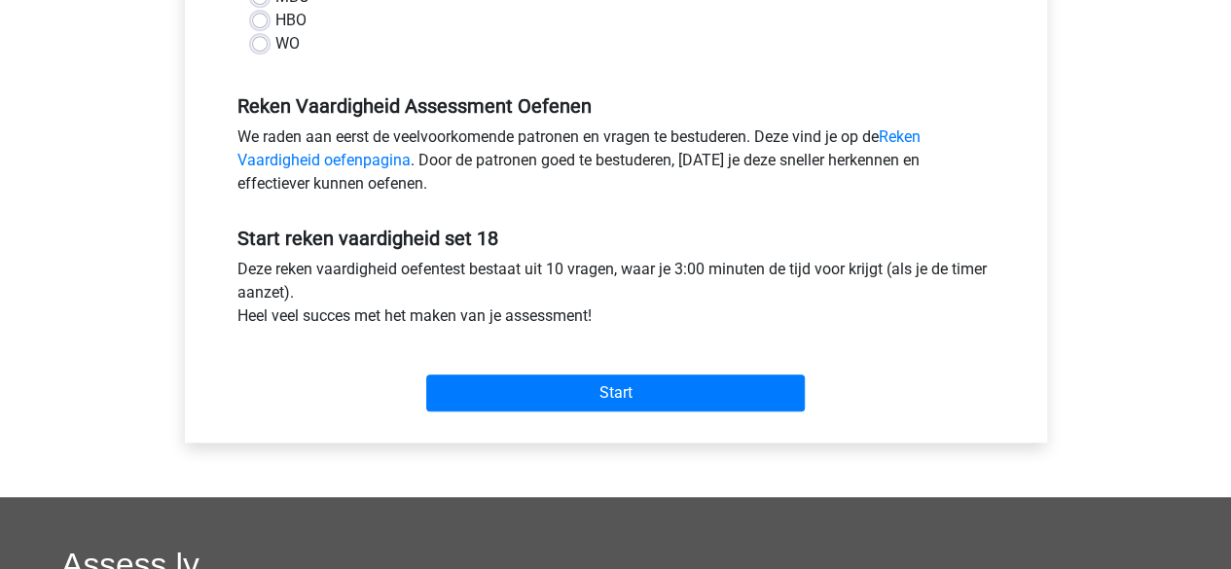
scroll to position [529, 0]
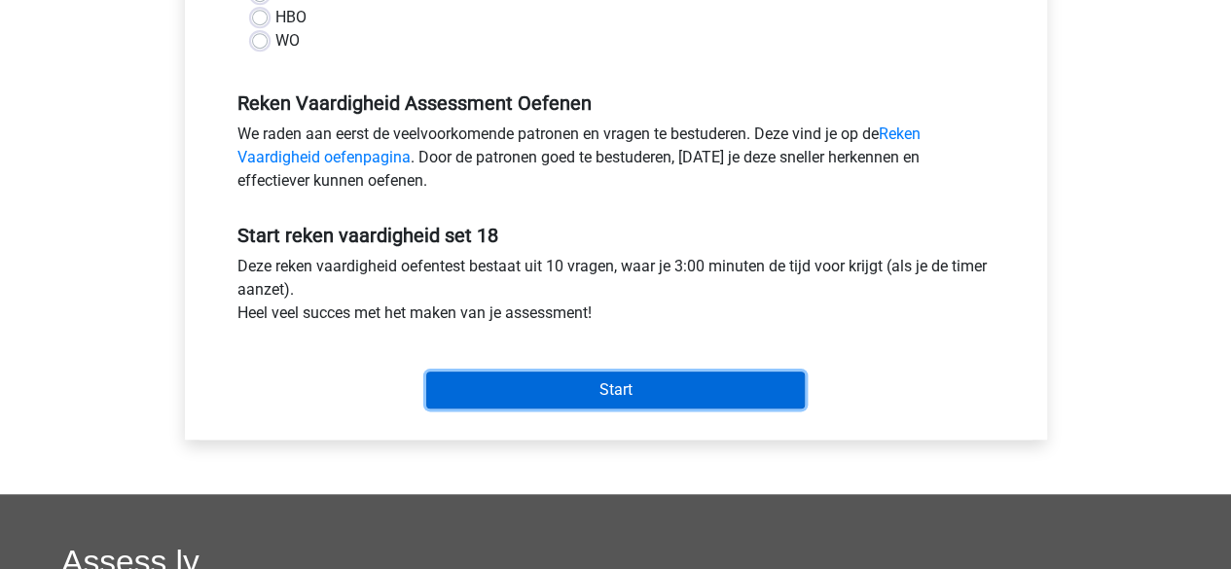
click at [518, 377] on input "Start" at bounding box center [615, 390] width 379 height 37
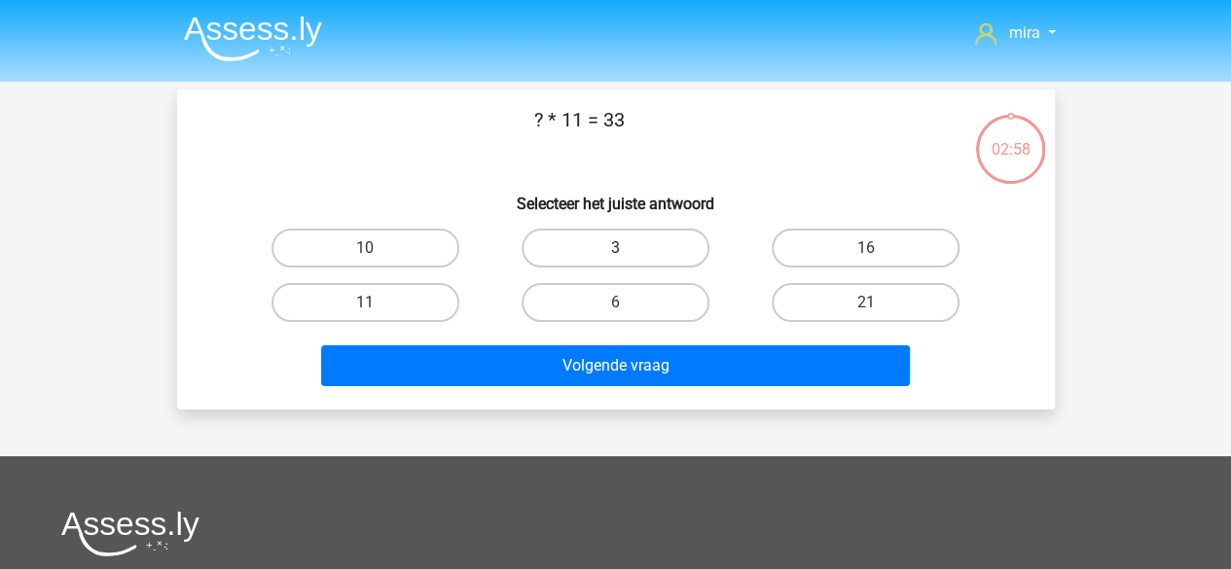
click at [620, 229] on label "3" at bounding box center [616, 248] width 188 height 39
click at [620, 248] on input "3" at bounding box center [621, 254] width 13 height 13
radio input "true"
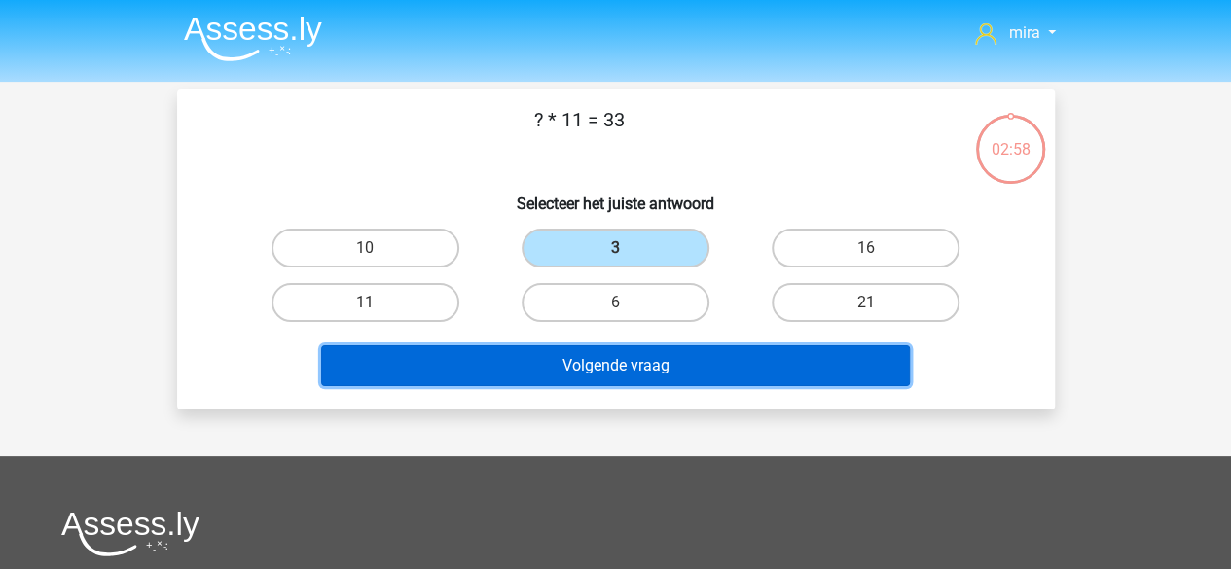
click at [627, 366] on button "Volgende vraag" at bounding box center [615, 365] width 589 height 41
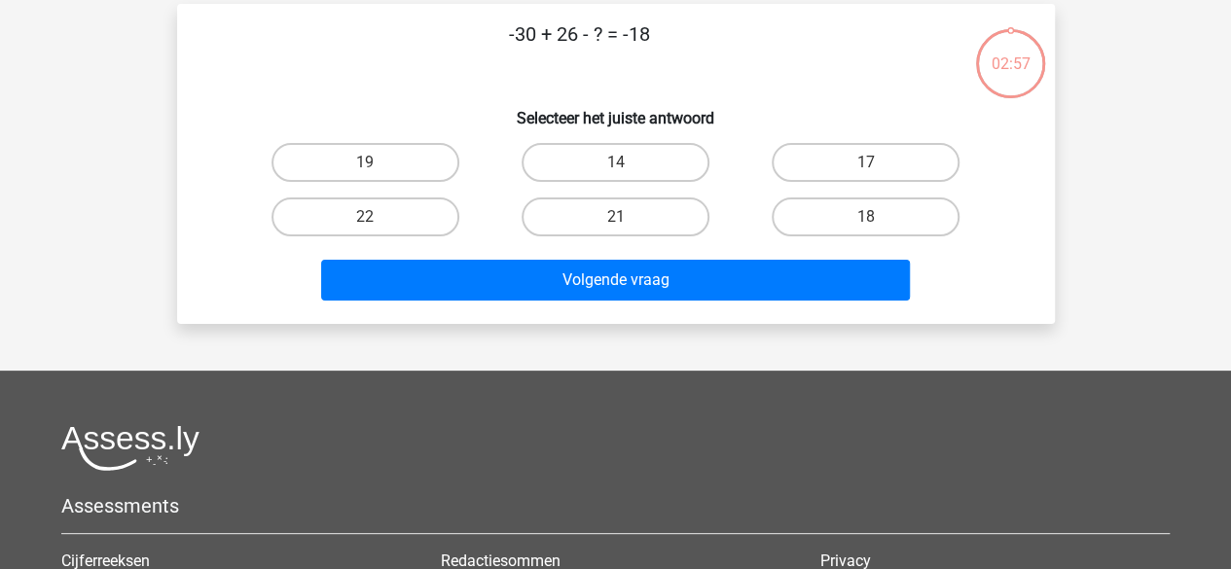
scroll to position [90, 0]
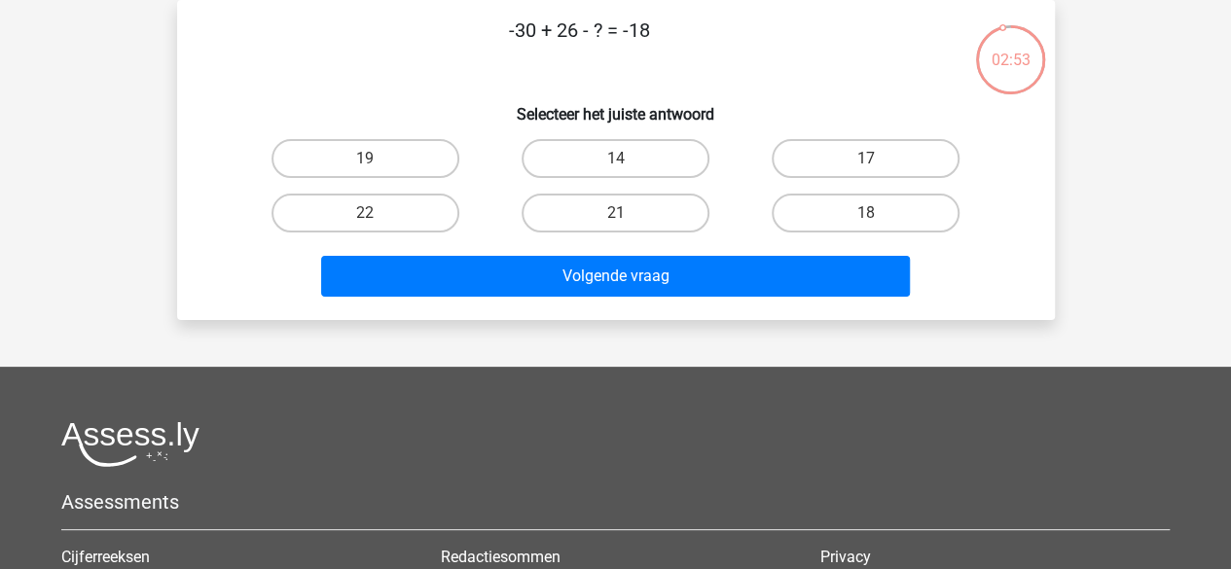
click at [637, 26] on p "-30 + 26 - ? = -18" at bounding box center [579, 45] width 742 height 58
click at [597, 145] on label "14" at bounding box center [616, 158] width 188 height 39
click at [615, 159] on input "14" at bounding box center [621, 165] width 13 height 13
radio input "true"
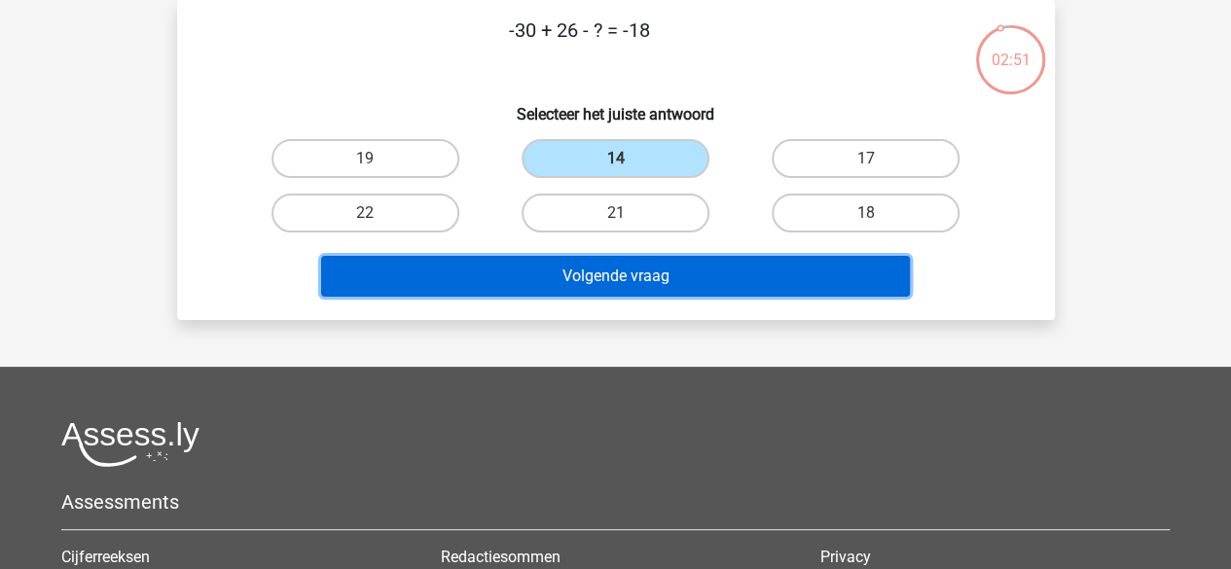
click at [591, 256] on button "Volgende vraag" at bounding box center [615, 276] width 589 height 41
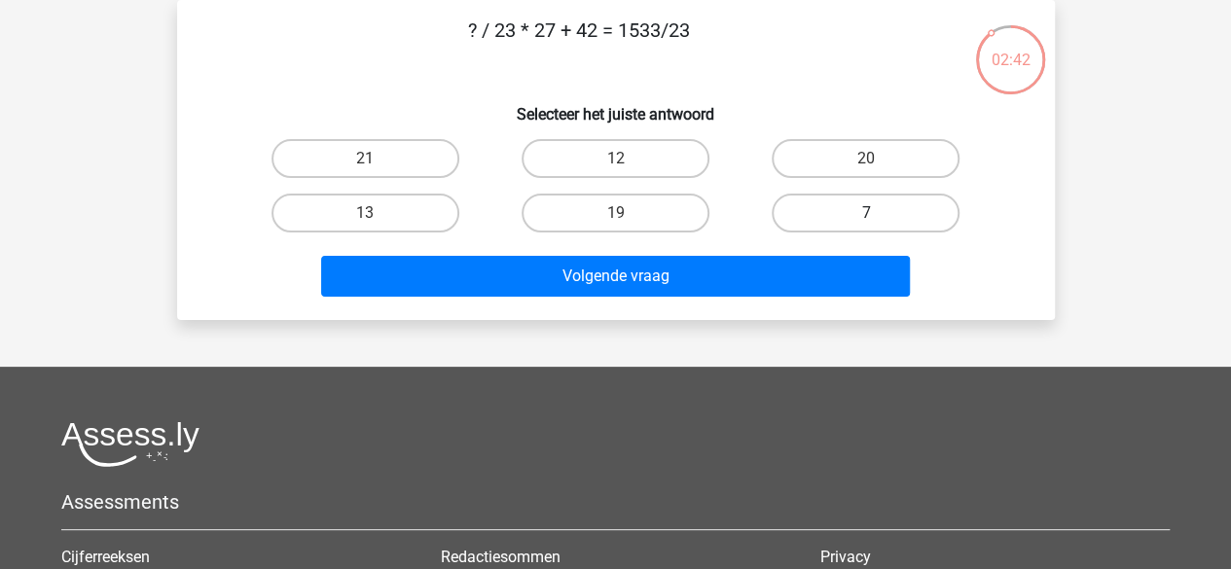
click at [776, 219] on label "7" at bounding box center [866, 213] width 188 height 39
click at [866, 219] on input "7" at bounding box center [872, 219] width 13 height 13
radio input "true"
click at [668, 31] on p "? / 23 * 27 + 42 = 1533/23" at bounding box center [579, 45] width 742 height 58
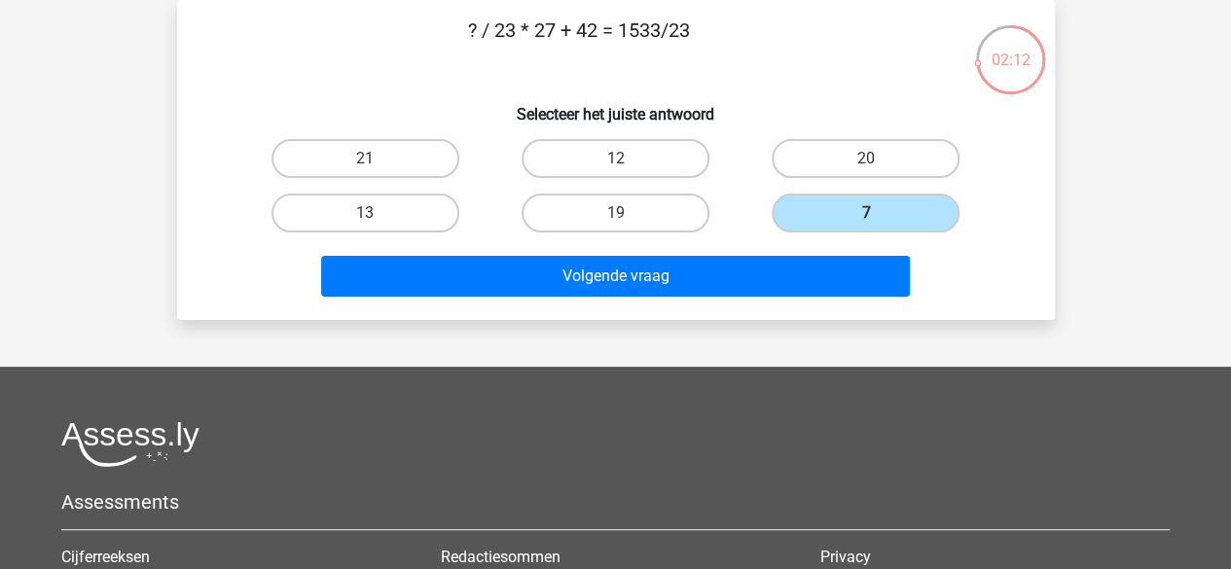
click at [668, 31] on p "? / 23 * 27 + 42 = 1533/23" at bounding box center [579, 45] width 742 height 58
click at [427, 149] on label "21" at bounding box center [365, 158] width 188 height 39
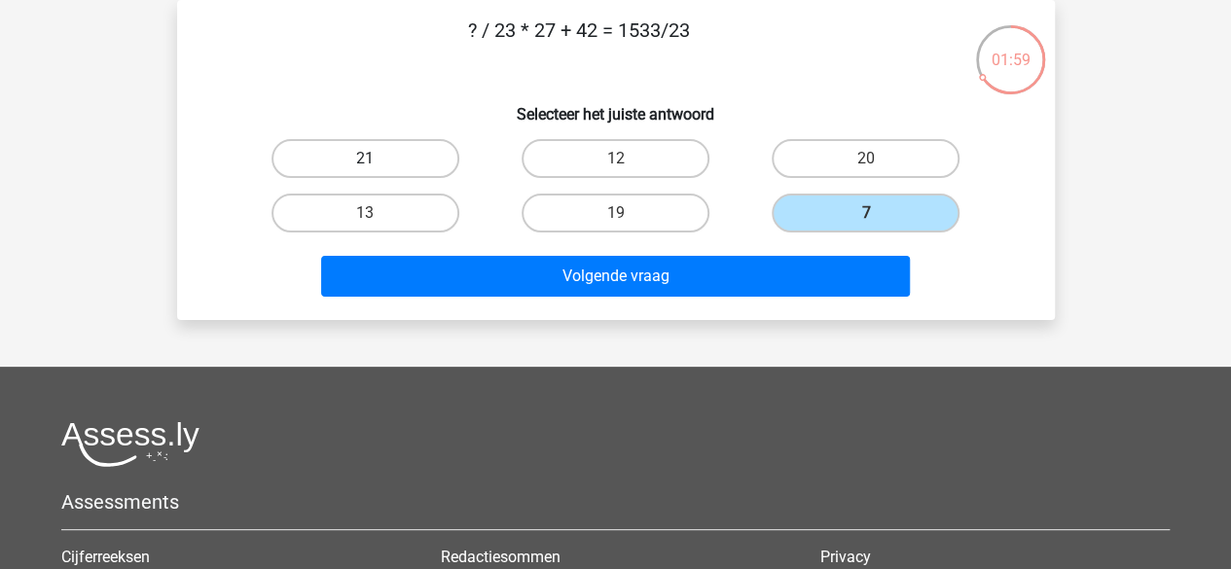
click at [378, 159] on input "21" at bounding box center [371, 165] width 13 height 13
radio input "true"
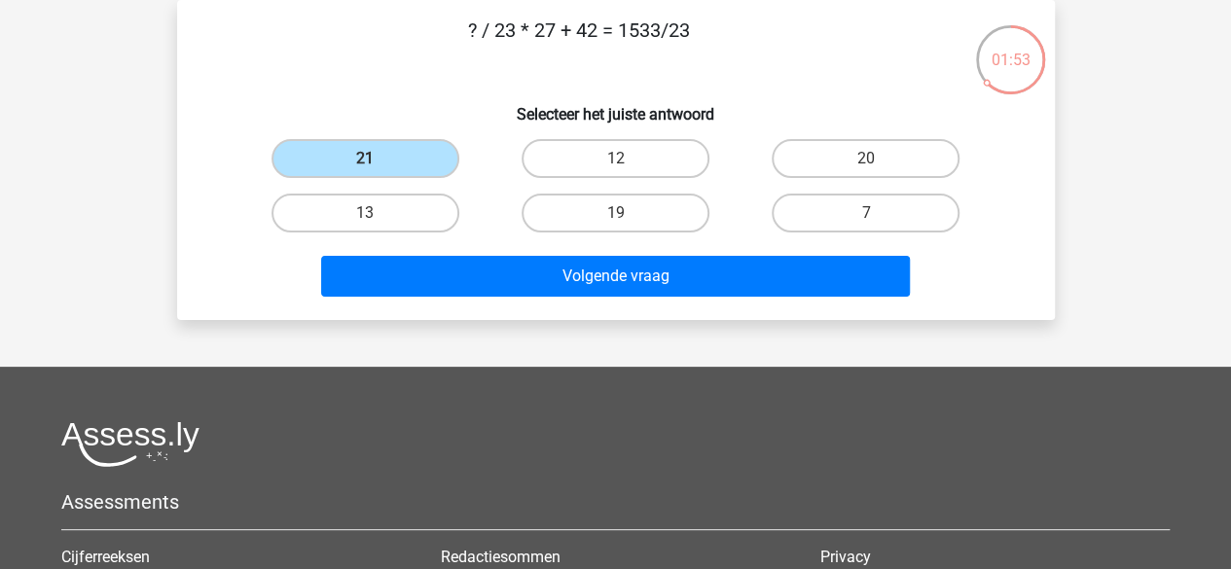
click at [460, 200] on div "13" at bounding box center [365, 213] width 235 height 39
click at [451, 208] on label "13" at bounding box center [365, 213] width 188 height 39
click at [378, 213] on input "13" at bounding box center [371, 219] width 13 height 13
radio input "true"
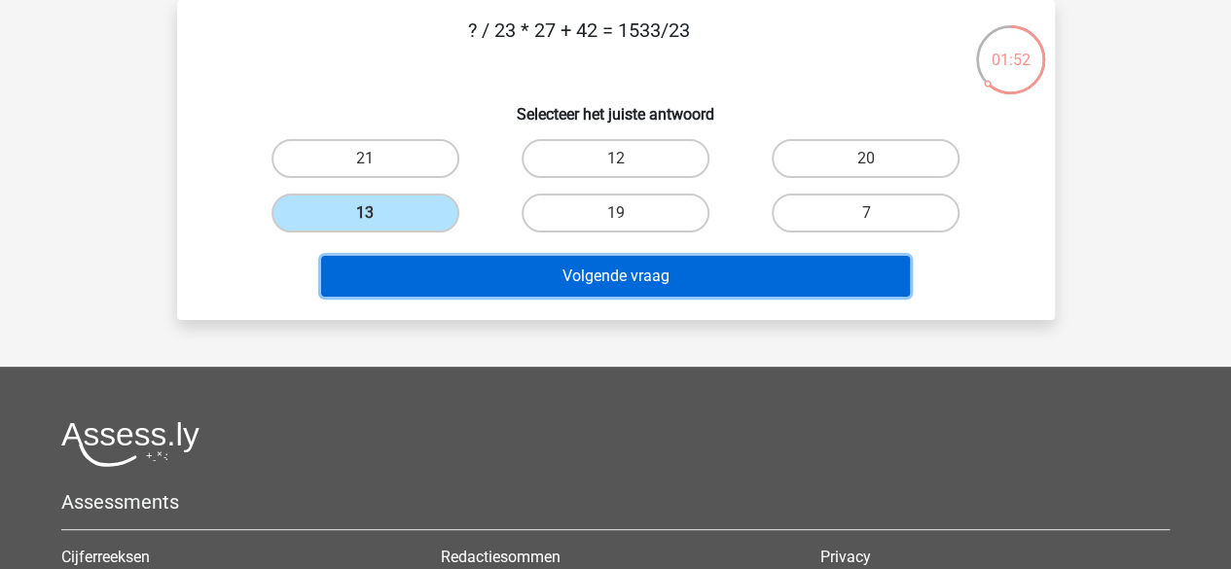
click at [473, 279] on button "Volgende vraag" at bounding box center [615, 276] width 589 height 41
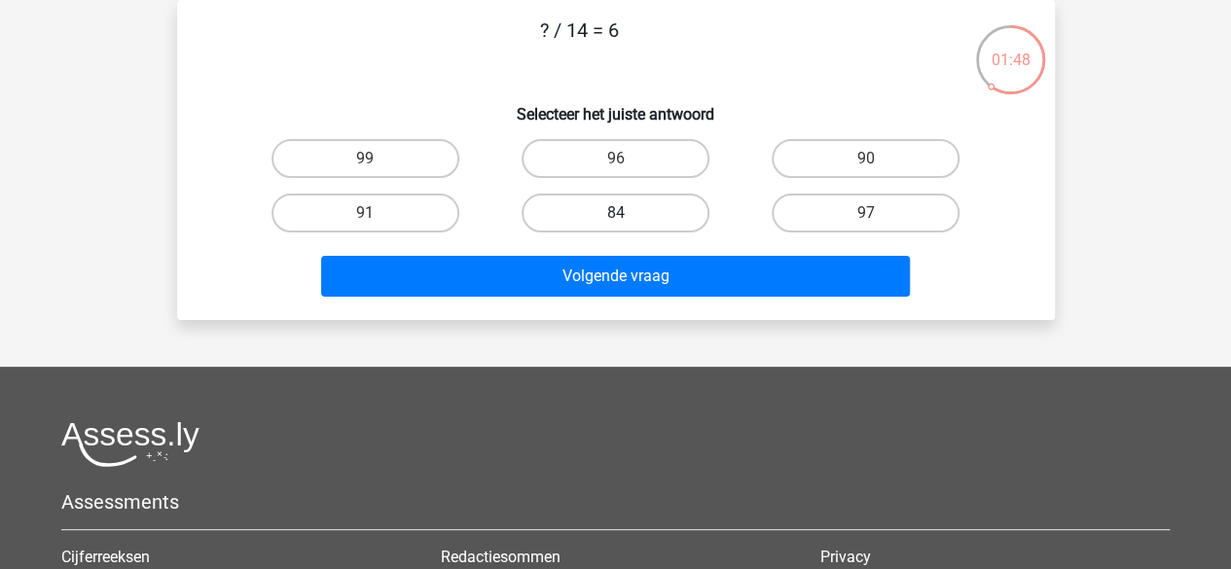
click at [614, 209] on label "84" at bounding box center [616, 213] width 188 height 39
click at [615, 213] on input "84" at bounding box center [621, 219] width 13 height 13
radio input "true"
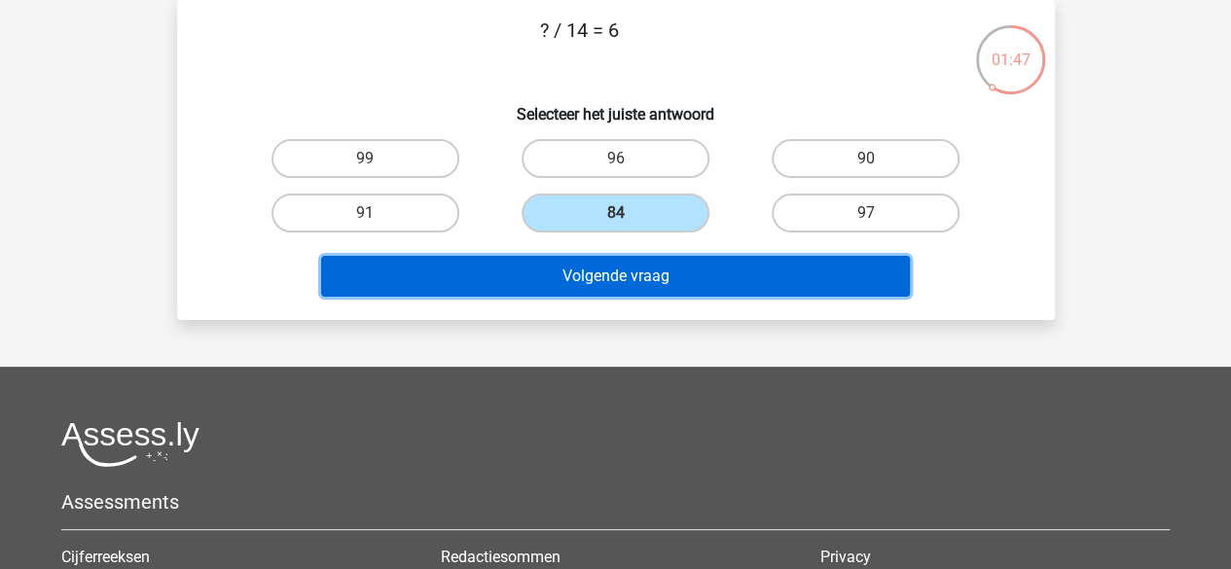
click at [610, 262] on button "Volgende vraag" at bounding box center [615, 276] width 589 height 41
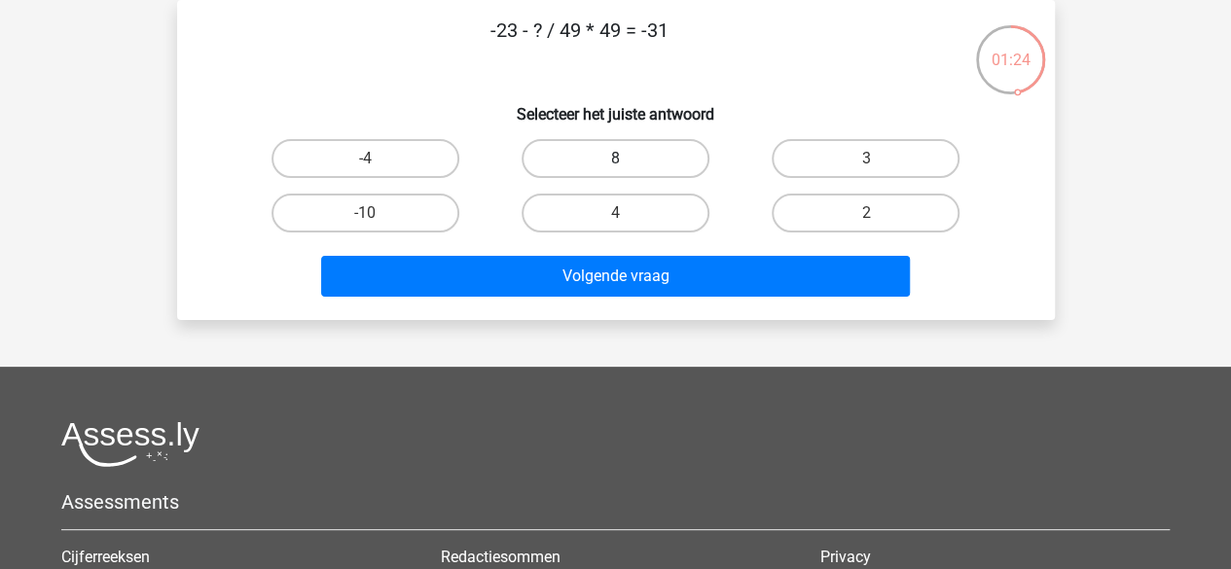
click at [629, 172] on label "8" at bounding box center [616, 158] width 188 height 39
click at [628, 171] on input "8" at bounding box center [621, 165] width 13 height 13
radio input "true"
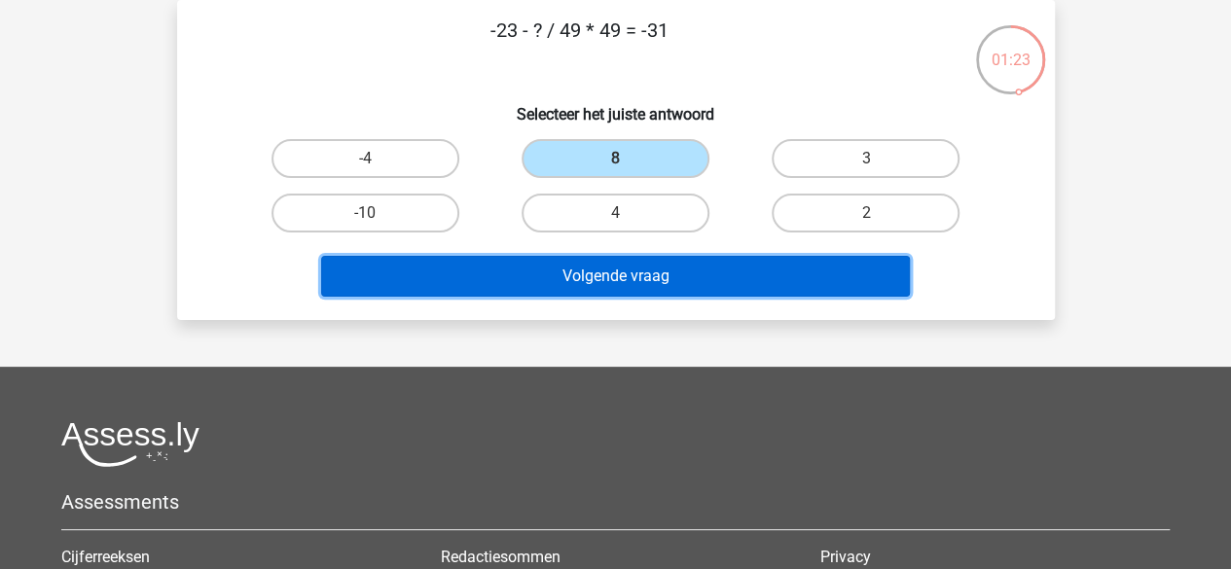
click at [574, 289] on button "Volgende vraag" at bounding box center [615, 276] width 589 height 41
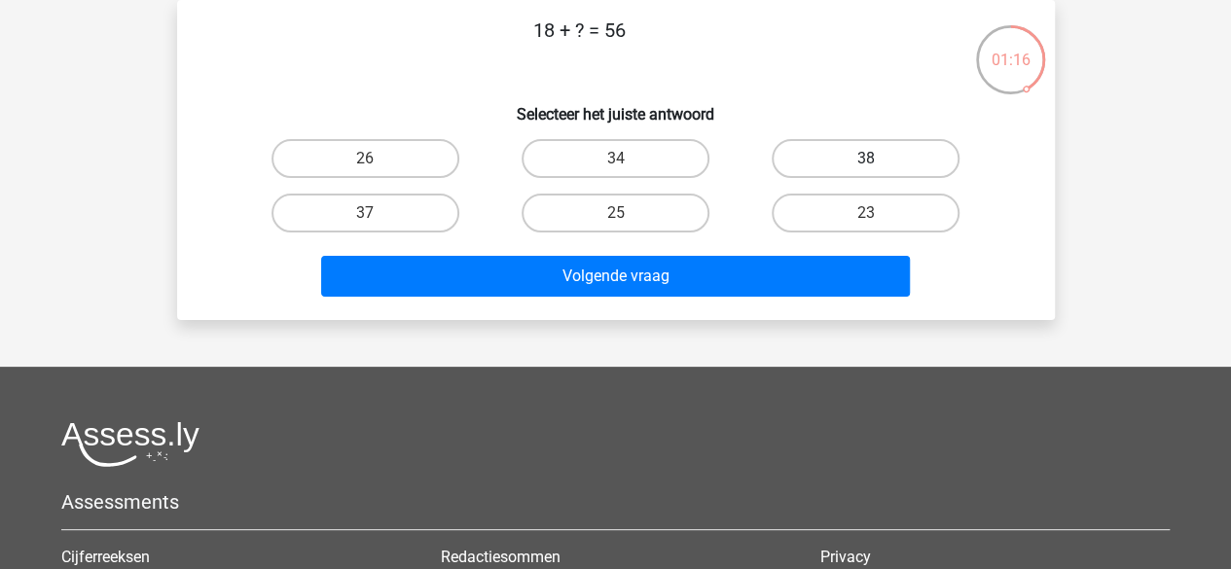
click at [833, 150] on label "38" at bounding box center [866, 158] width 188 height 39
click at [866, 159] on input "38" at bounding box center [872, 165] width 13 height 13
radio input "true"
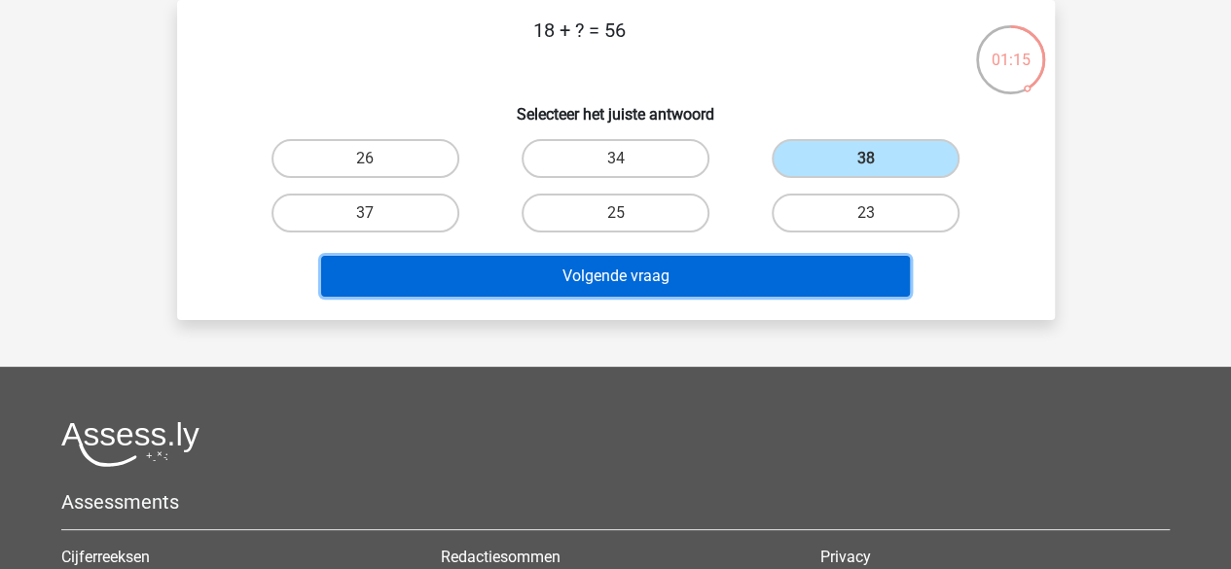
click at [733, 280] on button "Volgende vraag" at bounding box center [615, 276] width 589 height 41
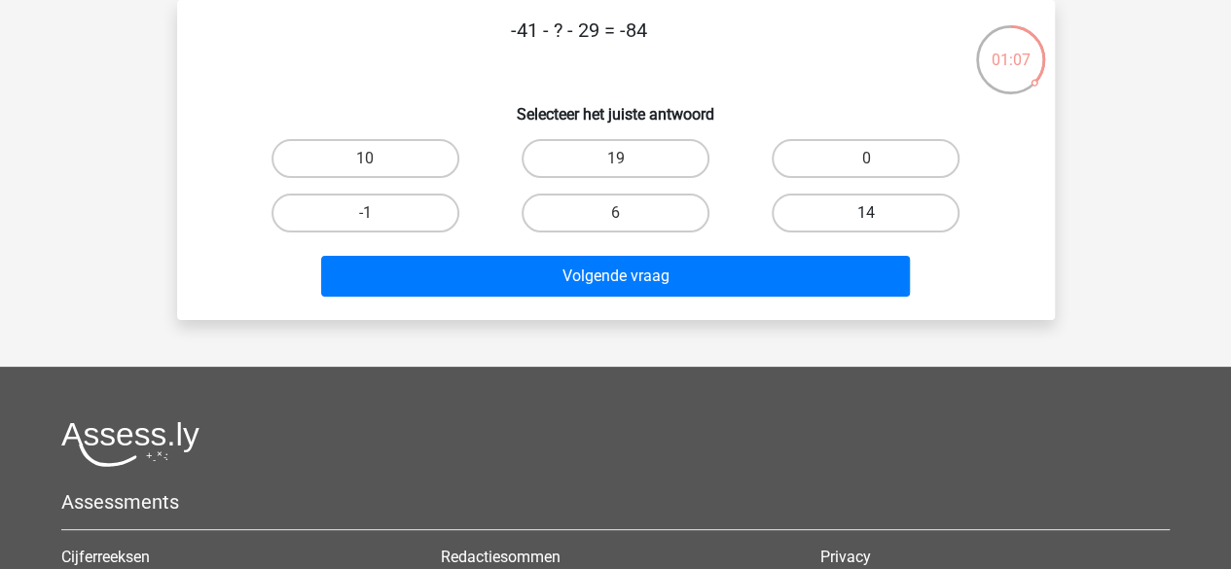
click at [833, 194] on label "14" at bounding box center [866, 213] width 188 height 39
click at [866, 213] on input "14" at bounding box center [872, 219] width 13 height 13
radio input "true"
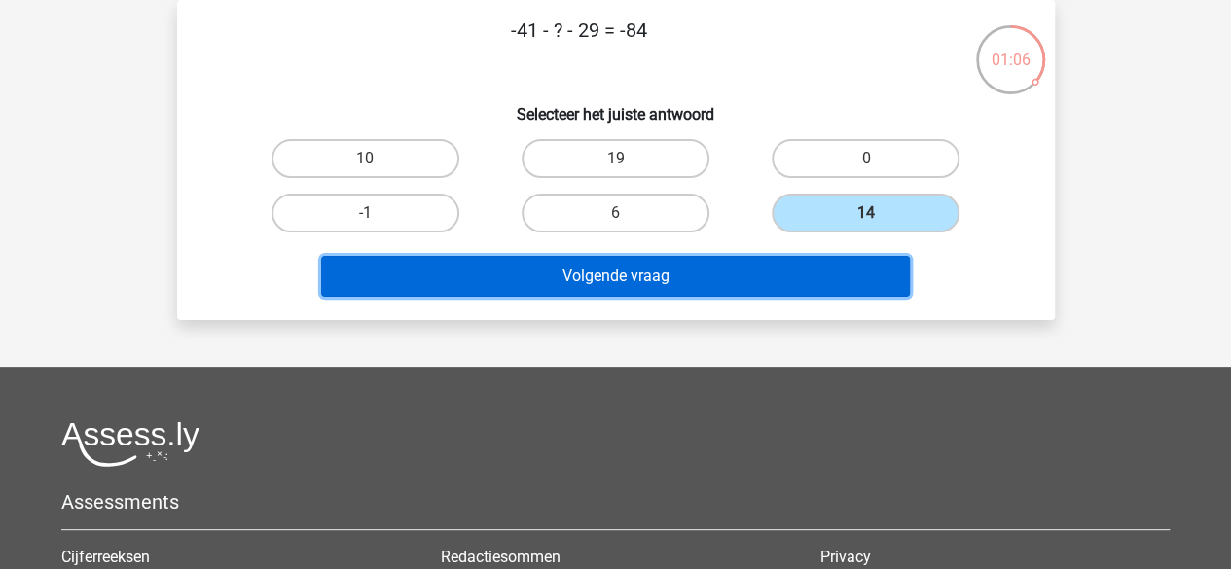
click at [790, 260] on button "Volgende vraag" at bounding box center [615, 276] width 589 height 41
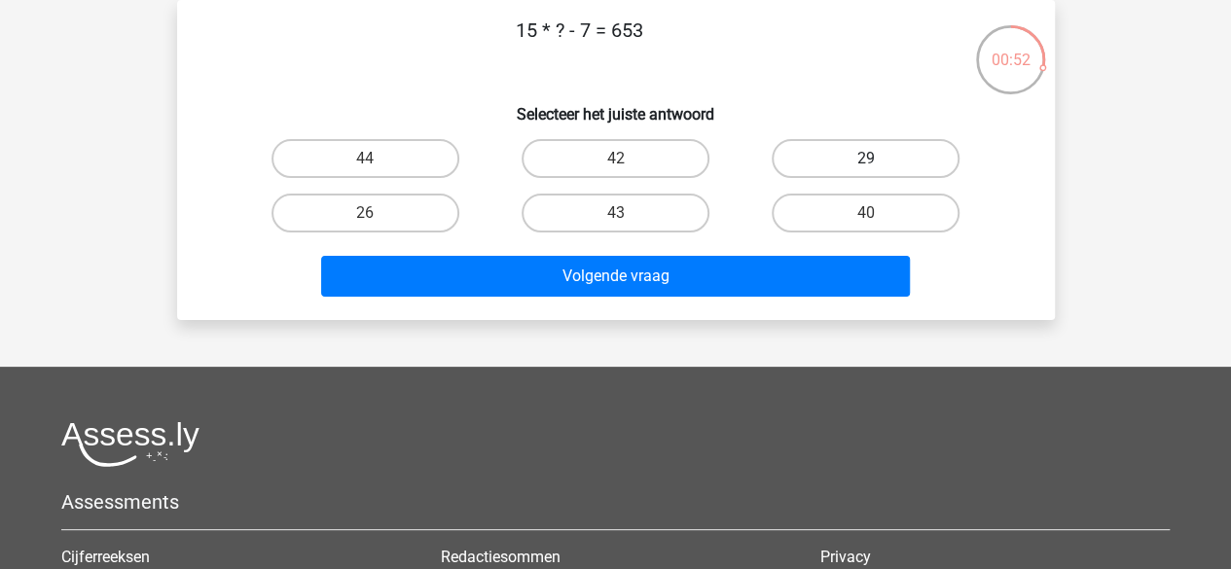
click at [808, 159] on label "29" at bounding box center [866, 158] width 188 height 39
click at [866, 159] on input "29" at bounding box center [872, 165] width 13 height 13
radio input "true"
click at [785, 217] on label "40" at bounding box center [866, 213] width 188 height 39
click at [866, 217] on input "40" at bounding box center [872, 219] width 13 height 13
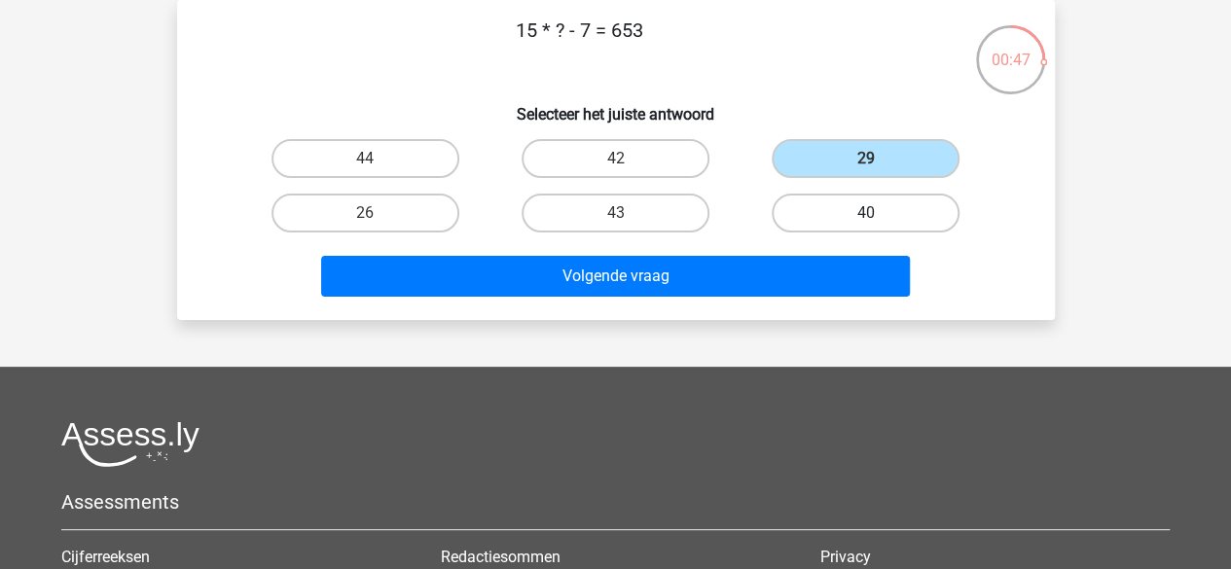
radio input "true"
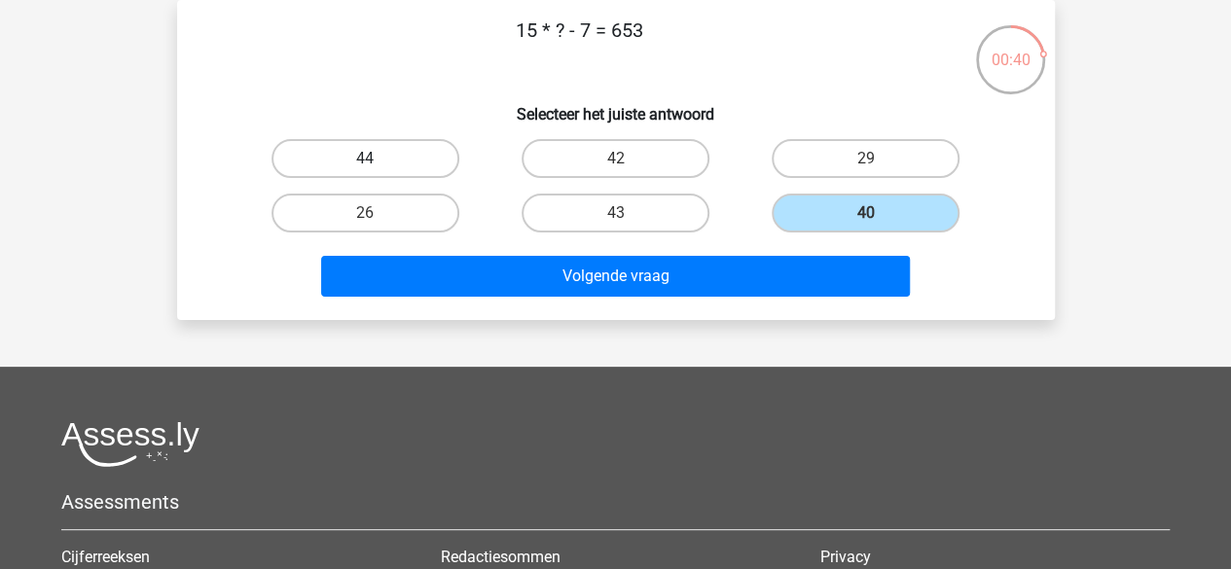
click at [440, 174] on label "44" at bounding box center [365, 158] width 188 height 39
click at [378, 171] on input "44" at bounding box center [371, 165] width 13 height 13
radio input "true"
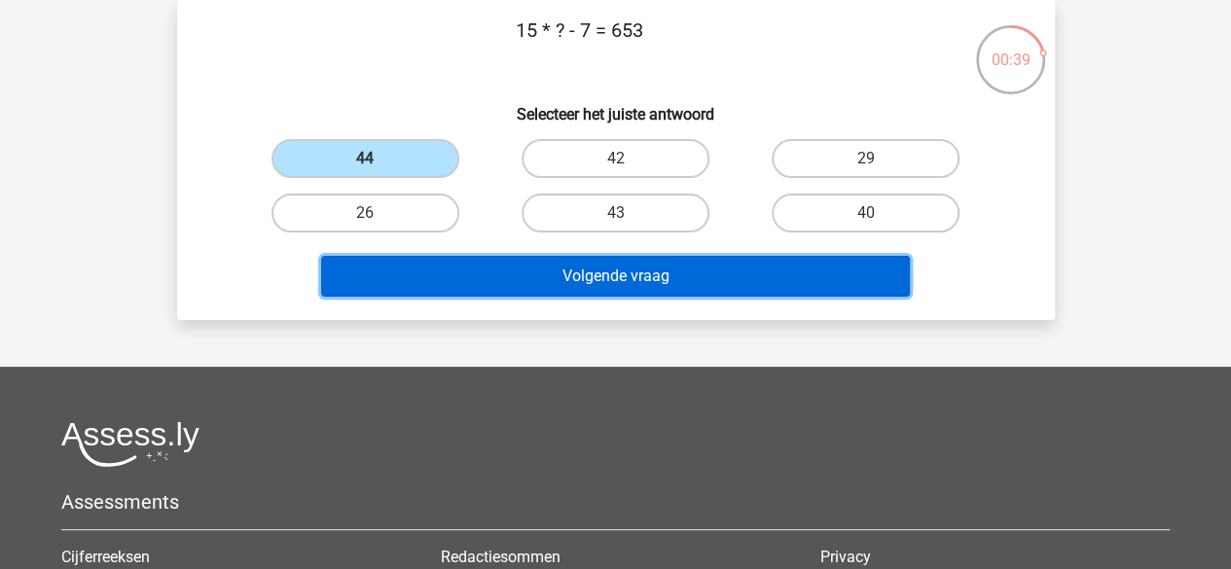
click at [506, 265] on button "Volgende vraag" at bounding box center [615, 276] width 589 height 41
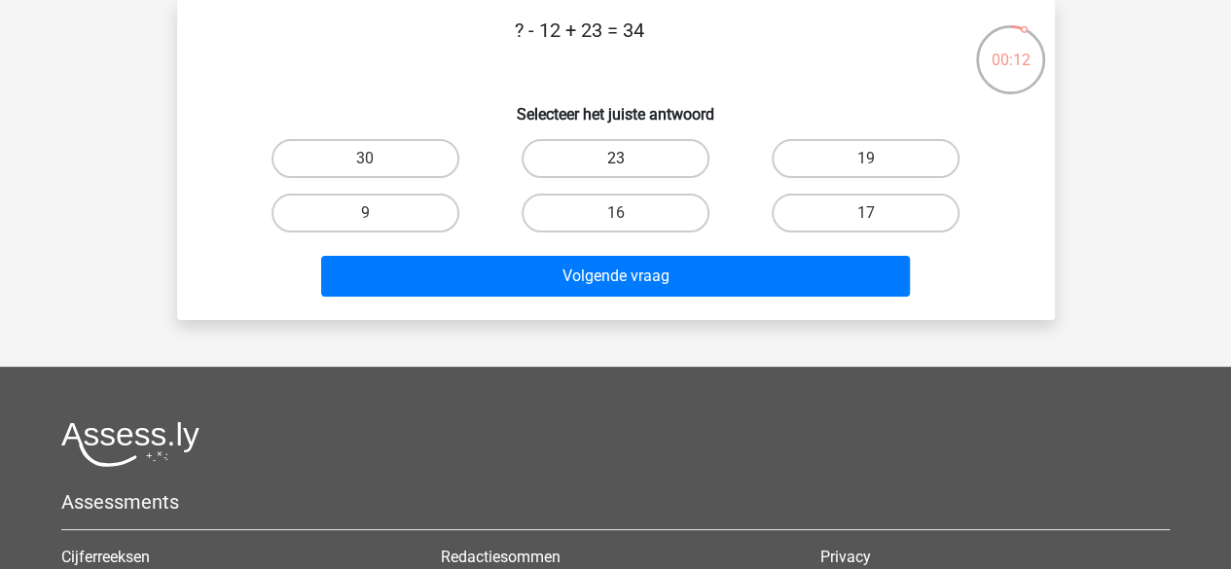
click at [604, 151] on label "23" at bounding box center [616, 158] width 188 height 39
click at [615, 159] on input "23" at bounding box center [621, 165] width 13 height 13
radio input "true"
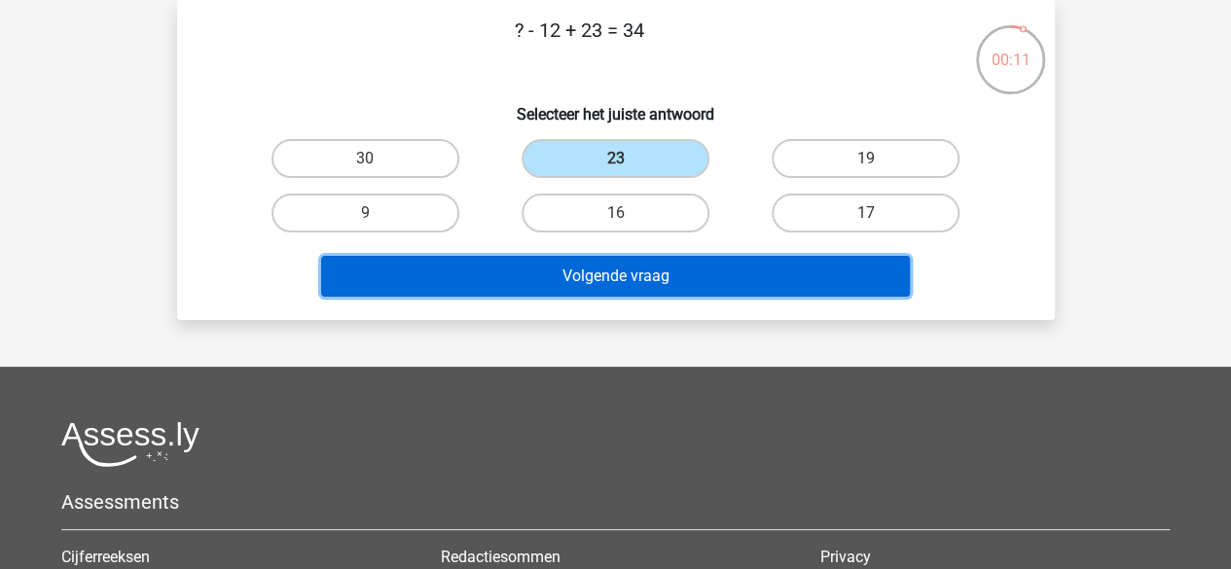
click at [588, 261] on button "Volgende vraag" at bounding box center [615, 276] width 589 height 41
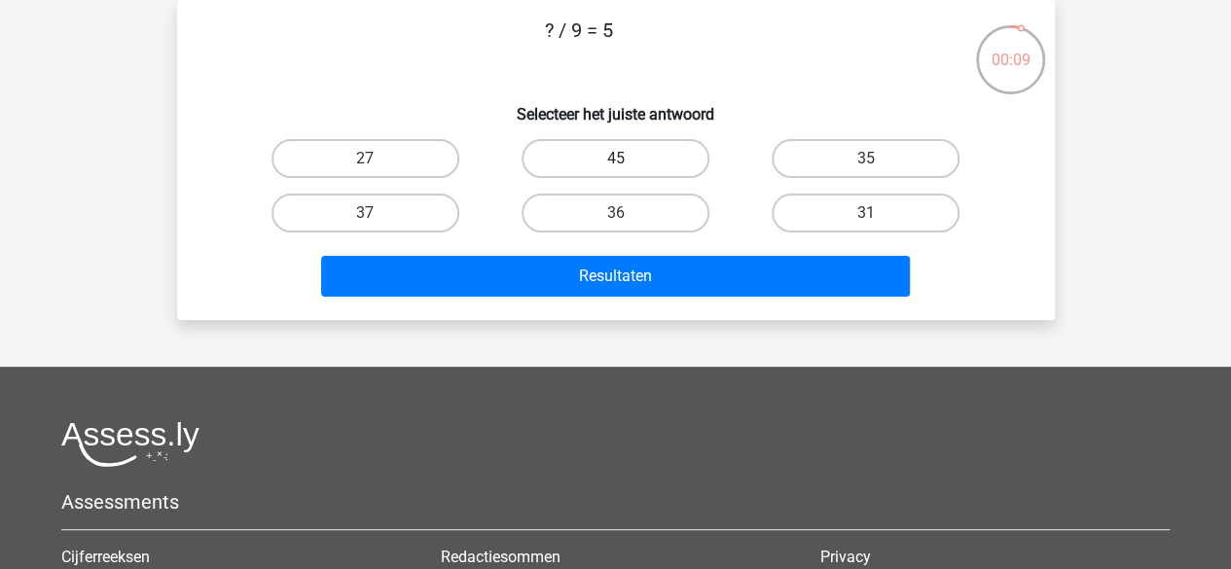
click at [600, 164] on label "45" at bounding box center [616, 158] width 188 height 39
click at [615, 164] on input "45" at bounding box center [621, 165] width 13 height 13
radio input "true"
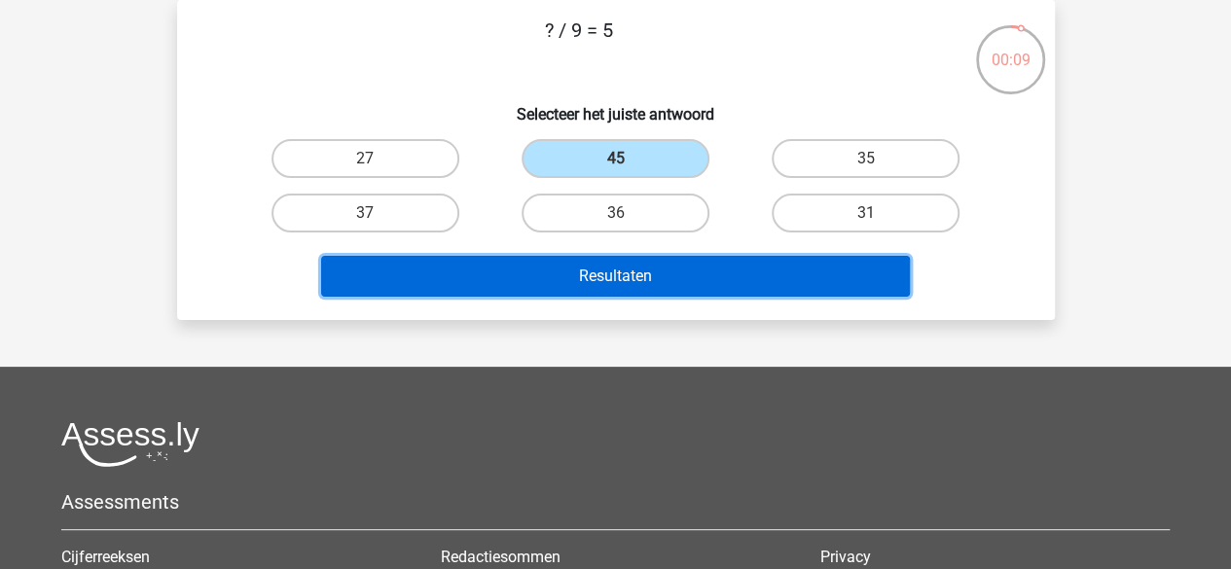
click at [601, 289] on button "Resultaten" at bounding box center [615, 276] width 589 height 41
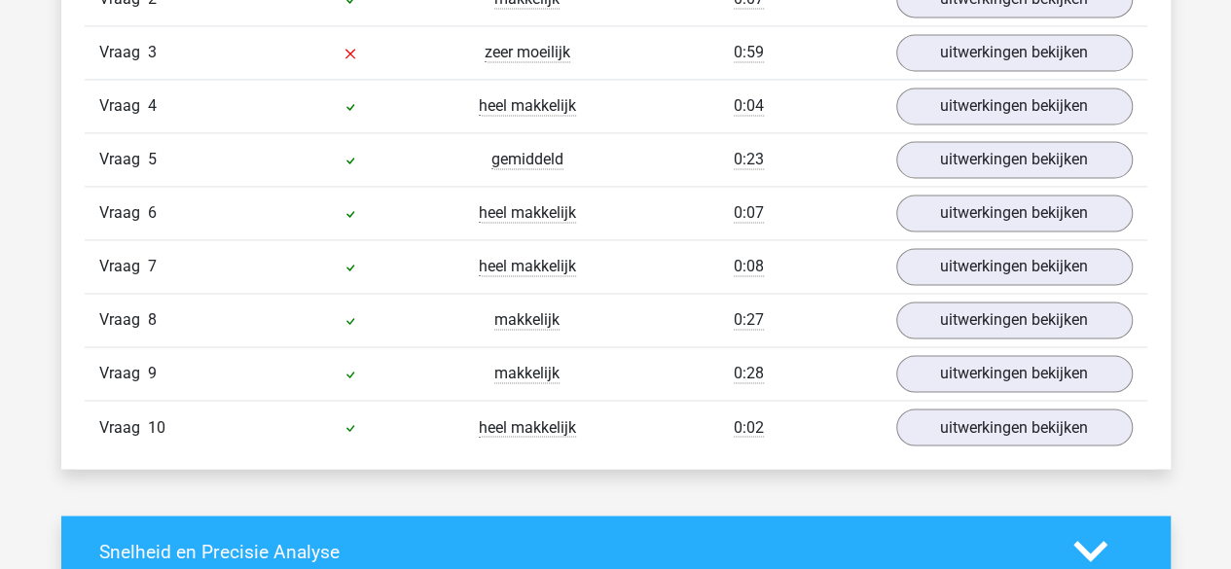
scroll to position [1416, 0]
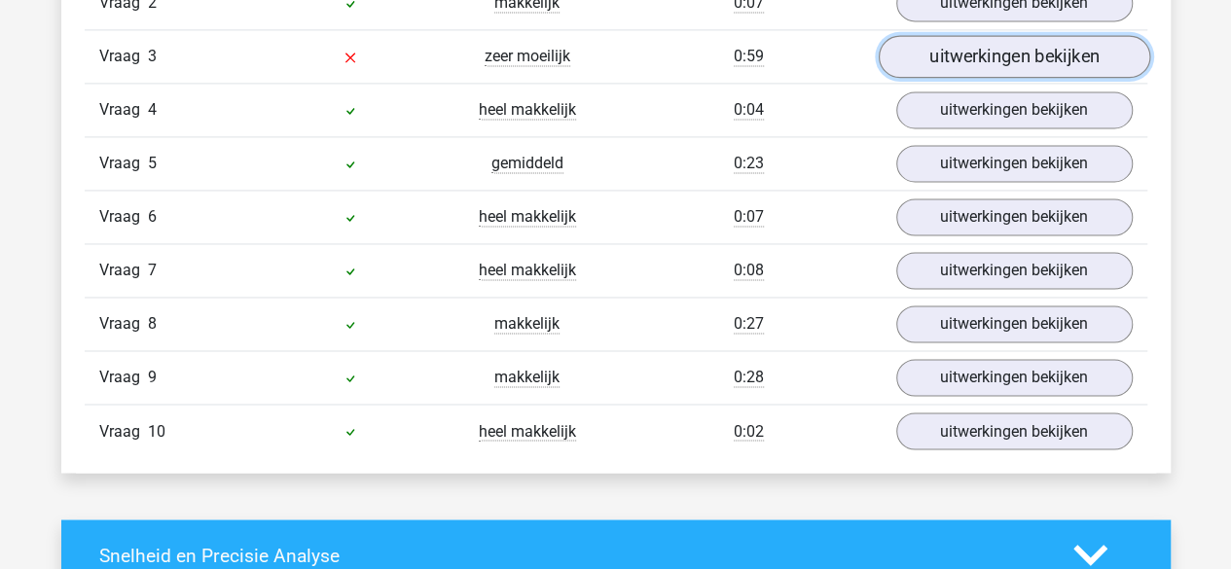
click at [966, 61] on link "uitwerkingen bekijken" at bounding box center [1013, 56] width 271 height 43
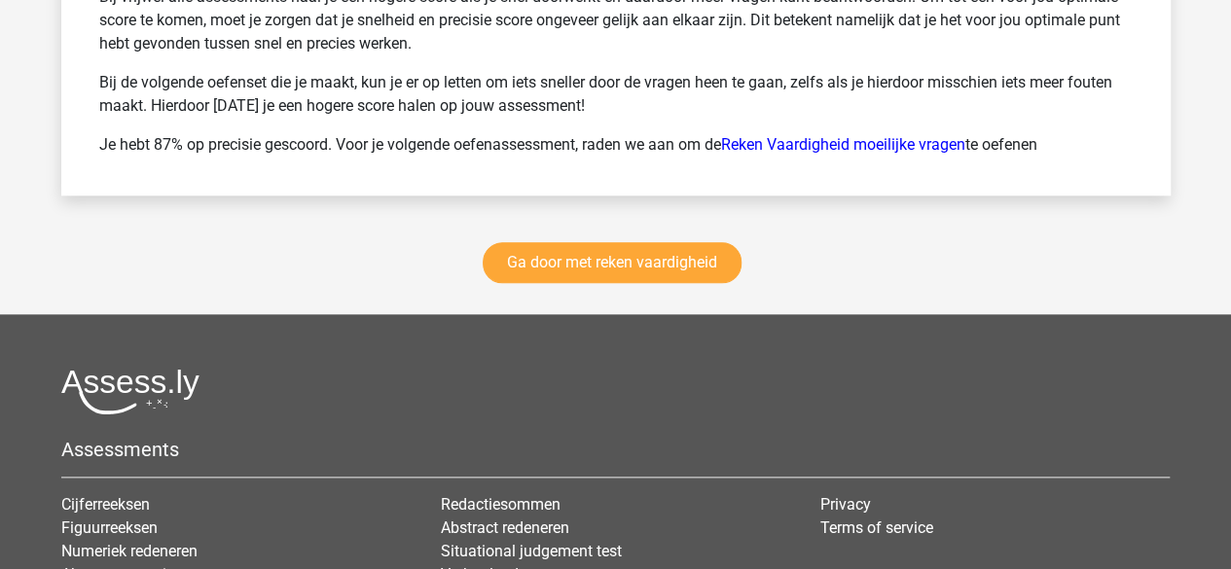
scroll to position [4649, 0]
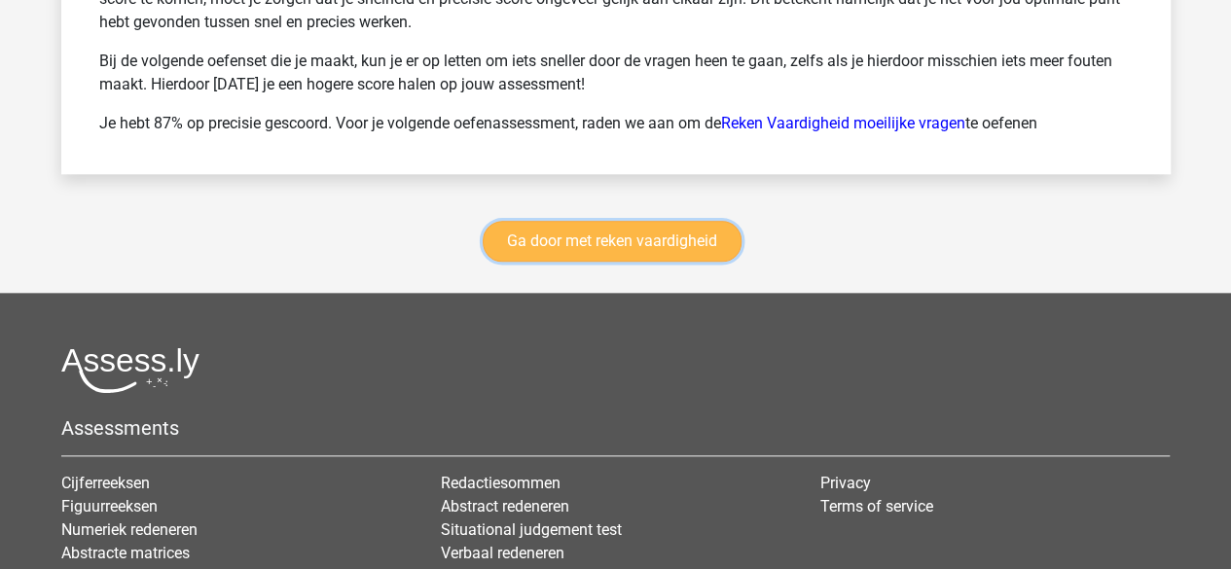
click at [669, 235] on link "Ga door met reken vaardigheid" at bounding box center [612, 241] width 259 height 41
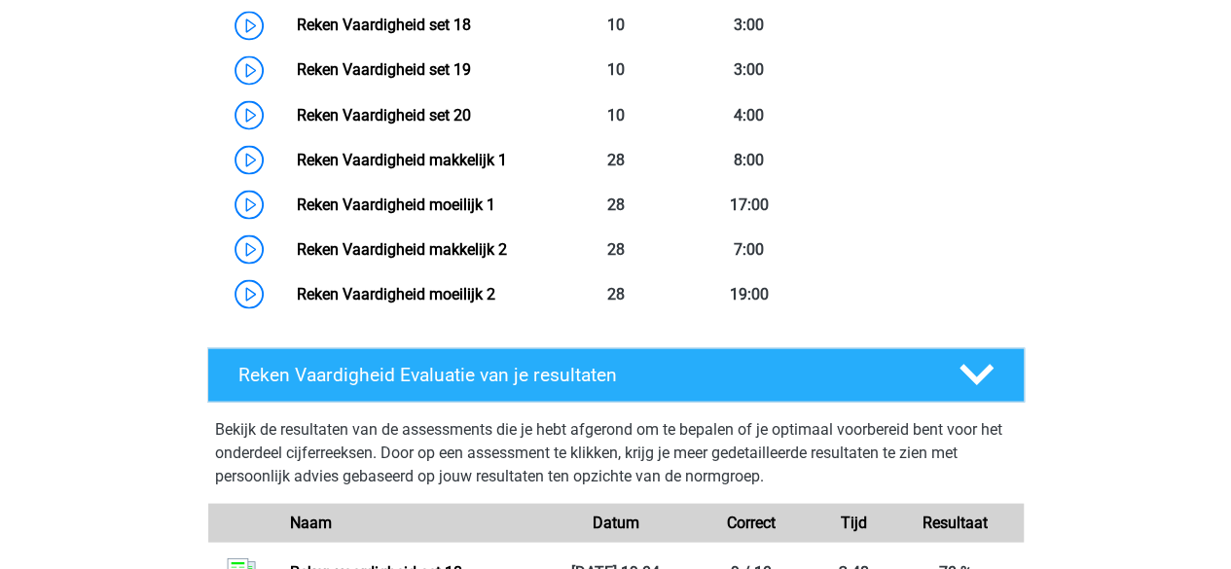
scroll to position [1768, 0]
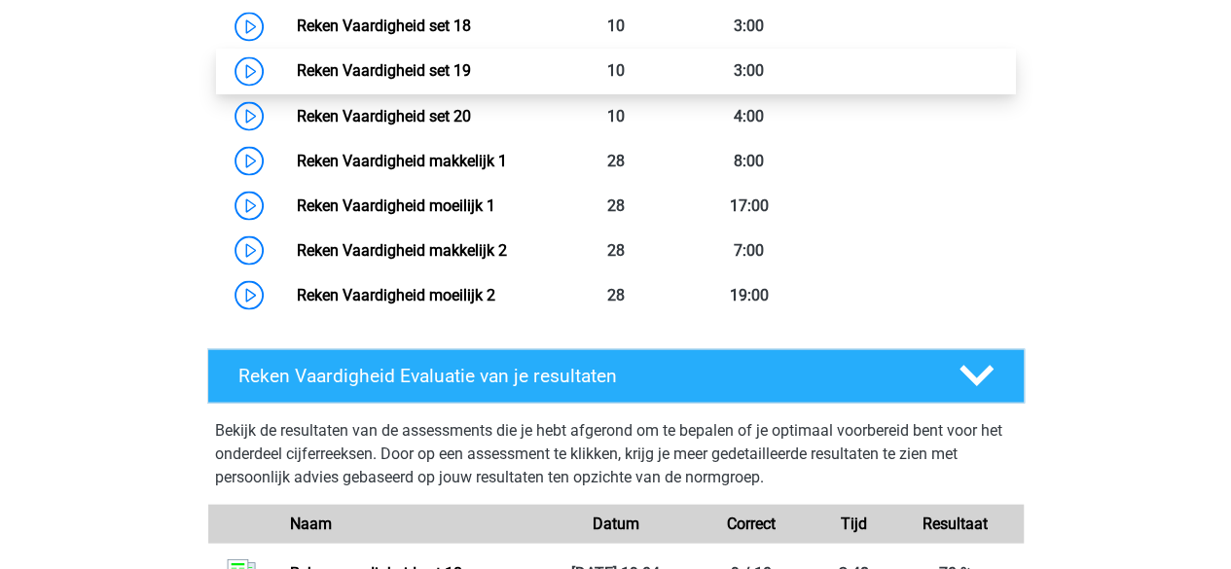
click at [413, 80] on link "Reken Vaardigheid set 19" at bounding box center [384, 70] width 174 height 18
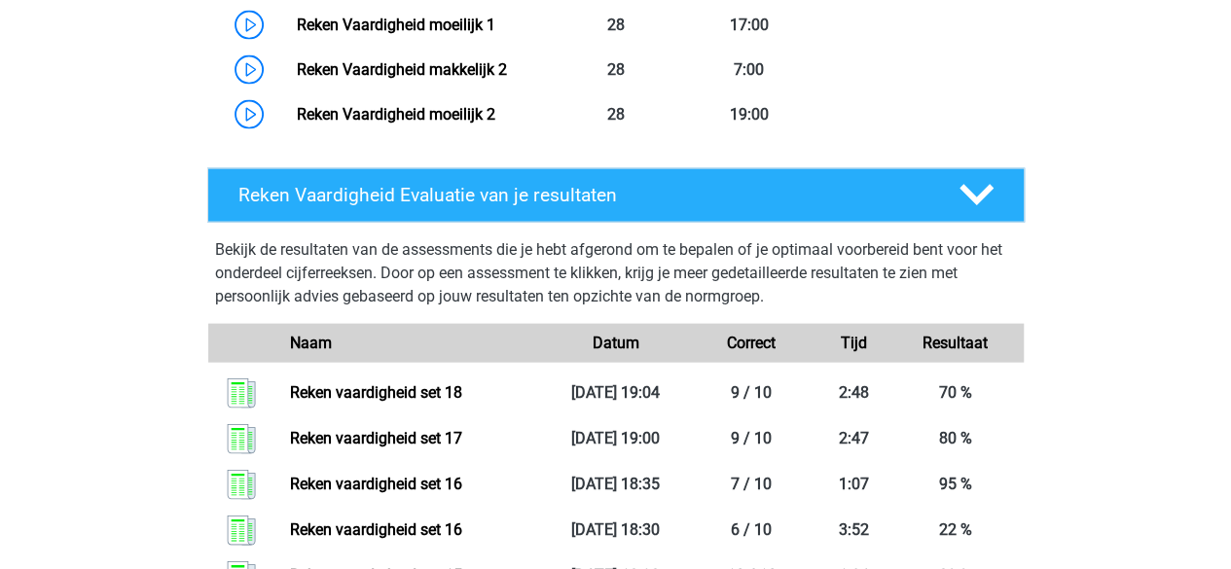
scroll to position [1949, 0]
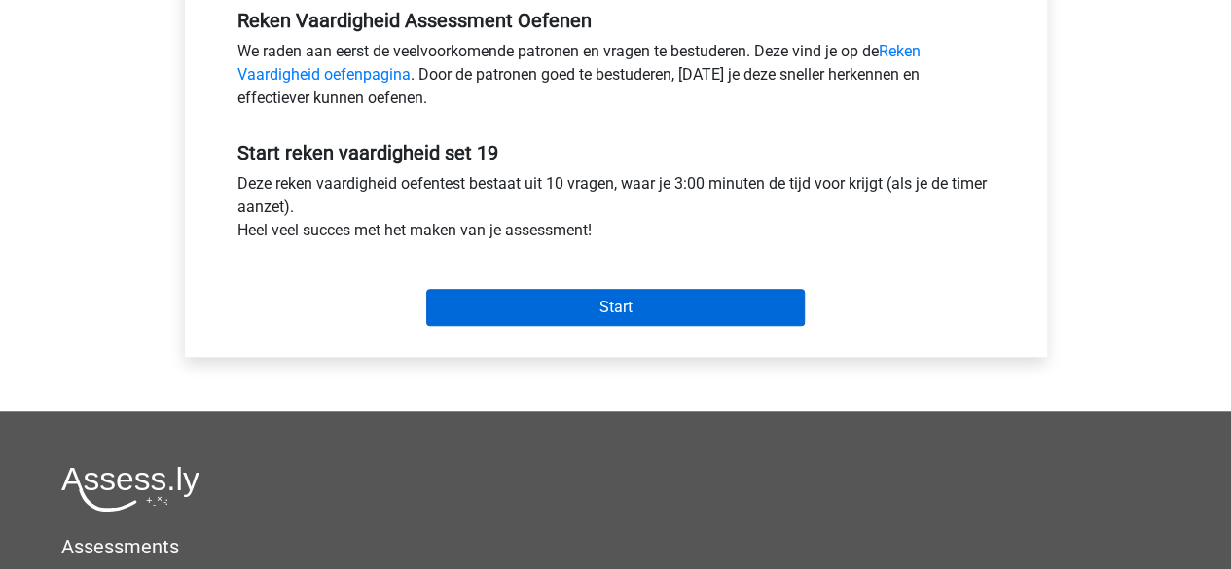
scroll to position [613, 0]
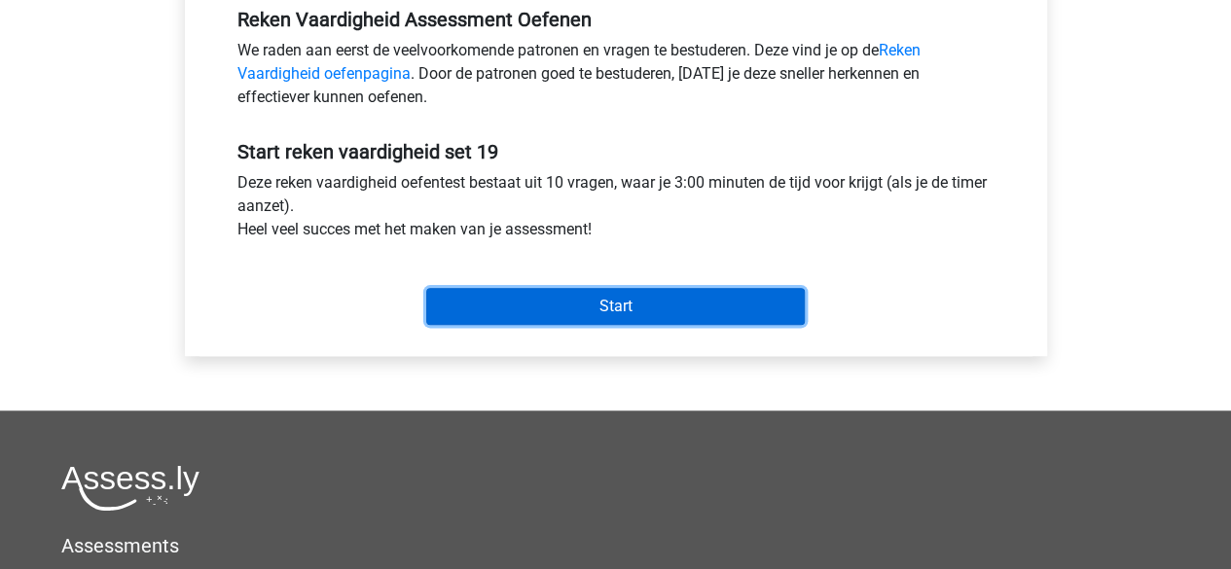
click at [449, 308] on input "Start" at bounding box center [615, 306] width 379 height 37
click at [502, 320] on input "Start" at bounding box center [615, 306] width 379 height 37
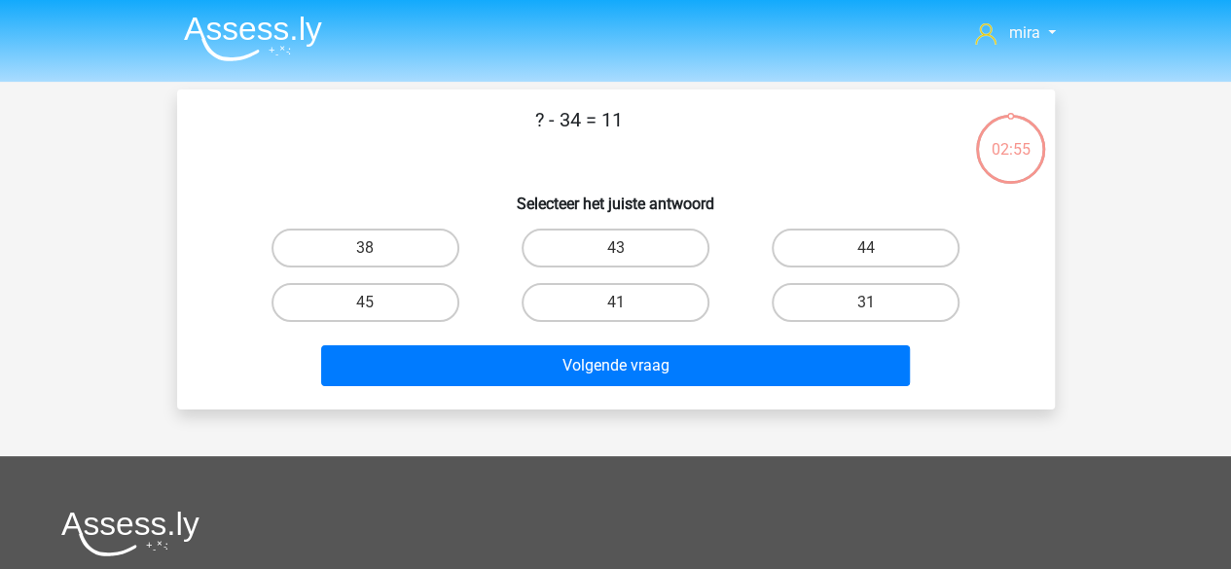
click at [449, 308] on label "45" at bounding box center [365, 302] width 188 height 39
click at [378, 308] on input "45" at bounding box center [371, 309] width 13 height 13
radio input "true"
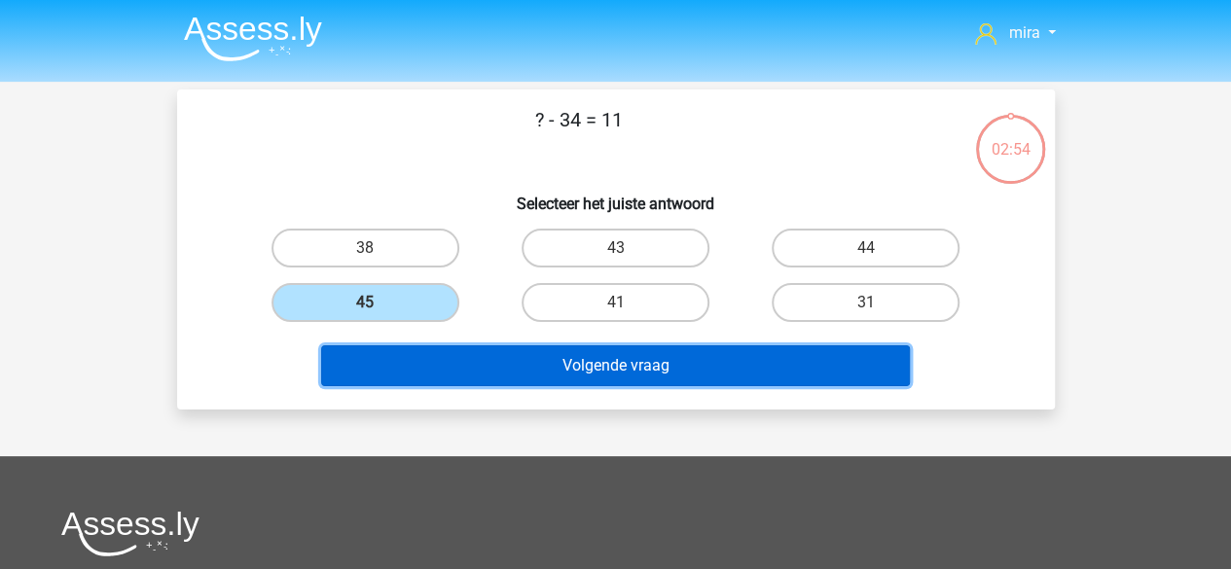
click at [480, 352] on button "Volgende vraag" at bounding box center [615, 365] width 589 height 41
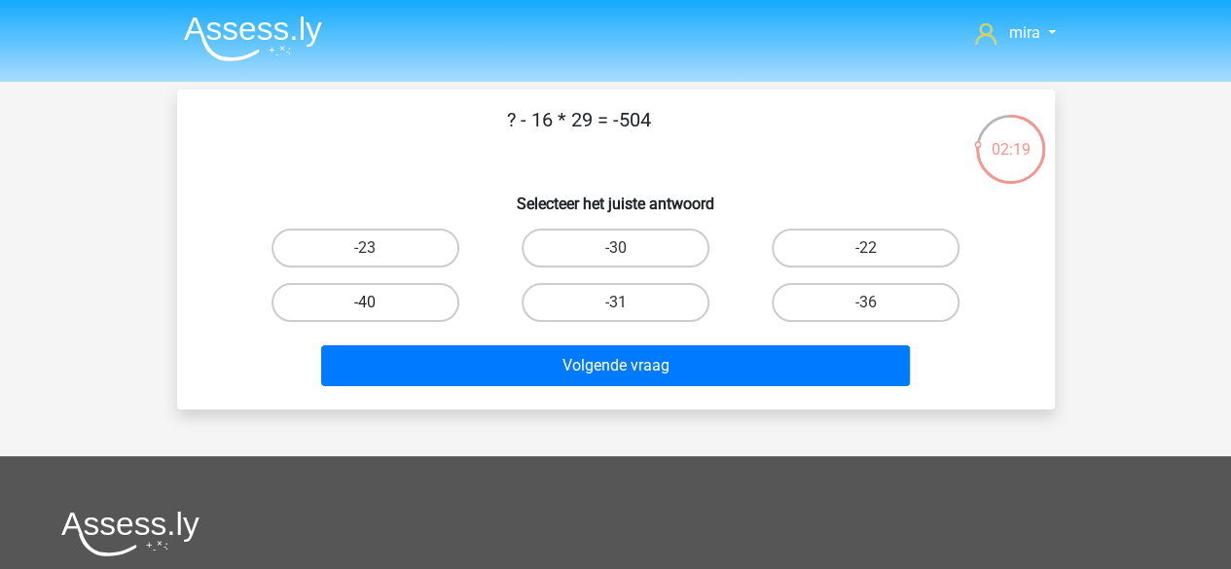
click at [415, 295] on label "-40" at bounding box center [365, 302] width 188 height 39
click at [378, 303] on input "-40" at bounding box center [371, 309] width 13 height 13
radio input "true"
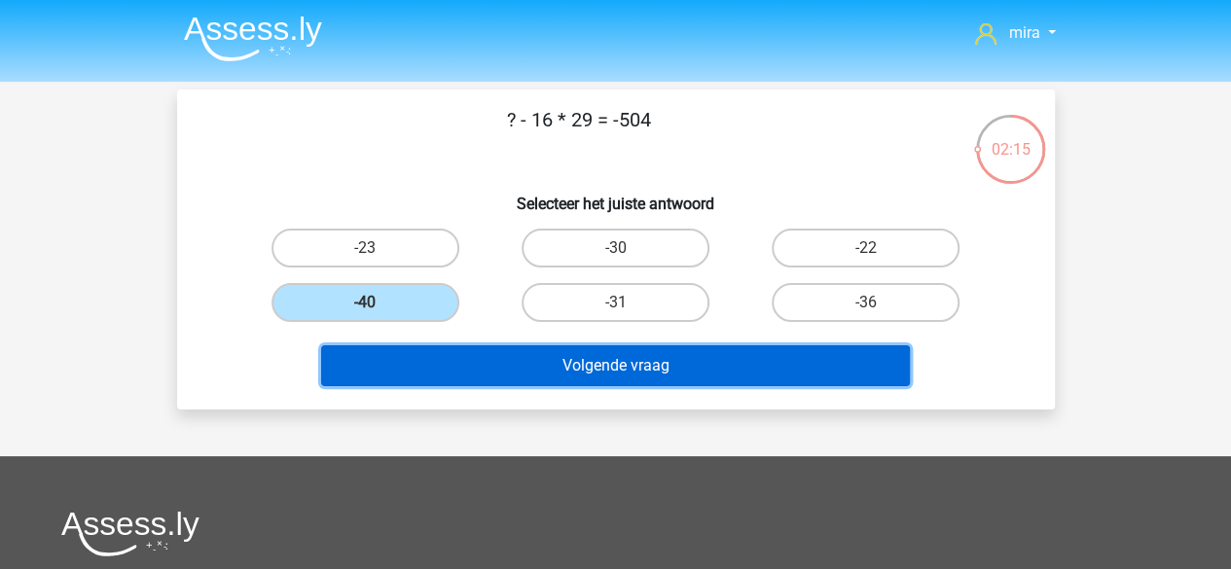
click at [547, 347] on button "Volgende vraag" at bounding box center [615, 365] width 589 height 41
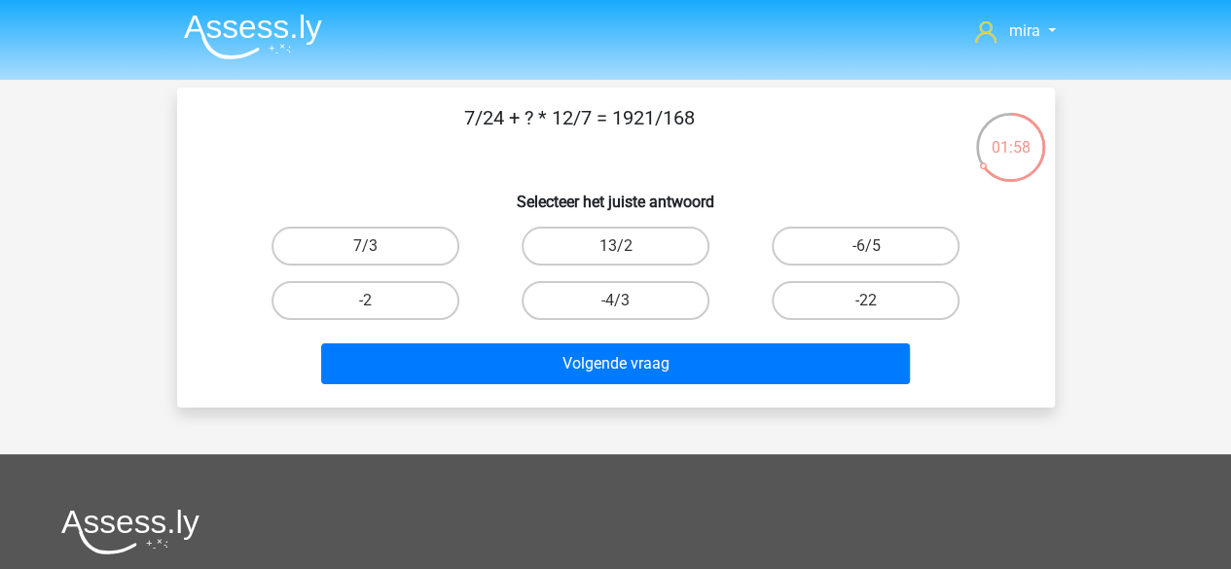
scroll to position [3, 0]
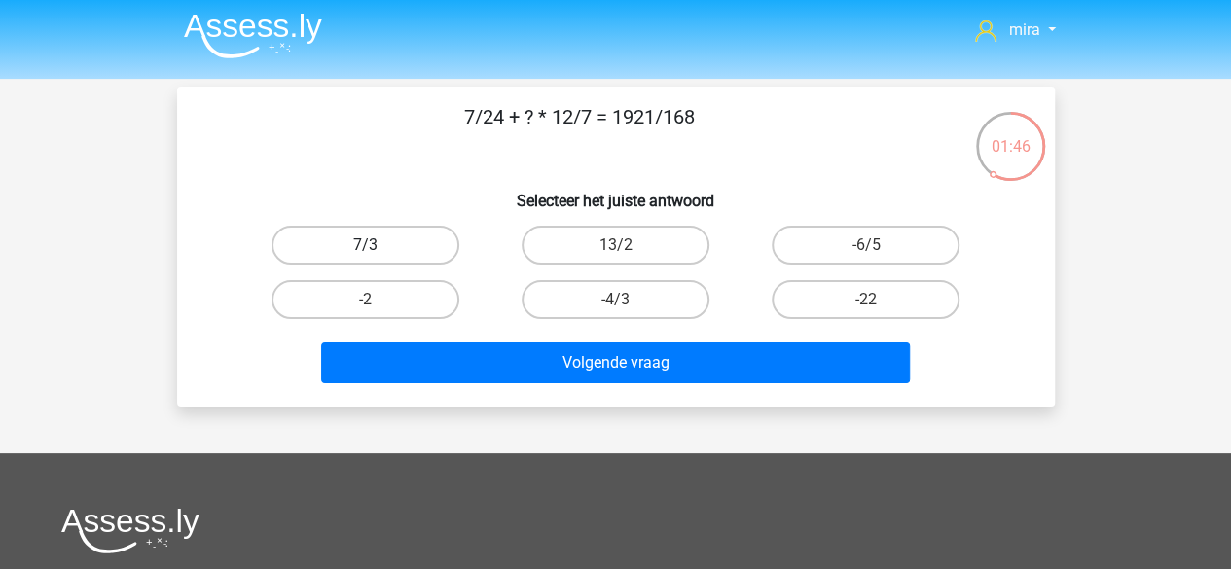
click at [451, 253] on label "7/3" at bounding box center [365, 245] width 188 height 39
click at [378, 253] on input "7/3" at bounding box center [371, 251] width 13 height 13
radio input "true"
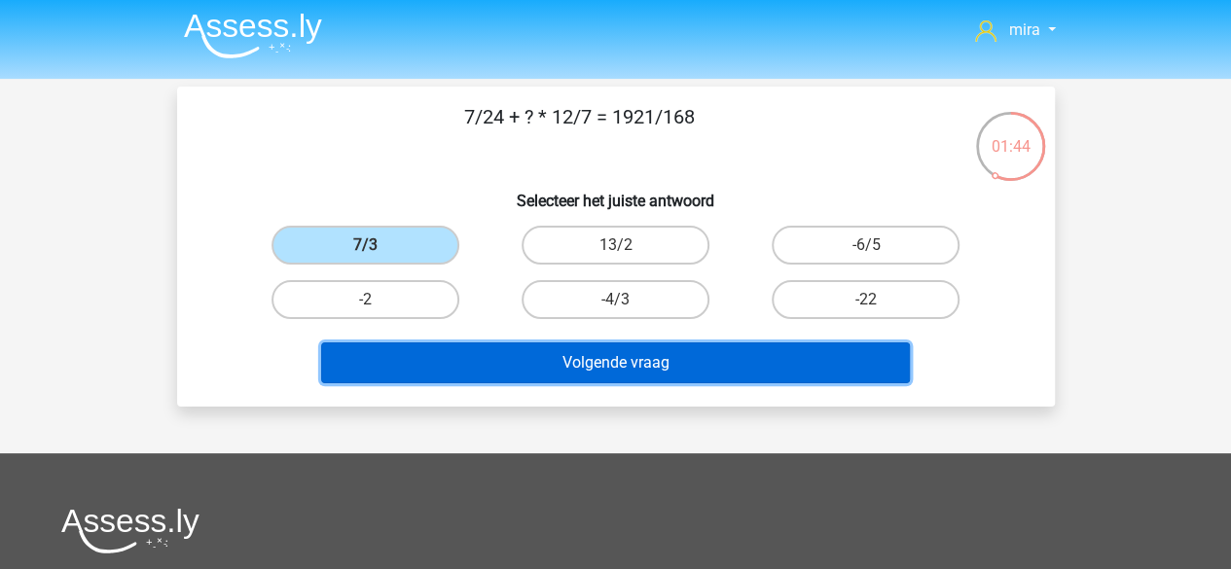
click at [535, 374] on button "Volgende vraag" at bounding box center [615, 363] width 589 height 41
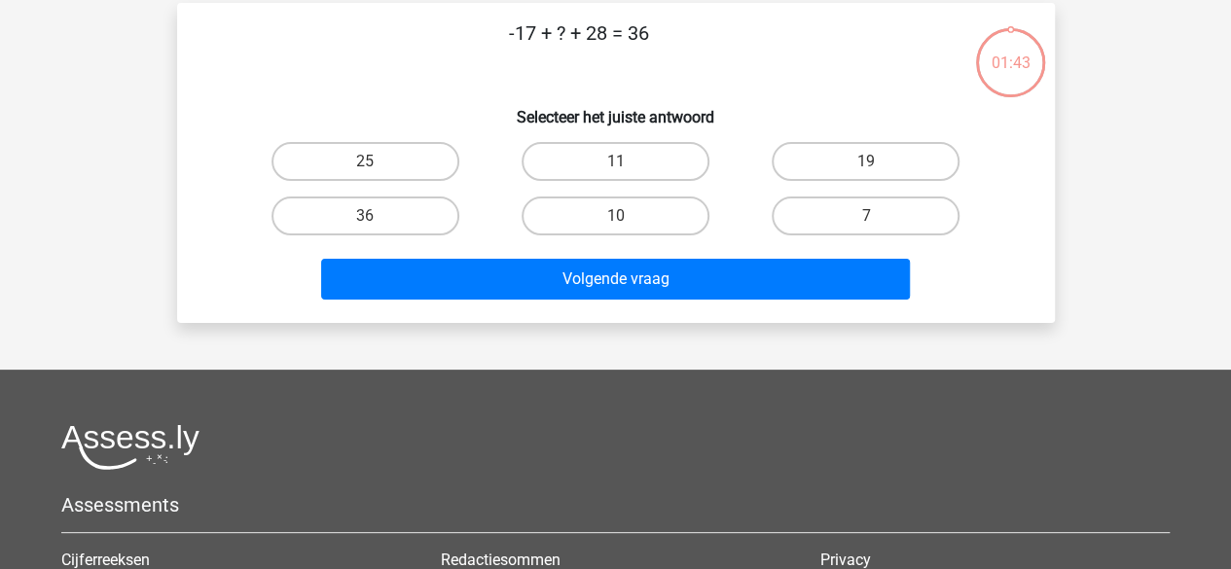
scroll to position [90, 0]
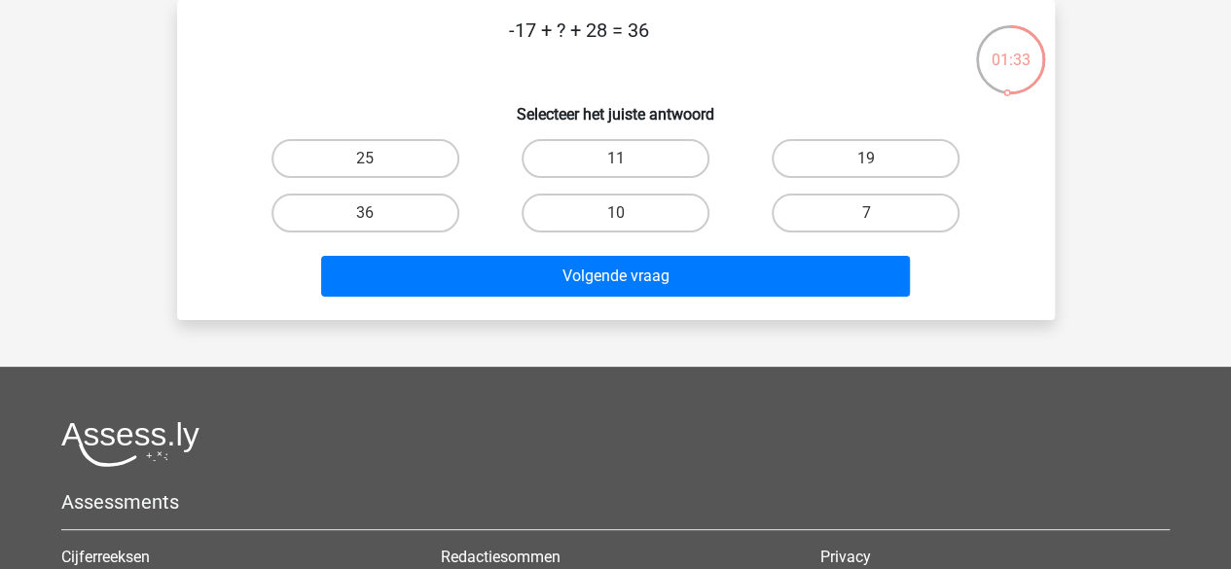
drag, startPoint x: 522, startPoint y: 24, endPoint x: 543, endPoint y: 33, distance: 23.1
click at [543, 33] on p "-17 + ? + 28 = 36" at bounding box center [579, 45] width 742 height 58
click at [599, 29] on p "-17 + ? + 28 = 36" at bounding box center [579, 45] width 742 height 58
click at [430, 145] on label "25" at bounding box center [365, 158] width 188 height 39
click at [378, 159] on input "25" at bounding box center [371, 165] width 13 height 13
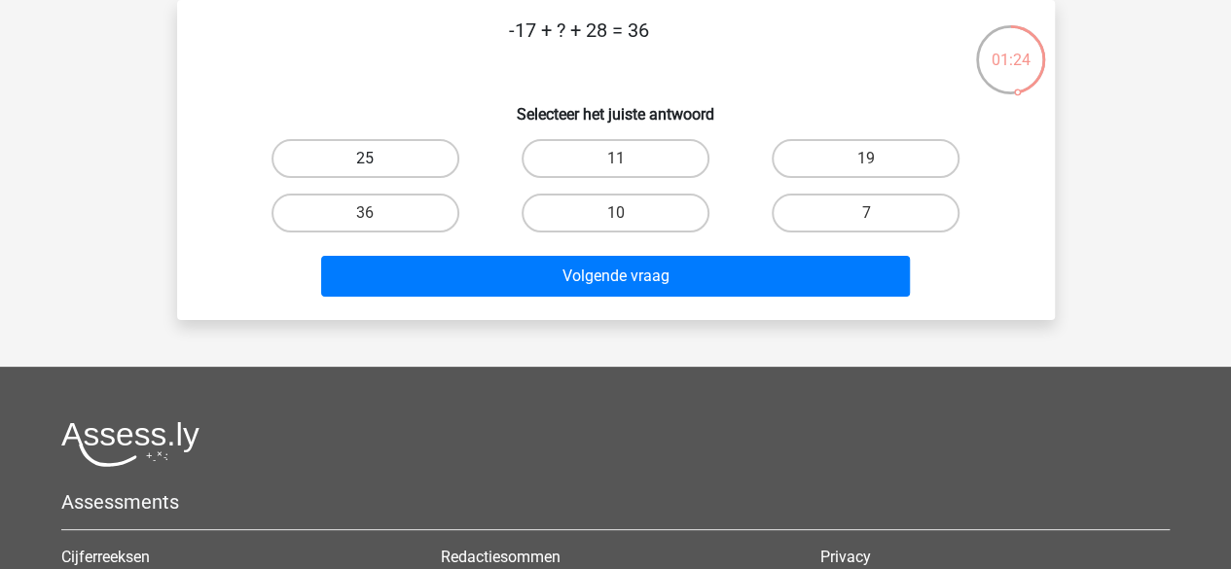
radio input "true"
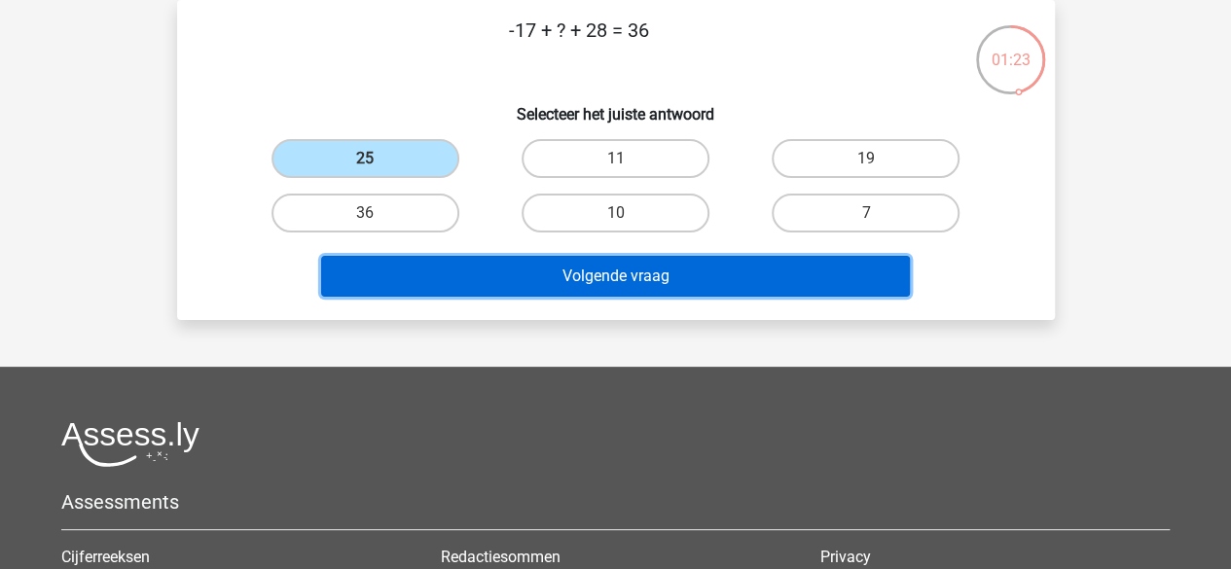
click at [517, 265] on button "Volgende vraag" at bounding box center [615, 276] width 589 height 41
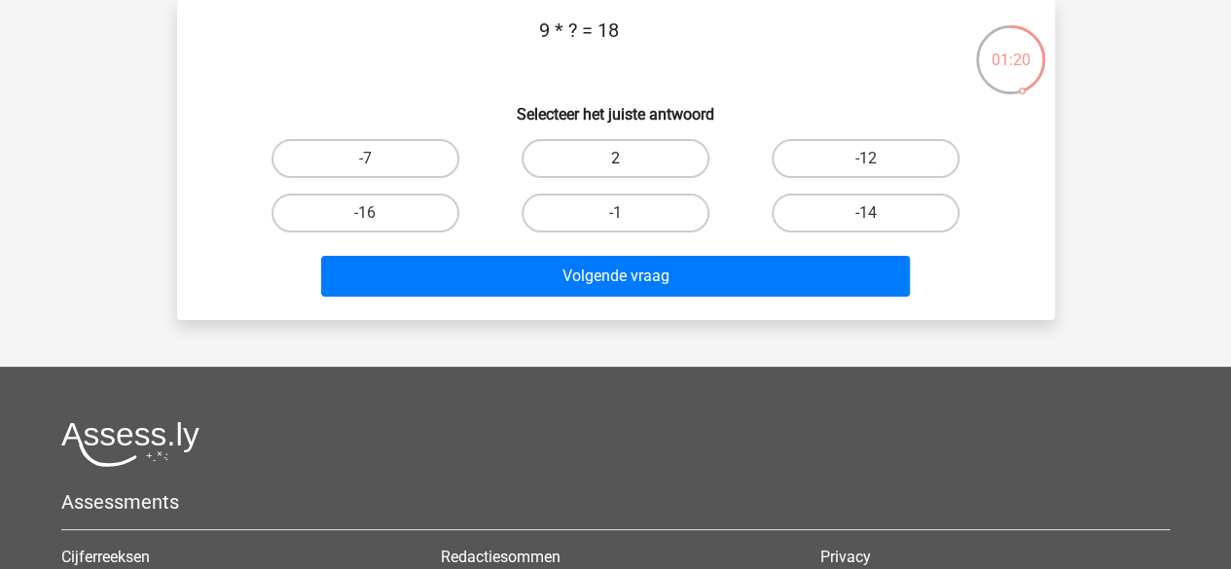
click at [533, 161] on label "2" at bounding box center [616, 158] width 188 height 39
click at [615, 161] on input "2" at bounding box center [621, 165] width 13 height 13
radio input "true"
click at [521, 252] on div "Volgende vraag" at bounding box center [615, 272] width 815 height 64
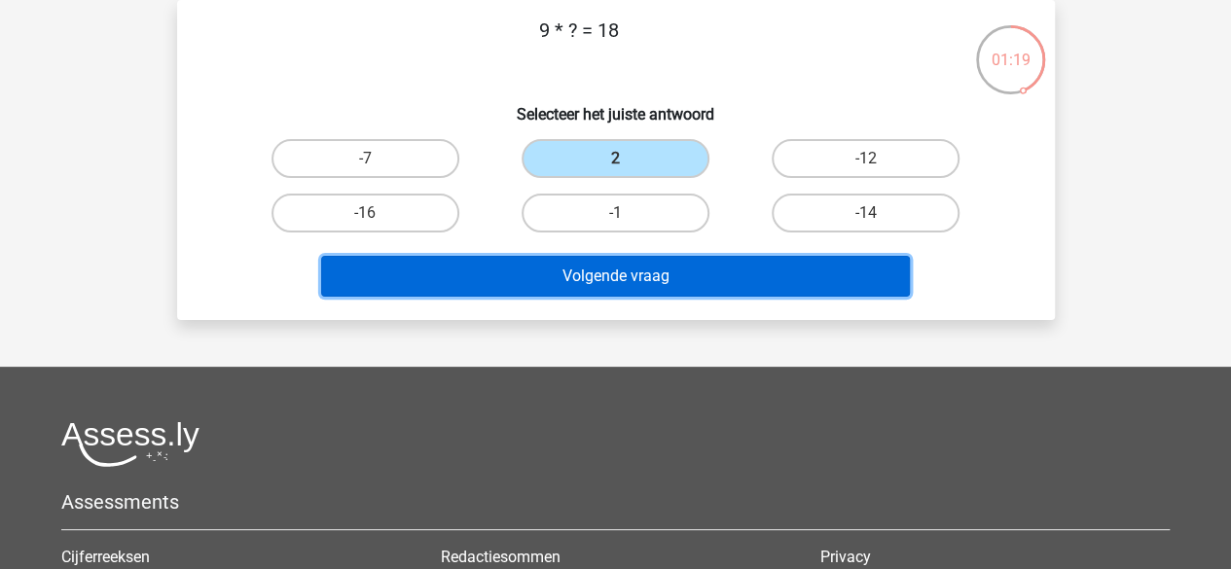
click at [519, 274] on button "Volgende vraag" at bounding box center [615, 276] width 589 height 41
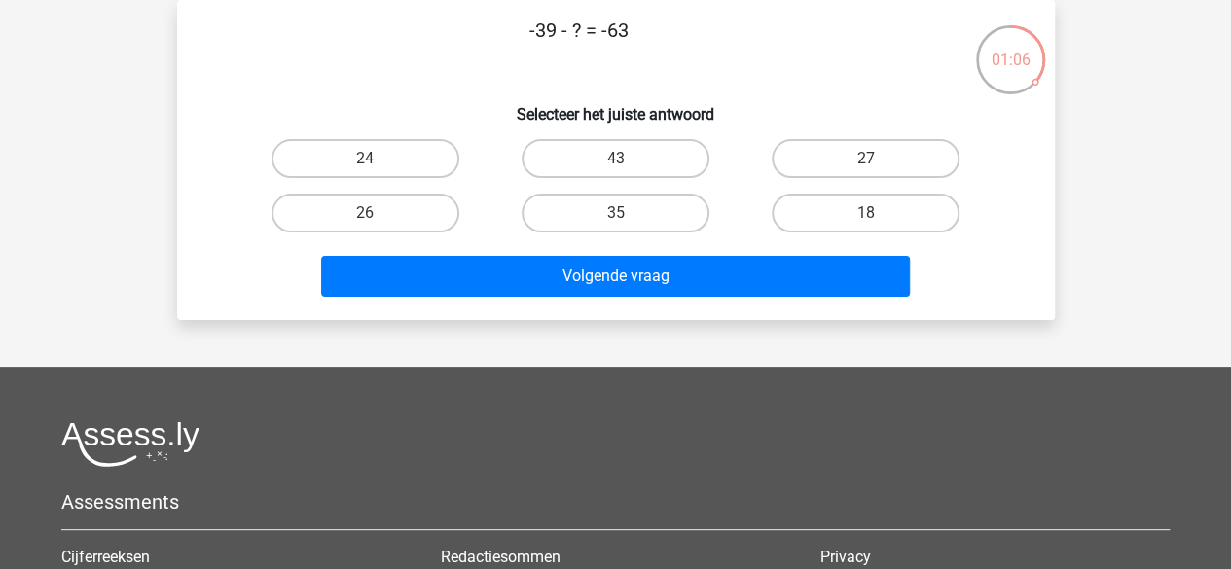
drag, startPoint x: 520, startPoint y: 42, endPoint x: 530, endPoint y: 36, distance: 12.2
click at [530, 36] on p "-39 - ? = -63" at bounding box center [579, 45] width 742 height 58
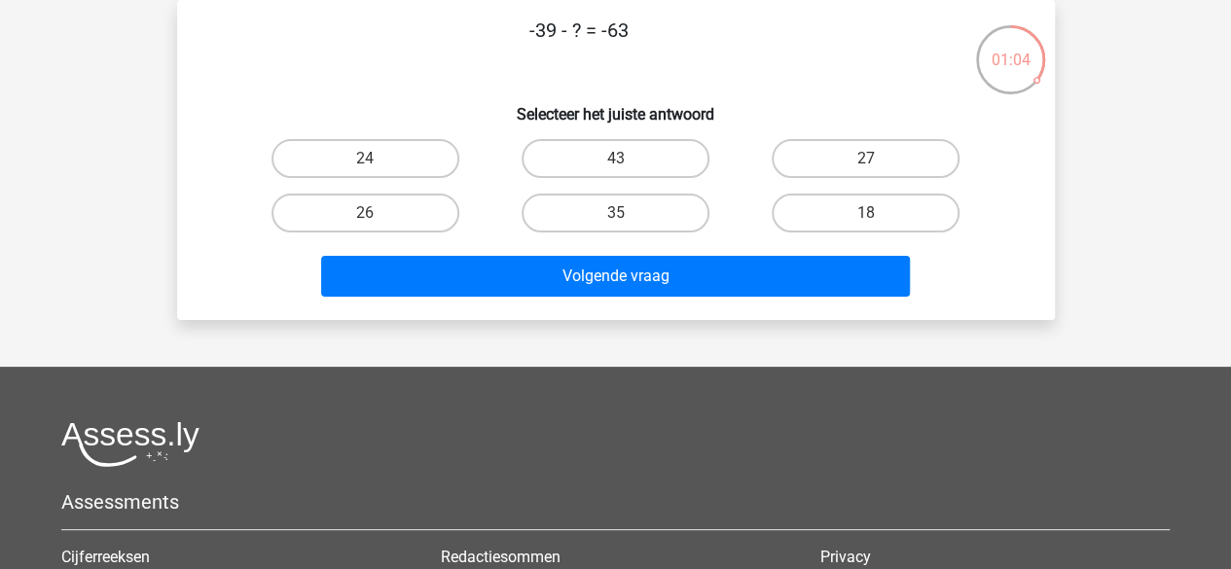
click at [542, 36] on p "-39 - ? = -63" at bounding box center [579, 45] width 742 height 58
click at [535, 37] on p "-39 - ? = -63" at bounding box center [579, 45] width 742 height 58
click at [453, 149] on label "24" at bounding box center [365, 158] width 188 height 39
click at [378, 159] on input "24" at bounding box center [371, 165] width 13 height 13
radio input "true"
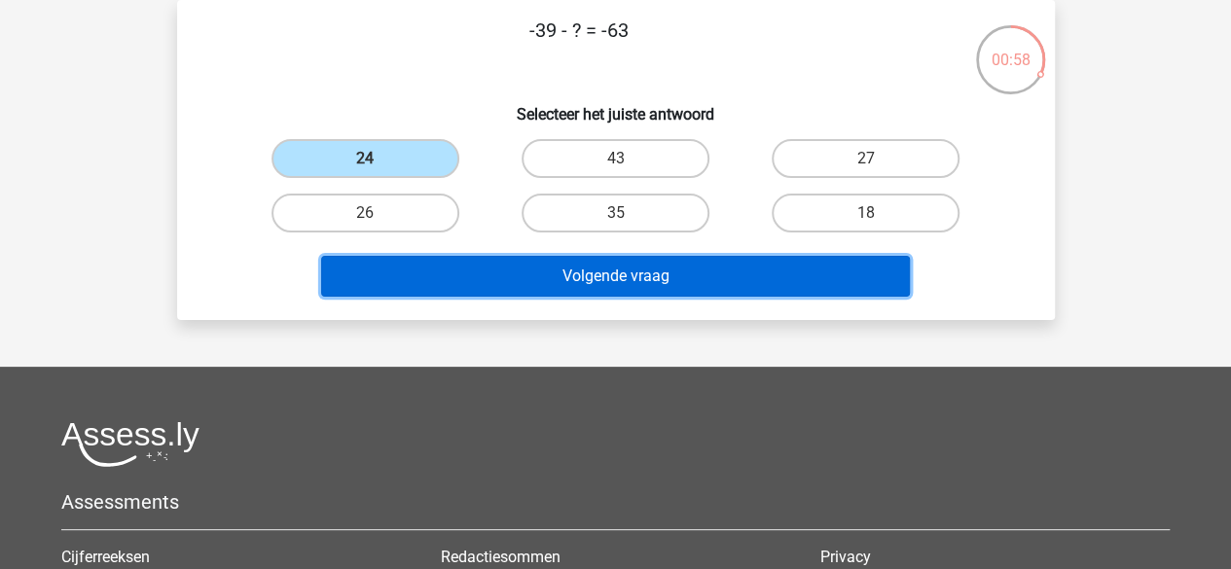
click at [444, 281] on button "Volgende vraag" at bounding box center [615, 276] width 589 height 41
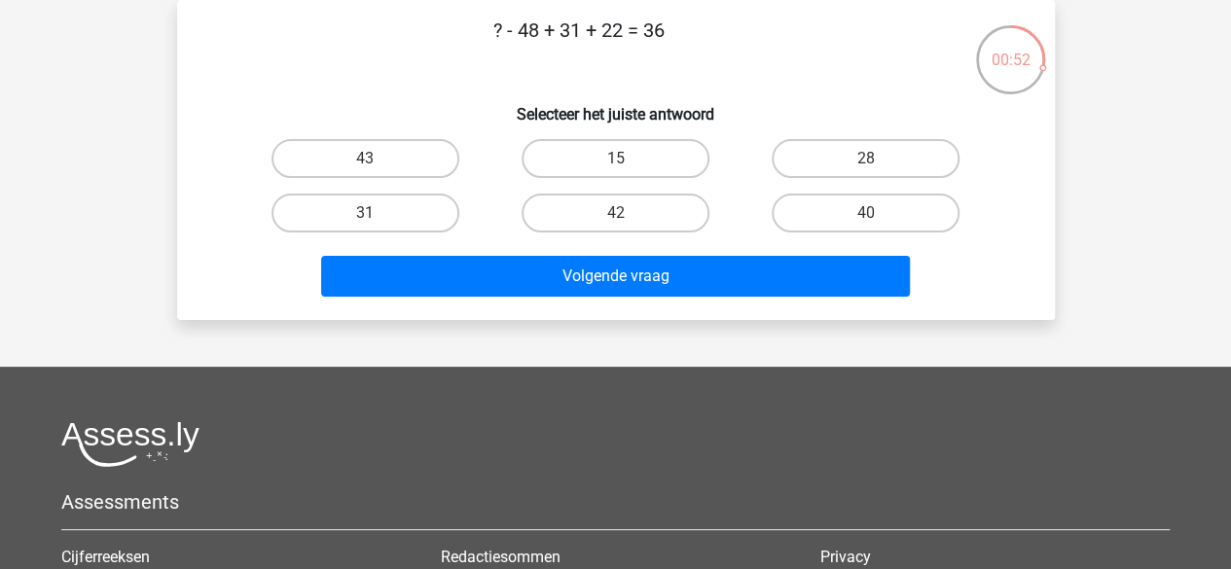
click at [562, 42] on p "? - 48 + 31 + 22 = 36" at bounding box center [579, 45] width 742 height 58
drag, startPoint x: 562, startPoint y: 42, endPoint x: 586, endPoint y: 43, distance: 23.4
click at [586, 43] on p "? - 48 + 31 + 22 = 36" at bounding box center [579, 45] width 742 height 58
drag, startPoint x: 599, startPoint y: 36, endPoint x: 621, endPoint y: 37, distance: 21.4
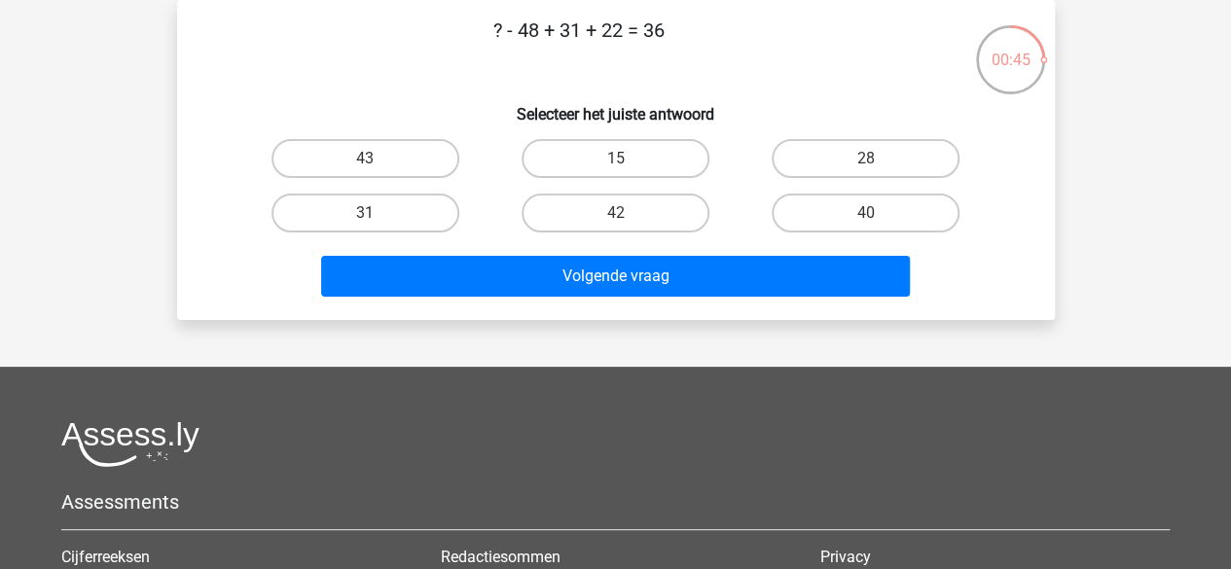
click at [621, 37] on p "? - 48 + 31 + 22 = 36" at bounding box center [579, 45] width 742 height 58
drag, startPoint x: 533, startPoint y: 36, endPoint x: 481, endPoint y: 47, distance: 53.6
click at [481, 47] on p "? - 48 + 31 + 22 = 36" at bounding box center [579, 45] width 742 height 58
drag, startPoint x: 550, startPoint y: 26, endPoint x: 601, endPoint y: 39, distance: 53.1
click at [601, 39] on p "? - 48 + 31 + 22 = 36" at bounding box center [579, 45] width 742 height 58
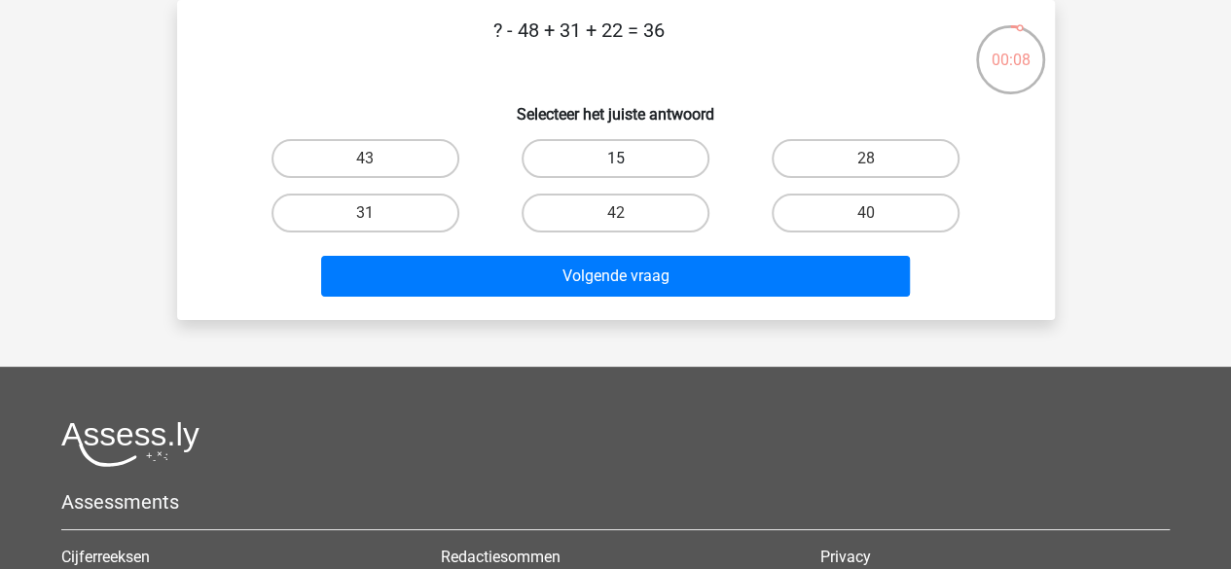
click at [609, 139] on label "15" at bounding box center [616, 158] width 188 height 39
click at [615, 159] on input "15" at bounding box center [621, 165] width 13 height 13
radio input "true"
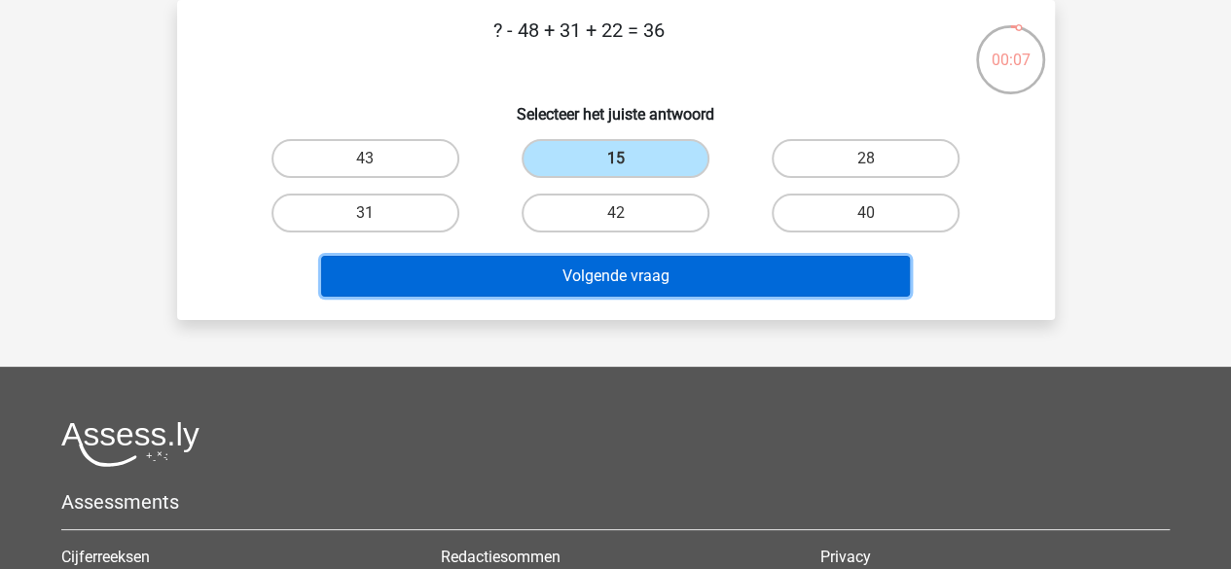
click at [612, 271] on button "Volgende vraag" at bounding box center [615, 276] width 589 height 41
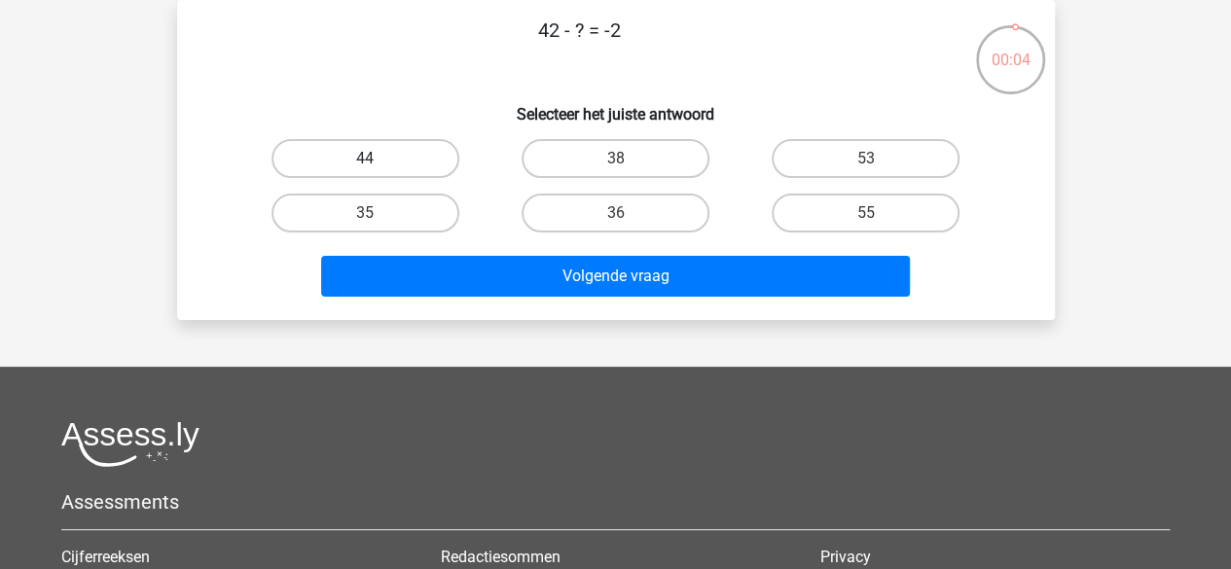
click at [420, 166] on label "44" at bounding box center [365, 158] width 188 height 39
click at [378, 166] on input "44" at bounding box center [371, 165] width 13 height 13
radio input "true"
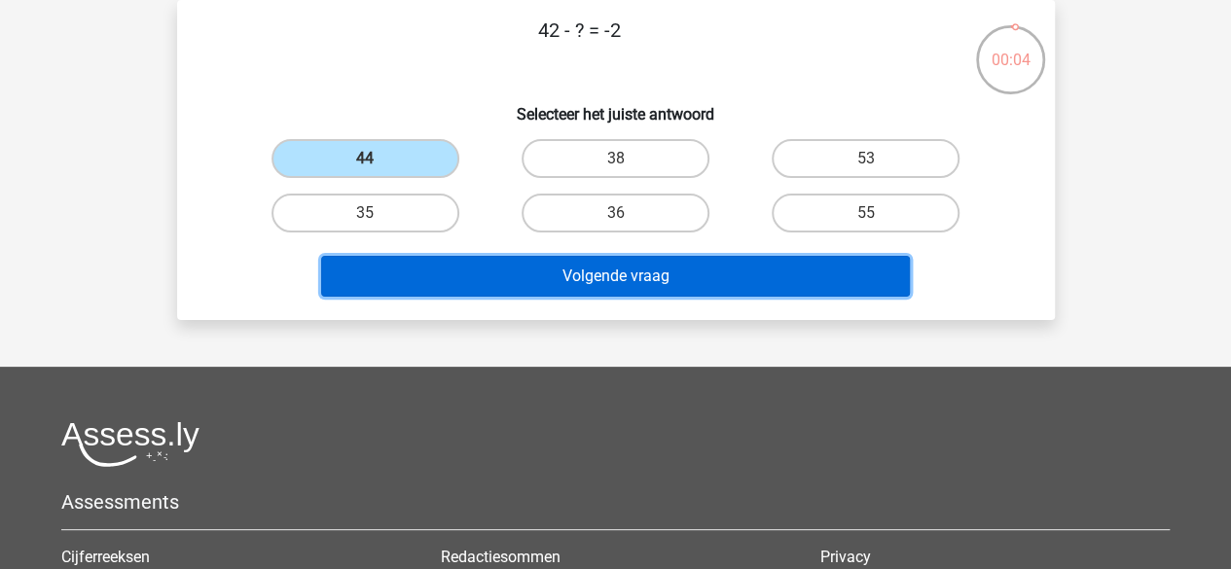
click at [473, 284] on button "Volgende vraag" at bounding box center [615, 276] width 589 height 41
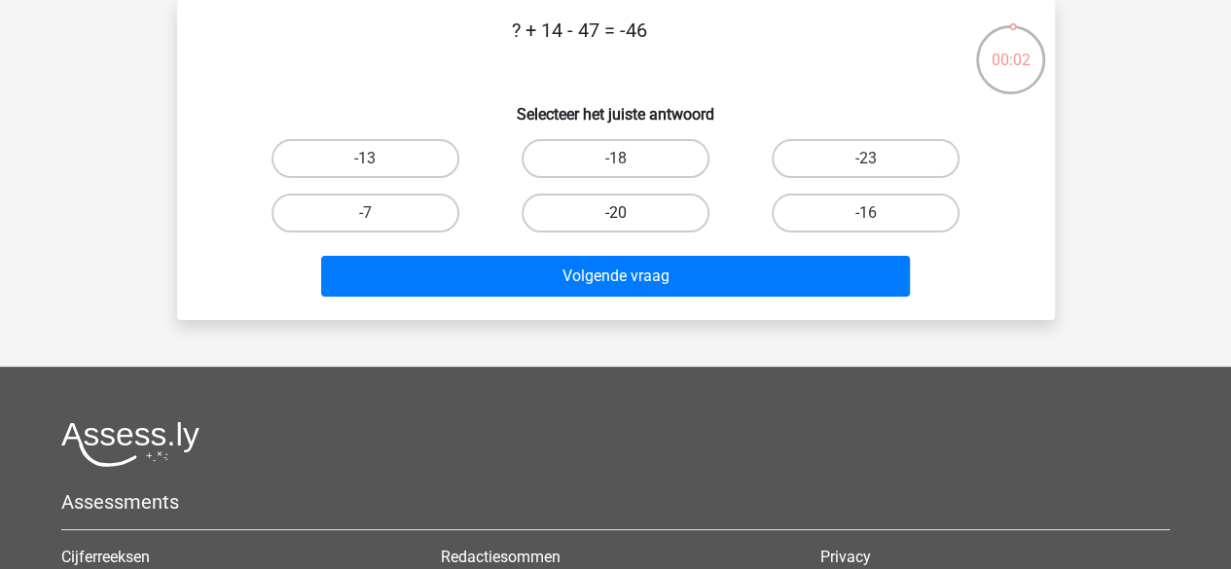
click at [576, 205] on label "-20" at bounding box center [616, 213] width 188 height 39
click at [615, 213] on input "-20" at bounding box center [621, 219] width 13 height 13
radio input "true"
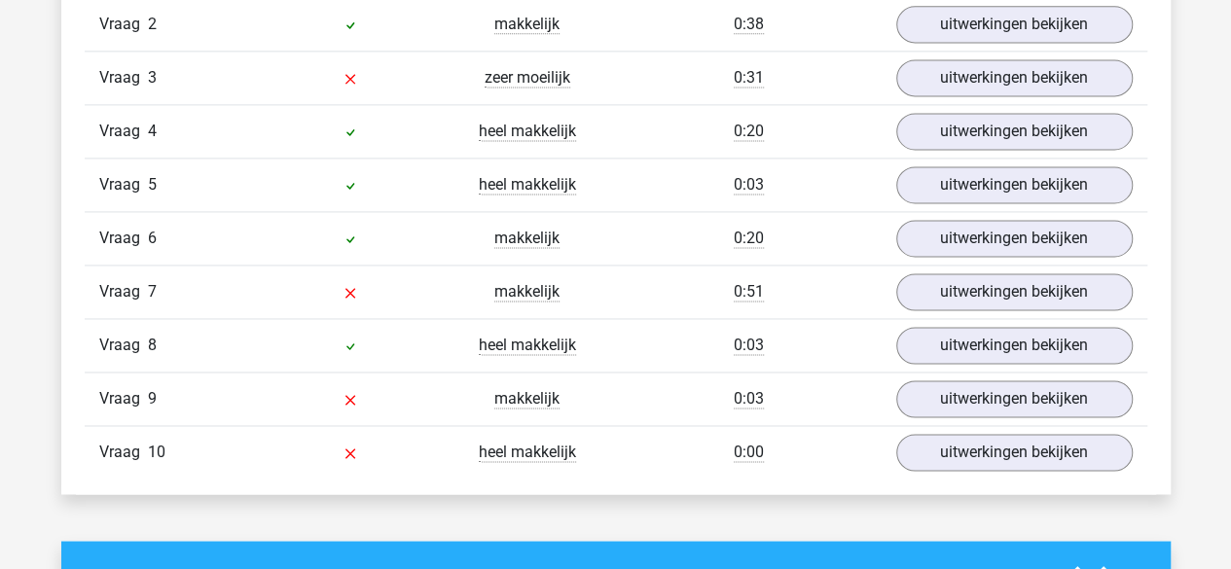
scroll to position [1483, 0]
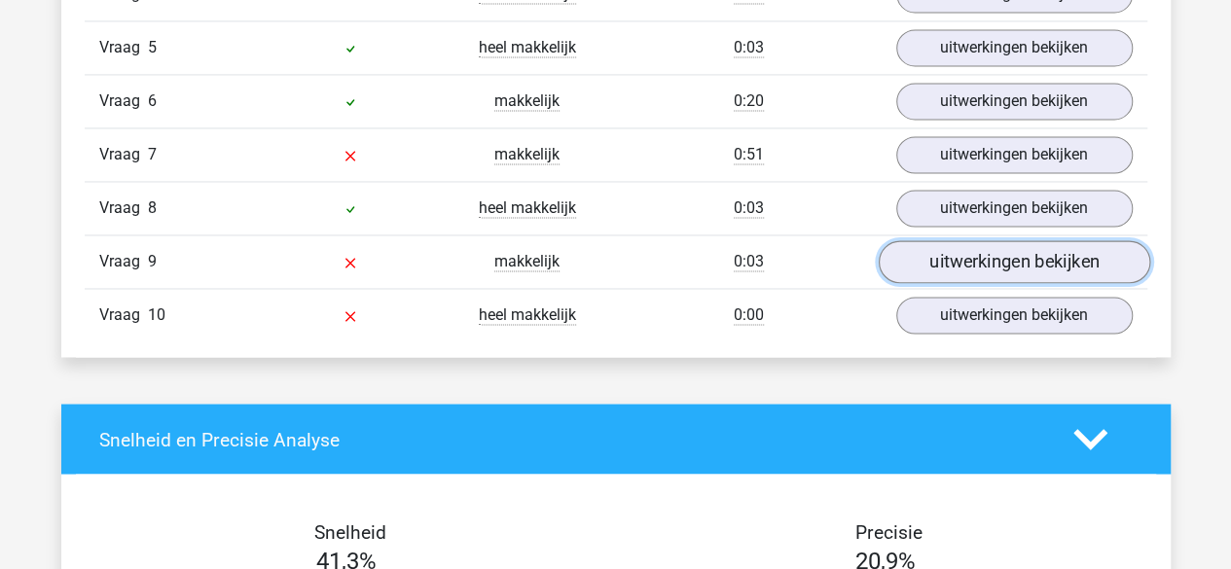
click at [977, 243] on link "uitwerkingen bekijken" at bounding box center [1013, 261] width 271 height 43
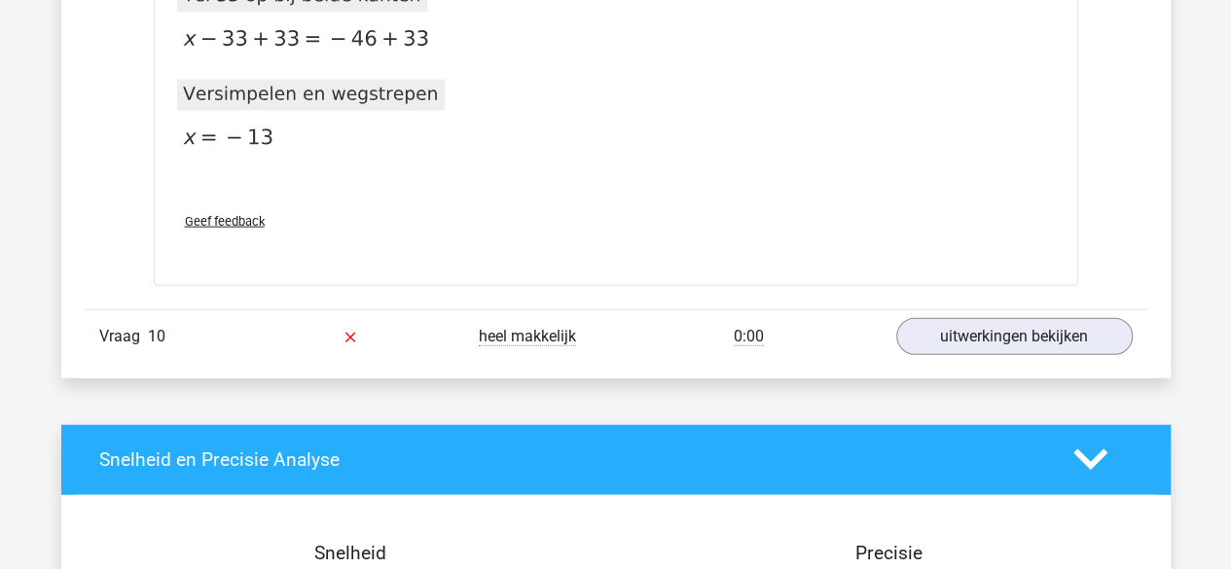
scroll to position [2265, 0]
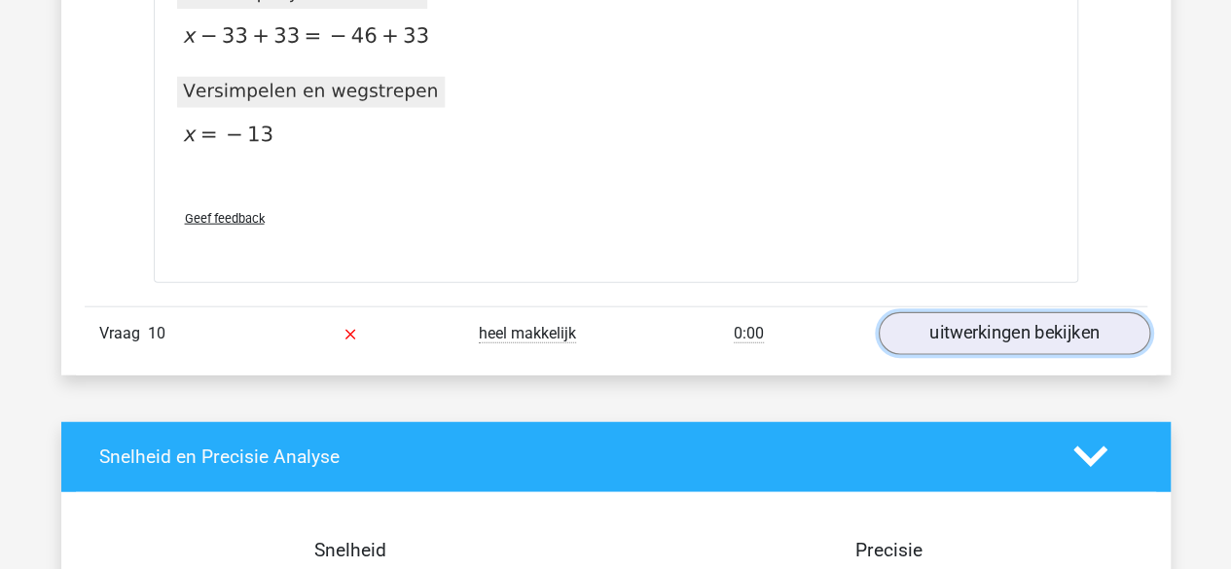
click at [958, 328] on link "uitwerkingen bekijken" at bounding box center [1013, 333] width 271 height 43
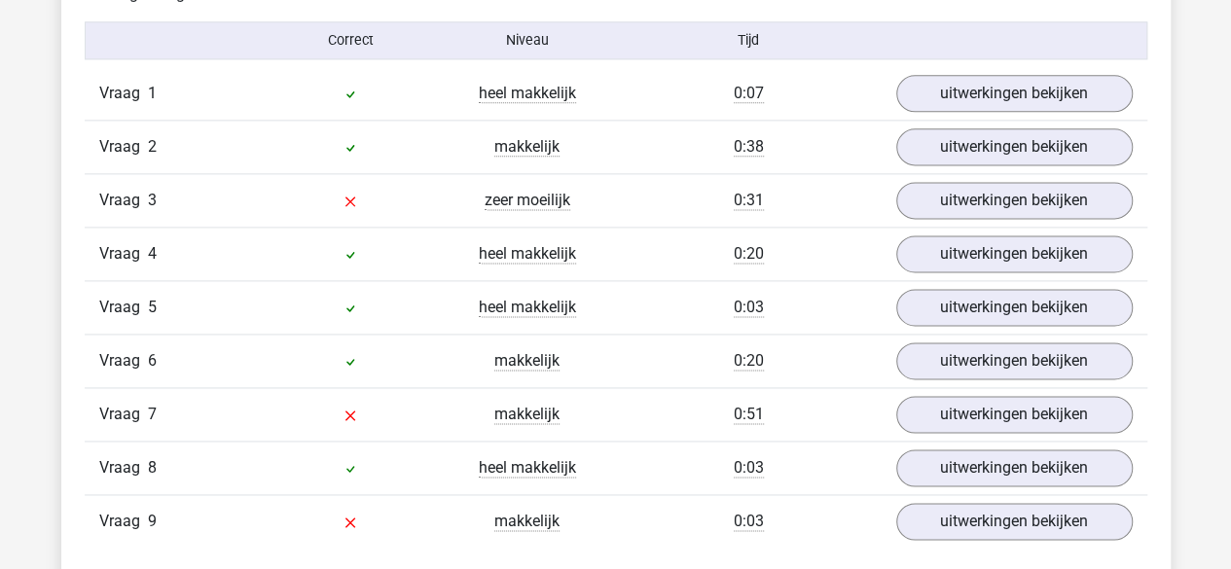
scroll to position [1219, 0]
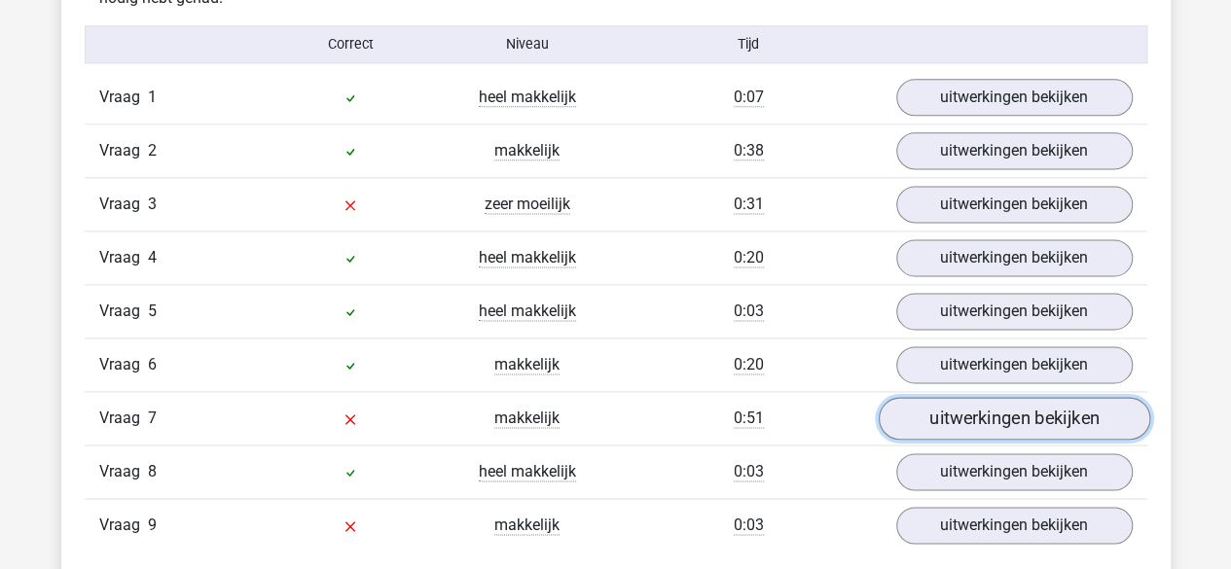
click at [938, 415] on link "uitwerkingen bekijken" at bounding box center [1013, 418] width 271 height 43
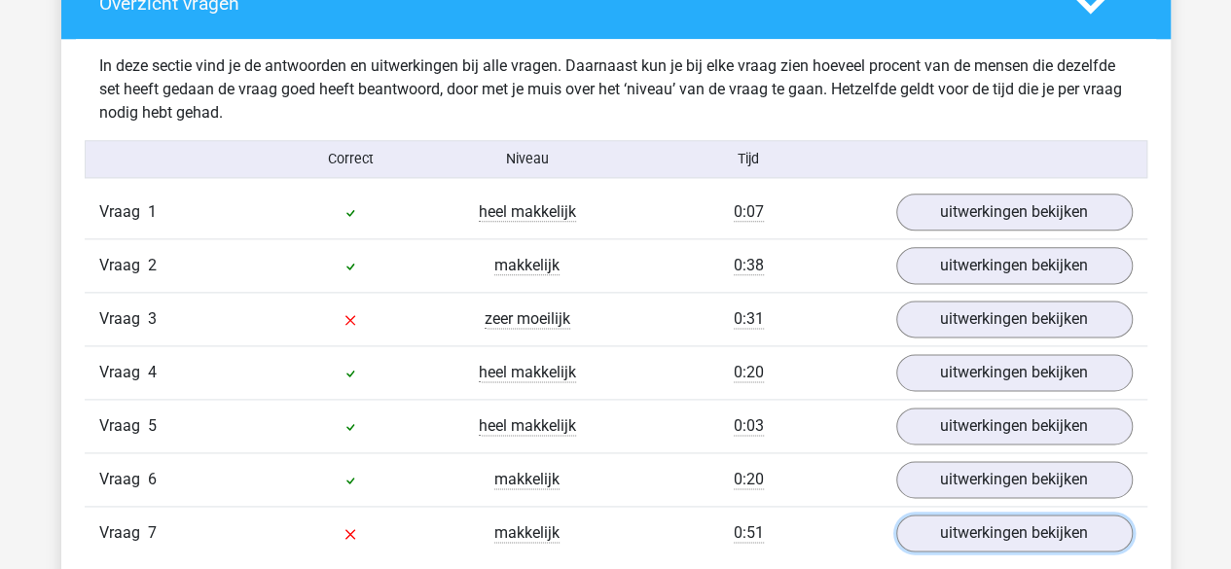
scroll to position [1069, 0]
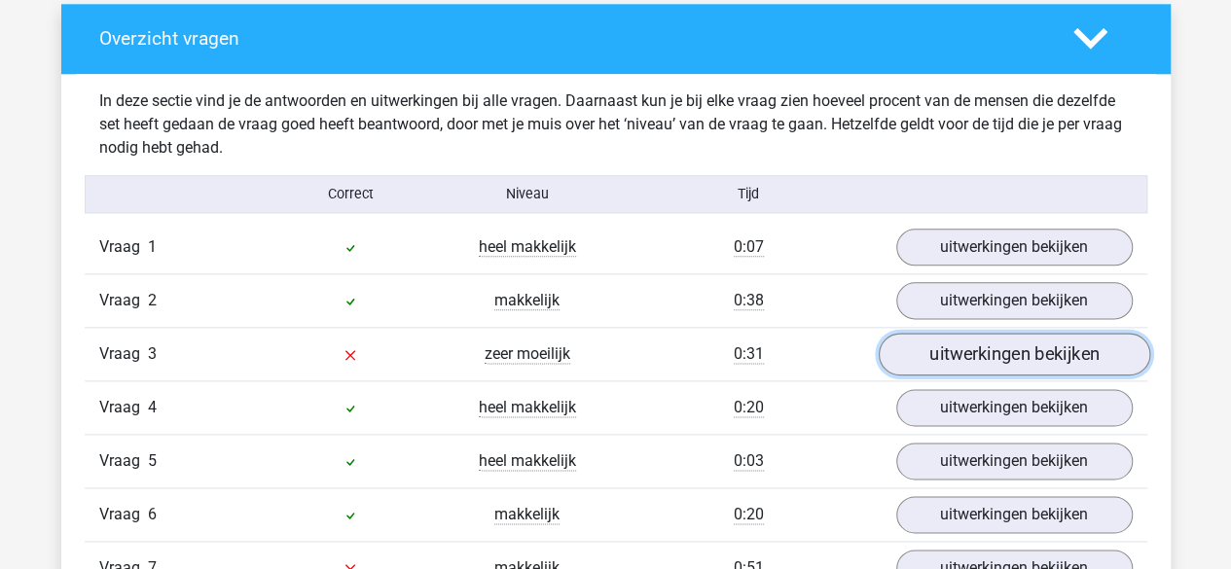
click at [938, 337] on link "uitwerkingen bekijken" at bounding box center [1013, 354] width 271 height 43
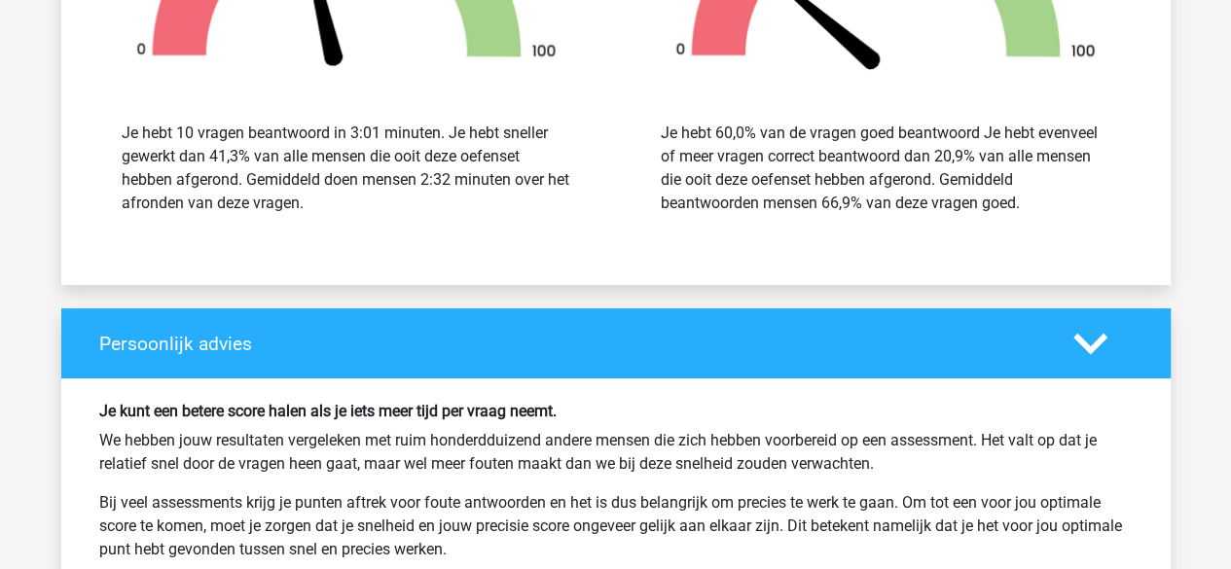
scroll to position [7335, 0]
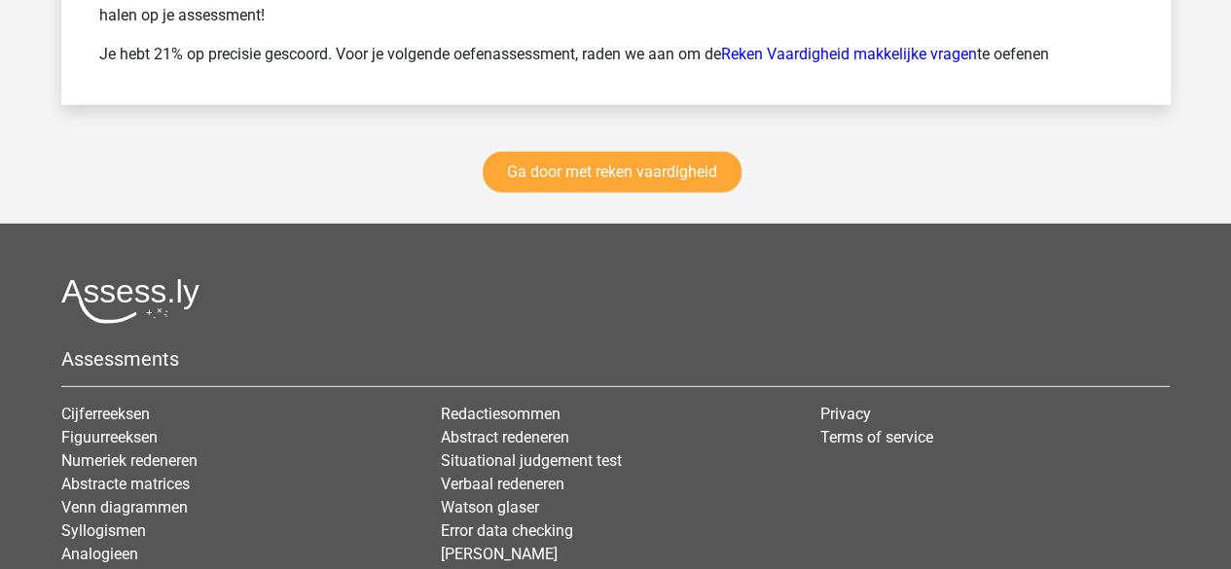
scroll to position [2985, 0]
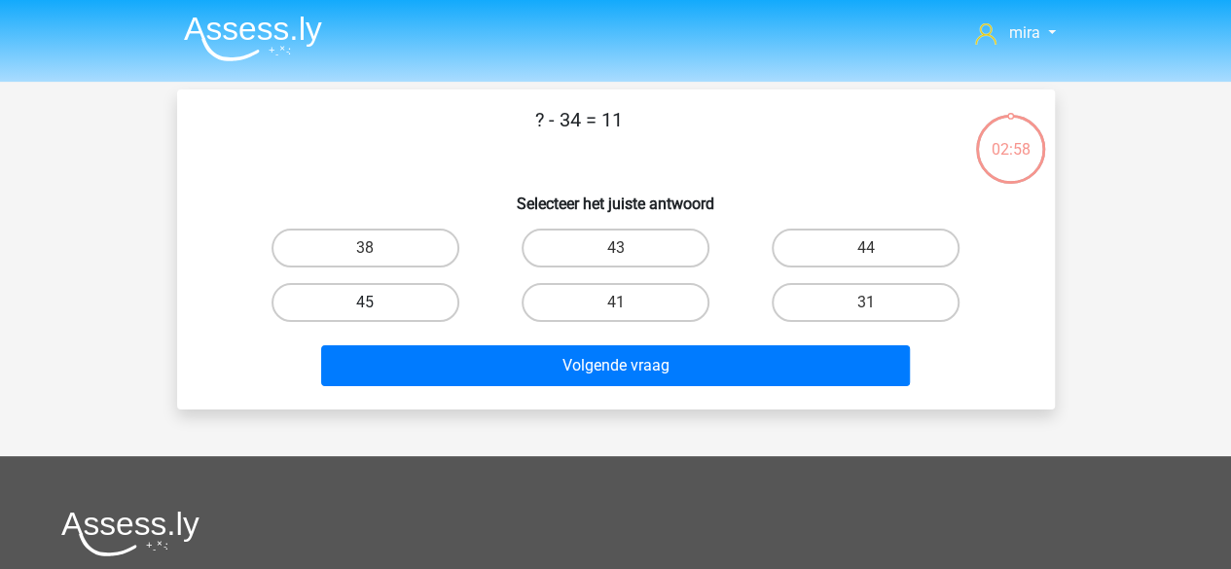
click at [409, 304] on label "45" at bounding box center [365, 302] width 188 height 39
click at [378, 304] on input "45" at bounding box center [371, 309] width 13 height 13
radio input "true"
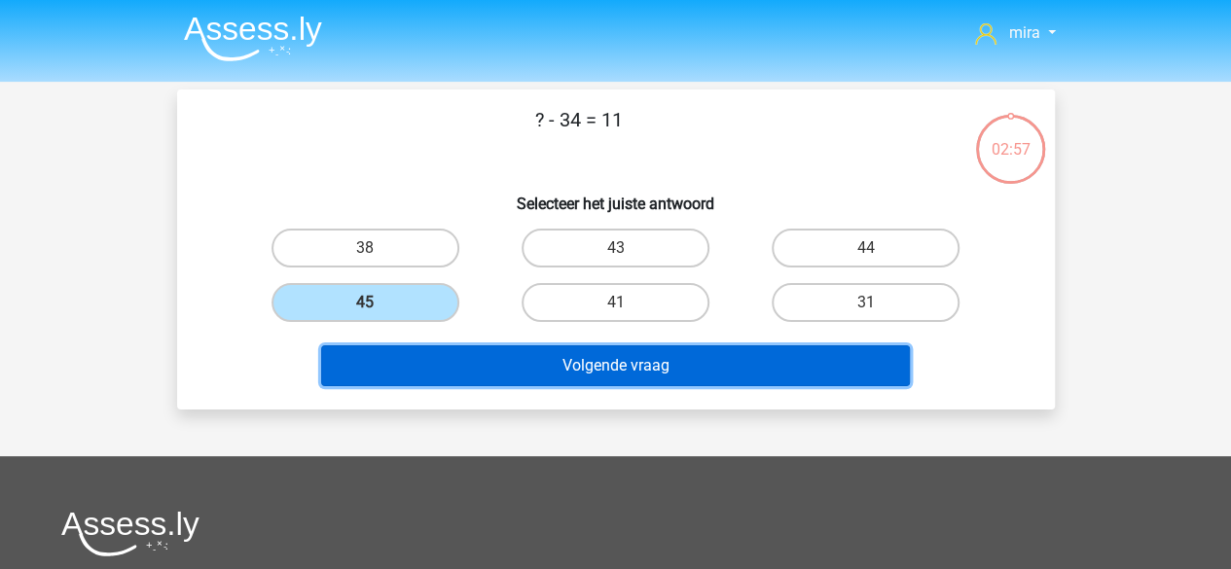
click at [443, 350] on button "Volgende vraag" at bounding box center [615, 365] width 589 height 41
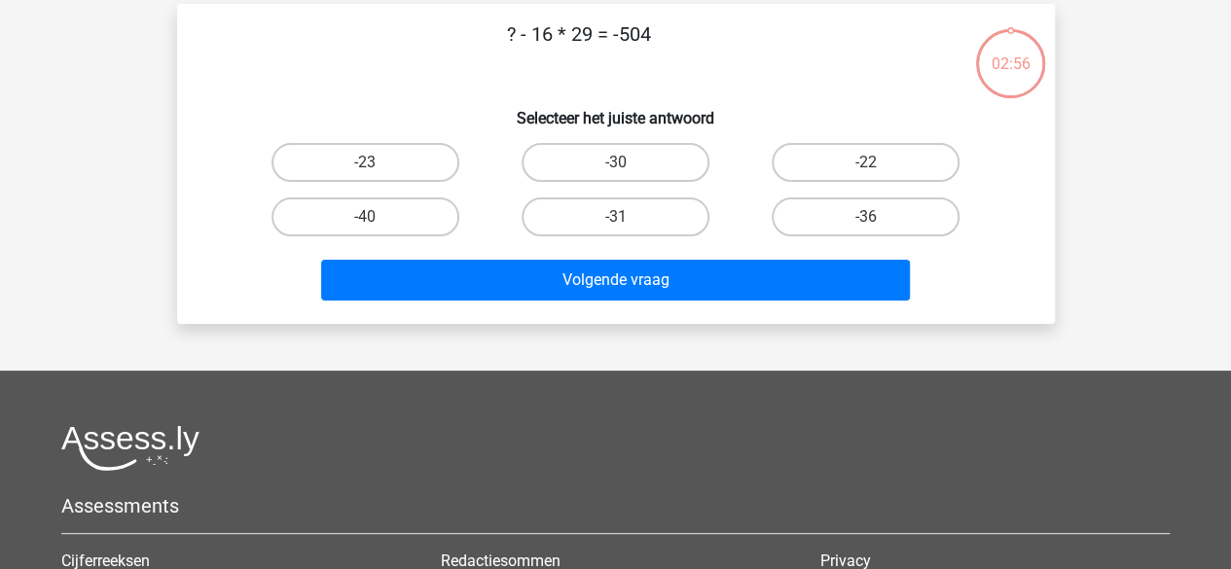
scroll to position [90, 0]
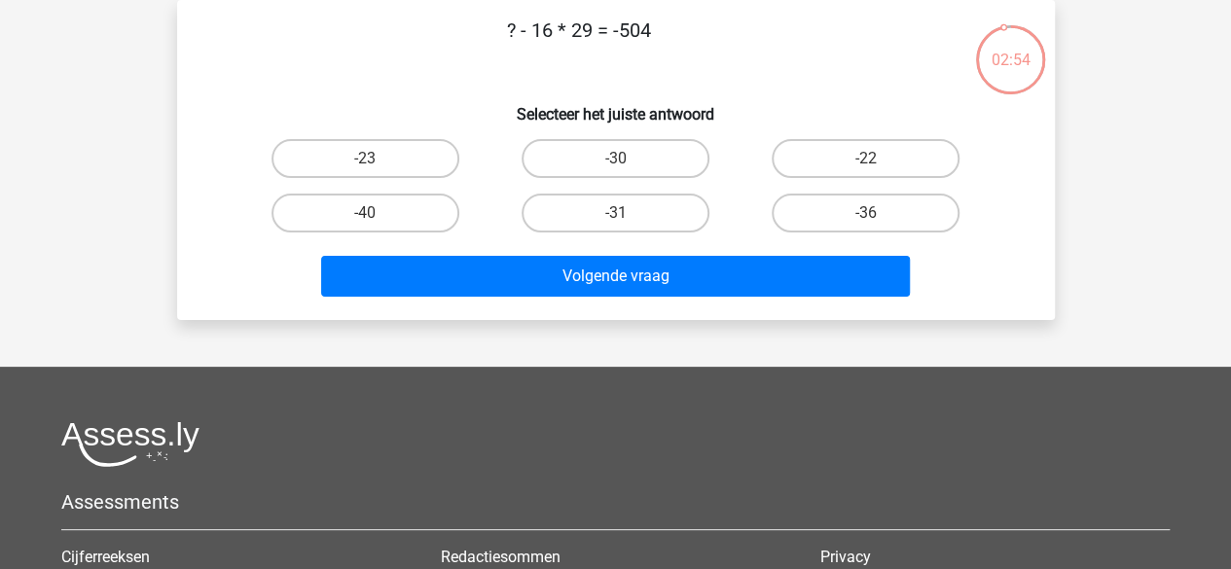
drag, startPoint x: 533, startPoint y: 17, endPoint x: 607, endPoint y: 42, distance: 78.2
click at [607, 42] on p "? - 16 * 29 = -504" at bounding box center [579, 45] width 742 height 58
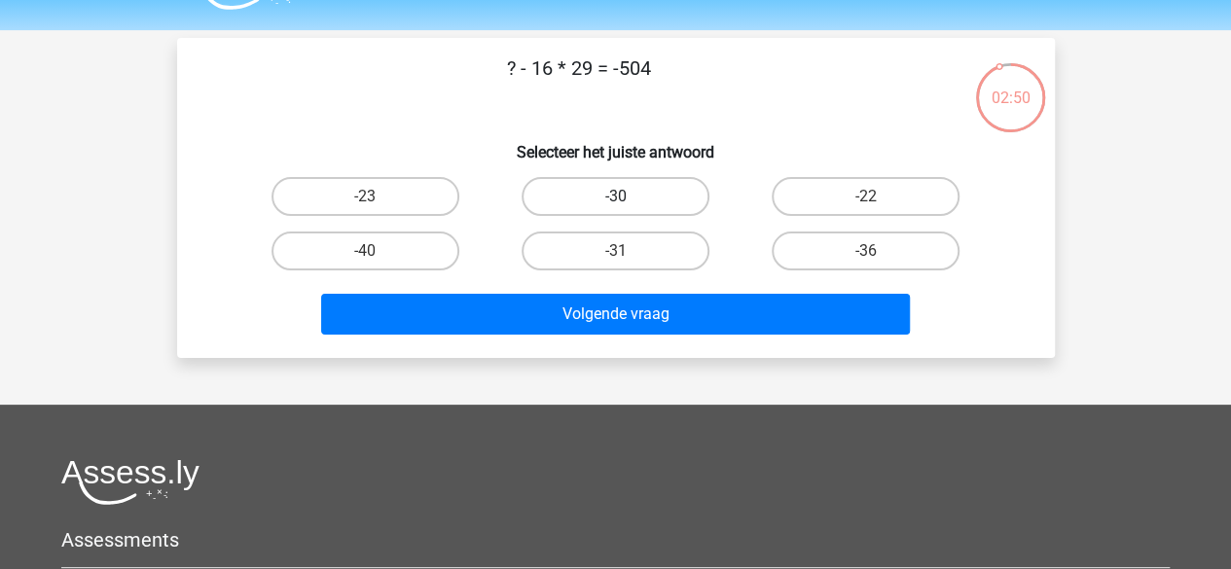
scroll to position [0, 0]
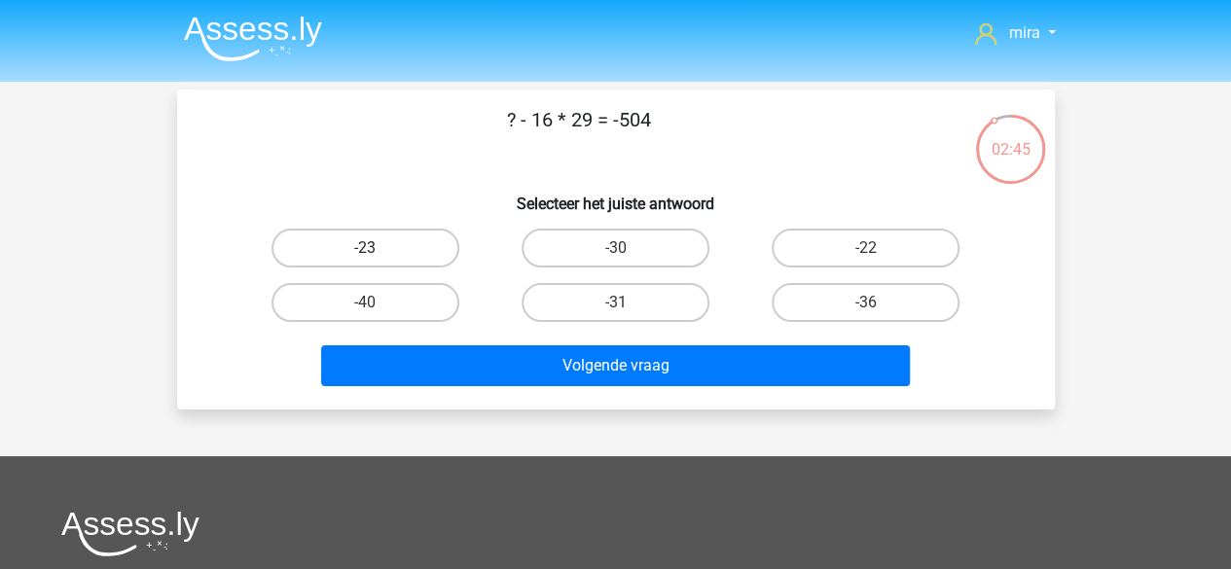
click at [405, 254] on label "-23" at bounding box center [365, 248] width 188 height 39
click at [378, 254] on input "-23" at bounding box center [371, 254] width 13 height 13
radio input "true"
click at [666, 258] on label "-30" at bounding box center [616, 248] width 188 height 39
click at [628, 258] on input "-30" at bounding box center [621, 254] width 13 height 13
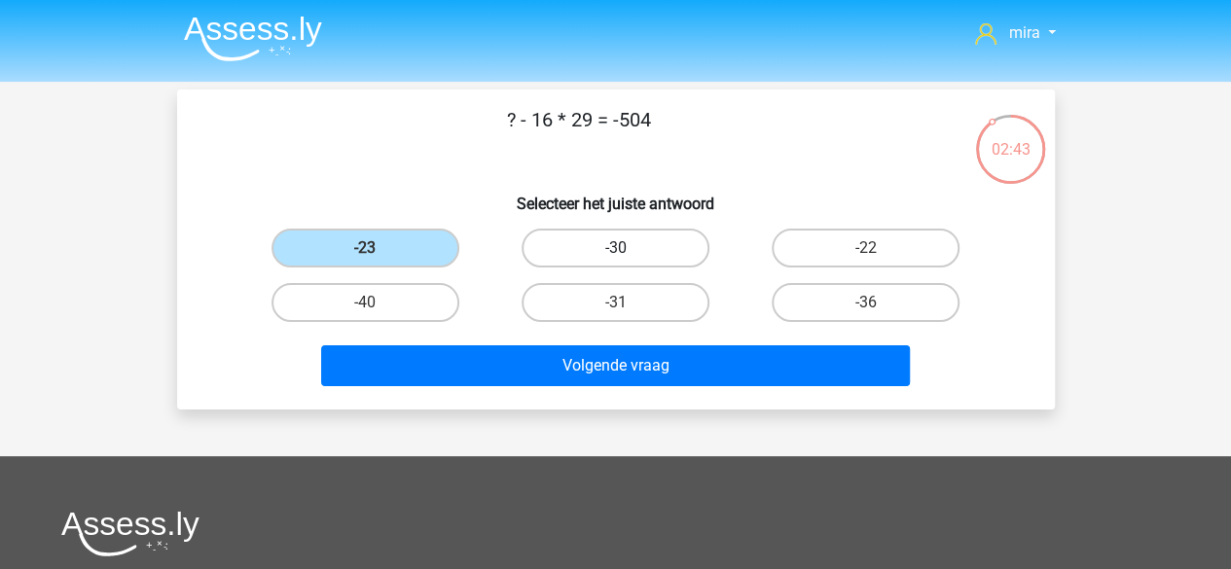
radio input "true"
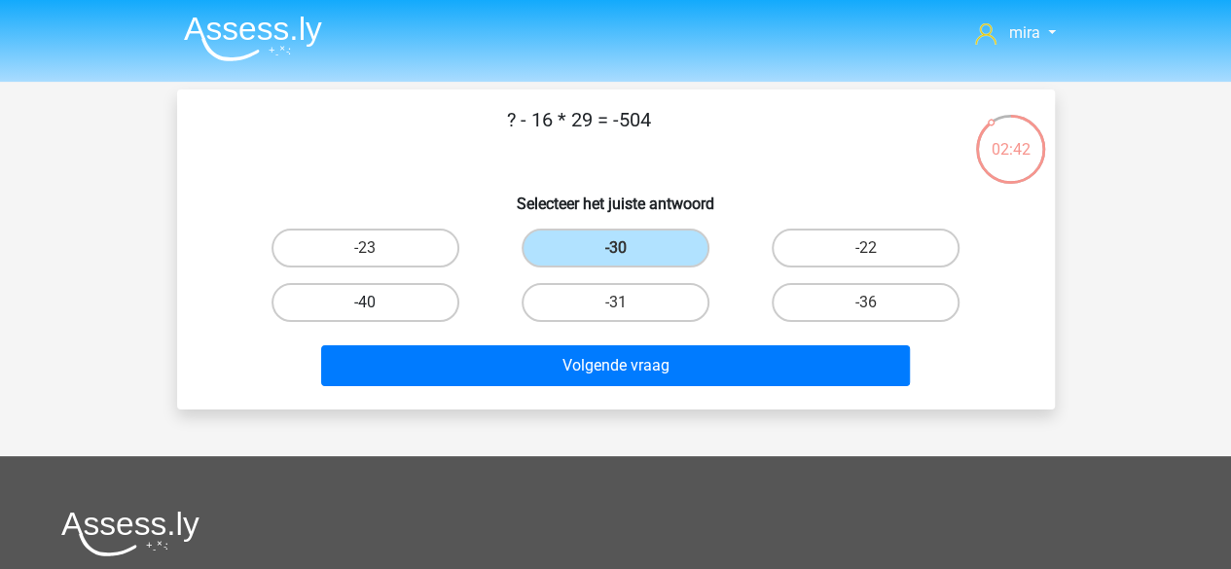
click at [437, 299] on label "-40" at bounding box center [365, 302] width 188 height 39
click at [378, 303] on input "-40" at bounding box center [371, 309] width 13 height 13
radio input "true"
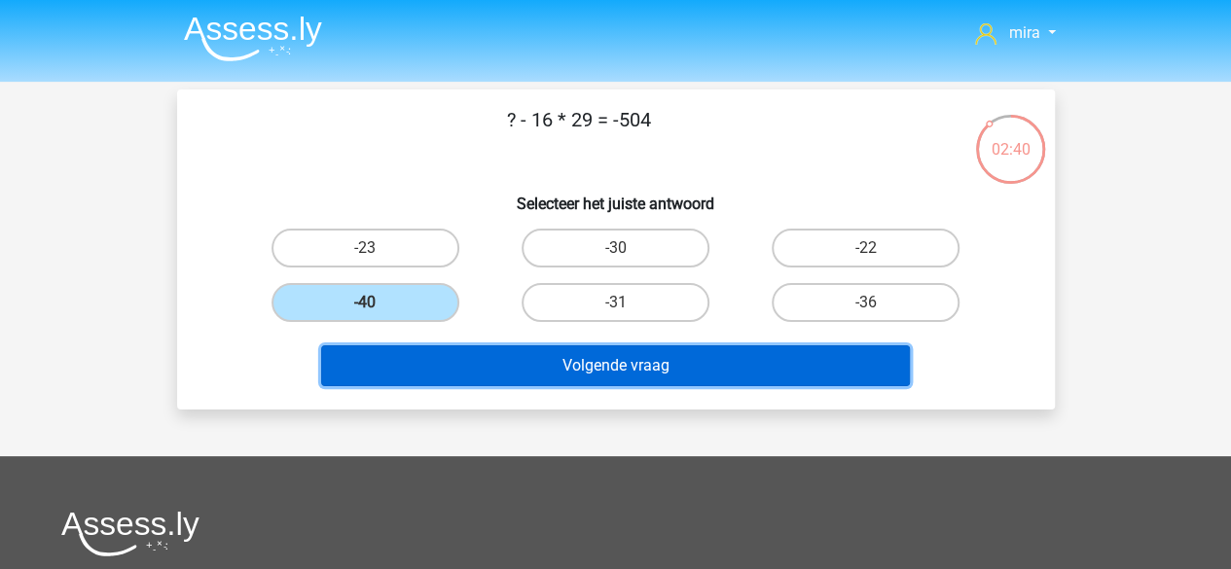
click at [515, 358] on button "Volgende vraag" at bounding box center [615, 365] width 589 height 41
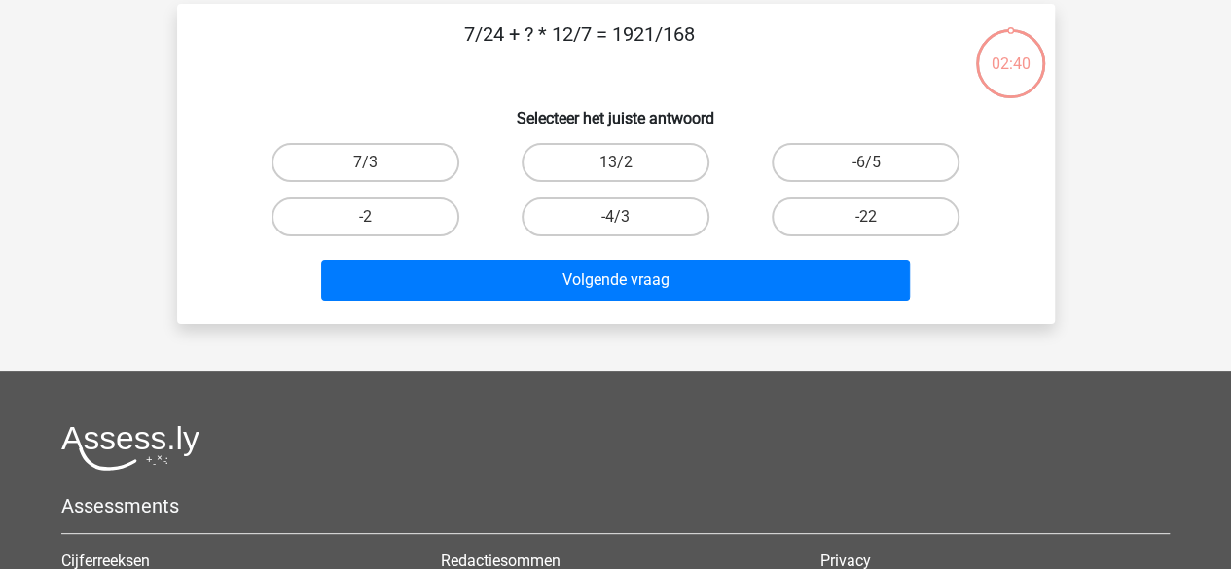
scroll to position [90, 0]
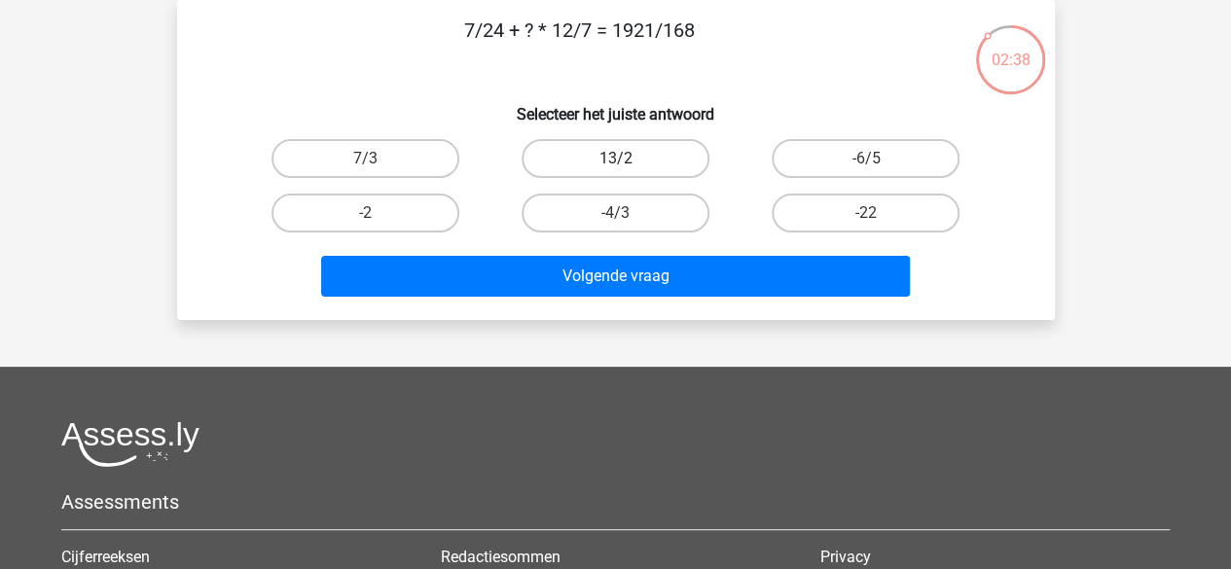
click at [702, 154] on label "13/2" at bounding box center [616, 158] width 188 height 39
click at [628, 159] on input "13/2" at bounding box center [621, 165] width 13 height 13
radio input "true"
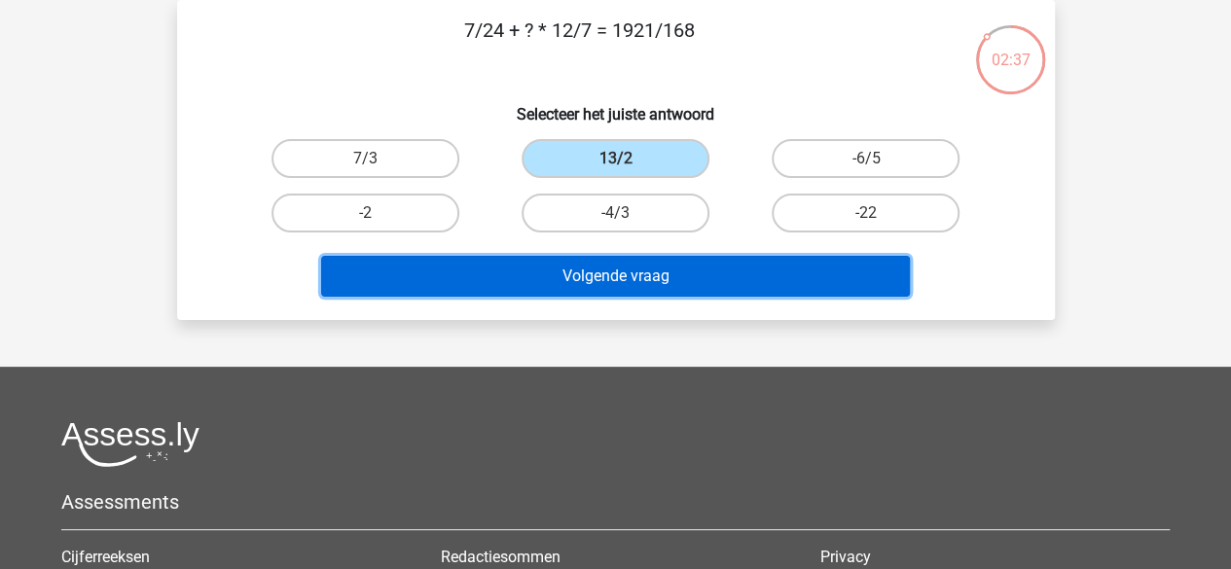
click at [632, 257] on button "Volgende vraag" at bounding box center [615, 276] width 589 height 41
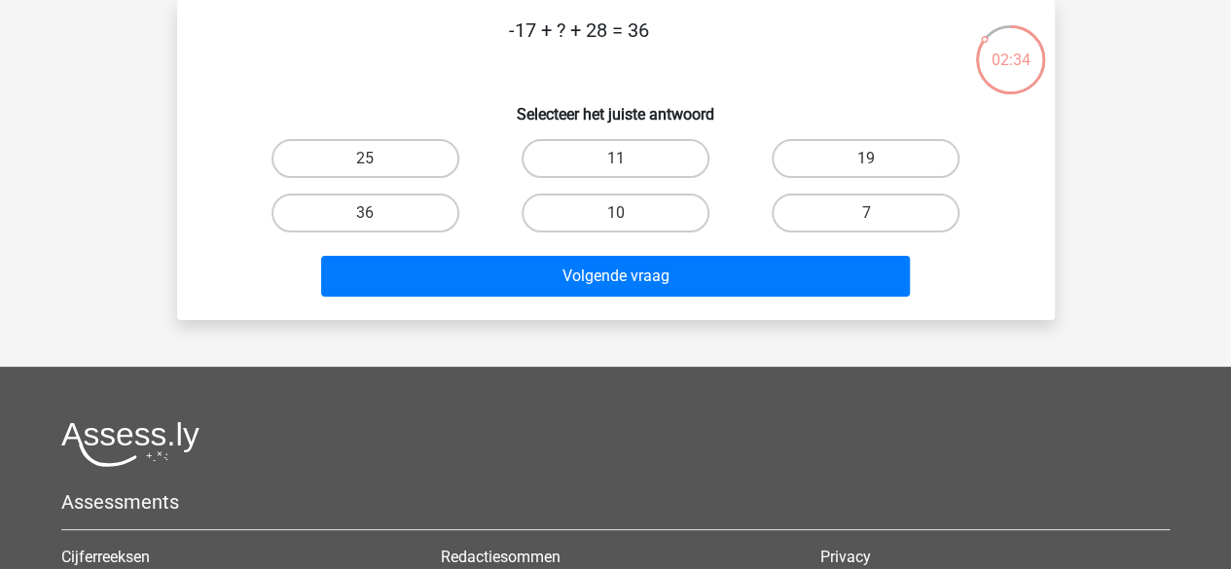
drag, startPoint x: 541, startPoint y: 11, endPoint x: 503, endPoint y: 40, distance: 47.9
click at [503, 40] on div "-17 + ? + 28 = 36 Selecteer het juiste antwoord 25 11 19 36" at bounding box center [616, 160] width 878 height 320
click at [503, 40] on p "-17 + ? + 28 = 36" at bounding box center [579, 45] width 742 height 58
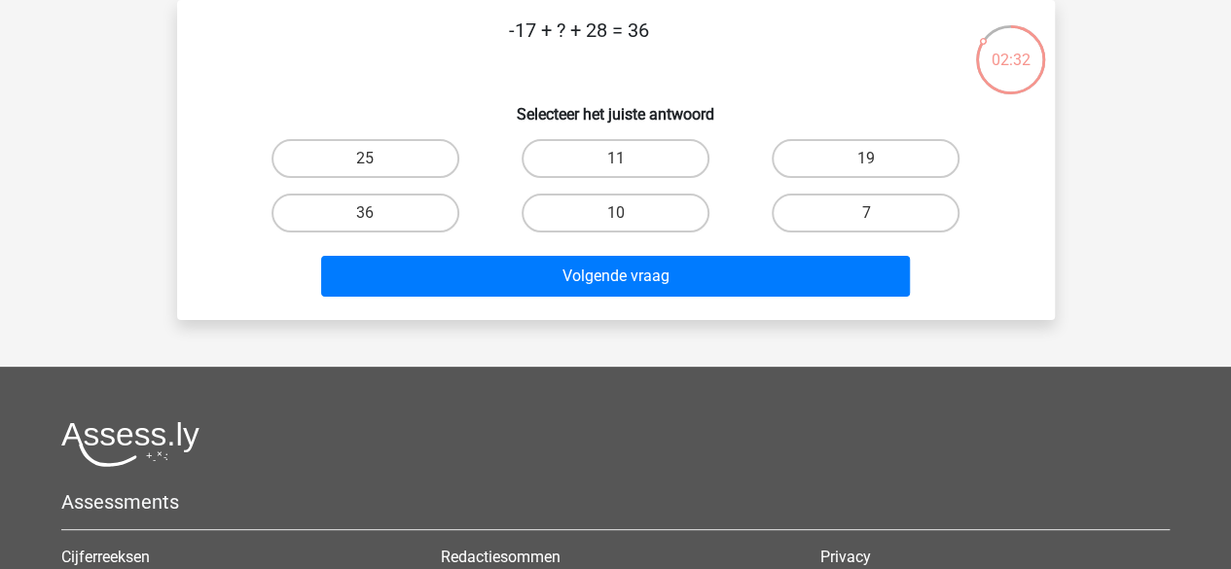
click at [503, 40] on p "-17 + ? + 28 = 36" at bounding box center [579, 45] width 742 height 58
click at [522, 40] on p "-17 + ? + 28 = 36" at bounding box center [579, 45] width 742 height 58
click at [579, 42] on p "-17 + ? + 28 = 36" at bounding box center [579, 45] width 742 height 58
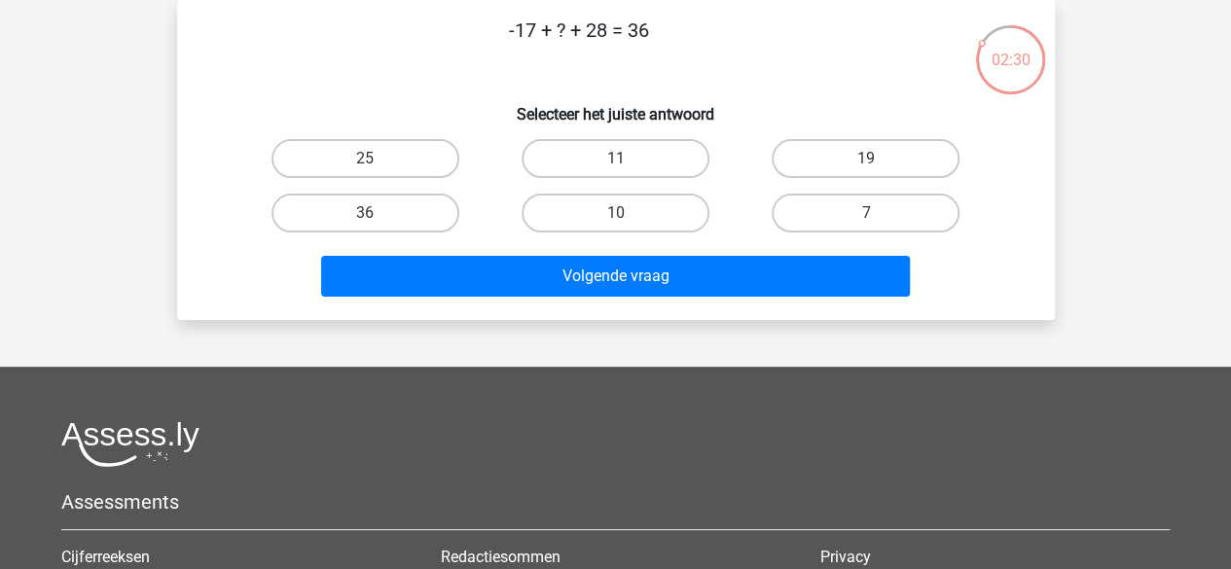
click at [579, 42] on p "-17 + ? + 28 = 36" at bounding box center [579, 45] width 742 height 58
click at [437, 152] on label "25" at bounding box center [365, 158] width 188 height 39
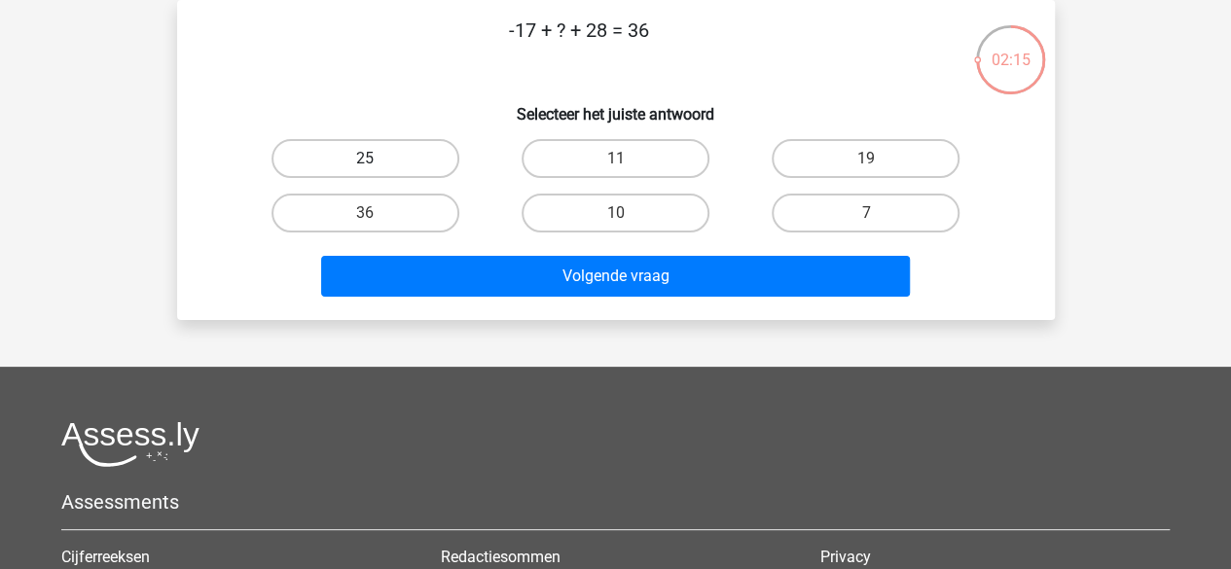
click at [378, 159] on input "25" at bounding box center [371, 165] width 13 height 13
radio input "true"
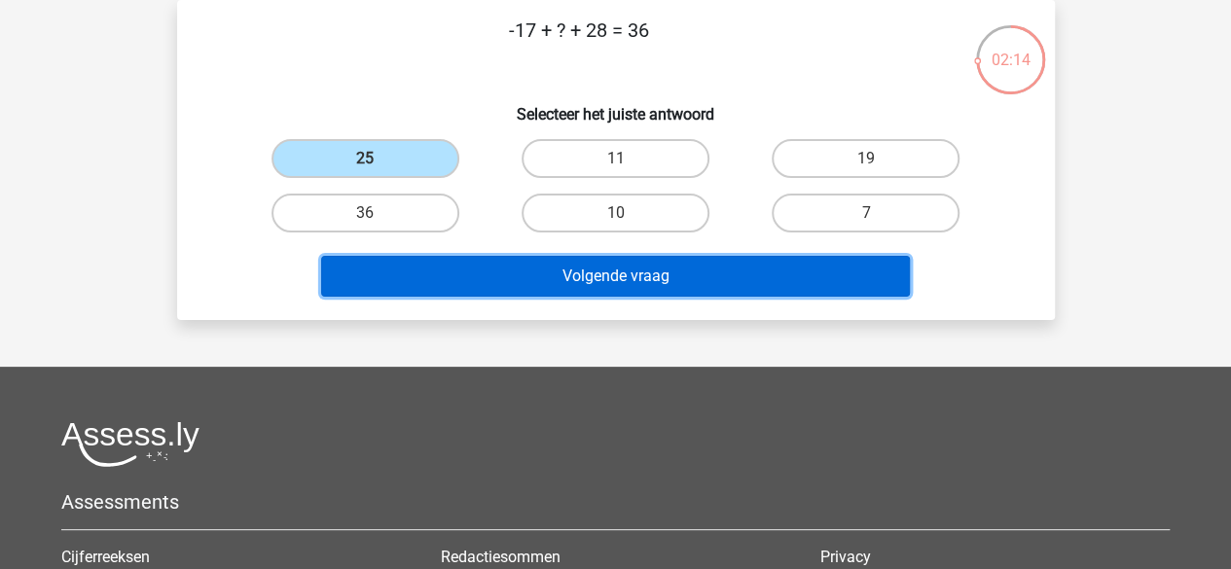
click at [471, 279] on button "Volgende vraag" at bounding box center [615, 276] width 589 height 41
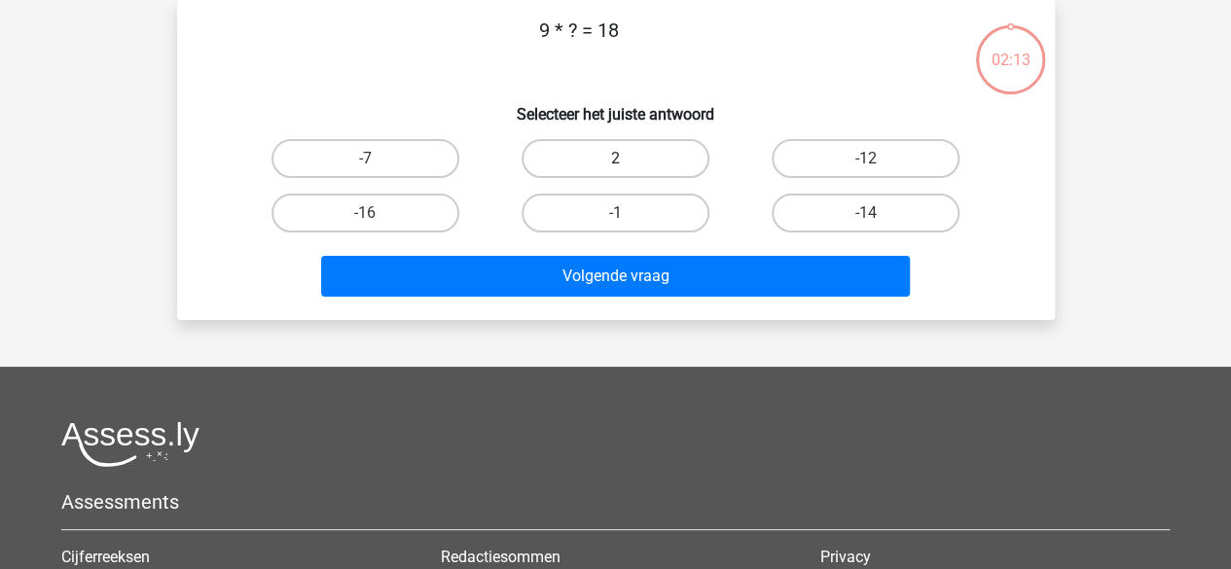
click at [613, 159] on label "2" at bounding box center [616, 158] width 188 height 39
click at [615, 159] on input "2" at bounding box center [621, 165] width 13 height 13
radio input "true"
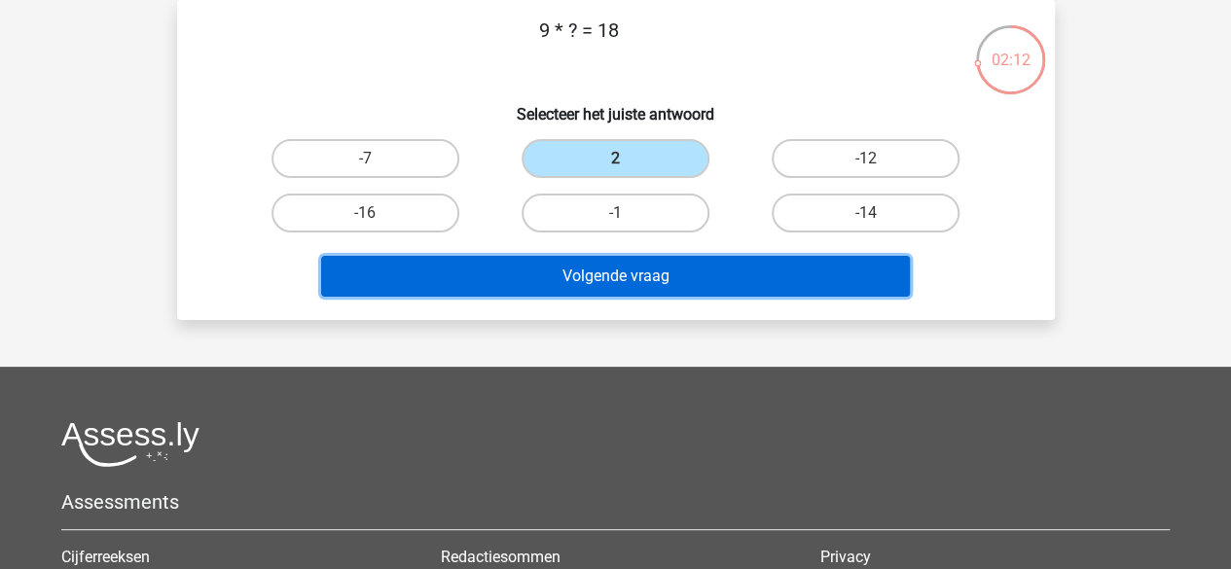
click at [591, 271] on button "Volgende vraag" at bounding box center [615, 276] width 589 height 41
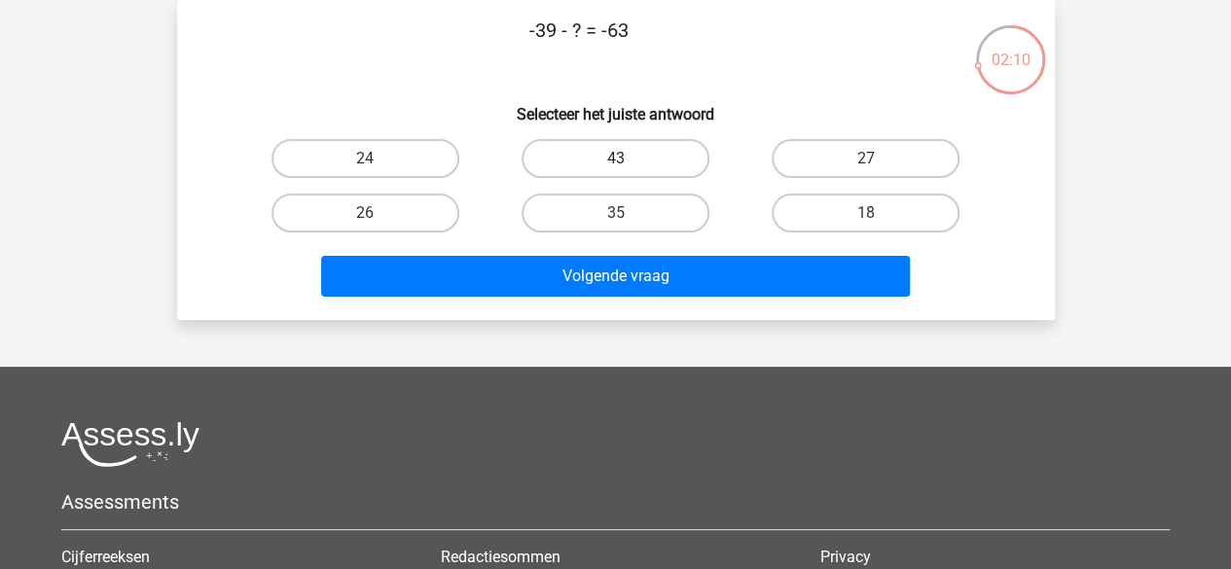
click at [648, 163] on label "43" at bounding box center [616, 158] width 188 height 39
click at [628, 163] on input "43" at bounding box center [621, 165] width 13 height 13
radio input "true"
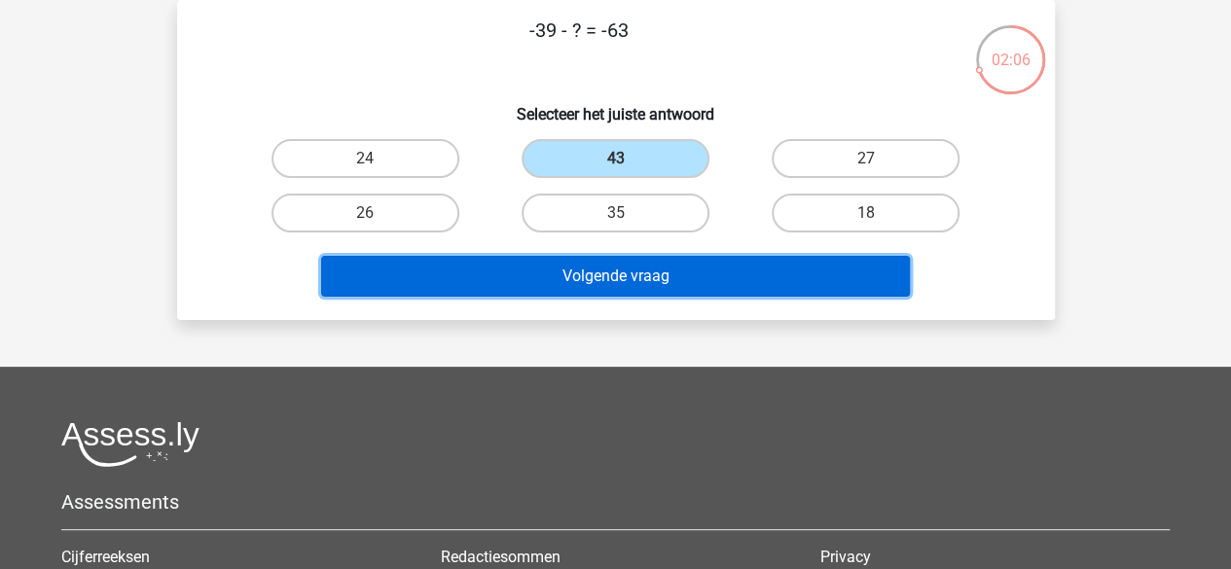
click at [665, 272] on button "Volgende vraag" at bounding box center [615, 276] width 589 height 41
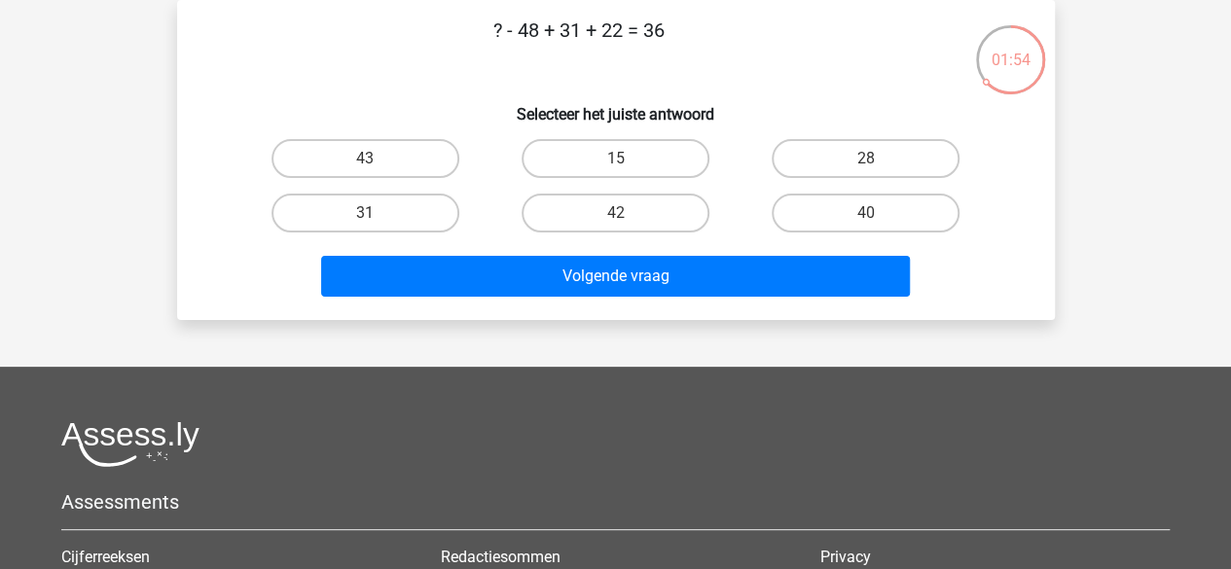
drag, startPoint x: 553, startPoint y: 33, endPoint x: 620, endPoint y: 35, distance: 67.2
click at [620, 35] on p "? - 48 + 31 + 22 = 36" at bounding box center [579, 45] width 742 height 58
click at [621, 57] on p "? - 48 + 31 + 22 = 36" at bounding box center [579, 45] width 742 height 58
click at [615, 155] on label "15" at bounding box center [616, 158] width 188 height 39
click at [615, 159] on input "15" at bounding box center [621, 165] width 13 height 13
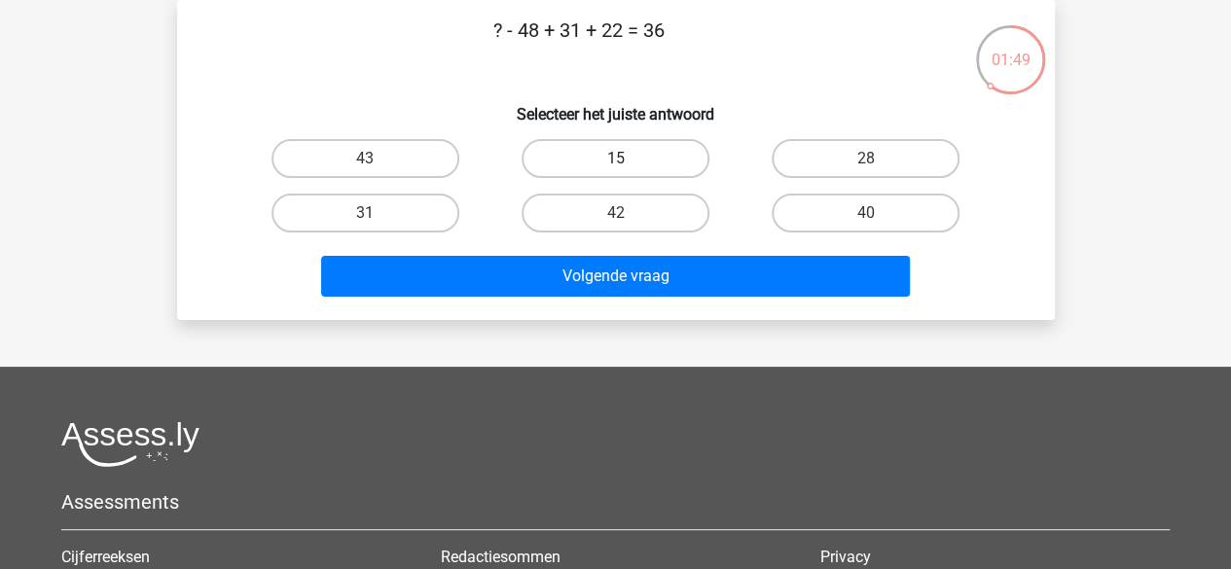
radio input "true"
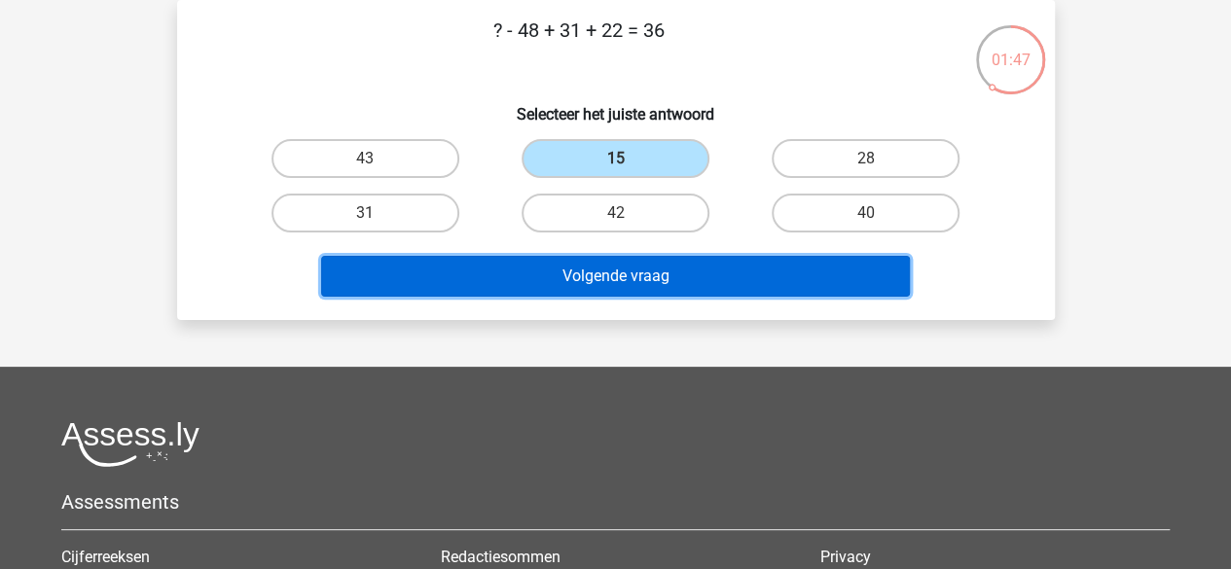
click at [619, 267] on button "Volgende vraag" at bounding box center [615, 276] width 589 height 41
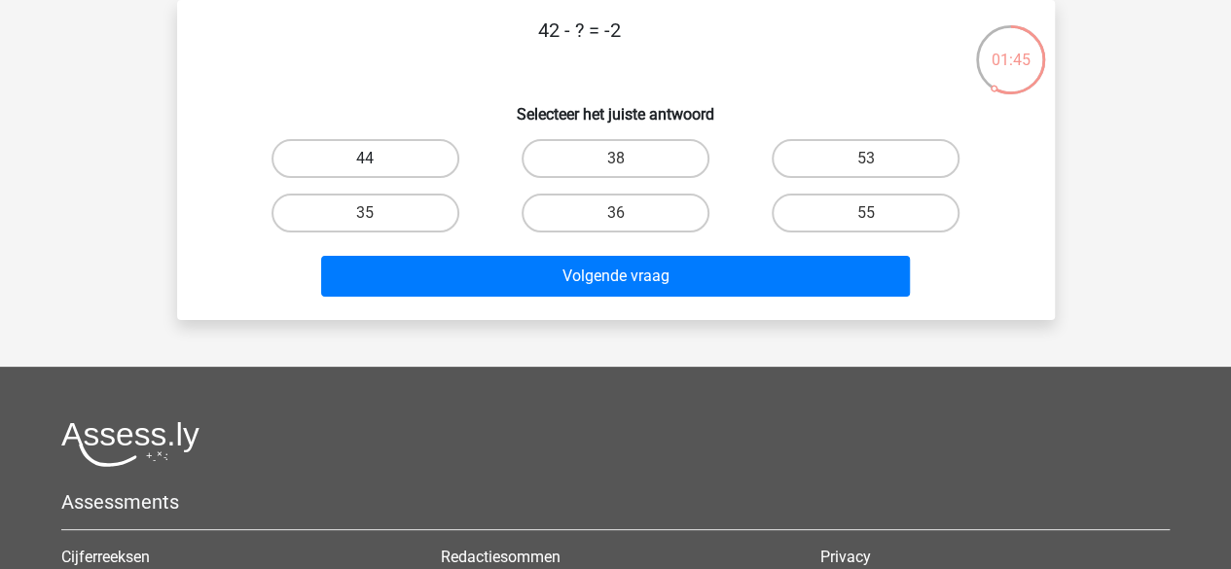
click at [430, 161] on label "44" at bounding box center [365, 158] width 188 height 39
click at [378, 161] on input "44" at bounding box center [371, 165] width 13 height 13
radio input "true"
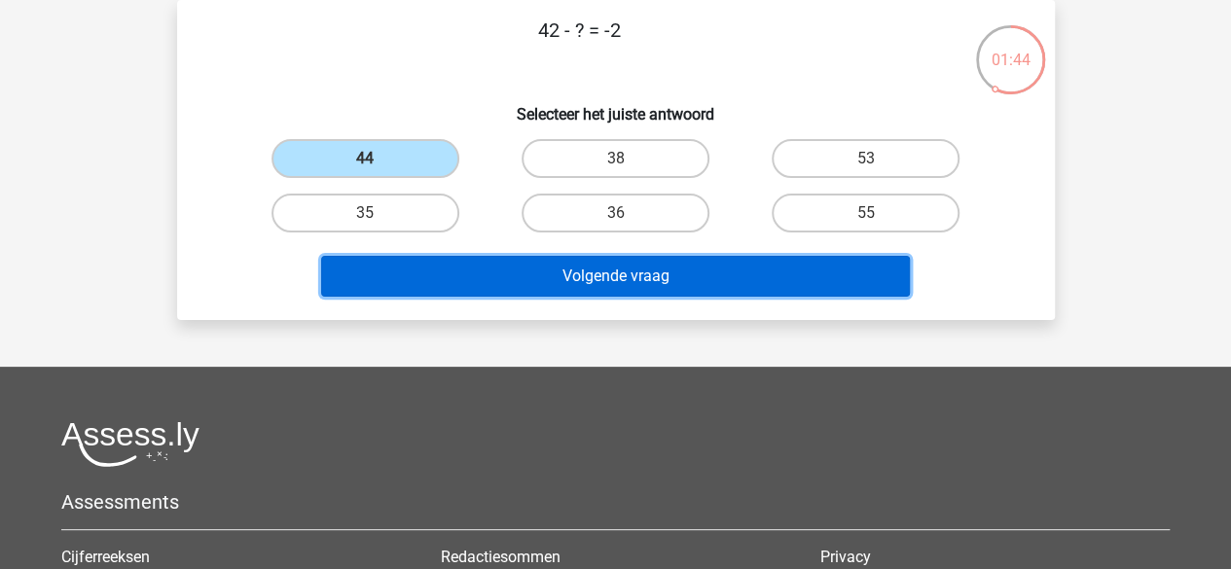
click at [502, 270] on button "Volgende vraag" at bounding box center [615, 276] width 589 height 41
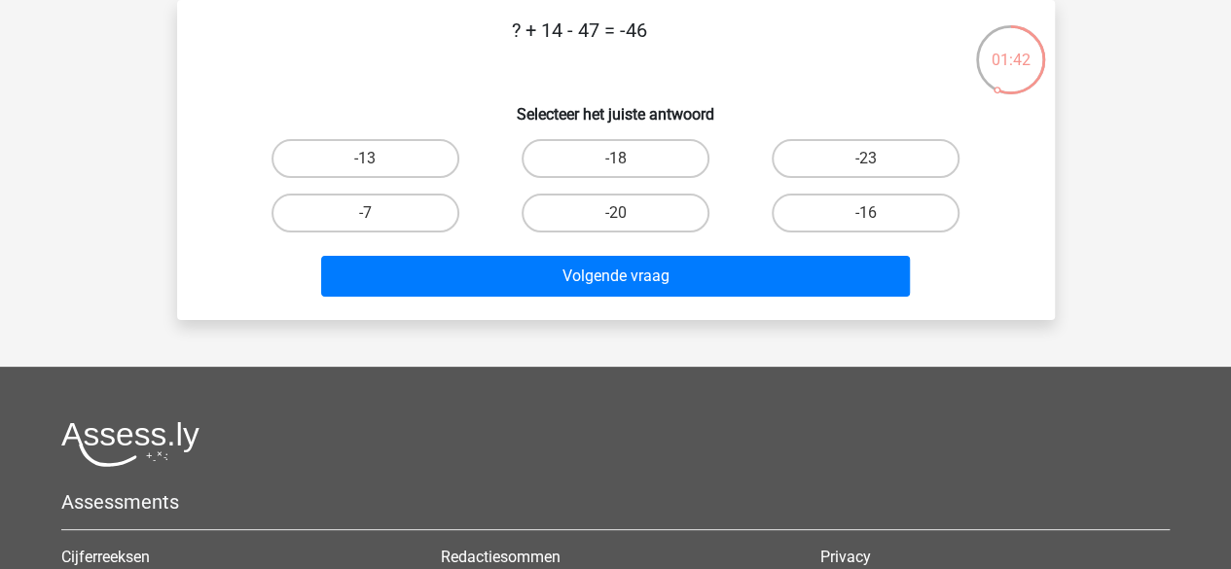
drag, startPoint x: 570, startPoint y: 30, endPoint x: 639, endPoint y: 36, distance: 69.3
click at [639, 36] on p "? + 14 - 47 = -46" at bounding box center [579, 45] width 742 height 58
click at [428, 151] on label "-13" at bounding box center [365, 158] width 188 height 39
click at [378, 159] on input "-13" at bounding box center [371, 165] width 13 height 13
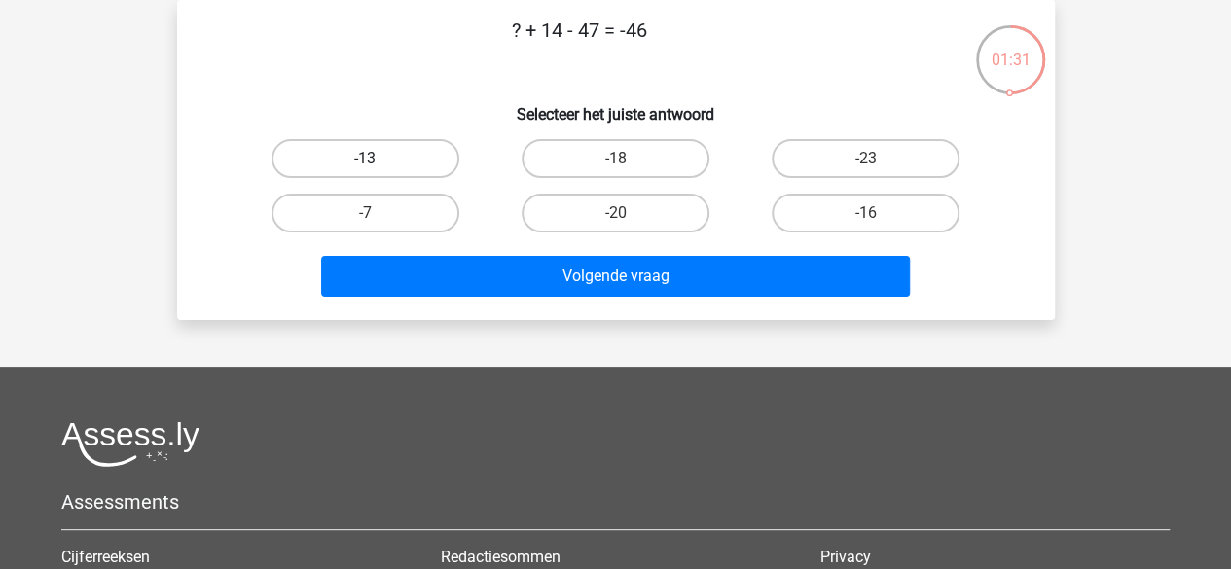
radio input "true"
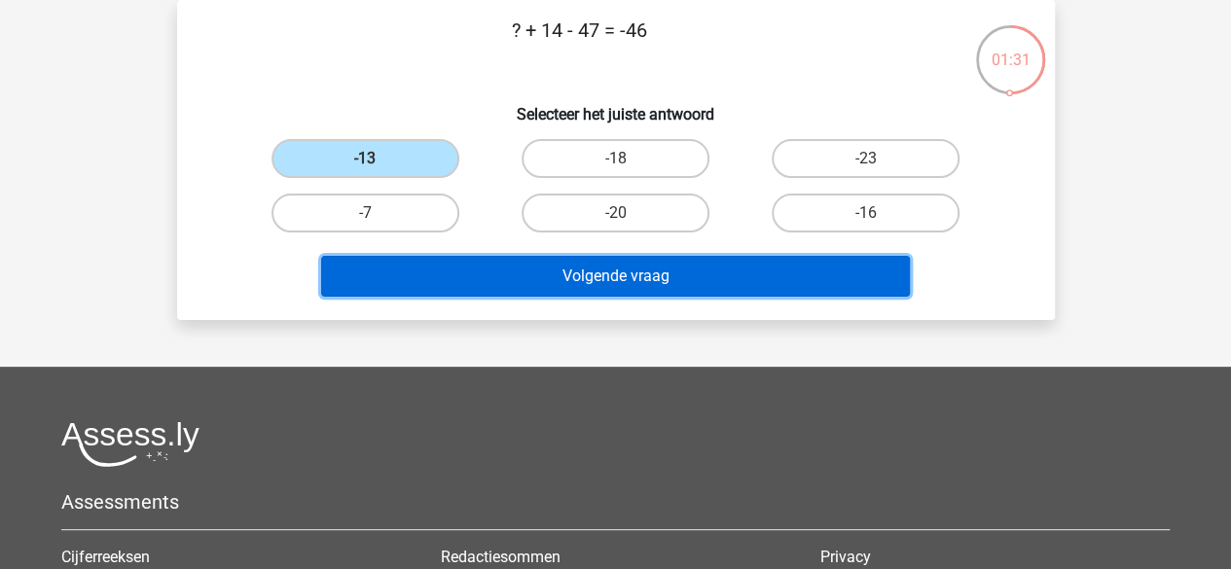
click at [426, 268] on button "Volgende vraag" at bounding box center [615, 276] width 589 height 41
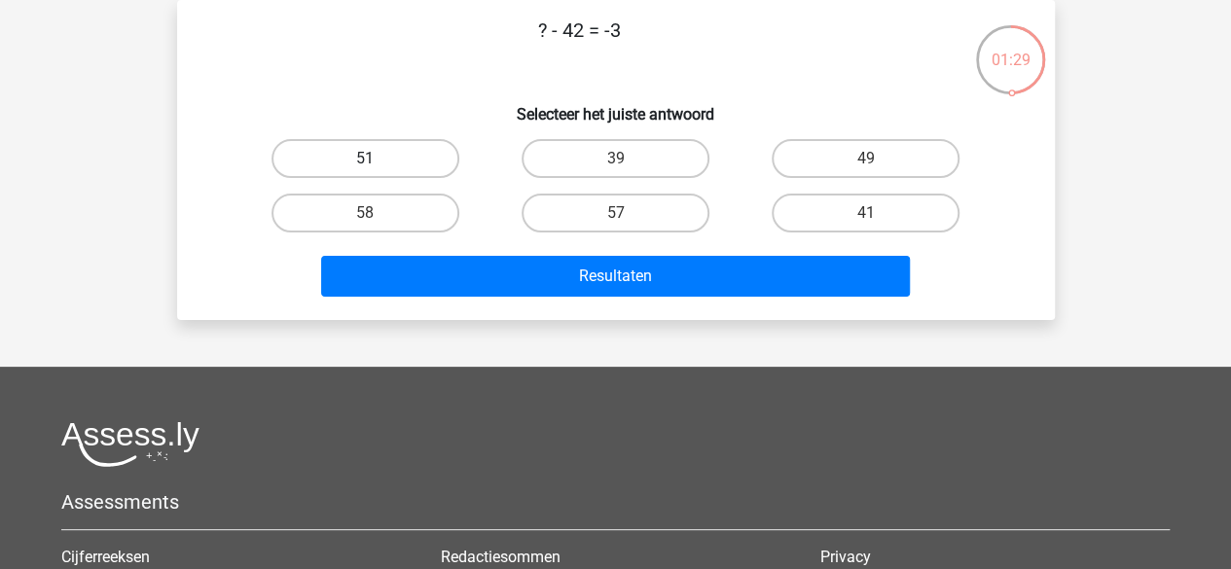
click at [403, 147] on label "51" at bounding box center [365, 158] width 188 height 39
click at [378, 159] on input "51" at bounding box center [371, 165] width 13 height 13
radio input "true"
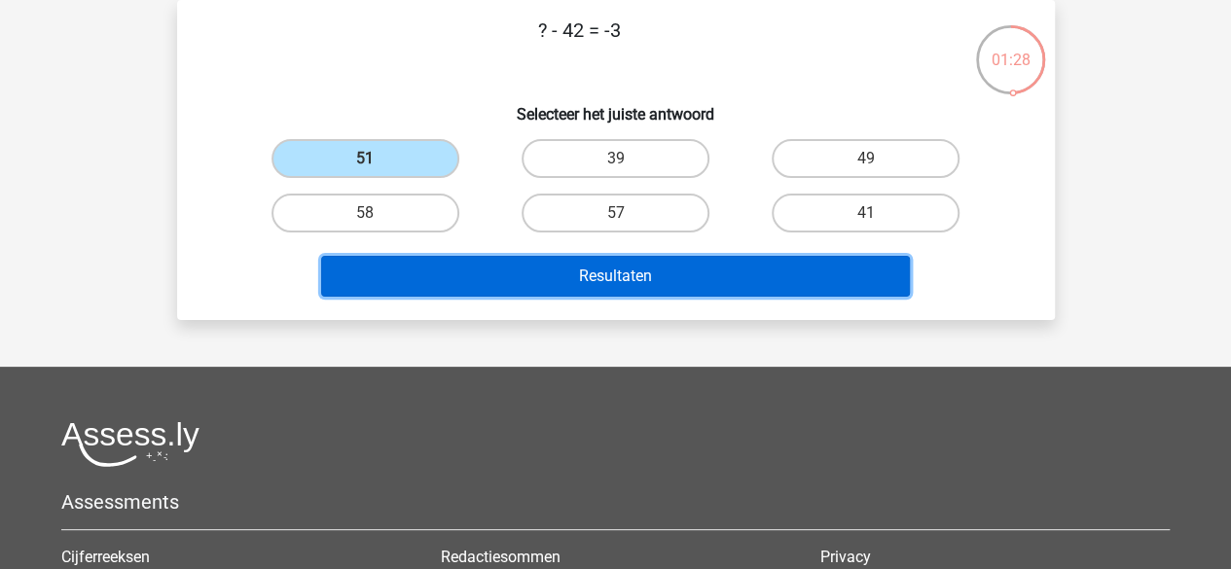
click at [475, 271] on button "Resultaten" at bounding box center [615, 276] width 589 height 41
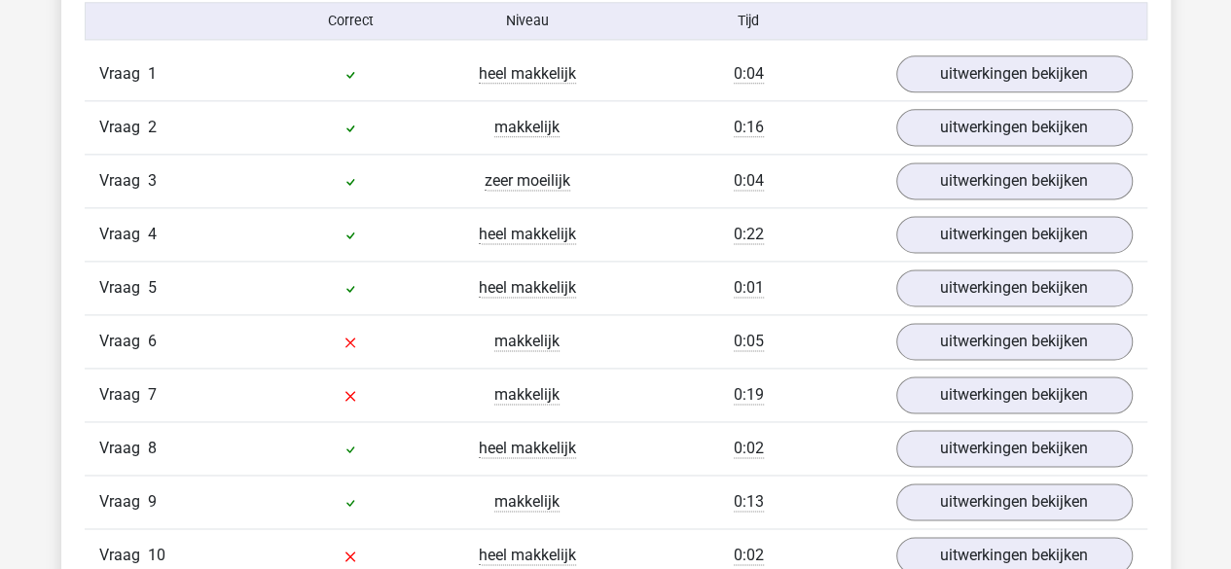
scroll to position [1242, 0]
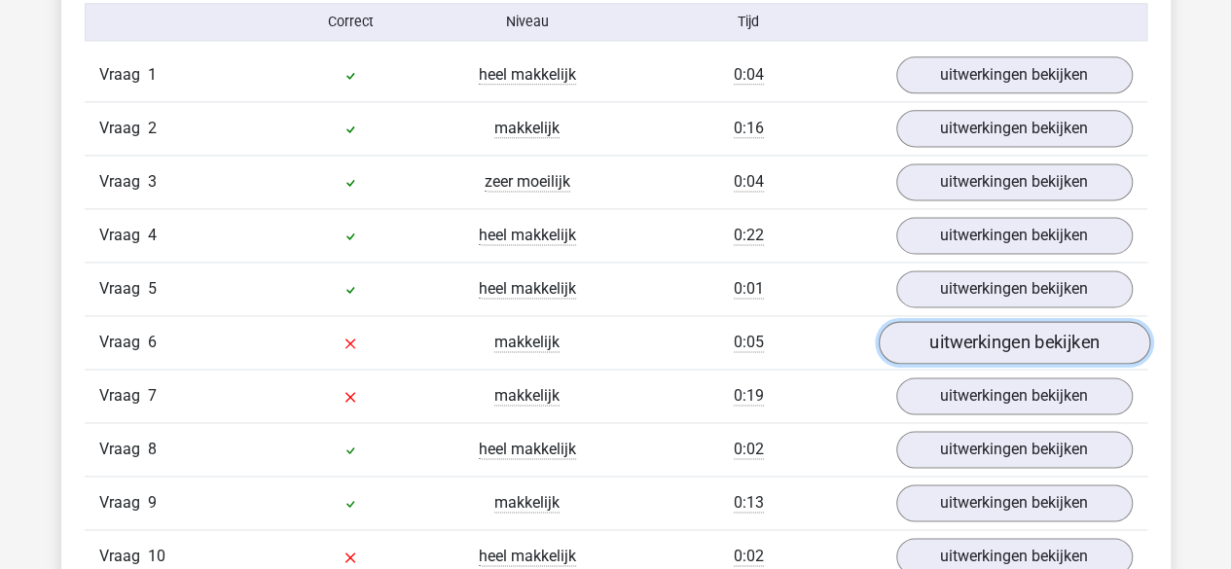
click at [904, 342] on link "uitwerkingen bekijken" at bounding box center [1013, 342] width 271 height 43
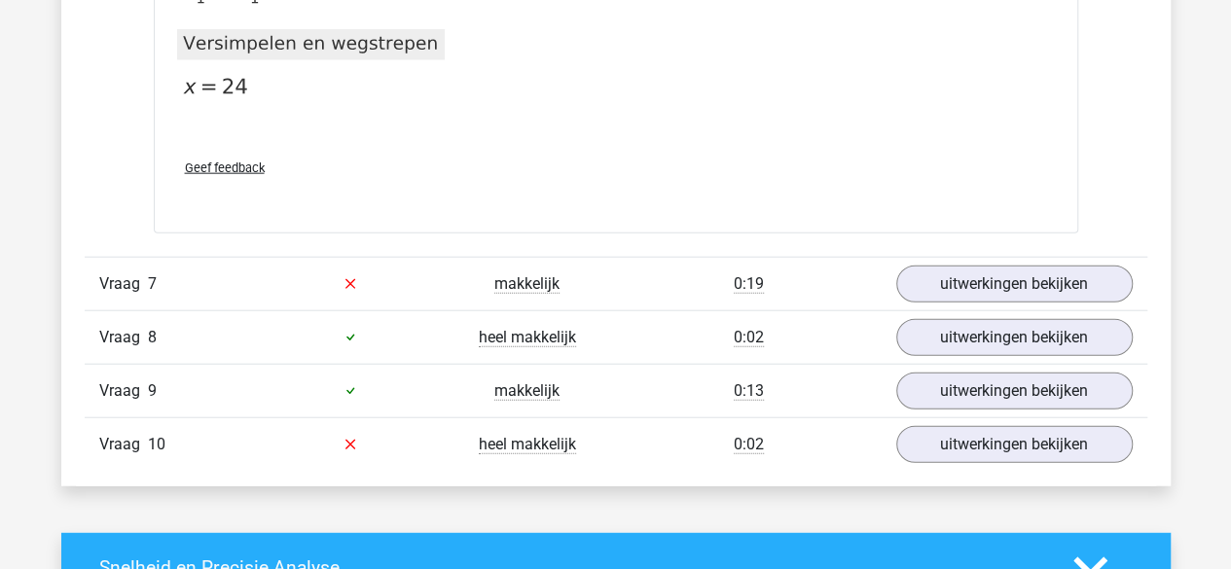
scroll to position [2344, 0]
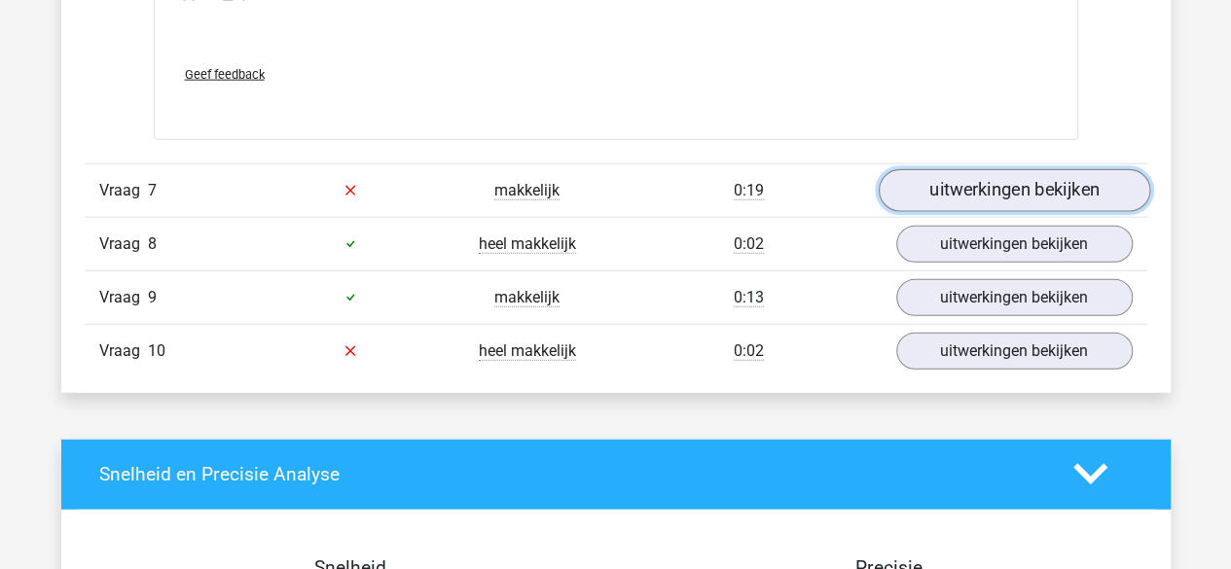
click at [956, 176] on link "uitwerkingen bekijken" at bounding box center [1013, 190] width 271 height 43
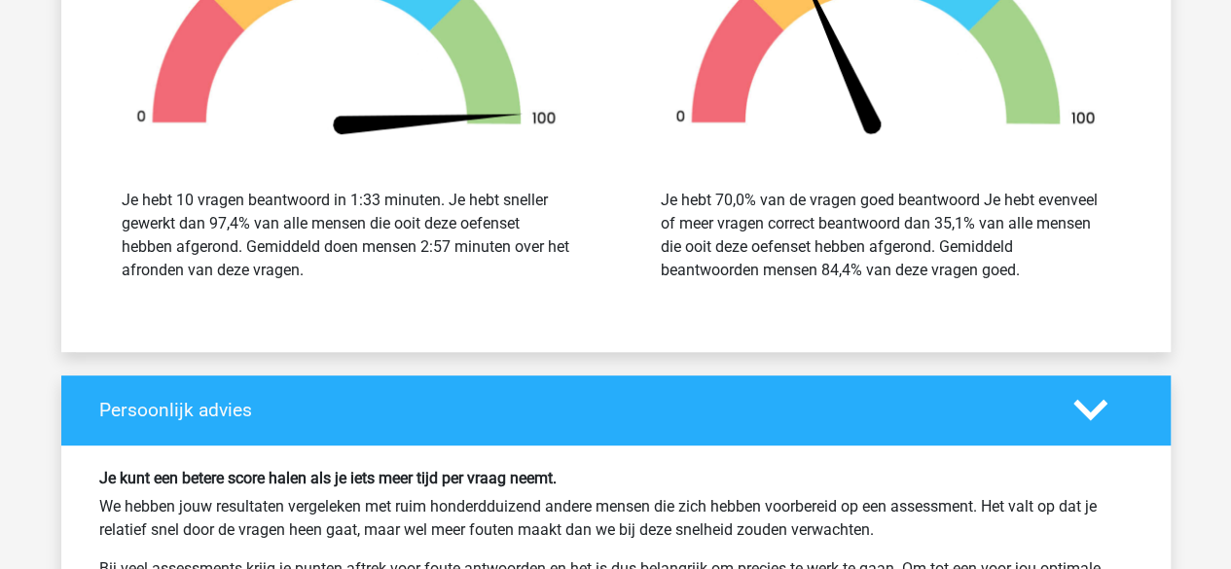
scroll to position [3864, 0]
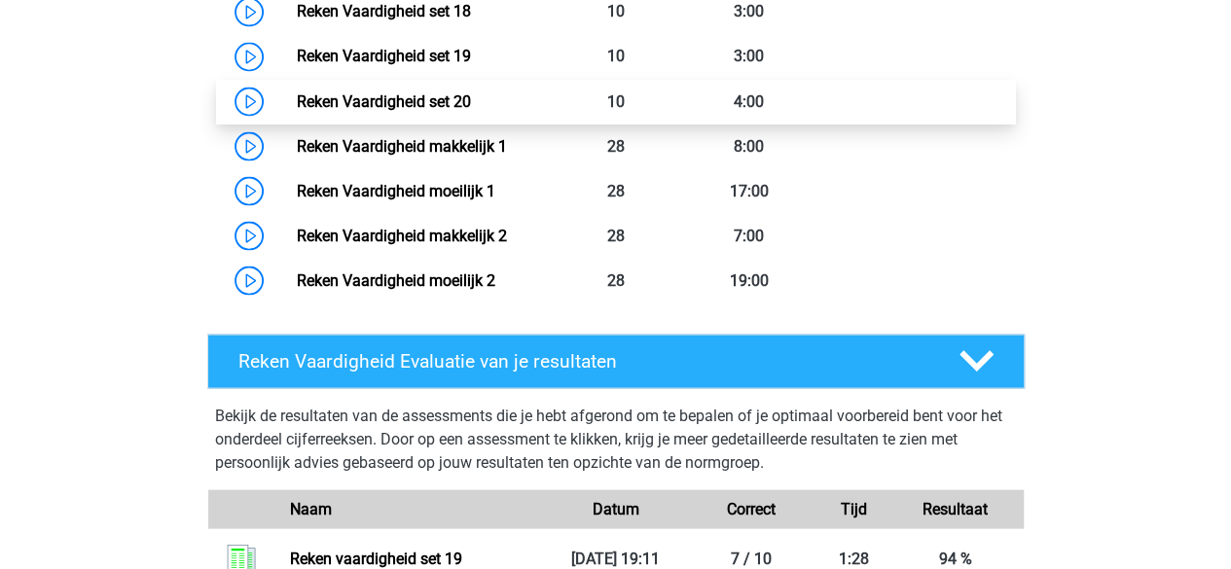
scroll to position [1776, 0]
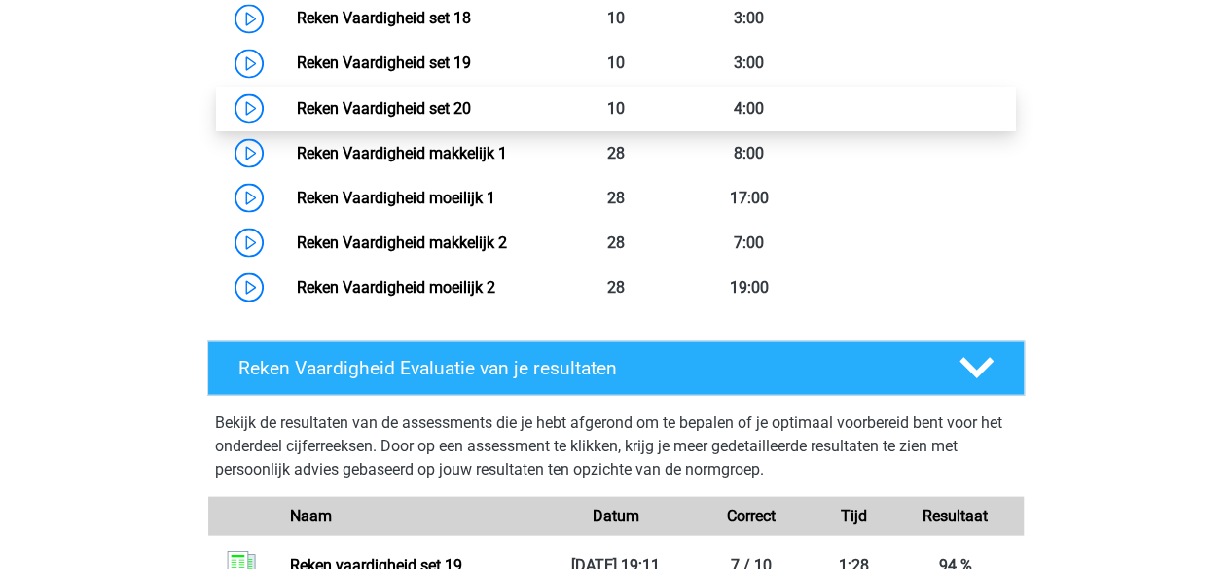
click at [395, 100] on link "Reken Vaardigheid set 20" at bounding box center [384, 107] width 174 height 18
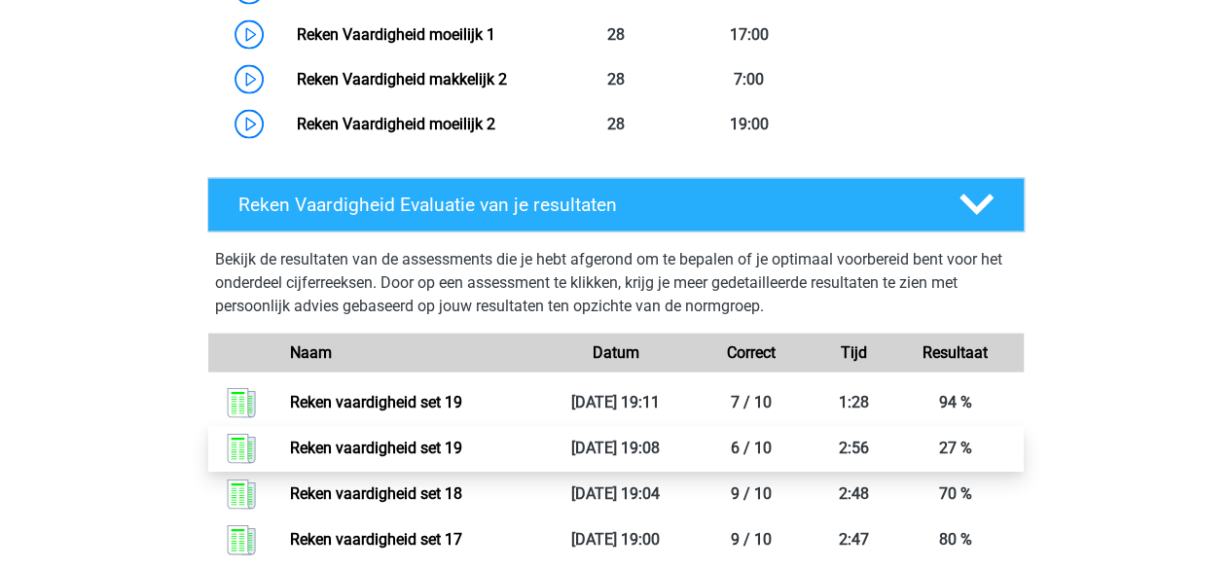
scroll to position [1988, 0]
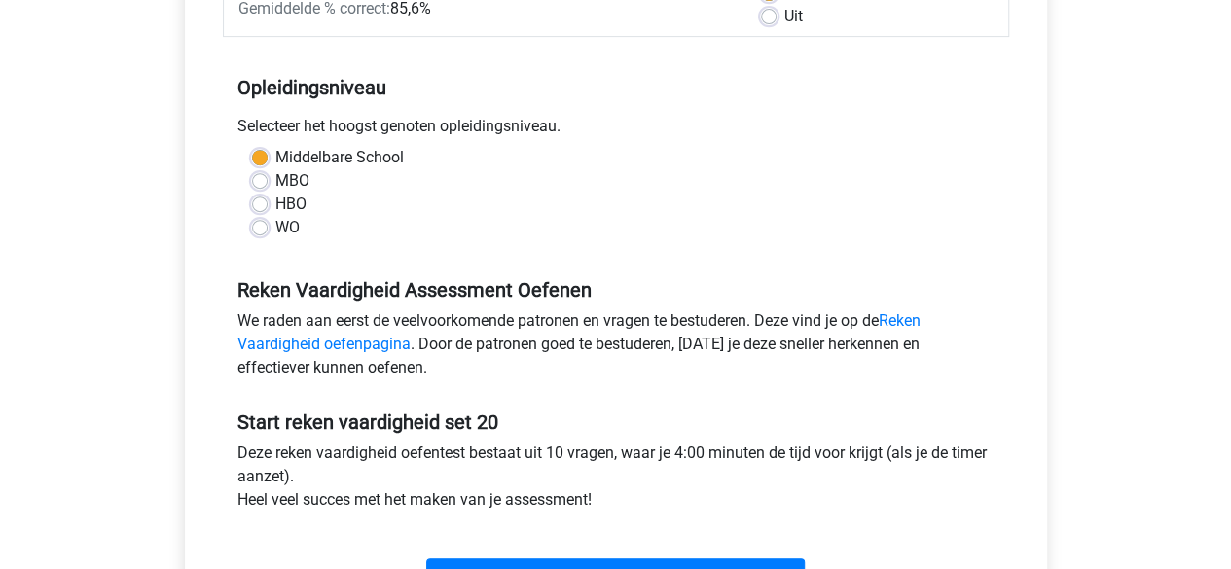
scroll to position [595, 0]
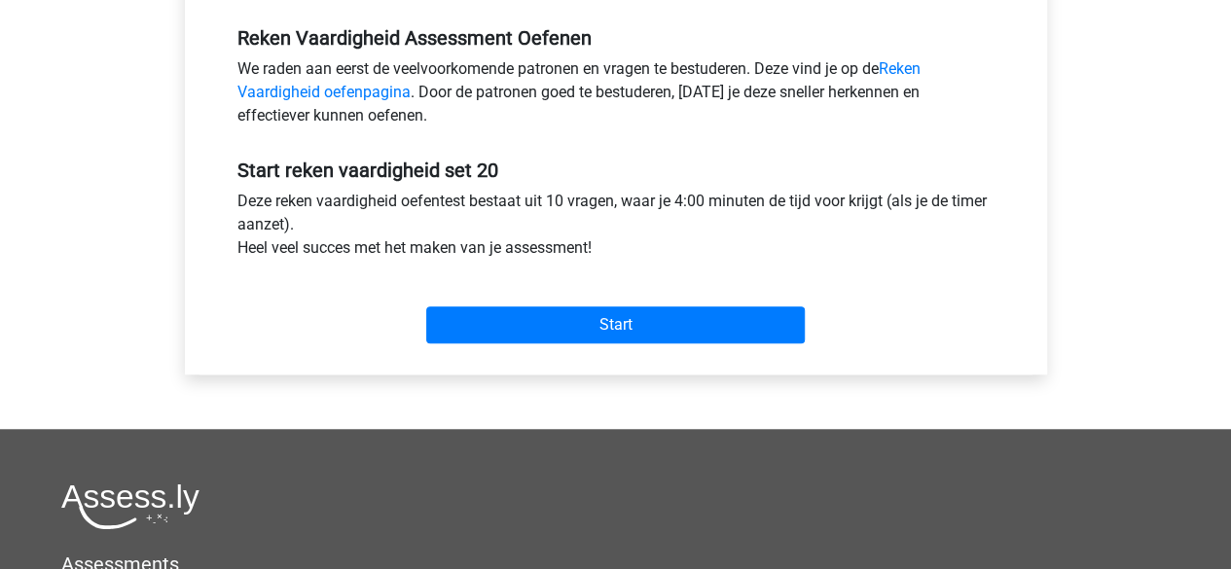
click at [612, 343] on div "Start" at bounding box center [616, 310] width 786 height 84
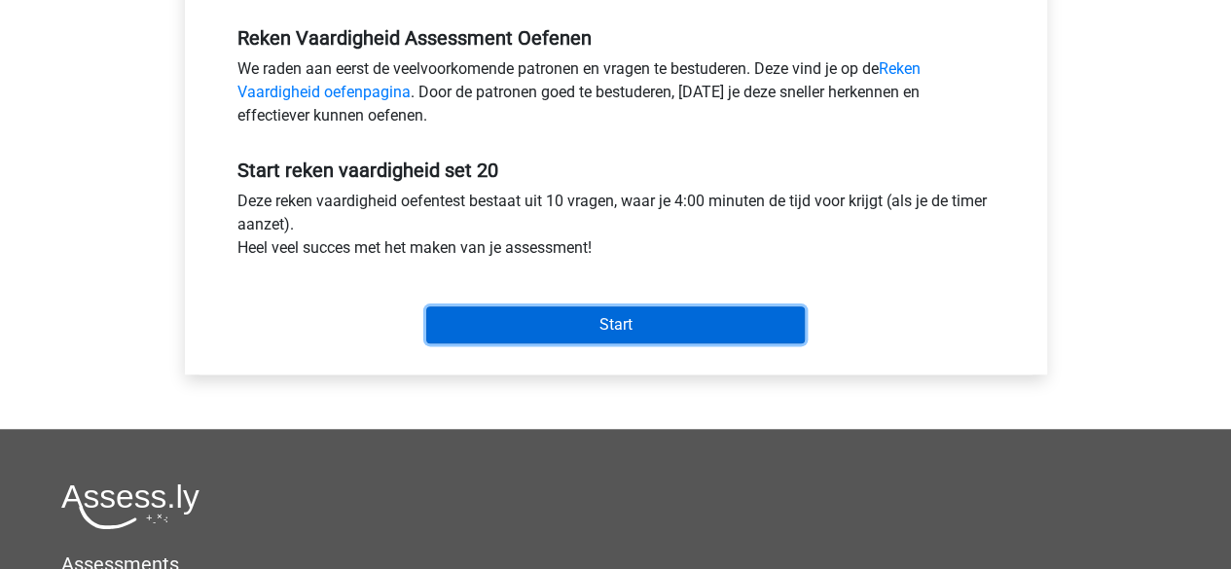
click at [636, 314] on input "Start" at bounding box center [615, 325] width 379 height 37
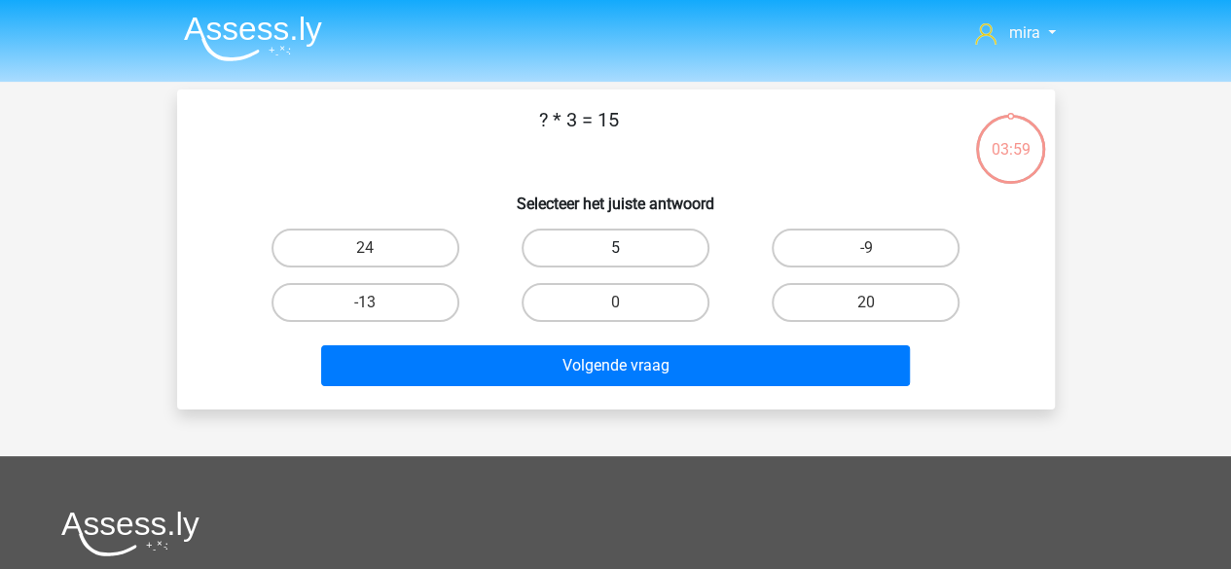
click at [648, 256] on label "5" at bounding box center [616, 248] width 188 height 39
click at [628, 256] on input "5" at bounding box center [621, 254] width 13 height 13
radio input "true"
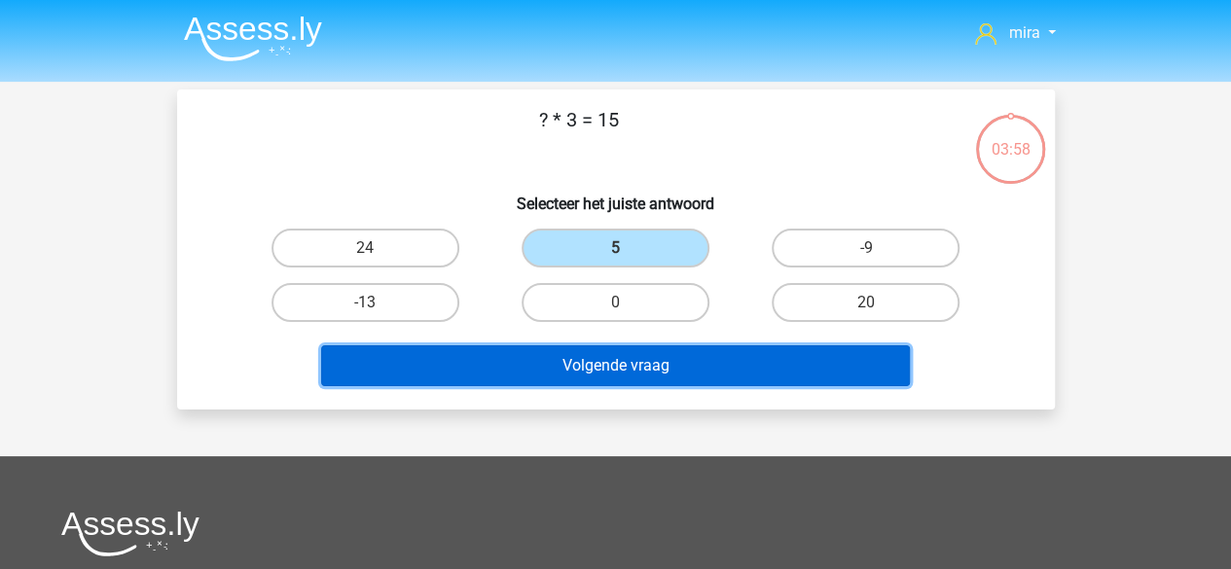
click at [628, 358] on button "Volgende vraag" at bounding box center [615, 365] width 589 height 41
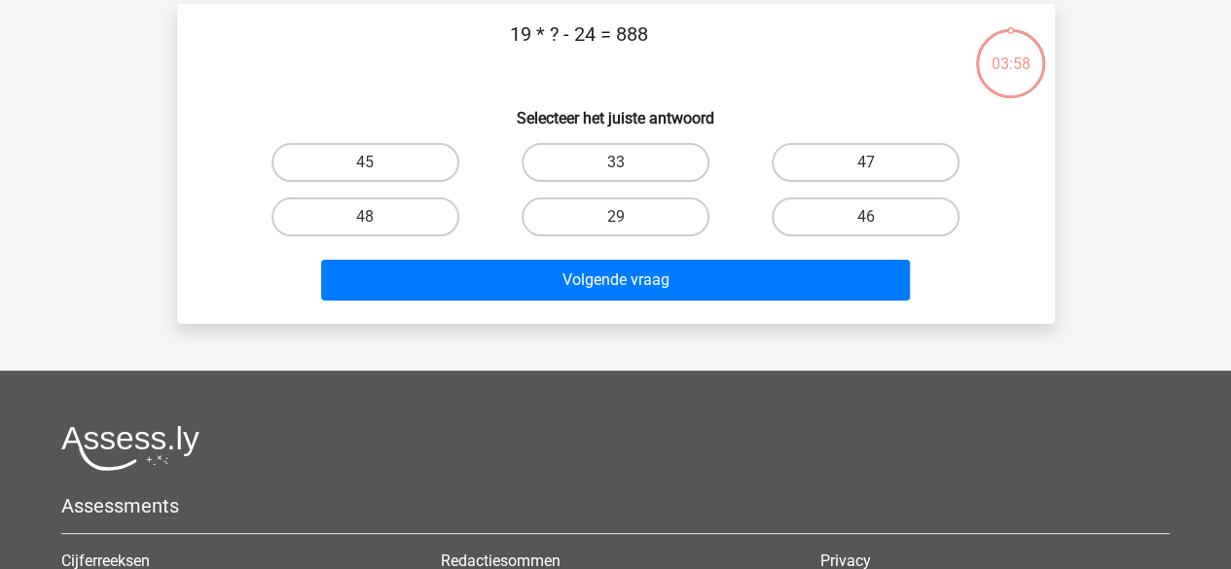
scroll to position [90, 0]
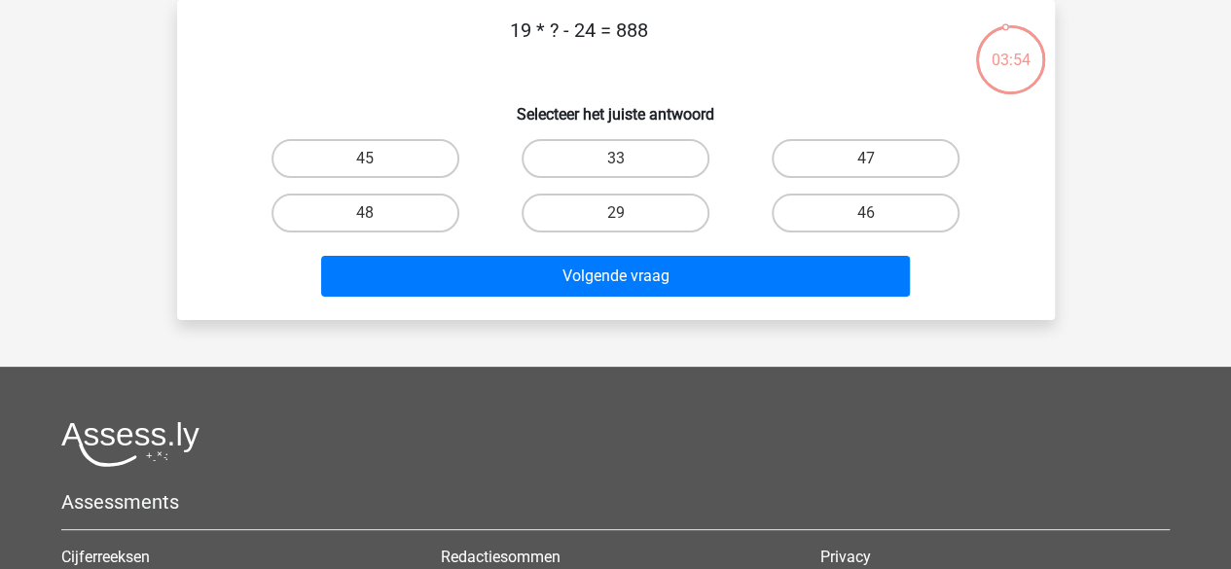
click at [634, 34] on p "19 * ? - 24 = 888" at bounding box center [579, 45] width 742 height 58
click at [429, 196] on label "48" at bounding box center [365, 213] width 188 height 39
click at [378, 213] on input "48" at bounding box center [371, 219] width 13 height 13
radio input "true"
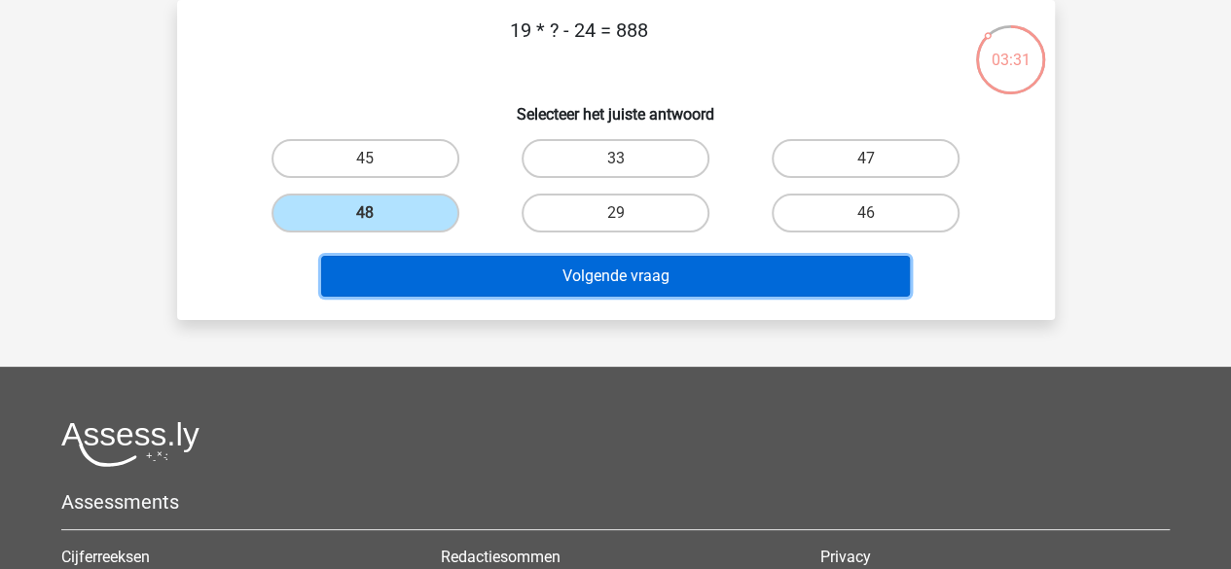
click at [451, 283] on button "Volgende vraag" at bounding box center [615, 276] width 589 height 41
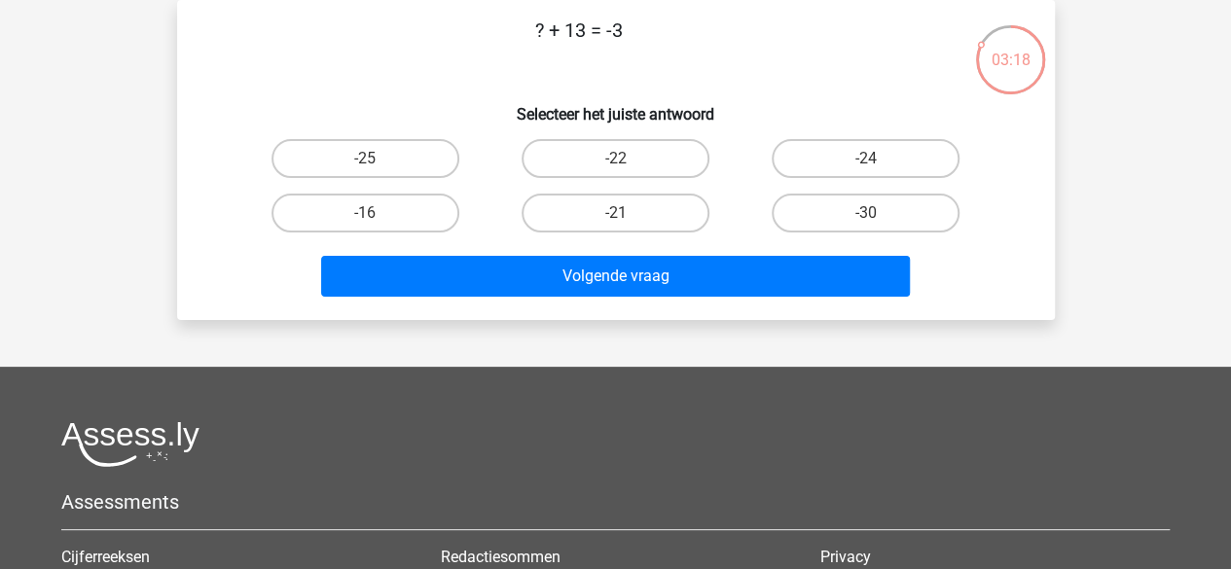
click at [433, 192] on div "-16" at bounding box center [365, 213] width 250 height 54
click at [440, 207] on label "-16" at bounding box center [365, 213] width 188 height 39
click at [378, 213] on input "-16" at bounding box center [371, 219] width 13 height 13
radio input "true"
click at [451, 239] on div "-16" at bounding box center [365, 213] width 250 height 54
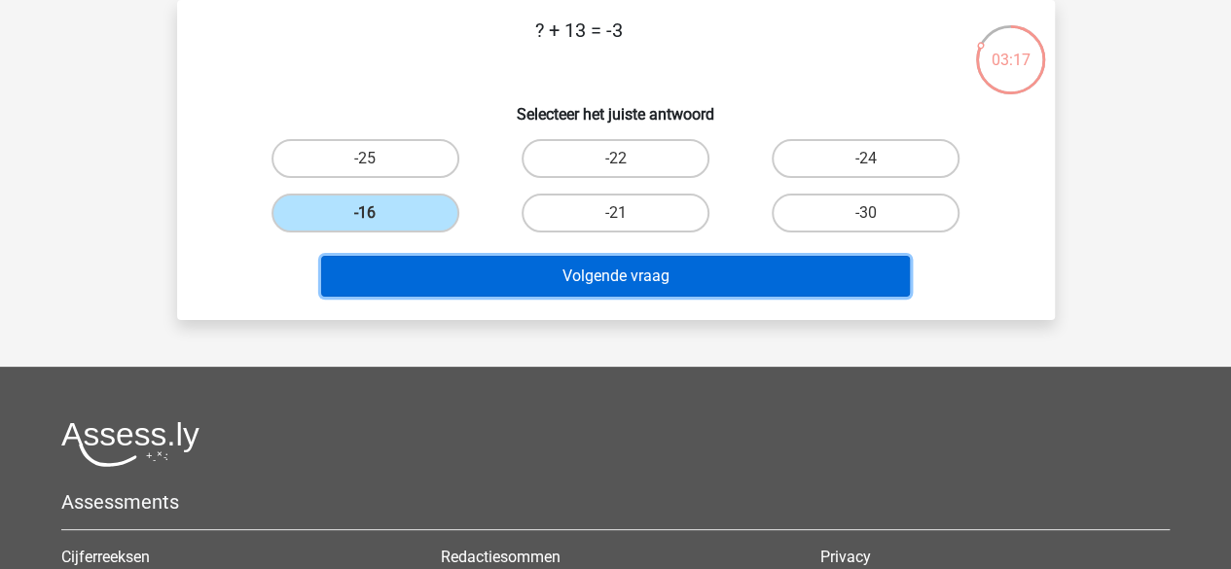
click at [455, 271] on button "Volgende vraag" at bounding box center [615, 276] width 589 height 41
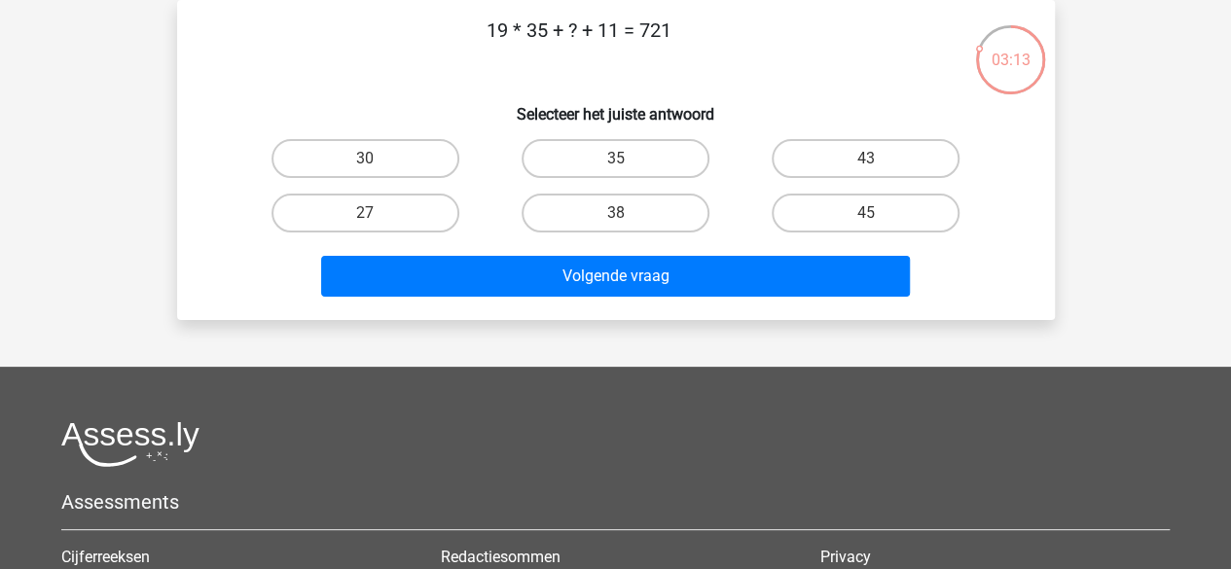
click at [541, 36] on p "19 * 35 + ? + 11 = 721" at bounding box center [579, 45] width 742 height 58
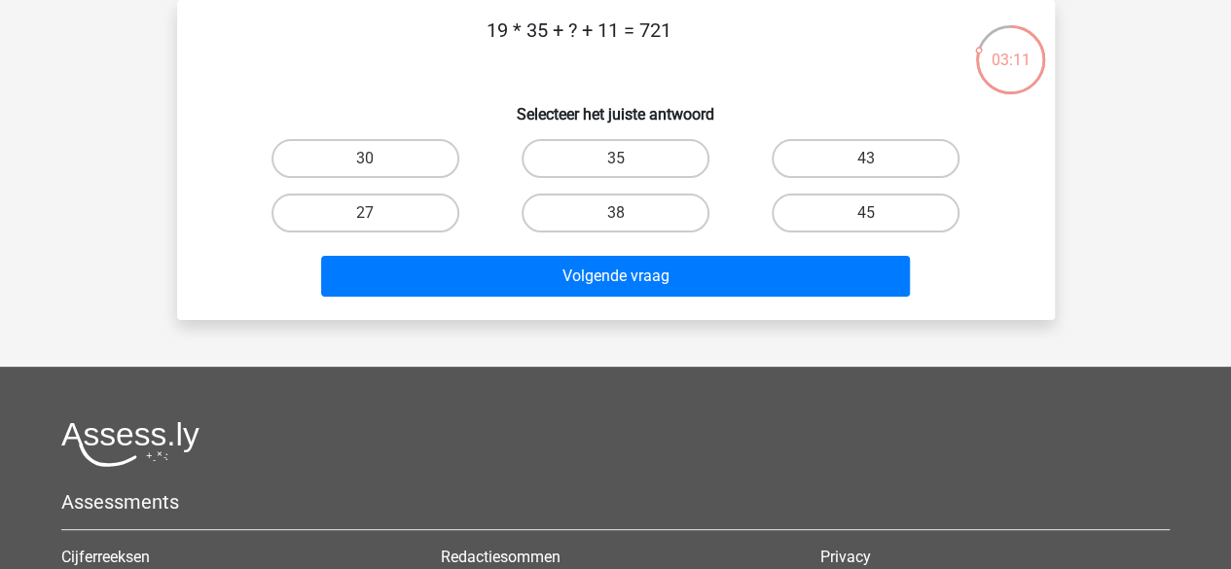
click at [541, 36] on p "19 * 35 + ? + 11 = 721" at bounding box center [579, 45] width 742 height 58
click at [603, 39] on p "19 * 35 + ? + 11 = 721" at bounding box center [579, 45] width 742 height 58
drag, startPoint x: 671, startPoint y: 24, endPoint x: 639, endPoint y: 22, distance: 32.2
click at [639, 22] on p "19 * 35 + ? + 11 = 721" at bounding box center [579, 45] width 742 height 58
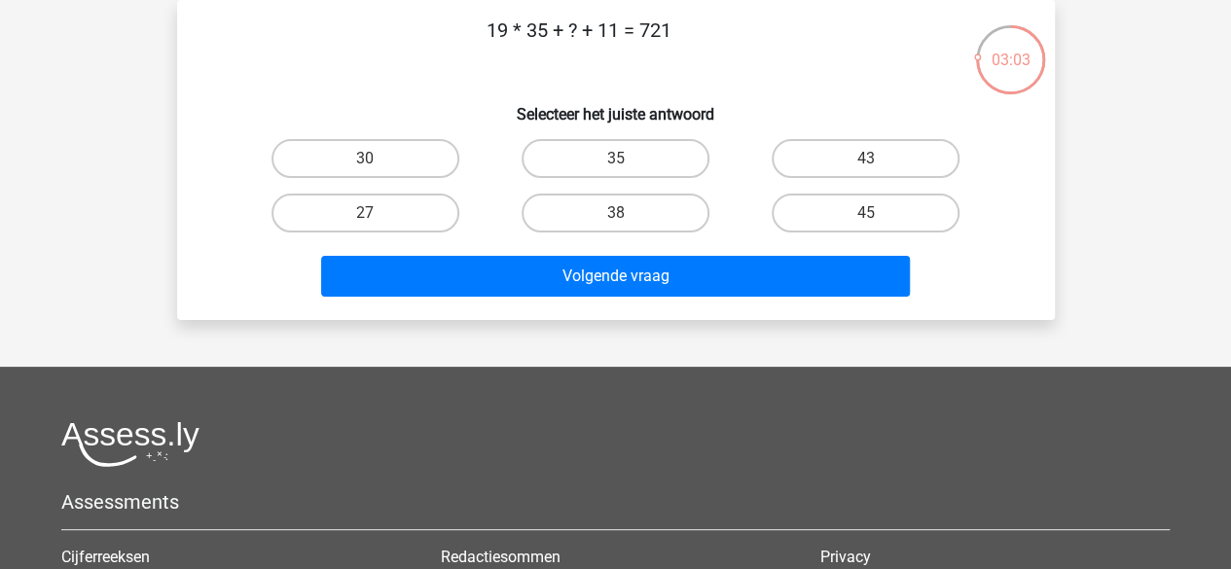
drag, startPoint x: 545, startPoint y: 24, endPoint x: 481, endPoint y: 24, distance: 64.2
click at [481, 24] on p "19 * 35 + ? + 11 = 721" at bounding box center [579, 45] width 742 height 58
drag, startPoint x: 640, startPoint y: 37, endPoint x: 681, endPoint y: 45, distance: 41.6
click at [681, 45] on p "19 * 35 + ? + 11 = 721" at bounding box center [579, 45] width 742 height 58
click at [785, 221] on label "45" at bounding box center [866, 213] width 188 height 39
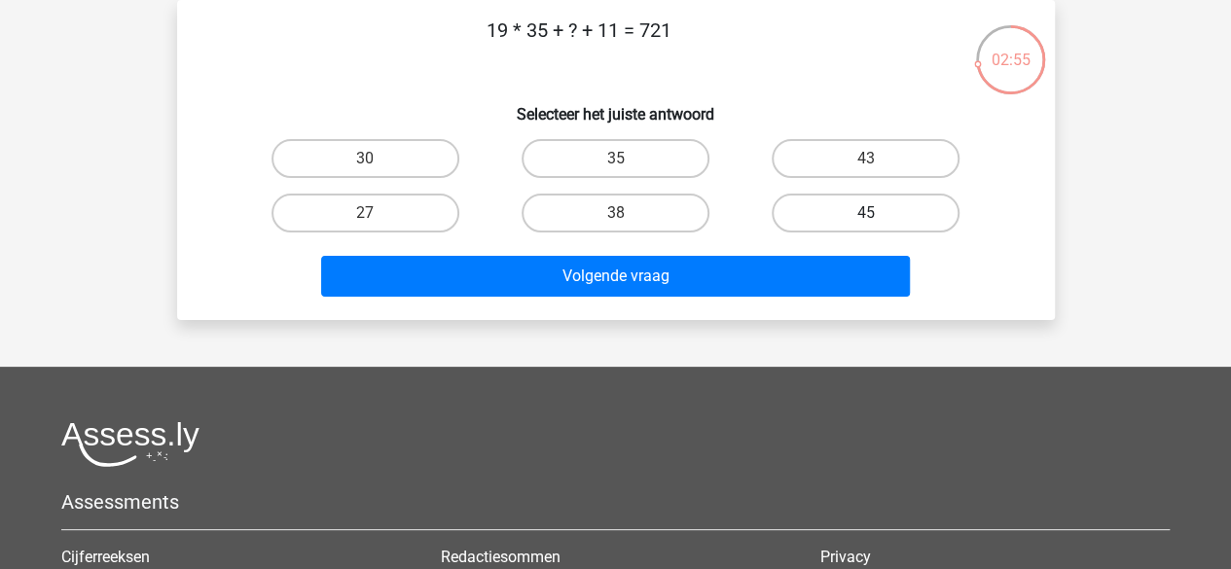
click at [866, 221] on input "45" at bounding box center [872, 219] width 13 height 13
radio input "true"
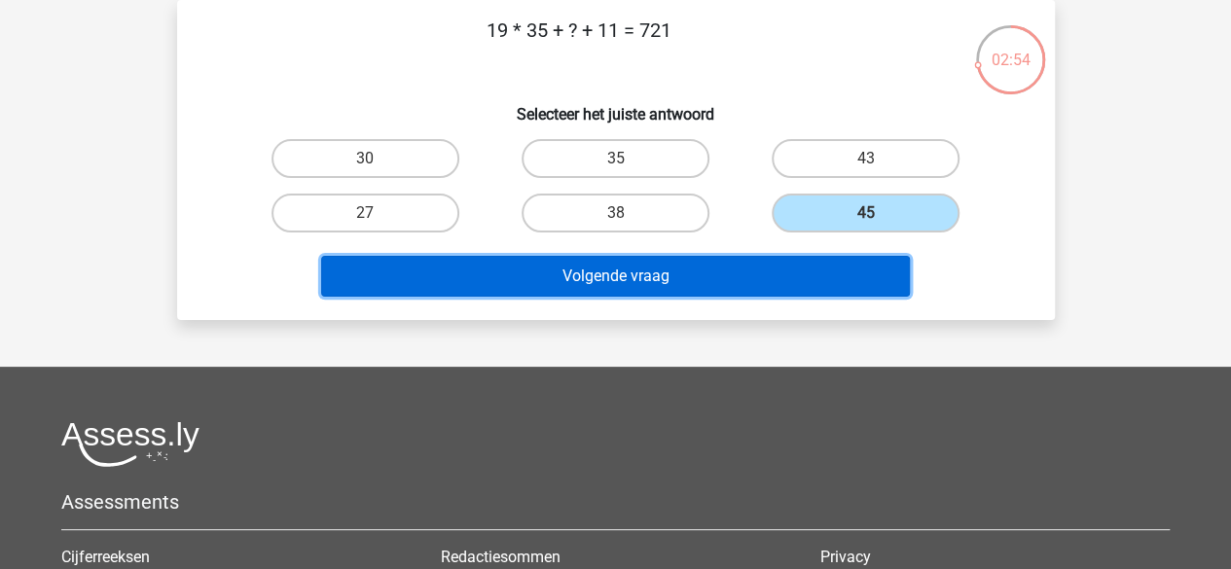
click at [761, 285] on button "Volgende vraag" at bounding box center [615, 276] width 589 height 41
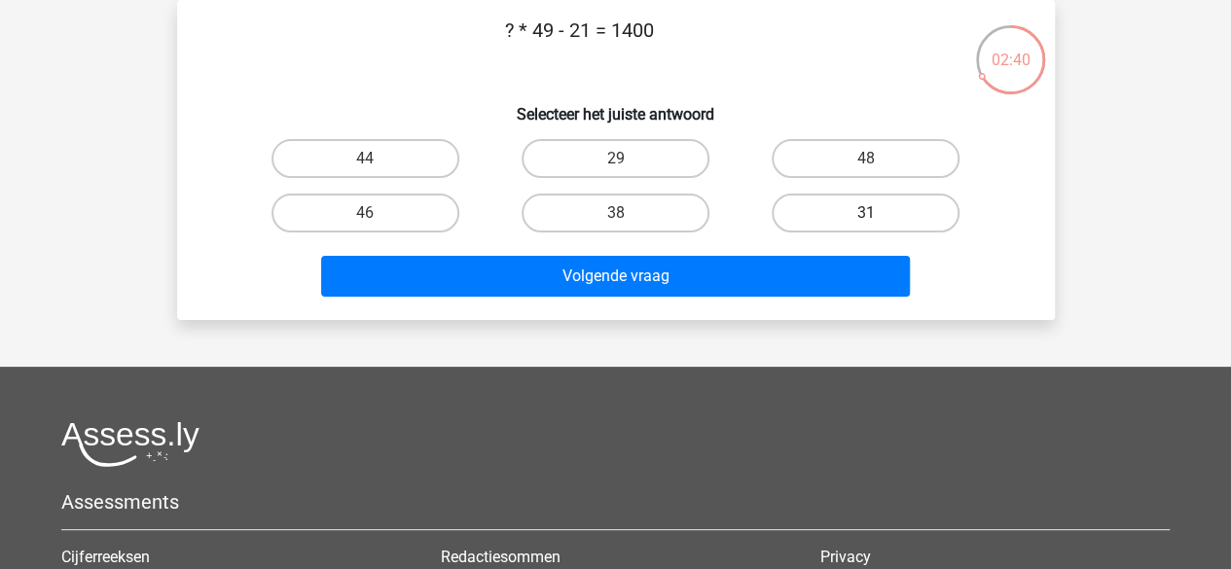
click at [792, 207] on label "31" at bounding box center [866, 213] width 188 height 39
click at [866, 213] on input "31" at bounding box center [872, 219] width 13 height 13
radio input "true"
click at [582, 176] on label "29" at bounding box center [616, 158] width 188 height 39
click at [615, 171] on input "29" at bounding box center [621, 165] width 13 height 13
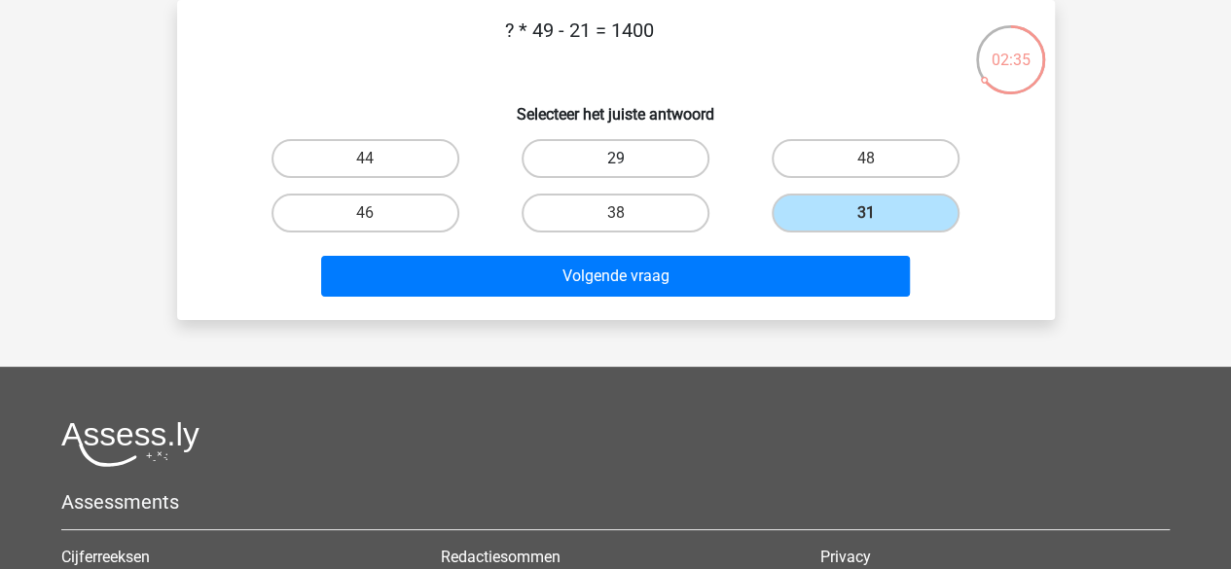
radio input "true"
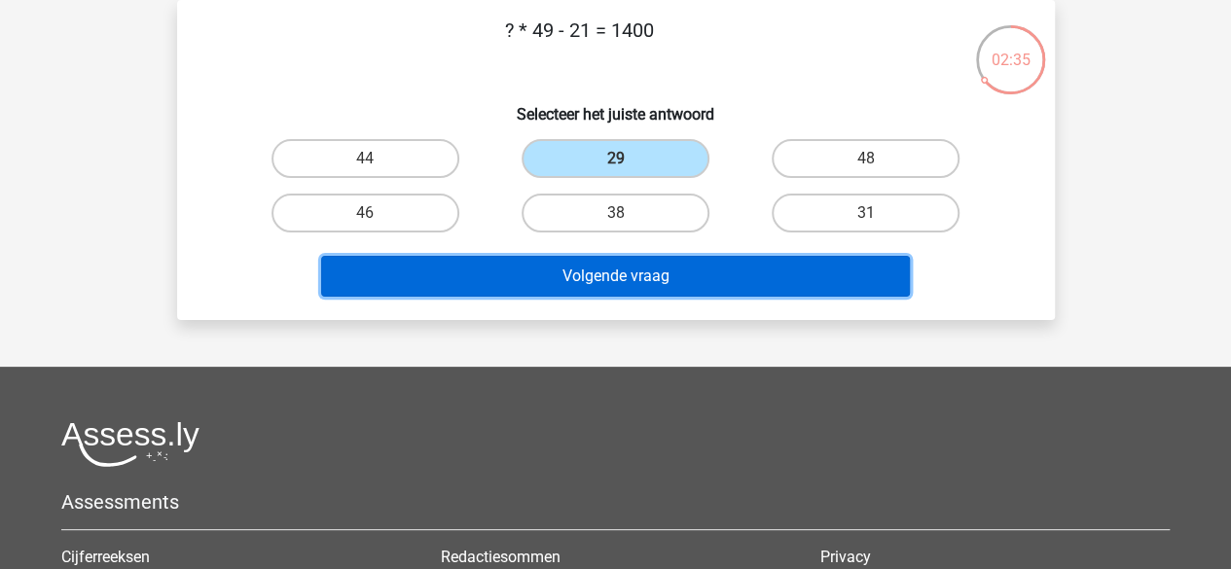
click at [610, 269] on button "Volgende vraag" at bounding box center [615, 276] width 589 height 41
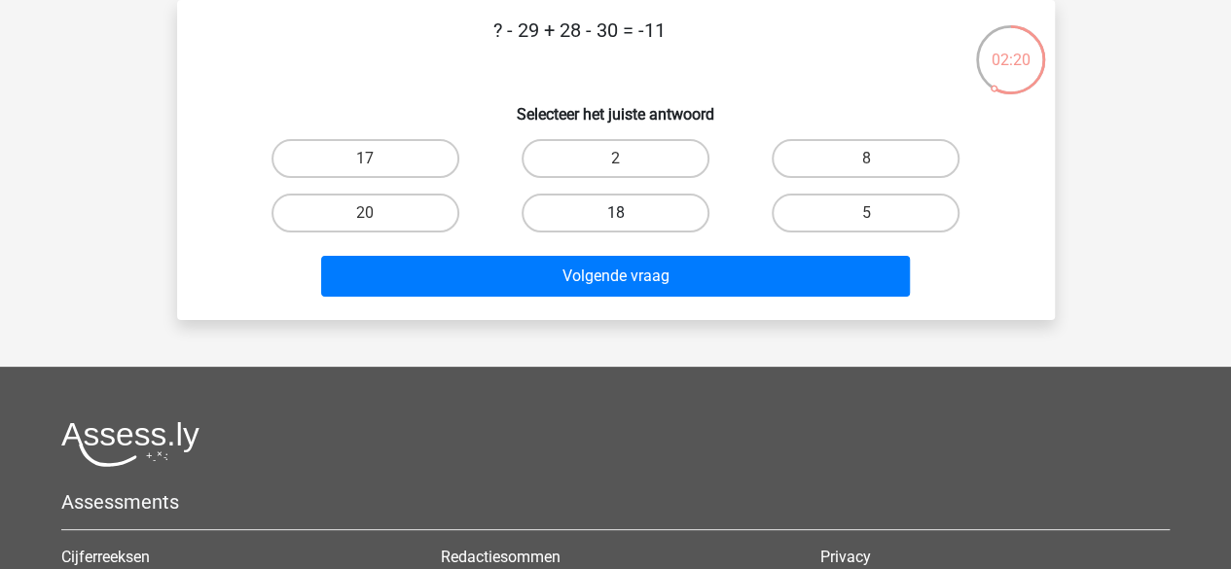
click at [627, 204] on label "18" at bounding box center [616, 213] width 188 height 39
click at [627, 213] on input "18" at bounding box center [621, 219] width 13 height 13
radio input "true"
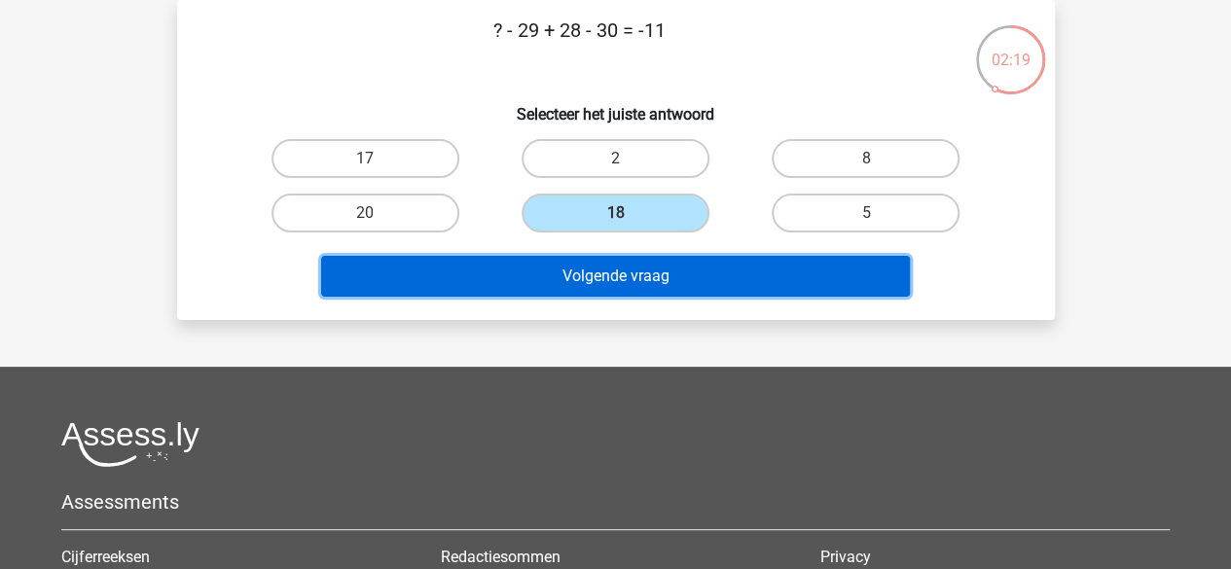
click at [642, 268] on button "Volgende vraag" at bounding box center [615, 276] width 589 height 41
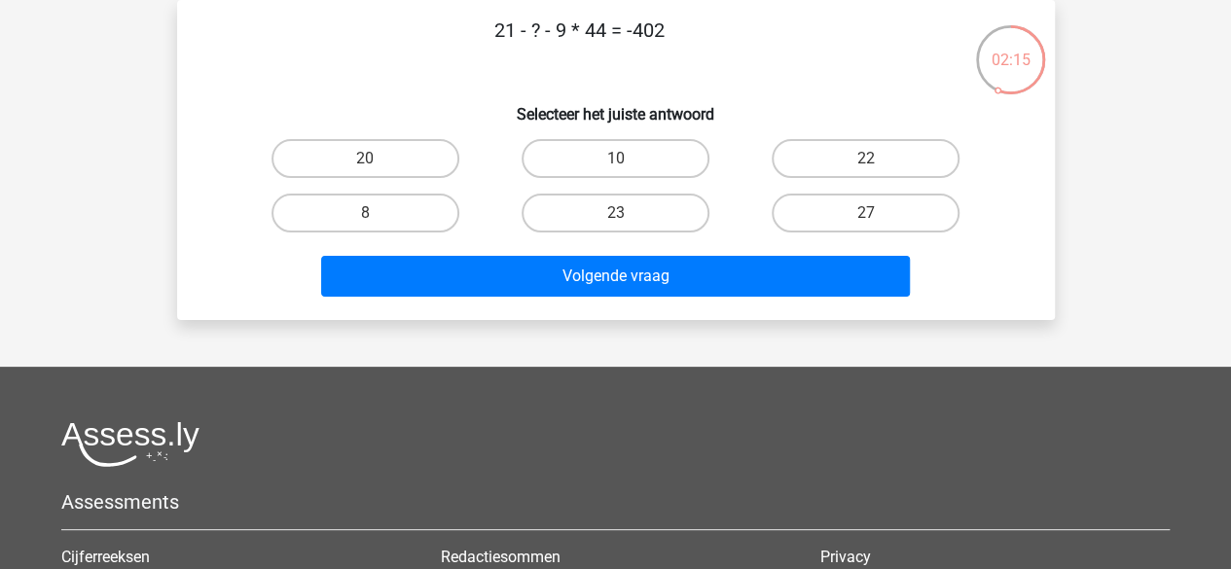
drag, startPoint x: 548, startPoint y: 24, endPoint x: 627, endPoint y: 26, distance: 78.8
click at [627, 26] on p "21 - ? - 9 * 44 = -402" at bounding box center [579, 45] width 742 height 58
drag, startPoint x: 627, startPoint y: 26, endPoint x: 538, endPoint y: 23, distance: 88.6
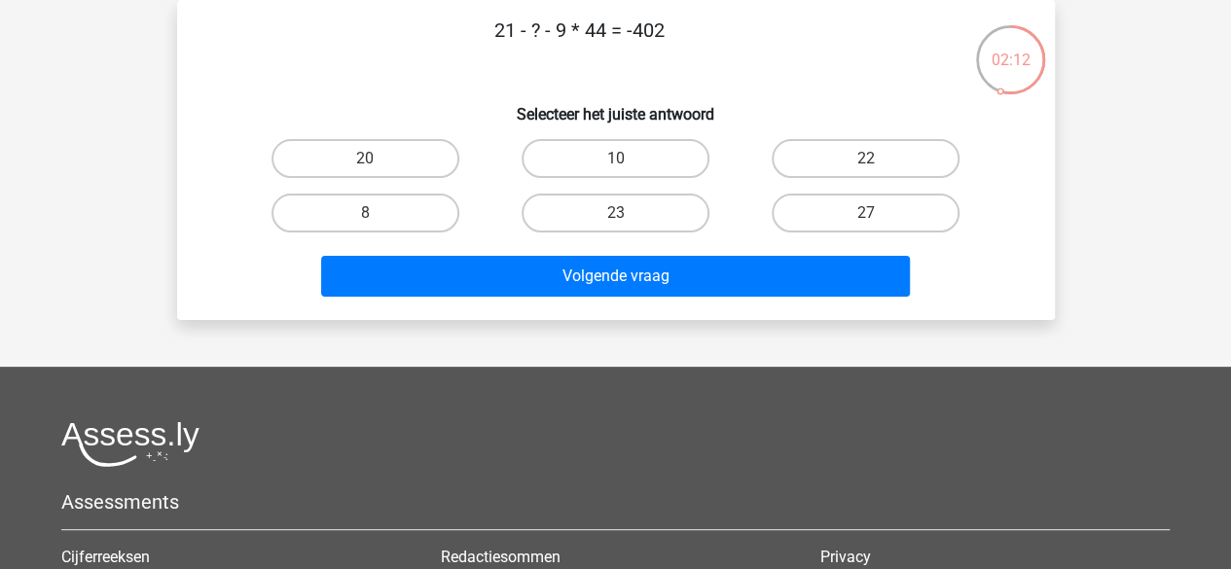
click at [538, 23] on p "21 - ? - 9 * 44 = -402" at bounding box center [579, 45] width 742 height 58
click at [821, 205] on label "27" at bounding box center [866, 213] width 188 height 39
click at [866, 213] on input "27" at bounding box center [872, 219] width 13 height 13
radio input "true"
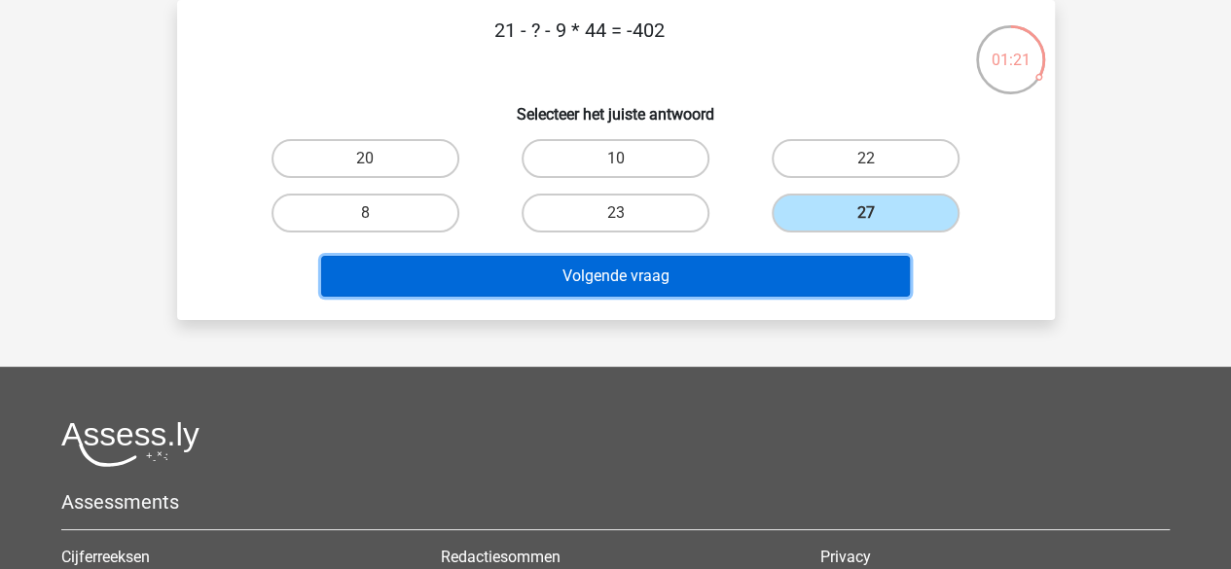
click at [741, 260] on button "Volgende vraag" at bounding box center [615, 276] width 589 height 41
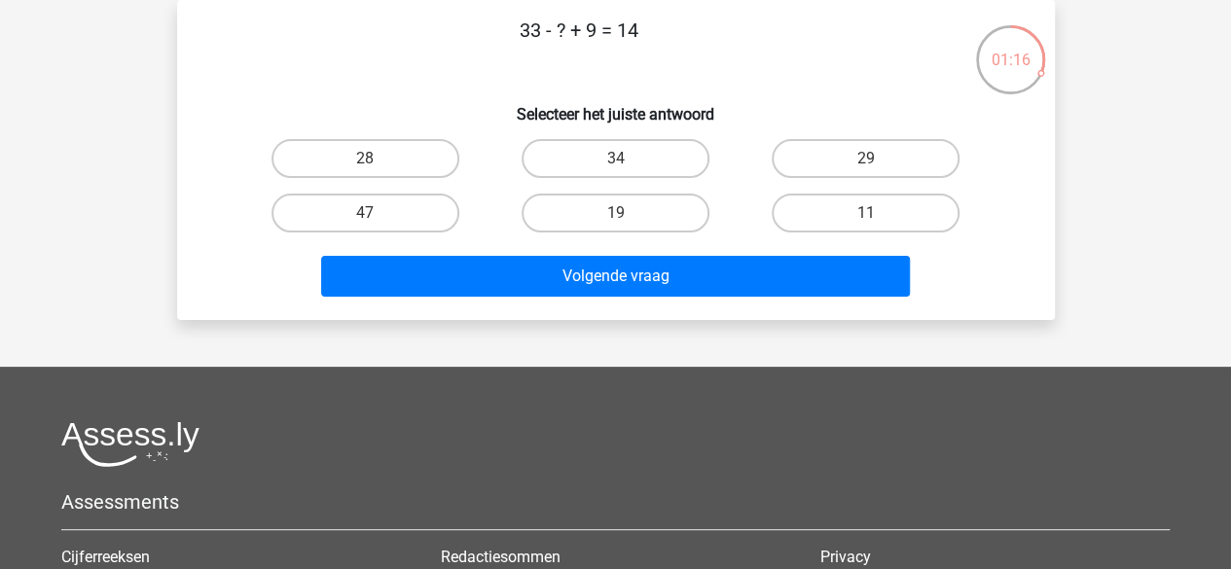
click at [633, 29] on p "33 - ? + 9 = 14" at bounding box center [579, 45] width 742 height 58
click at [437, 163] on label "28" at bounding box center [365, 158] width 188 height 39
click at [378, 163] on input "28" at bounding box center [371, 165] width 13 height 13
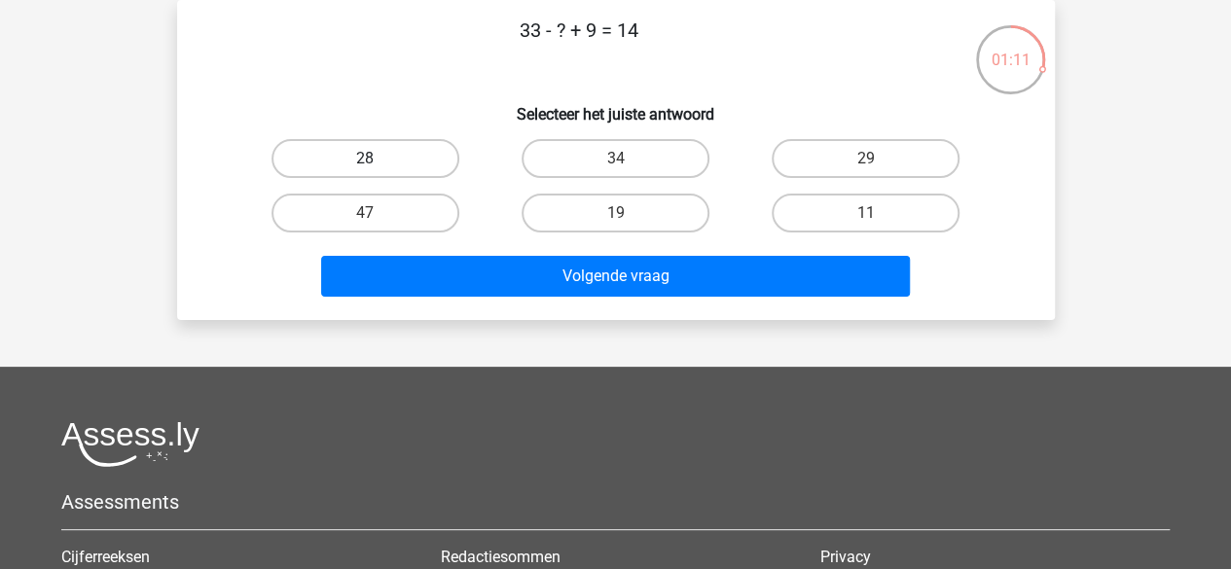
radio input "true"
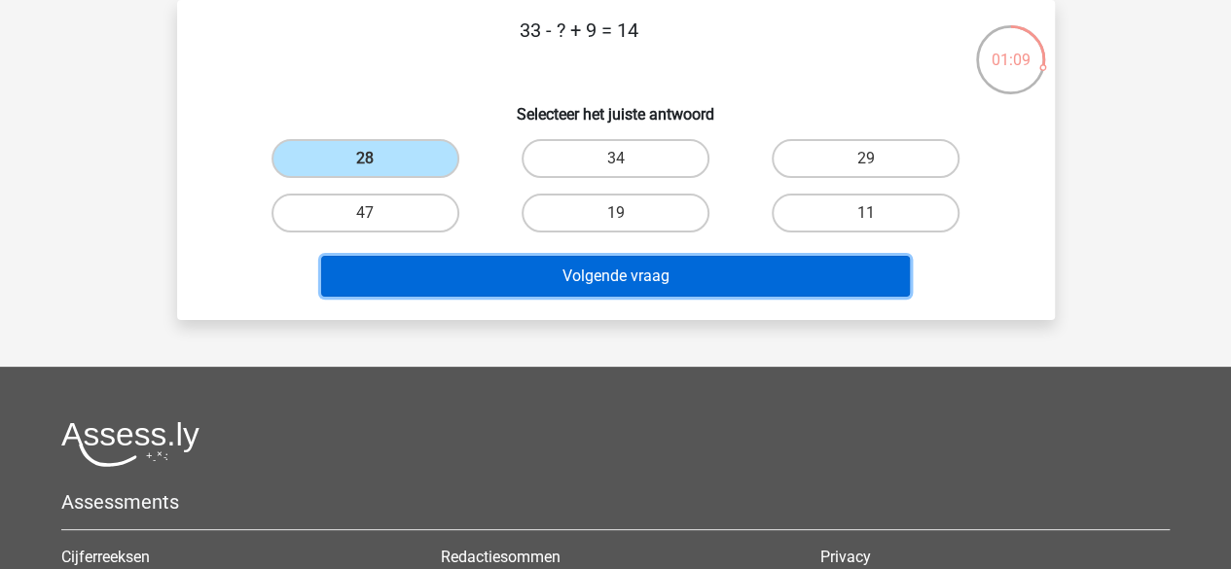
click at [496, 272] on button "Volgende vraag" at bounding box center [615, 276] width 589 height 41
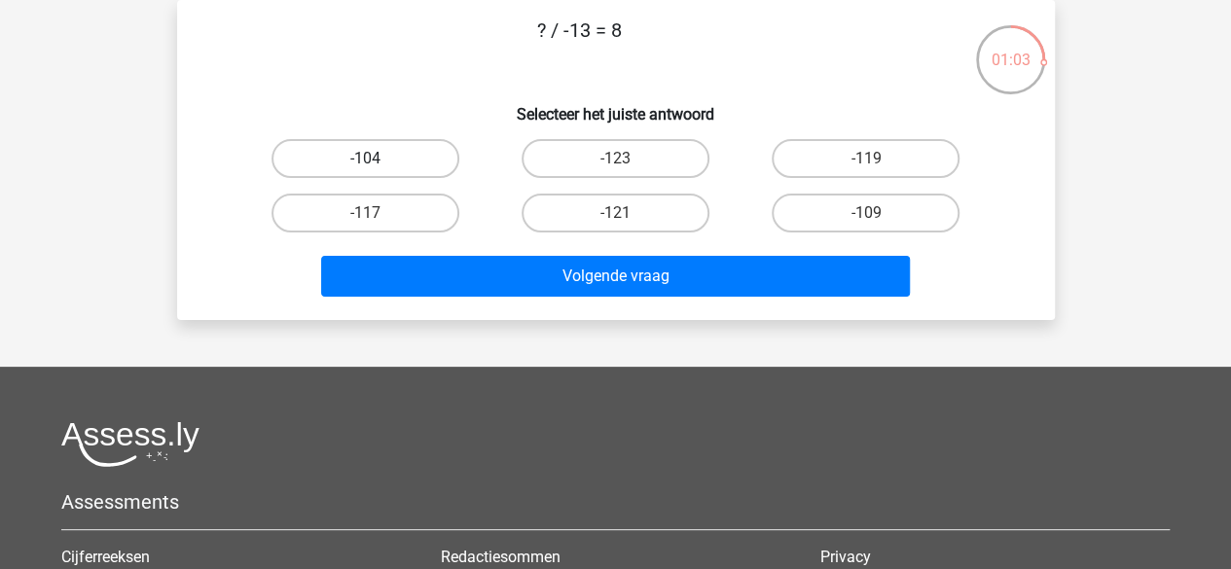
click at [414, 151] on label "-104" at bounding box center [365, 158] width 188 height 39
click at [378, 159] on input "-104" at bounding box center [371, 165] width 13 height 13
radio input "true"
click at [470, 298] on div "Volgende vraag" at bounding box center [615, 280] width 751 height 49
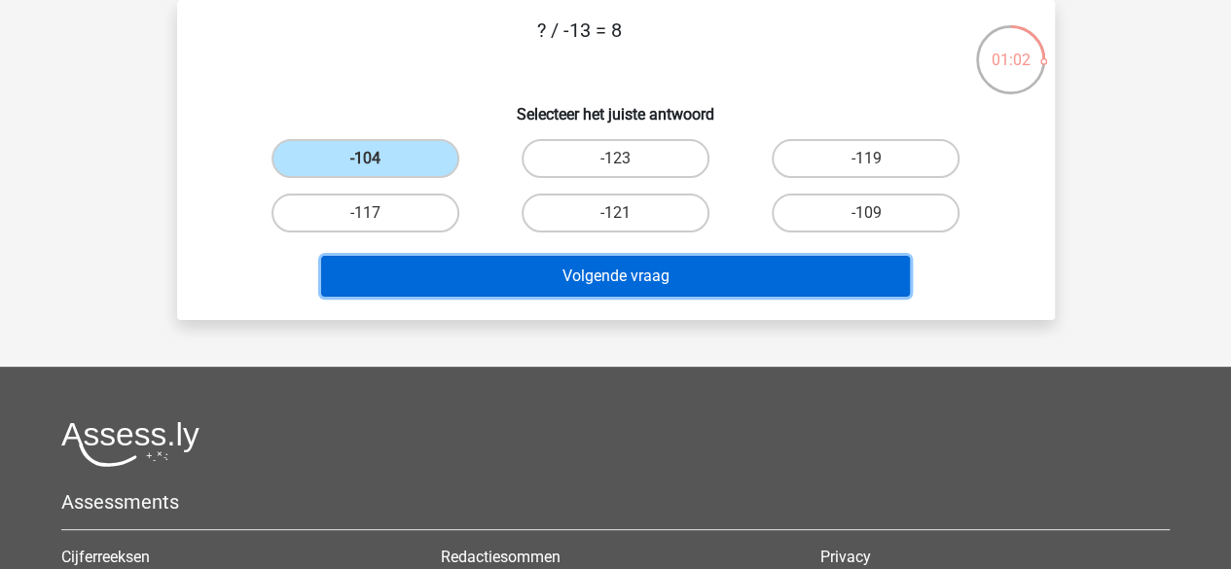
click at [471, 283] on button "Volgende vraag" at bounding box center [615, 276] width 589 height 41
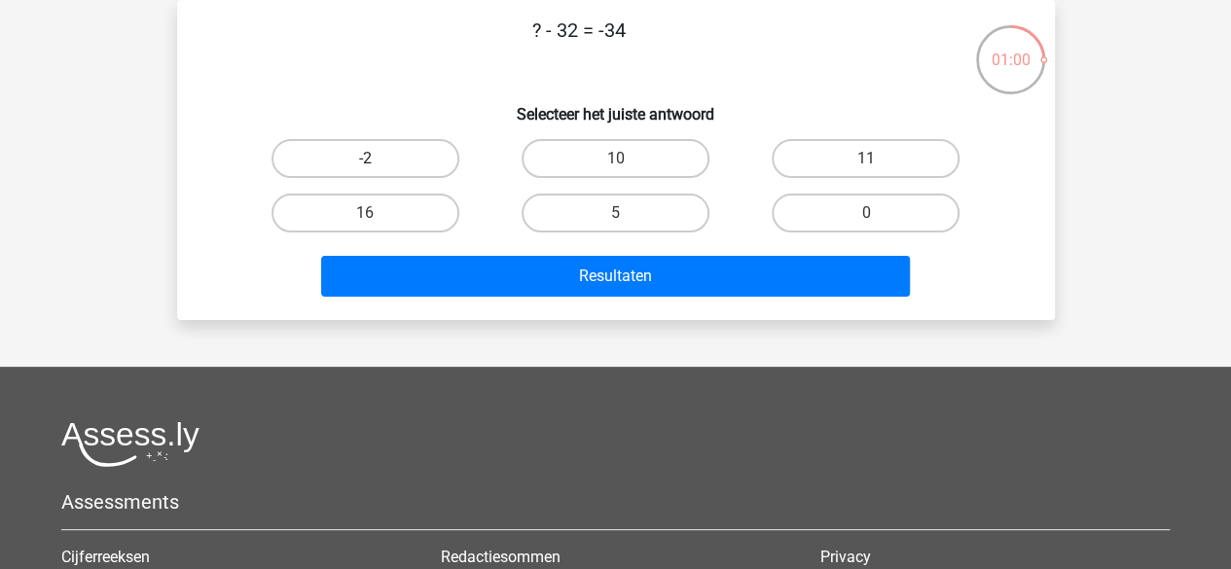
click at [387, 149] on label "-2" at bounding box center [365, 158] width 188 height 39
click at [378, 159] on input "-2" at bounding box center [371, 165] width 13 height 13
radio input "true"
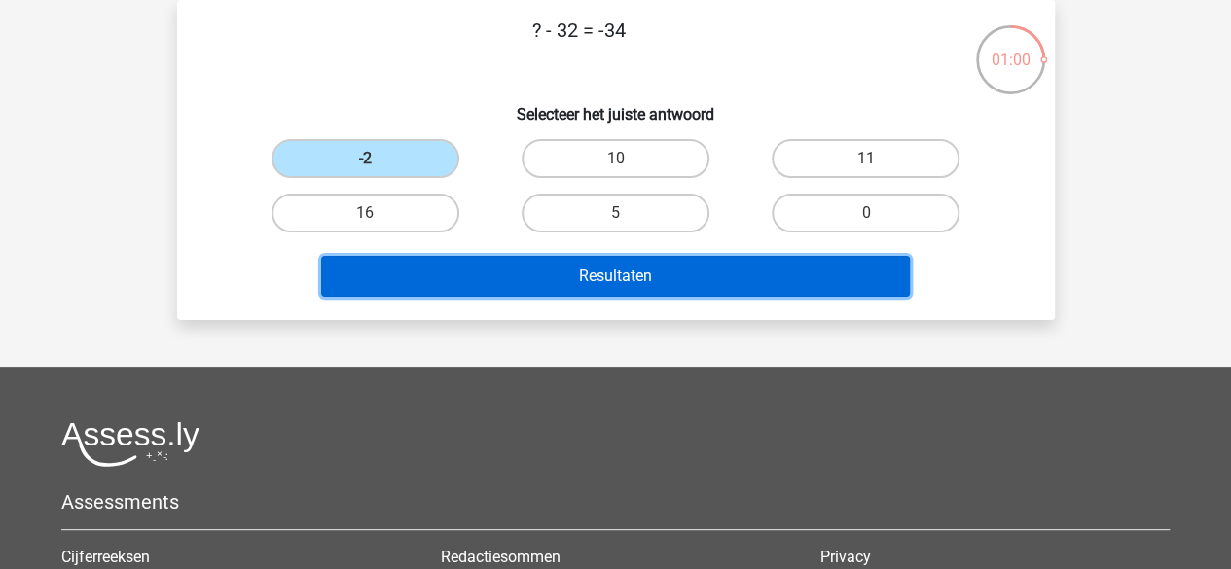
click at [466, 291] on button "Resultaten" at bounding box center [615, 276] width 589 height 41
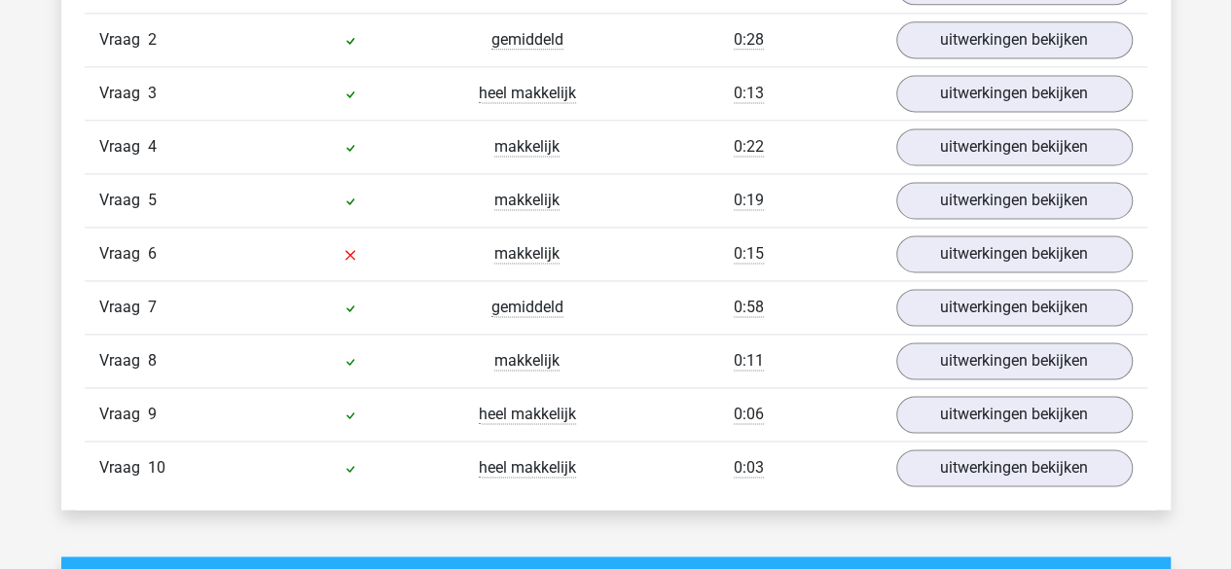
scroll to position [1332, 0]
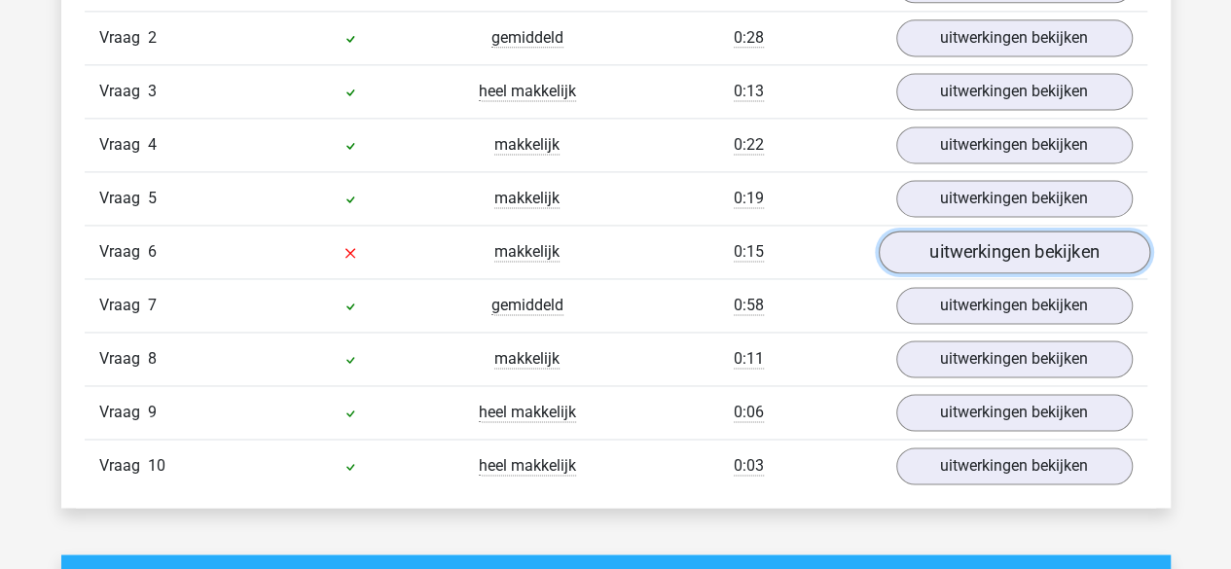
click at [926, 245] on link "uitwerkingen bekijken" at bounding box center [1013, 252] width 271 height 43
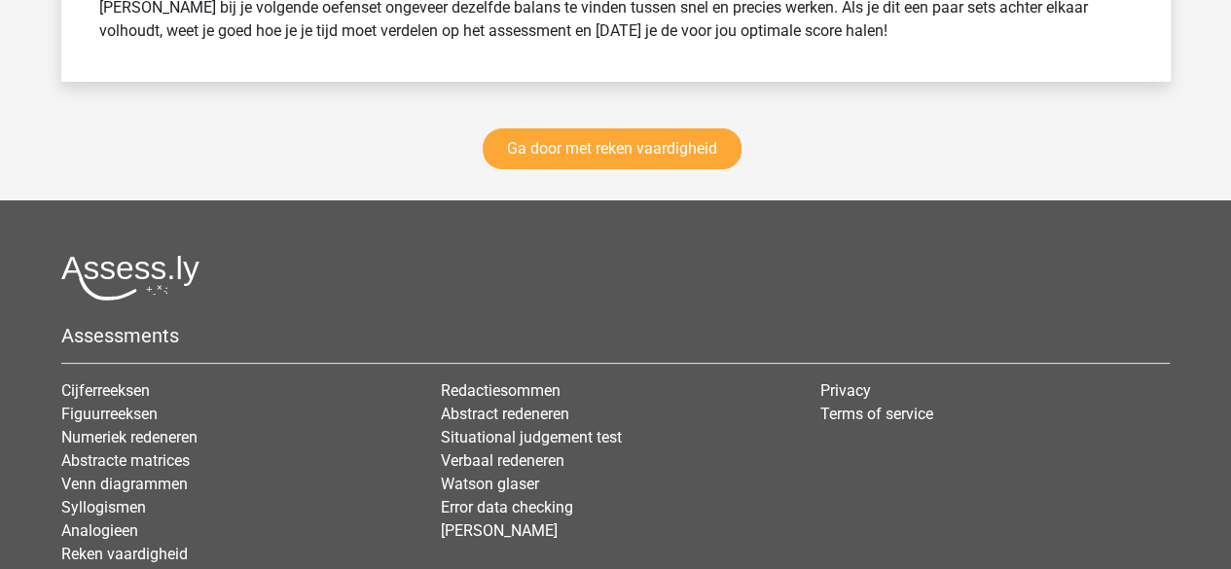
scroll to position [3616, 0]
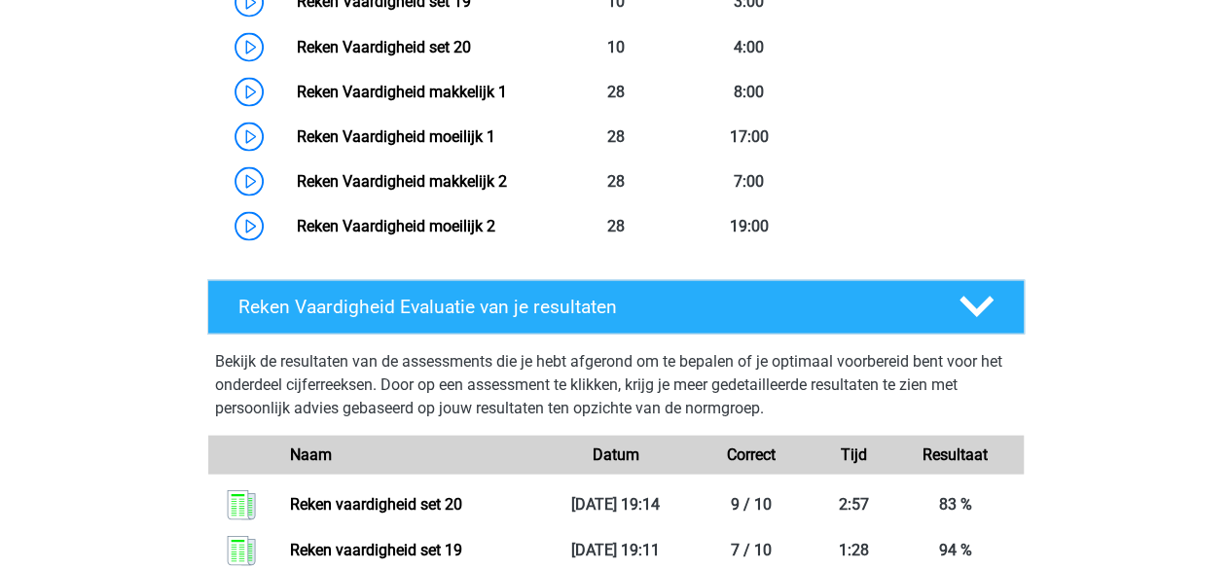
scroll to position [1834, 0]
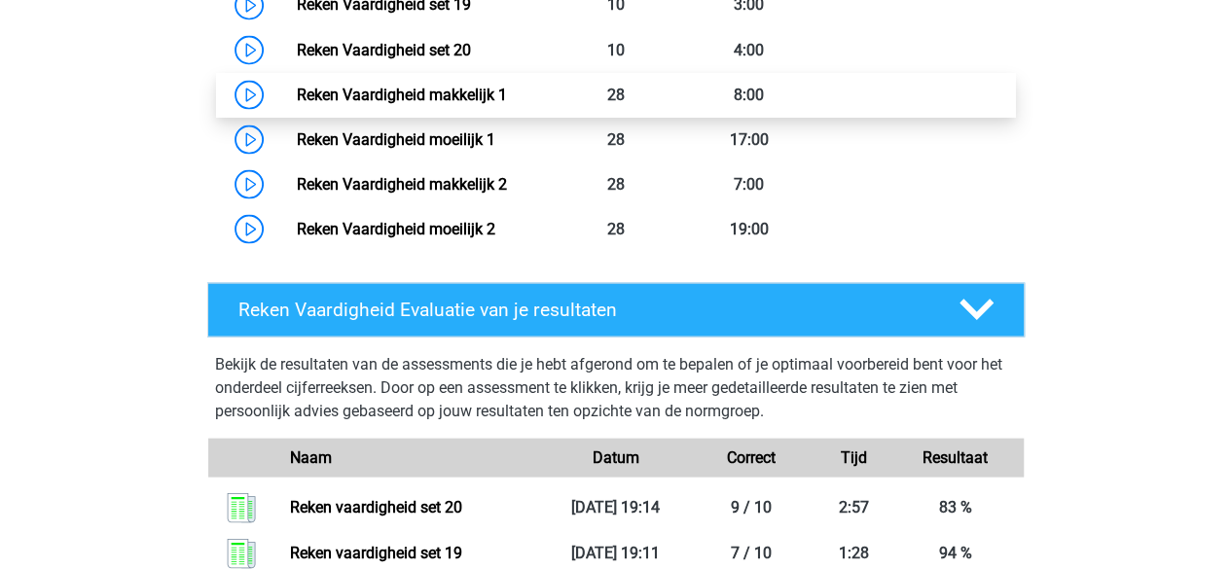
click at [330, 96] on link "Reken Vaardigheid makkelijk 1" at bounding box center [402, 94] width 210 height 18
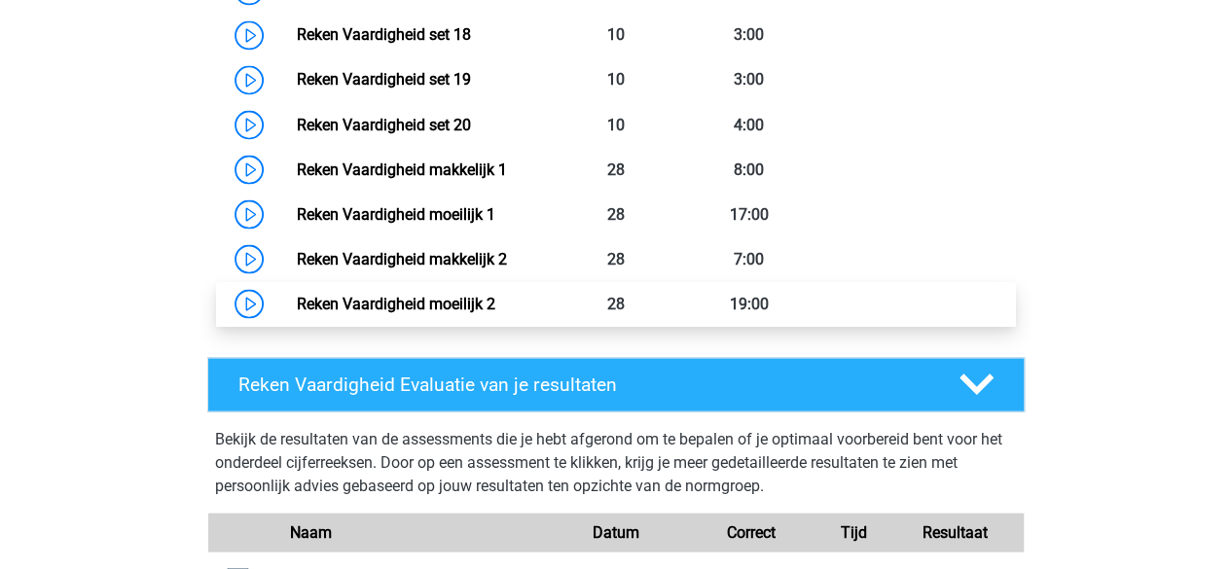
scroll to position [1761, 0]
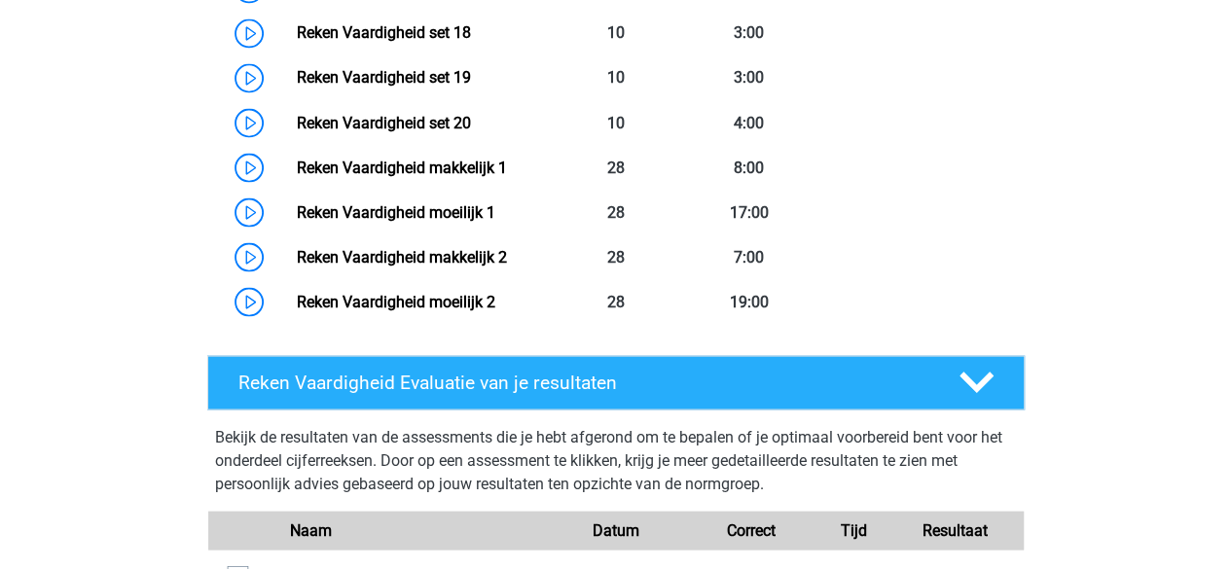
drag, startPoint x: 206, startPoint y: 202, endPoint x: 832, endPoint y: 322, distance: 637.0
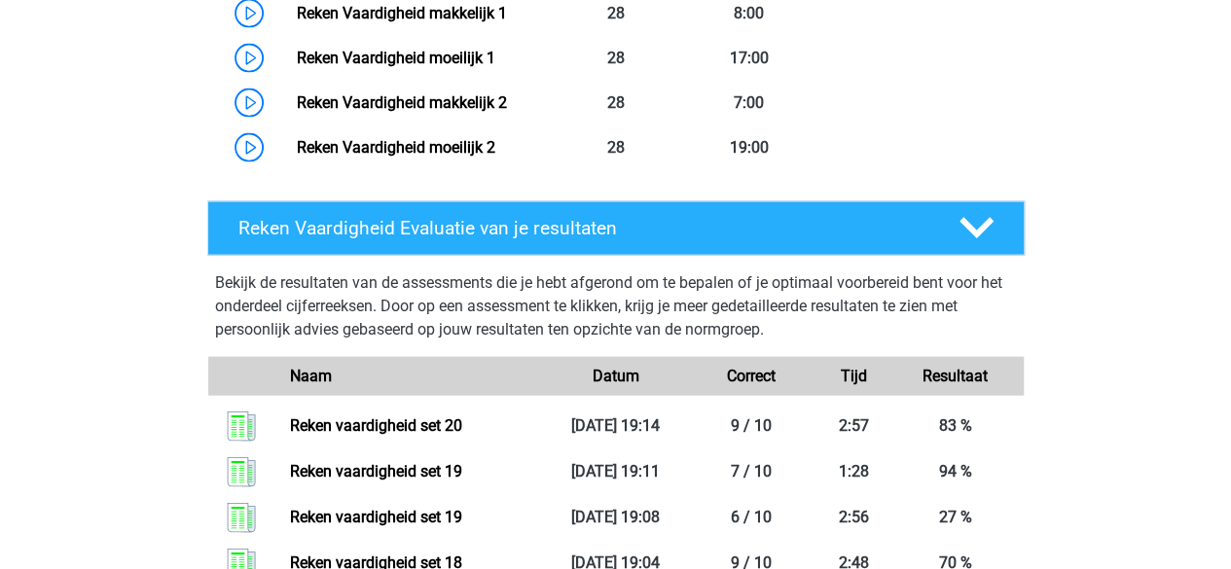
scroll to position [1888, 0]
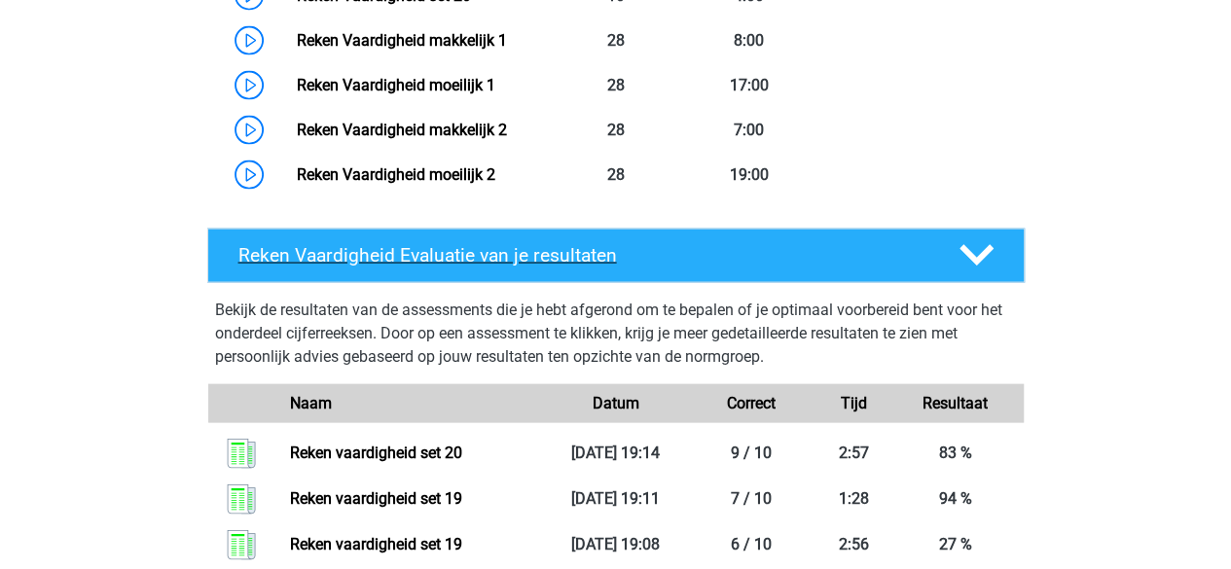
click at [688, 235] on div "Reken Vaardigheid Evaluatie van je resultaten" at bounding box center [615, 256] width 817 height 54
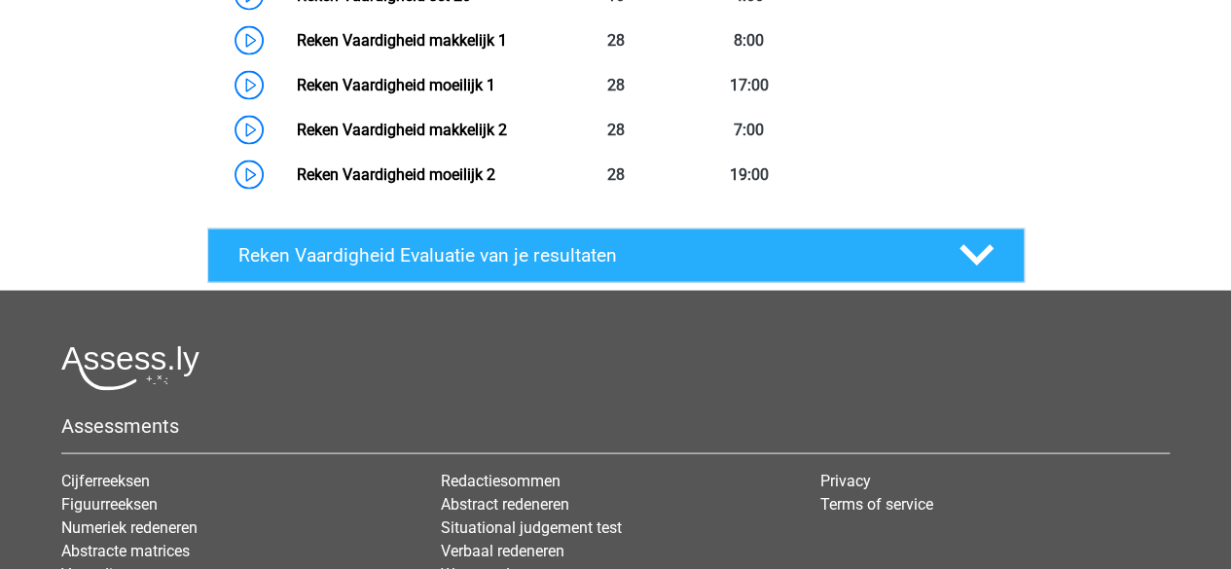
scroll to position [2121, 0]
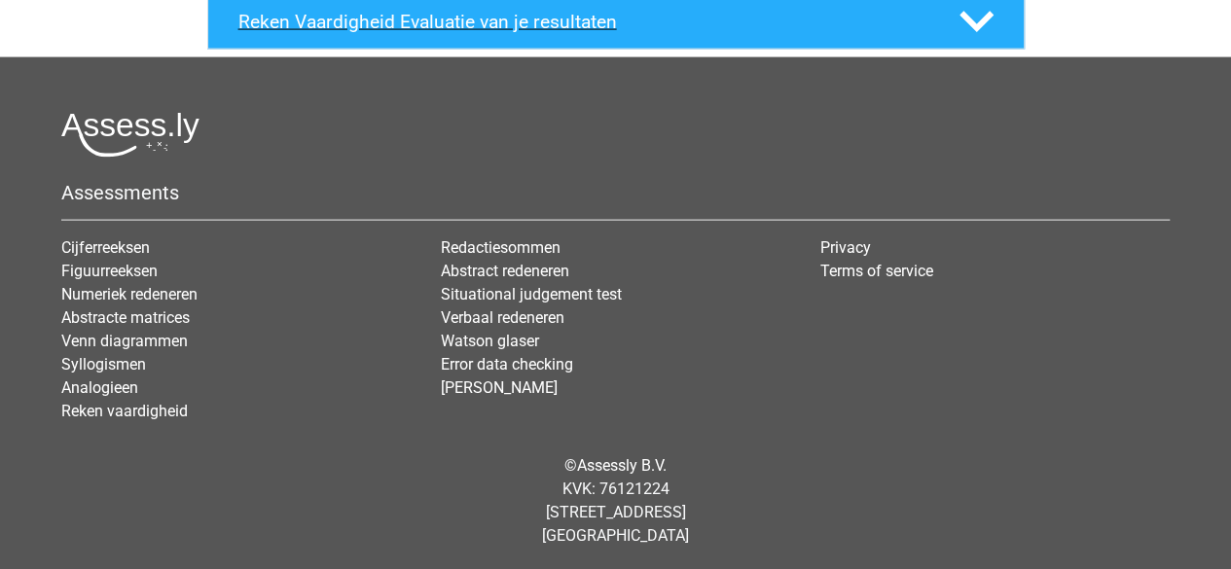
click at [729, 8] on div "Reken Vaardigheid Evaluatie van je resultaten" at bounding box center [615, 22] width 817 height 54
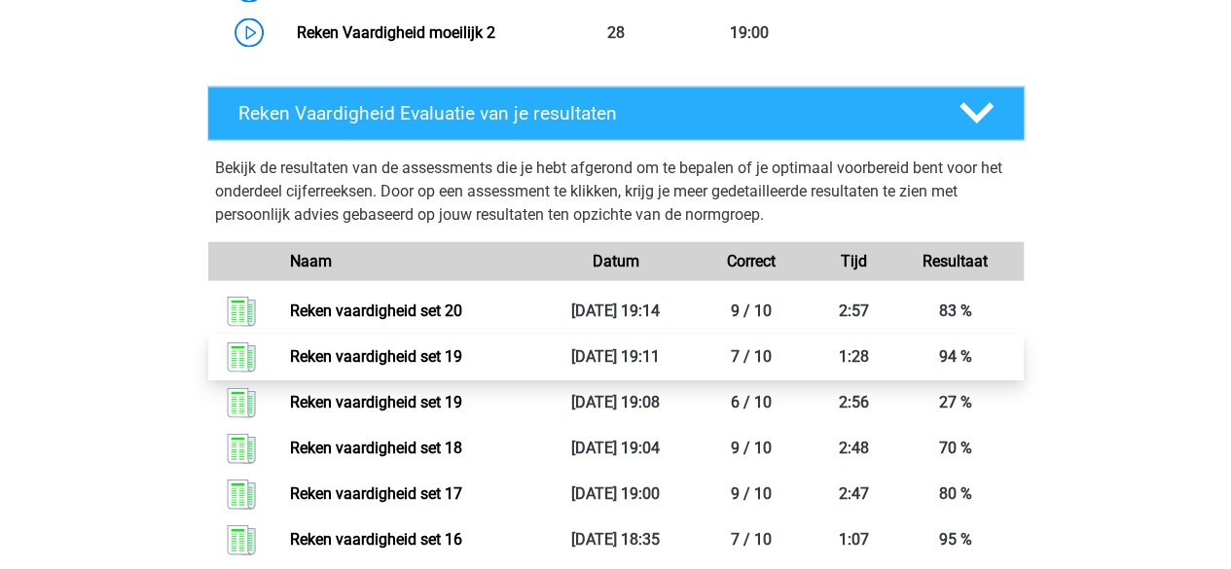
scroll to position [2023, 0]
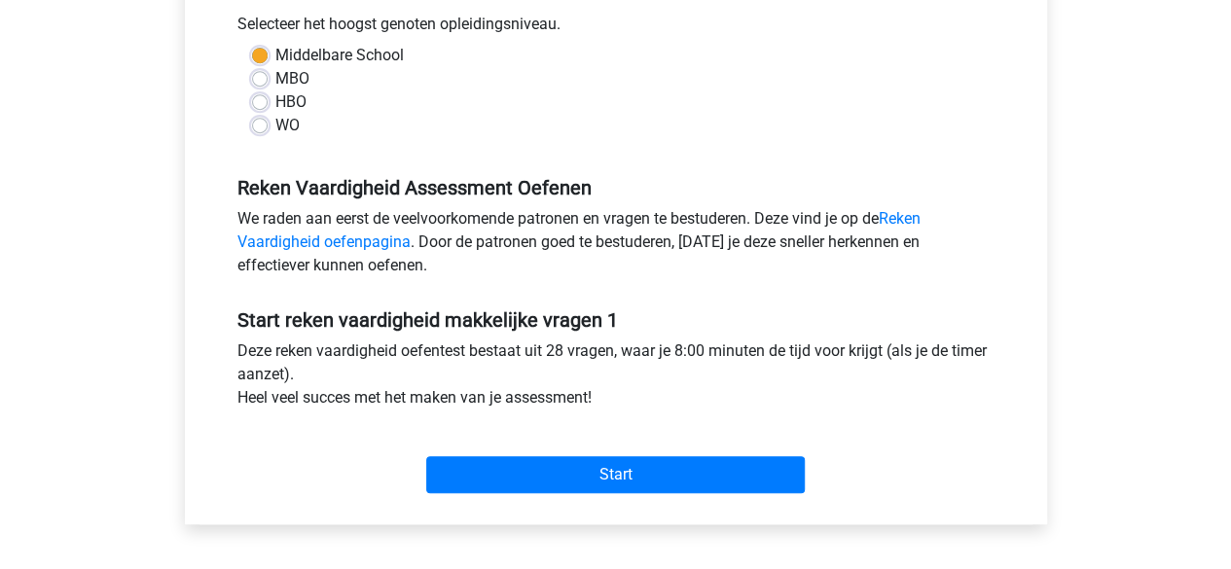
scroll to position [559, 0]
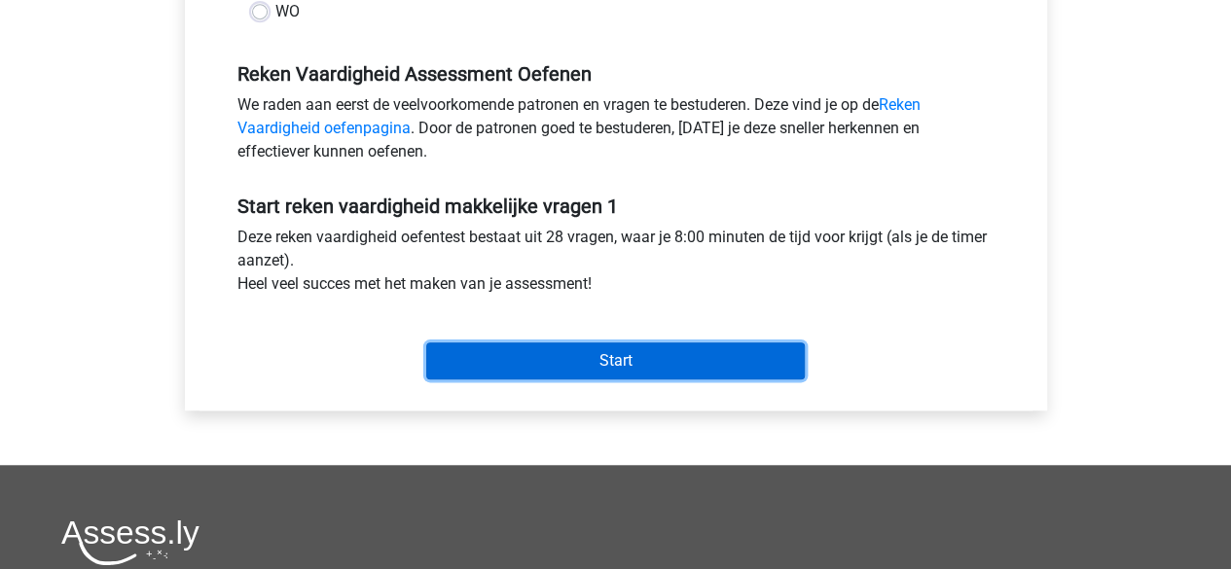
click at [519, 360] on input "Start" at bounding box center [615, 361] width 379 height 37
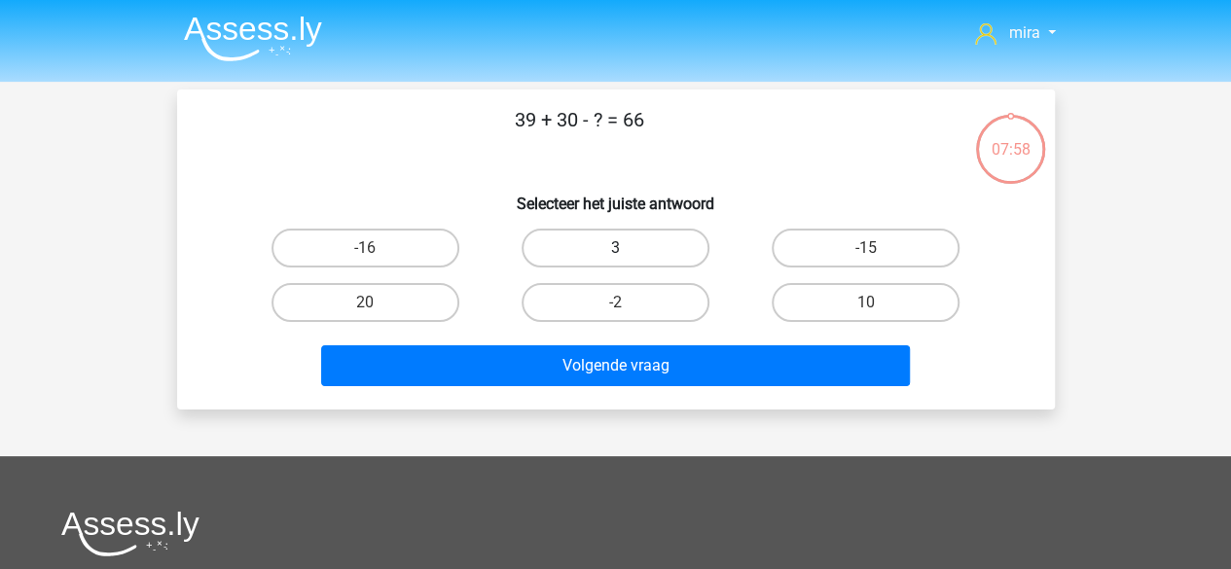
click at [609, 241] on label "3" at bounding box center [616, 248] width 188 height 39
click at [615, 248] on input "3" at bounding box center [621, 254] width 13 height 13
radio input "true"
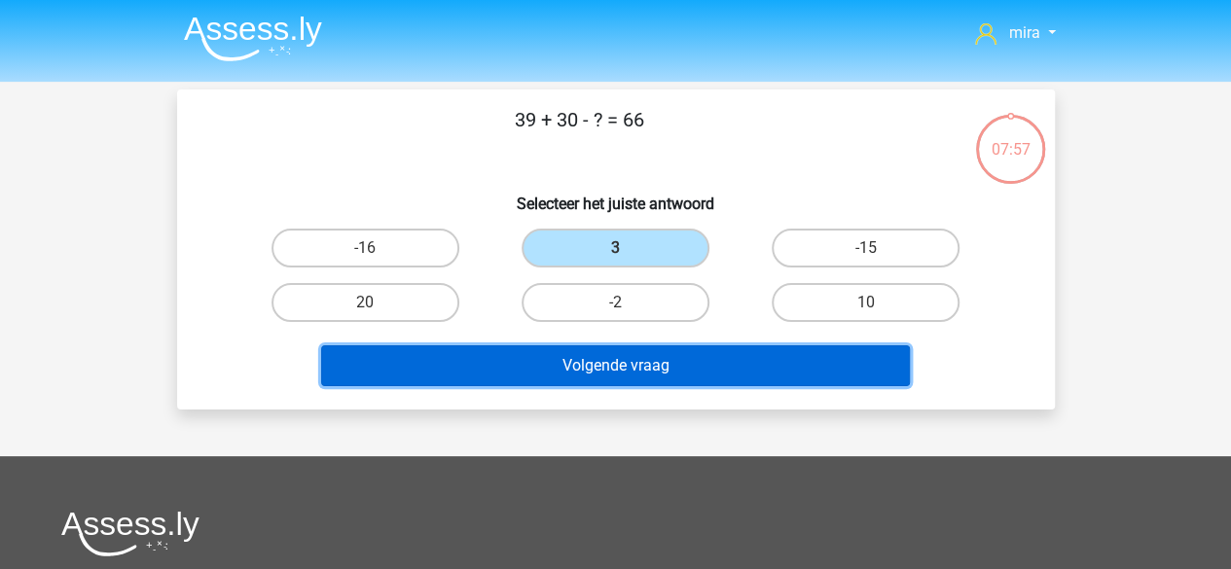
click at [584, 361] on button "Volgende vraag" at bounding box center [615, 365] width 589 height 41
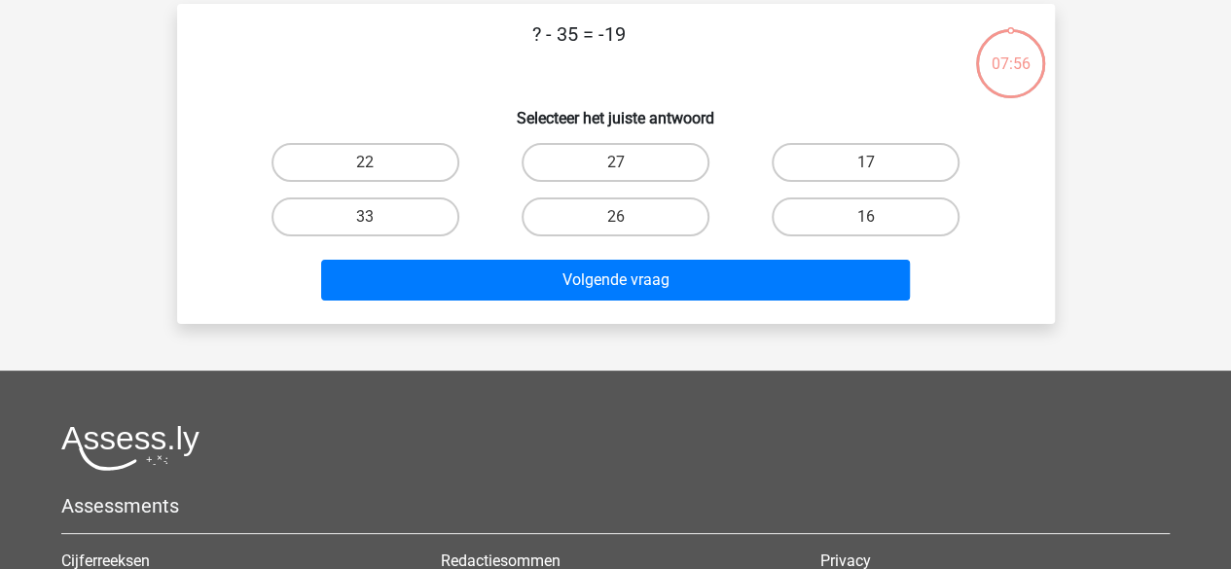
scroll to position [90, 0]
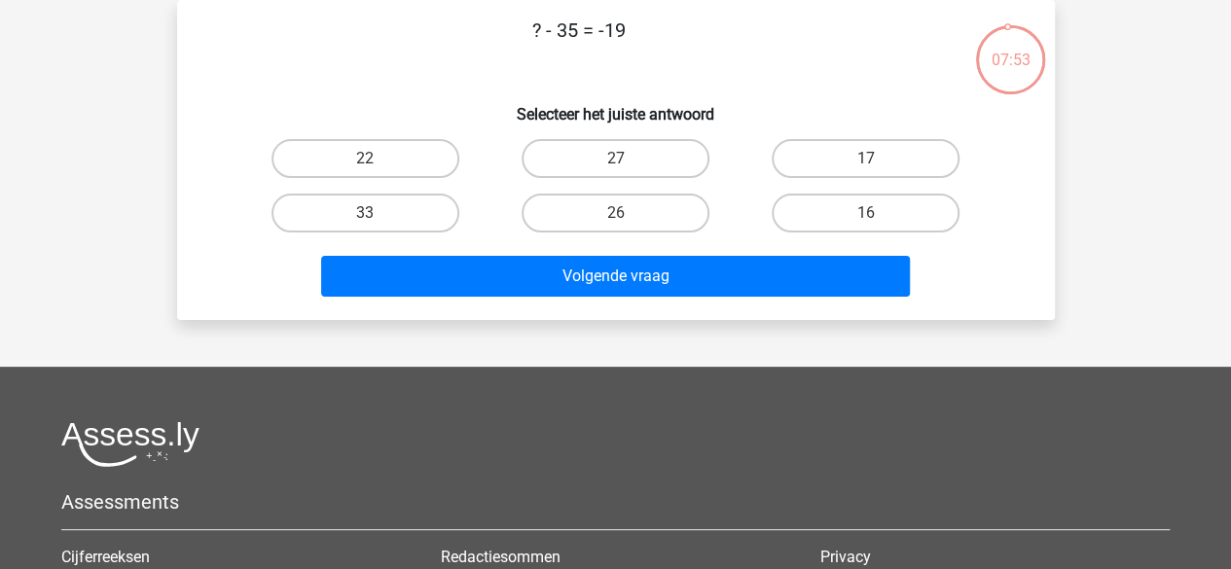
click at [602, 28] on p "? - 35 = -19" at bounding box center [579, 45] width 742 height 58
click at [542, 217] on label "26" at bounding box center [616, 213] width 188 height 39
click at [615, 217] on input "26" at bounding box center [621, 219] width 13 height 13
radio input "true"
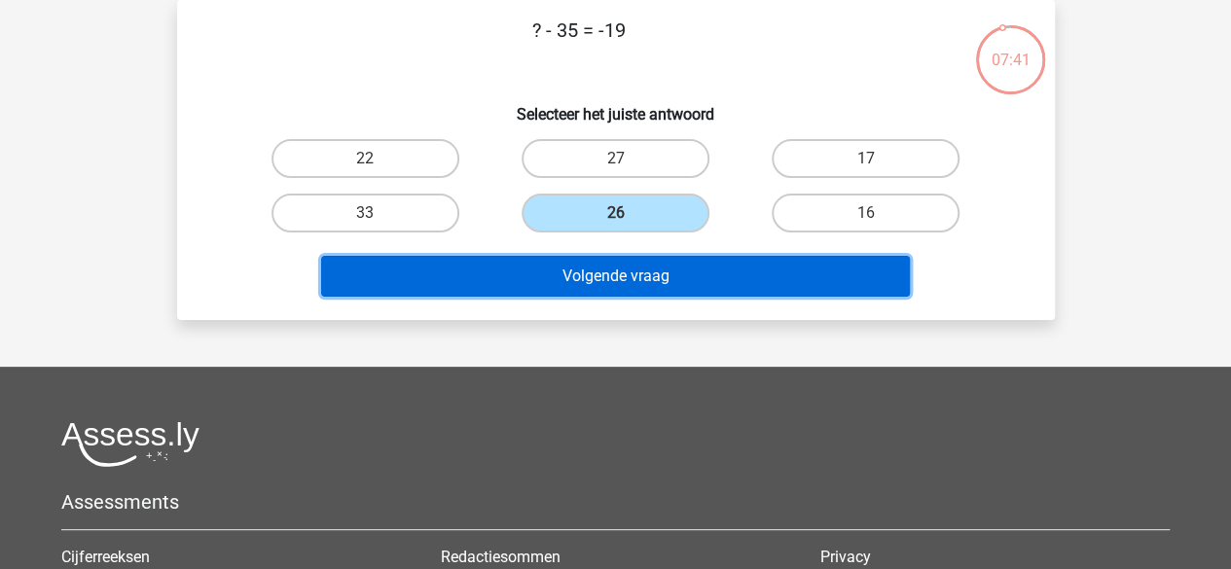
click at [608, 282] on button "Volgende vraag" at bounding box center [615, 276] width 589 height 41
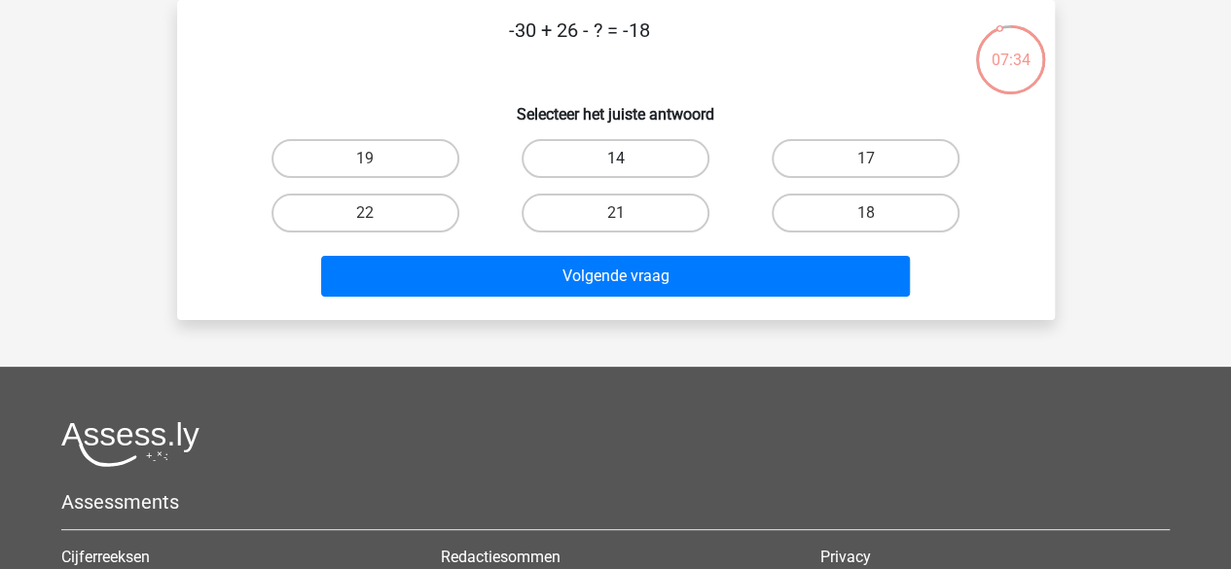
click at [642, 164] on label "14" at bounding box center [616, 158] width 188 height 39
click at [628, 164] on input "14" at bounding box center [621, 165] width 13 height 13
radio input "true"
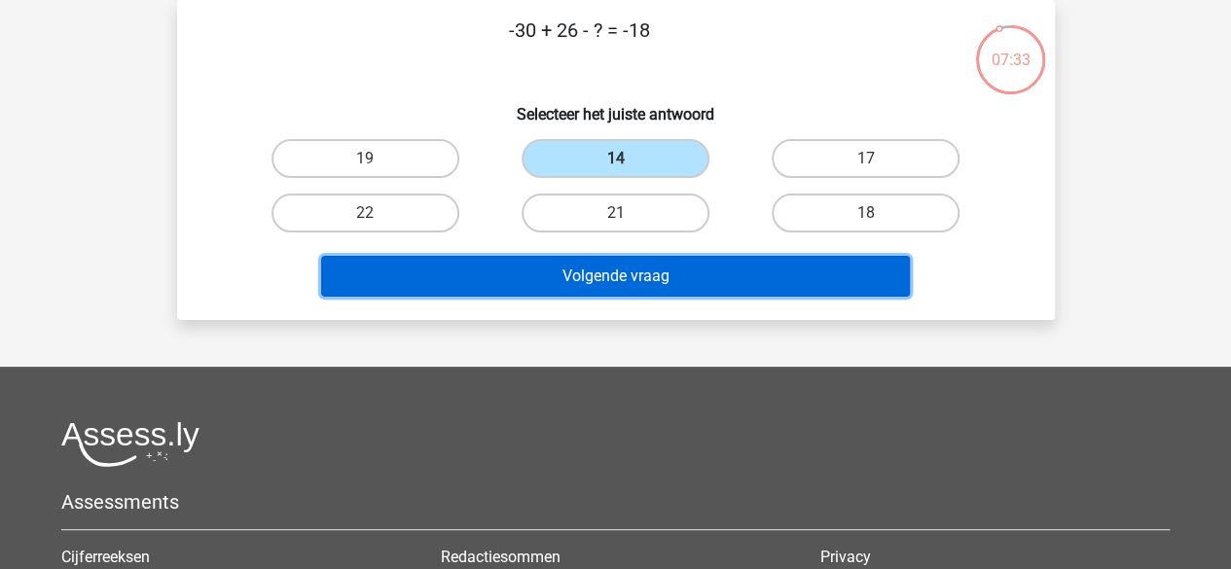
click at [588, 289] on button "Volgende vraag" at bounding box center [615, 276] width 589 height 41
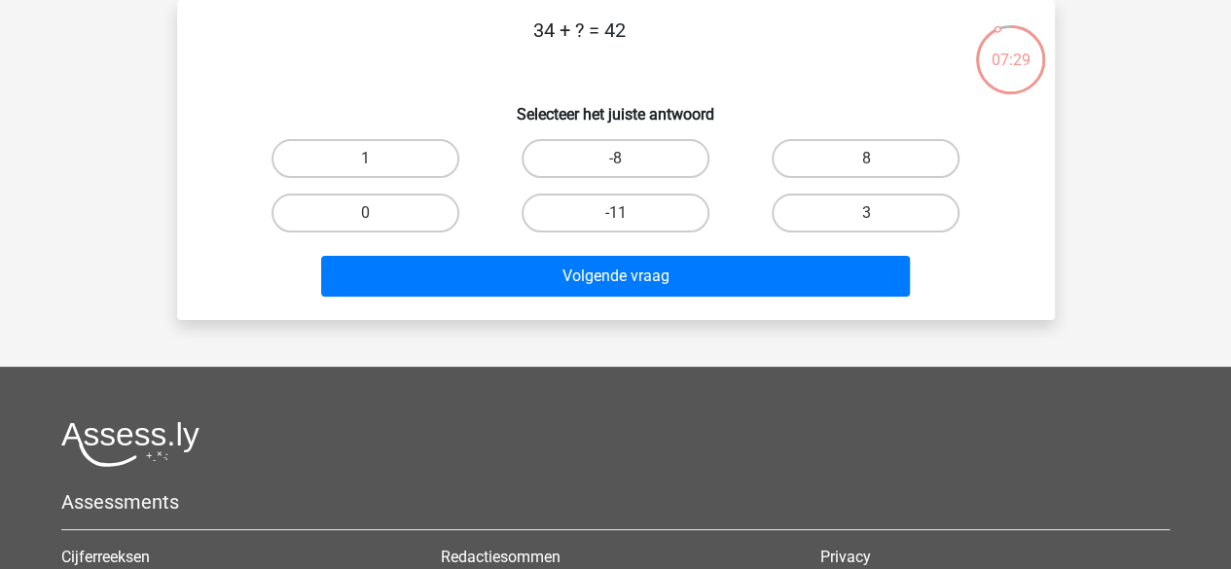
click at [568, 38] on p "34 + ? = 42" at bounding box center [579, 45] width 742 height 58
click at [811, 154] on label "8" at bounding box center [866, 158] width 188 height 39
click at [866, 159] on input "8" at bounding box center [872, 165] width 13 height 13
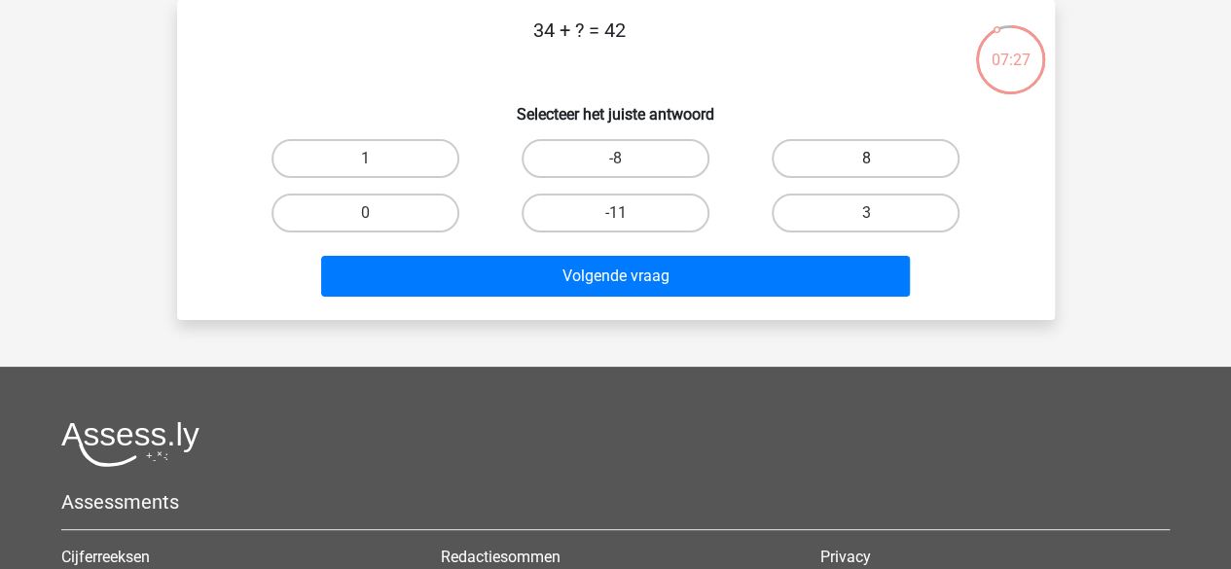
radio input "true"
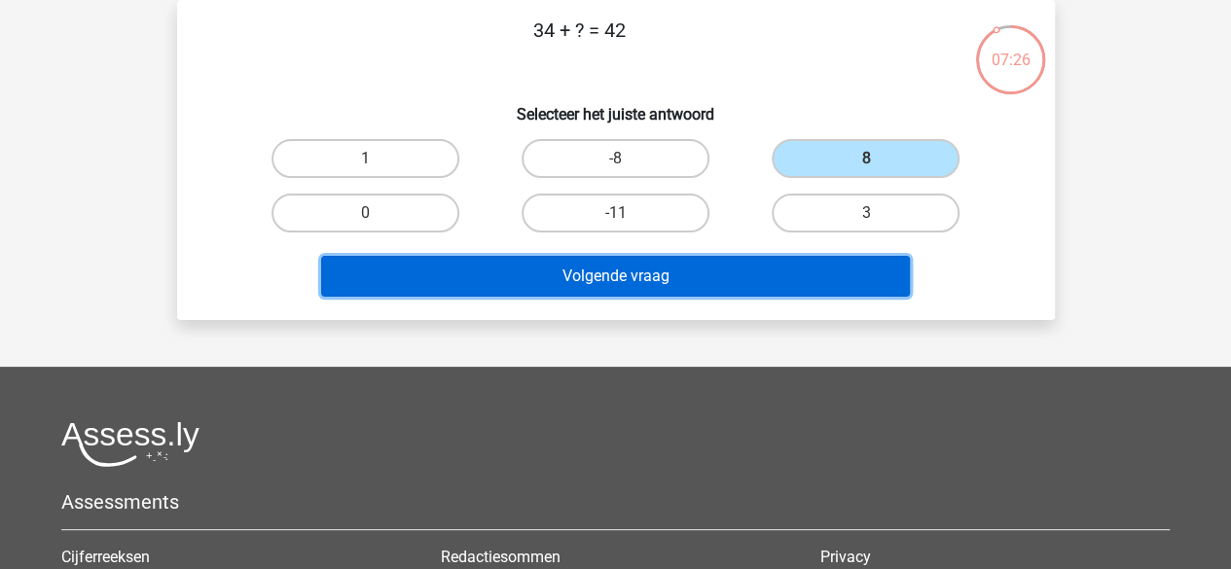
click at [740, 275] on button "Volgende vraag" at bounding box center [615, 276] width 589 height 41
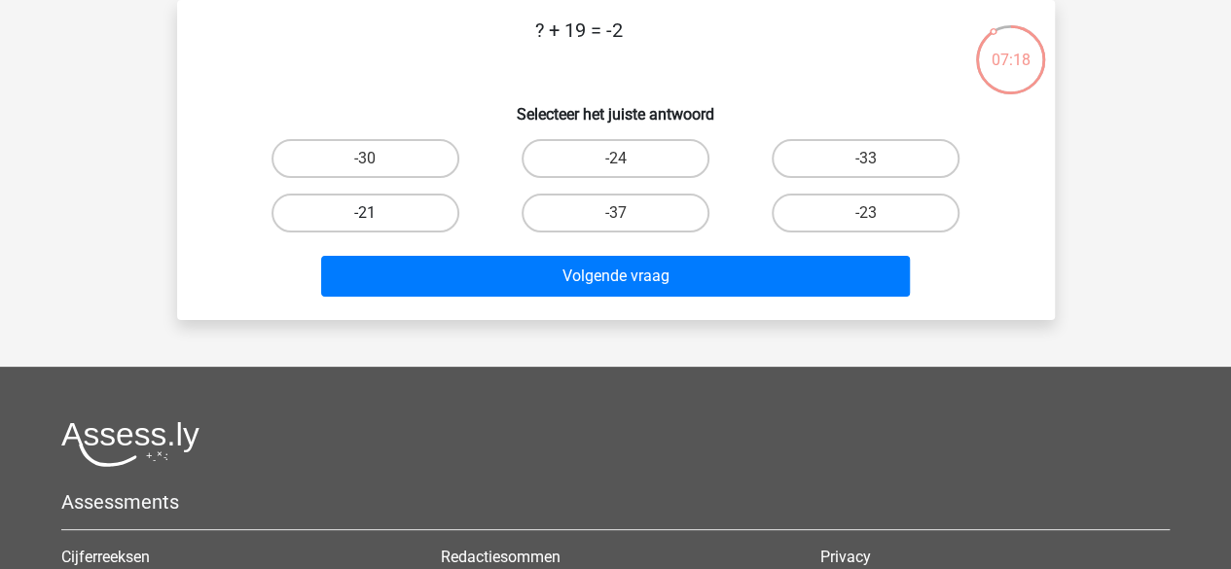
click at [432, 215] on label "-21" at bounding box center [365, 213] width 188 height 39
click at [378, 215] on input "-21" at bounding box center [371, 219] width 13 height 13
radio input "true"
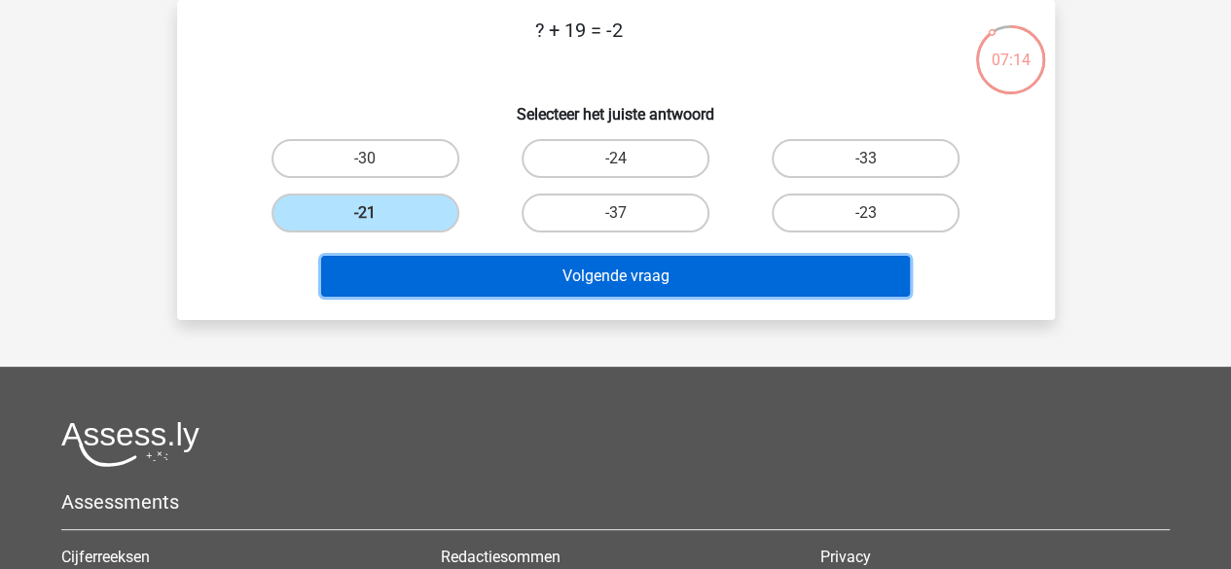
click at [496, 283] on button "Volgende vraag" at bounding box center [615, 276] width 589 height 41
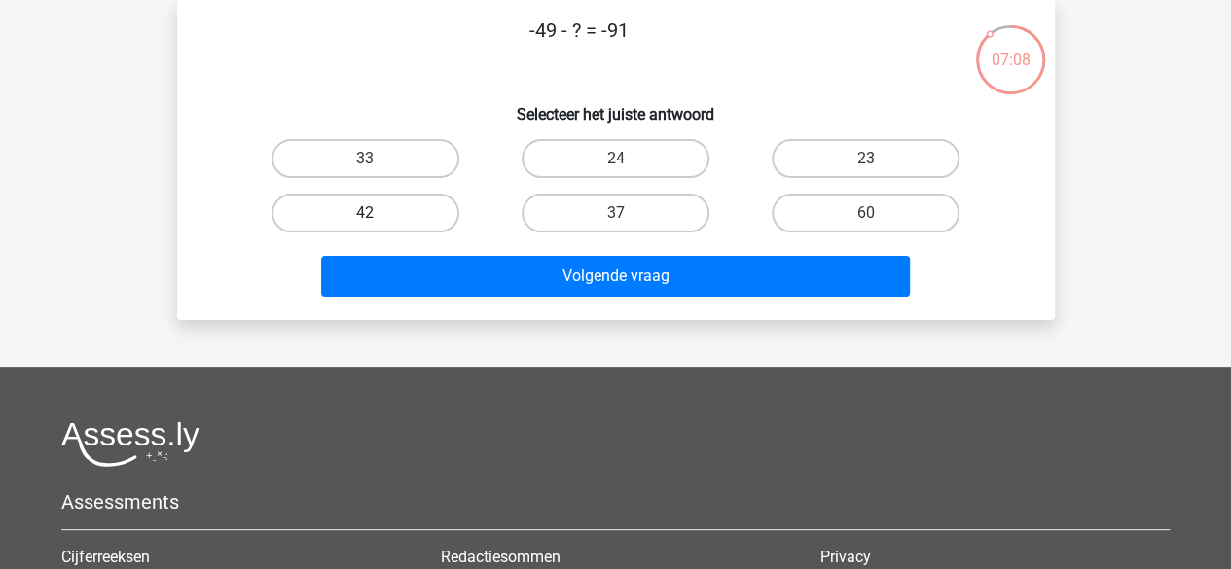
click at [442, 219] on label "42" at bounding box center [365, 213] width 188 height 39
click at [378, 219] on input "42" at bounding box center [371, 219] width 13 height 13
radio input "true"
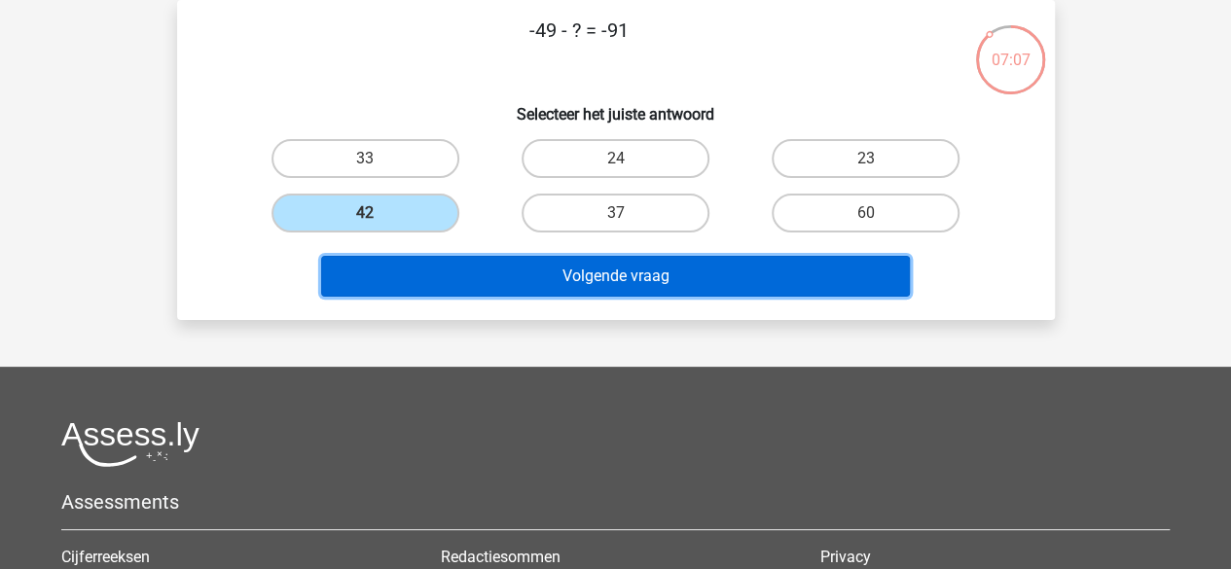
click at [485, 283] on button "Volgende vraag" at bounding box center [615, 276] width 589 height 41
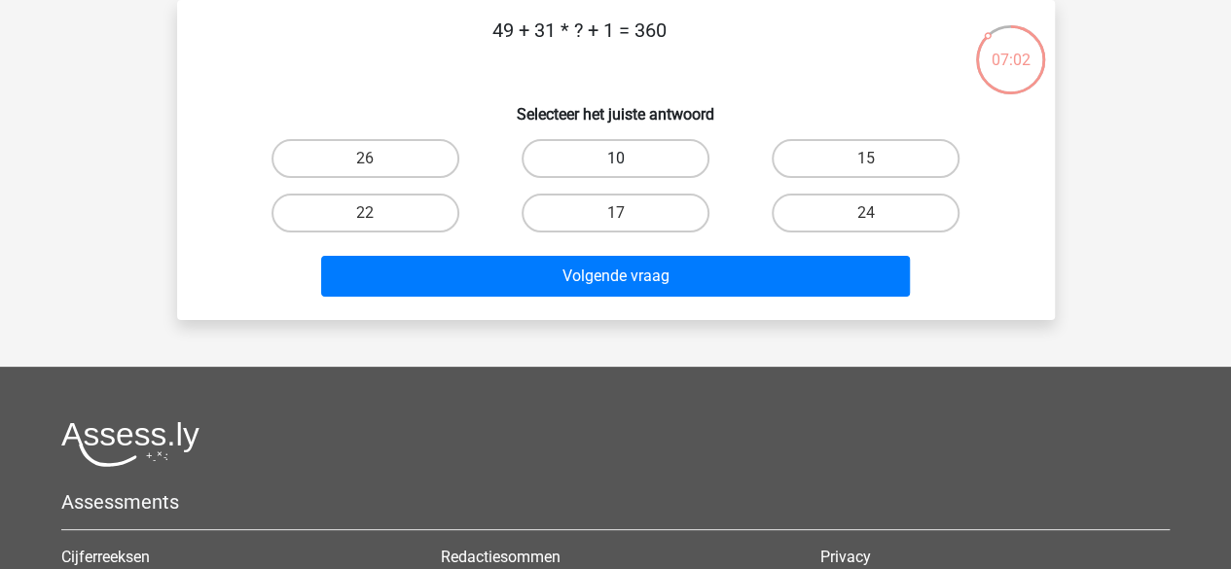
click at [586, 145] on label "10" at bounding box center [616, 158] width 188 height 39
click at [615, 159] on input "10" at bounding box center [621, 165] width 13 height 13
radio input "true"
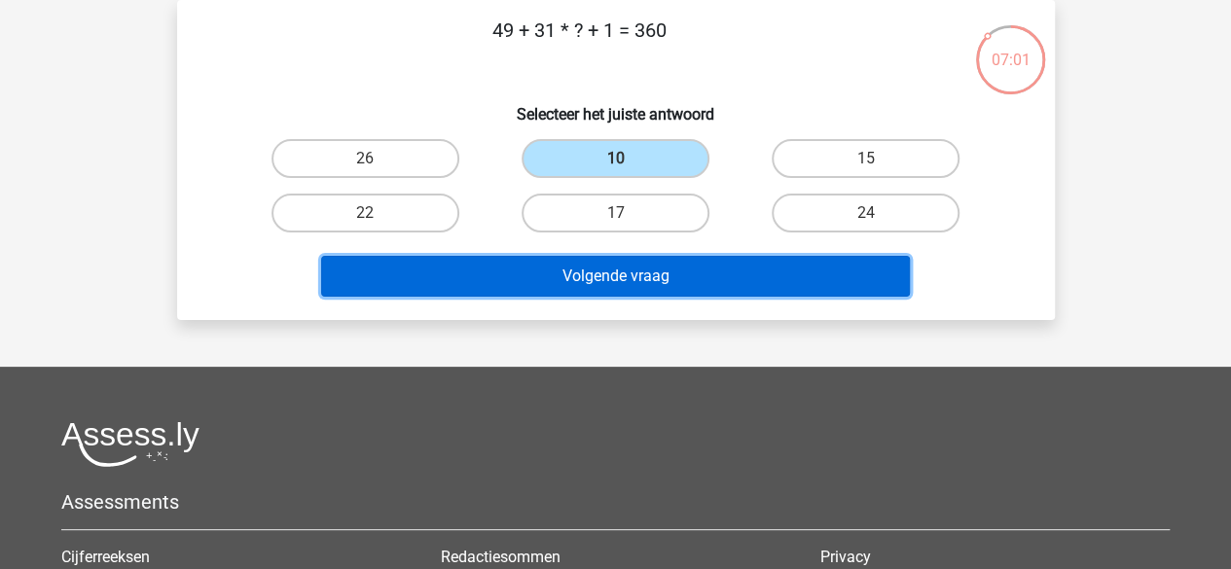
click at [569, 285] on button "Volgende vraag" at bounding box center [615, 276] width 589 height 41
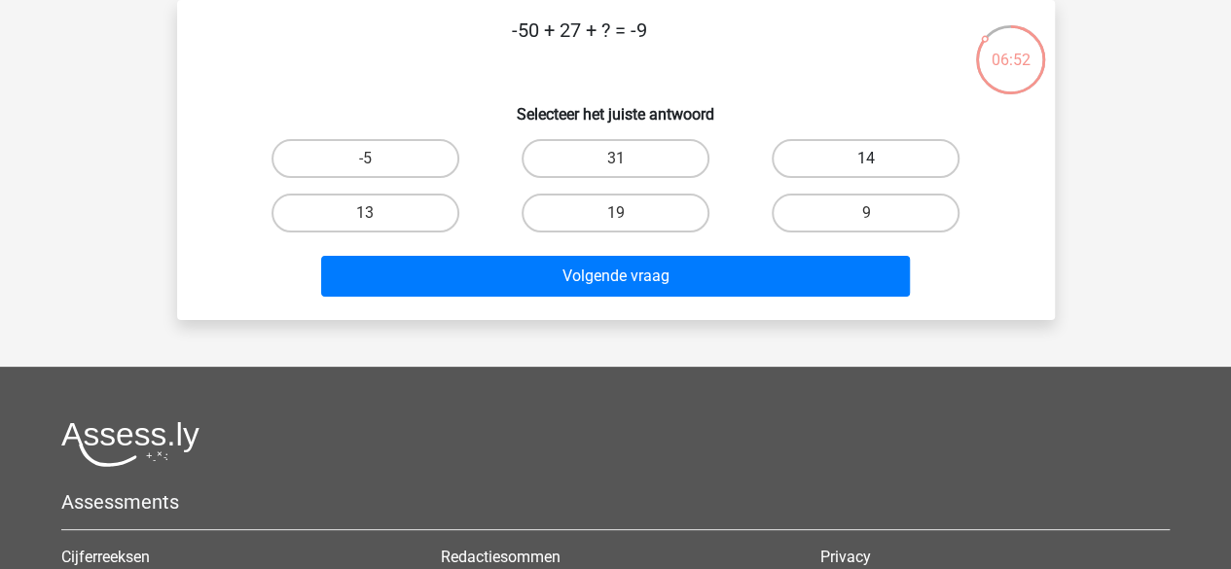
click at [810, 161] on label "14" at bounding box center [866, 158] width 188 height 39
click at [866, 161] on input "14" at bounding box center [872, 165] width 13 height 13
radio input "true"
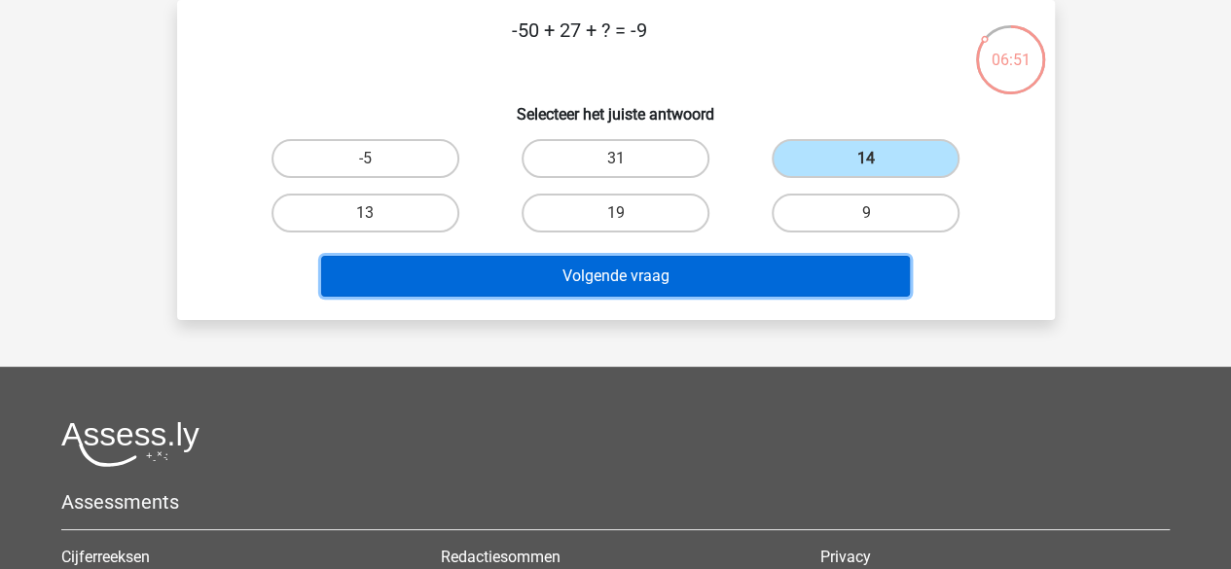
click at [716, 264] on button "Volgende vraag" at bounding box center [615, 276] width 589 height 41
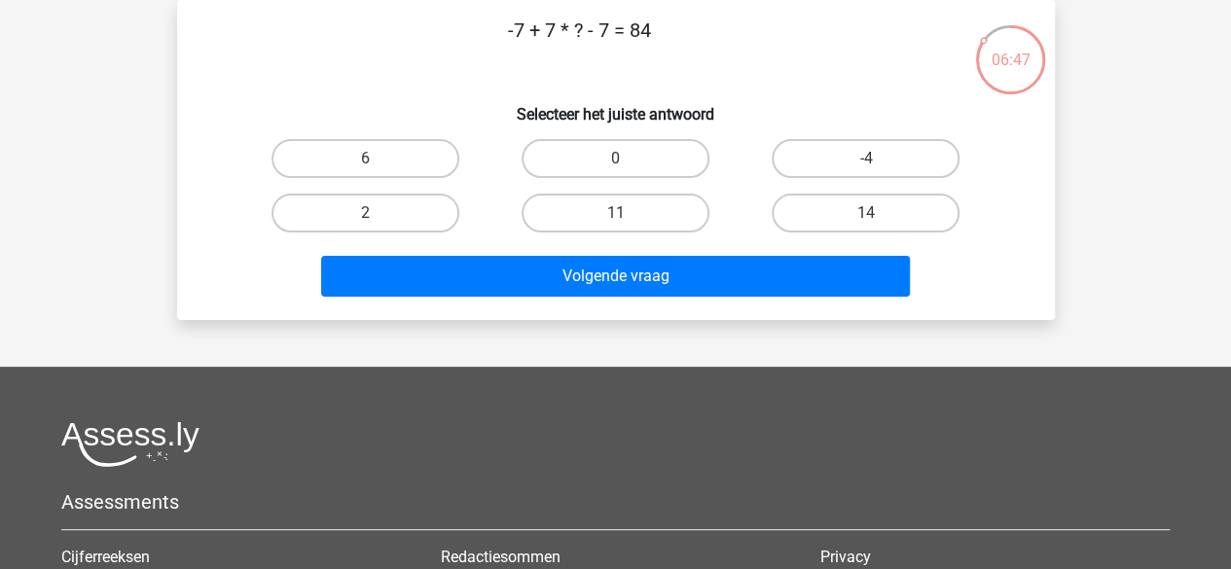
click at [631, 28] on p "-7 + 7 * ? - 7 = 84" at bounding box center [579, 45] width 742 height 58
drag, startPoint x: 612, startPoint y: 27, endPoint x: 588, endPoint y: 24, distance: 24.5
click at [588, 24] on p "-7 + 7 * ? - 7 = 84" at bounding box center [579, 45] width 742 height 58
drag, startPoint x: 530, startPoint y: 28, endPoint x: 496, endPoint y: 28, distance: 34.1
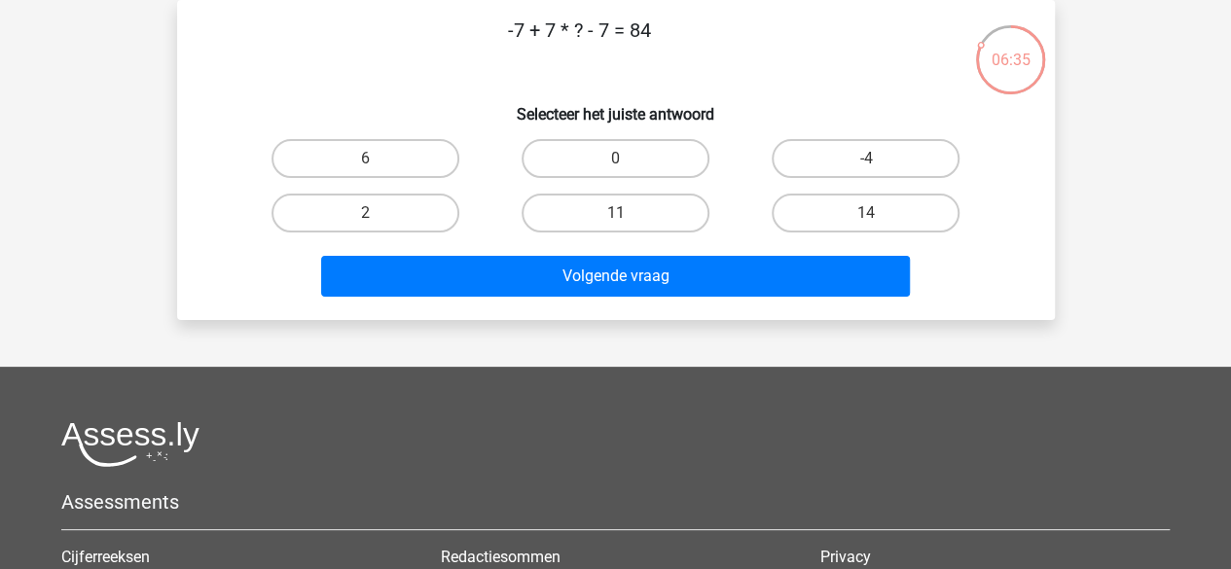
click at [496, 28] on p "-7 + 7 * ? - 7 = 84" at bounding box center [579, 45] width 742 height 58
click at [632, 32] on p "-7 + 7 * ? - 7 = 84" at bounding box center [579, 45] width 742 height 58
click at [776, 217] on label "14" at bounding box center [866, 213] width 188 height 39
click at [866, 217] on input "14" at bounding box center [872, 219] width 13 height 13
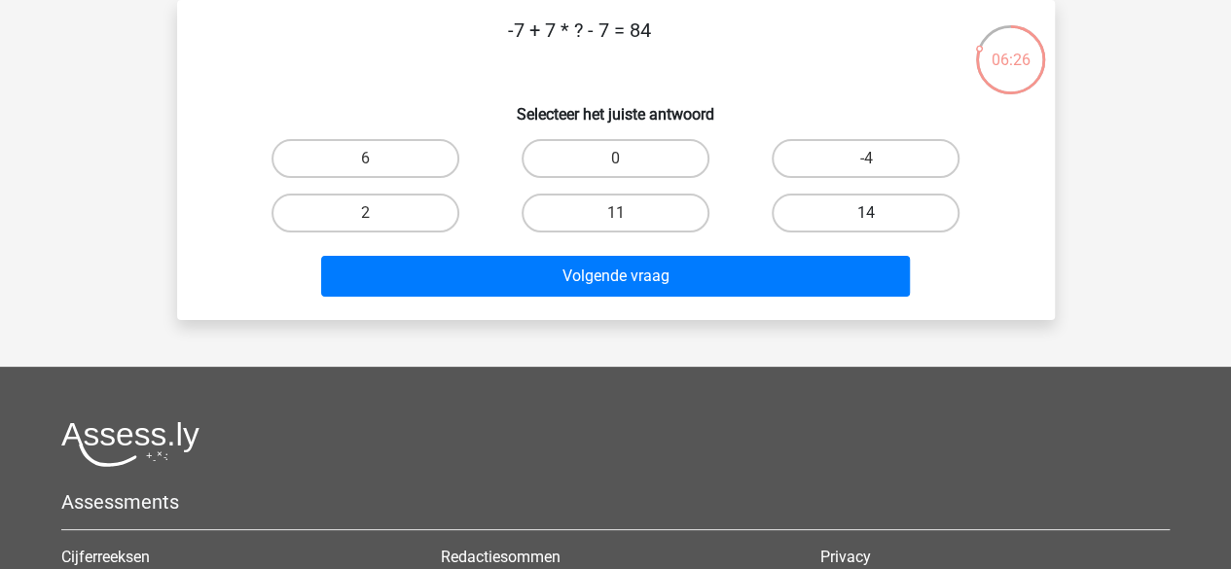
radio input "true"
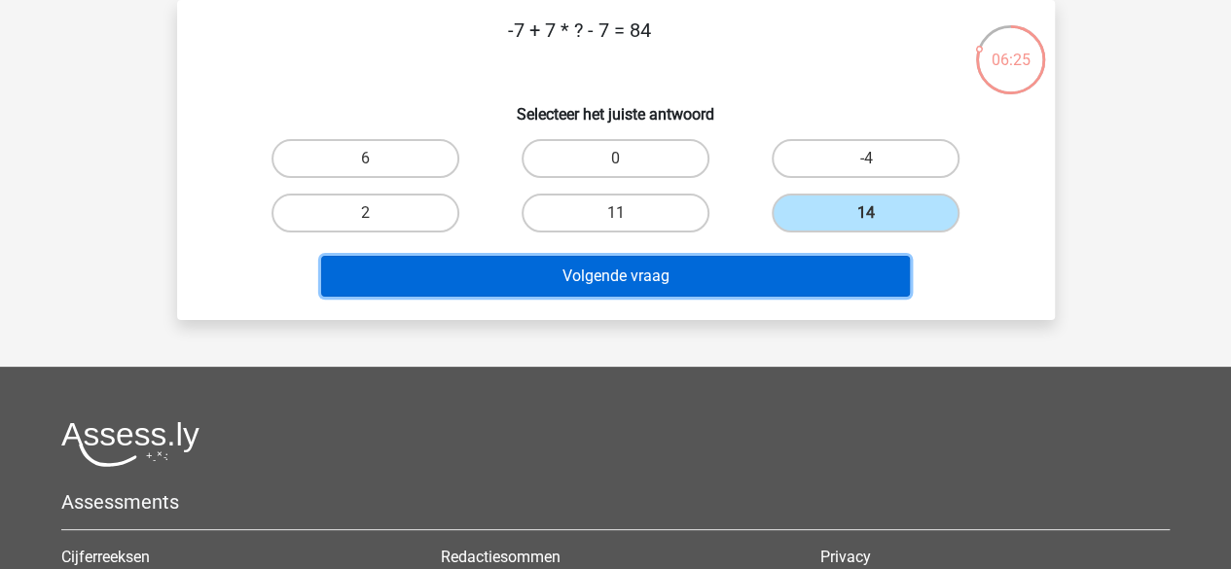
click at [734, 286] on button "Volgende vraag" at bounding box center [615, 276] width 589 height 41
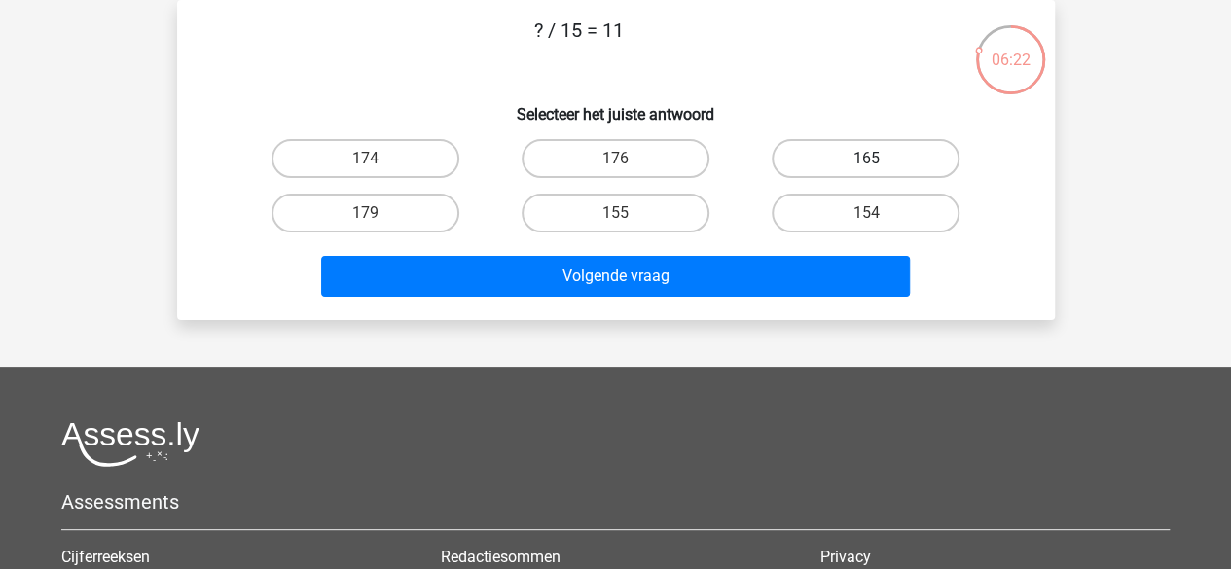
click at [805, 147] on label "165" at bounding box center [866, 158] width 188 height 39
click at [866, 159] on input "165" at bounding box center [872, 165] width 13 height 13
radio input "true"
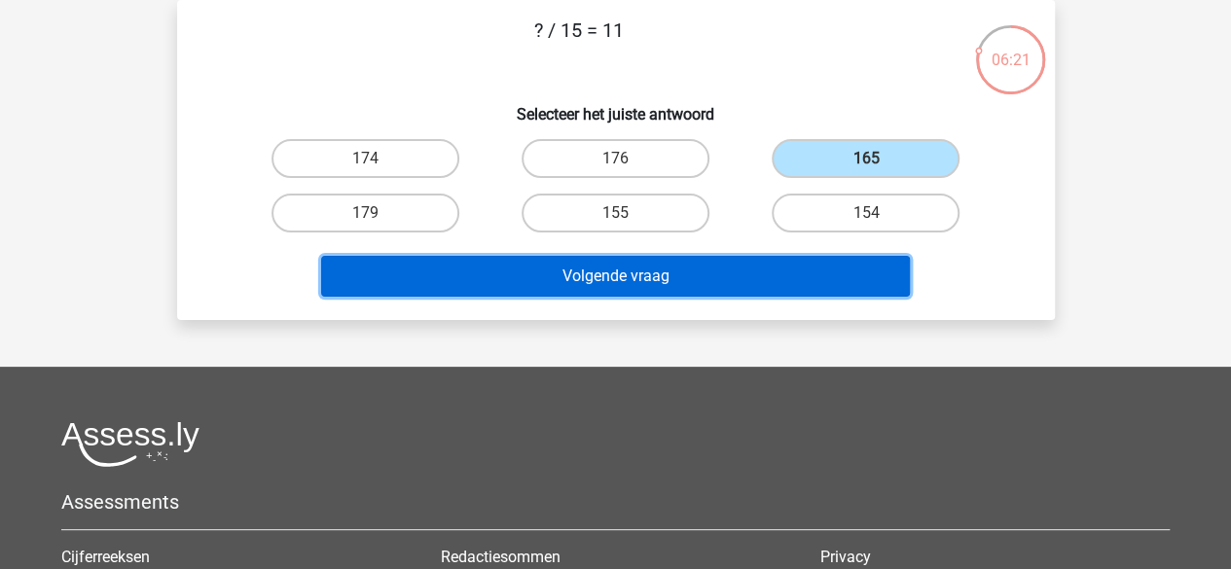
click at [775, 270] on button "Volgende vraag" at bounding box center [615, 276] width 589 height 41
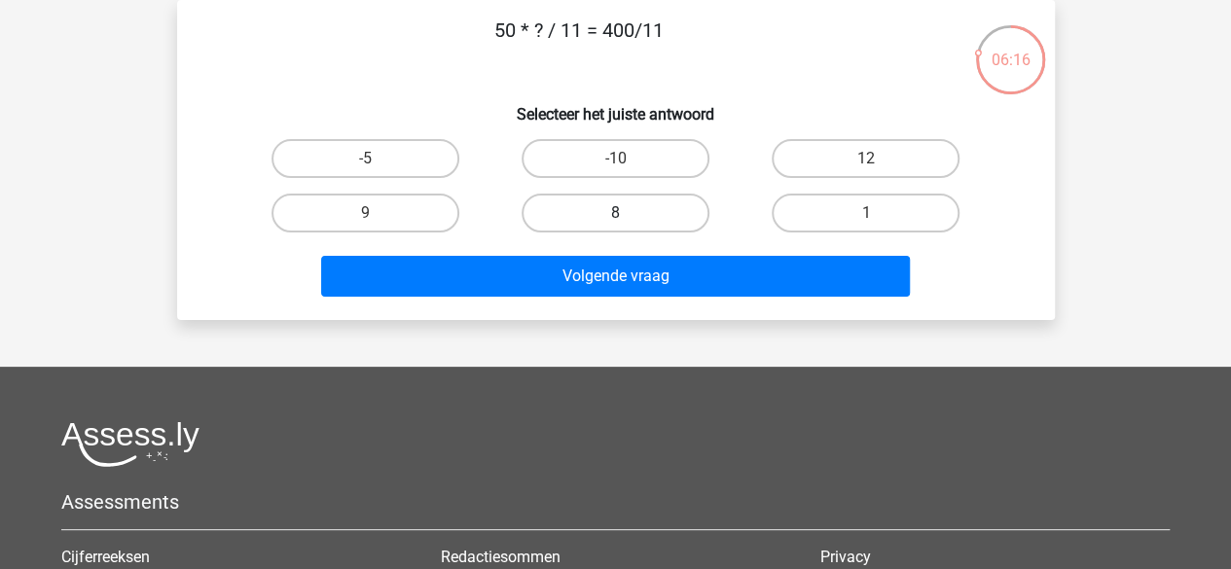
click at [656, 226] on label "8" at bounding box center [616, 213] width 188 height 39
click at [628, 226] on input "8" at bounding box center [621, 219] width 13 height 13
radio input "true"
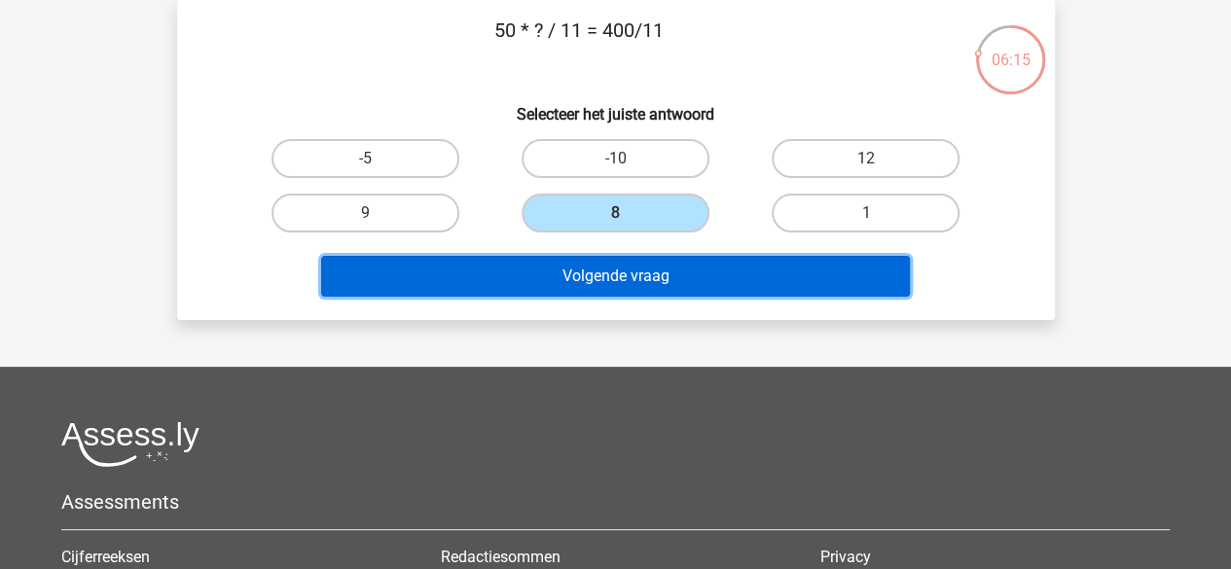
click at [666, 275] on button "Volgende vraag" at bounding box center [615, 276] width 589 height 41
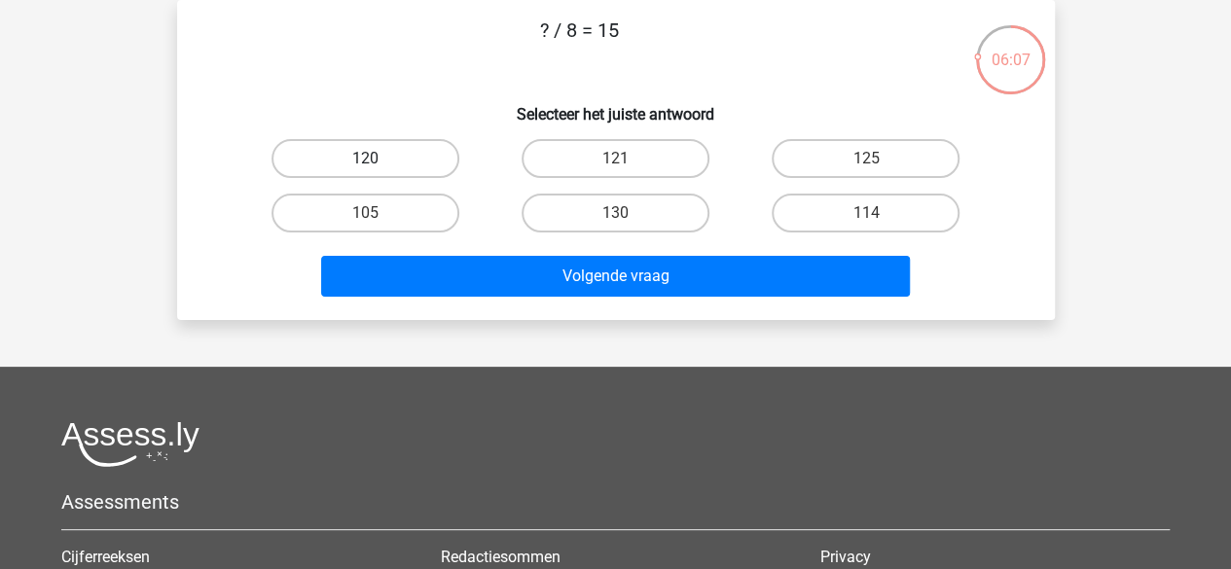
click at [436, 141] on label "120" at bounding box center [365, 158] width 188 height 39
click at [378, 159] on input "120" at bounding box center [371, 165] width 13 height 13
radio input "true"
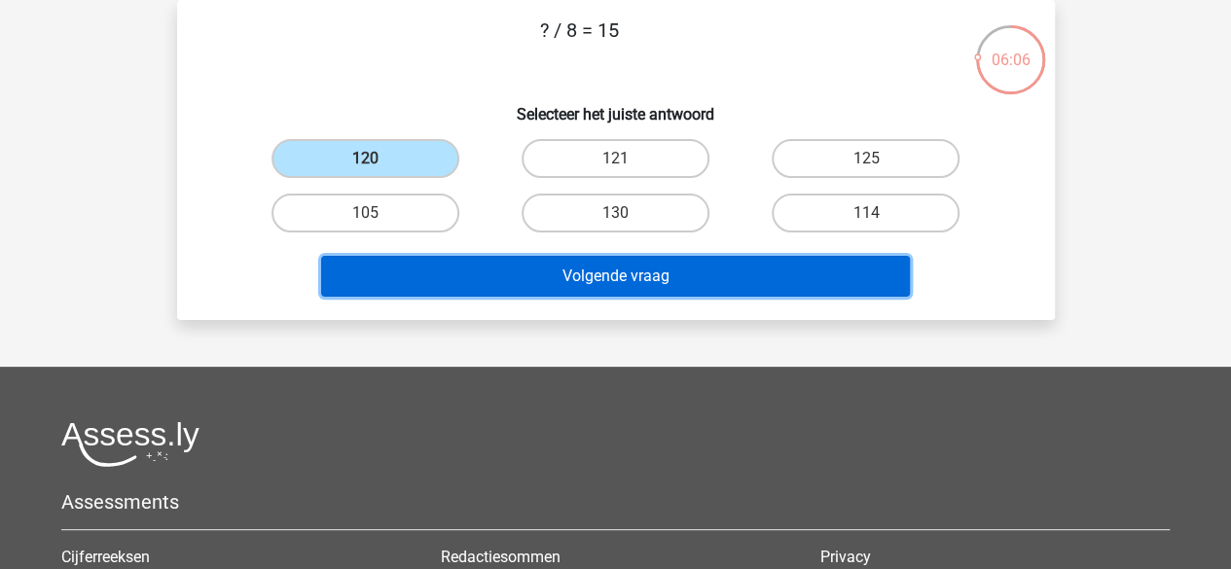
click at [555, 290] on button "Volgende vraag" at bounding box center [615, 276] width 589 height 41
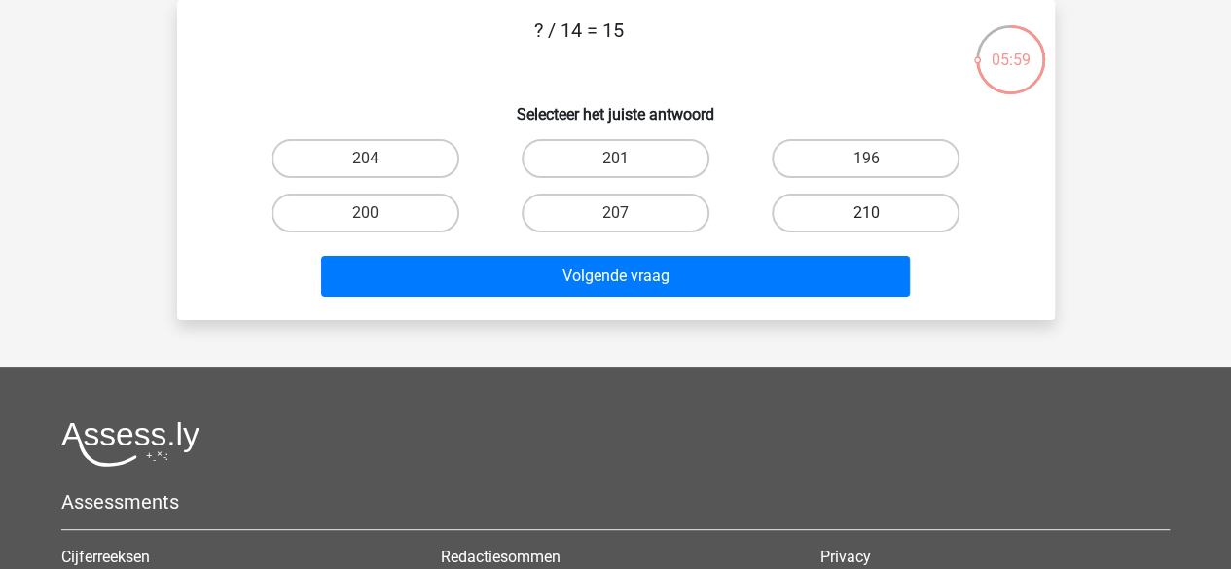
click at [801, 205] on label "210" at bounding box center [866, 213] width 188 height 39
click at [866, 213] on input "210" at bounding box center [872, 219] width 13 height 13
radio input "true"
click at [776, 250] on div "Volgende vraag" at bounding box center [615, 272] width 815 height 64
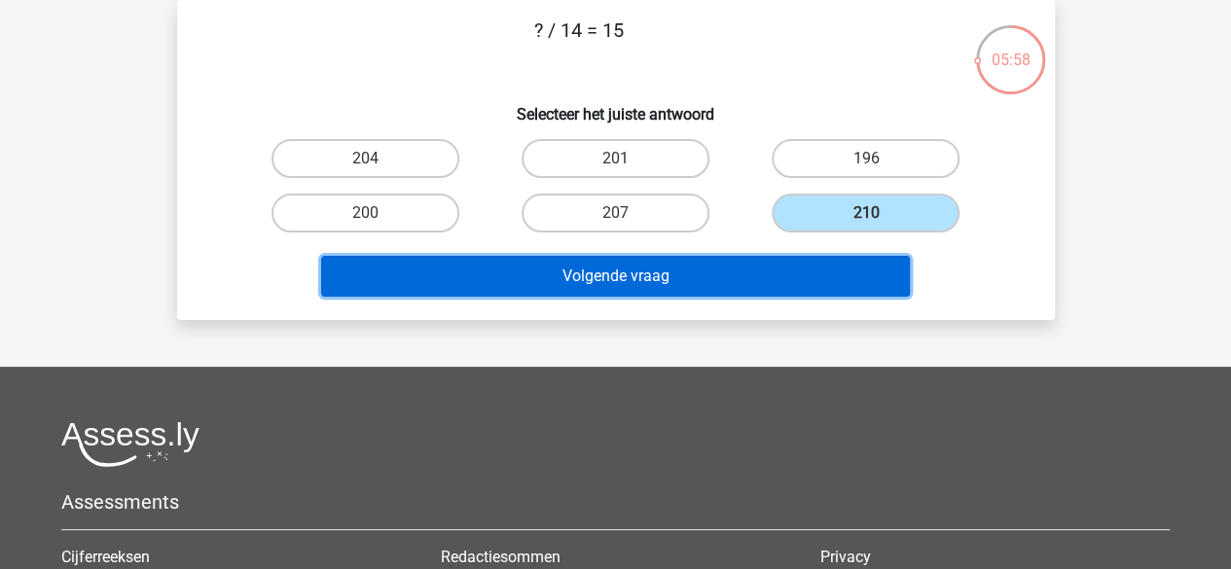
click at [761, 272] on button "Volgende vraag" at bounding box center [615, 276] width 589 height 41
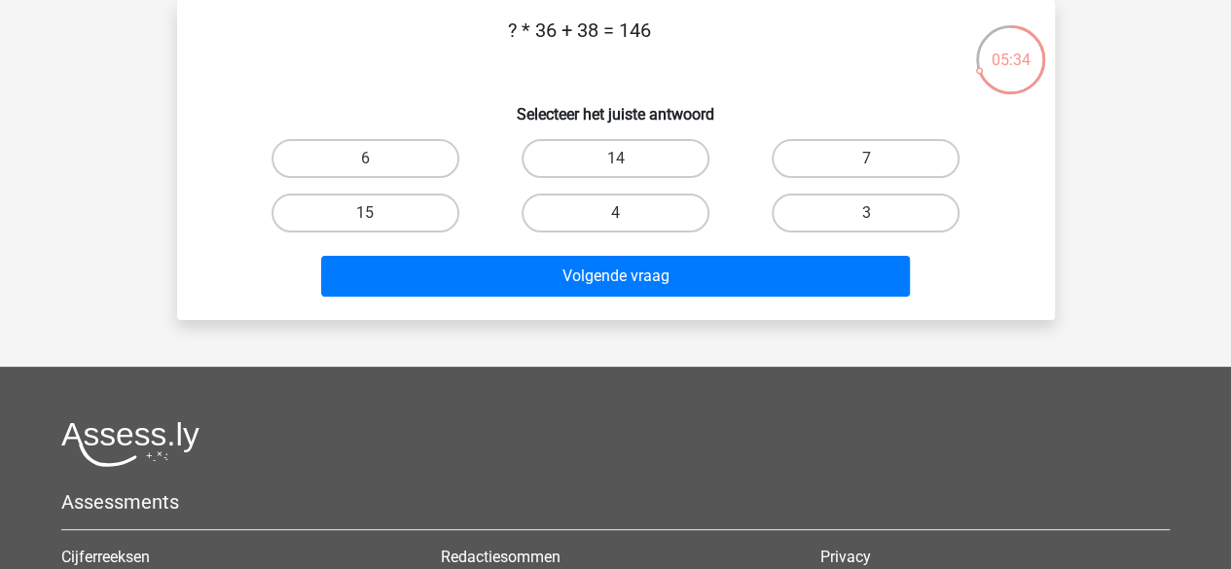
drag, startPoint x: 570, startPoint y: 40, endPoint x: 650, endPoint y: 34, distance: 80.0
click at [650, 34] on p "? * 36 + 38 = 146" at bounding box center [579, 45] width 742 height 58
click at [812, 213] on label "3" at bounding box center [866, 213] width 188 height 39
click at [866, 213] on input "3" at bounding box center [872, 219] width 13 height 13
radio input "true"
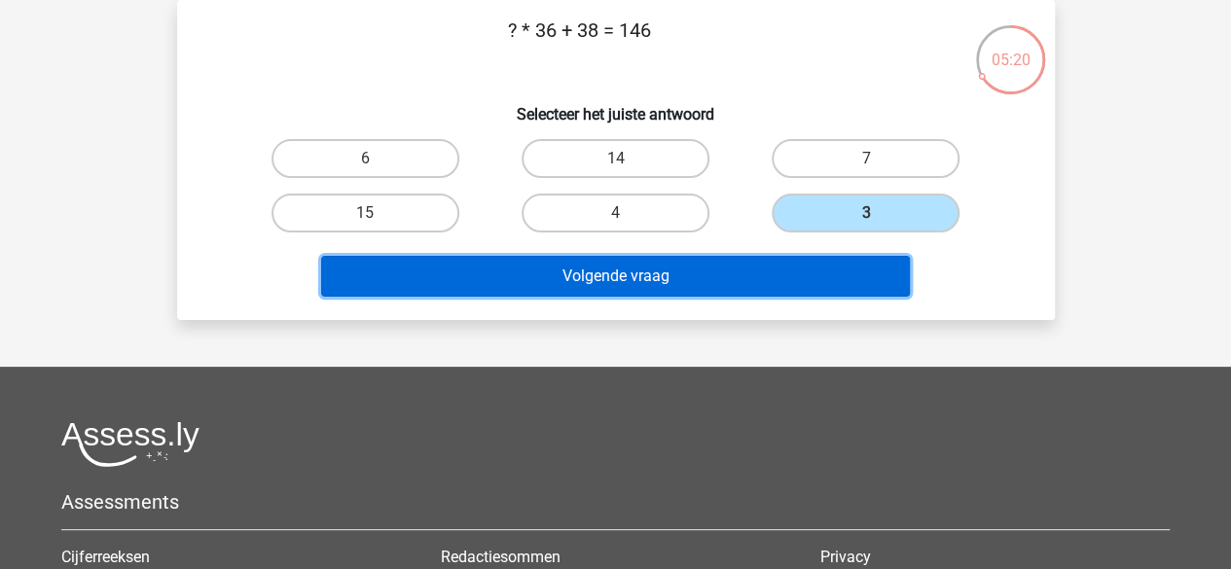
click at [774, 271] on button "Volgende vraag" at bounding box center [615, 276] width 589 height 41
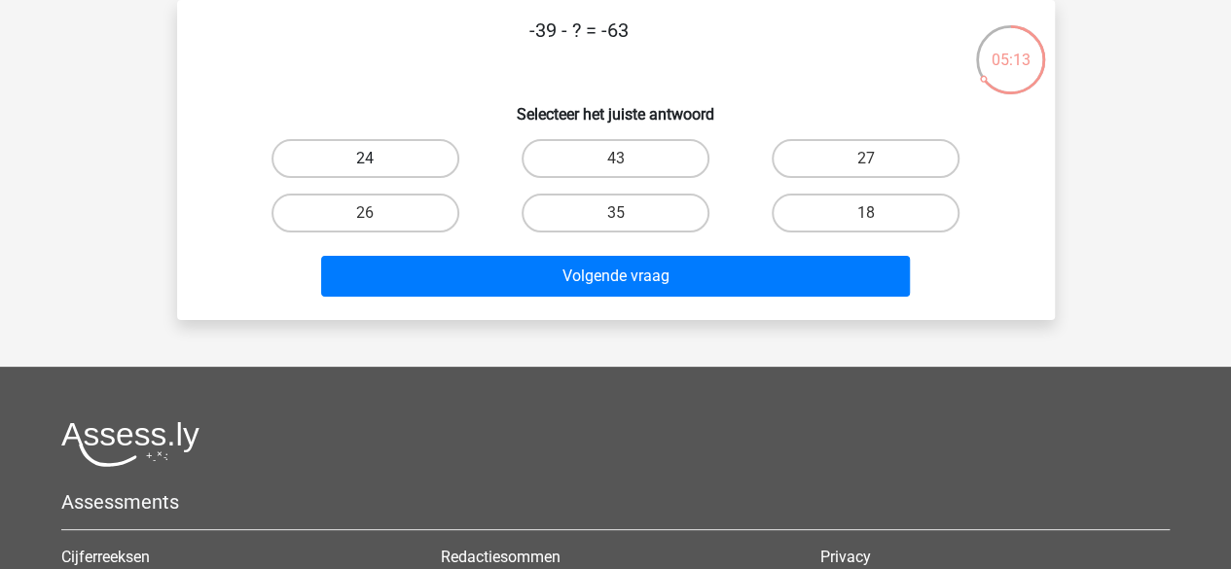
click at [420, 155] on label "24" at bounding box center [365, 158] width 188 height 39
click at [378, 159] on input "24" at bounding box center [371, 165] width 13 height 13
radio input "true"
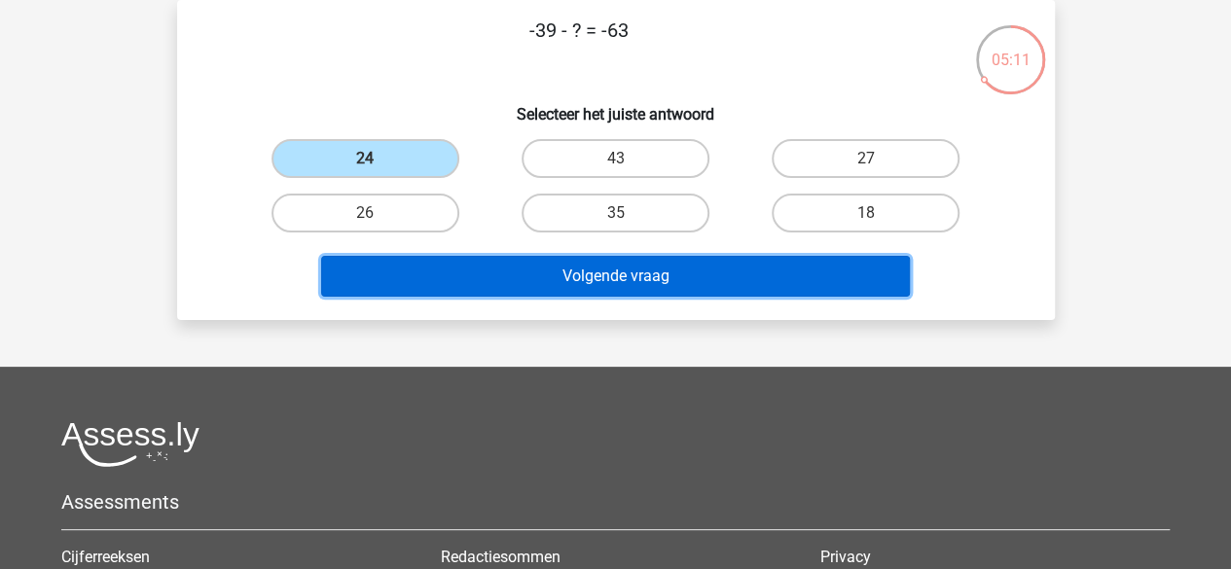
click at [440, 265] on button "Volgende vraag" at bounding box center [615, 276] width 589 height 41
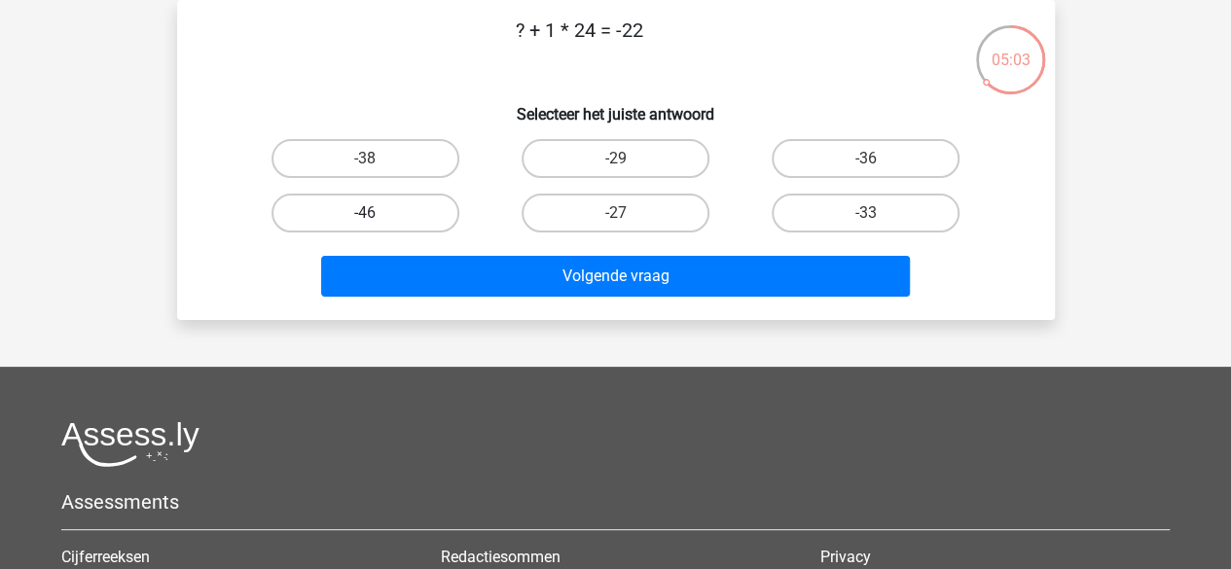
click at [434, 205] on label "-46" at bounding box center [365, 213] width 188 height 39
click at [378, 213] on input "-46" at bounding box center [371, 219] width 13 height 13
radio input "true"
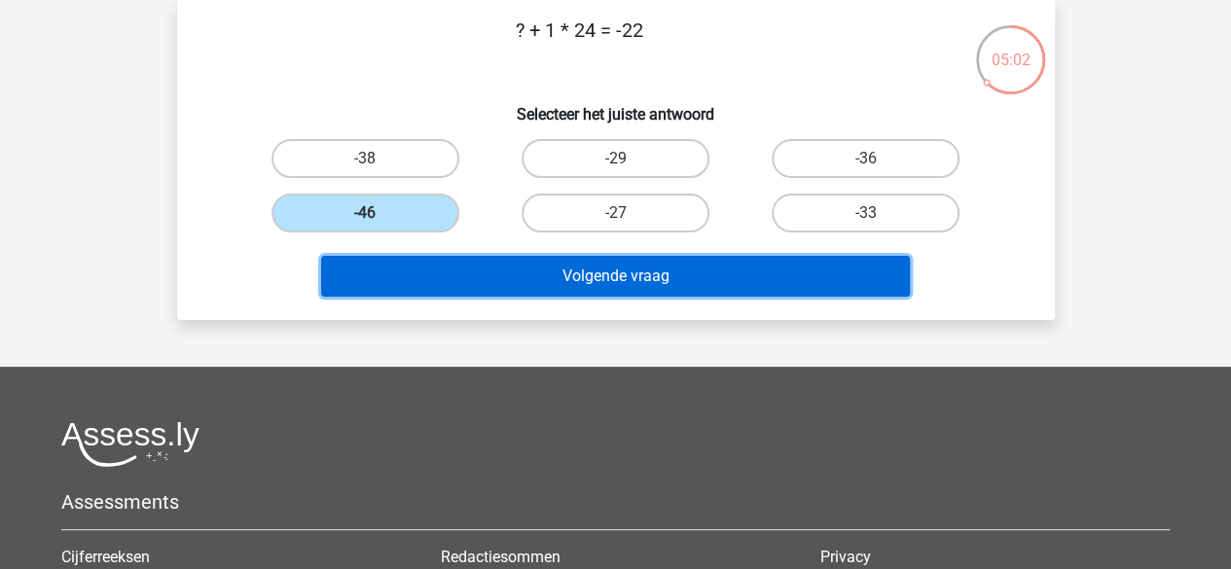
click at [463, 274] on button "Volgende vraag" at bounding box center [615, 276] width 589 height 41
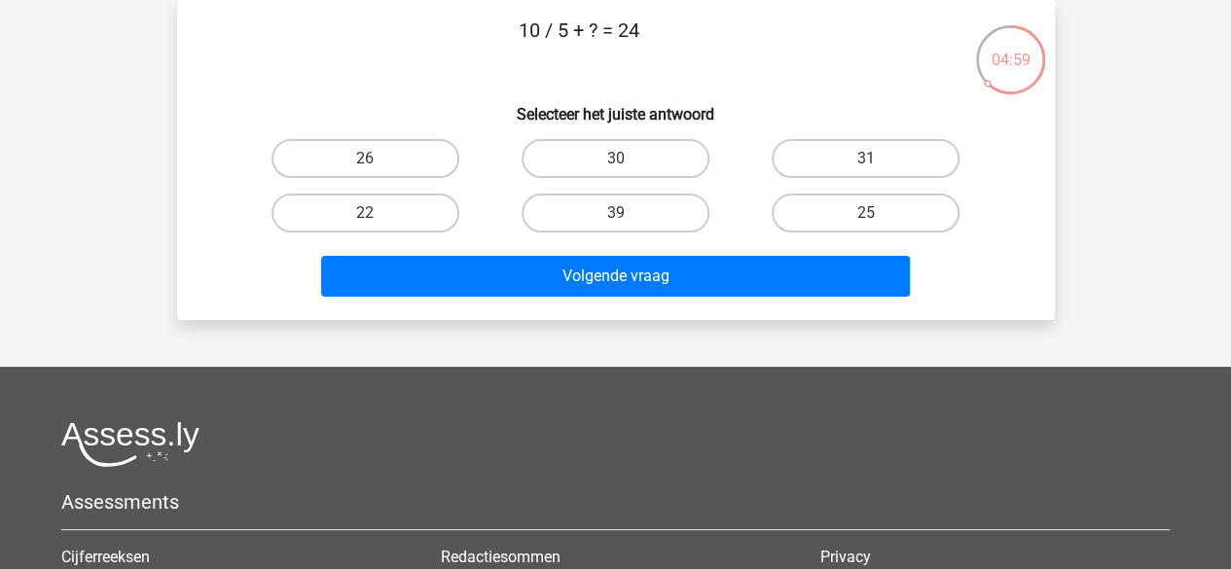
click at [412, 235] on div "22" at bounding box center [365, 213] width 250 height 54
click at [403, 219] on label "22" at bounding box center [365, 213] width 188 height 39
click at [378, 219] on input "22" at bounding box center [371, 219] width 13 height 13
radio input "true"
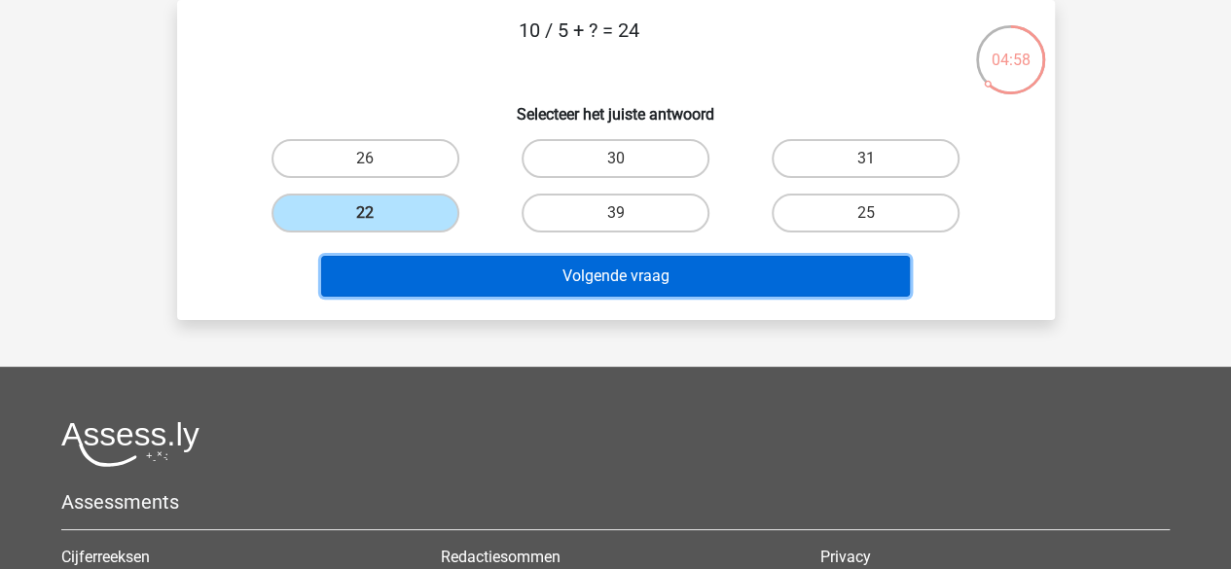
click at [442, 259] on button "Volgende vraag" at bounding box center [615, 276] width 589 height 41
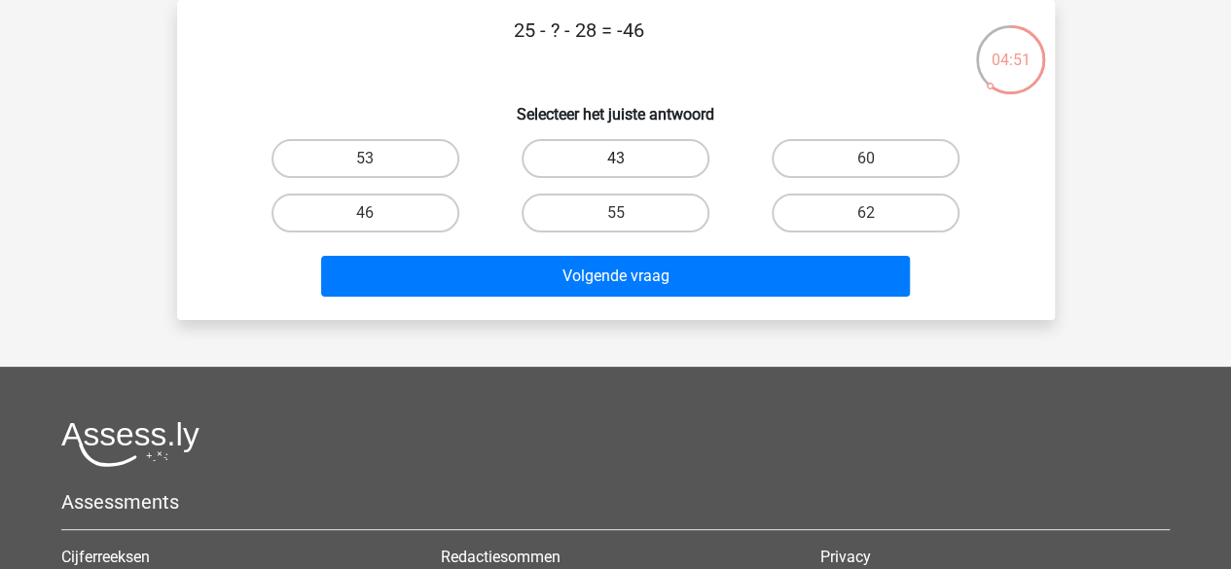
click at [537, 159] on label "43" at bounding box center [616, 158] width 188 height 39
click at [615, 159] on input "43" at bounding box center [621, 165] width 13 height 13
radio input "true"
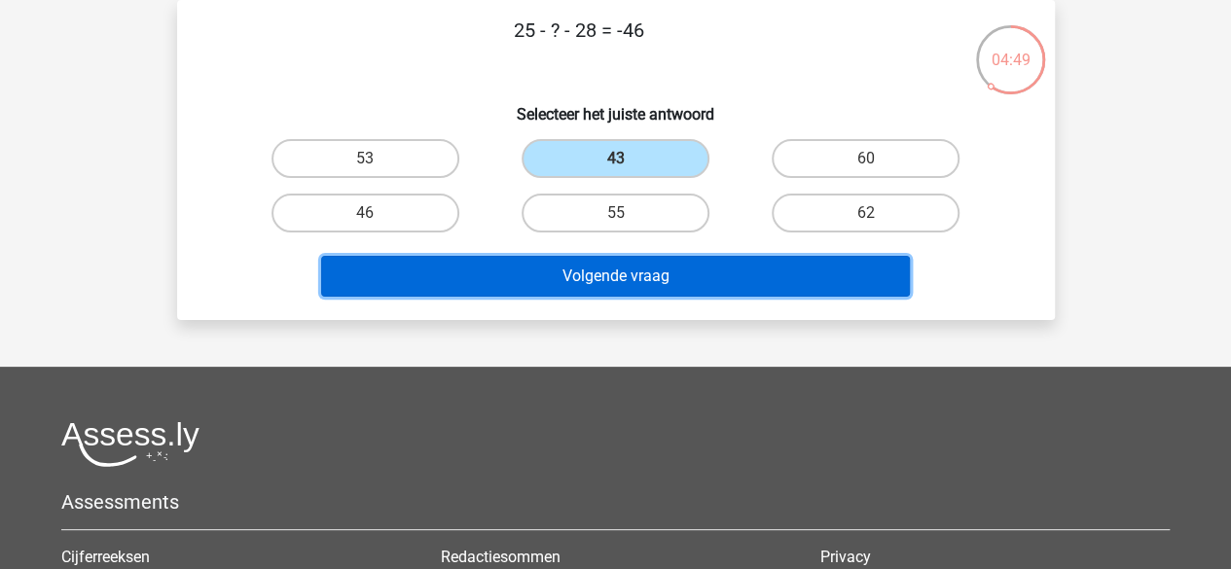
click at [443, 264] on button "Volgende vraag" at bounding box center [615, 276] width 589 height 41
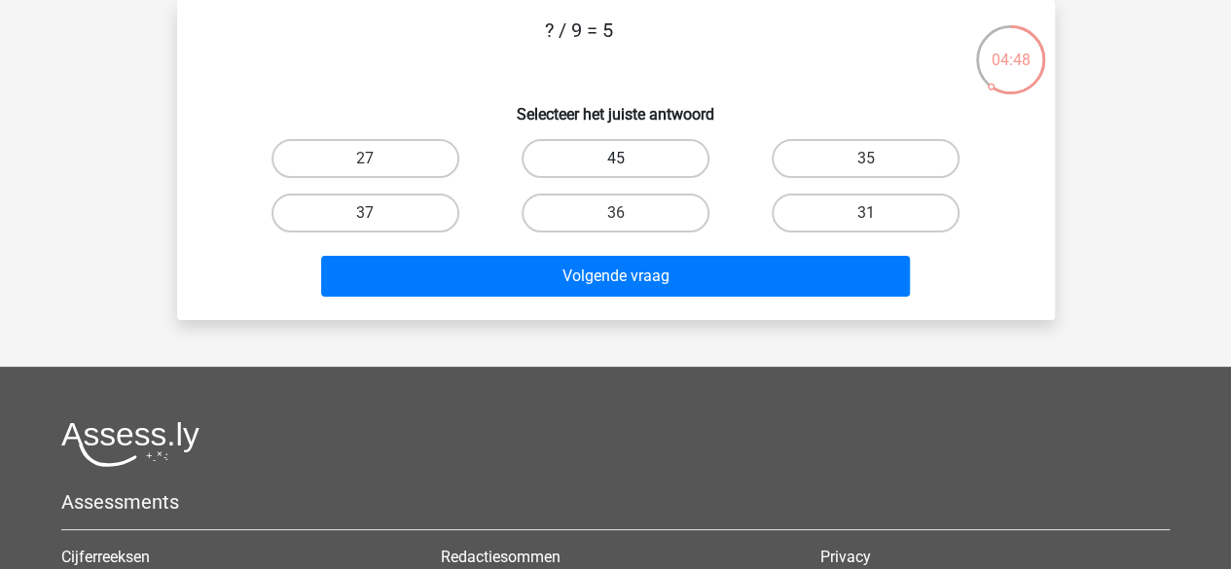
click at [600, 161] on label "45" at bounding box center [616, 158] width 188 height 39
click at [615, 161] on input "45" at bounding box center [621, 165] width 13 height 13
radio input "true"
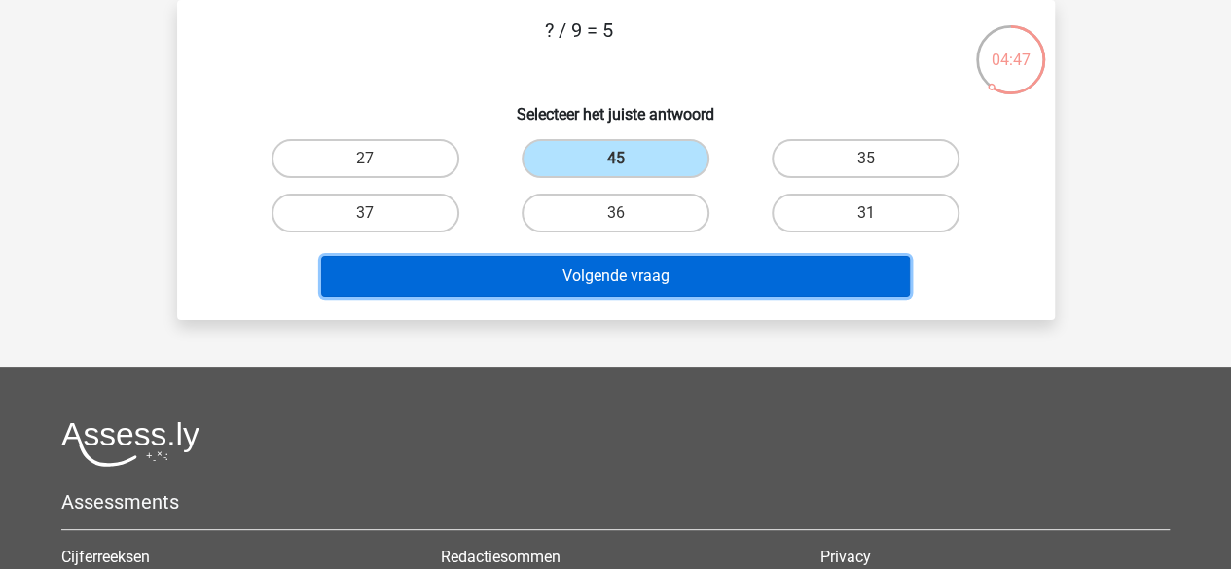
click at [530, 292] on button "Volgende vraag" at bounding box center [615, 276] width 589 height 41
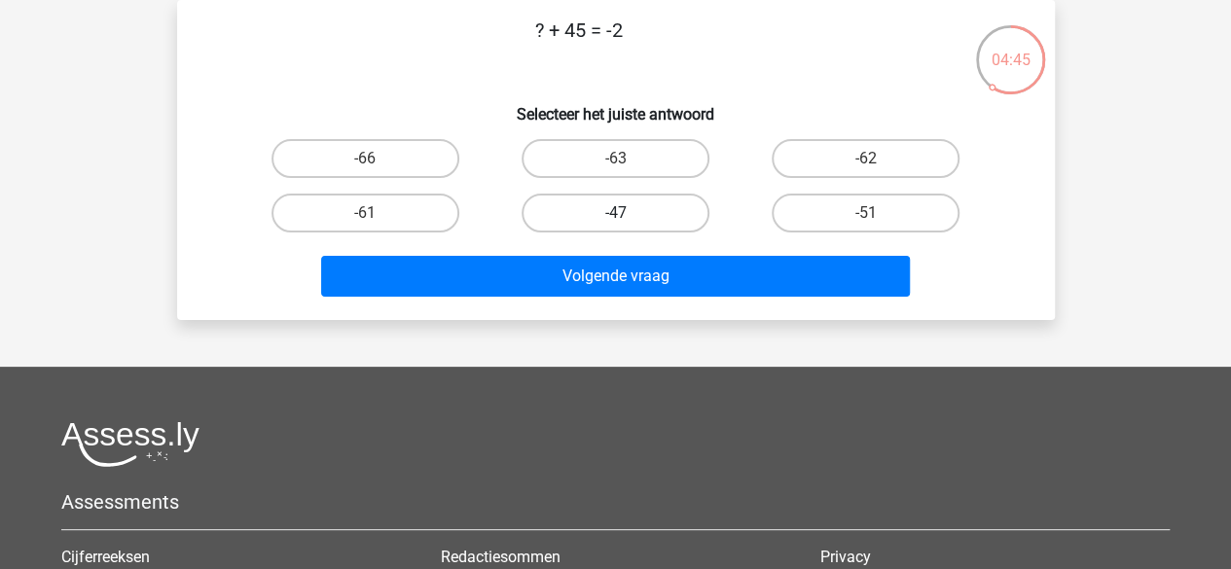
click at [564, 217] on label "-47" at bounding box center [616, 213] width 188 height 39
click at [615, 217] on input "-47" at bounding box center [621, 219] width 13 height 13
radio input "true"
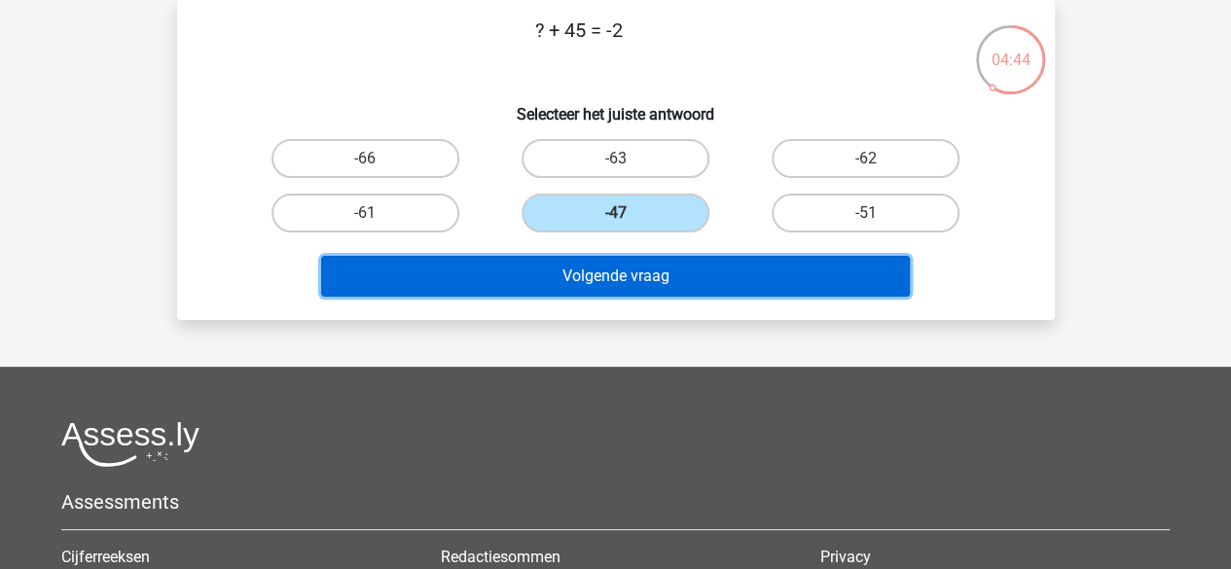
click at [551, 285] on button "Volgende vraag" at bounding box center [615, 276] width 589 height 41
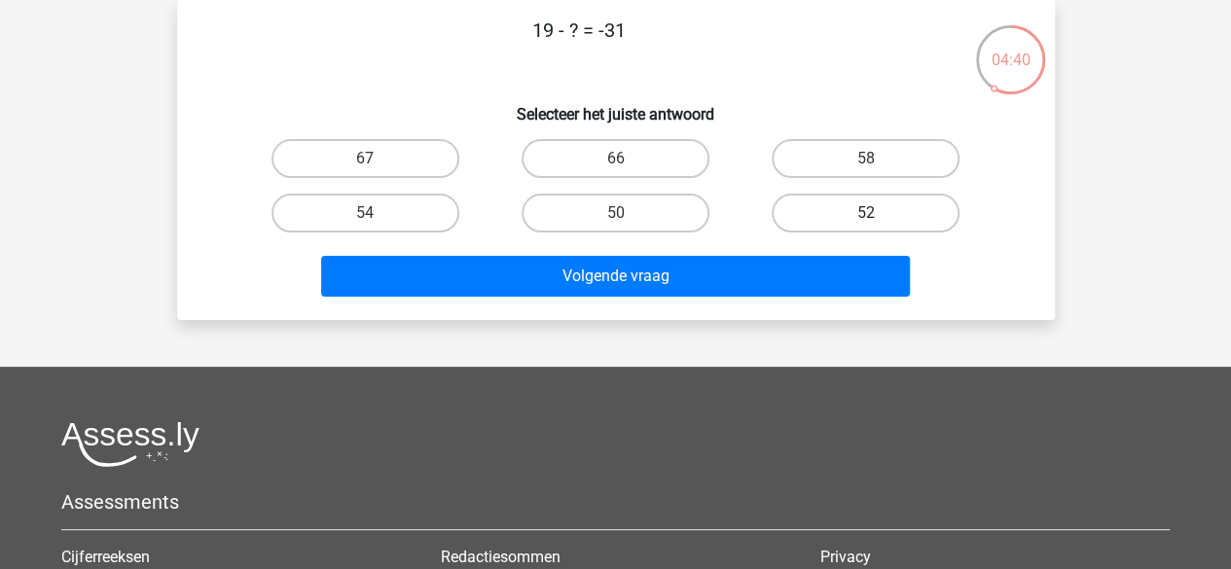
click at [810, 225] on label "52" at bounding box center [866, 213] width 188 height 39
click at [866, 225] on input "52" at bounding box center [872, 219] width 13 height 13
radio input "true"
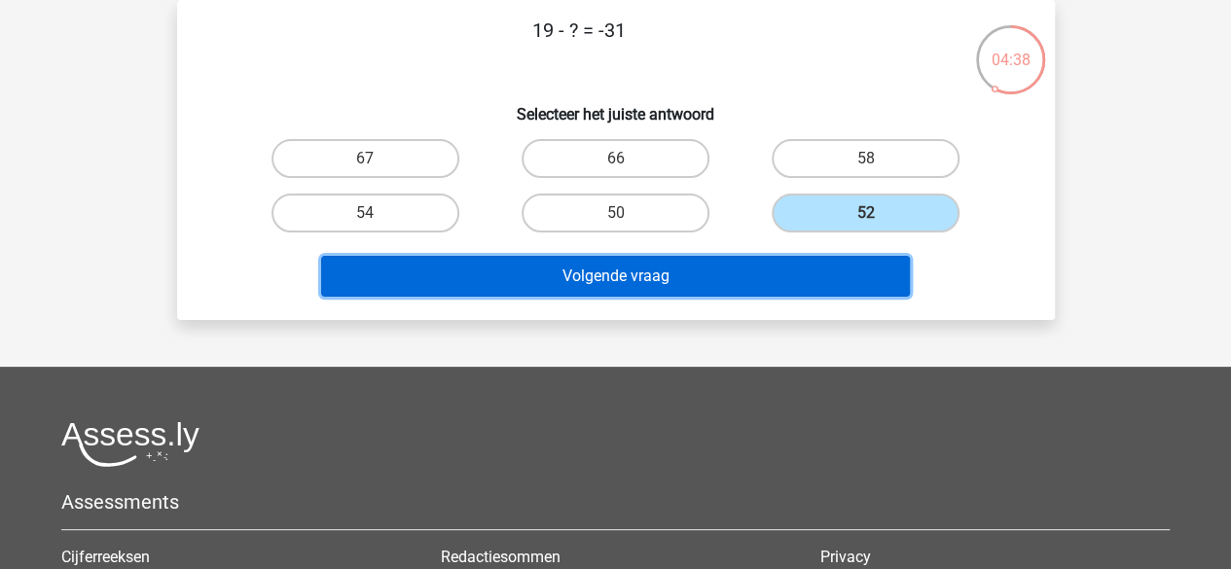
click at [736, 292] on button "Volgende vraag" at bounding box center [615, 276] width 589 height 41
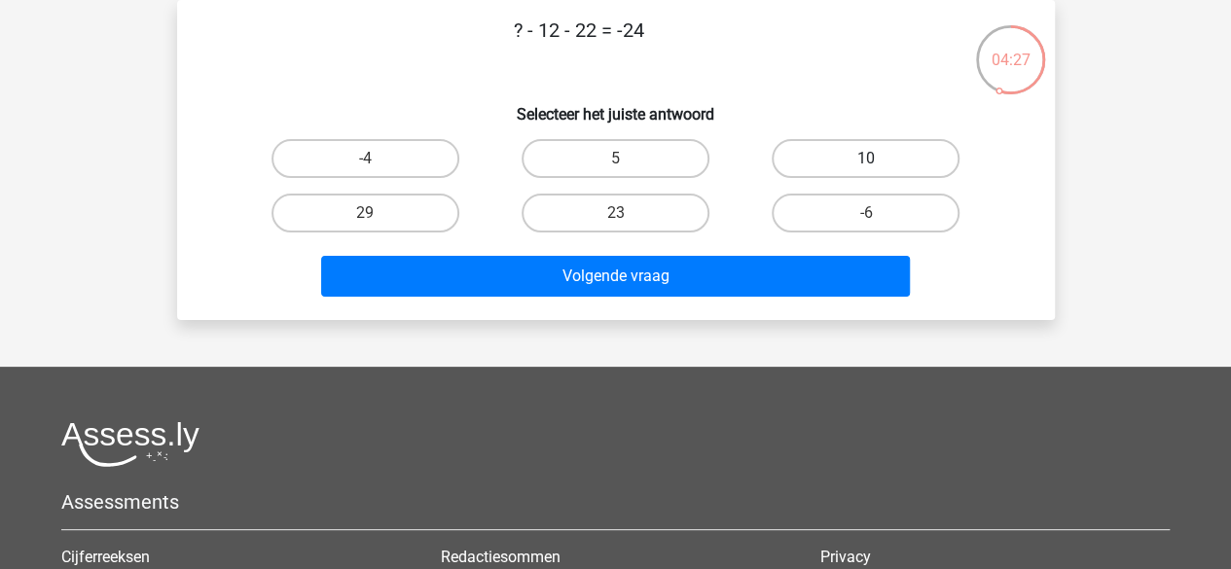
click at [801, 151] on label "10" at bounding box center [866, 158] width 188 height 39
click at [866, 159] on input "10" at bounding box center [872, 165] width 13 height 13
radio input "true"
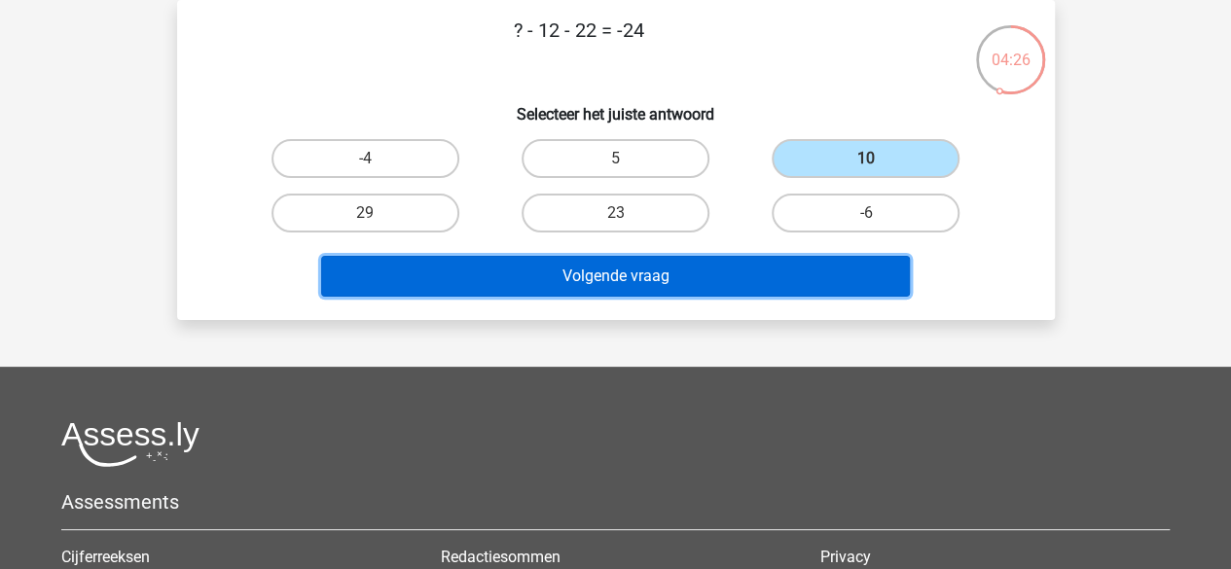
click at [773, 279] on button "Volgende vraag" at bounding box center [615, 276] width 589 height 41
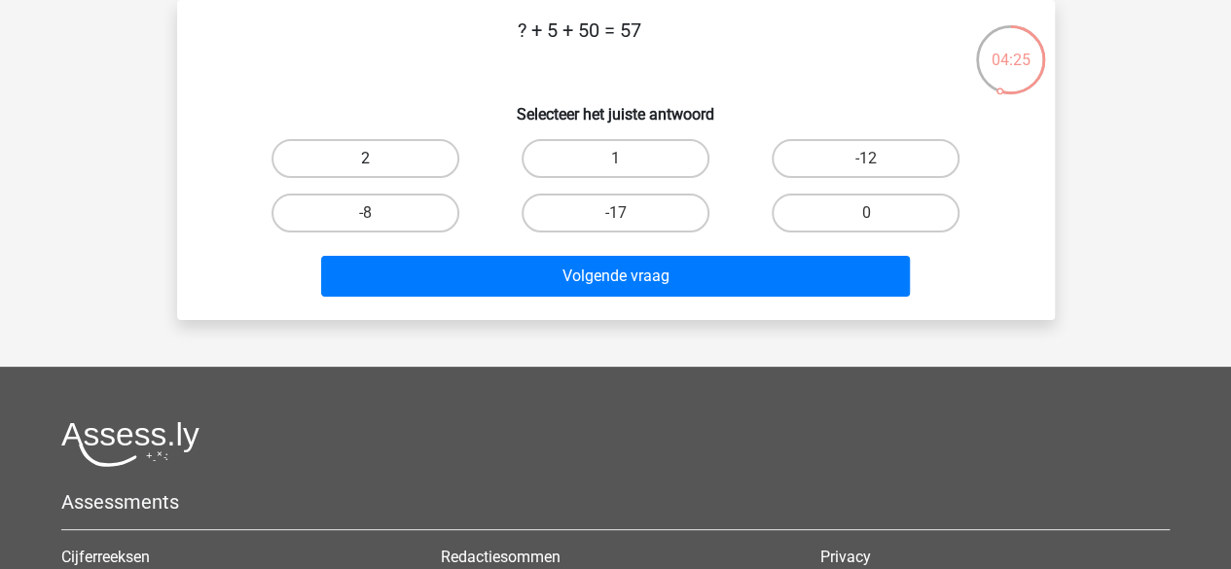
click at [400, 147] on label "2" at bounding box center [365, 158] width 188 height 39
click at [378, 159] on input "2" at bounding box center [371, 165] width 13 height 13
radio input "true"
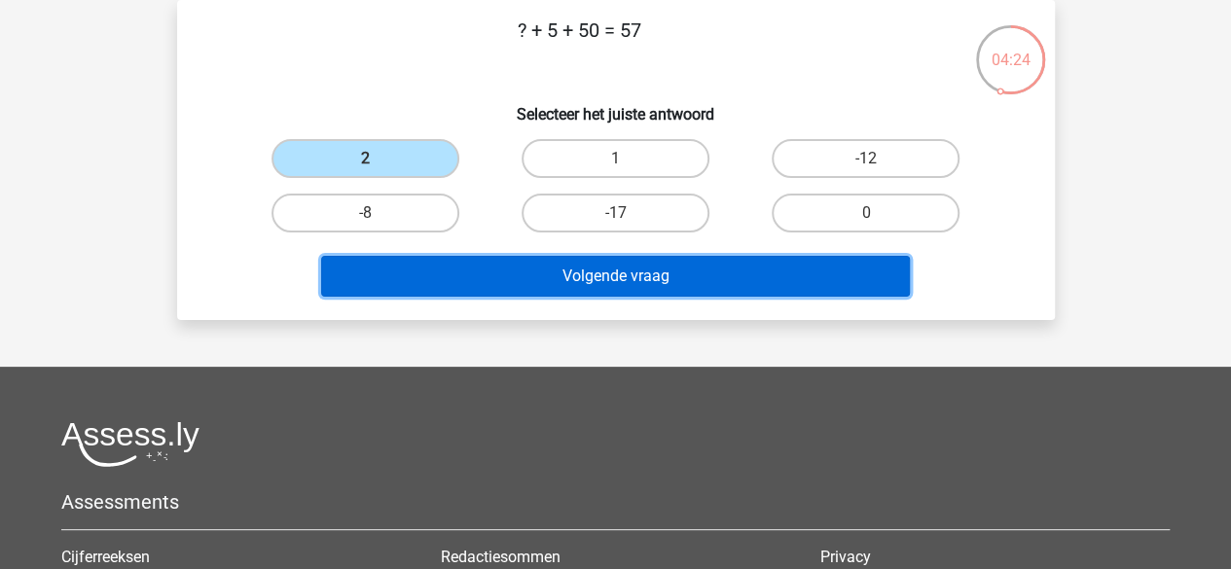
click at [510, 280] on button "Volgende vraag" at bounding box center [615, 276] width 589 height 41
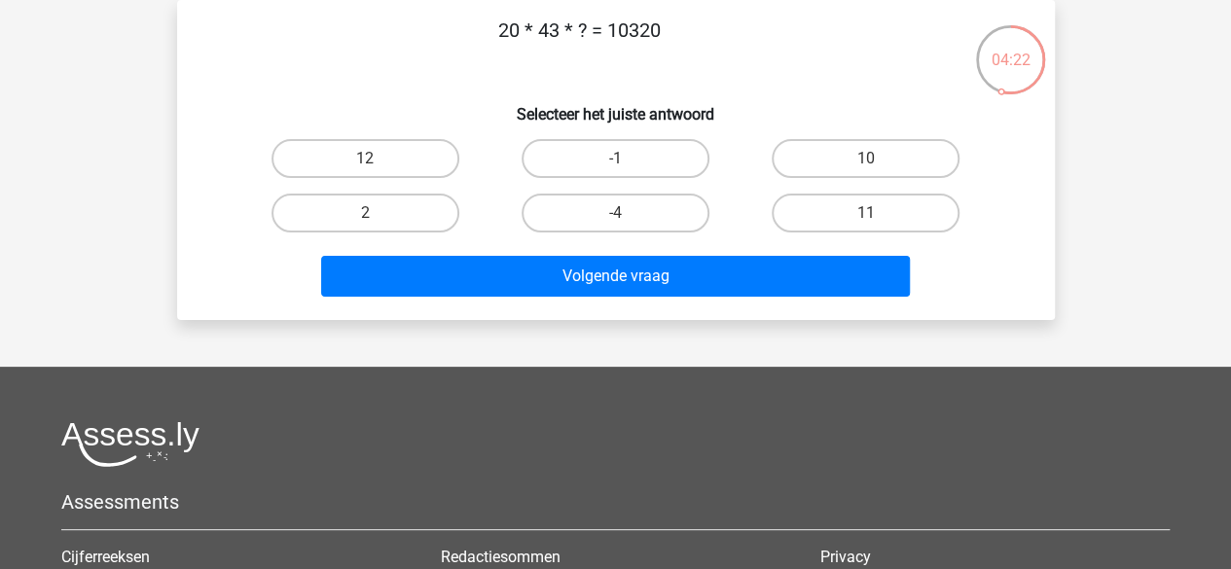
click at [552, 32] on p "20 * 43 * ? = 10320" at bounding box center [579, 45] width 742 height 58
click at [410, 168] on label "12" at bounding box center [365, 158] width 188 height 39
click at [378, 168] on input "12" at bounding box center [371, 165] width 13 height 13
radio input "true"
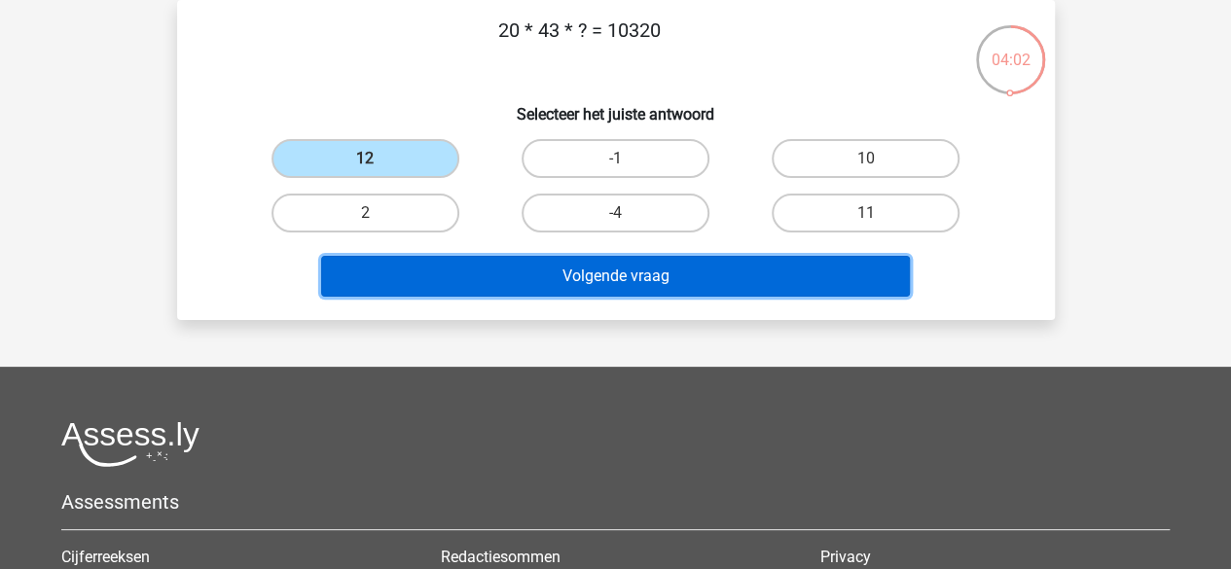
click at [471, 271] on button "Volgende vraag" at bounding box center [615, 276] width 589 height 41
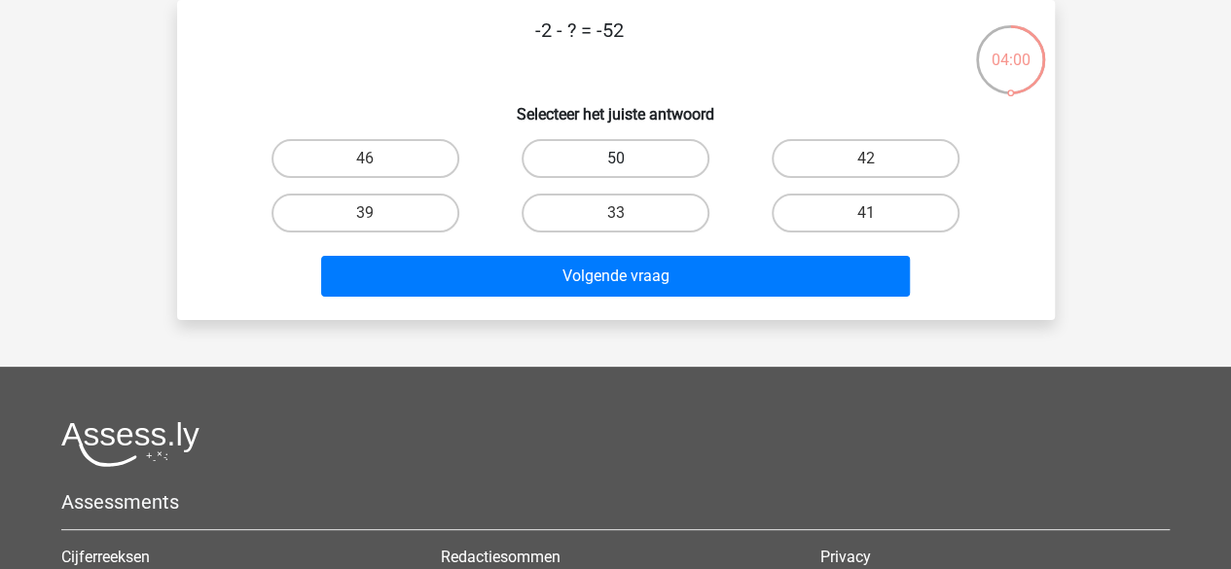
click at [597, 161] on label "50" at bounding box center [616, 158] width 188 height 39
click at [615, 161] on input "50" at bounding box center [621, 165] width 13 height 13
radio input "true"
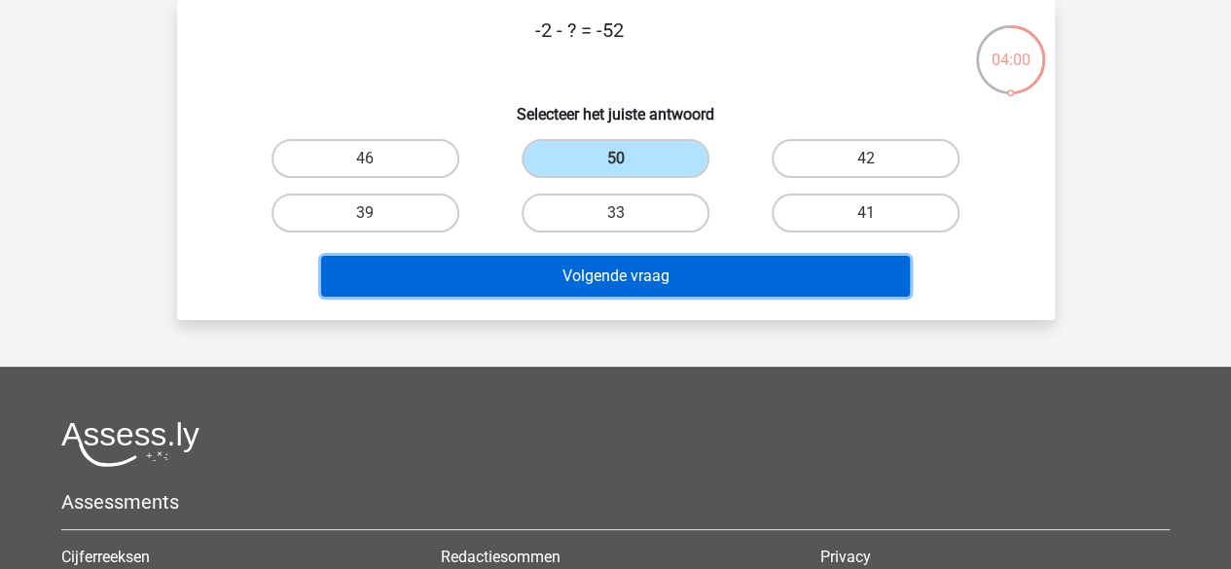
click at [587, 281] on button "Volgende vraag" at bounding box center [615, 276] width 589 height 41
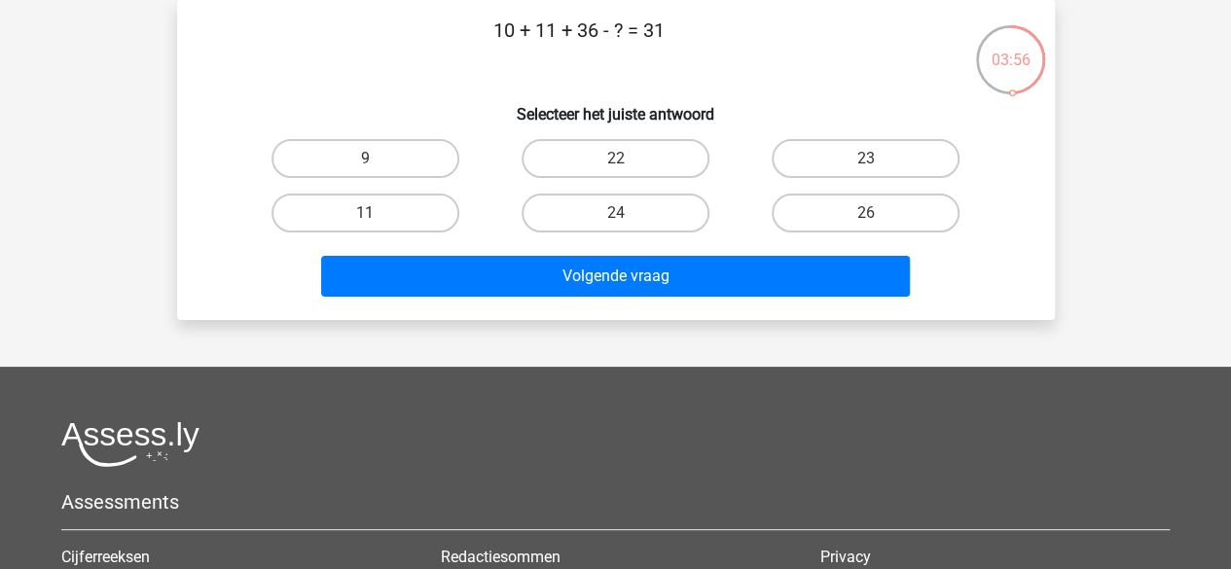
click at [585, 27] on p "10 + 11 + 36 - ? = 31" at bounding box center [579, 45] width 742 height 58
click at [693, 209] on label "24" at bounding box center [616, 213] width 188 height 39
click at [628, 213] on input "24" at bounding box center [621, 219] width 13 height 13
radio input "true"
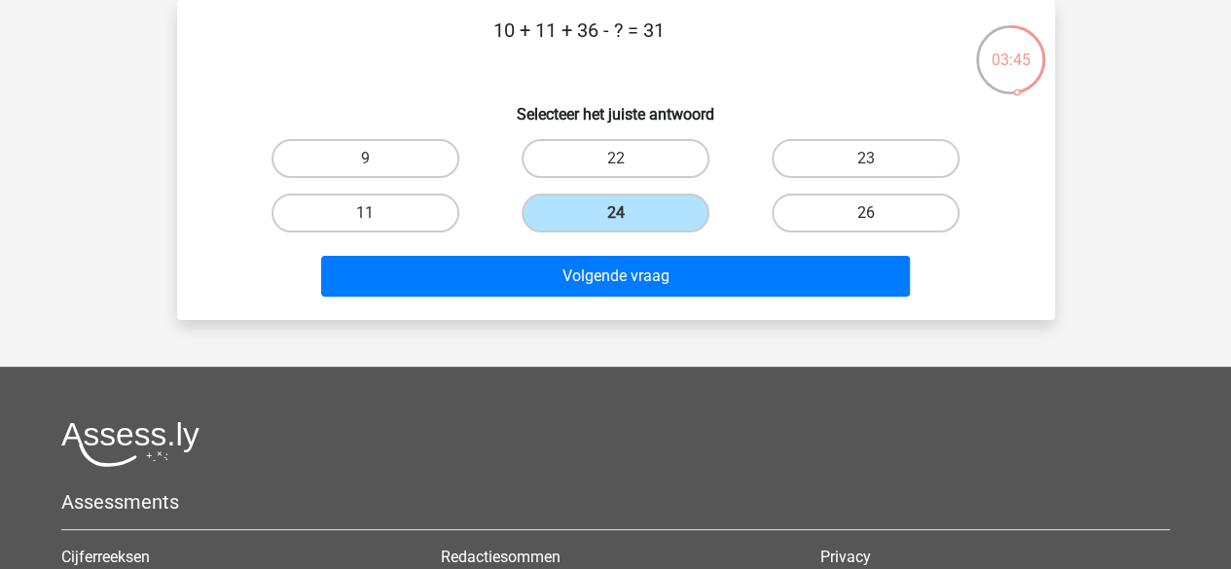
click at [818, 233] on label "26" at bounding box center [866, 213] width 188 height 39
click at [866, 226] on input "26" at bounding box center [872, 219] width 13 height 13
radio input "true"
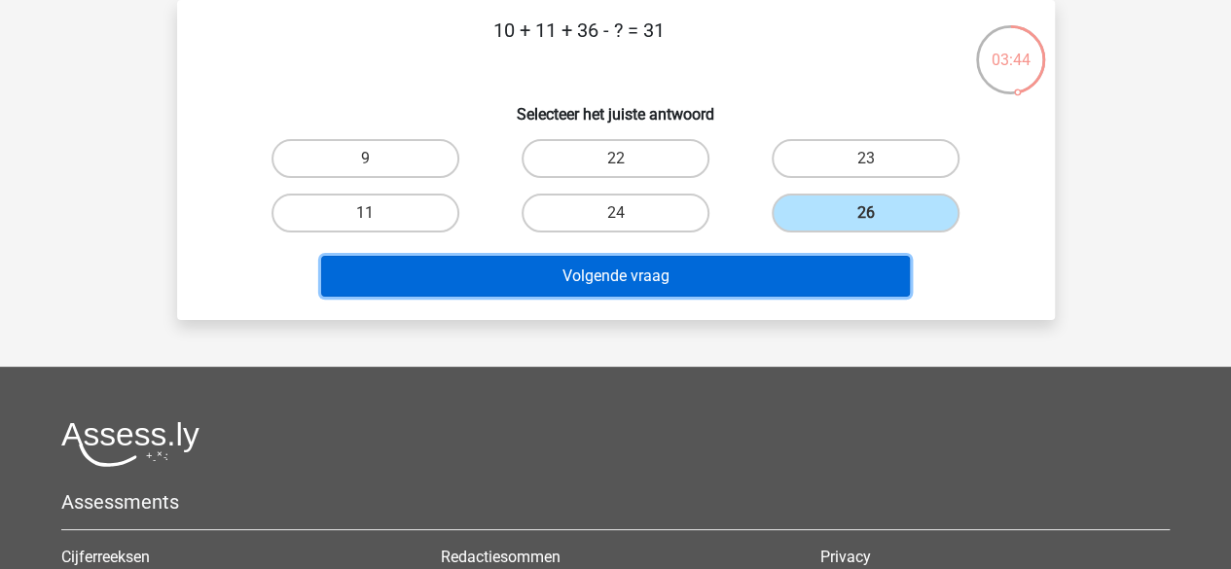
click at [804, 273] on button "Volgende vraag" at bounding box center [615, 276] width 589 height 41
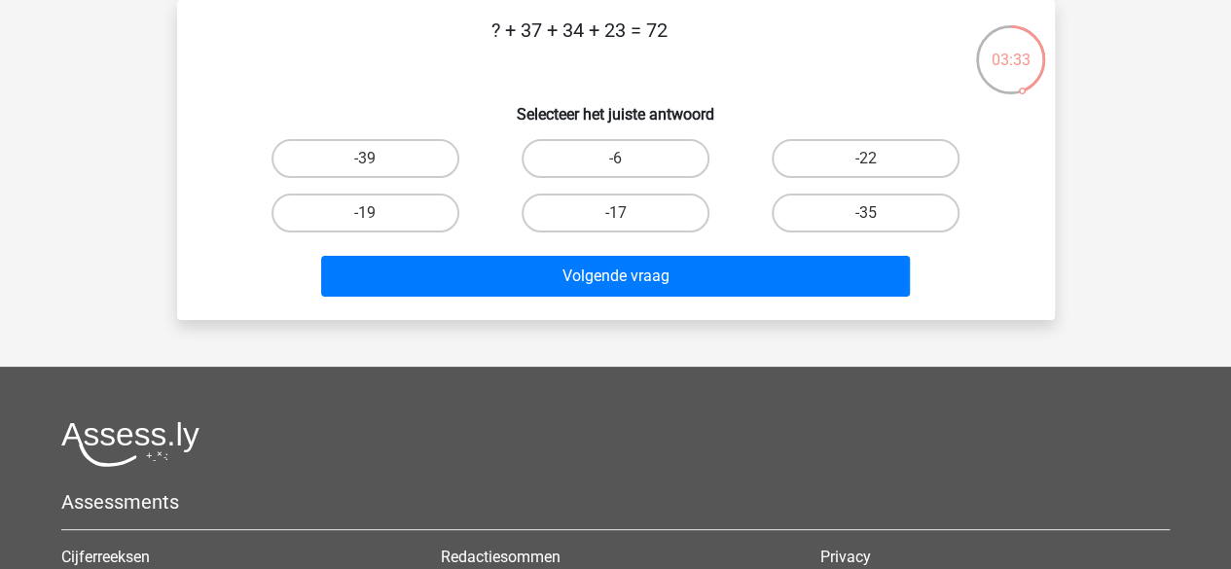
click at [570, 28] on p "? + 37 + 34 + 23 = 72" at bounding box center [579, 45] width 742 height 58
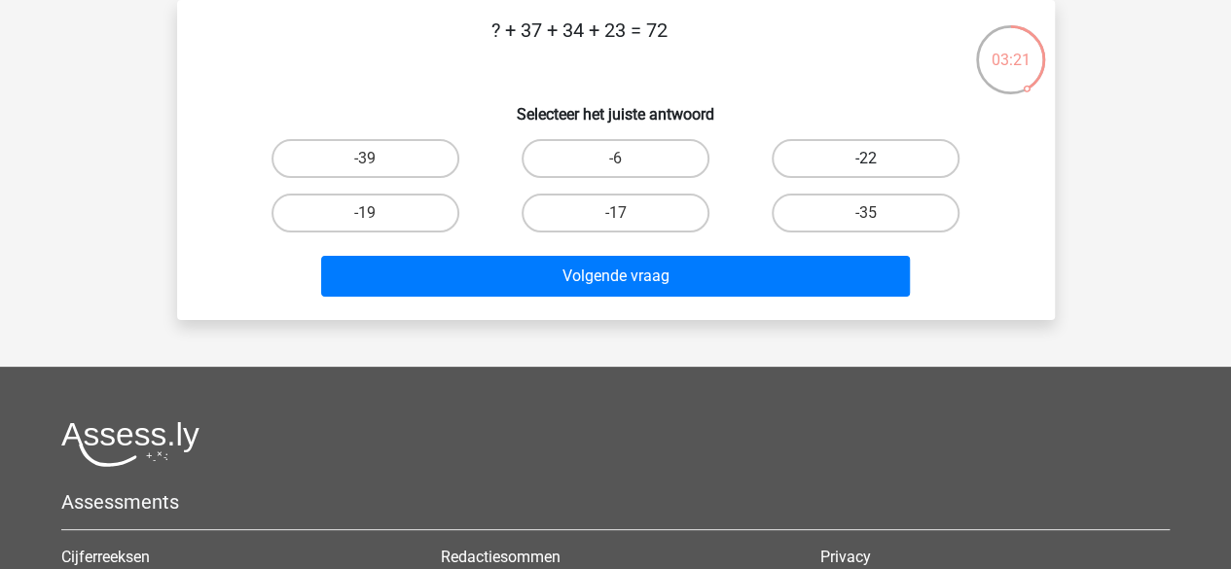
click at [825, 157] on label "-22" at bounding box center [866, 158] width 188 height 39
click at [866, 159] on input "-22" at bounding box center [872, 165] width 13 height 13
radio input "true"
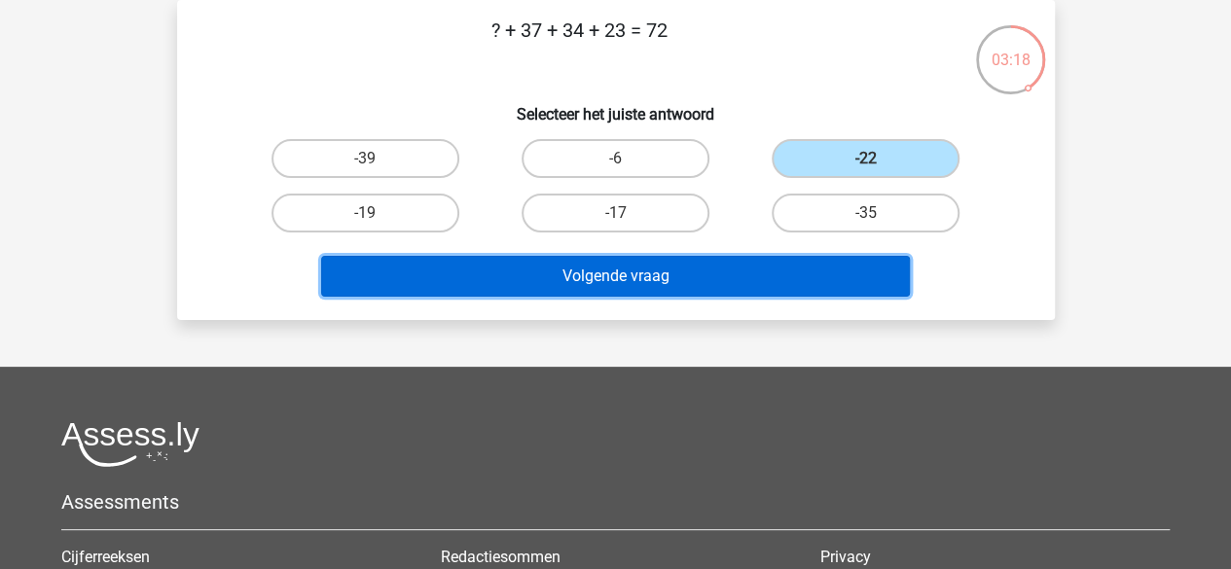
click at [714, 264] on button "Volgende vraag" at bounding box center [615, 276] width 589 height 41
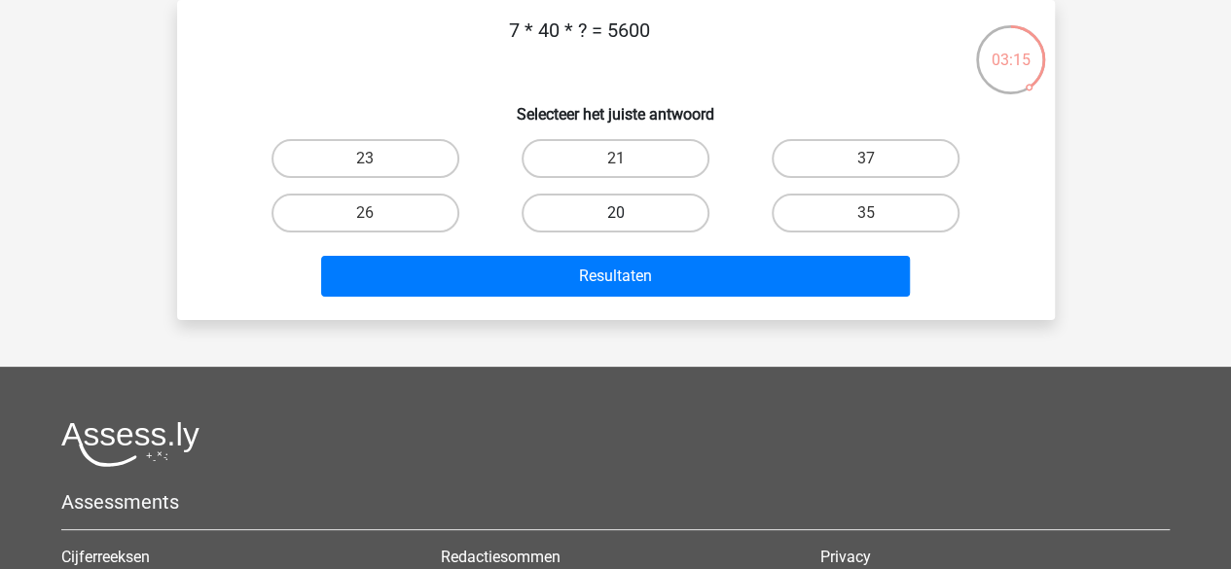
click at [639, 219] on label "20" at bounding box center [616, 213] width 188 height 39
click at [628, 219] on input "20" at bounding box center [621, 219] width 13 height 13
radio input "true"
click at [640, 255] on div "Resultaten" at bounding box center [615, 272] width 815 height 64
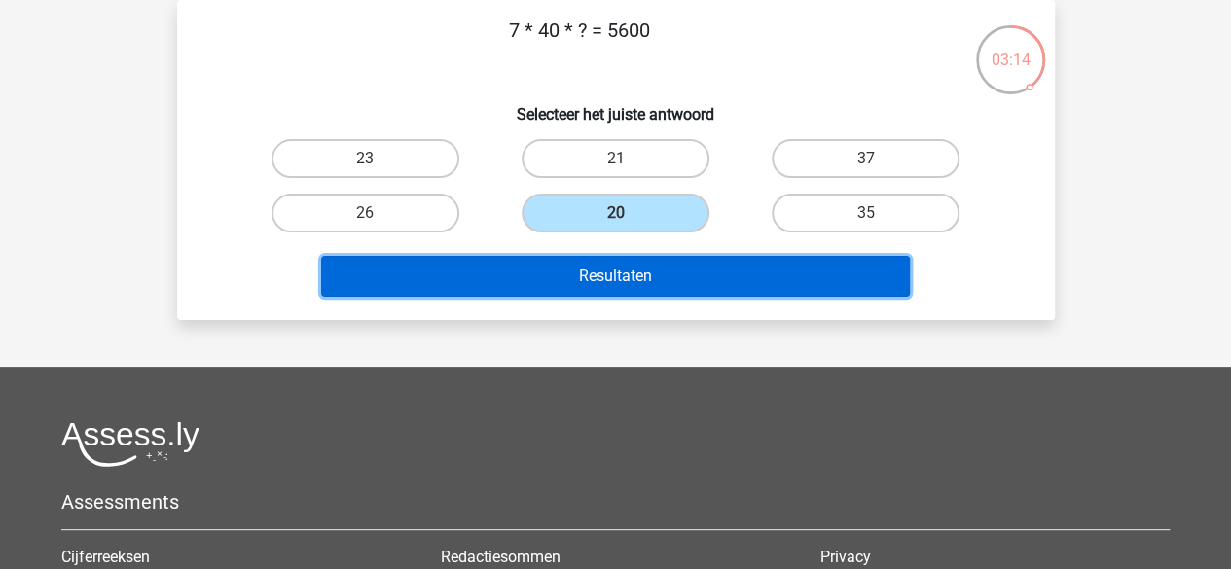
click at [645, 281] on button "Resultaten" at bounding box center [615, 276] width 589 height 41
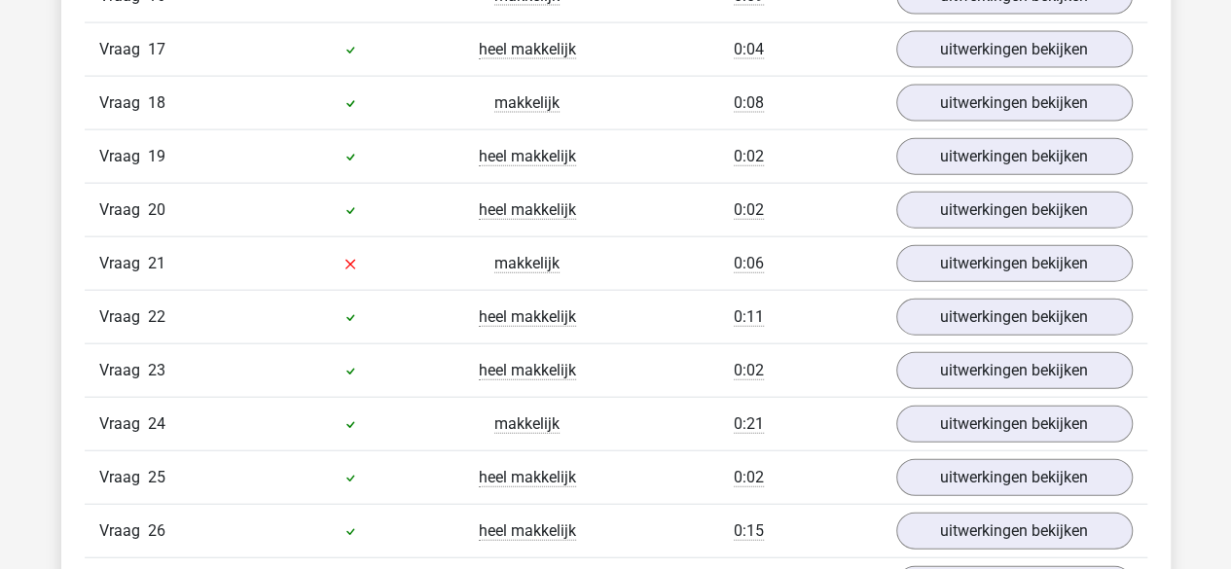
scroll to position [2164, 0]
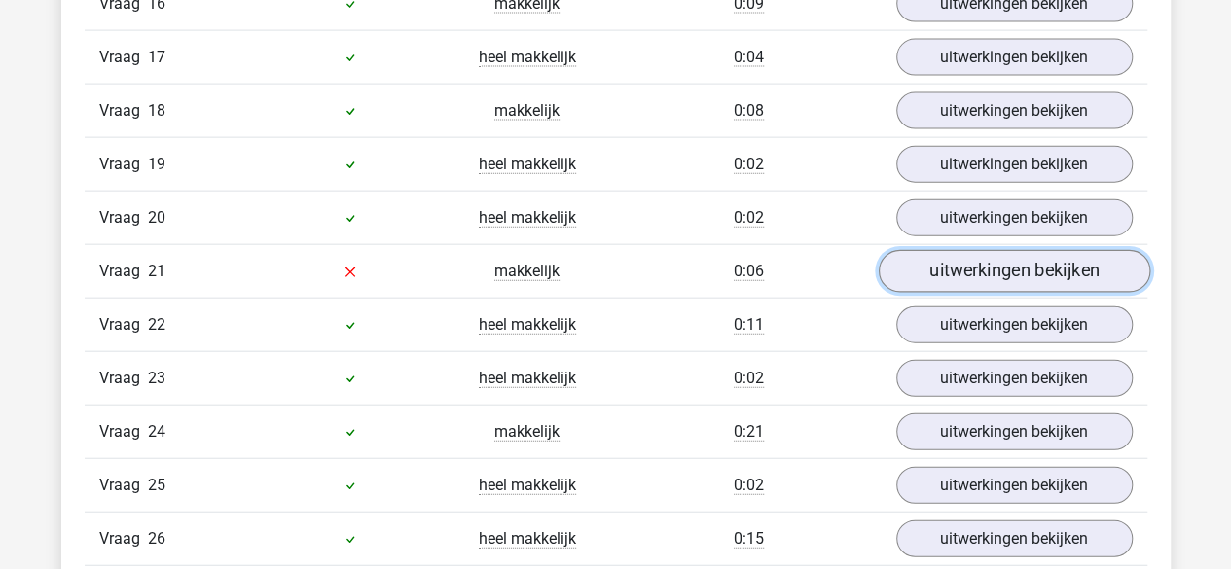
click at [911, 250] on link "uitwerkingen bekijken" at bounding box center [1013, 271] width 271 height 43
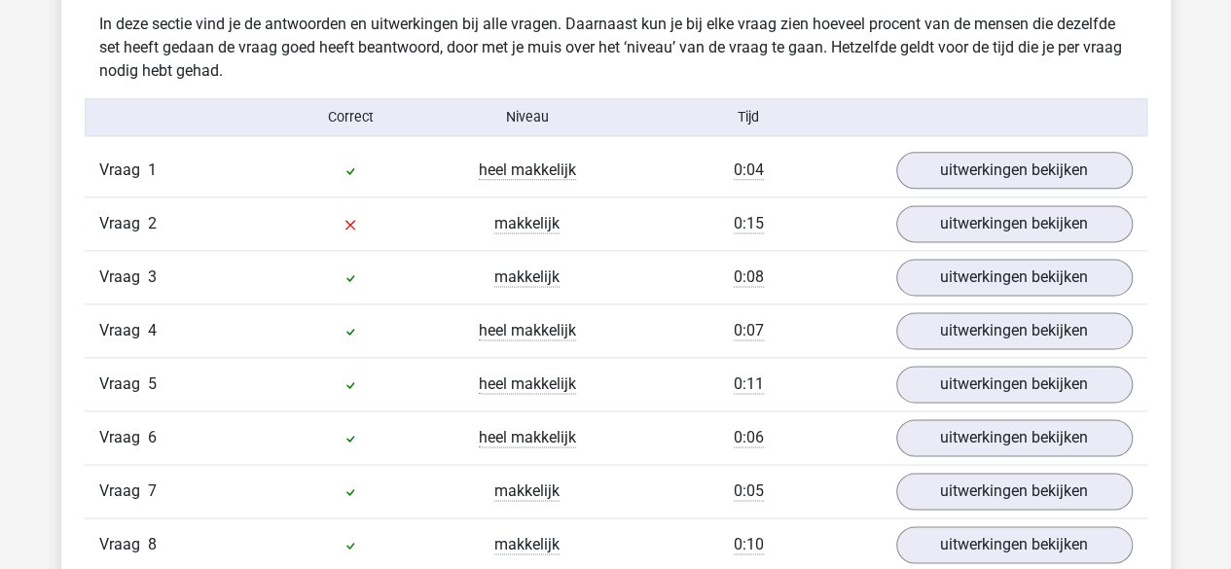
scroll to position [1194, 0]
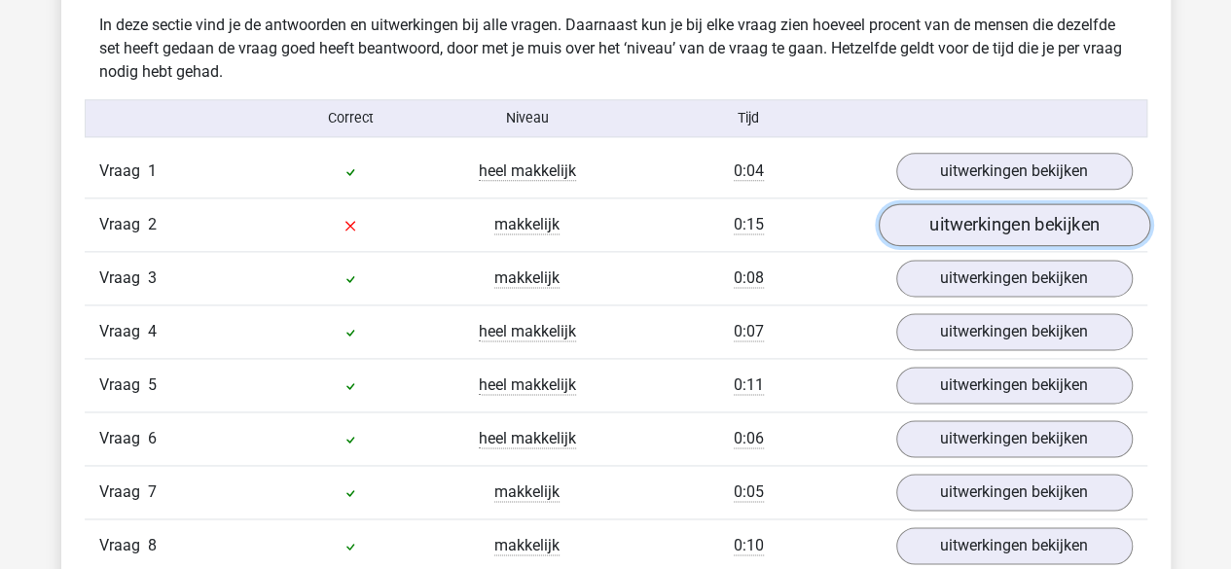
click at [953, 213] on link "uitwerkingen bekijken" at bounding box center [1013, 224] width 271 height 43
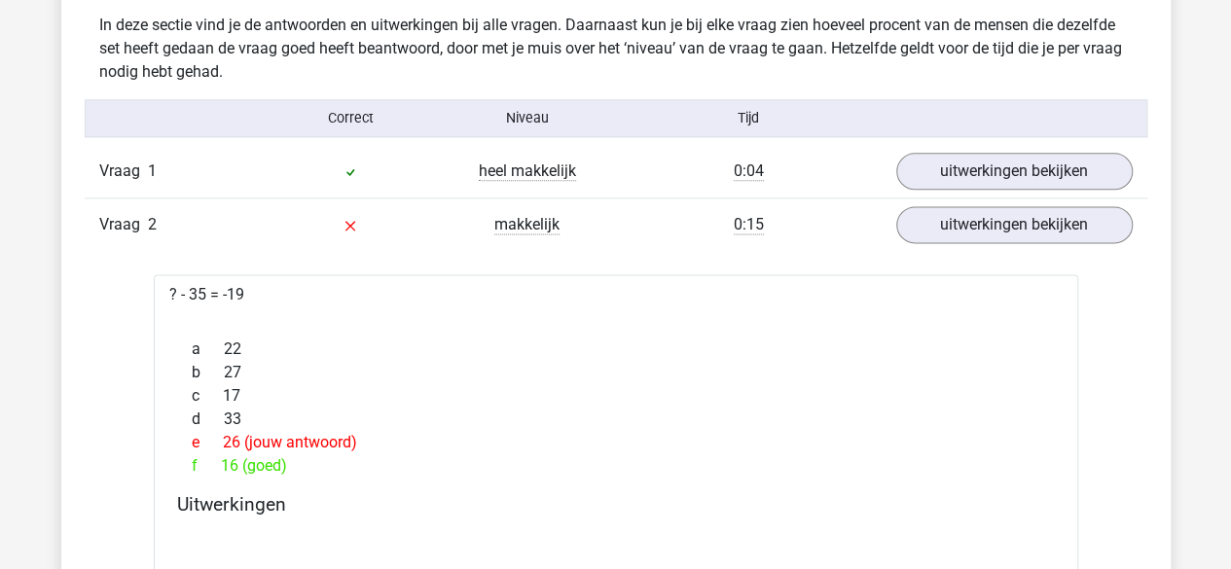
click at [775, 373] on div "b 27" at bounding box center [616, 372] width 878 height 23
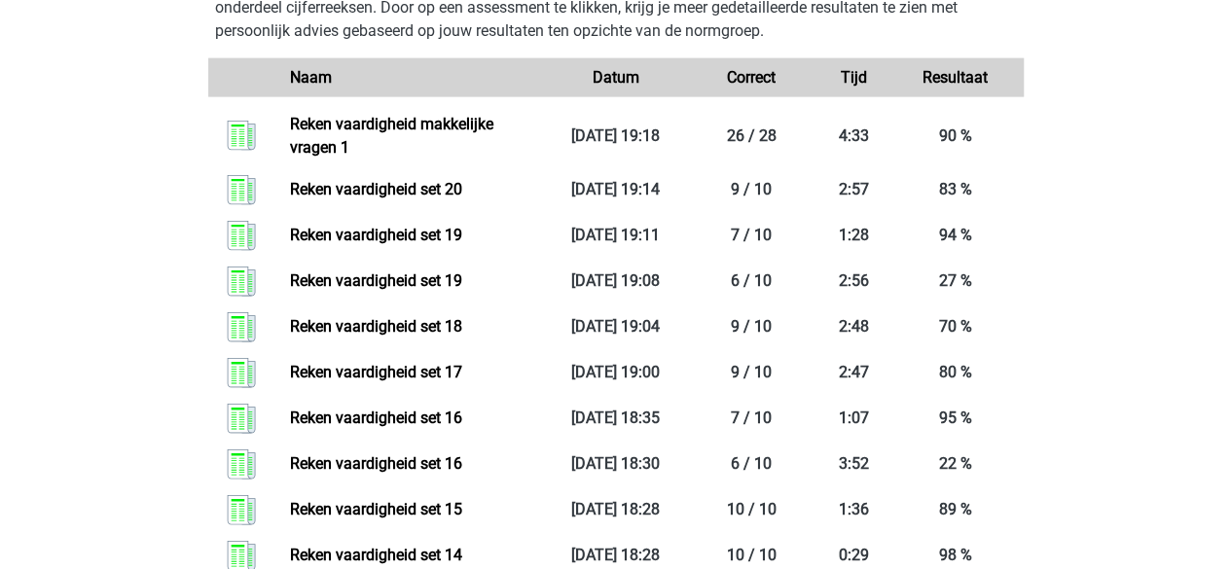
scroll to position [2212, 0]
